Goal: Task Accomplishment & Management: Manage account settings

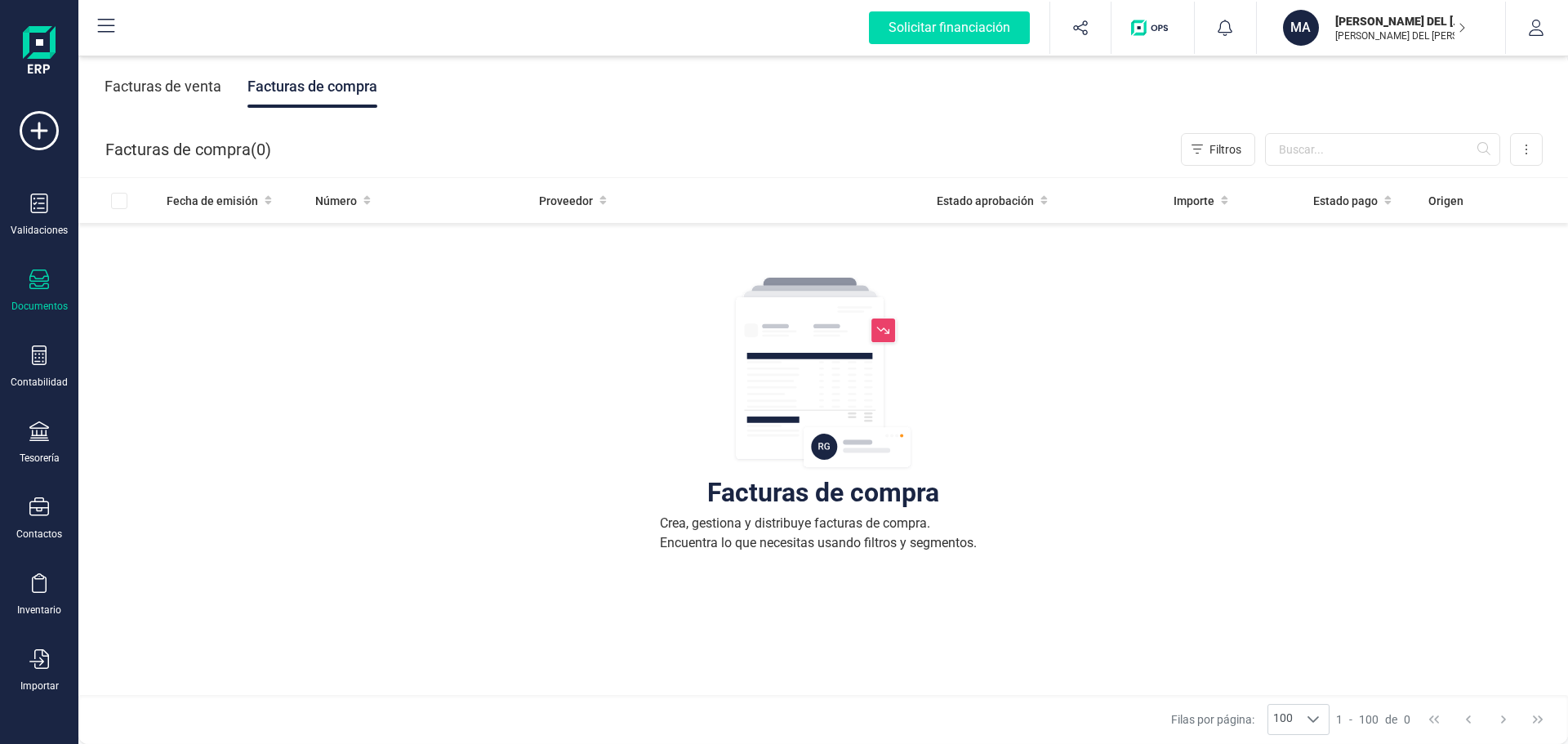
click at [121, 82] on div "Facturas de venta" at bounding box center [163, 86] width 117 height 42
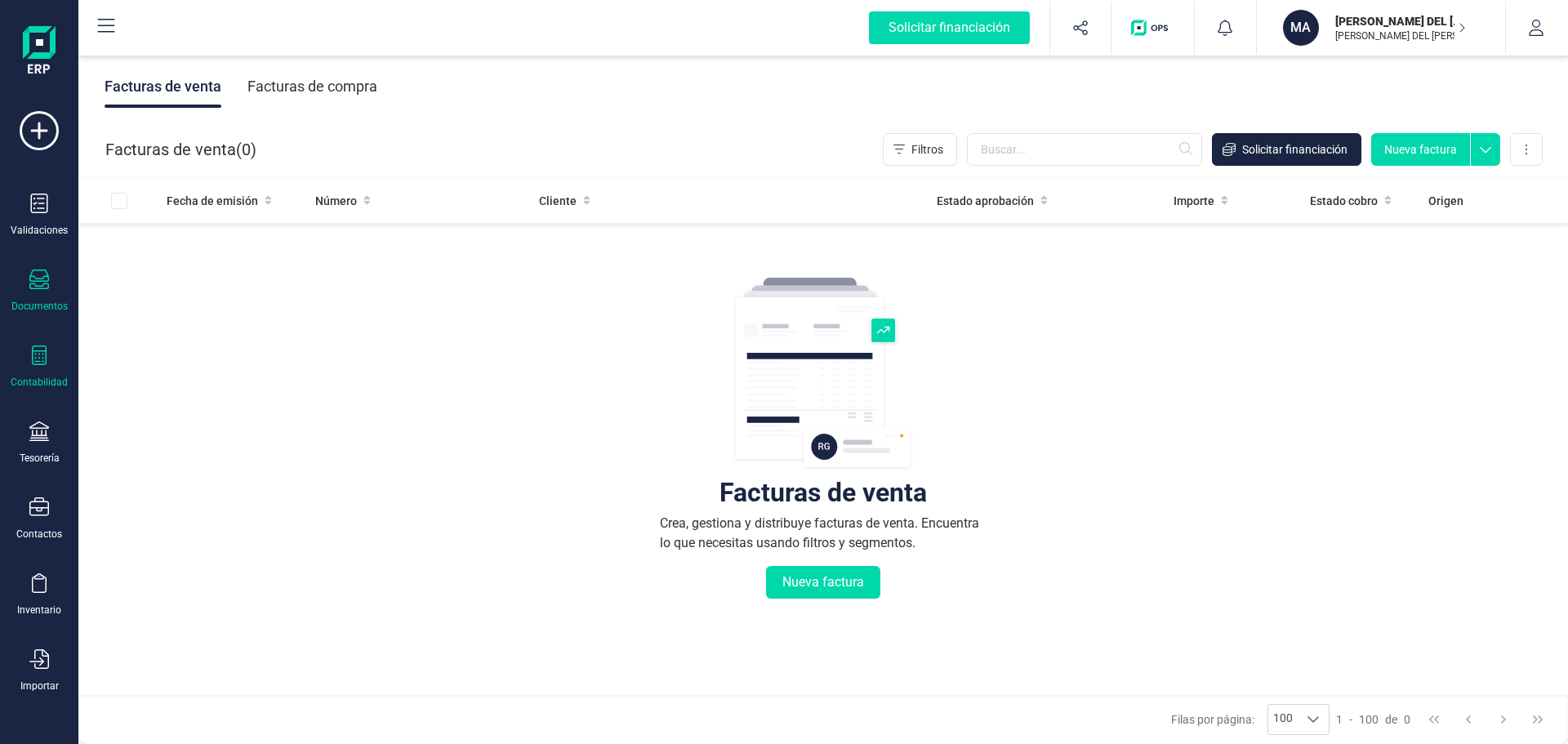
click at [45, 368] on div at bounding box center [39, 358] width 19 height 24
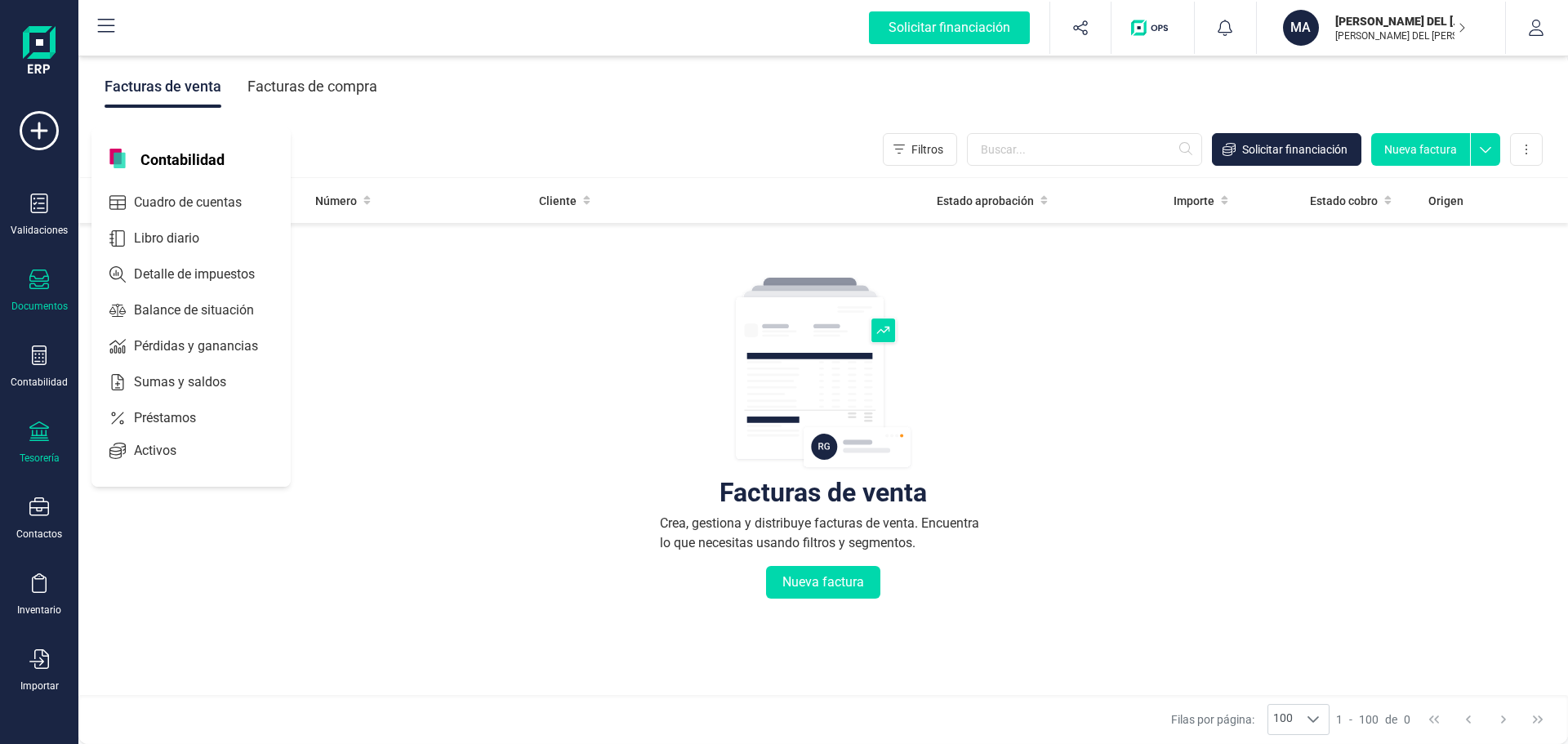
click at [44, 441] on icon at bounding box center [39, 430] width 19 height 19
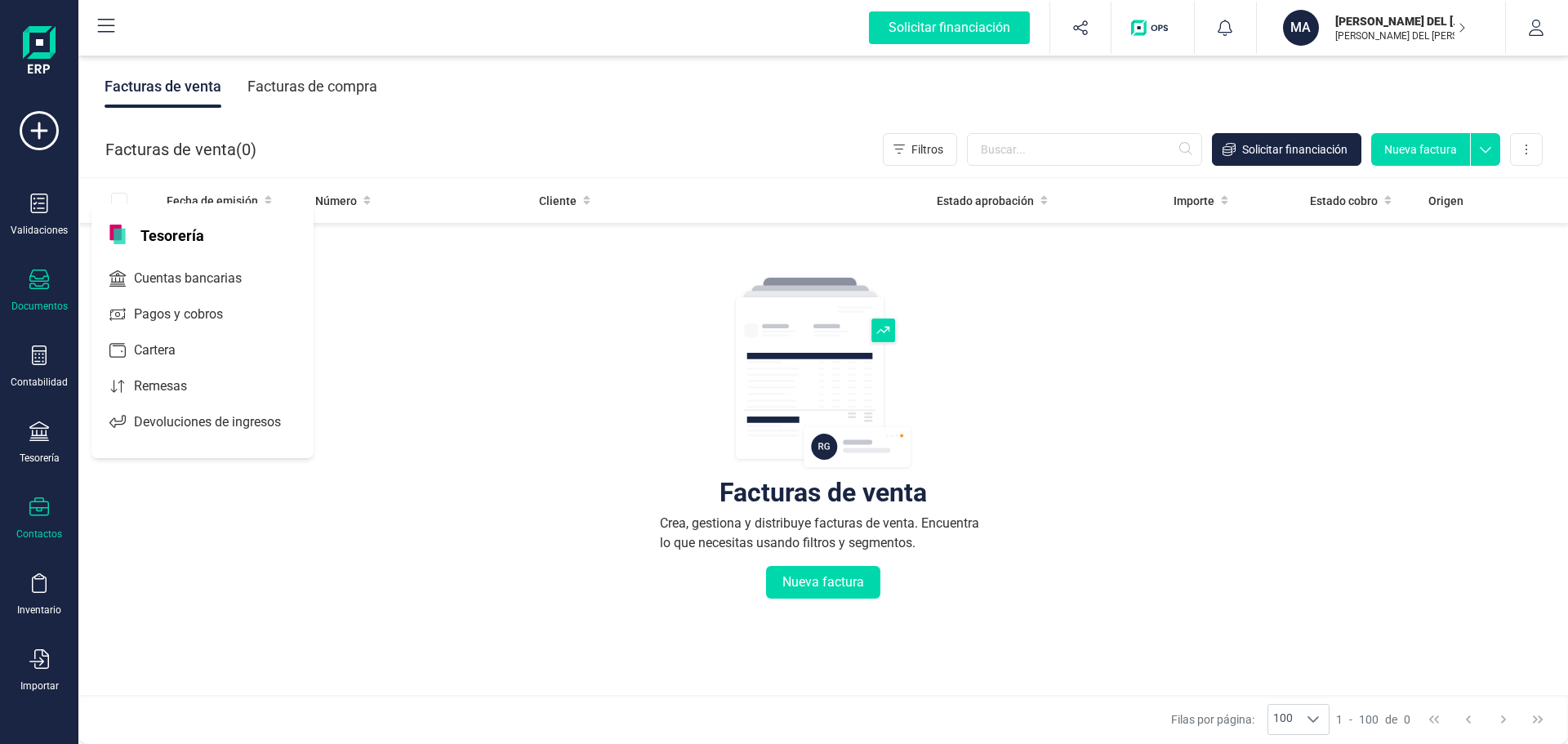
click at [39, 503] on icon at bounding box center [39, 507] width 19 height 19
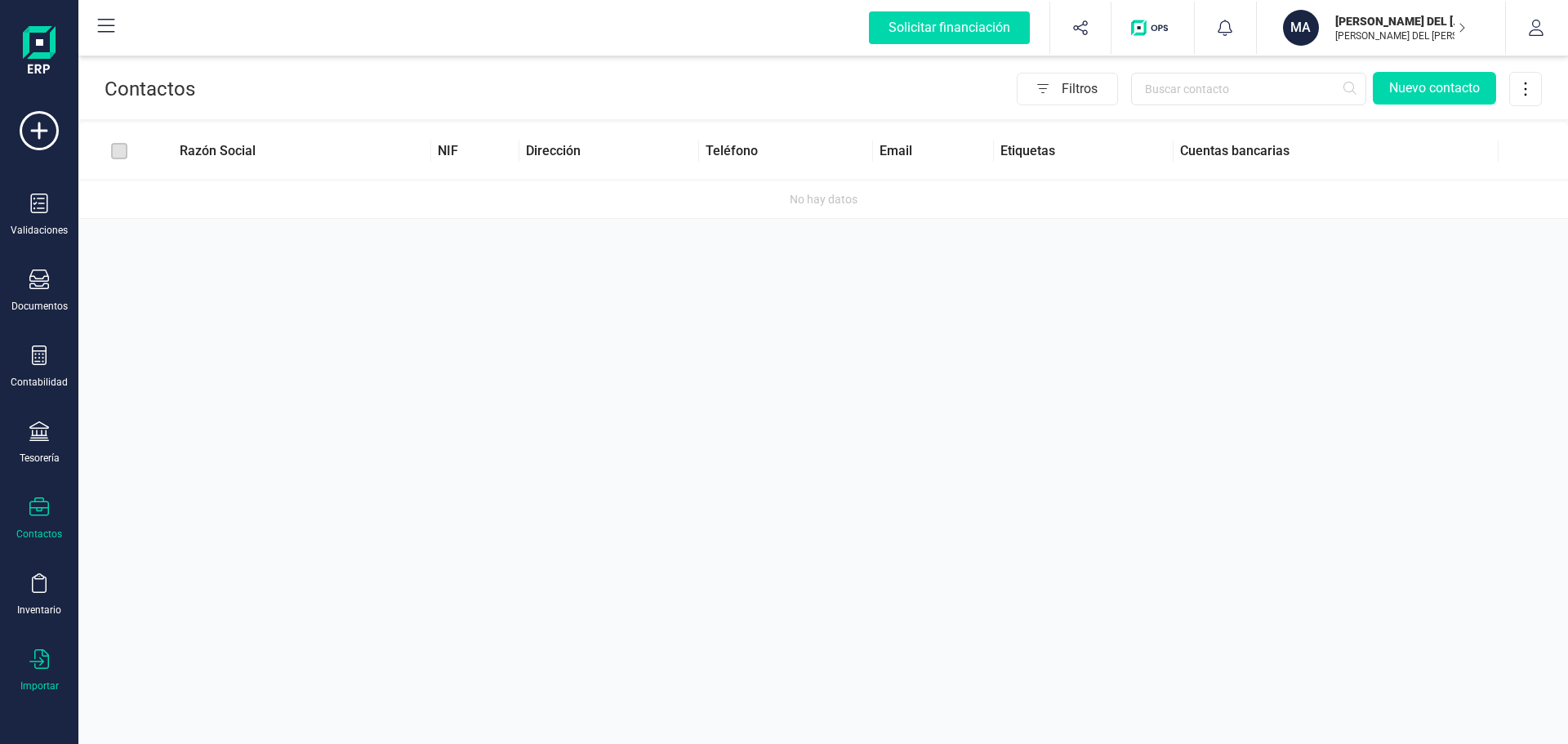
click at [42, 658] on icon at bounding box center [39, 658] width 19 height 19
click at [175, 505] on span "Facturas" at bounding box center [170, 506] width 86 height 19
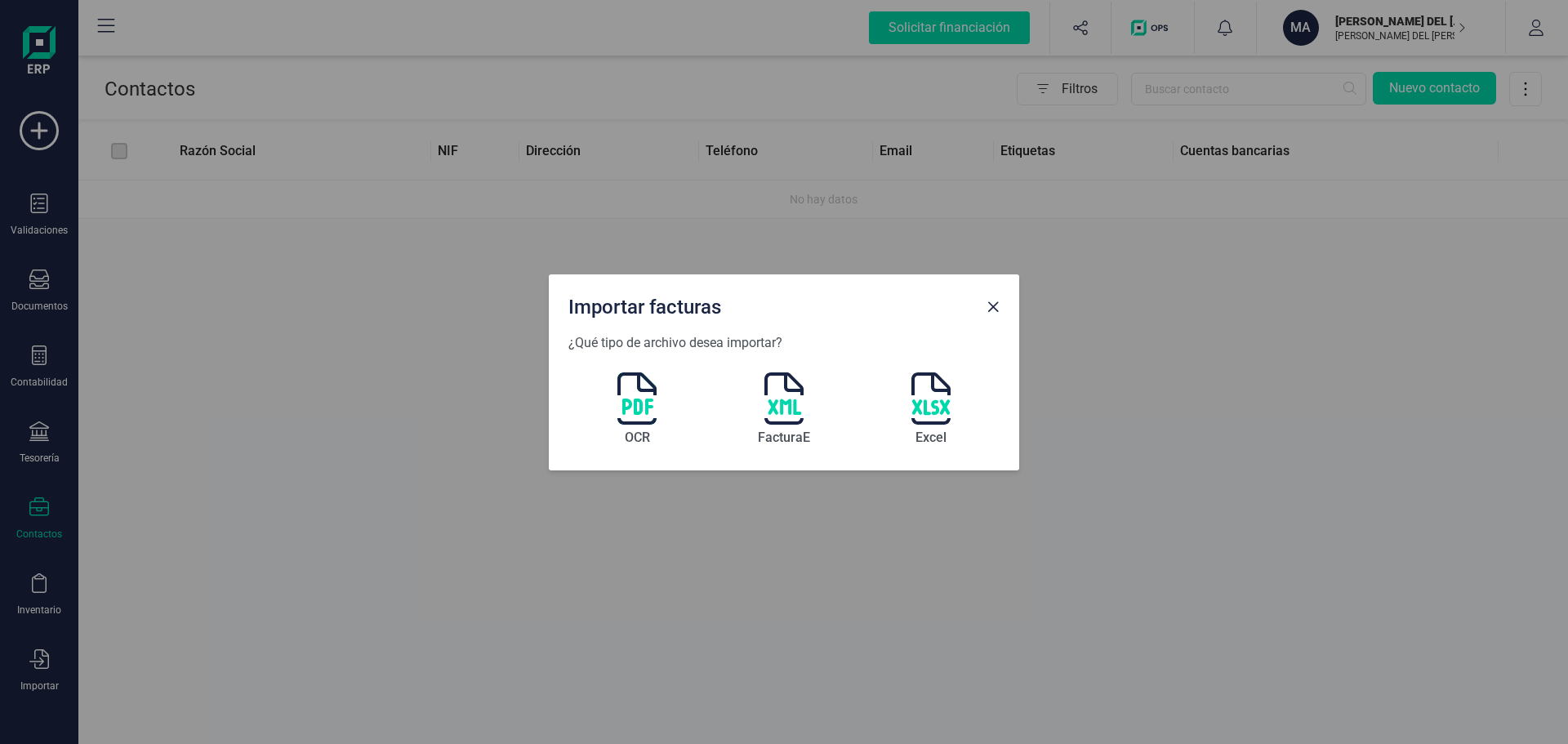
click at [640, 397] on img at bounding box center [637, 399] width 39 height 53
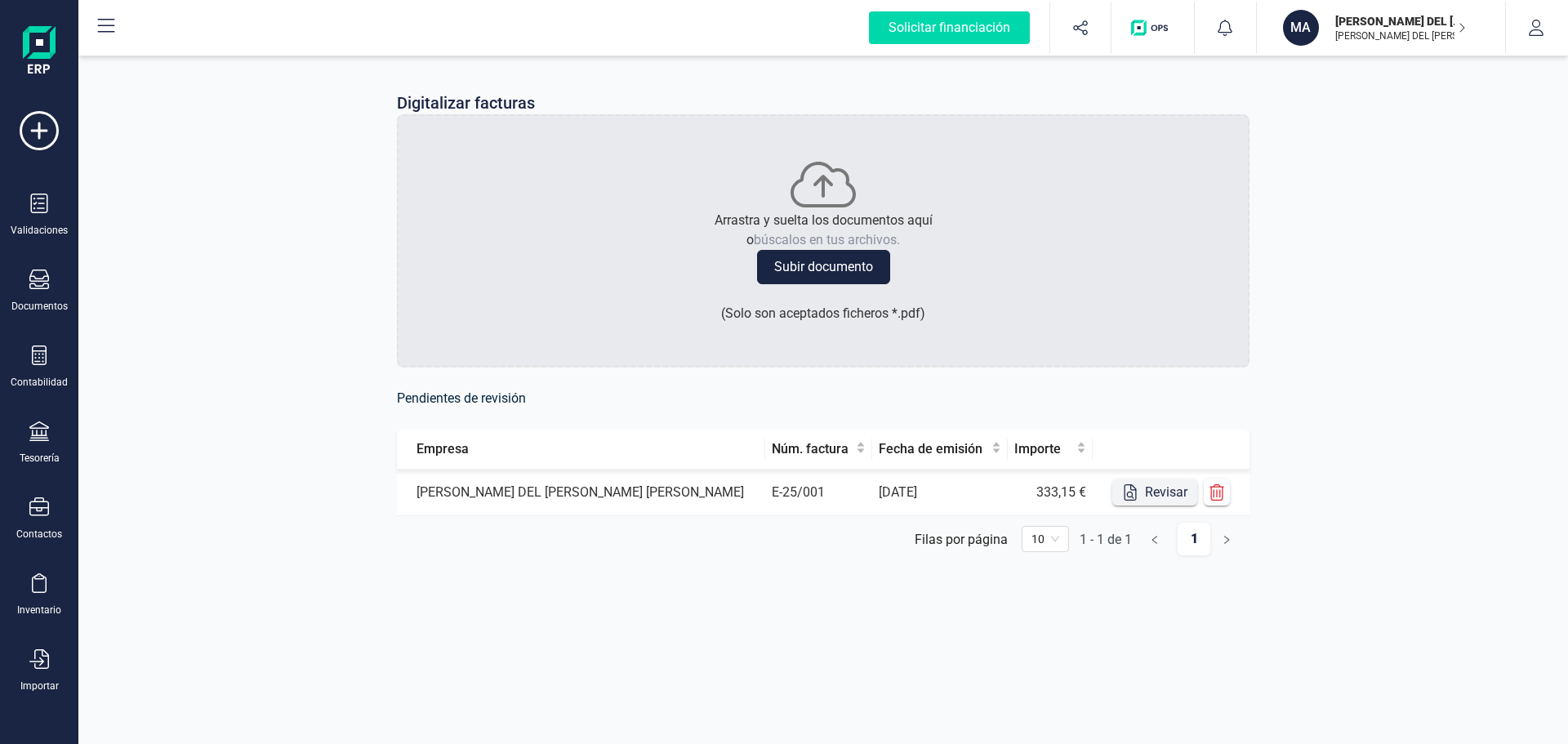
click at [1158, 486] on button "Revisar" at bounding box center [1155, 492] width 85 height 26
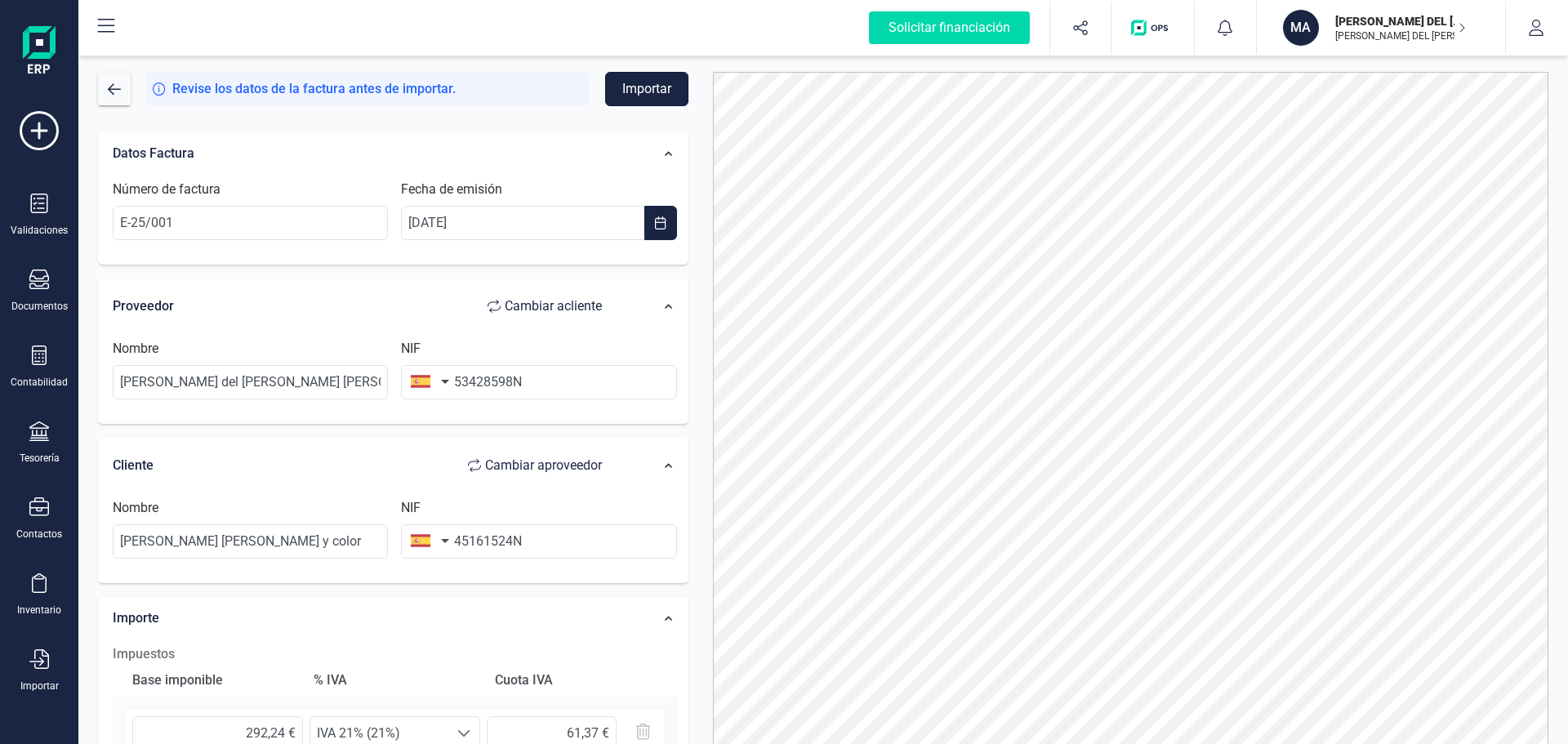
click at [633, 84] on button "Importar" at bounding box center [646, 89] width 83 height 34
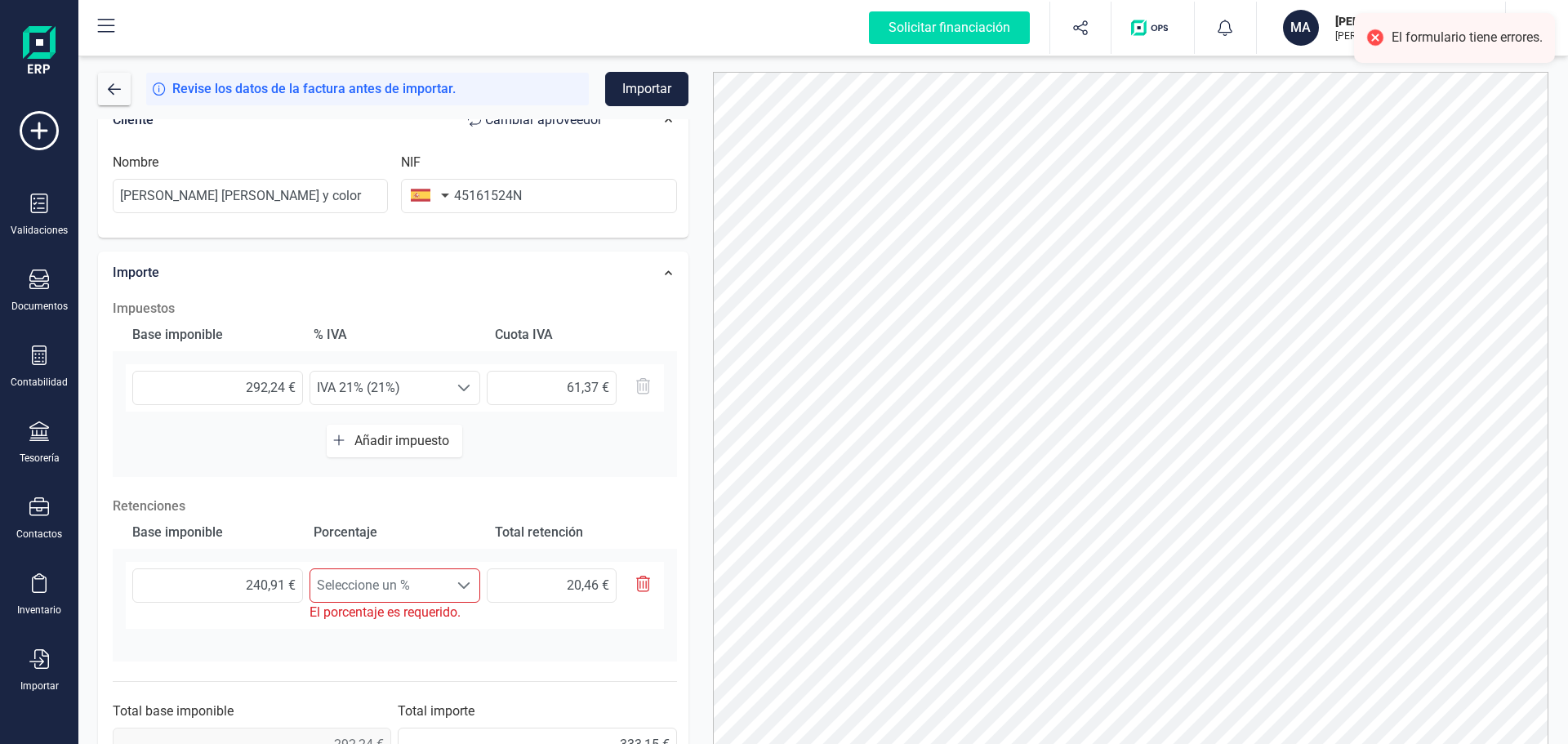
scroll to position [384, 0]
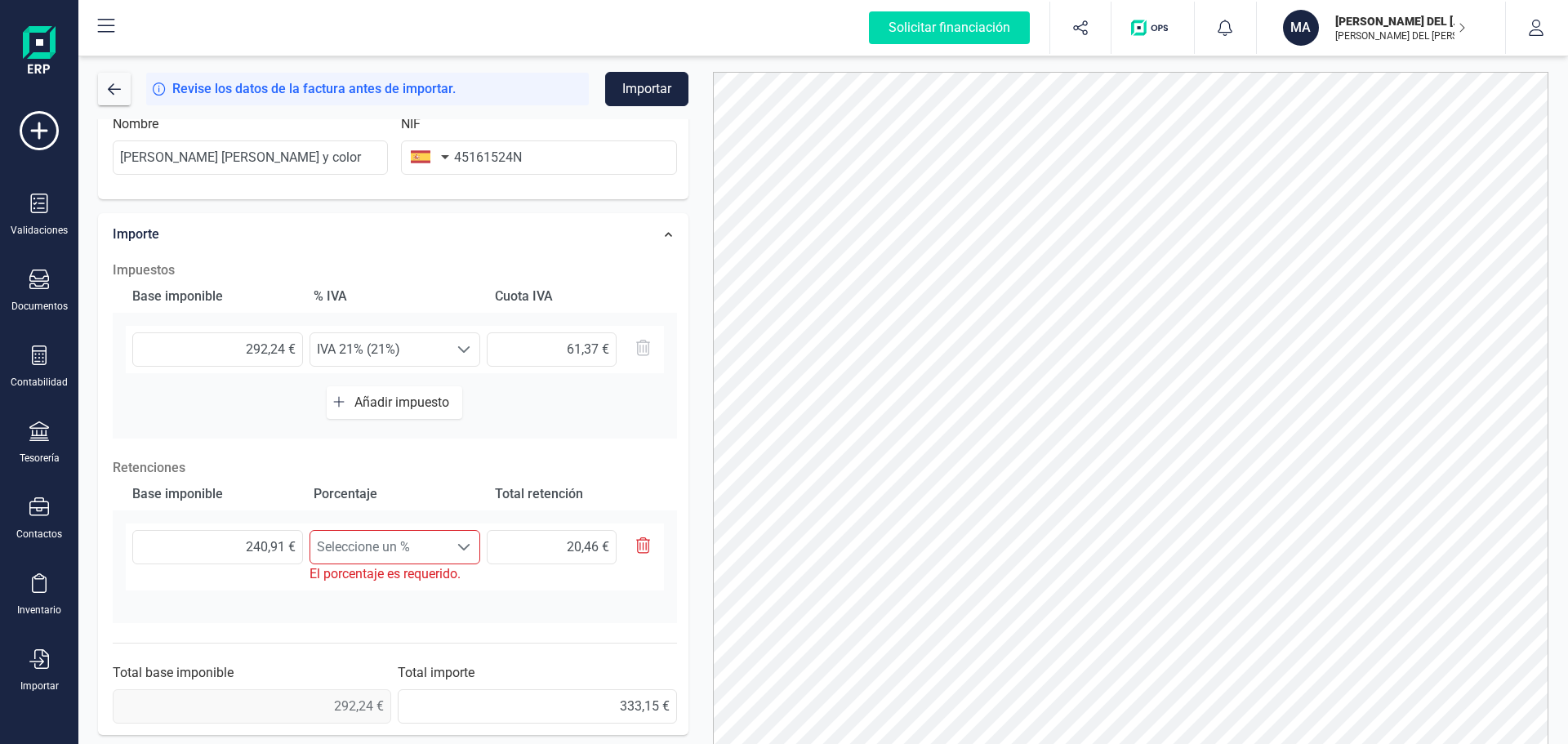
click at [395, 544] on span "Seleccione un %" at bounding box center [379, 547] width 138 height 33
click at [389, 642] on li "Retención 7% (7%)" at bounding box center [394, 652] width 170 height 33
type input "16,86 €"
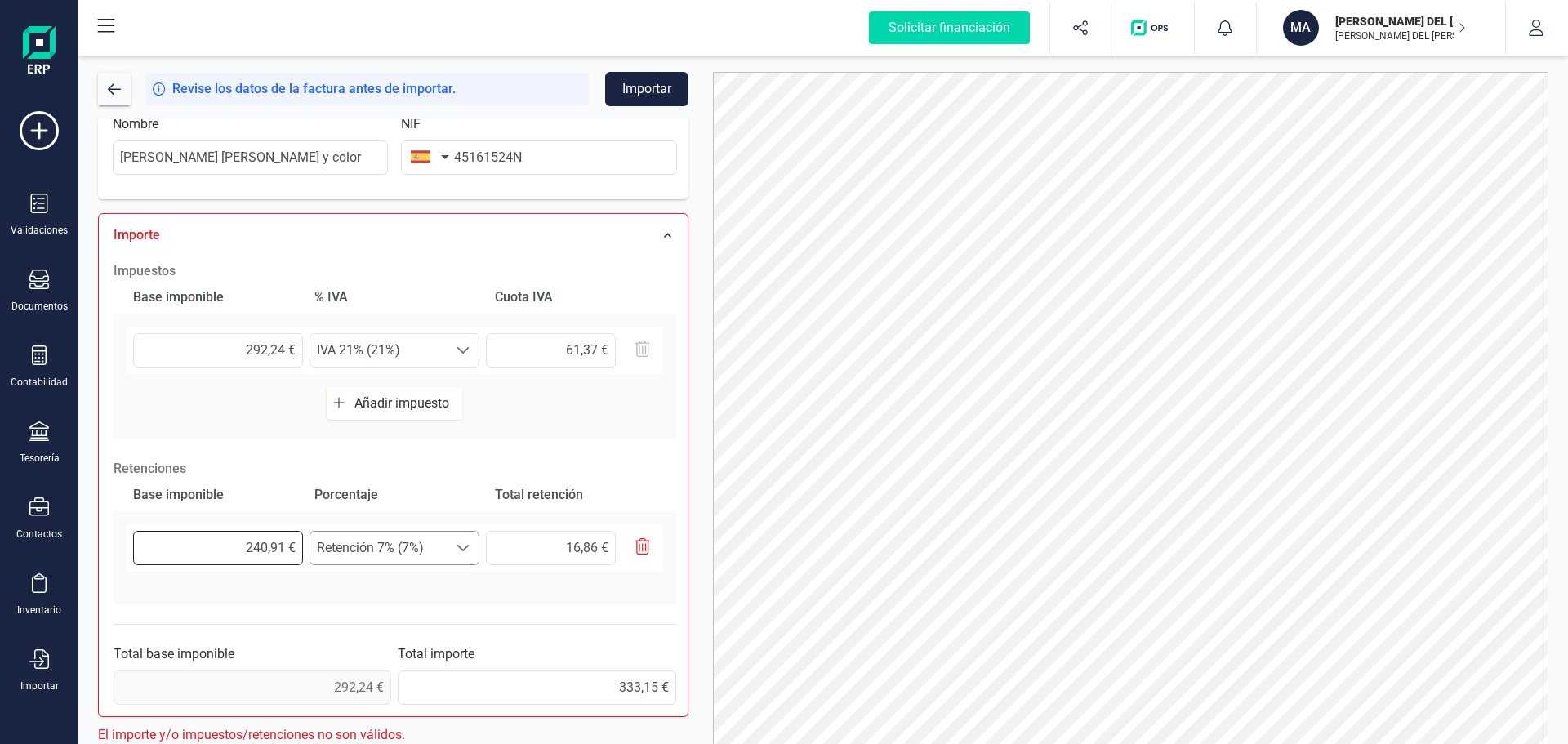
drag, startPoint x: 227, startPoint y: 553, endPoint x: 353, endPoint y: 547, distance: 126.1
click at [353, 547] on div "240,91 € Seleccione un % Retención 7% (7%) Retención 7% (7%) 16,86 €" at bounding box center [394, 548] width 536 height 47
type input "2,00 €"
type input "0,14 €"
type input "29,00 €"
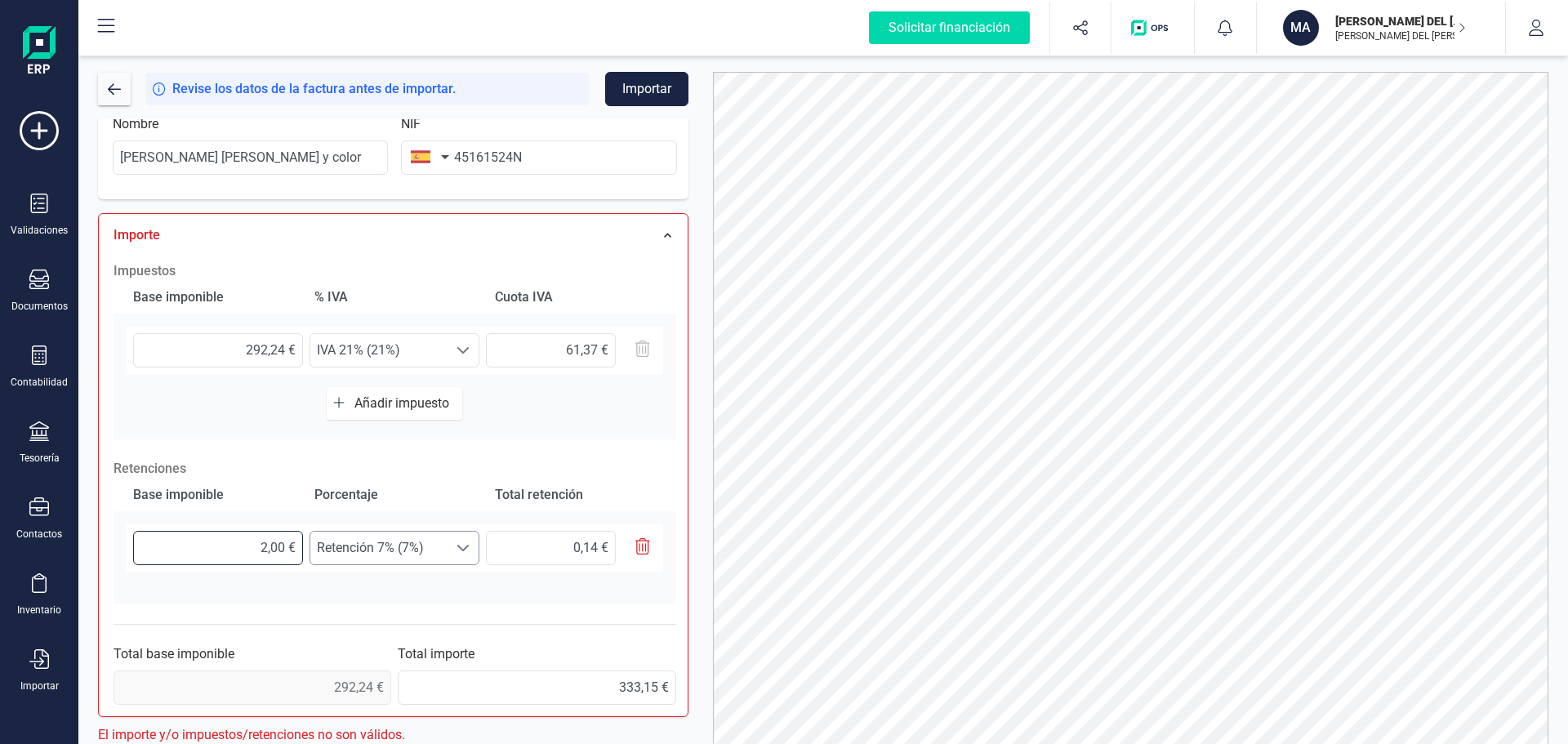
type input "2,03 €"
type input "292,00 €"
type input "20,44 €"
type input "292,20 €"
type input "20,45 €"
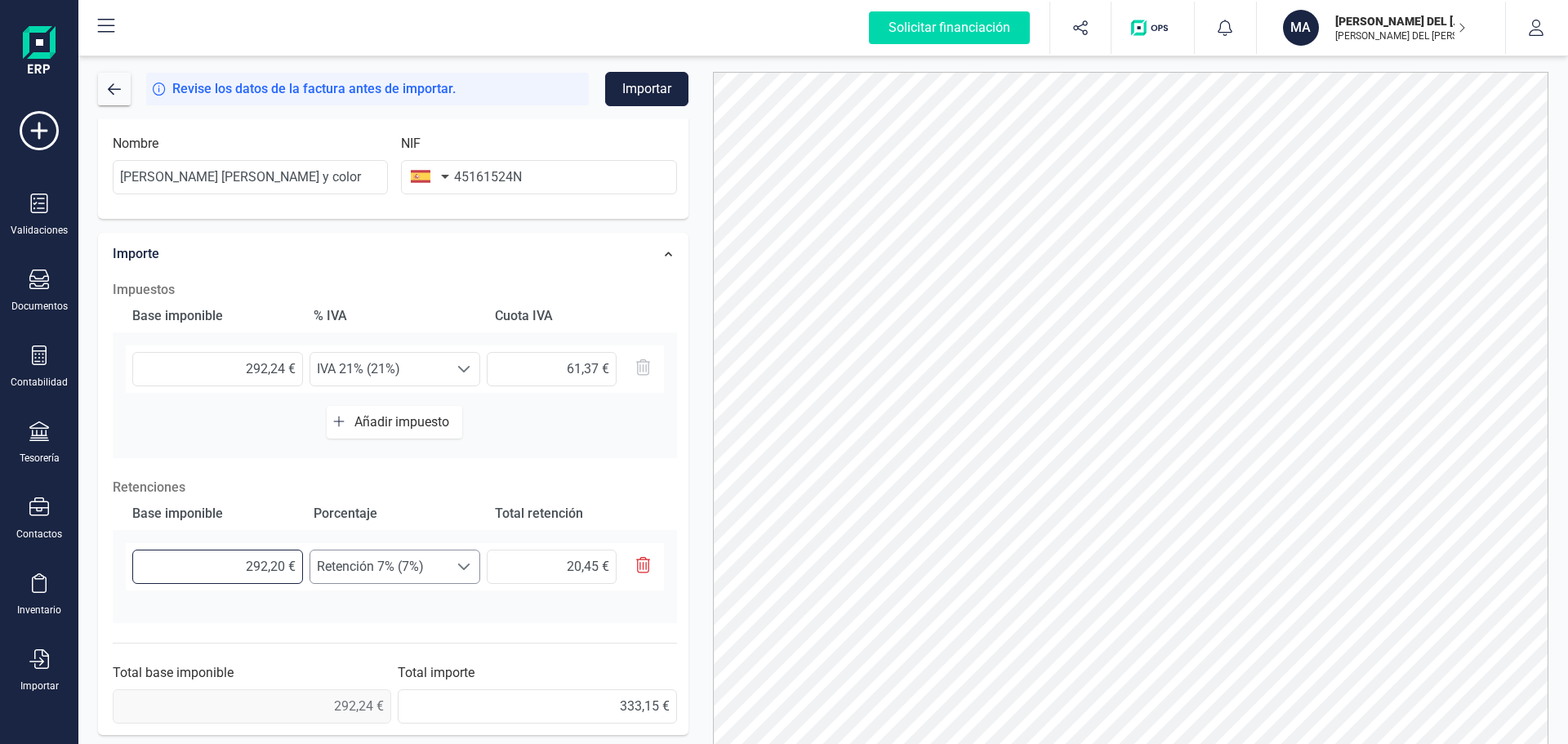
scroll to position [364, 0]
type input "292,24 €"
type input "20,46 €"
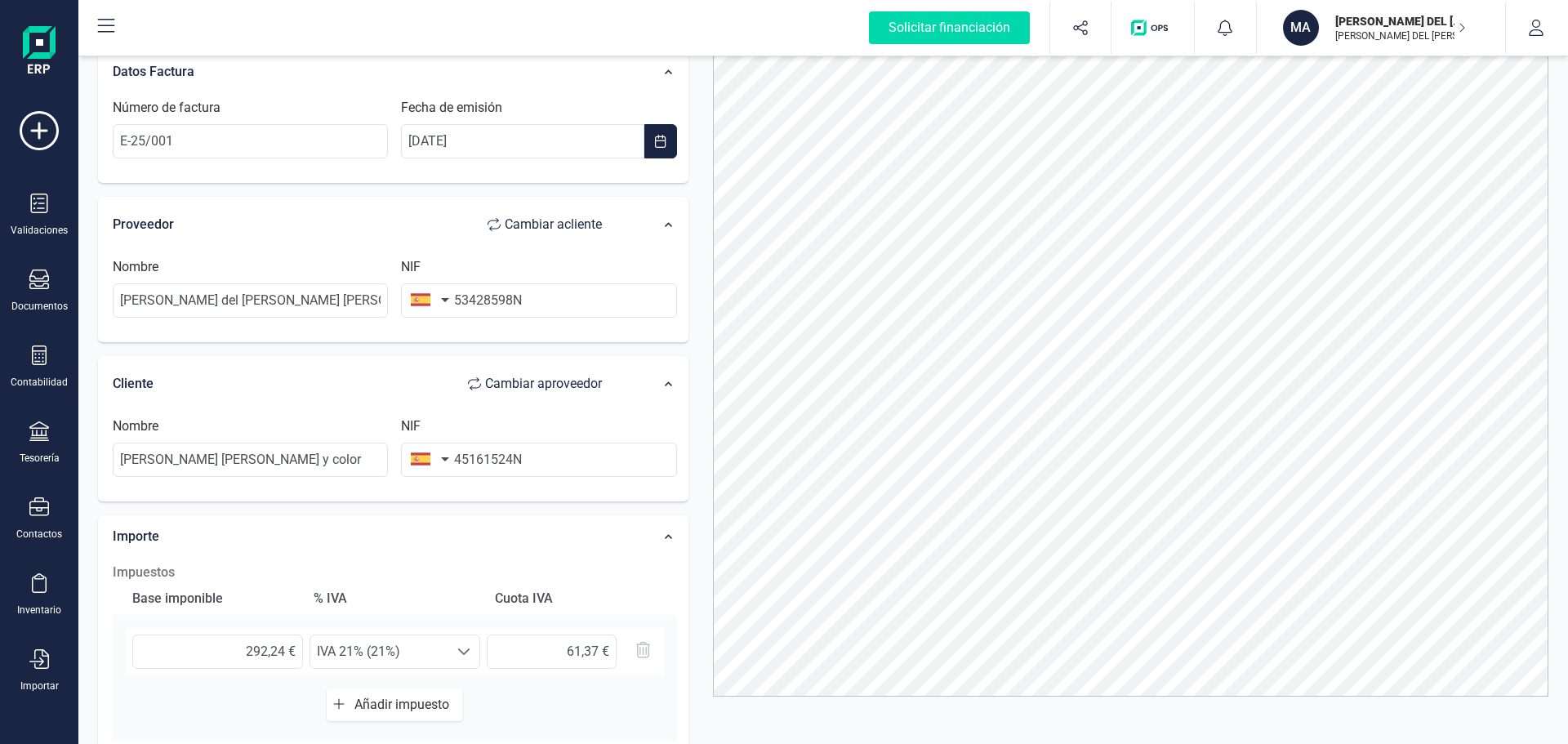
scroll to position [0, 0]
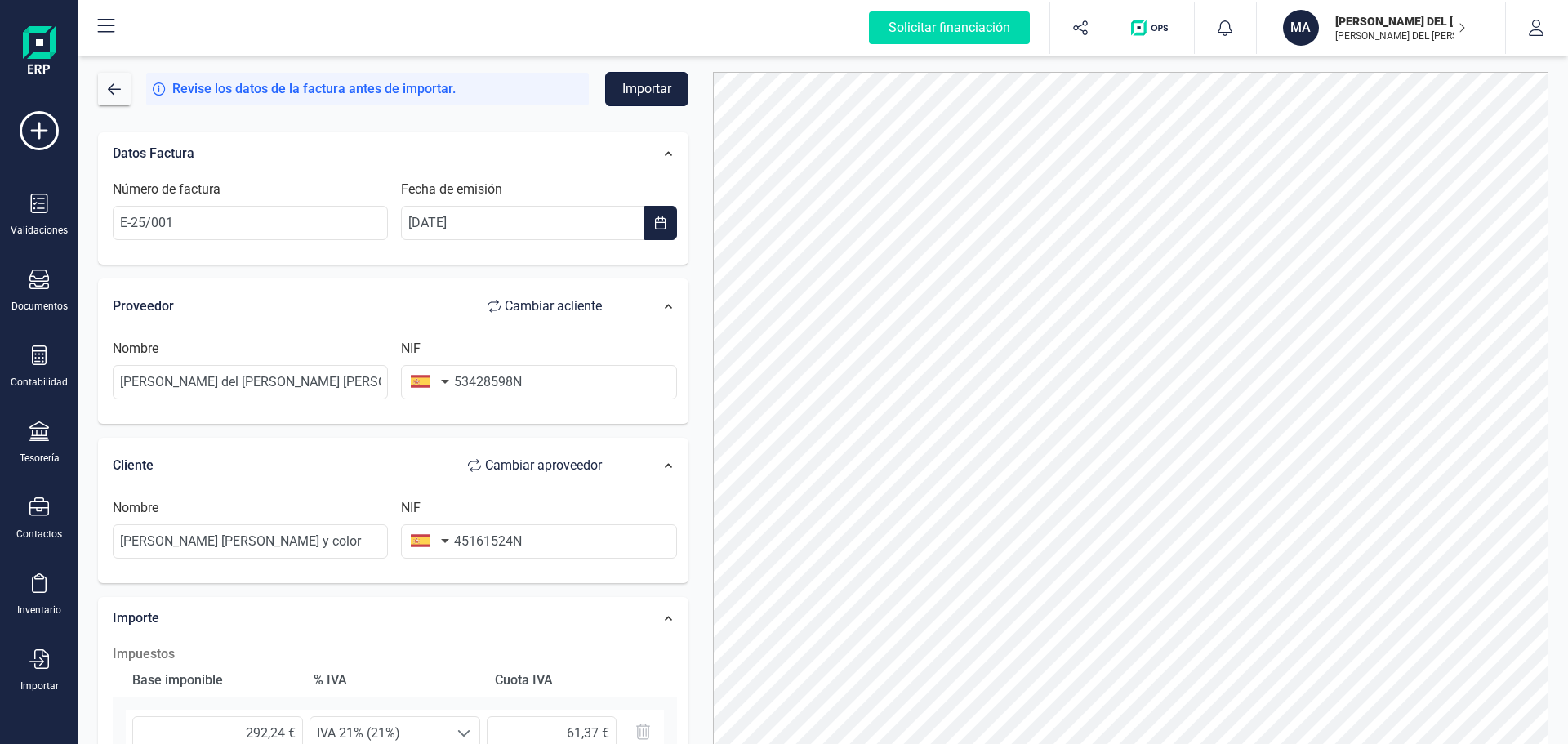
click at [647, 83] on button "Importar" at bounding box center [646, 89] width 83 height 34
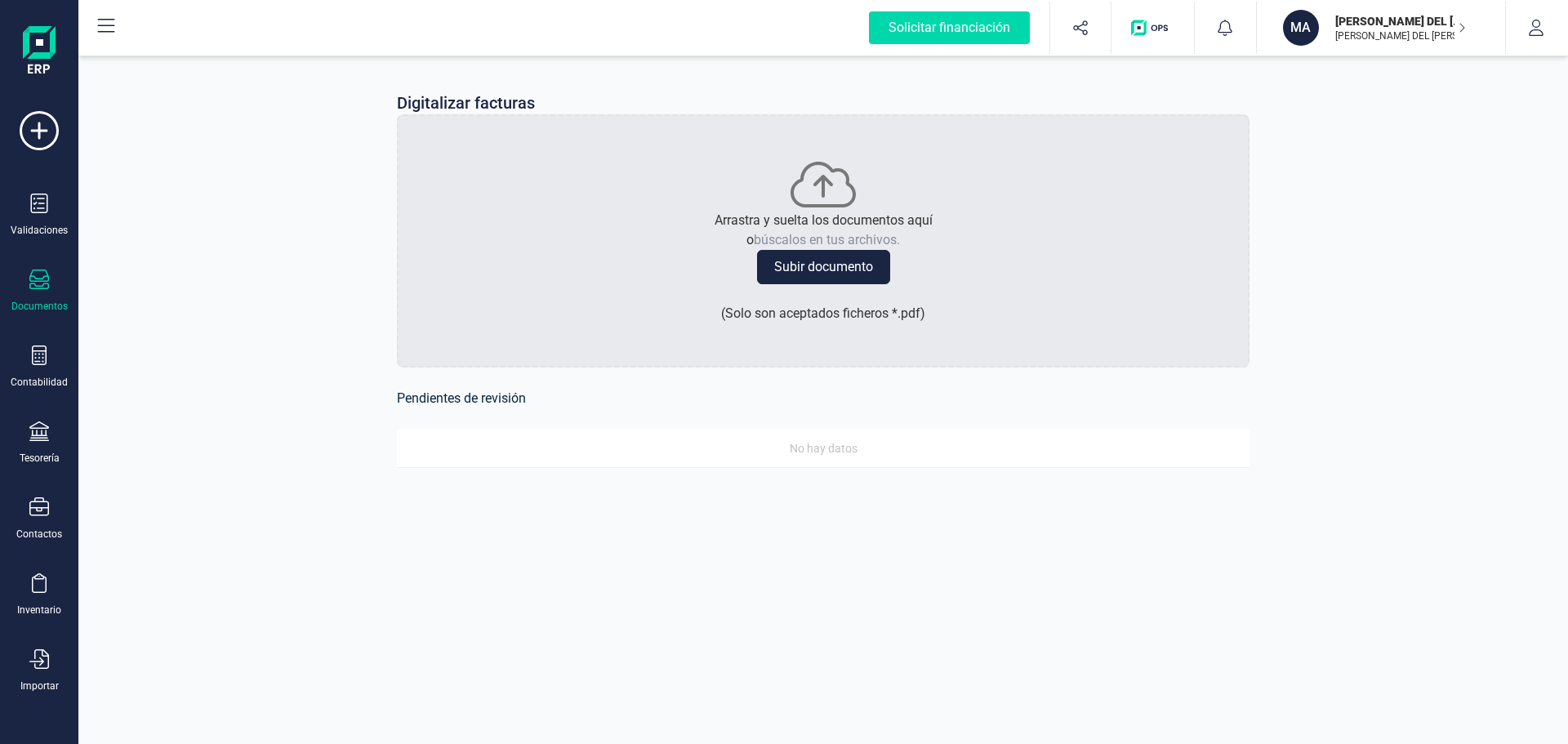
click at [47, 283] on icon at bounding box center [39, 279] width 19 height 19
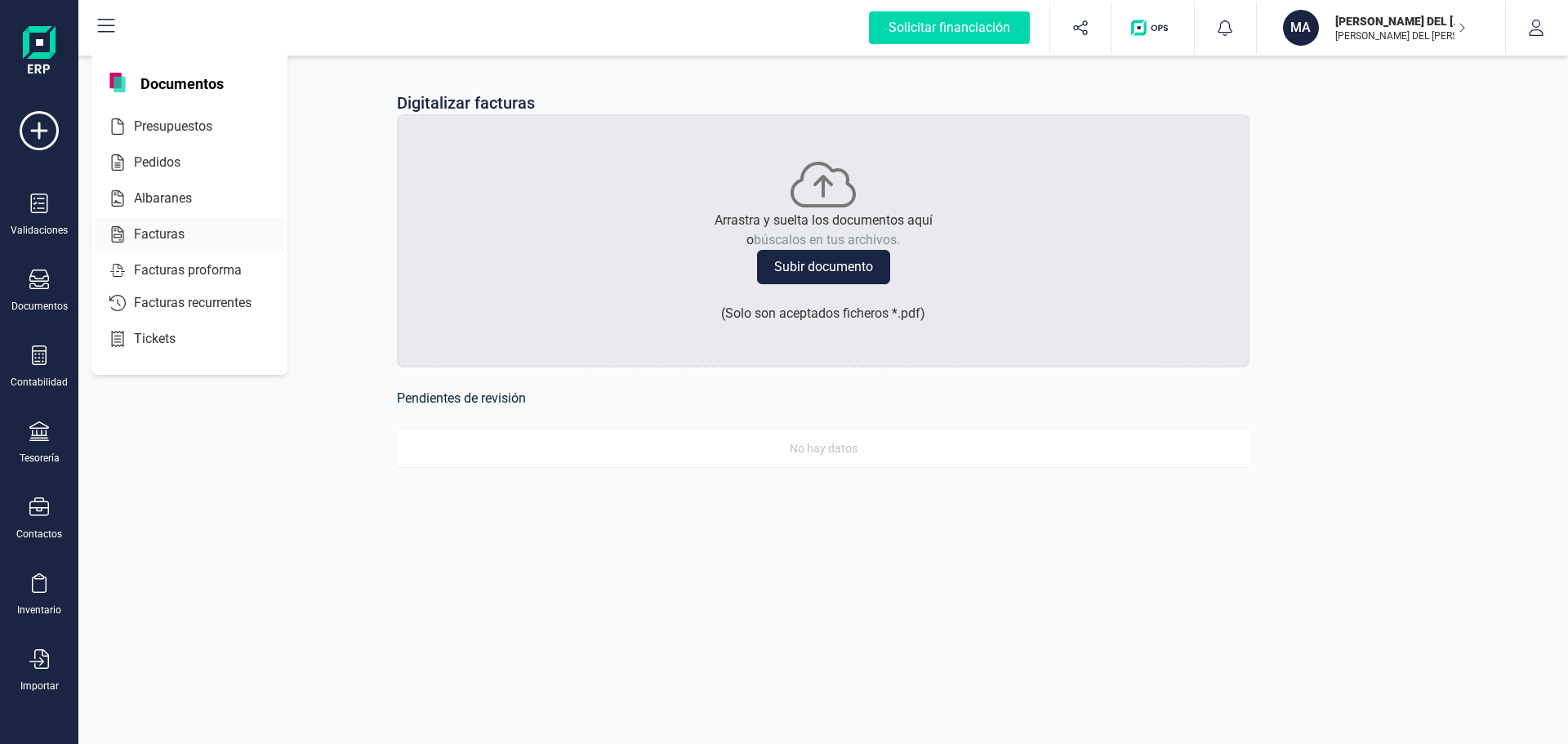
click at [147, 231] on span "Facturas" at bounding box center [170, 234] width 86 height 19
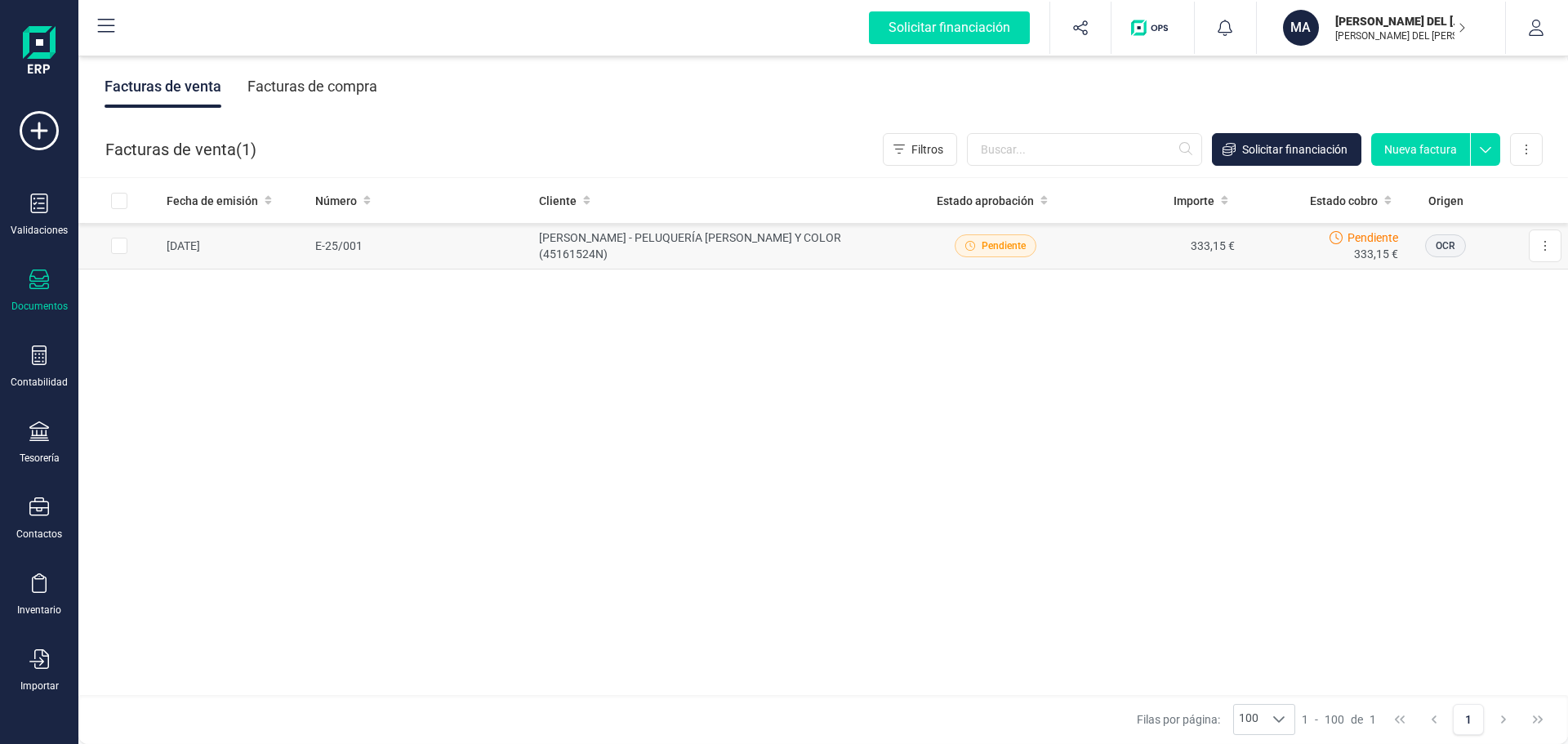
click at [1009, 247] on span "Pendiente" at bounding box center [1004, 245] width 44 height 14
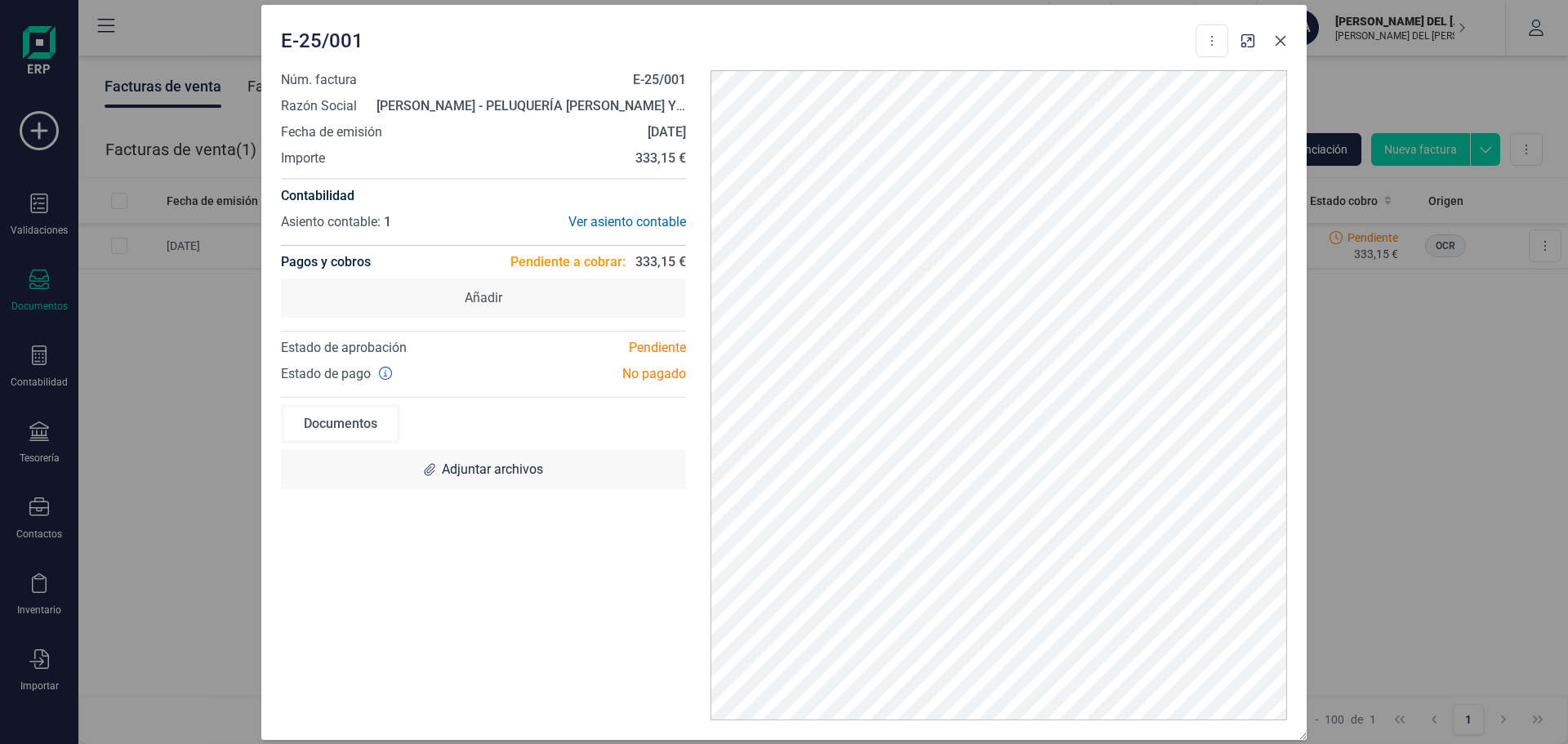
click at [1279, 42] on icon "button" at bounding box center [1280, 40] width 13 height 13
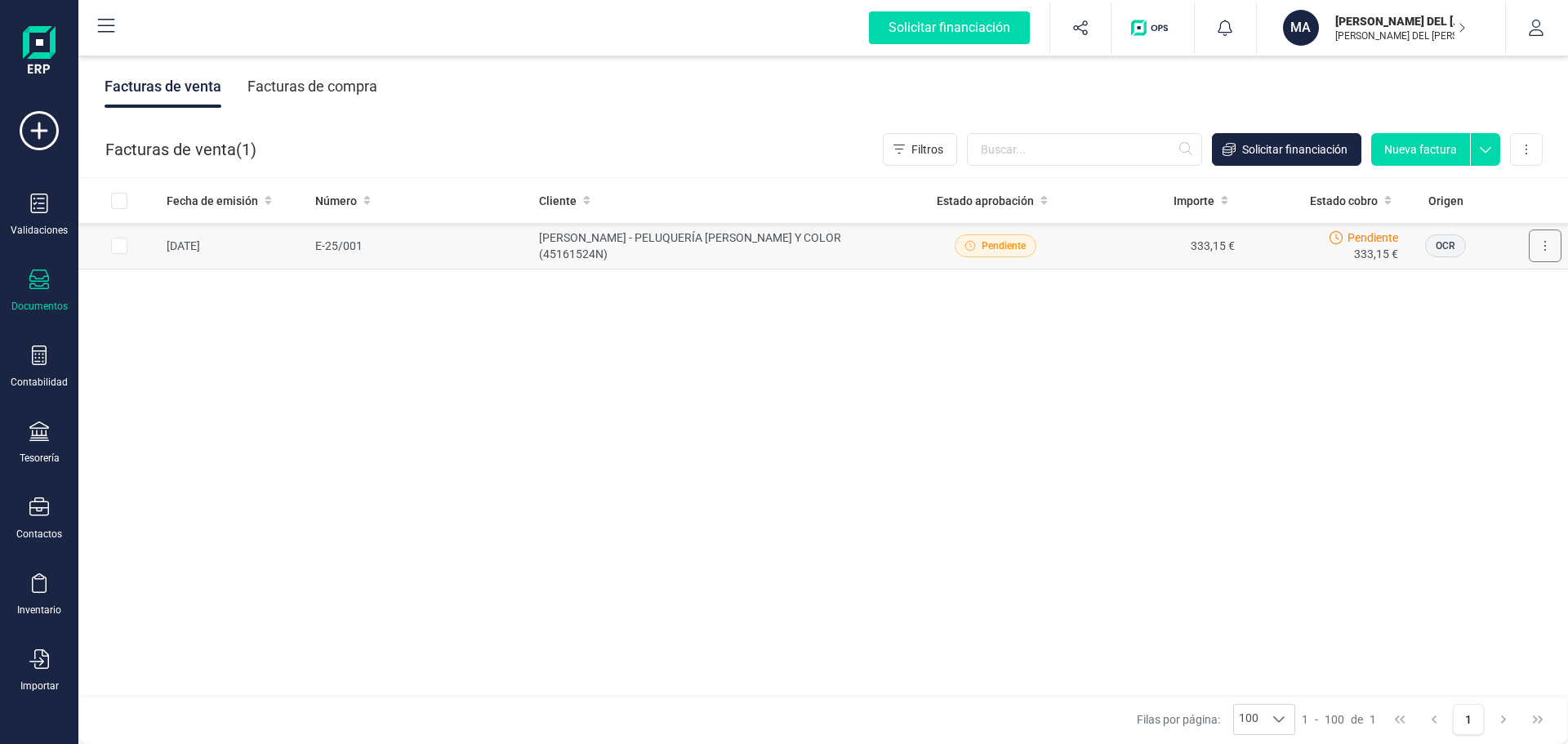
click at [1546, 239] on icon at bounding box center [1545, 245] width 3 height 13
click at [1443, 353] on span "Marcar como cobrada" at bounding box center [1473, 353] width 113 height 16
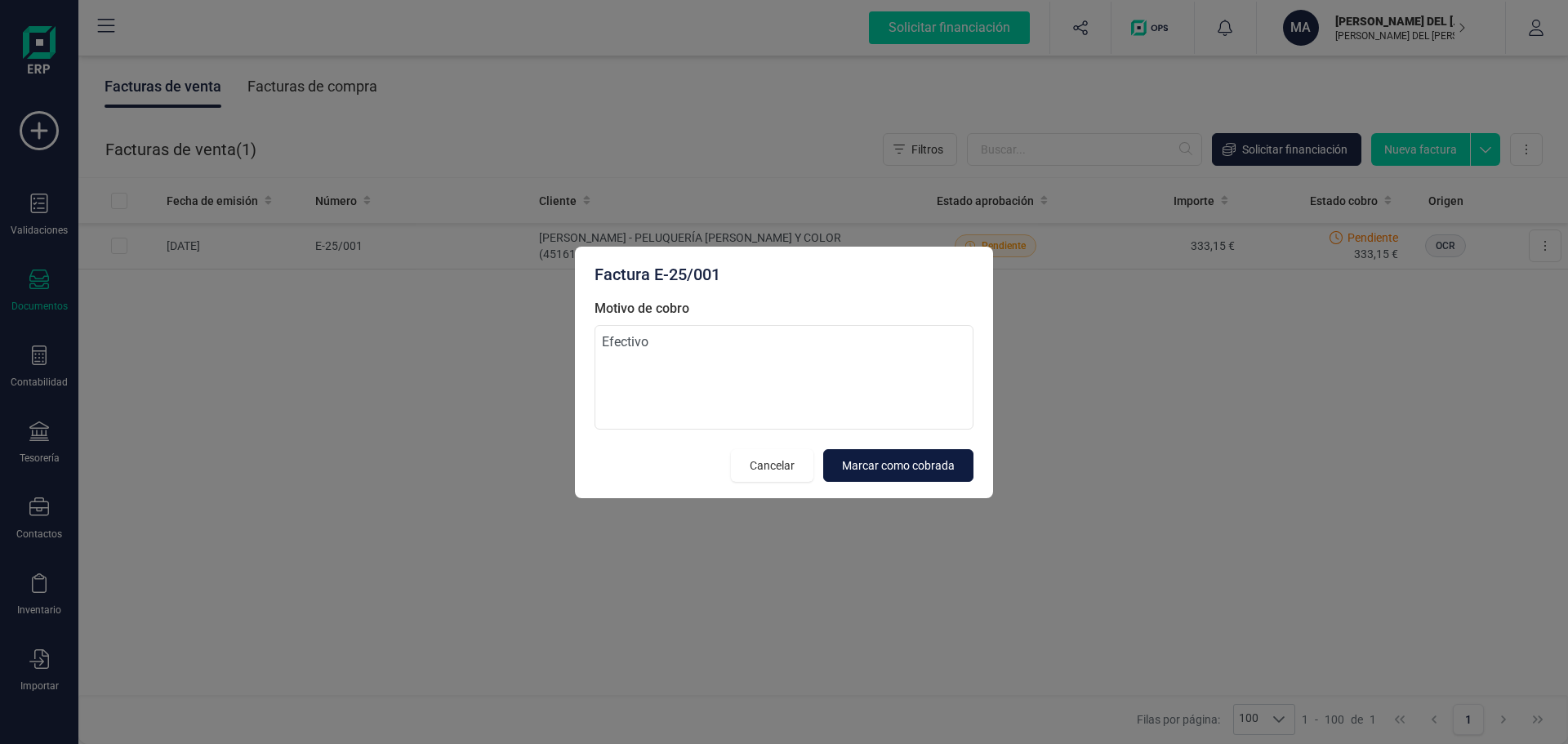
type textarea "Efectivo"
click at [875, 464] on span "Marcar como cobrada" at bounding box center [898, 465] width 113 height 16
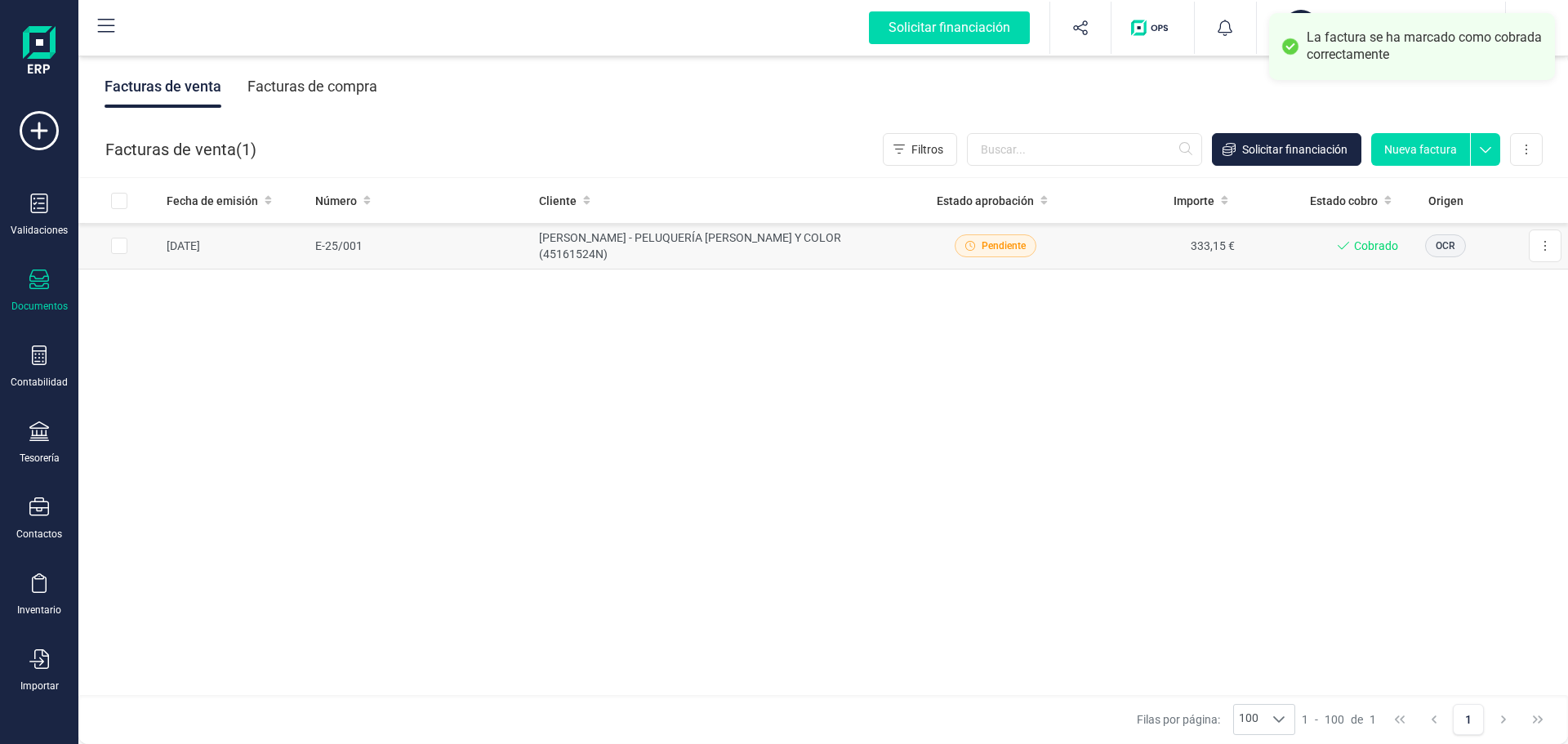
click at [115, 244] on input "Row Selected f1e33e53-d957-4013-9113-48ce2843ae51" at bounding box center [119, 245] width 16 height 16
checkbox input "true"
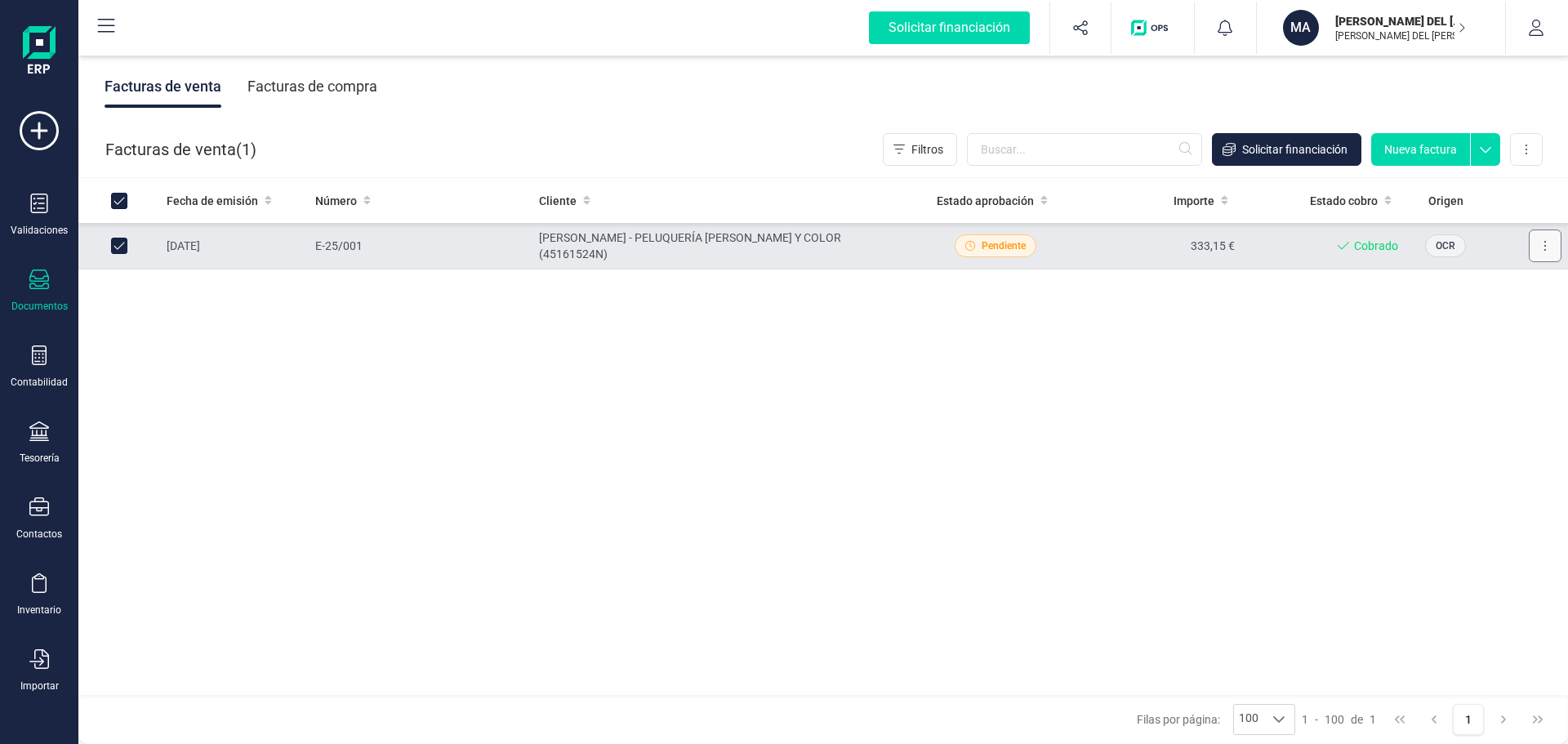
click at [1546, 246] on button at bounding box center [1544, 246] width 33 height 33
click at [1043, 353] on div "Fecha de emisión Número Cliente Estado aprobación Importe Estado cobro Origen […" at bounding box center [823, 437] width 1489 height 519
click at [119, 244] on input "Row Unselected f1e33e53-d957-4013-9113-48ce2843ae51" at bounding box center [119, 245] width 16 height 16
checkbox input "false"
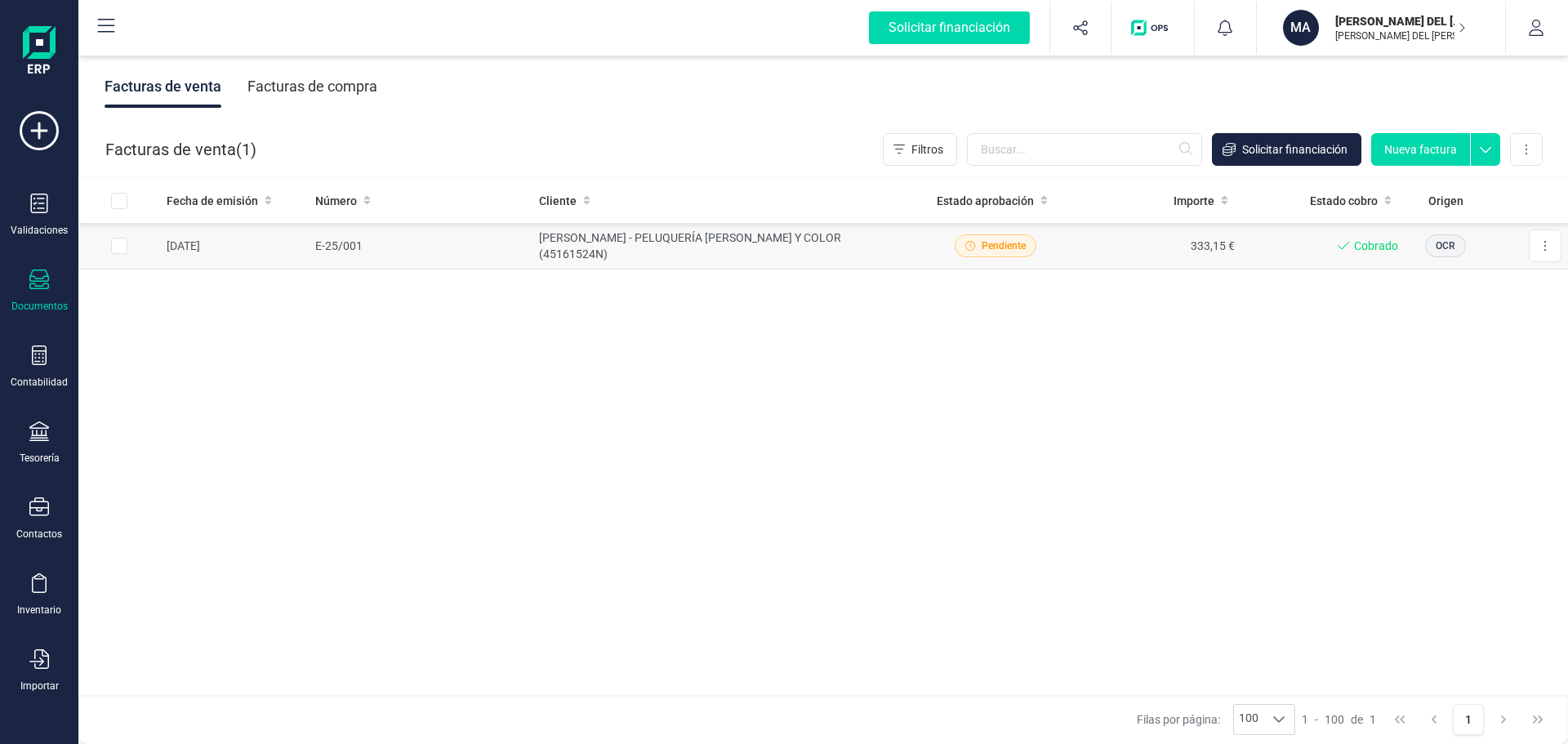
click at [1015, 244] on span "Pendiente" at bounding box center [1004, 245] width 44 height 14
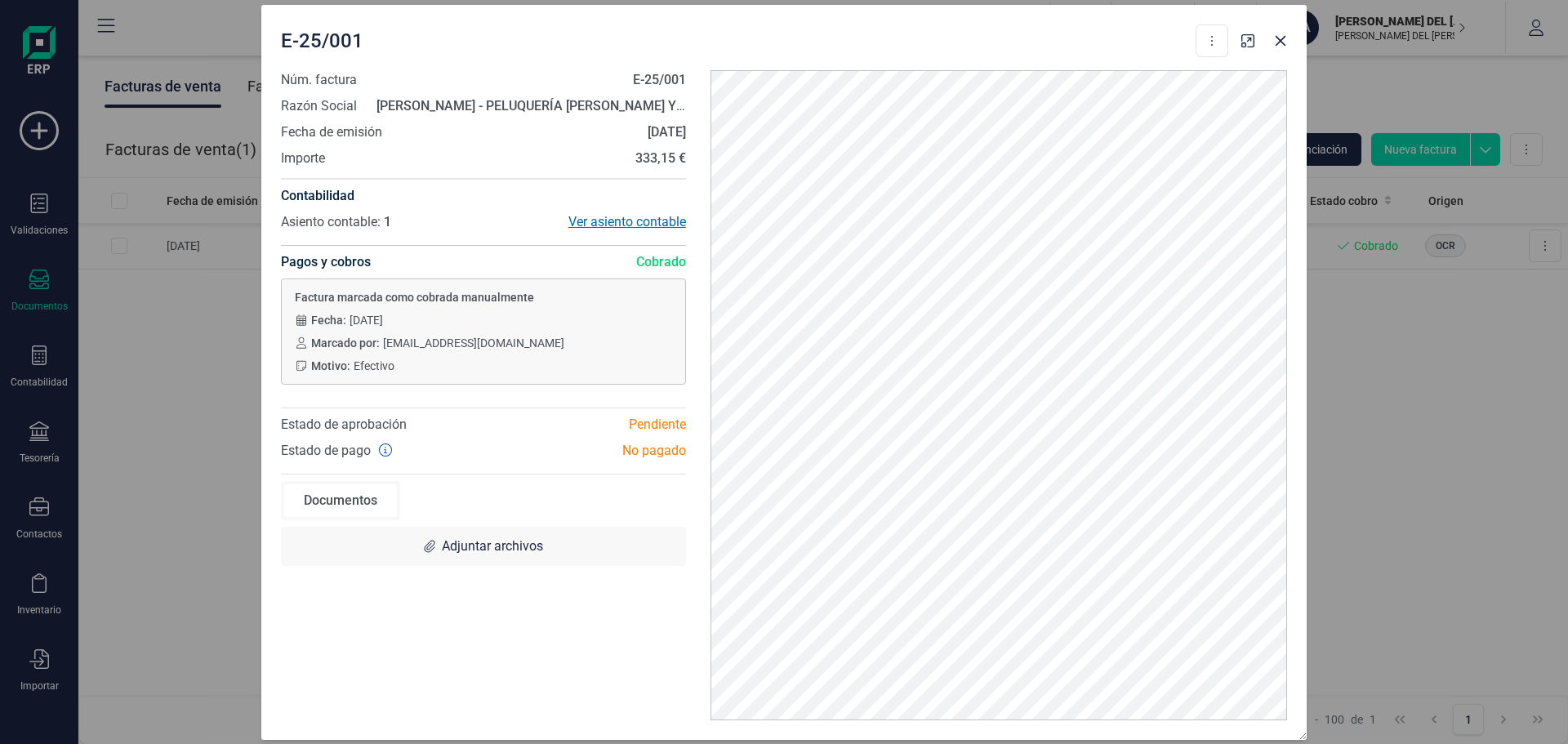
click at [633, 223] on div "Ver asiento contable" at bounding box center [585, 222] width 202 height 19
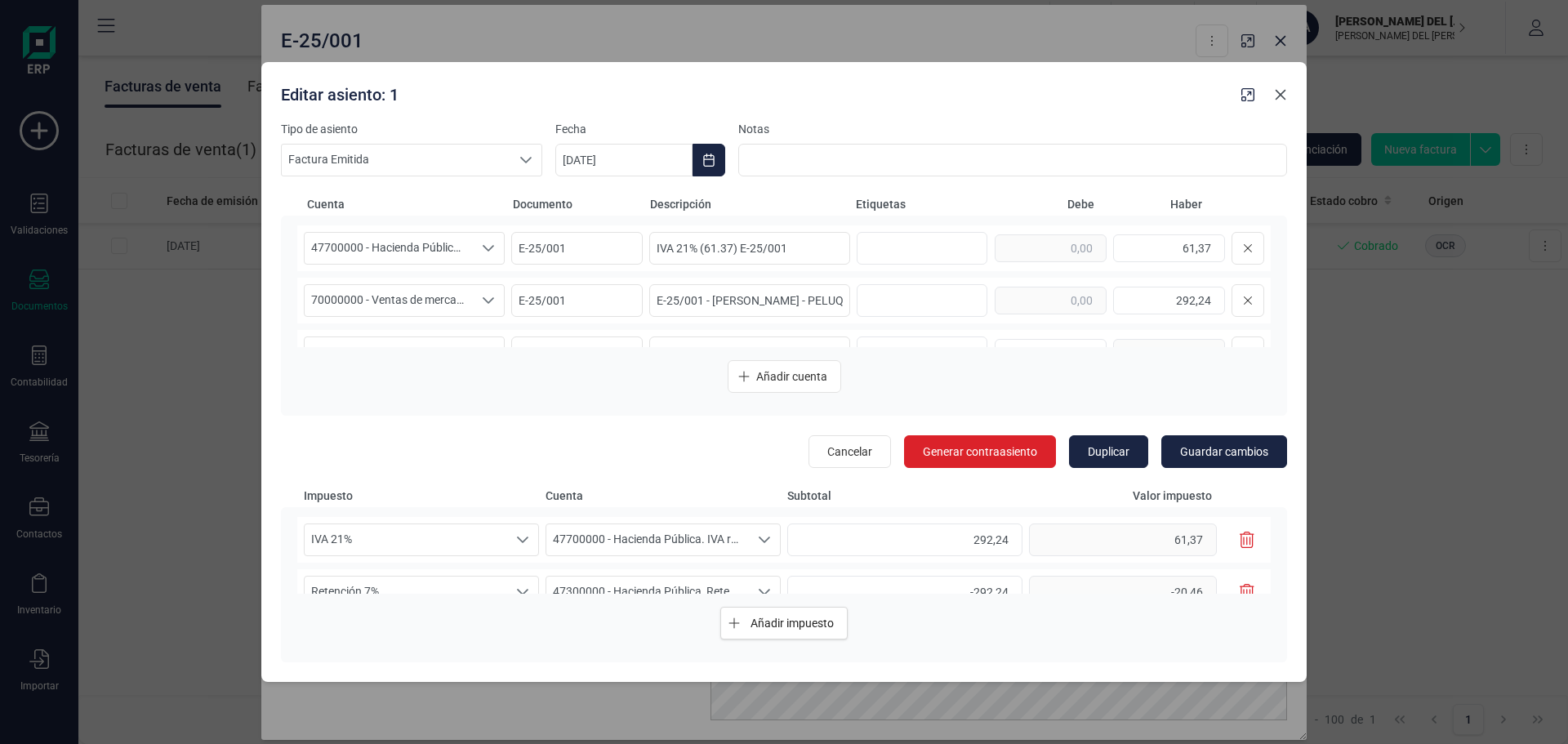
click at [1277, 95] on icon "button" at bounding box center [1280, 94] width 13 height 13
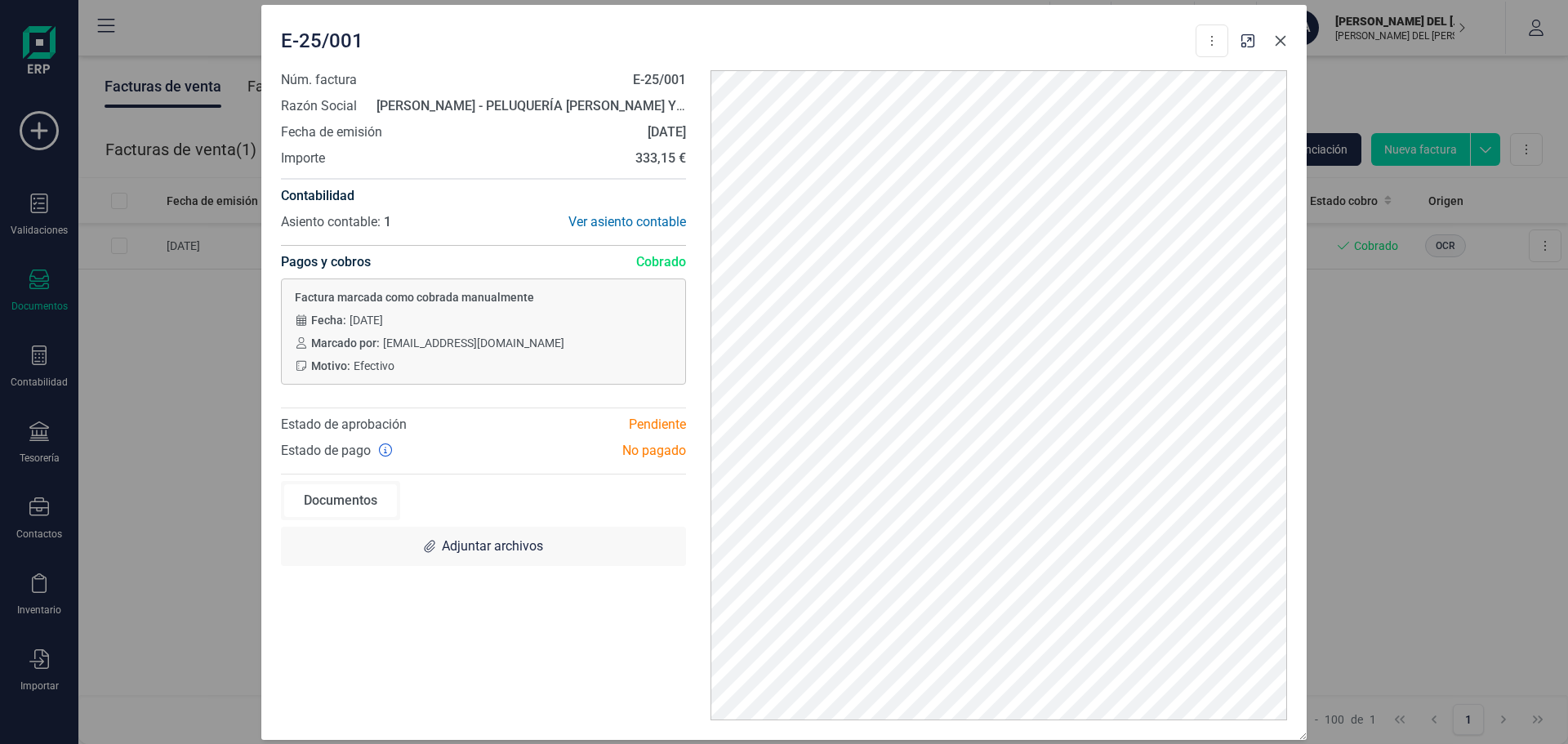
click at [1279, 39] on icon "button" at bounding box center [1280, 40] width 11 height 11
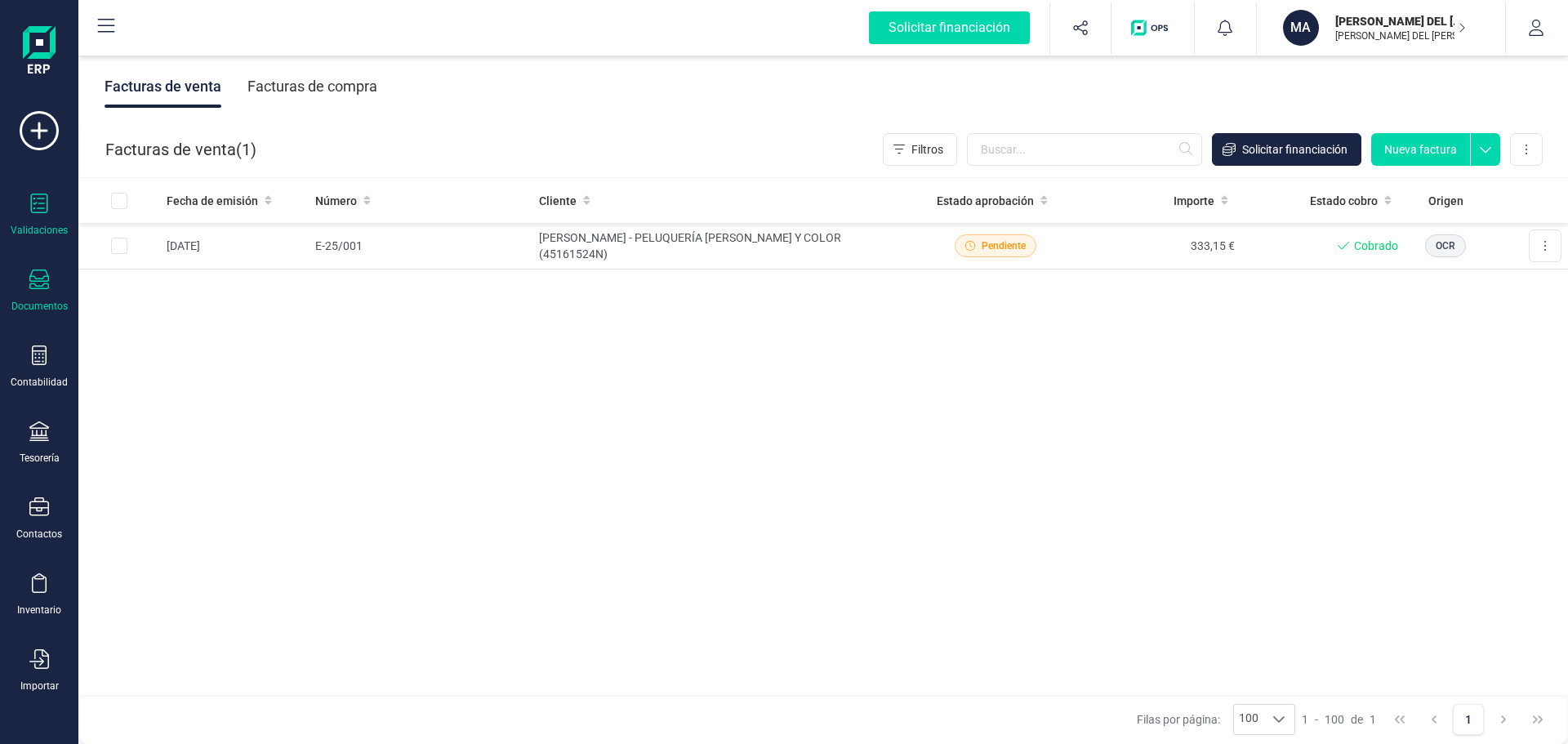
click at [41, 203] on icon at bounding box center [40, 203] width 17 height 19
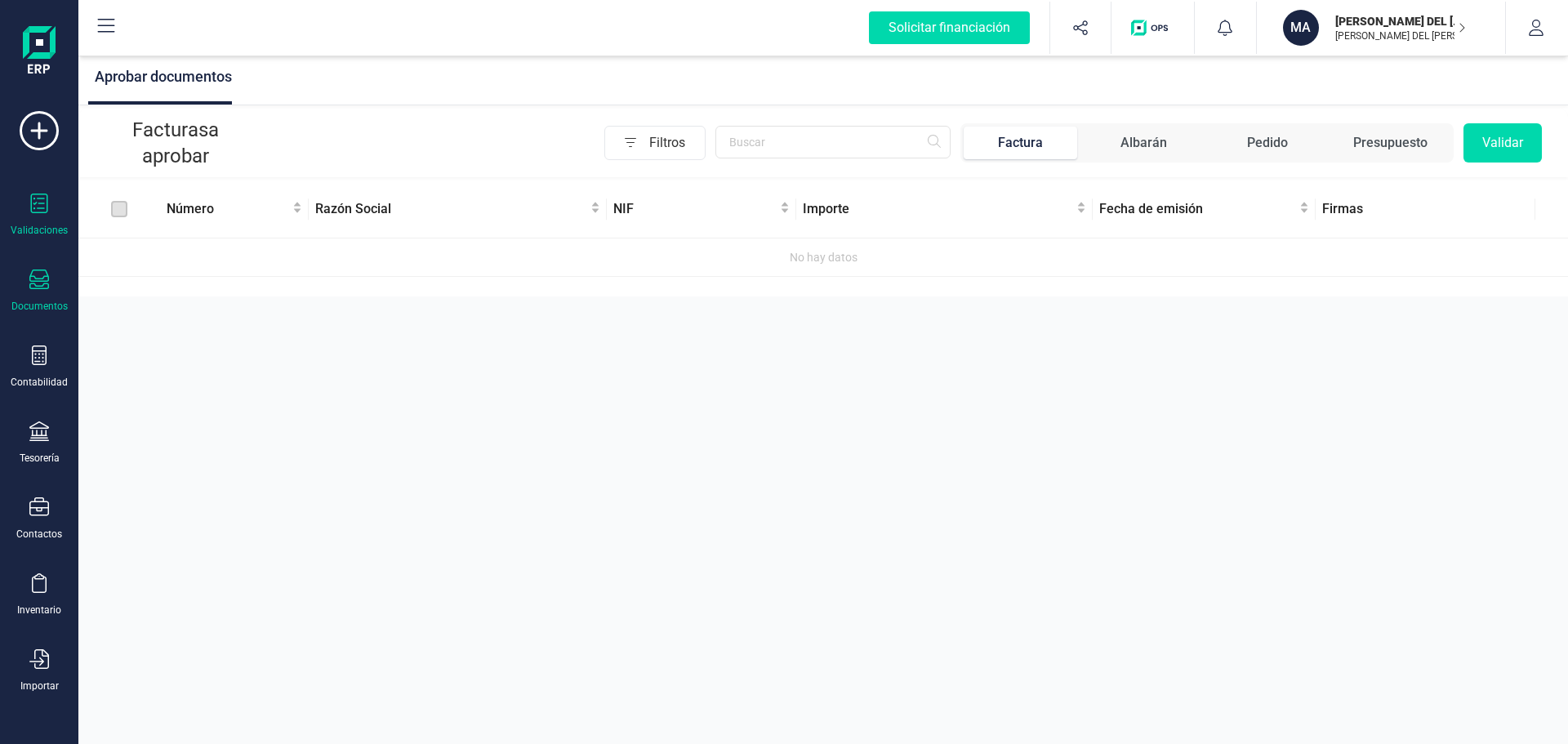
click at [29, 288] on div "Documentos" at bounding box center [39, 291] width 65 height 43
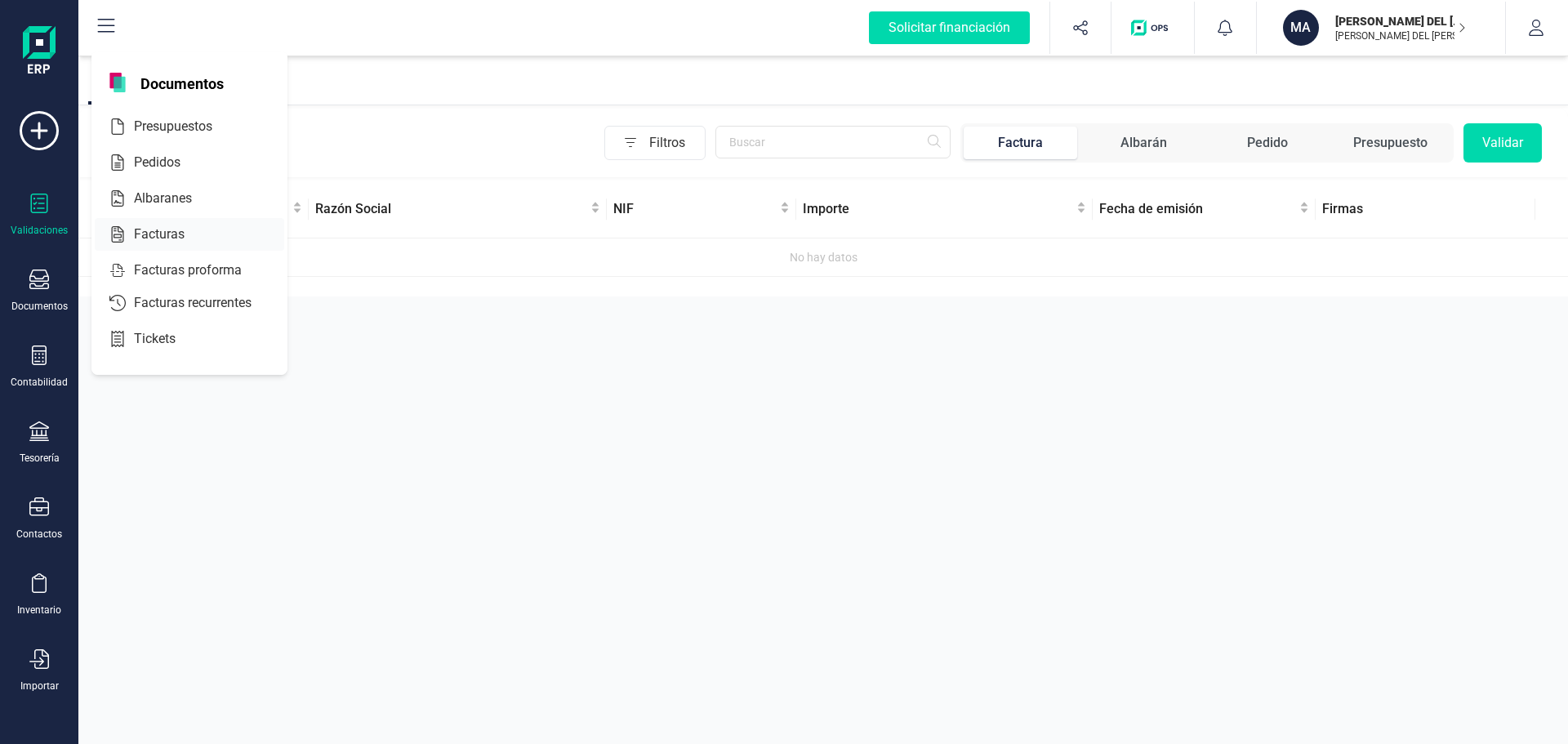
click at [152, 235] on span "Facturas" at bounding box center [170, 234] width 86 height 19
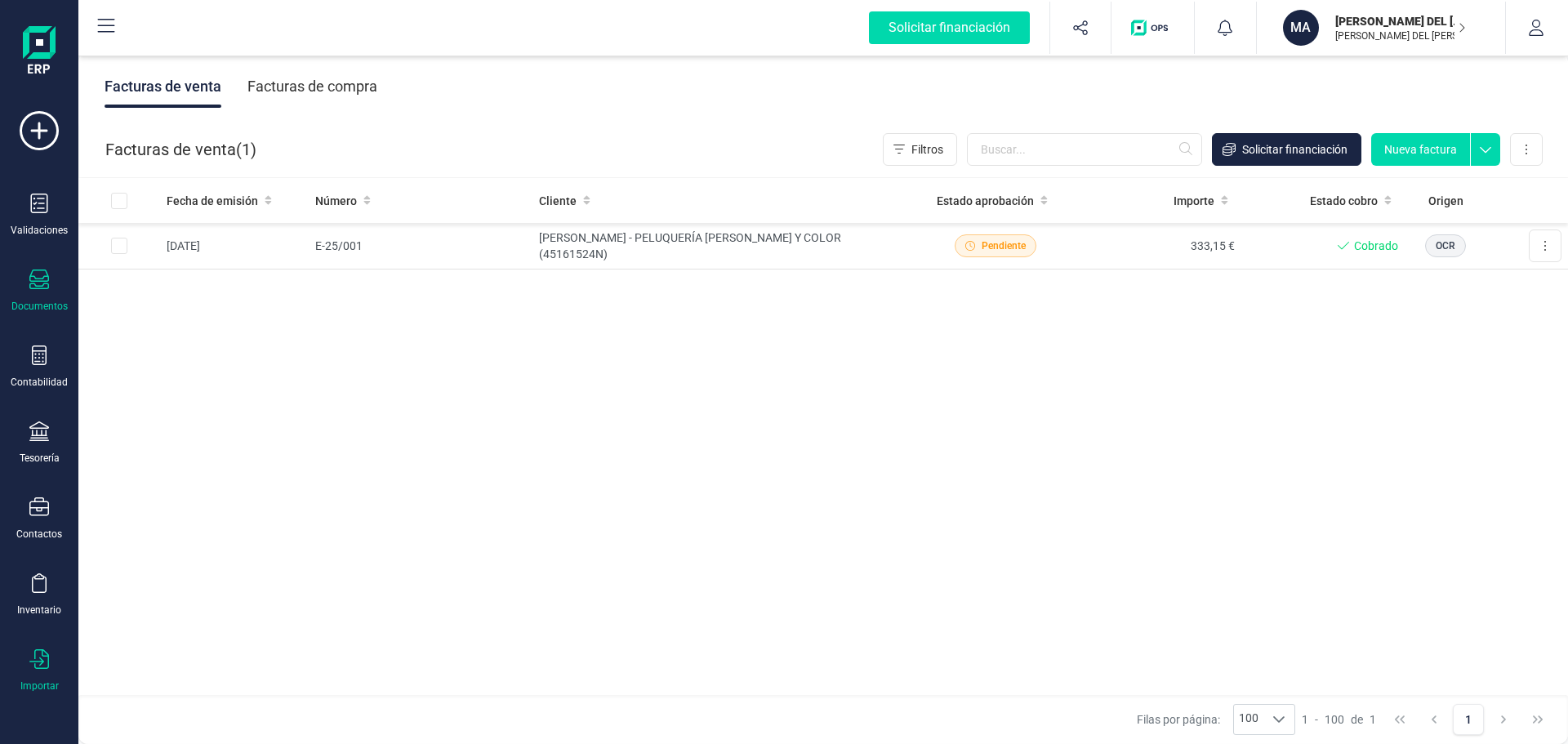
click at [42, 658] on icon at bounding box center [39, 658] width 19 height 19
click at [158, 502] on span "Facturas" at bounding box center [170, 506] width 86 height 19
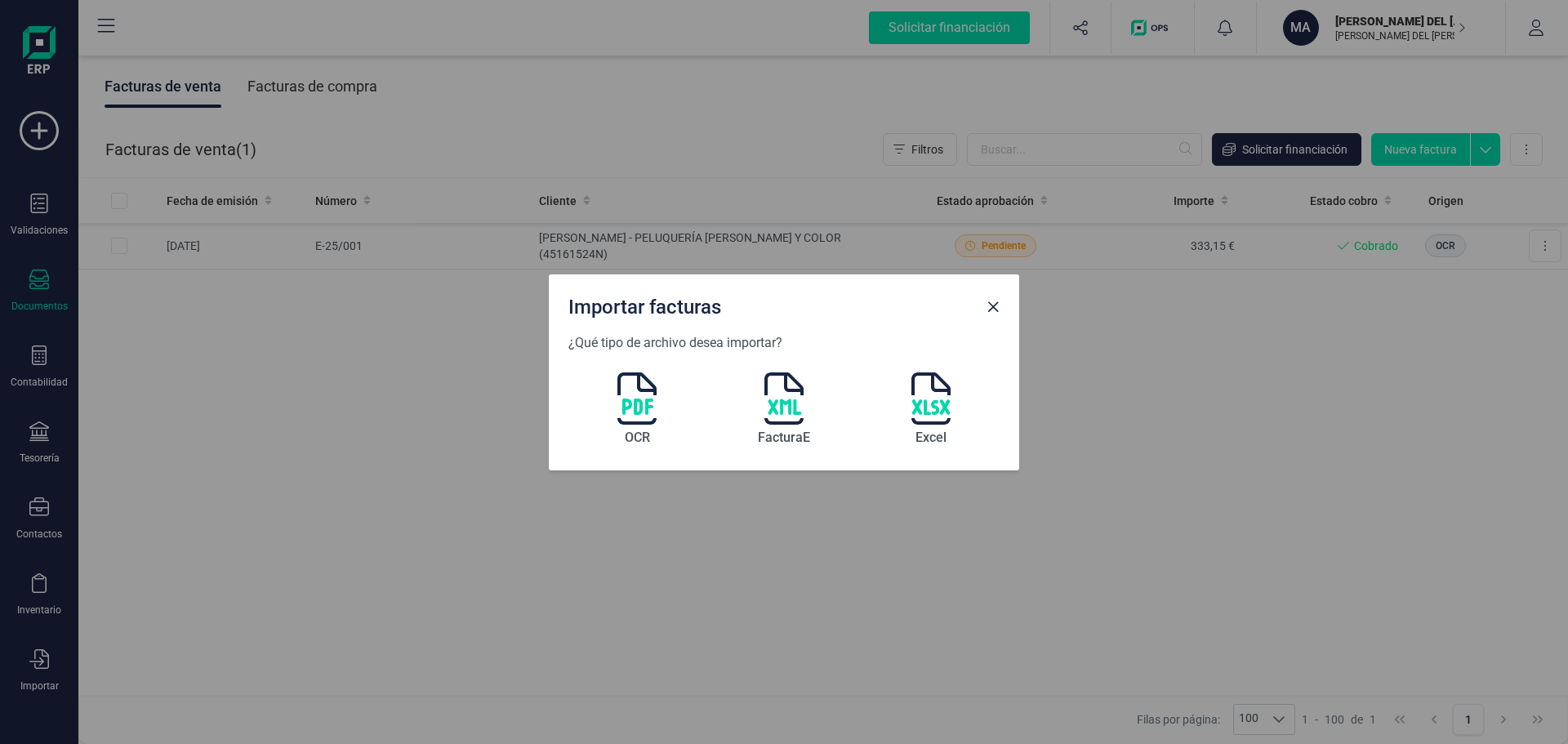
click at [636, 397] on img at bounding box center [637, 399] width 39 height 53
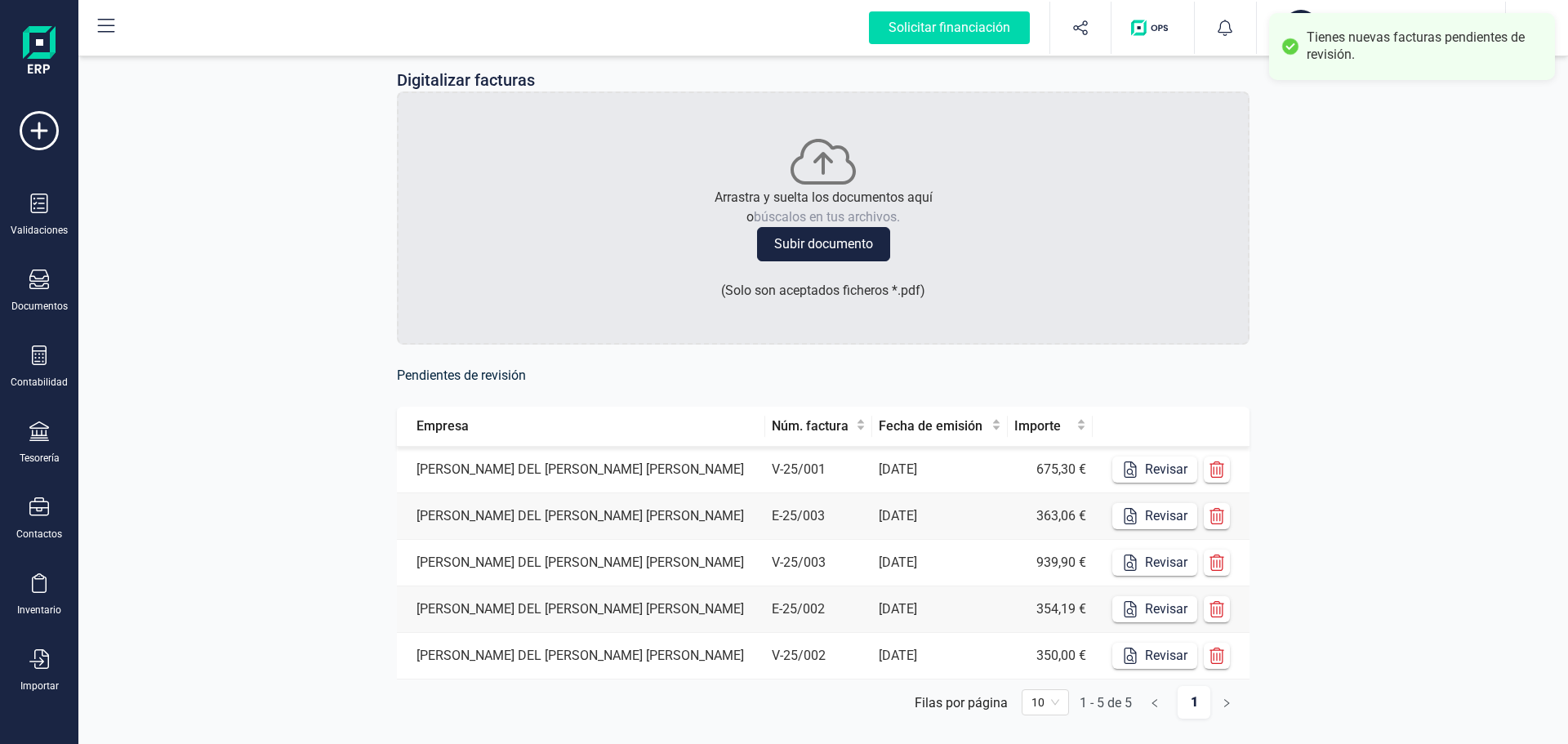
scroll to position [63, 0]
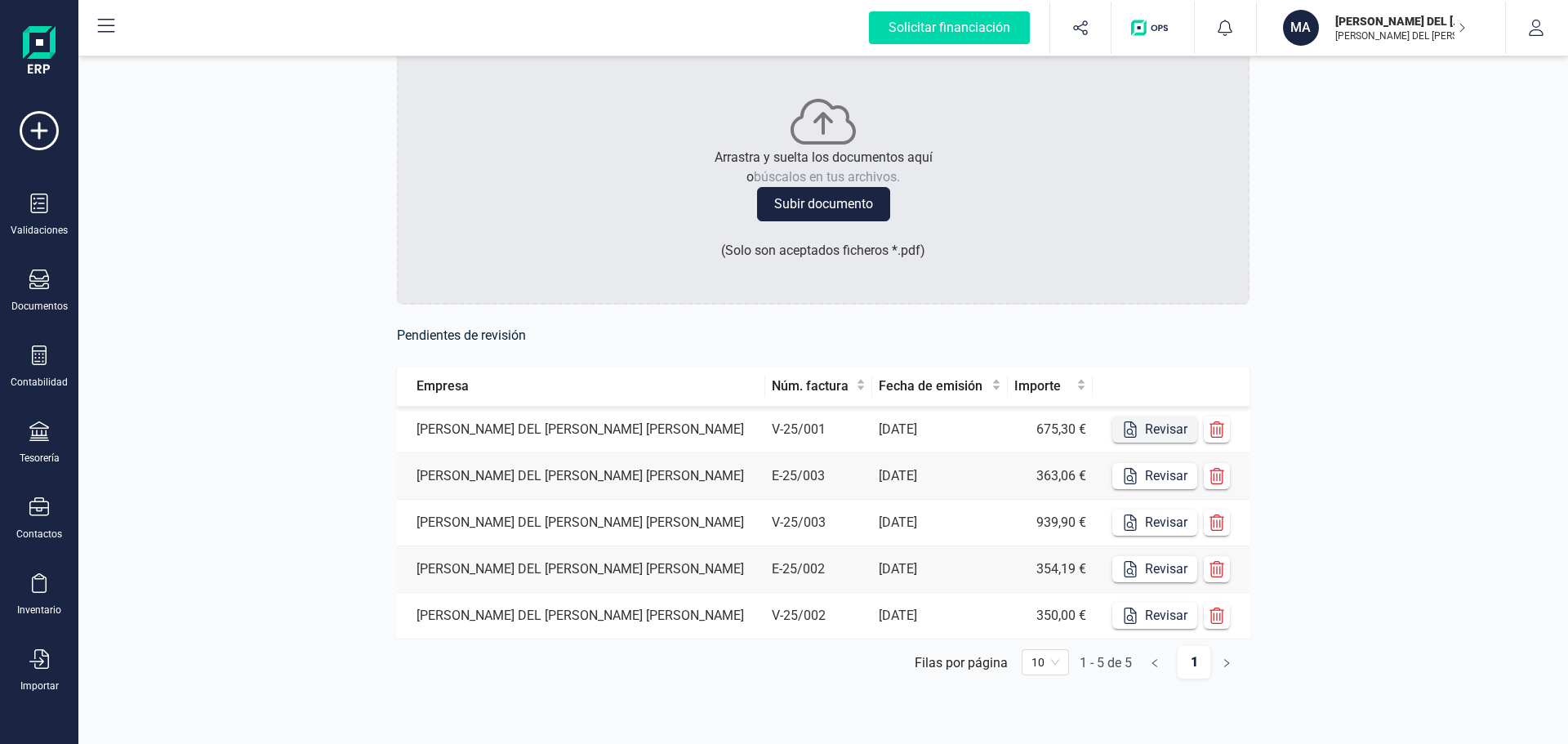
click at [1159, 426] on button "Revisar" at bounding box center [1155, 430] width 85 height 26
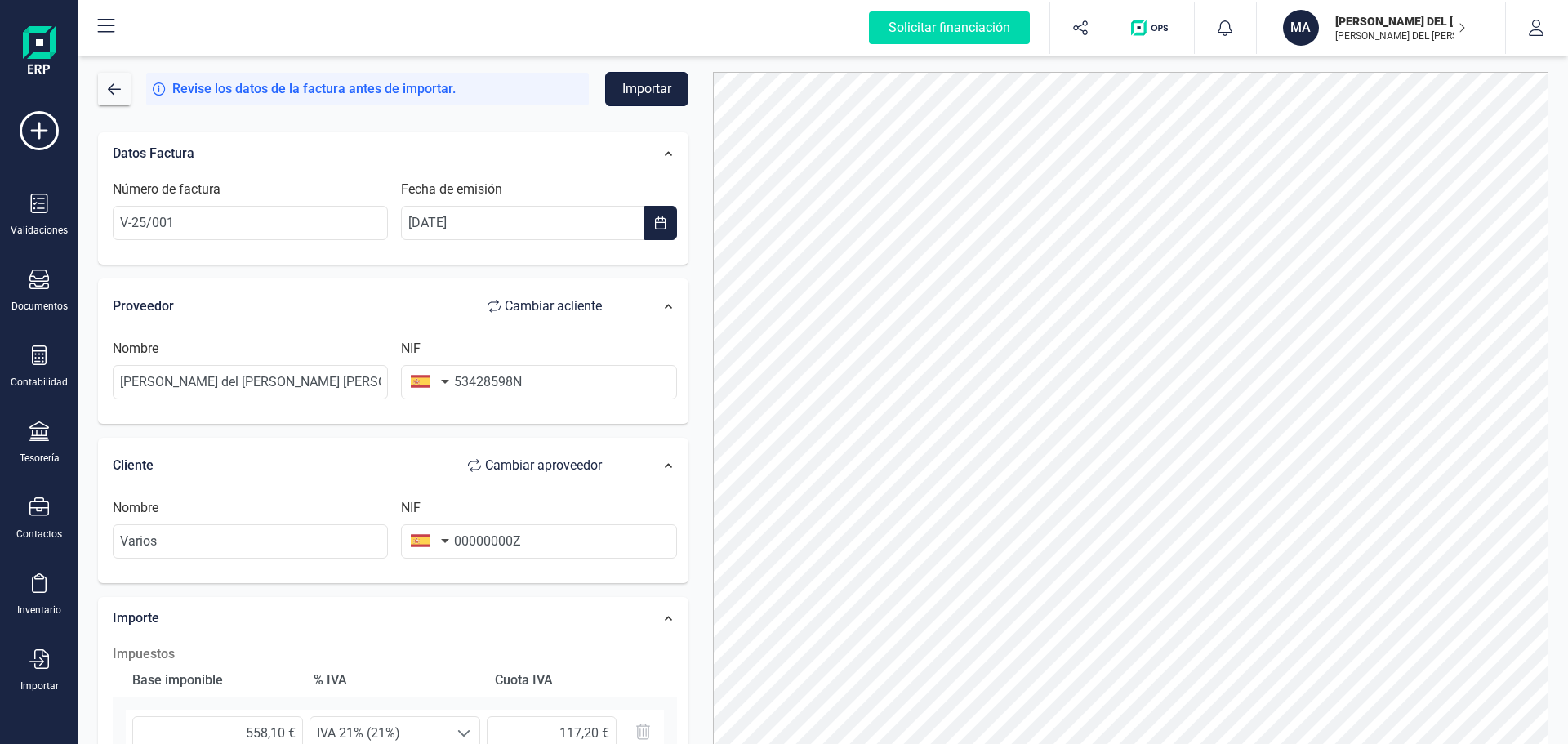
click at [638, 86] on button "Importar" at bounding box center [646, 89] width 83 height 34
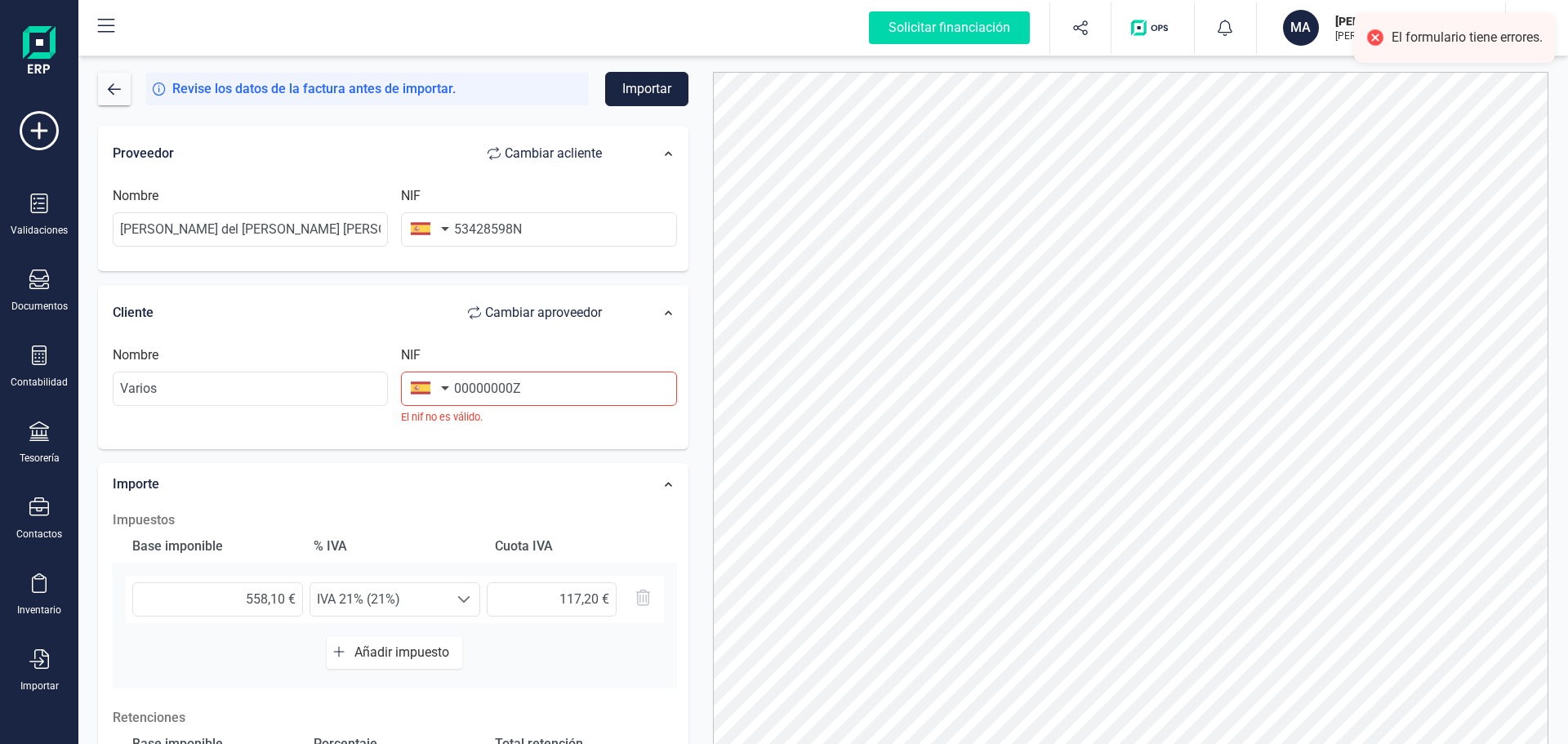
scroll to position [164, 0]
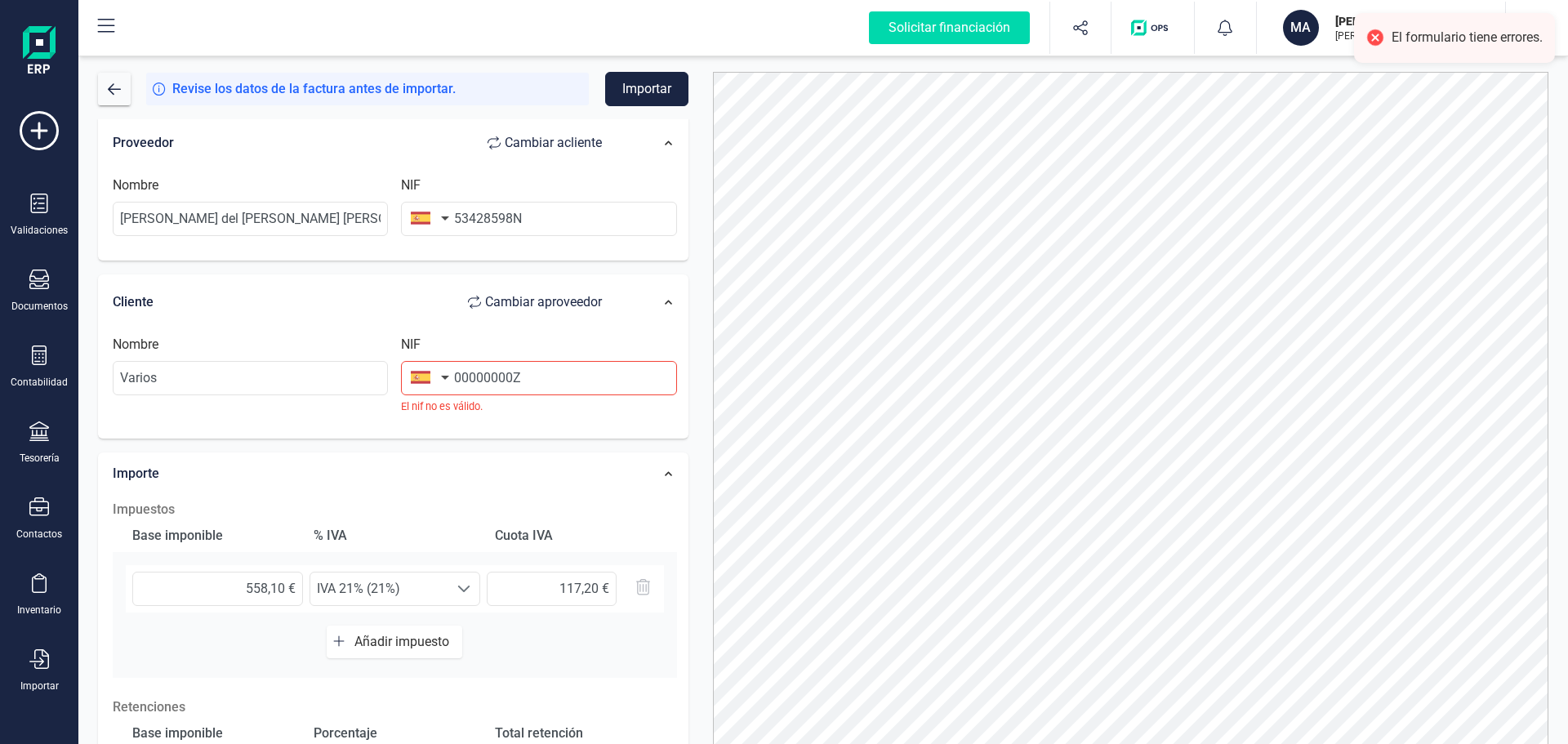
click at [441, 375] on button "button" at bounding box center [426, 377] width 52 height 33
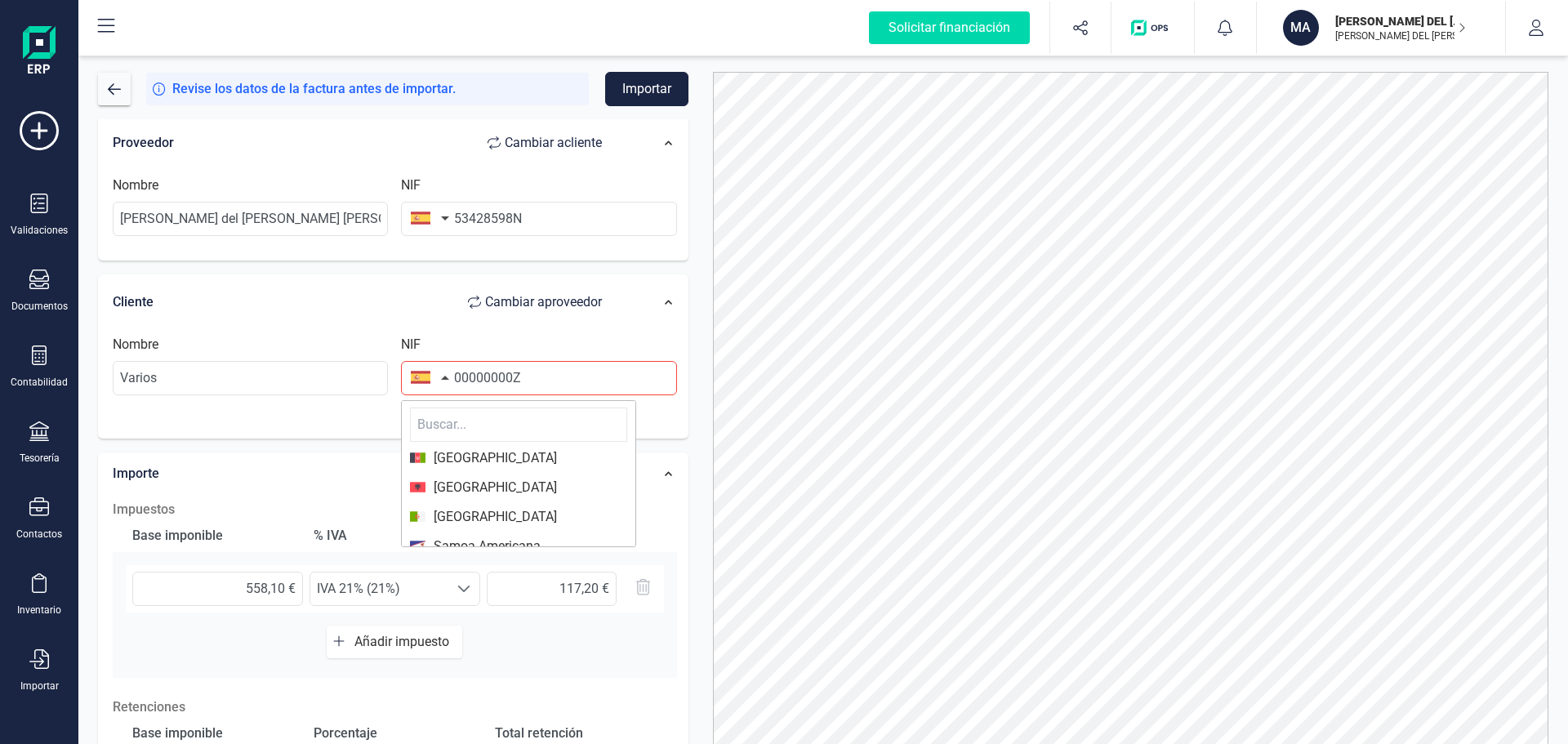
click at [441, 375] on button "button" at bounding box center [426, 377] width 52 height 33
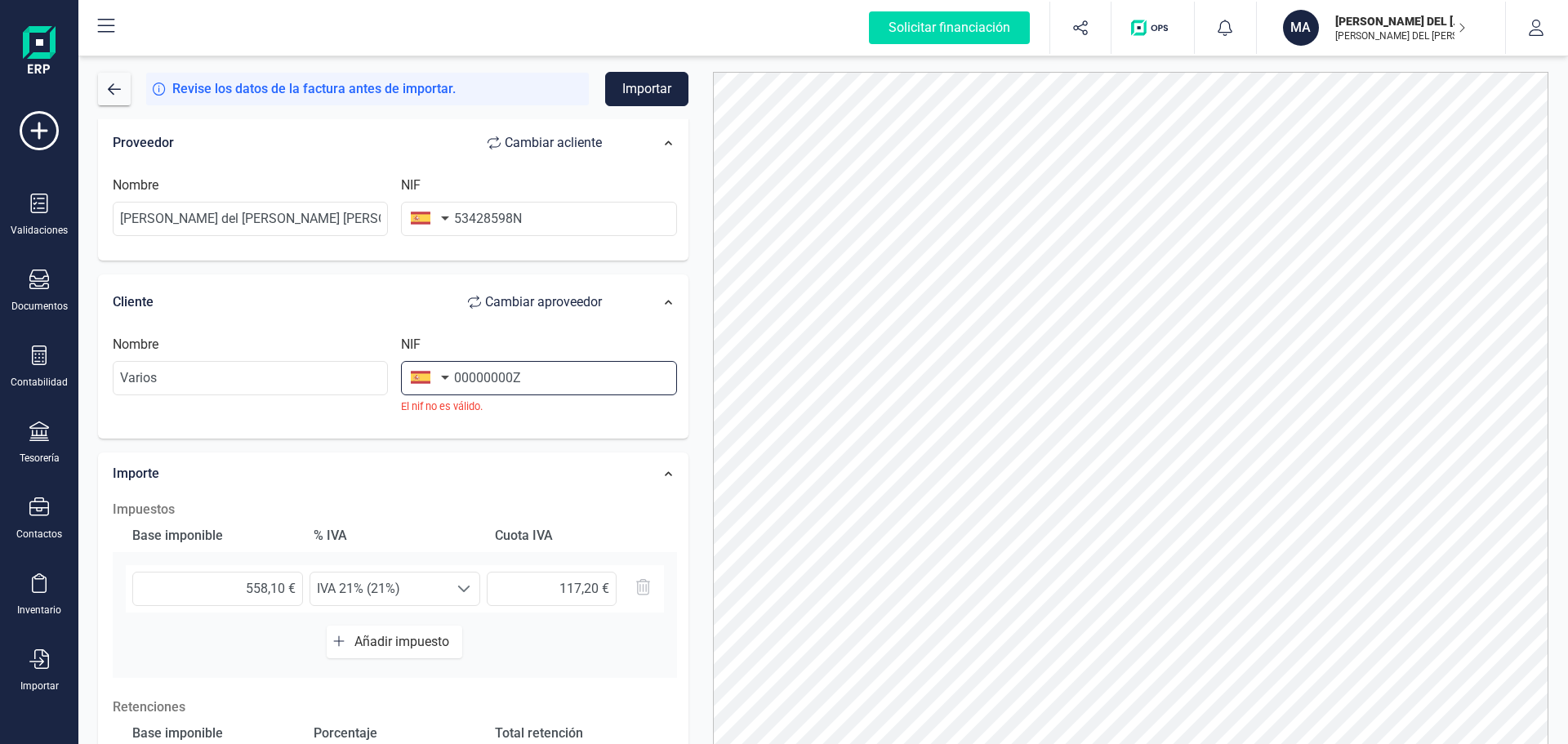
click at [502, 375] on input "00000000Z" at bounding box center [538, 378] width 275 height 34
drag, startPoint x: 535, startPoint y: 373, endPoint x: 401, endPoint y: 357, distance: 135.0
click at [401, 357] on div "NIF 00000000Z El nif no [PERSON_NAME]." at bounding box center [539, 374] width 288 height 79
click at [463, 375] on input "9999999R" at bounding box center [538, 378] width 275 height 34
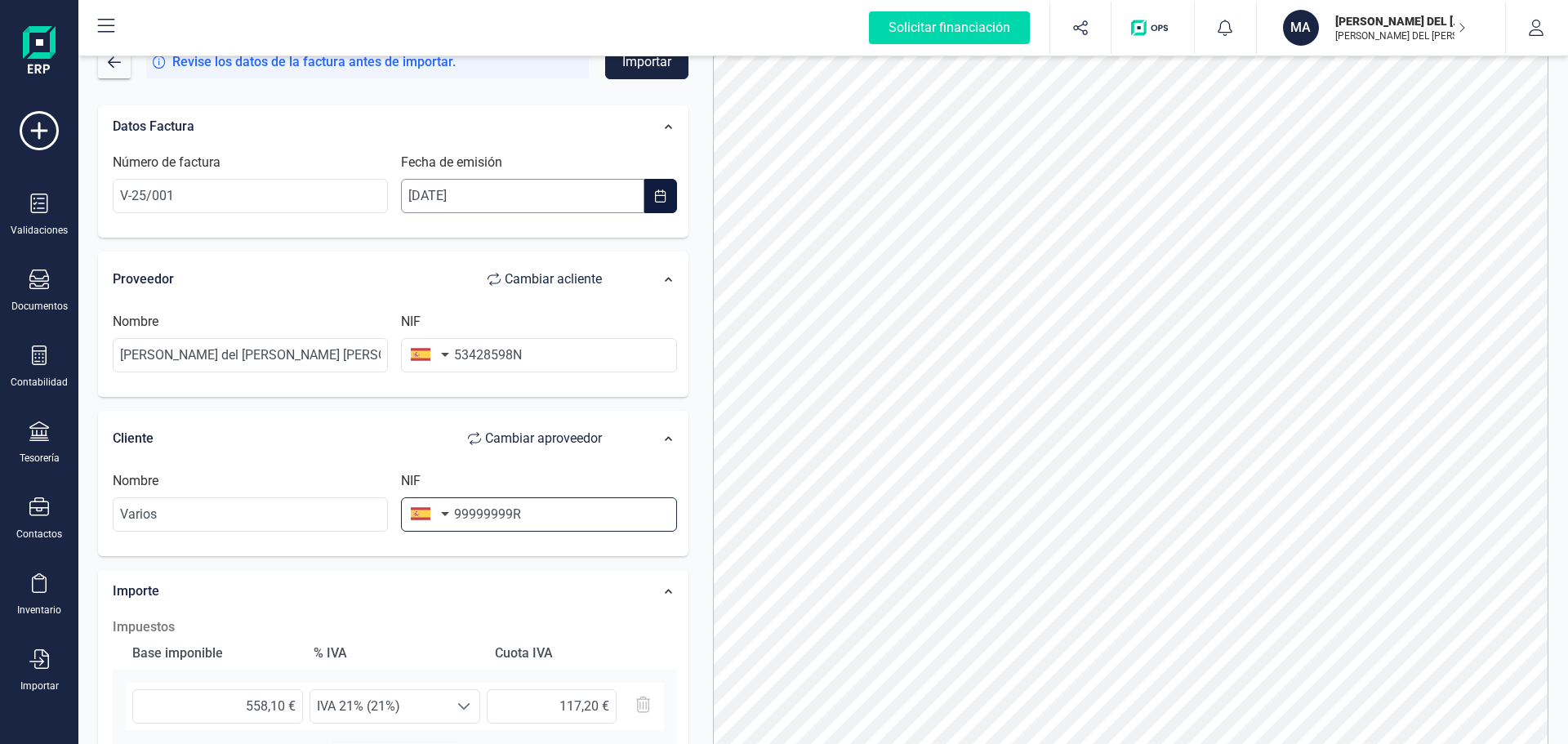
scroll to position [0, 0]
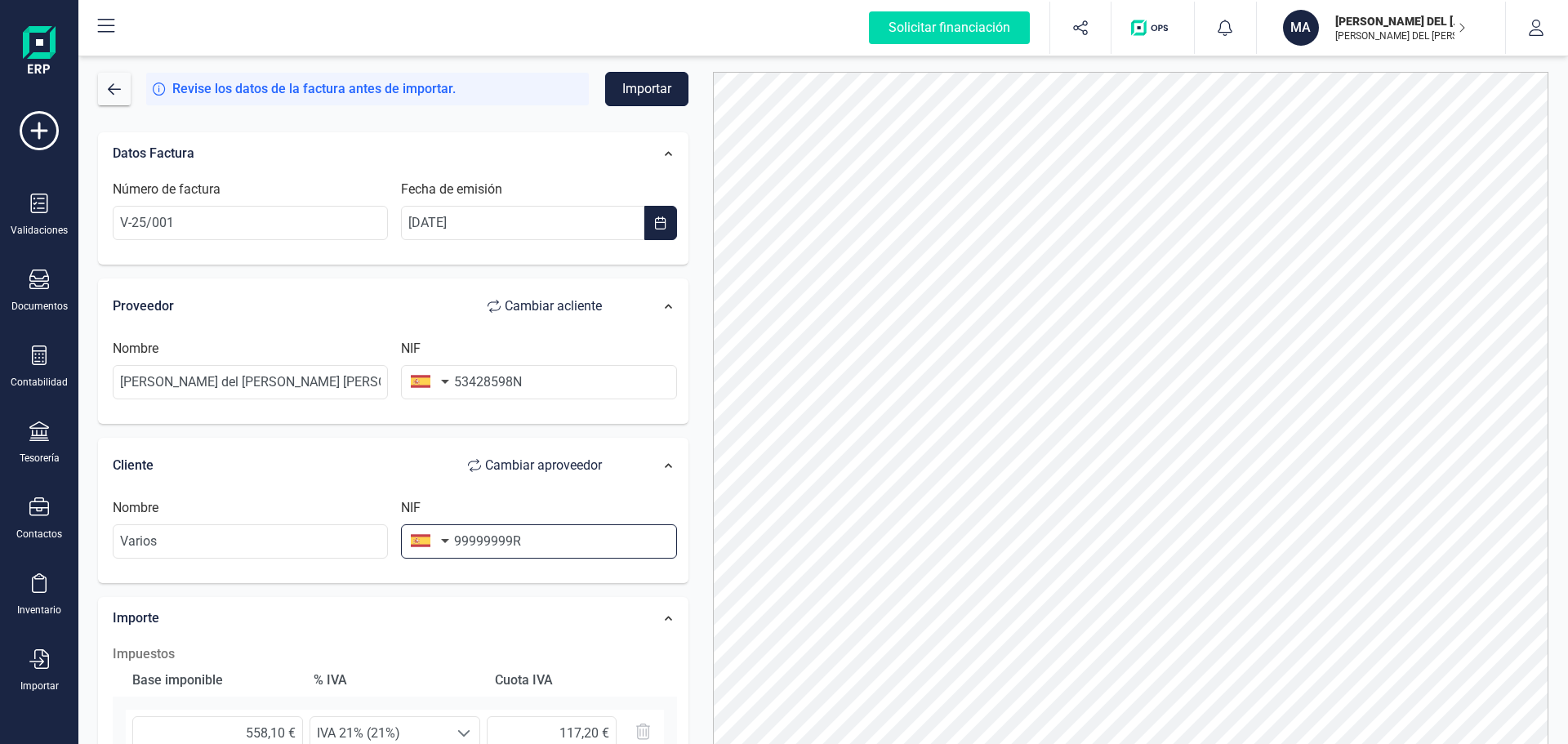
type input "99999999R"
click at [644, 84] on button "Importar" at bounding box center [646, 89] width 83 height 34
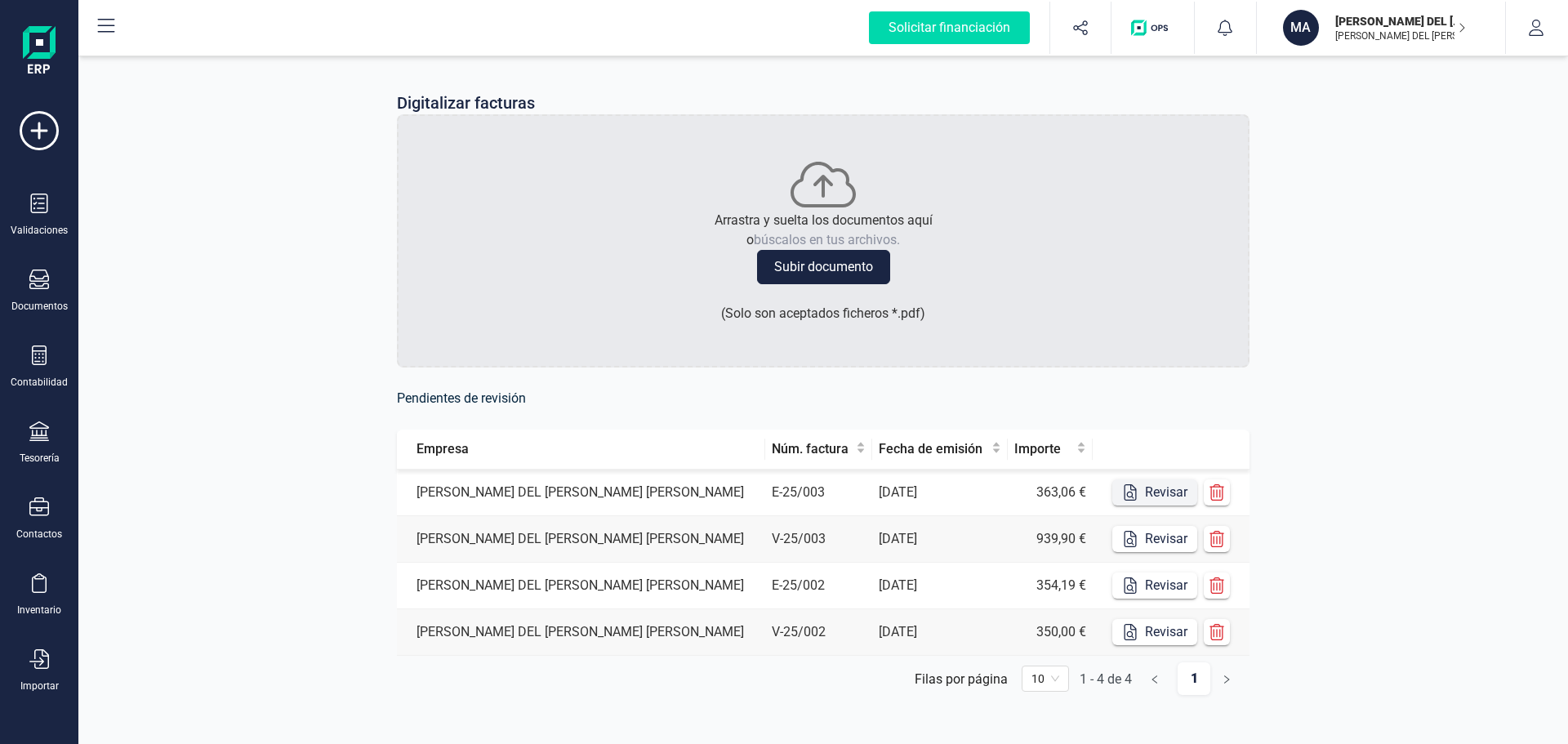
click at [1155, 487] on button "Revisar" at bounding box center [1155, 492] width 85 height 26
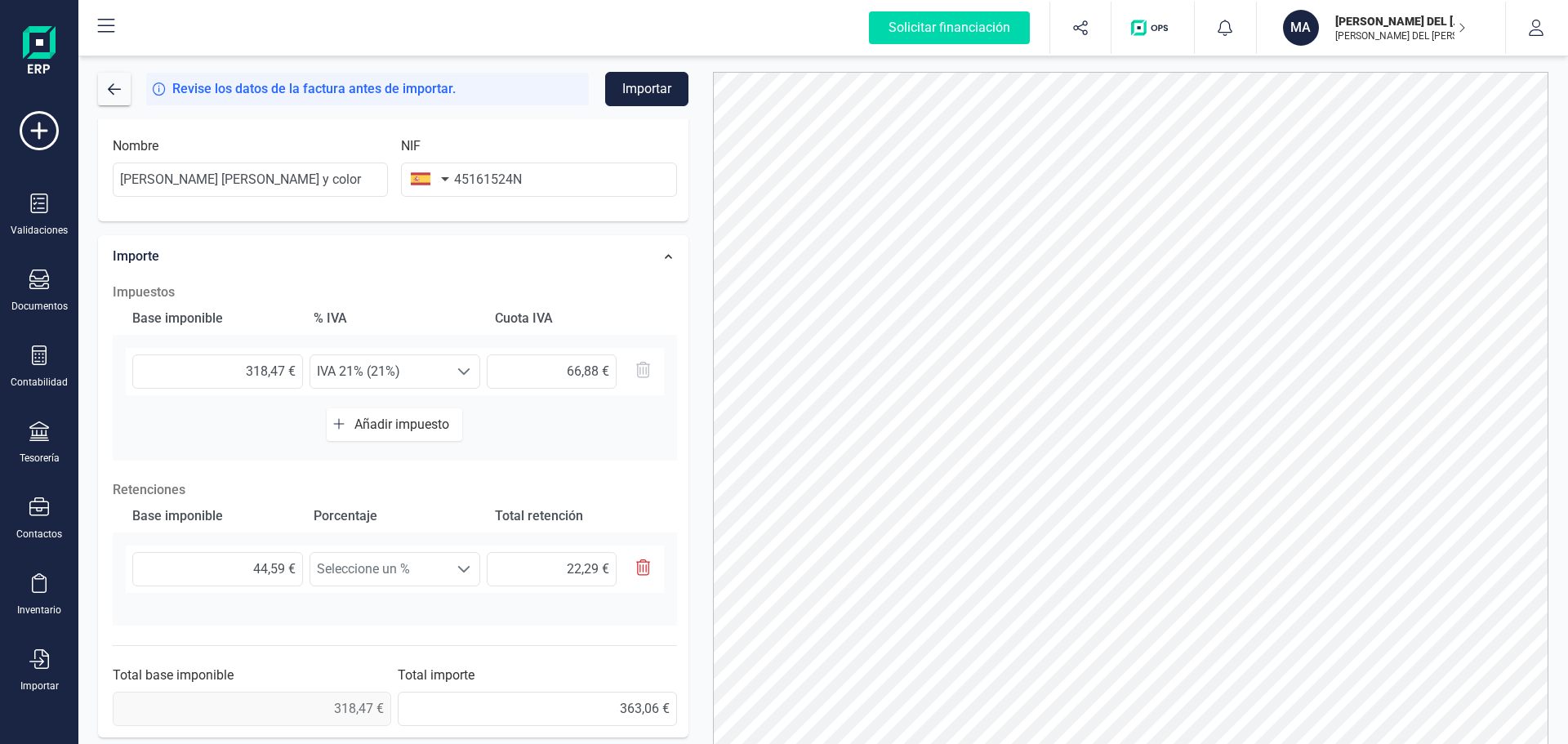
scroll to position [364, 0]
click at [396, 569] on span "Seleccione un %" at bounding box center [379, 567] width 138 height 33
click at [403, 670] on li "Retención 7% (7%)" at bounding box center [394, 672] width 170 height 33
type input "3,12 €"
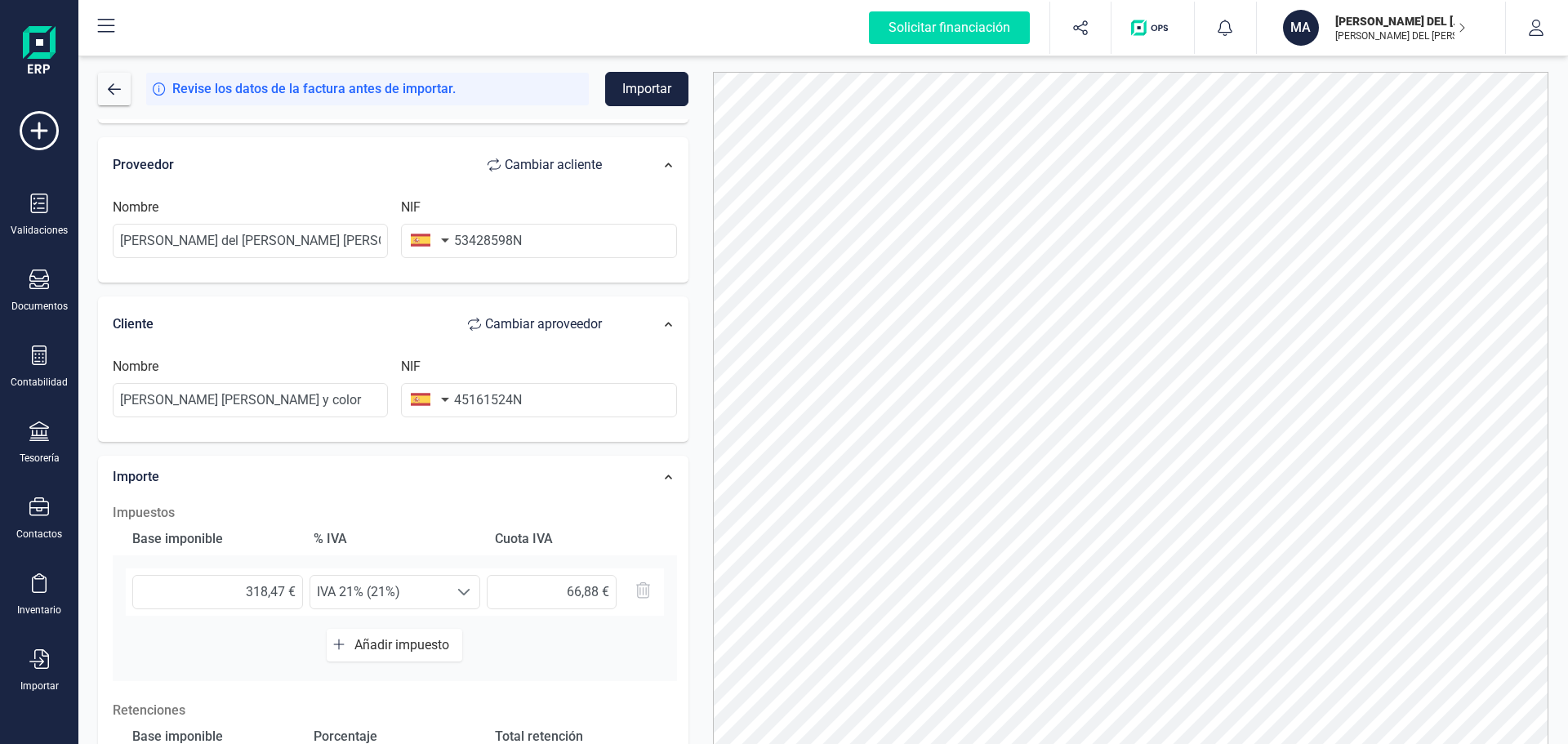
scroll to position [0, 0]
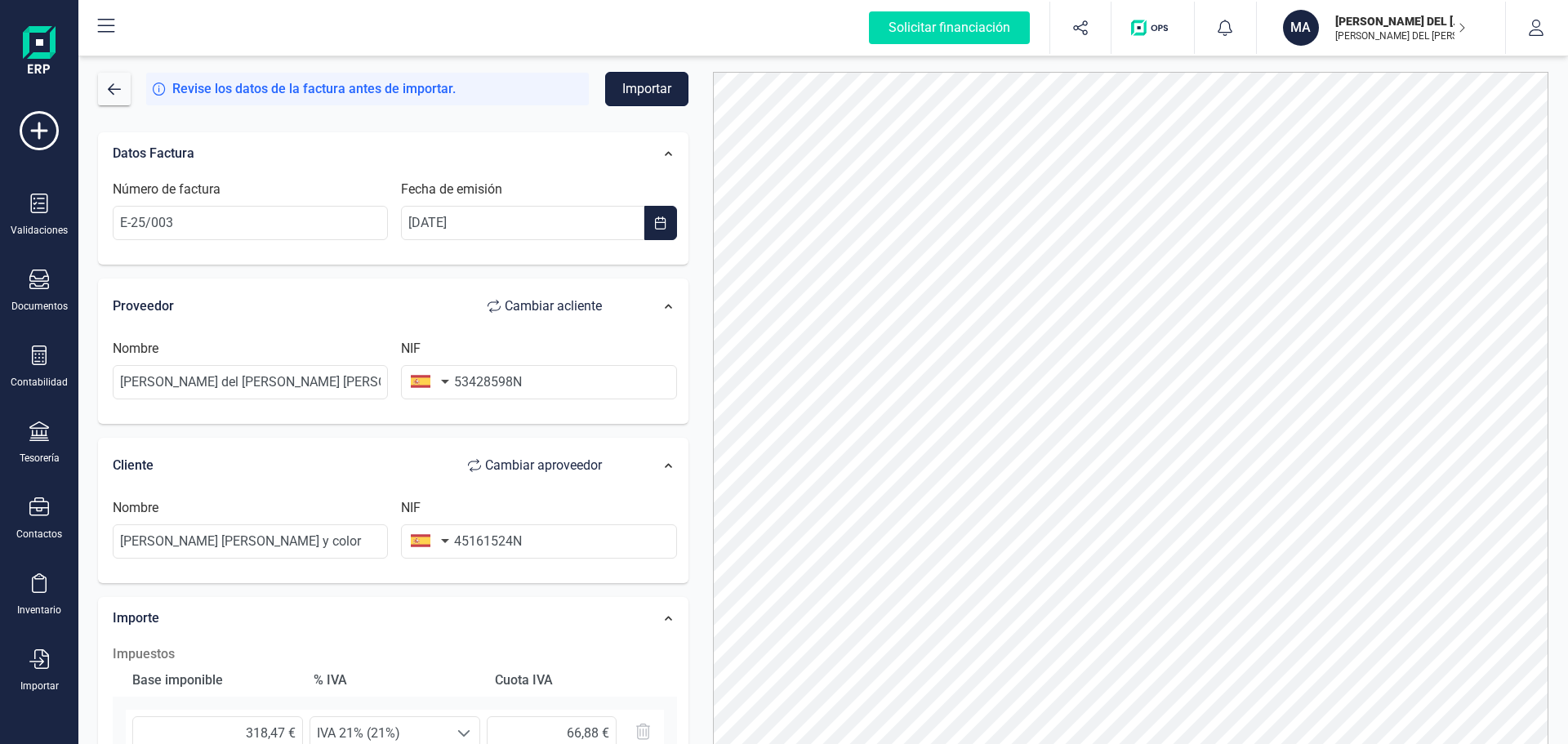
click at [645, 86] on button "Importar" at bounding box center [646, 89] width 83 height 34
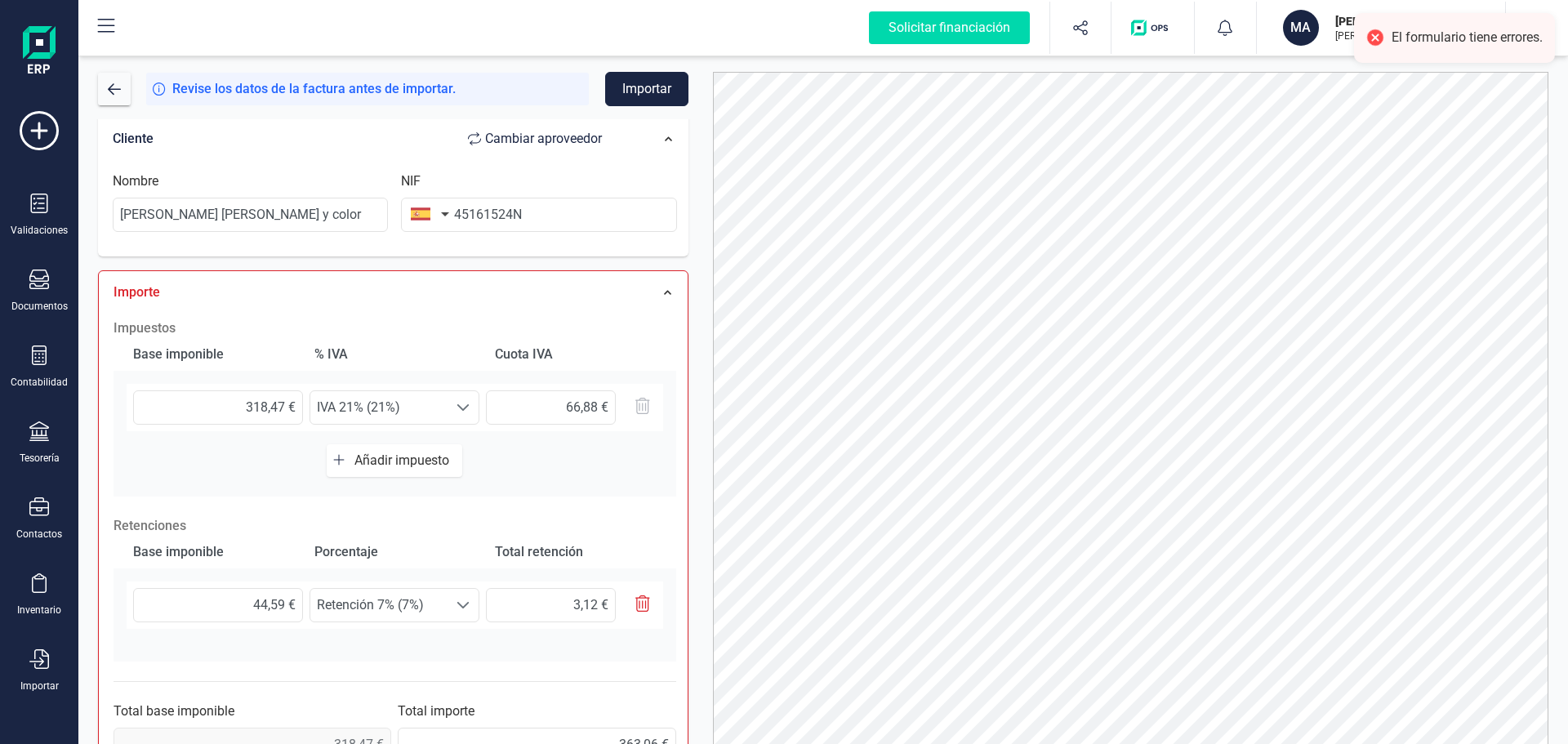
scroll to position [385, 0]
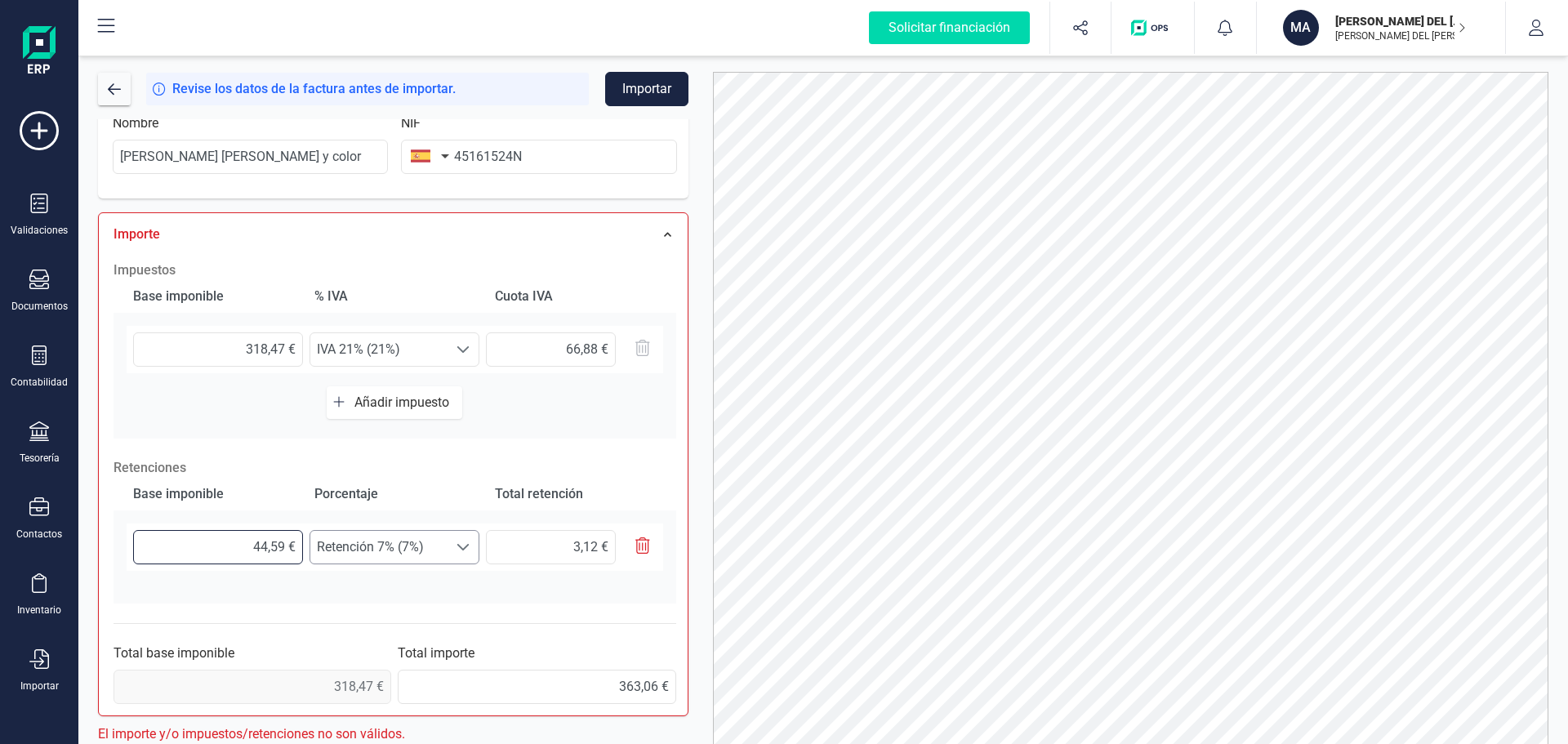
drag, startPoint x: 239, startPoint y: 552, endPoint x: 319, endPoint y: 547, distance: 80.2
click at [319, 547] on div "44,59 € Seleccione un % Retención 7% (7%) Retención 7% (7%) 3,12 €" at bounding box center [394, 547] width 536 height 47
type input "3,00 €"
type input "0,21 €"
type input "31,00 €"
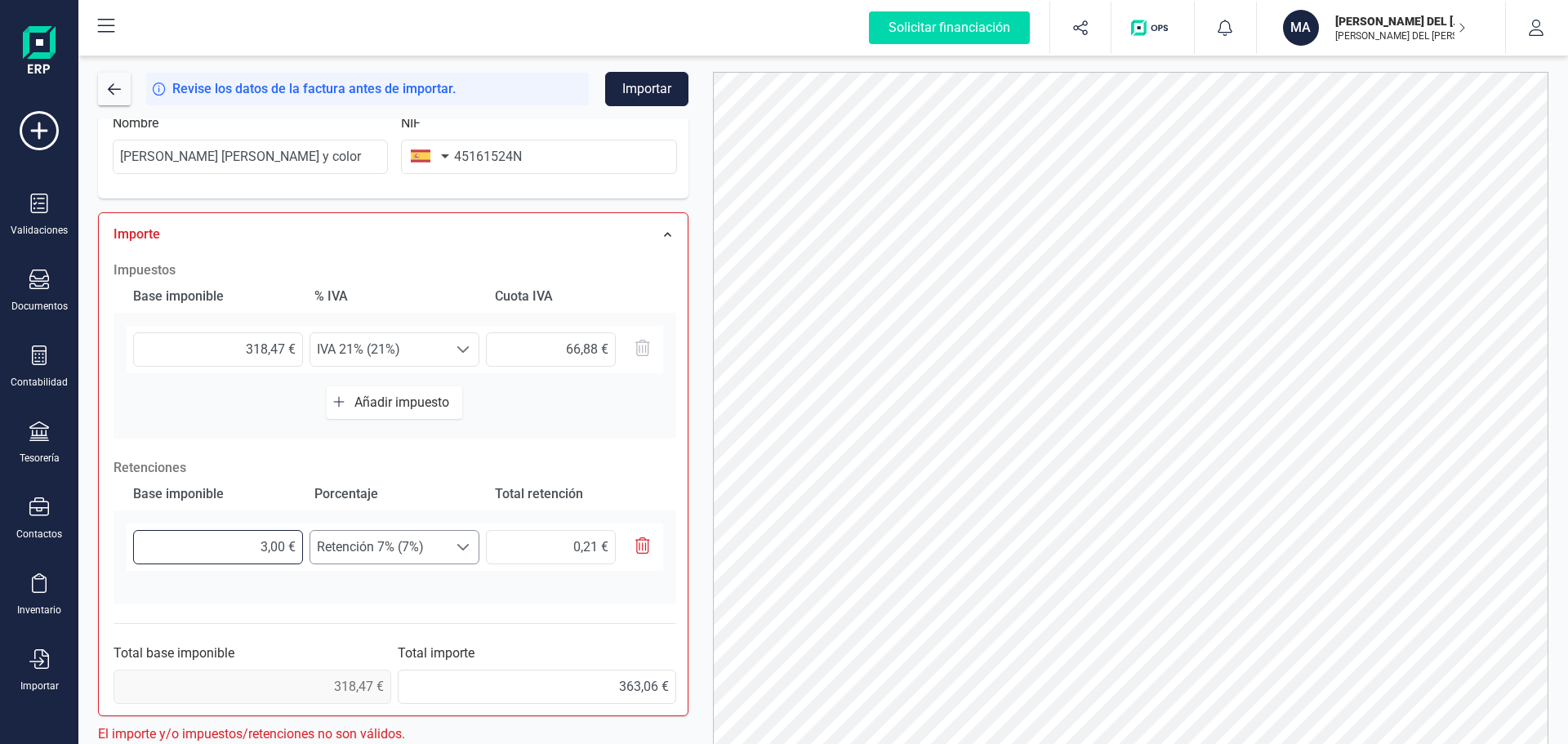
type input "2,17 €"
type input "318,00 €"
type input "22,26 €"
type input "318,40 €"
type input "22,29 €"
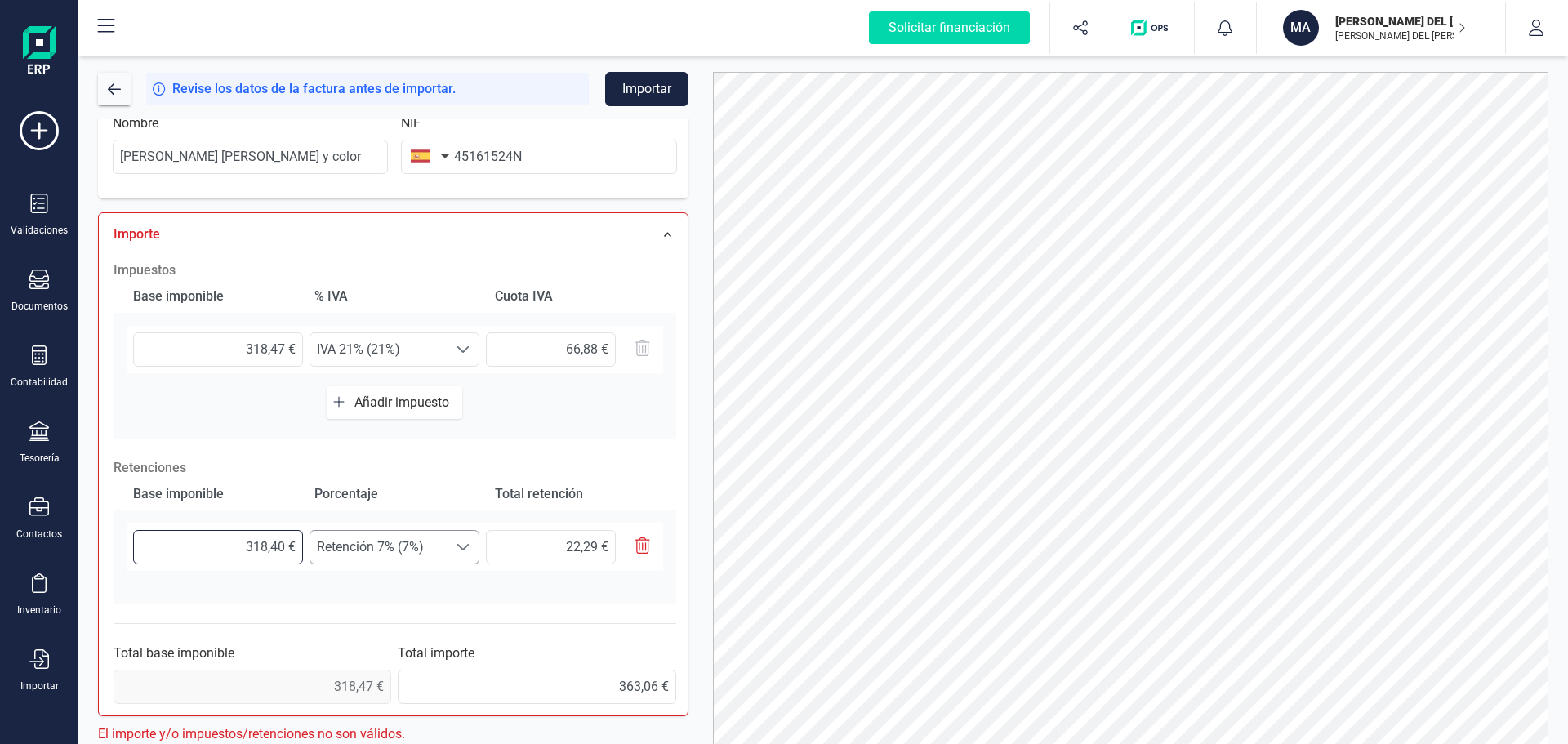
scroll to position [364, 0]
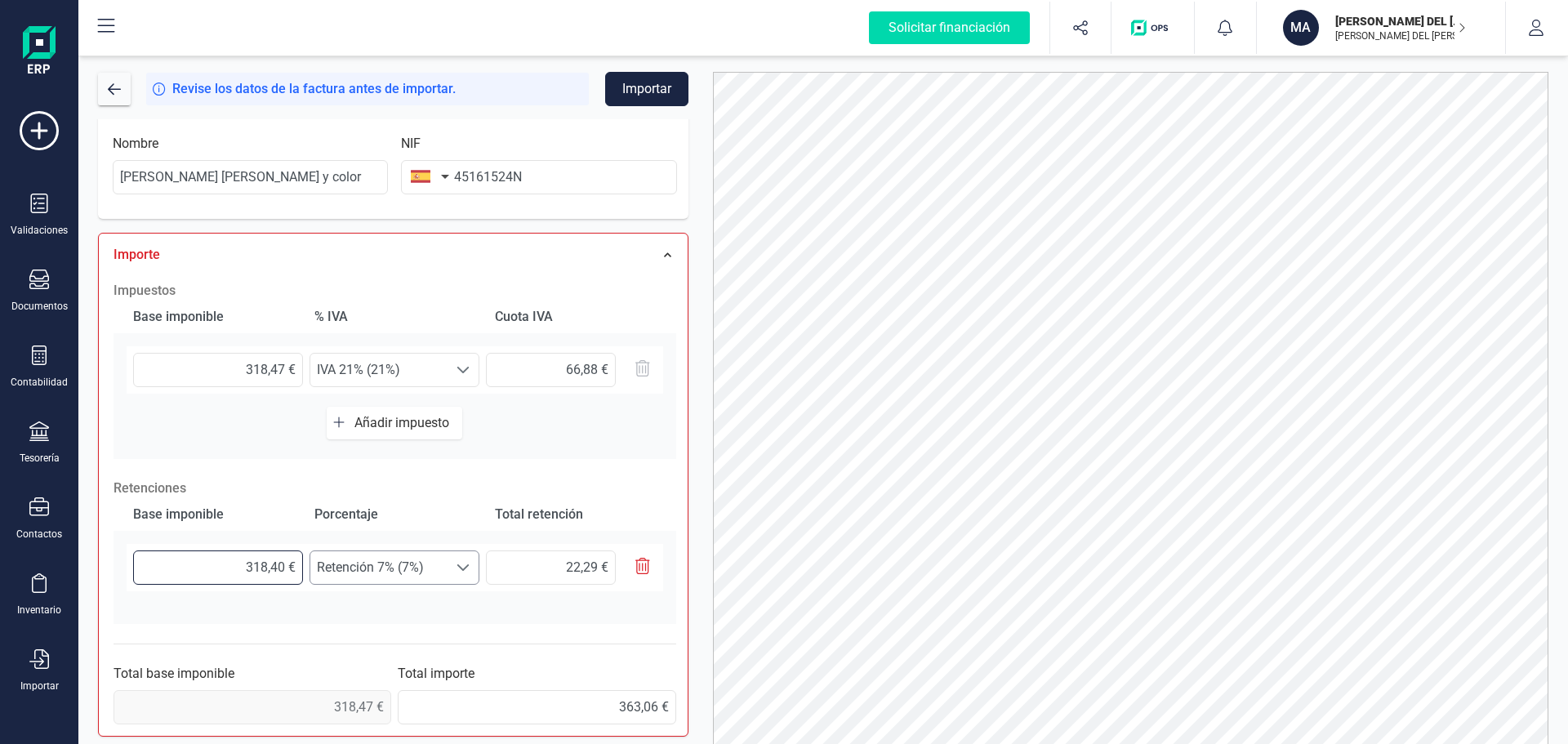
type input "318,47 €"
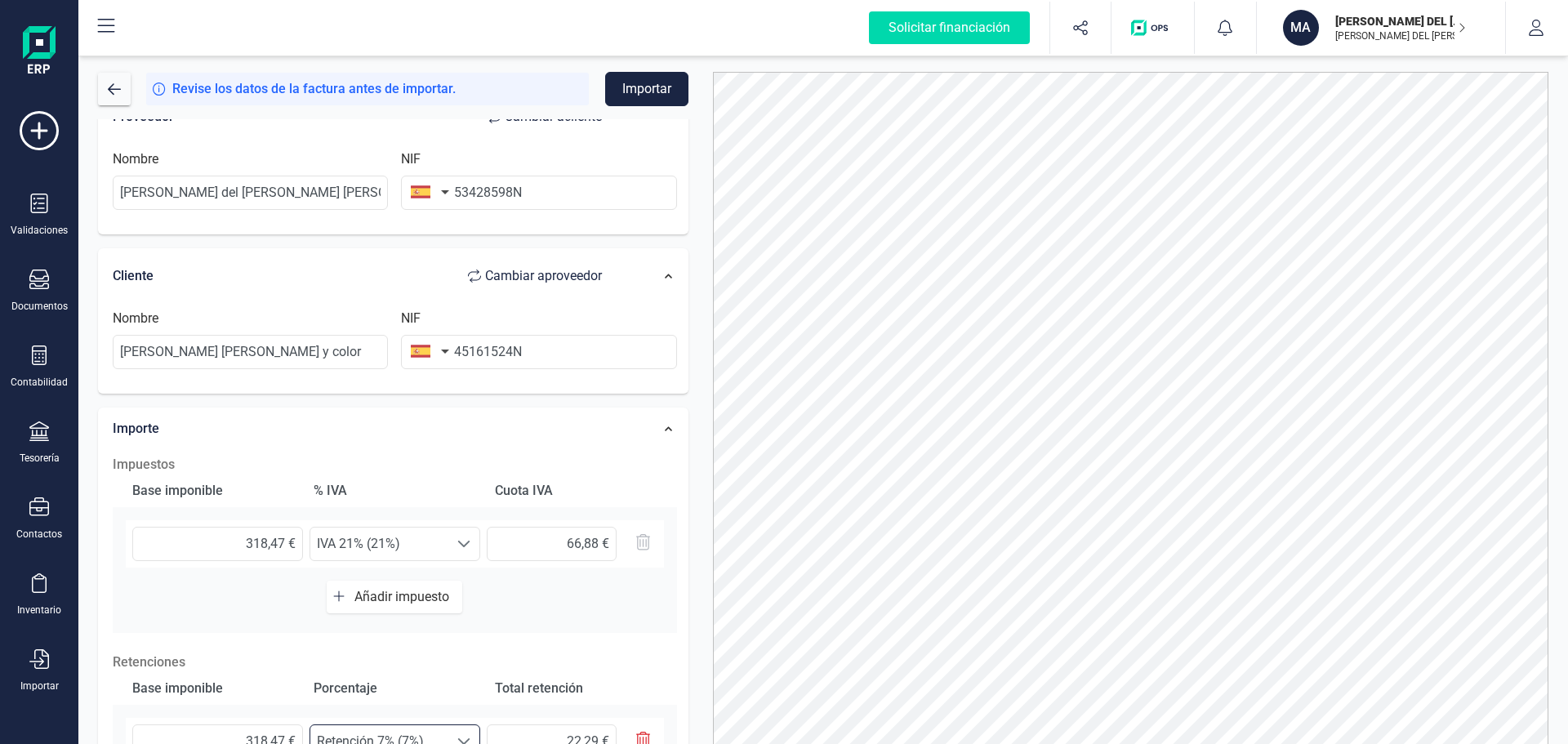
scroll to position [0, 0]
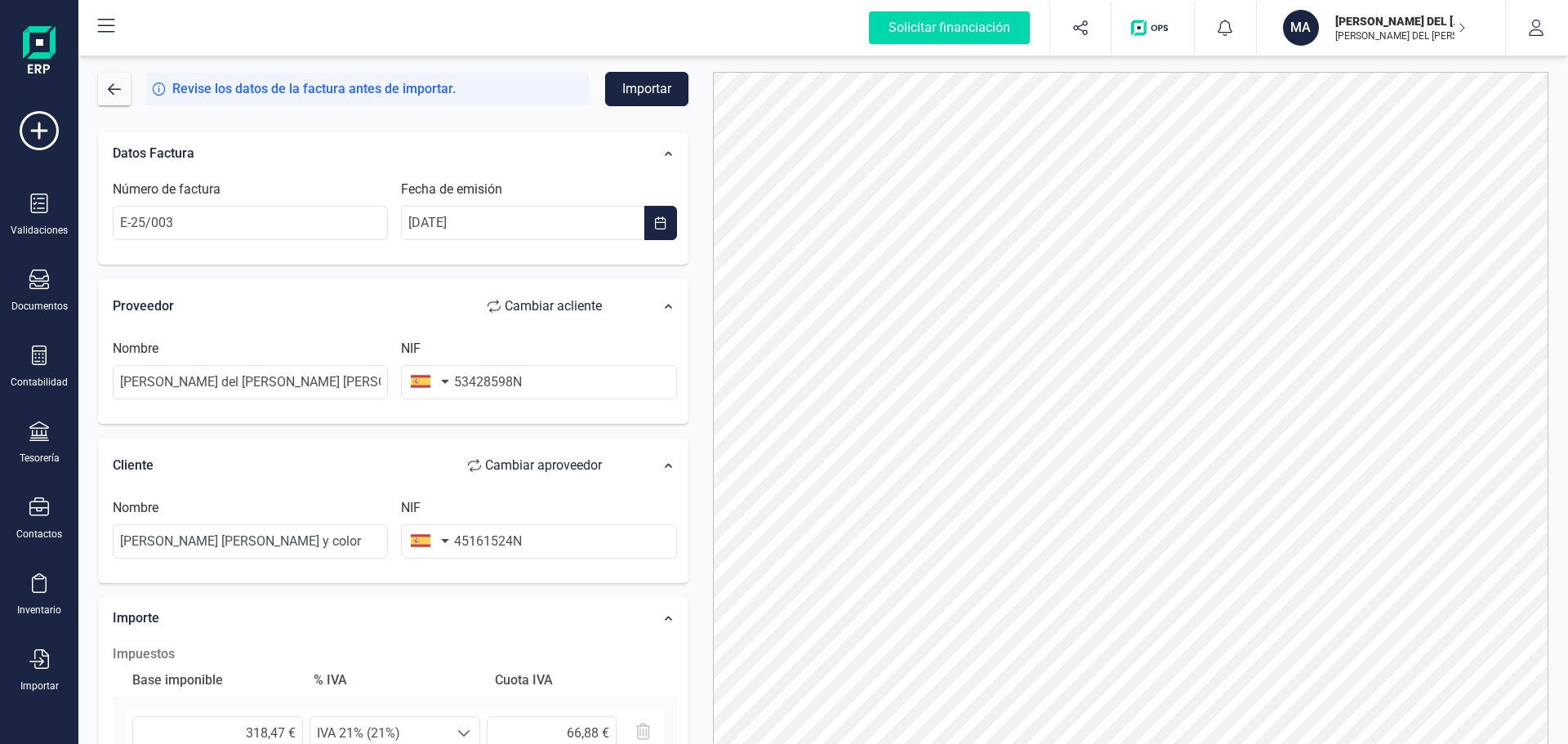
click at [645, 79] on button "Importar" at bounding box center [646, 89] width 83 height 34
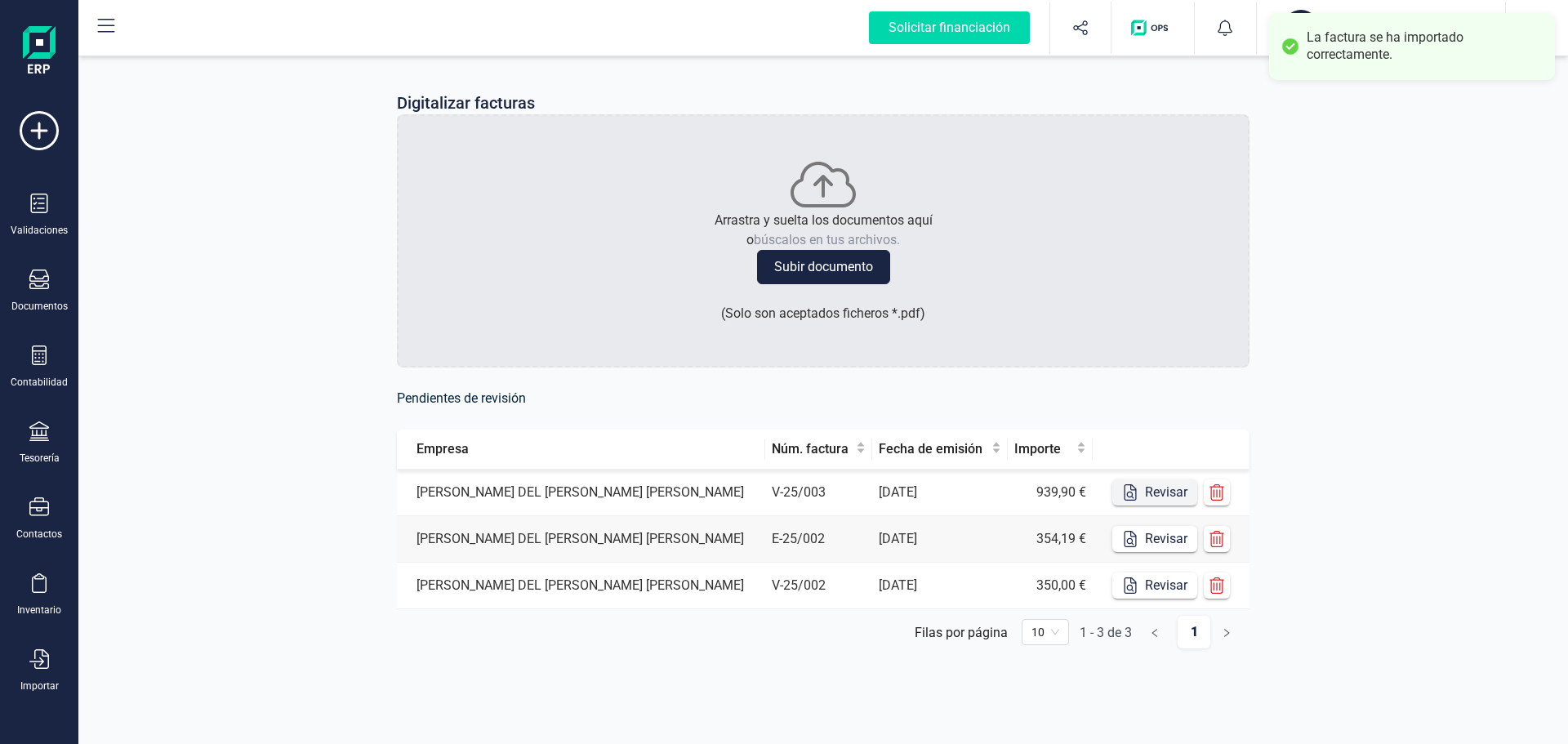
click at [1155, 490] on button "Revisar" at bounding box center [1155, 492] width 85 height 26
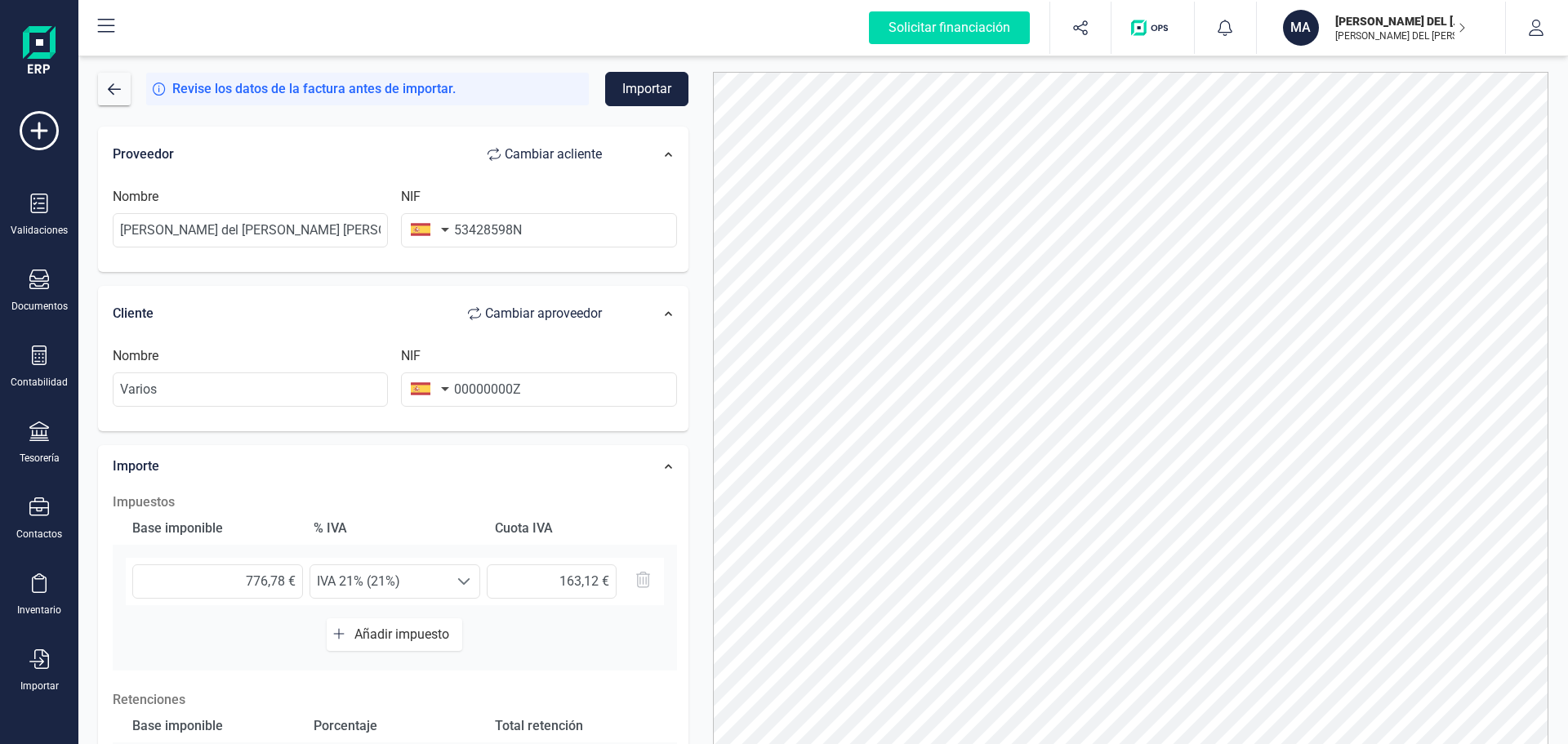
scroll to position [164, 0]
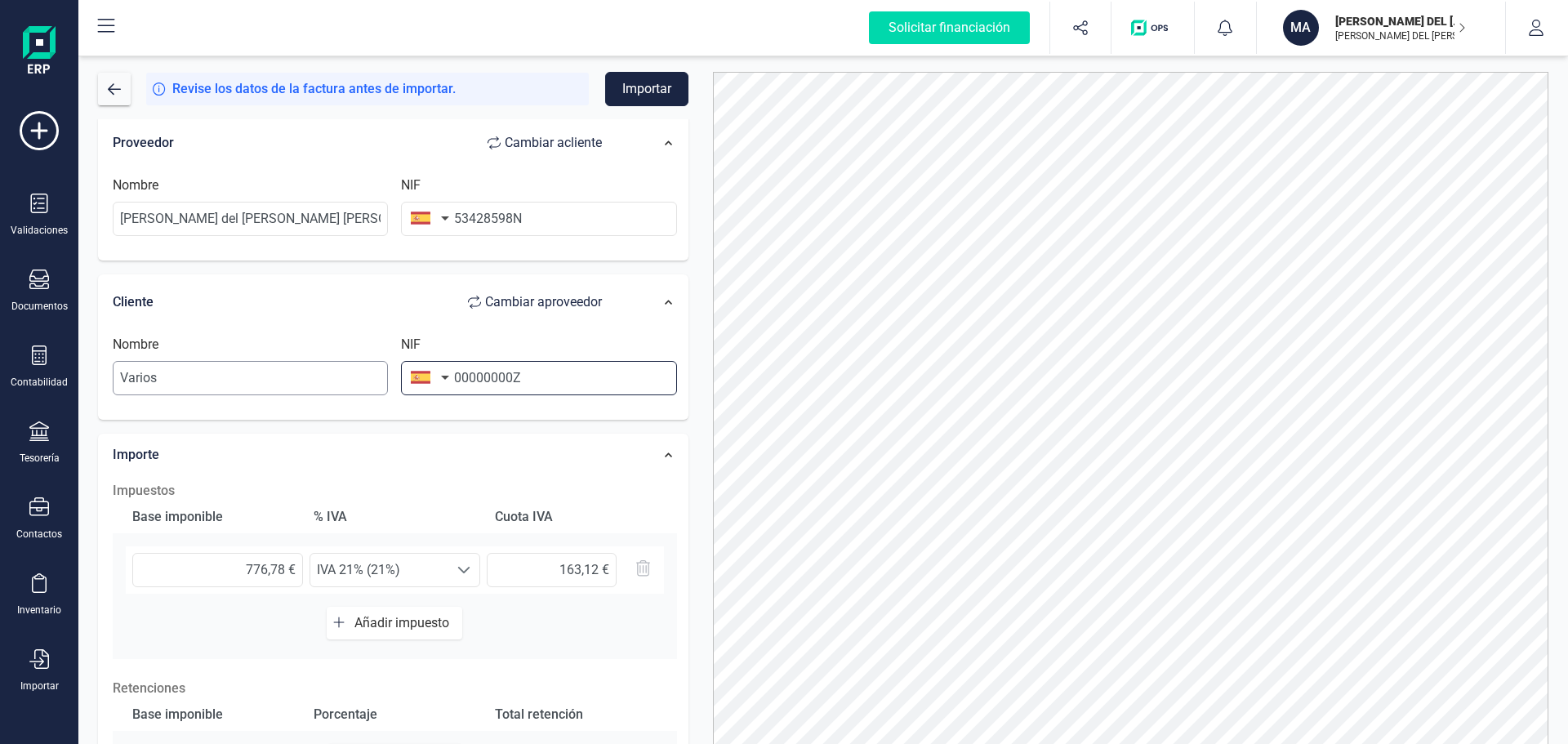
drag, startPoint x: 525, startPoint y: 383, endPoint x: 362, endPoint y: 383, distance: 163.0
click at [362, 383] on div "Nombre Varios NIF 00000000Z" at bounding box center [394, 371] width 577 height 74
type input "99999999R"
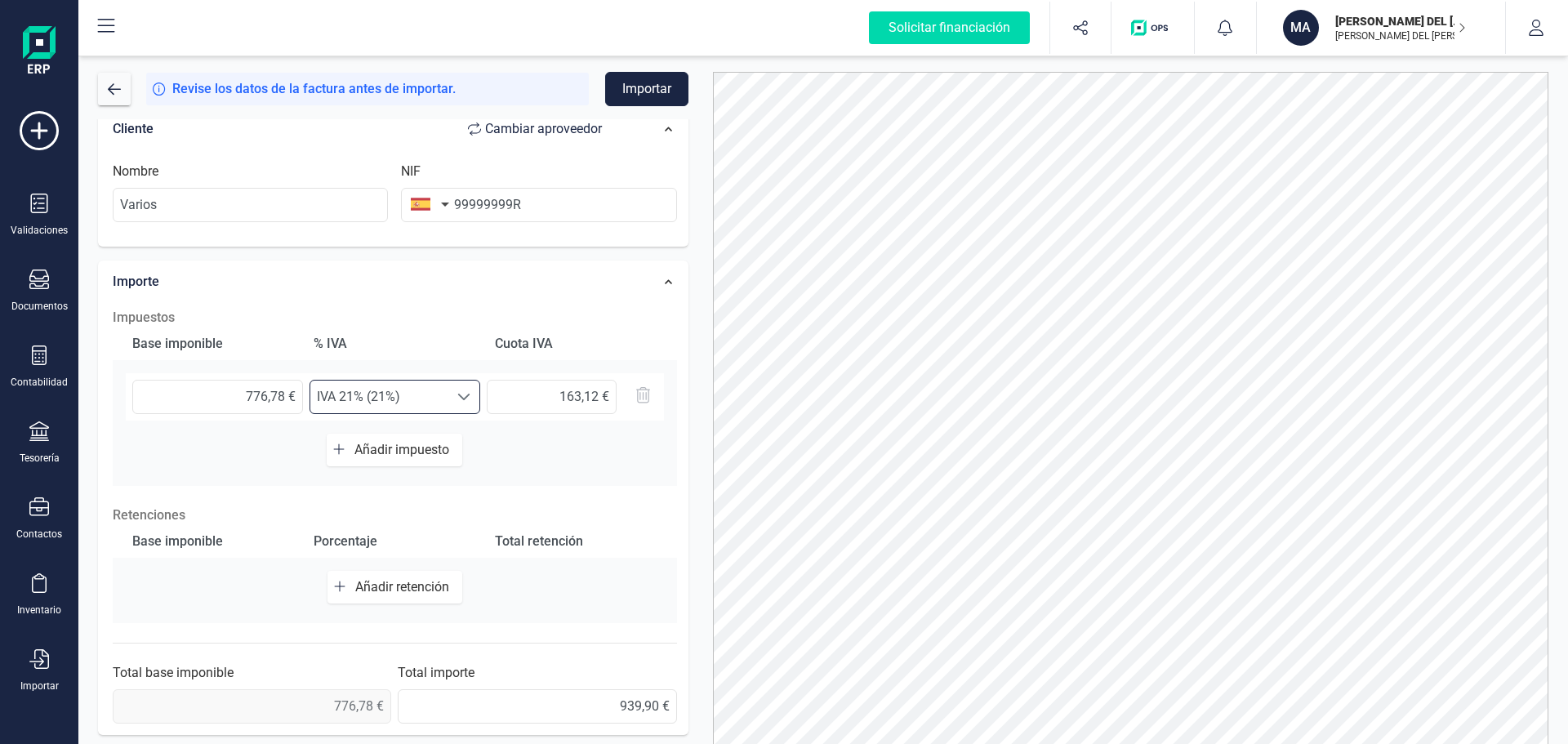
scroll to position [0, 0]
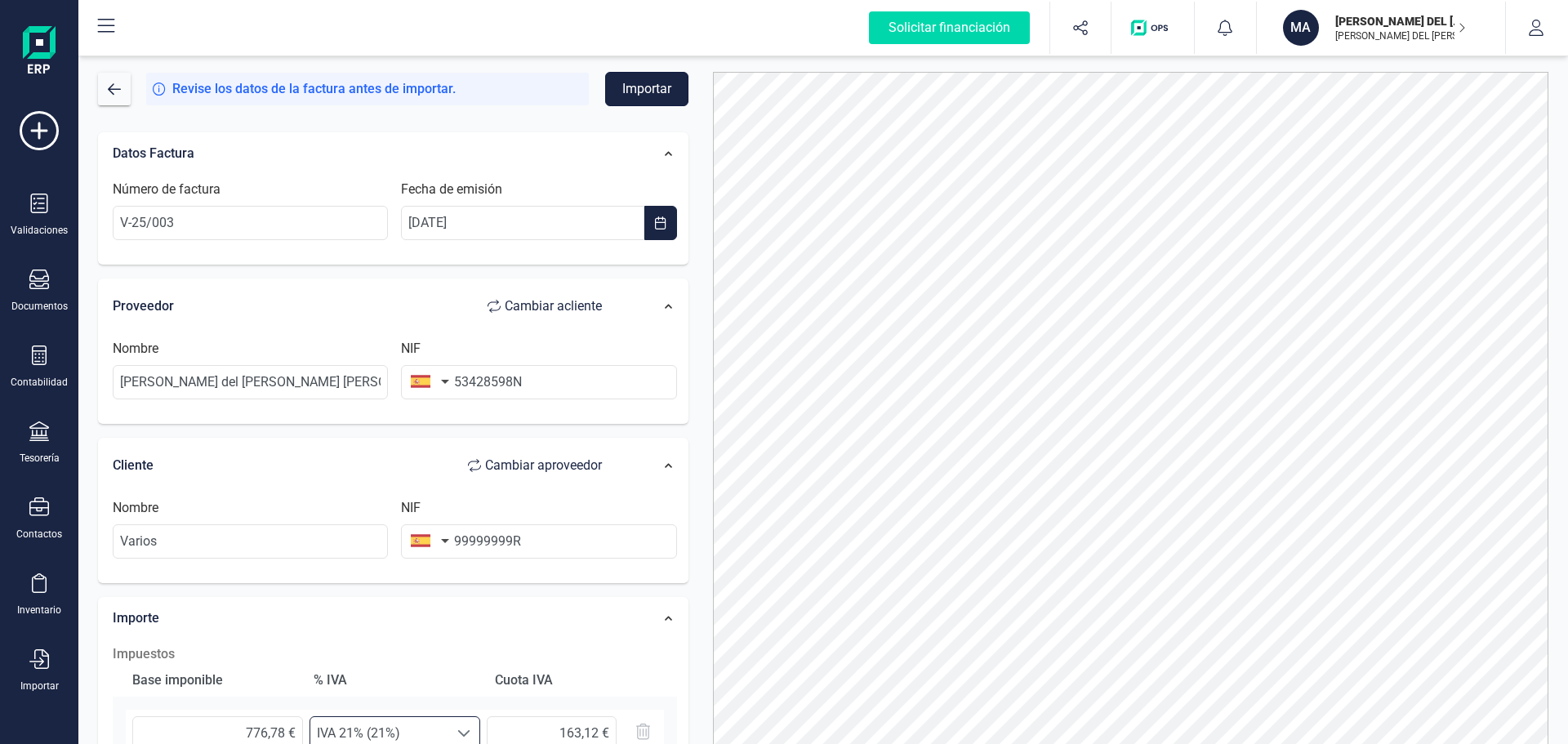
click at [637, 87] on button "Importar" at bounding box center [646, 89] width 83 height 34
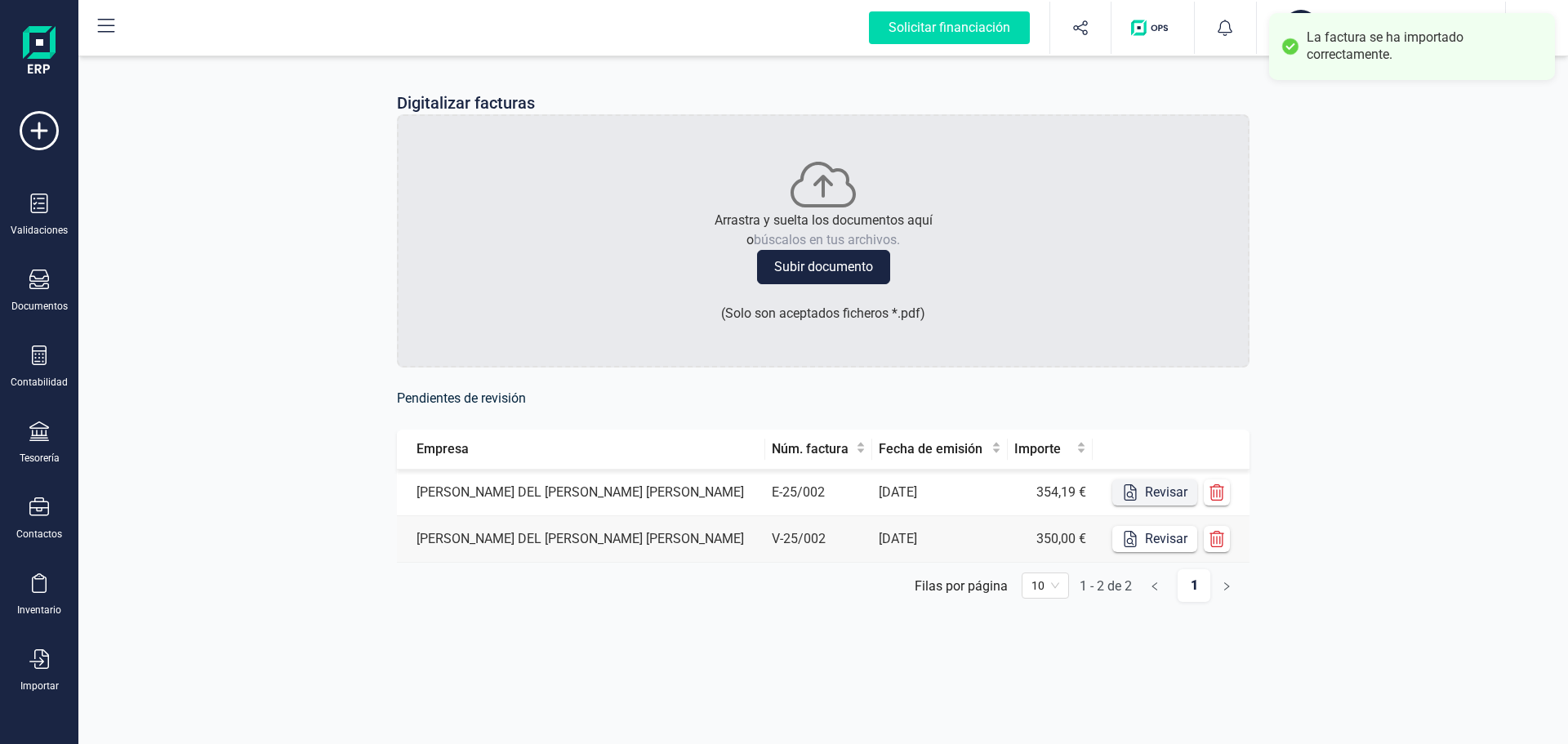
click at [1155, 489] on button "Revisar" at bounding box center [1155, 492] width 85 height 26
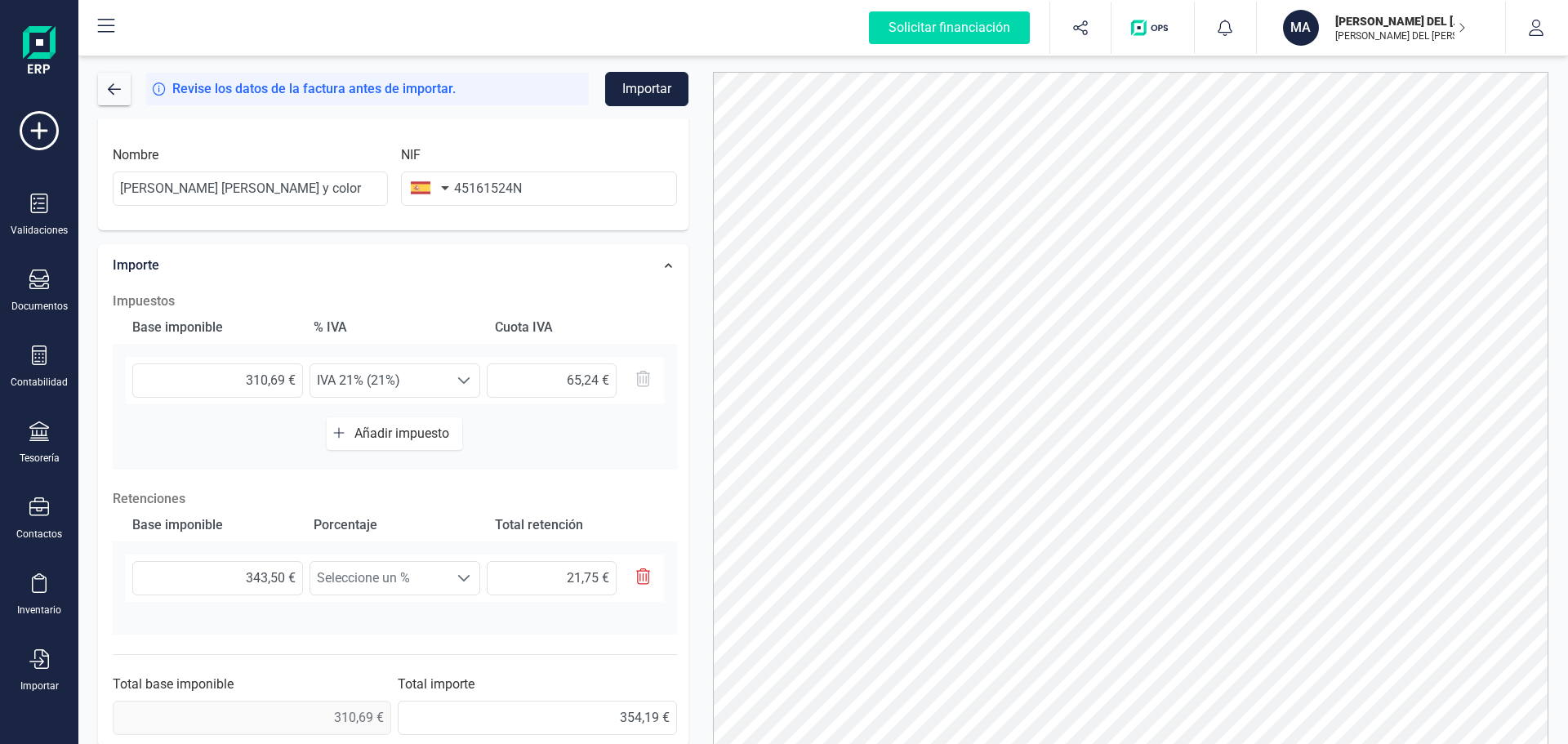
scroll to position [364, 0]
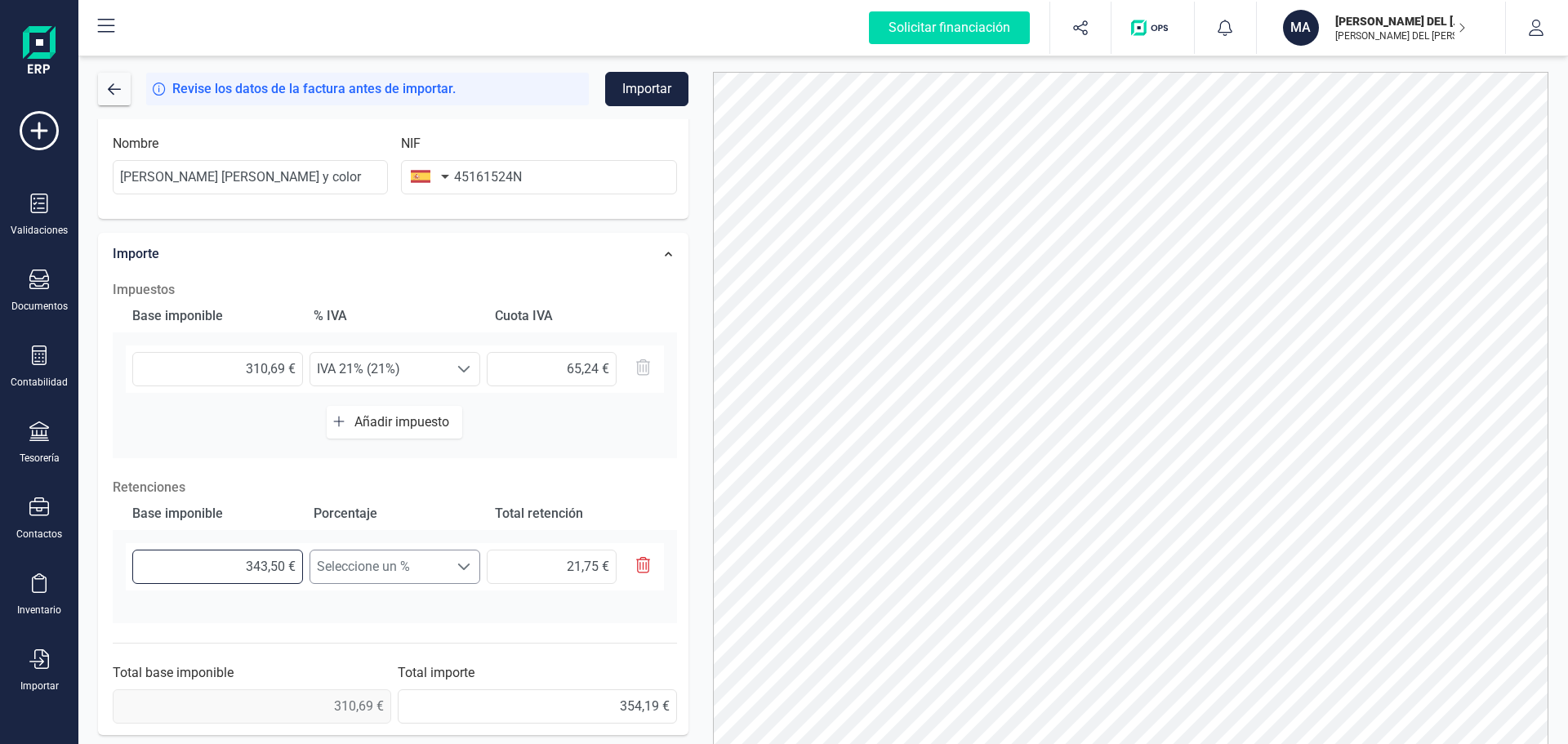
click at [326, 557] on div "343,50 € Seleccione un % Seleccione un % 21,75 €" at bounding box center [394, 567] width 538 height 47
drag, startPoint x: 235, startPoint y: 557, endPoint x: 319, endPoint y: 558, distance: 84.0
click at [319, 558] on div "343,50 € Seleccione un % Seleccione un % 21,75 €" at bounding box center [394, 567] width 538 height 47
type input "3,00 €"
type input "0,21 €"
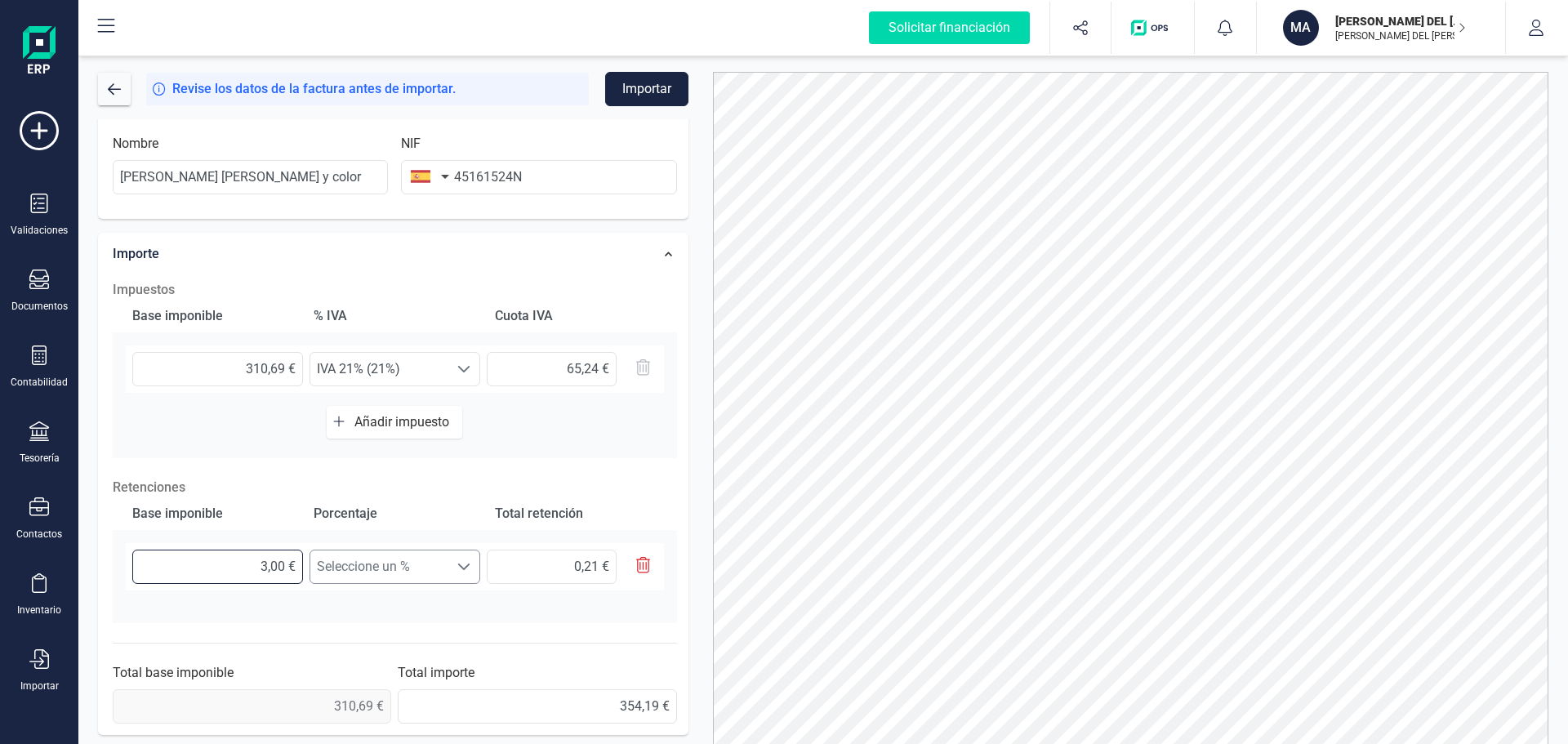
type input "31,00 €"
type input "2,17 €"
type input "310,00 €"
type input "21,70 €"
type input "310,60 €"
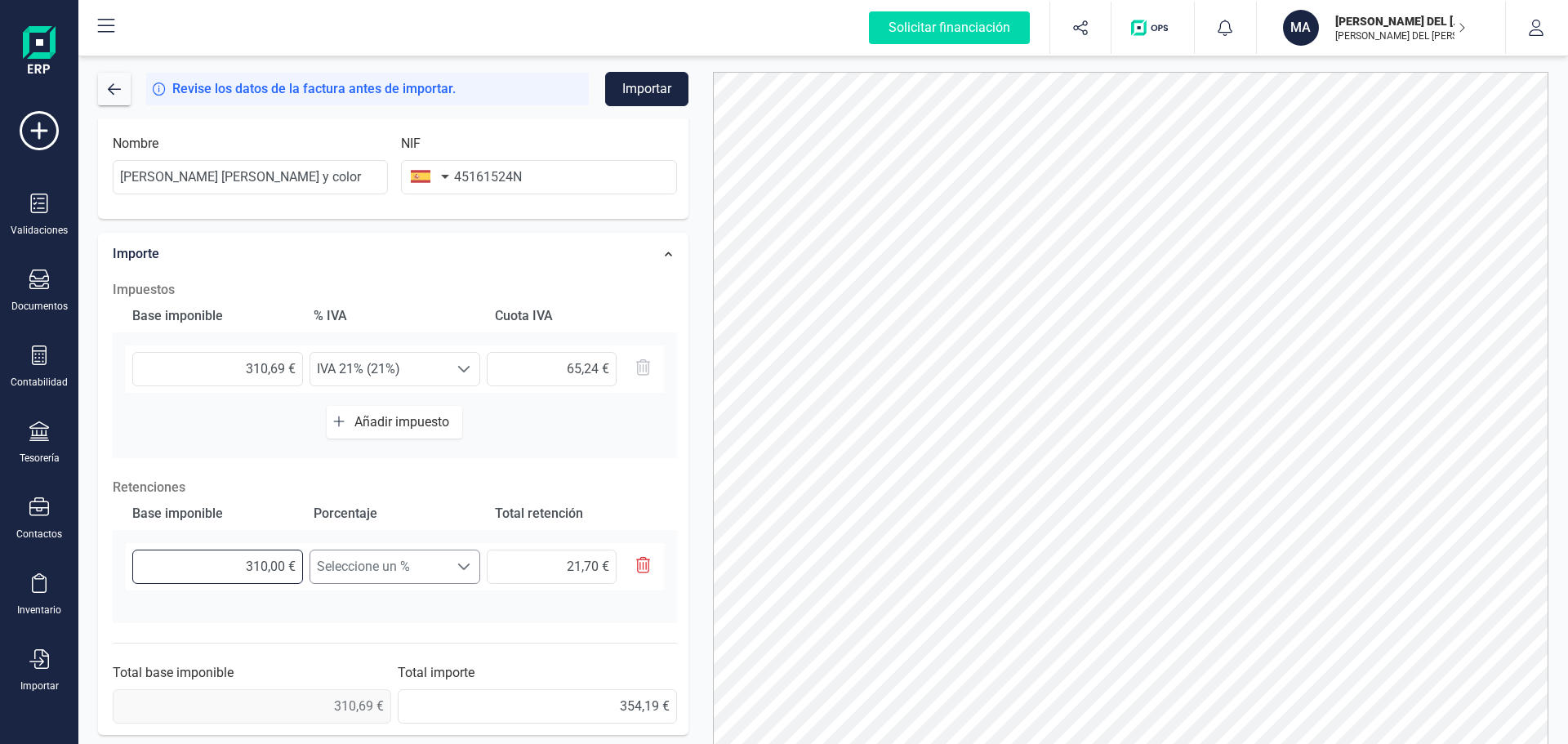
type input "21,74 €"
type input "310,69 €"
type input "21,75 €"
click at [358, 570] on span "Seleccione un %" at bounding box center [379, 567] width 138 height 33
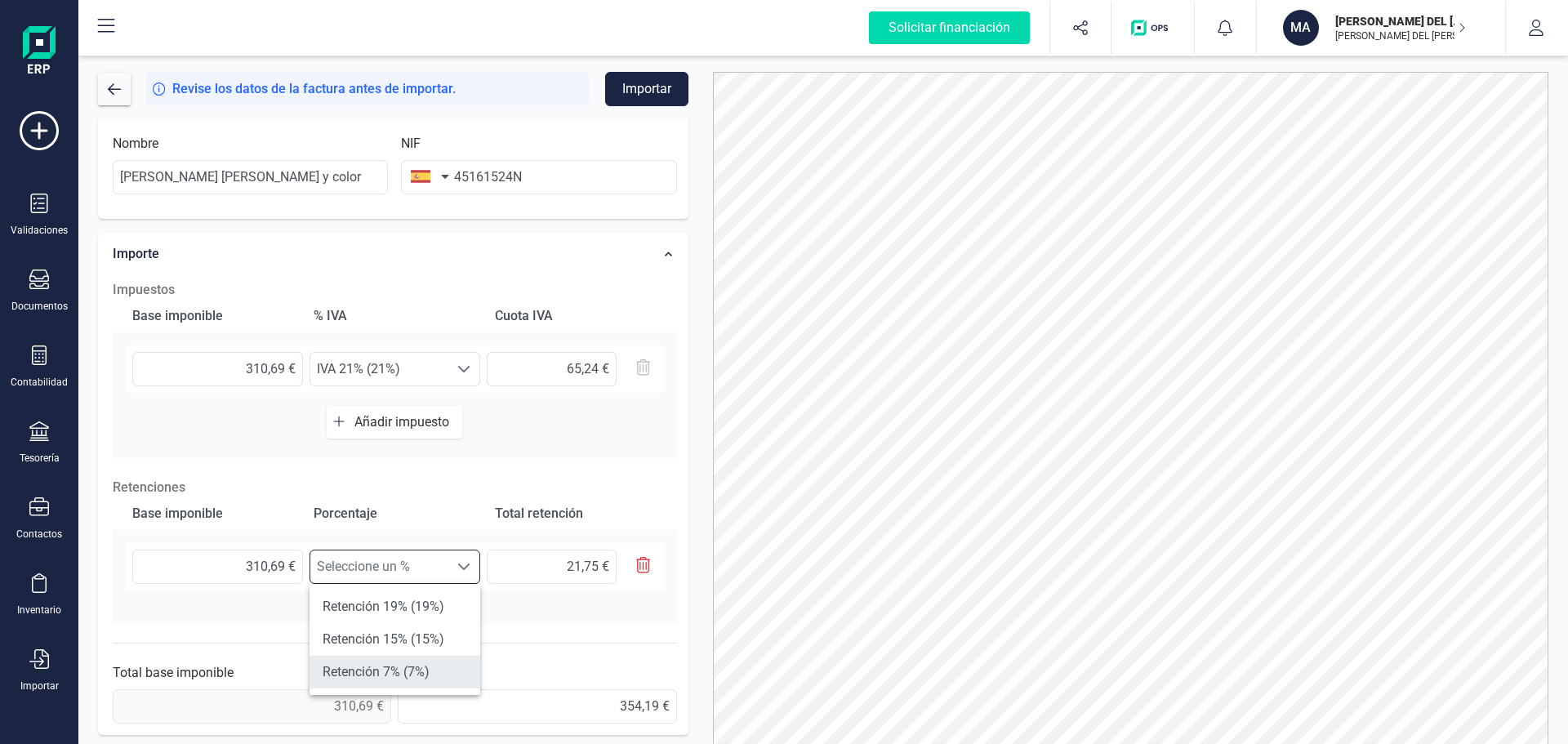
click at [385, 665] on li "Retención 7% (7%)" at bounding box center [394, 672] width 170 height 33
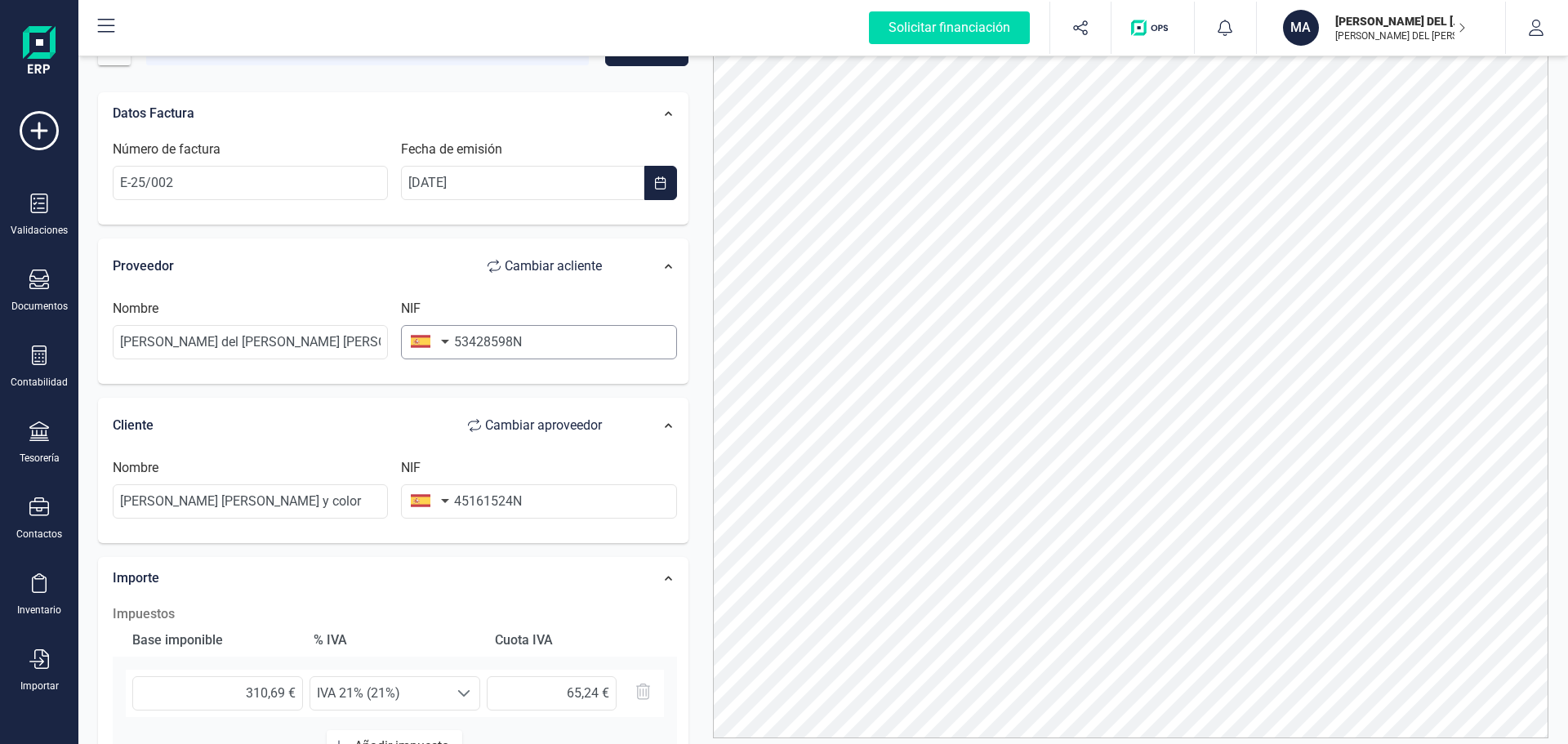
scroll to position [0, 0]
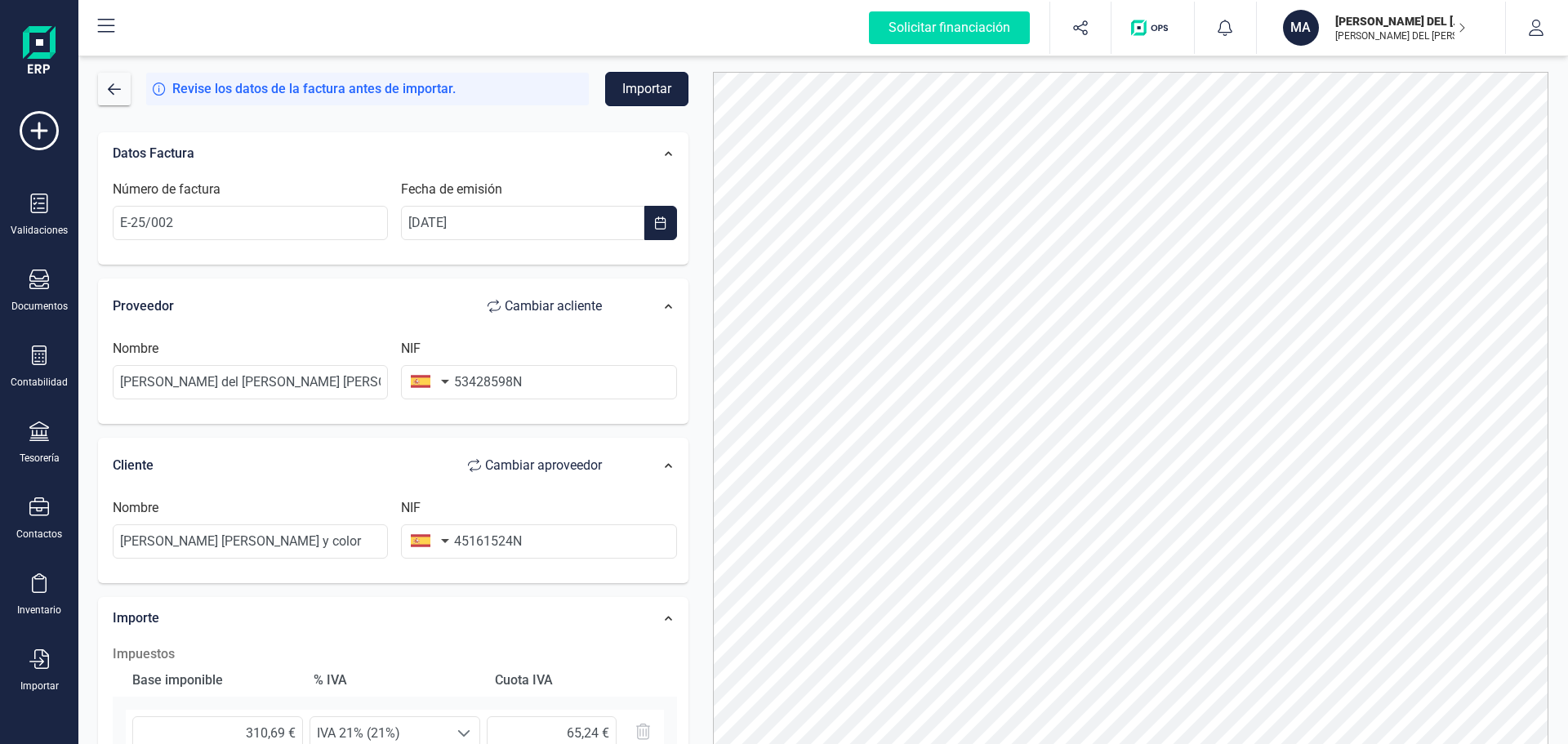
click at [643, 88] on button "Importar" at bounding box center [646, 89] width 83 height 34
click at [644, 82] on button "Importar" at bounding box center [646, 89] width 83 height 34
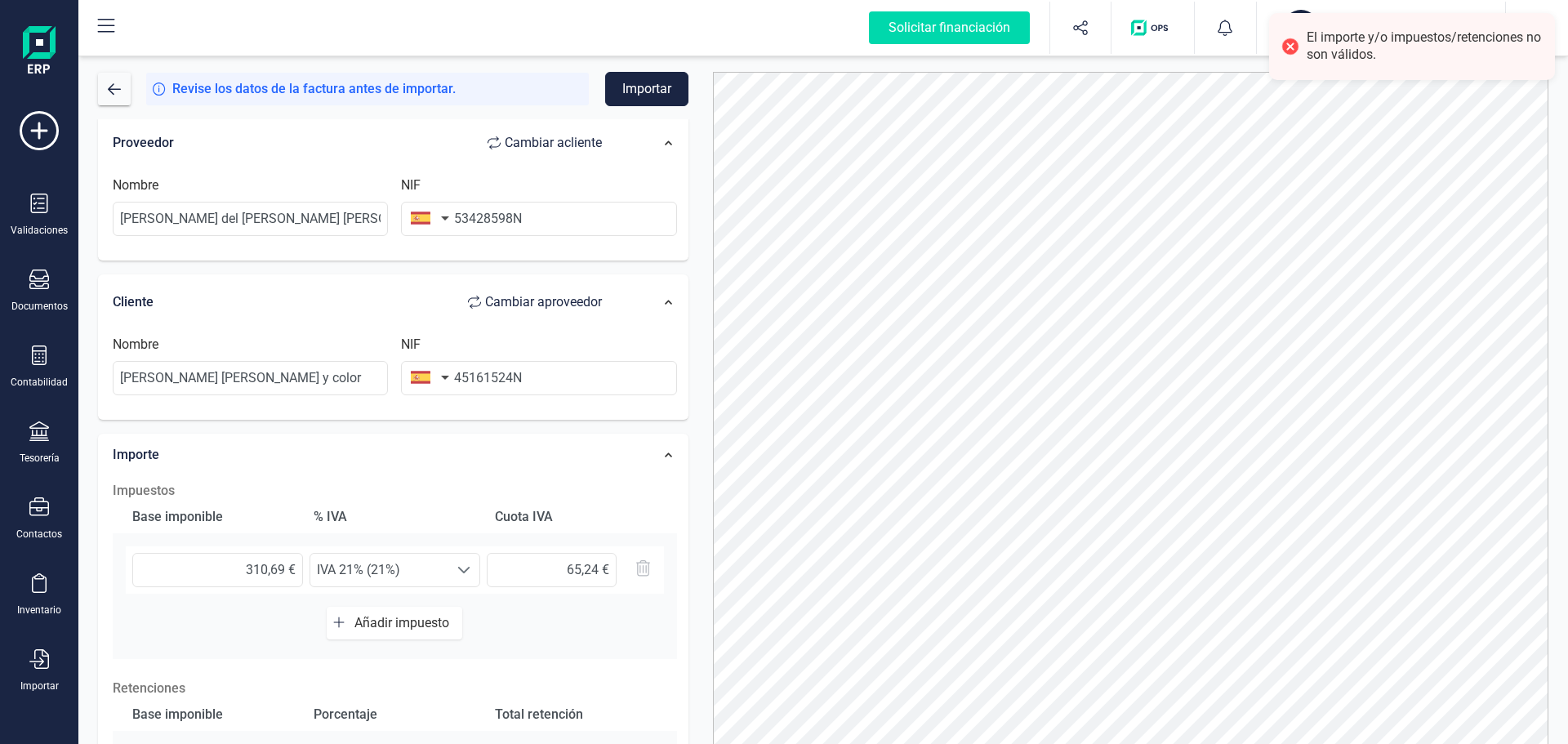
scroll to position [364, 0]
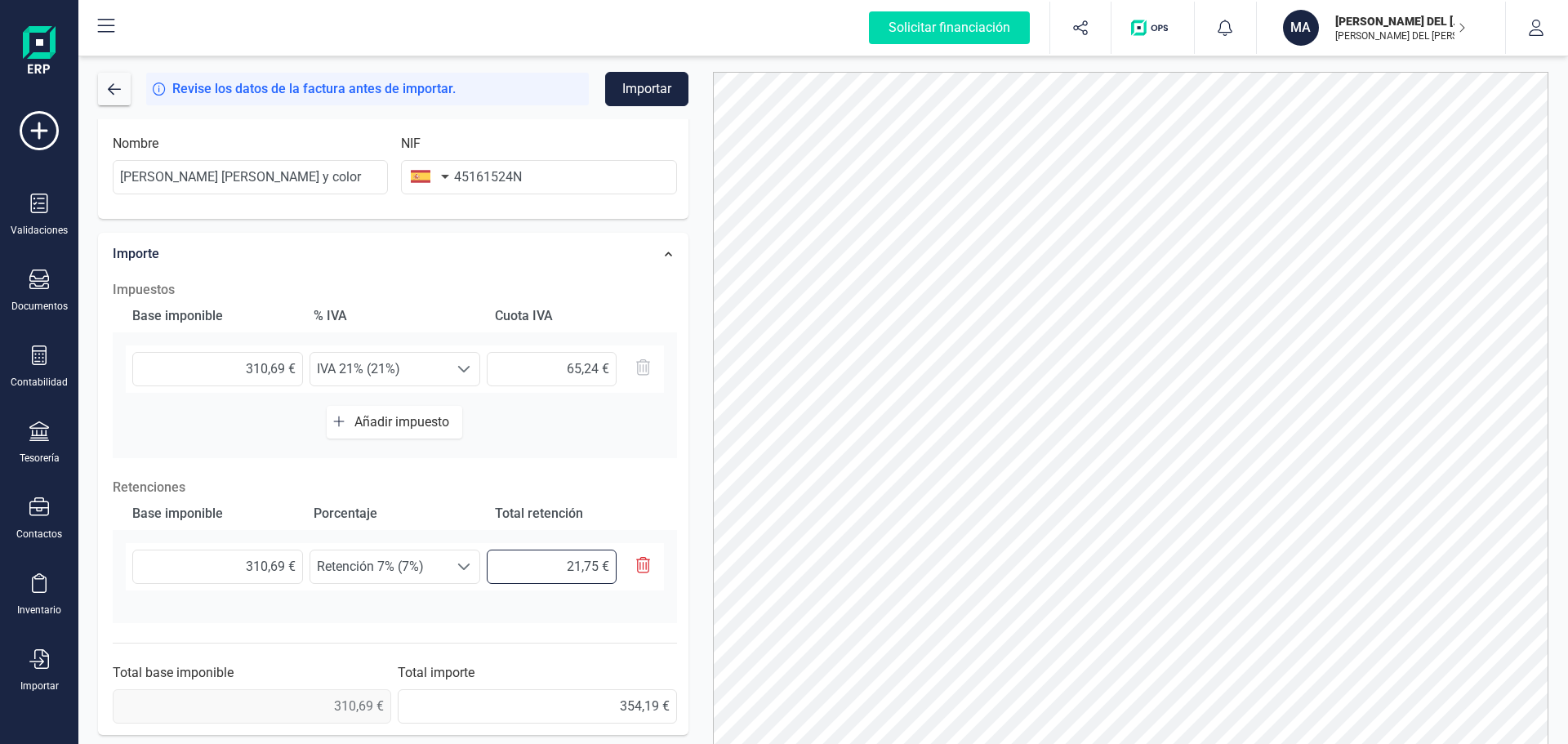
click at [538, 571] on input "21,75 €" at bounding box center [551, 567] width 130 height 34
drag, startPoint x: 538, startPoint y: 571, endPoint x: 629, endPoint y: 569, distance: 91.0
click at [629, 569] on div "21,75 €" at bounding box center [571, 567] width 170 height 34
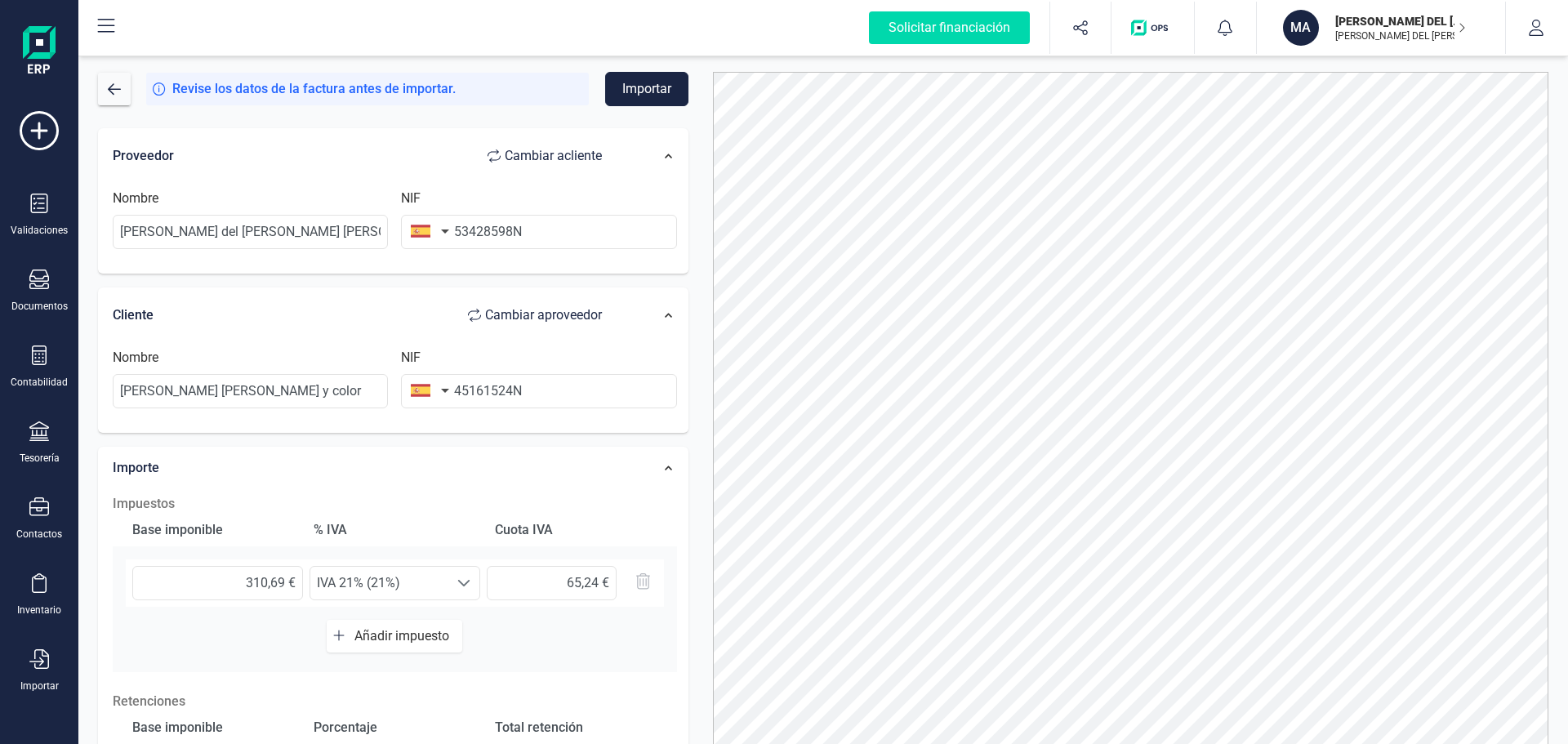
scroll to position [0, 0]
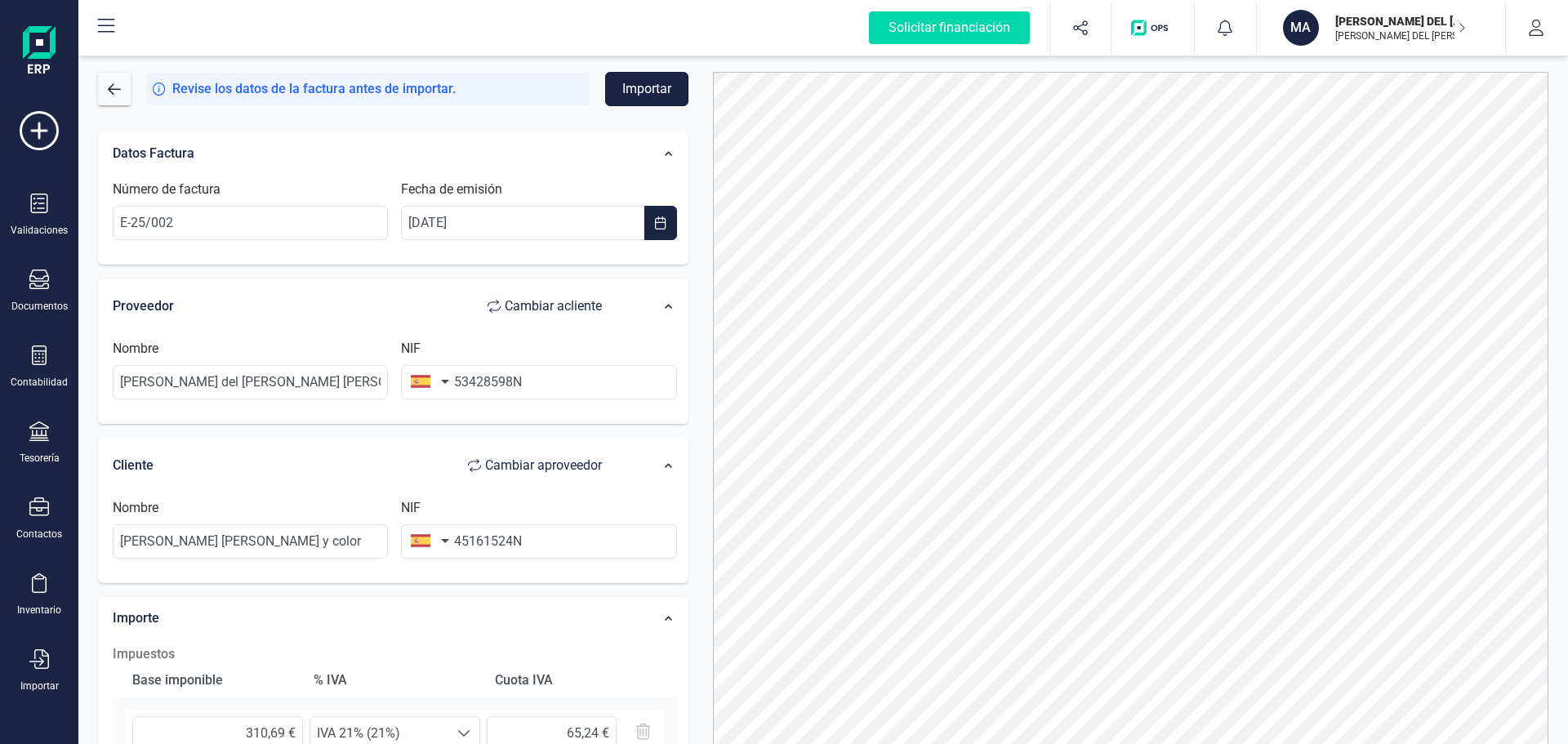
click at [634, 80] on button "Importar" at bounding box center [646, 89] width 83 height 34
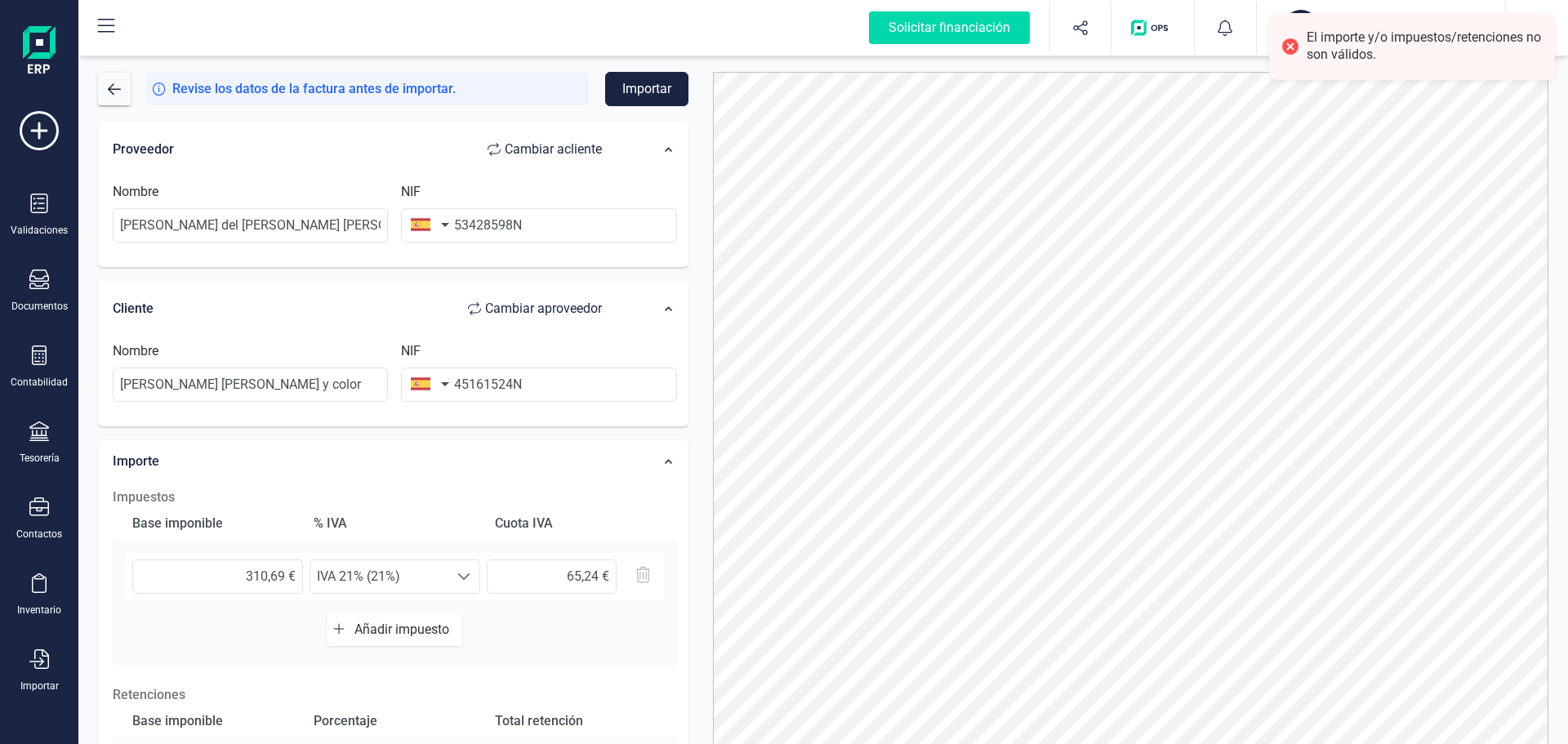
scroll to position [364, 0]
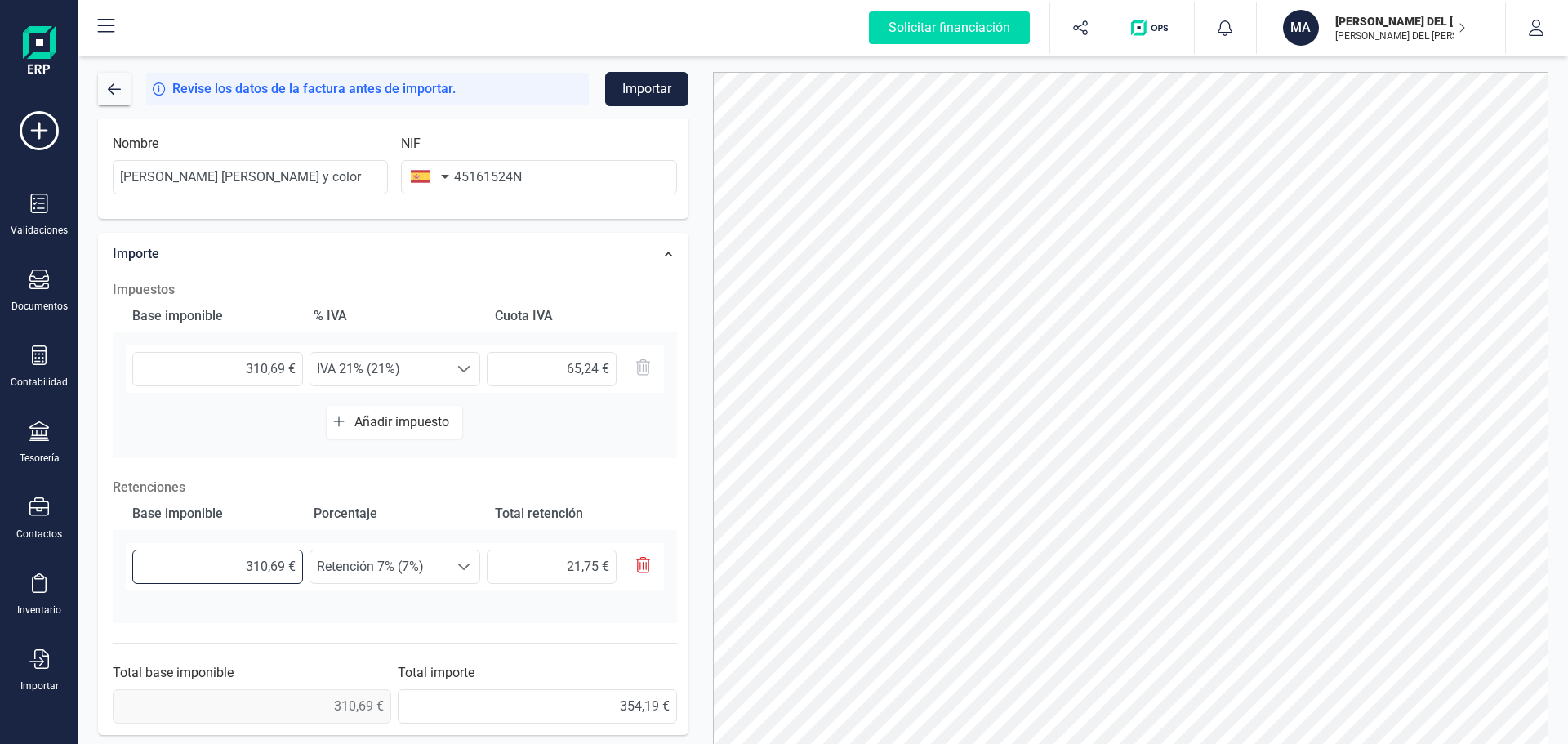
click at [209, 574] on input "310,69 €" at bounding box center [217, 567] width 170 height 34
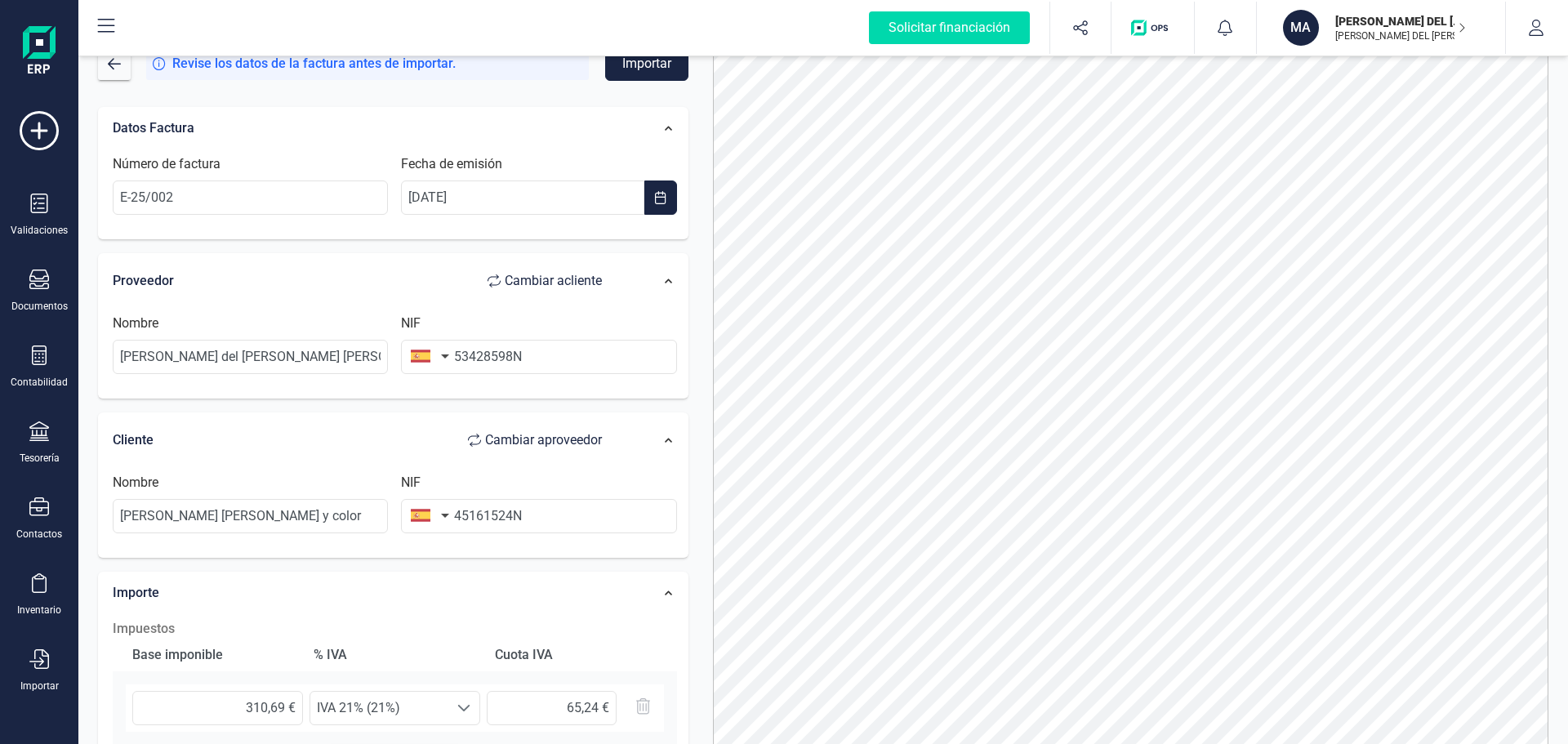
scroll to position [0, 0]
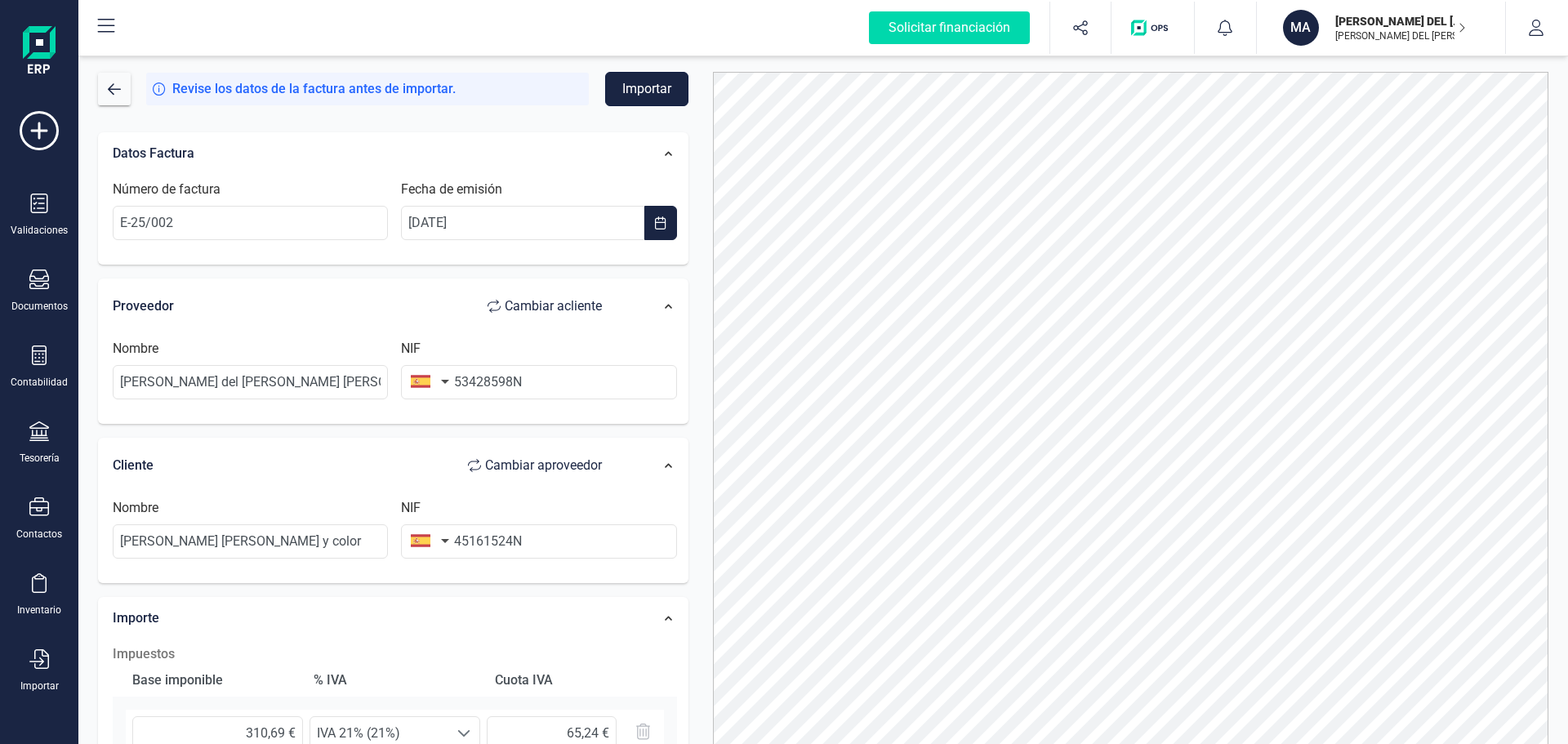
click at [644, 82] on button "Importar" at bounding box center [646, 89] width 83 height 34
click at [106, 86] on button "button" at bounding box center [114, 89] width 33 height 33
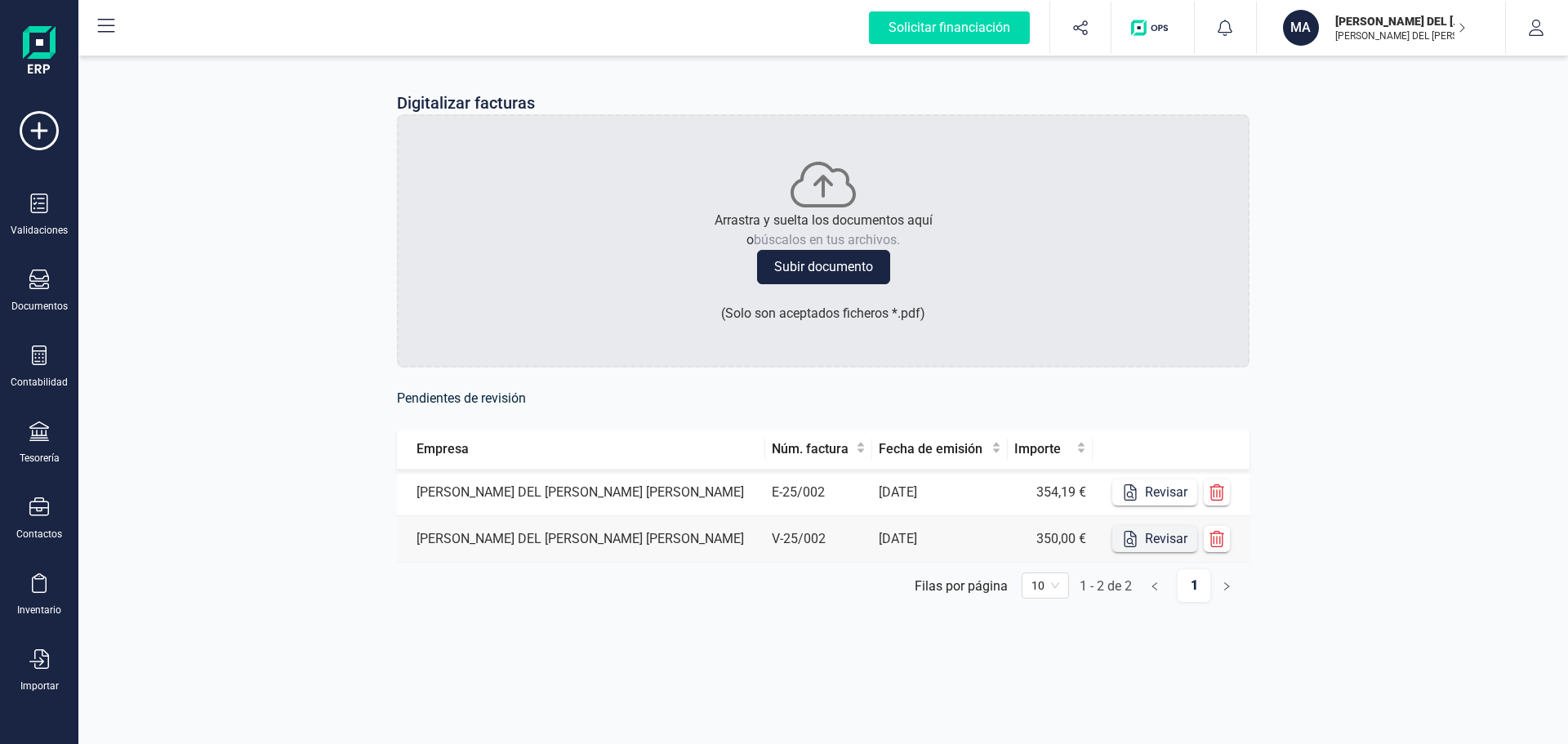
click at [1152, 532] on button "Revisar" at bounding box center [1155, 539] width 85 height 26
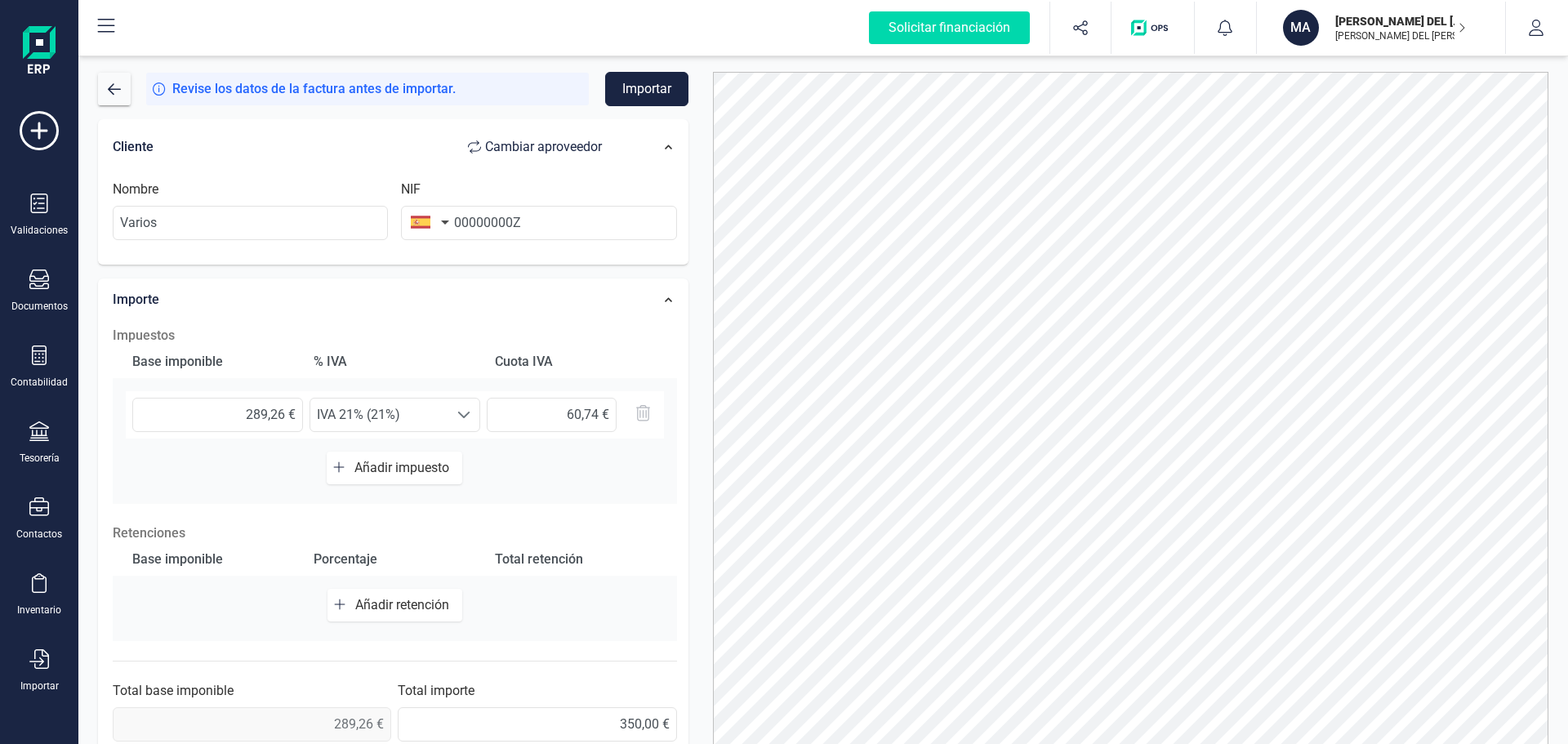
scroll to position [327, 0]
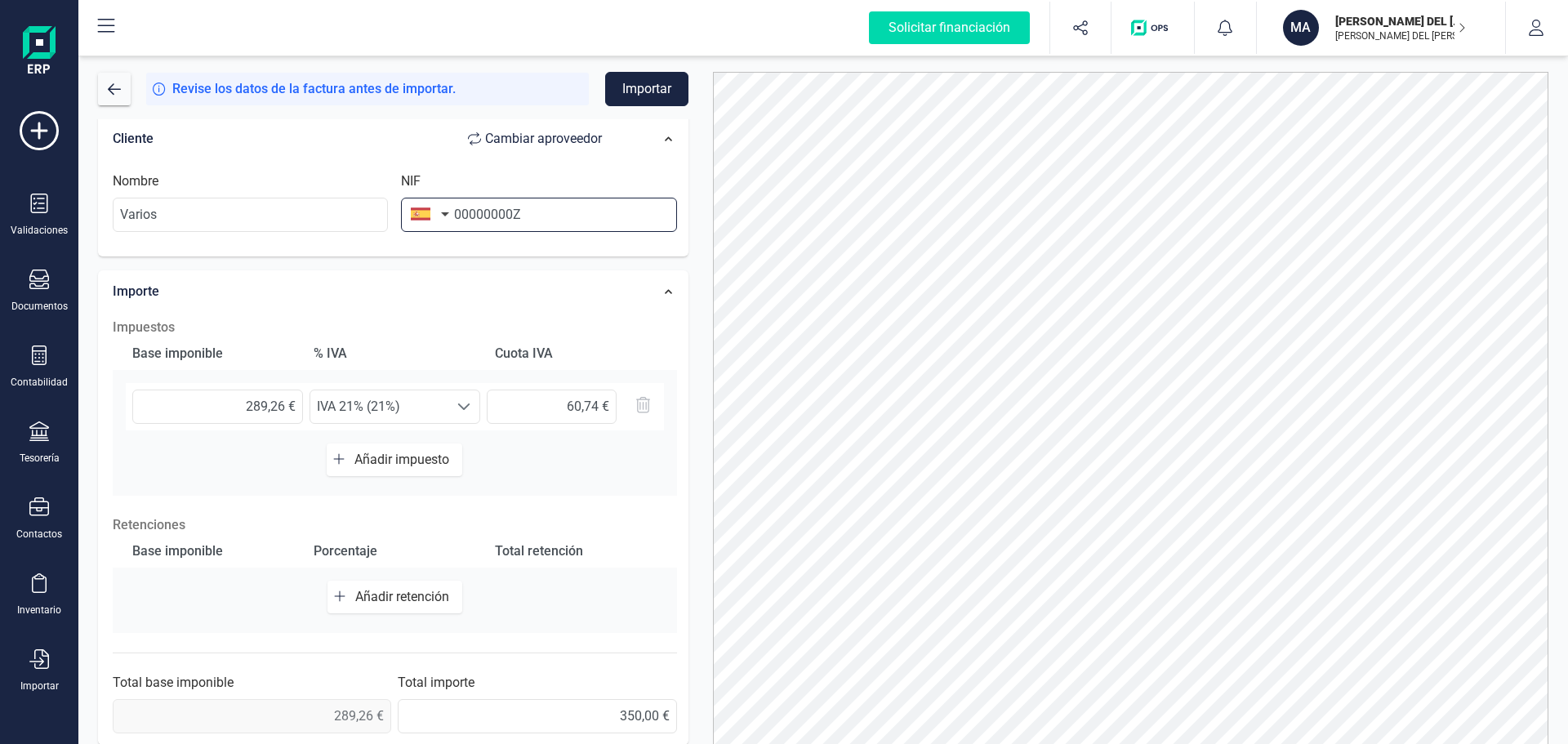
drag, startPoint x: 546, startPoint y: 211, endPoint x: 393, endPoint y: 205, distance: 153.1
click at [394, 205] on div "Nombre Varios NIF 00000000Z" at bounding box center [394, 208] width 577 height 74
type input "99999999R"
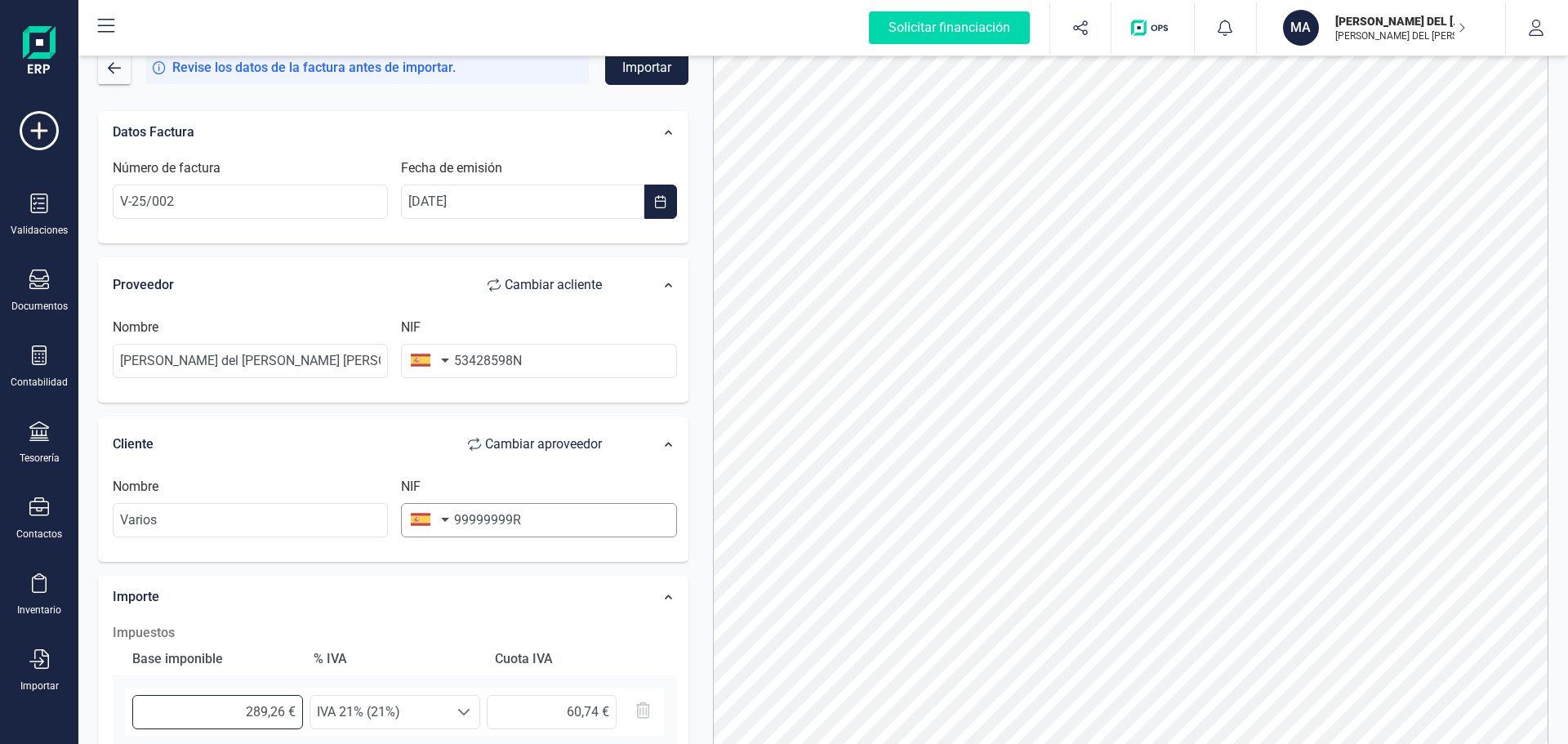
scroll to position [0, 0]
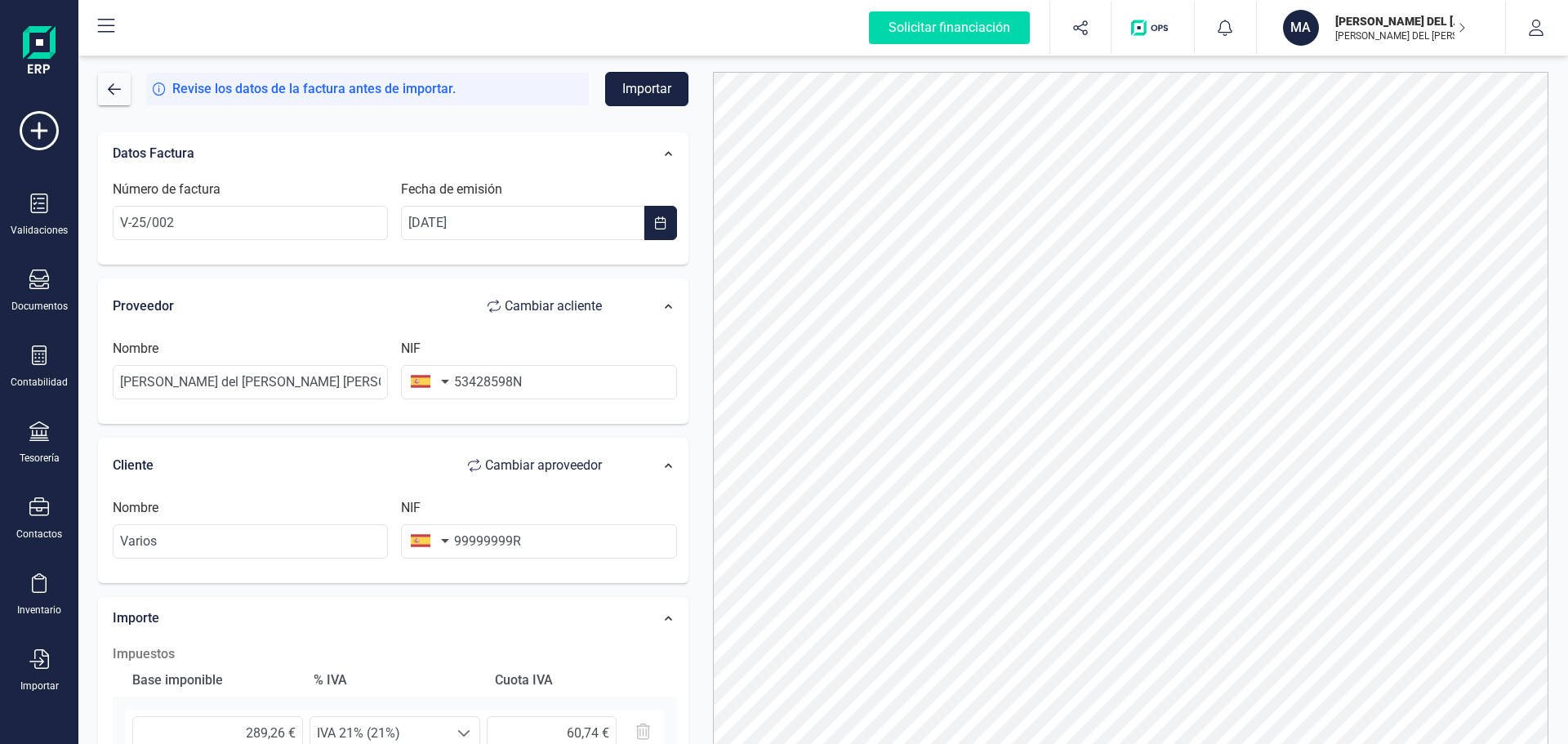
click at [628, 83] on button "Importar" at bounding box center [646, 89] width 83 height 34
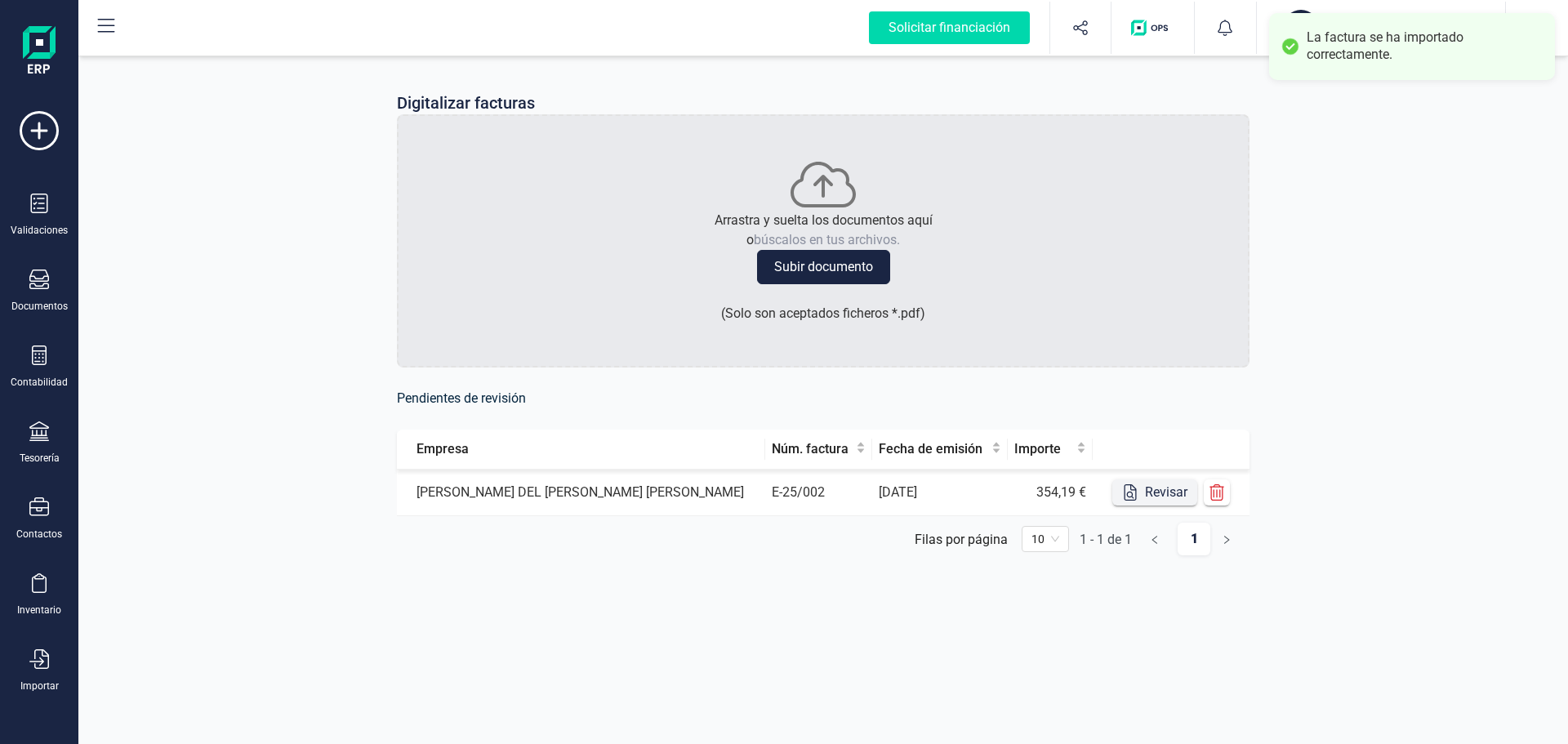
click at [1166, 488] on button "Revisar" at bounding box center [1155, 492] width 85 height 26
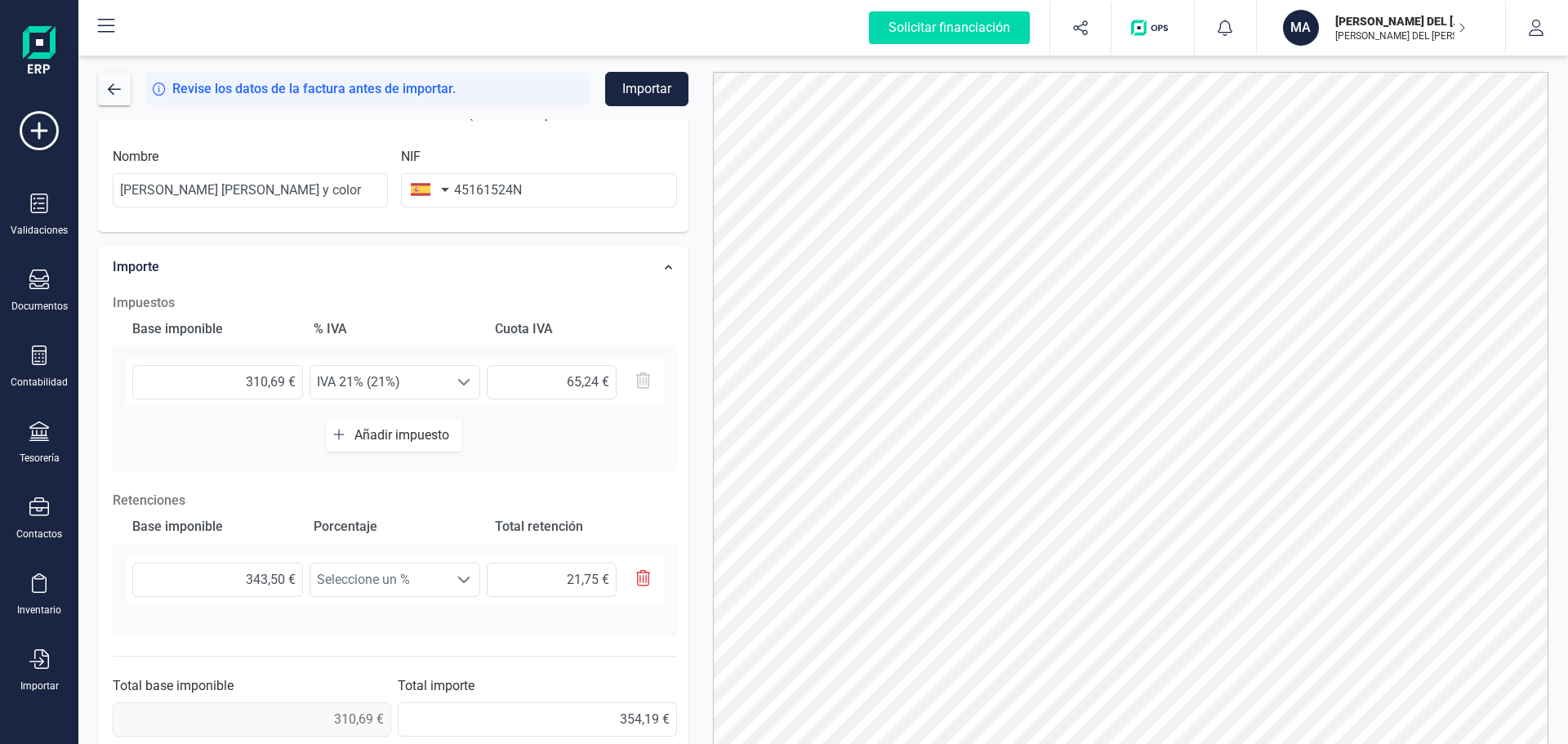
scroll to position [364, 0]
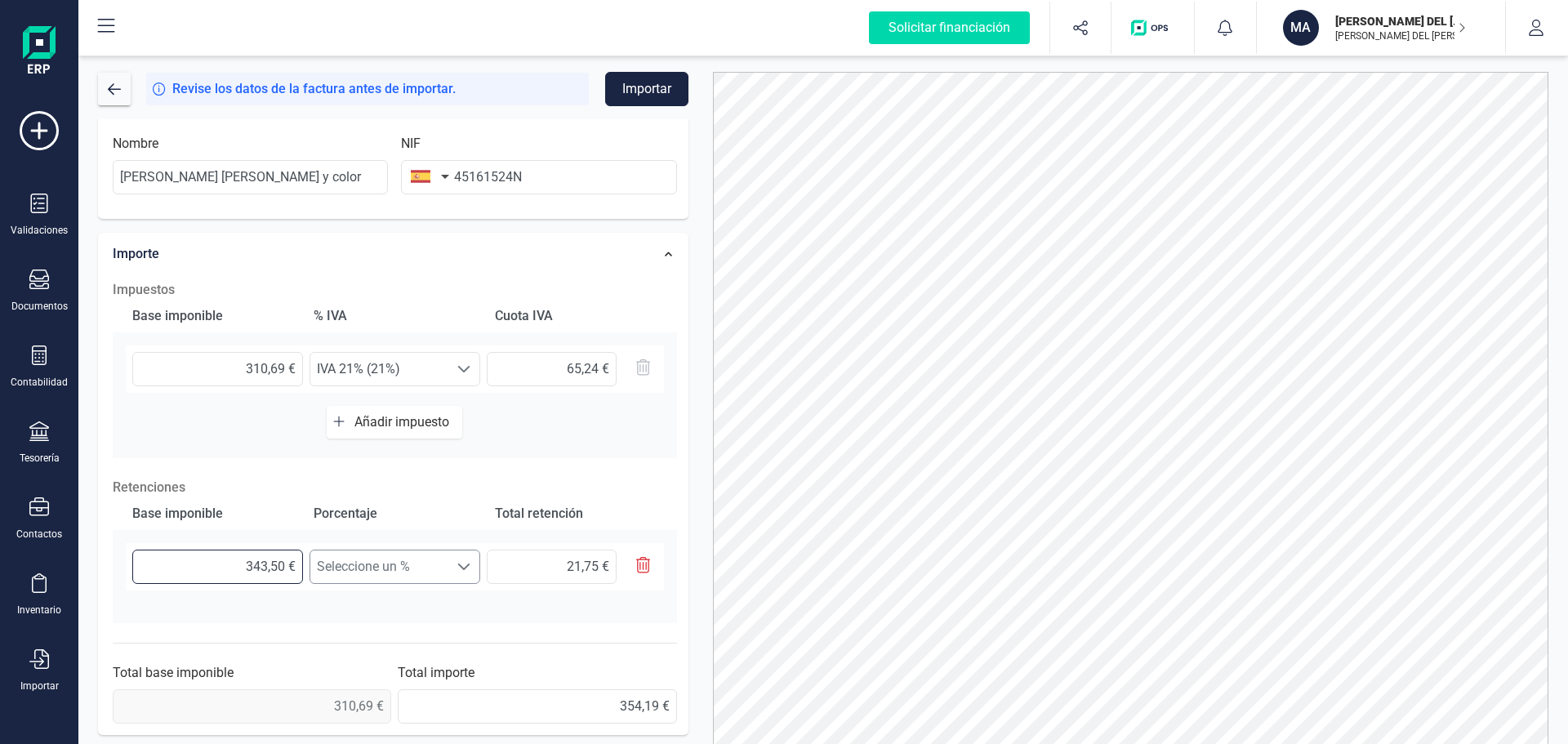
drag, startPoint x: 240, startPoint y: 571, endPoint x: 314, endPoint y: 572, distance: 74.0
click at [314, 572] on div "343,50 € Seleccione un % Seleccione un % 21,75 €" at bounding box center [394, 567] width 538 height 47
type input "3,00 €"
type input "0,21 €"
type input "31,00 €"
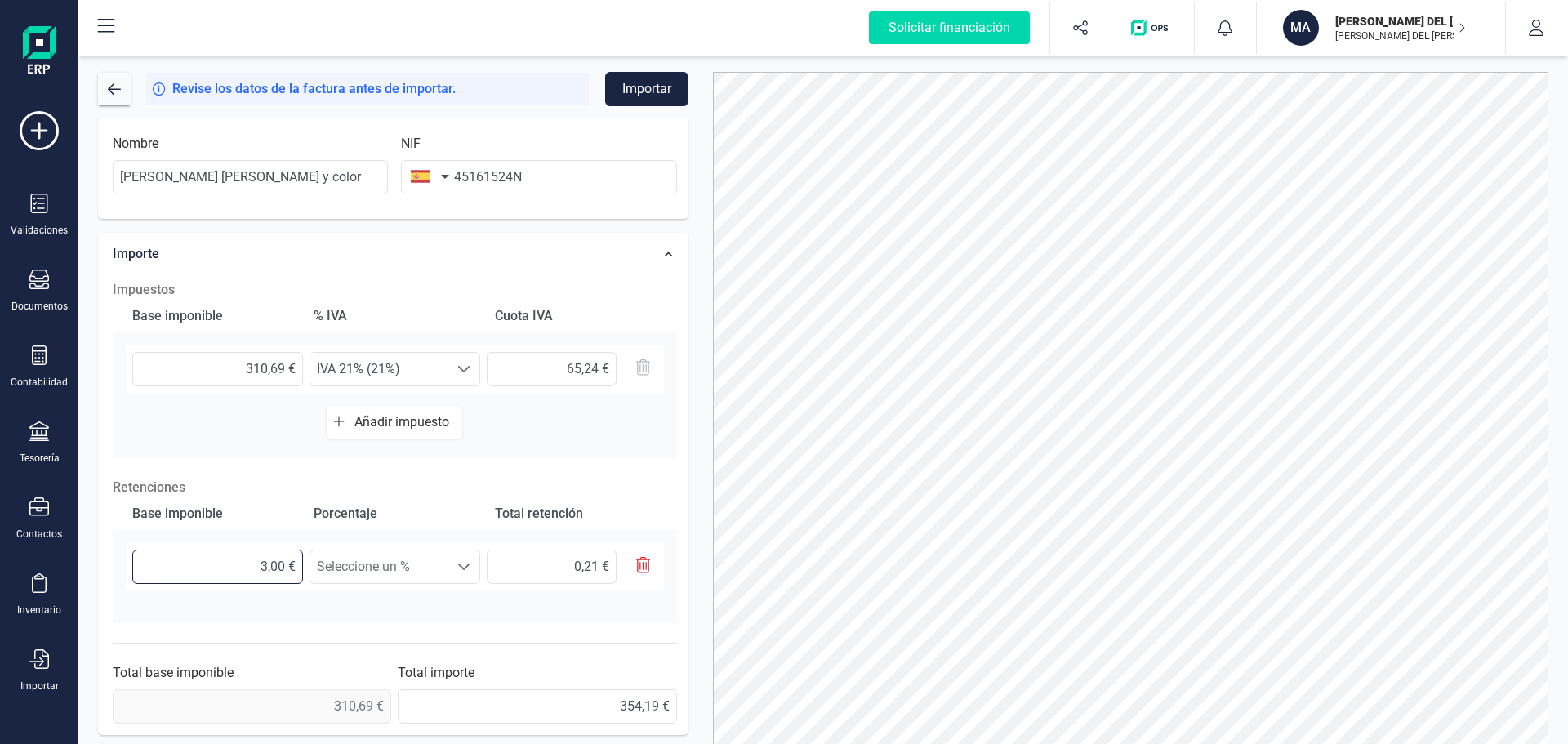
type input "2,17 €"
type input "310,00 €"
type input "21,70 €"
type input "310,60 €"
type input "21,74 €"
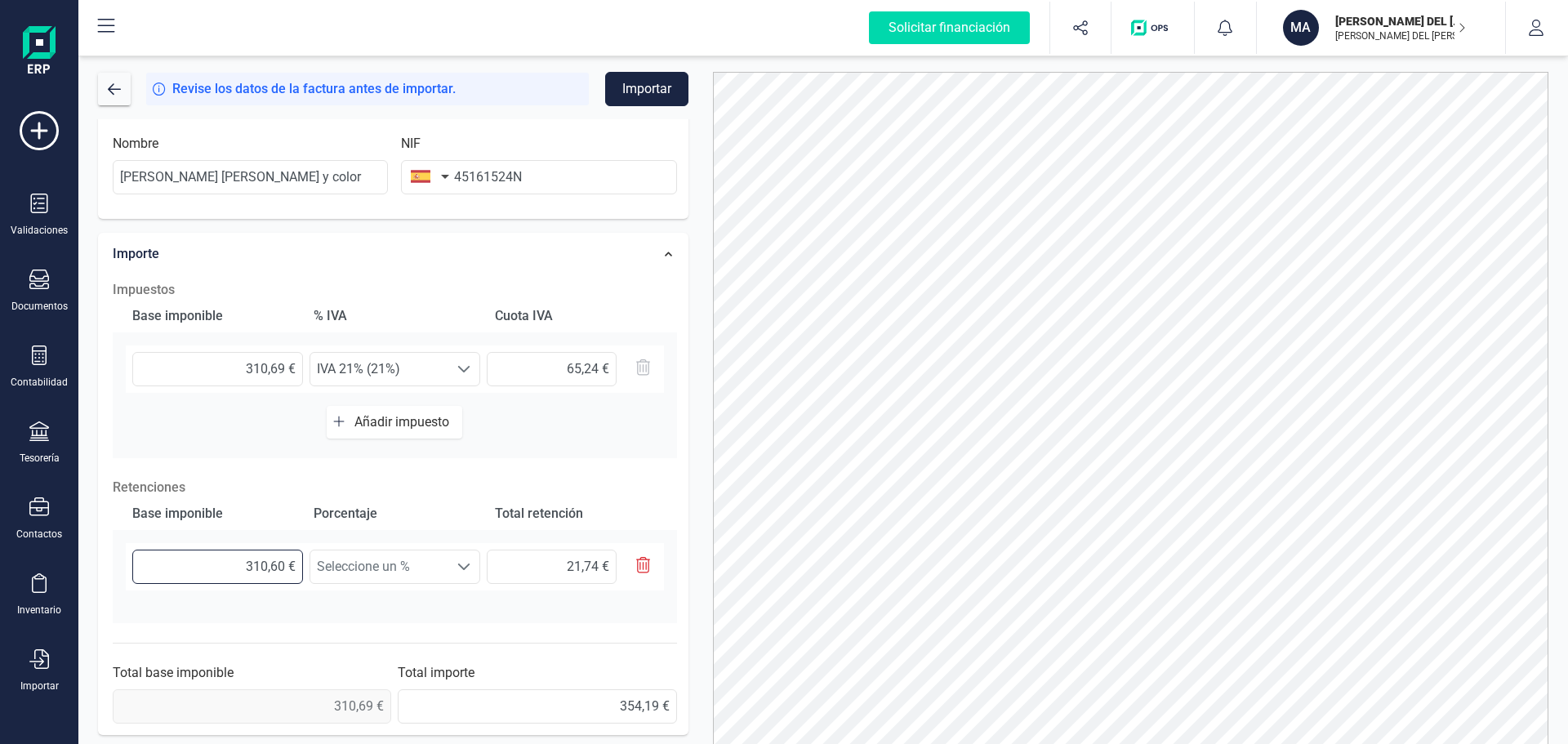
type input "310,69 €"
type input "21,75 €"
click at [360, 565] on span "Seleccione un %" at bounding box center [379, 567] width 138 height 33
click at [363, 666] on li "Retención 7% (7%)" at bounding box center [394, 672] width 170 height 33
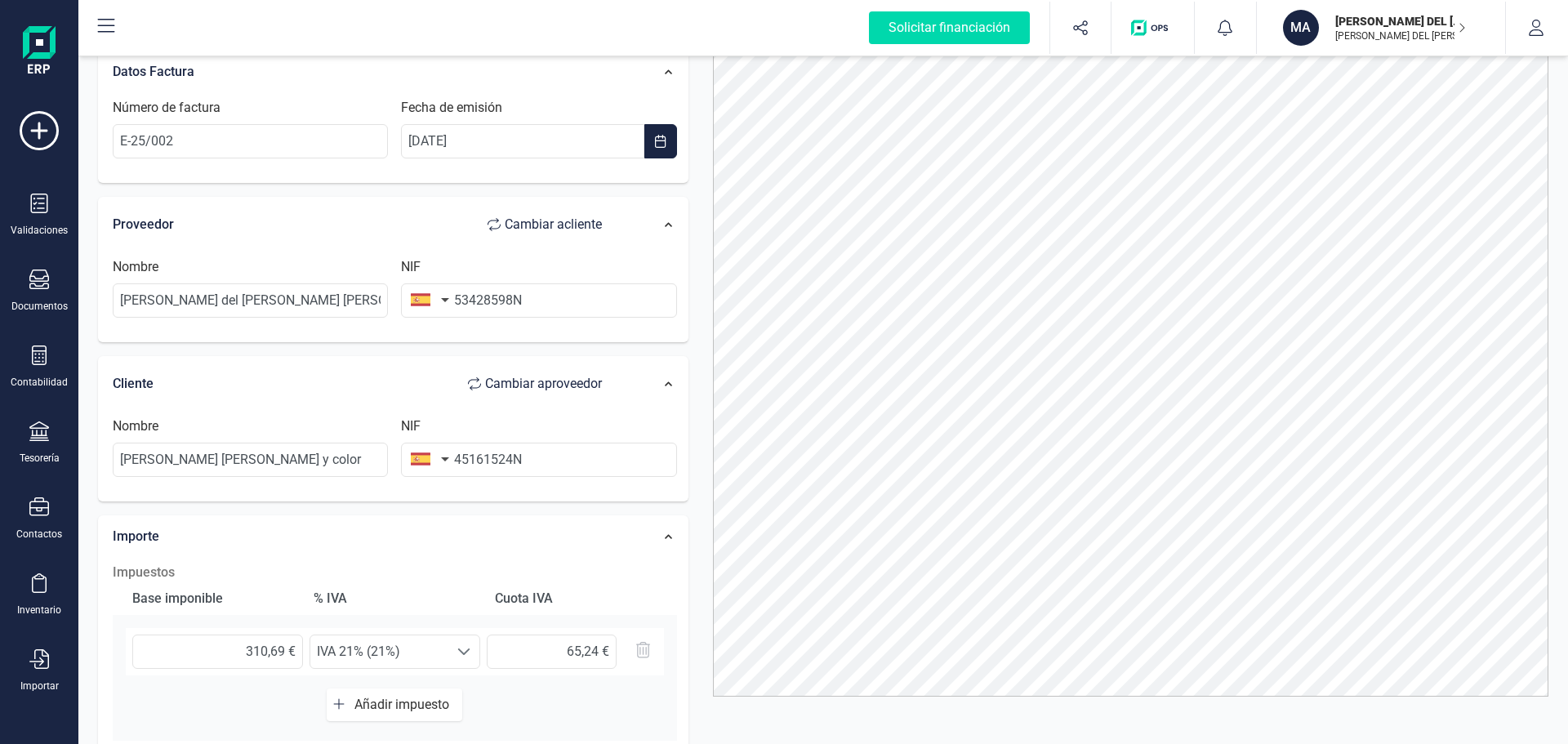
scroll to position [0, 0]
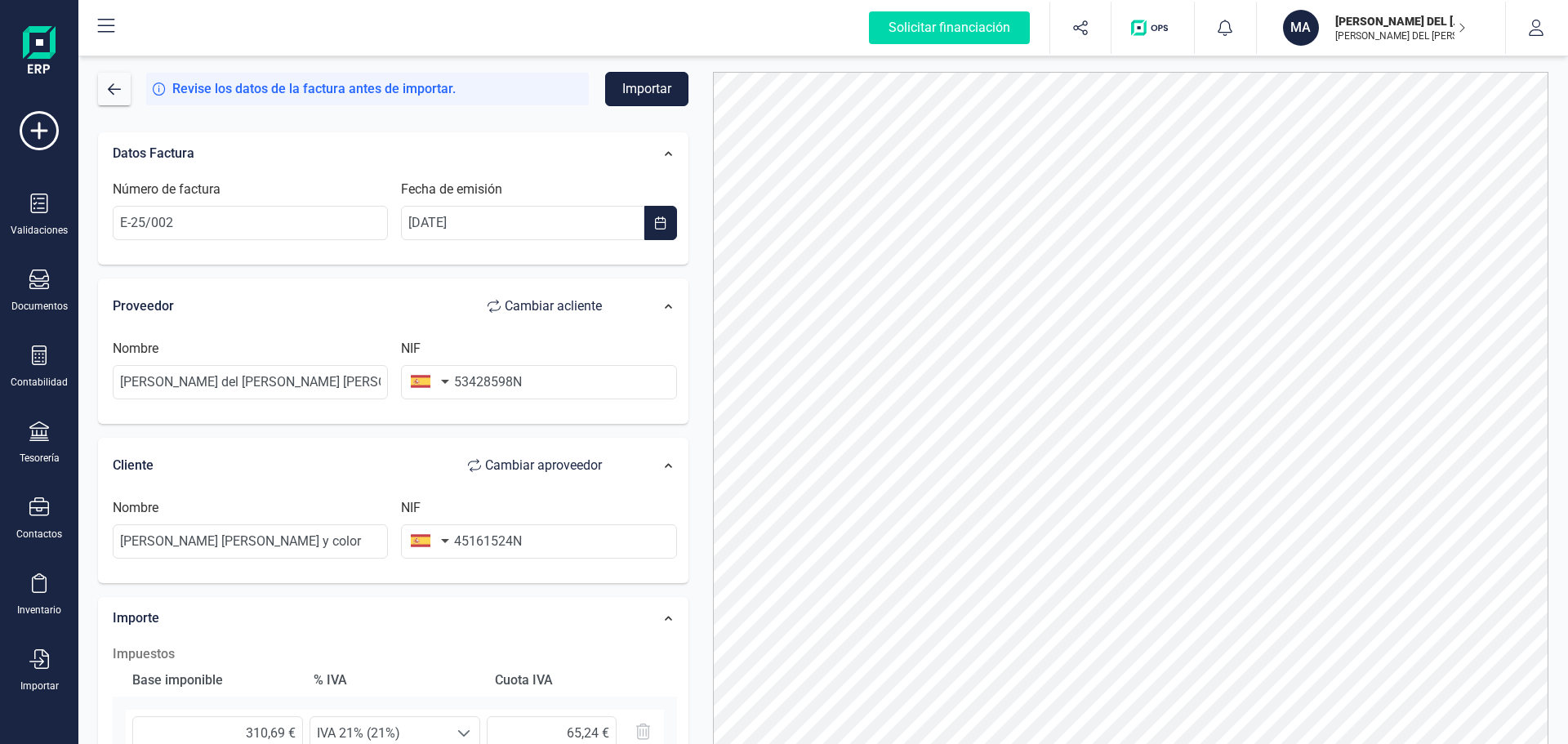
click at [652, 86] on button "Importar" at bounding box center [646, 89] width 83 height 34
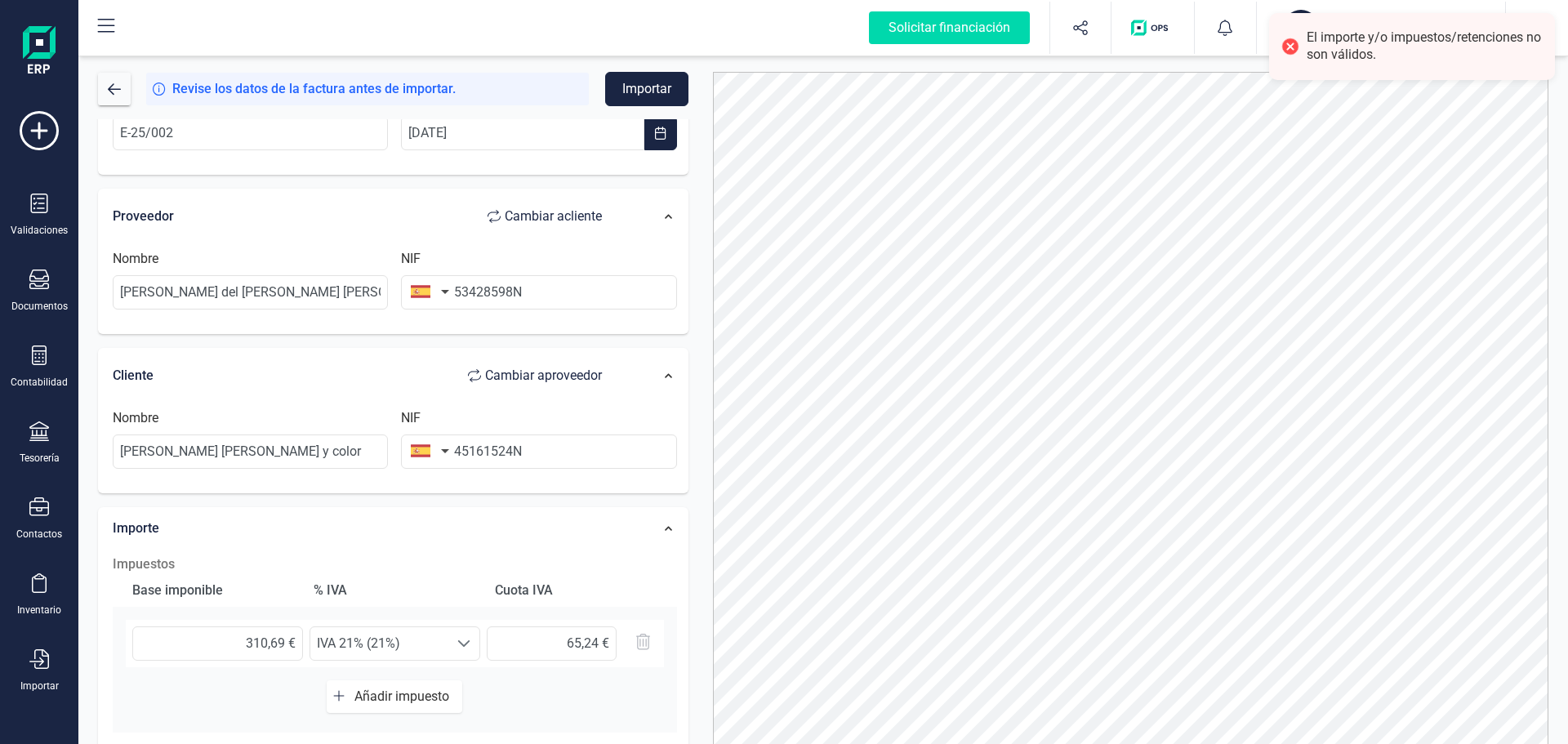
scroll to position [245, 0]
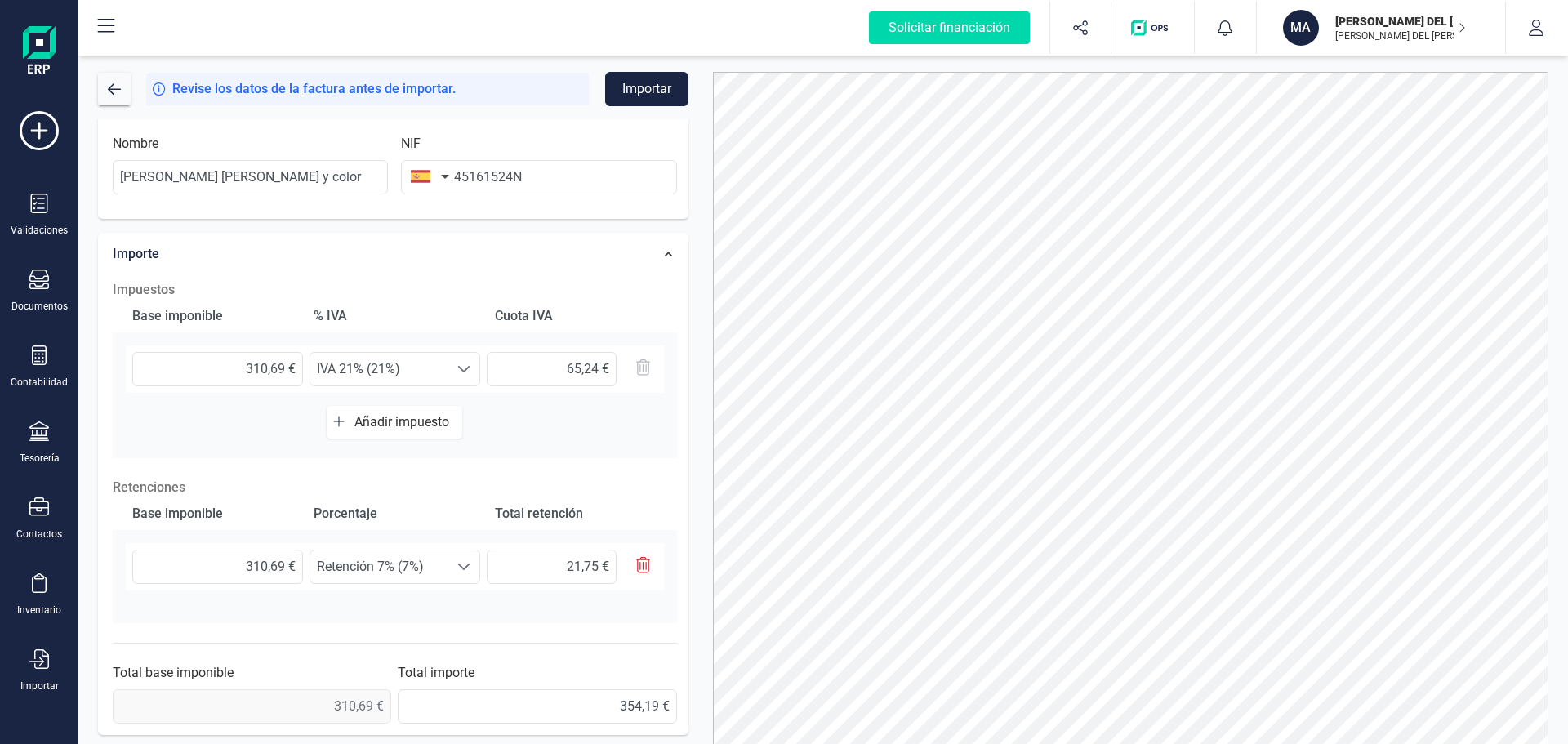
click at [649, 564] on icon "button" at bounding box center [643, 564] width 14 height 16
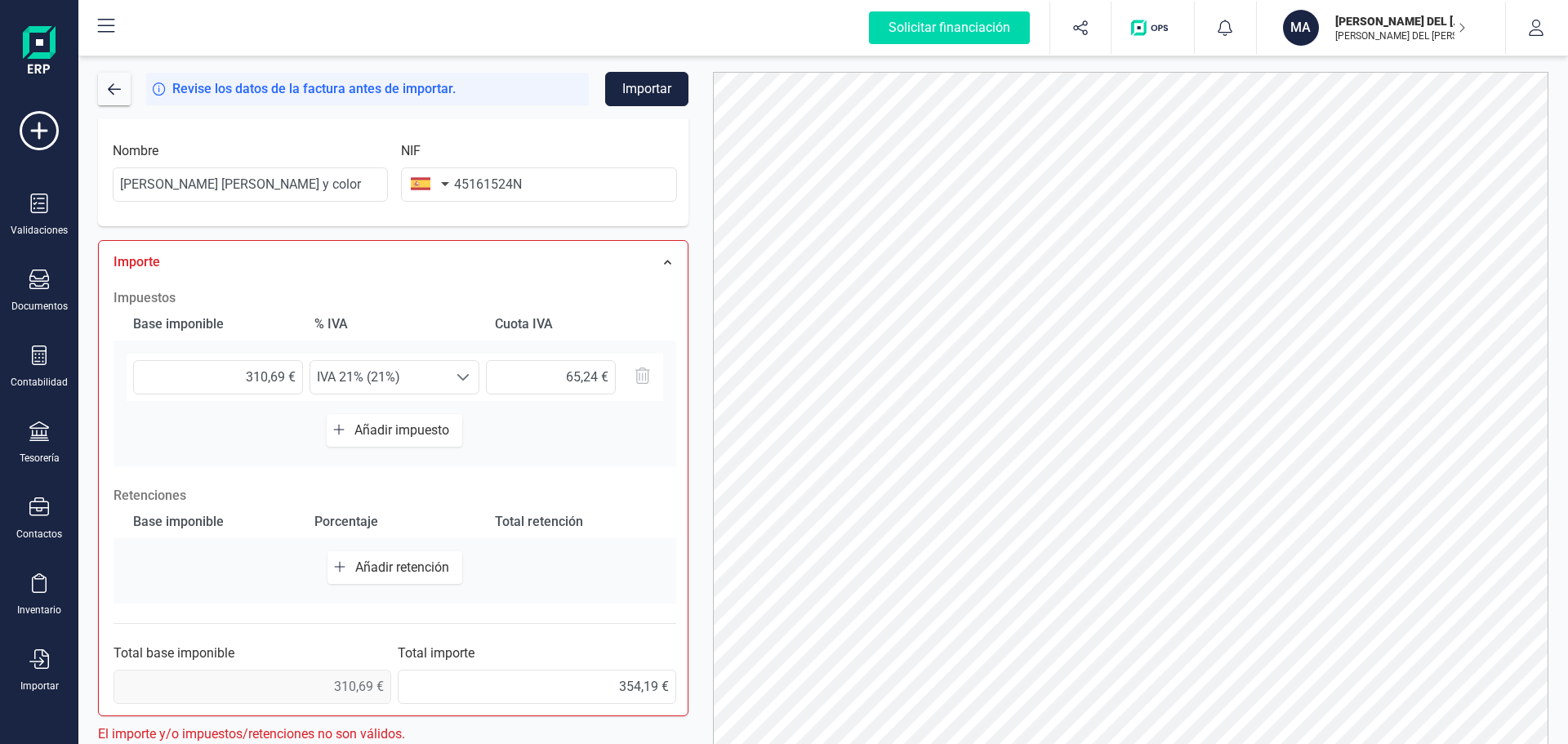
scroll to position [357, 0]
click at [380, 564] on span "Añadir retención" at bounding box center [405, 567] width 101 height 15
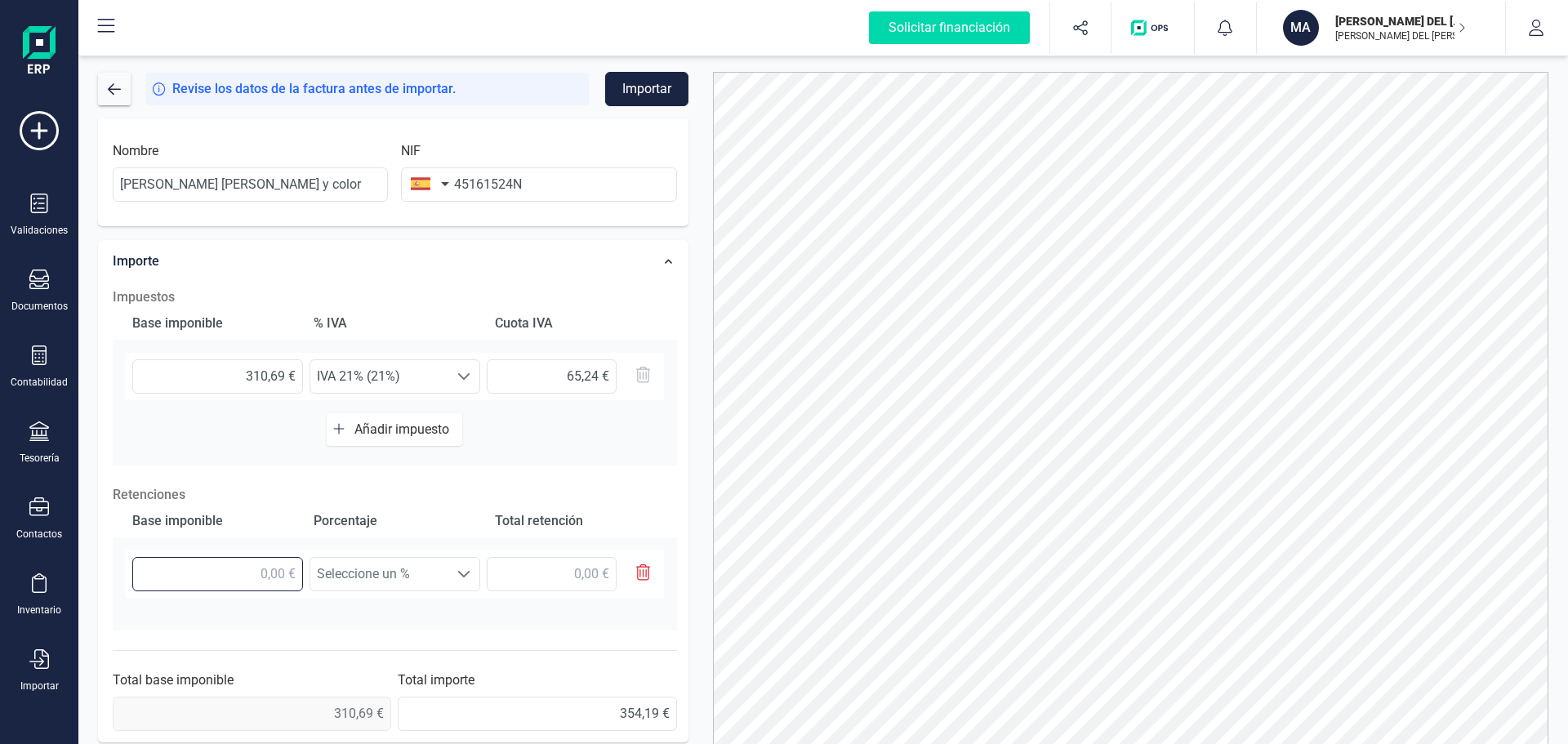
drag, startPoint x: 226, startPoint y: 576, endPoint x: 299, endPoint y: 576, distance: 73.0
click at [299, 576] on input "text" at bounding box center [217, 574] width 170 height 34
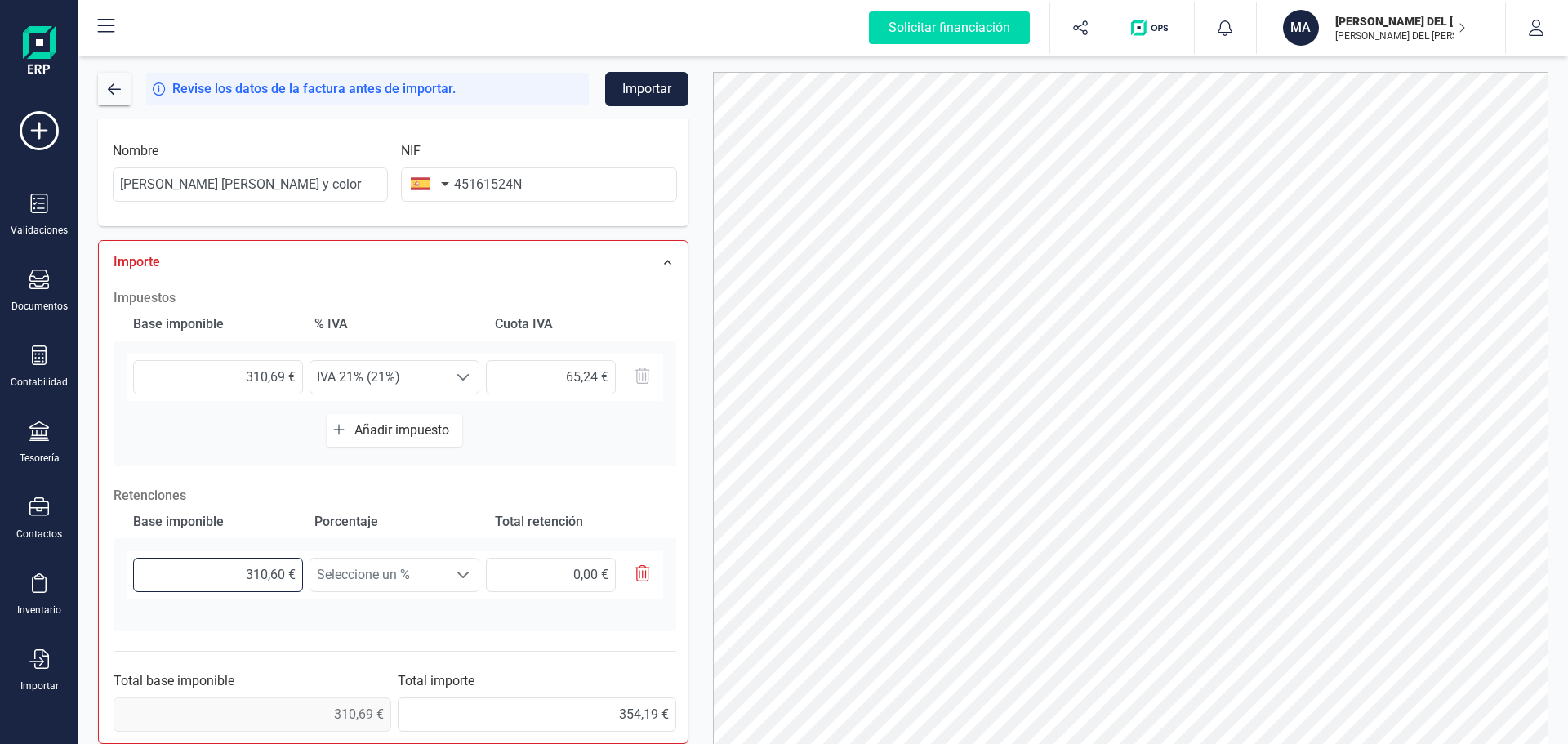
type input "310,69 €"
click at [362, 574] on span "Seleccione un %" at bounding box center [379, 575] width 137 height 33
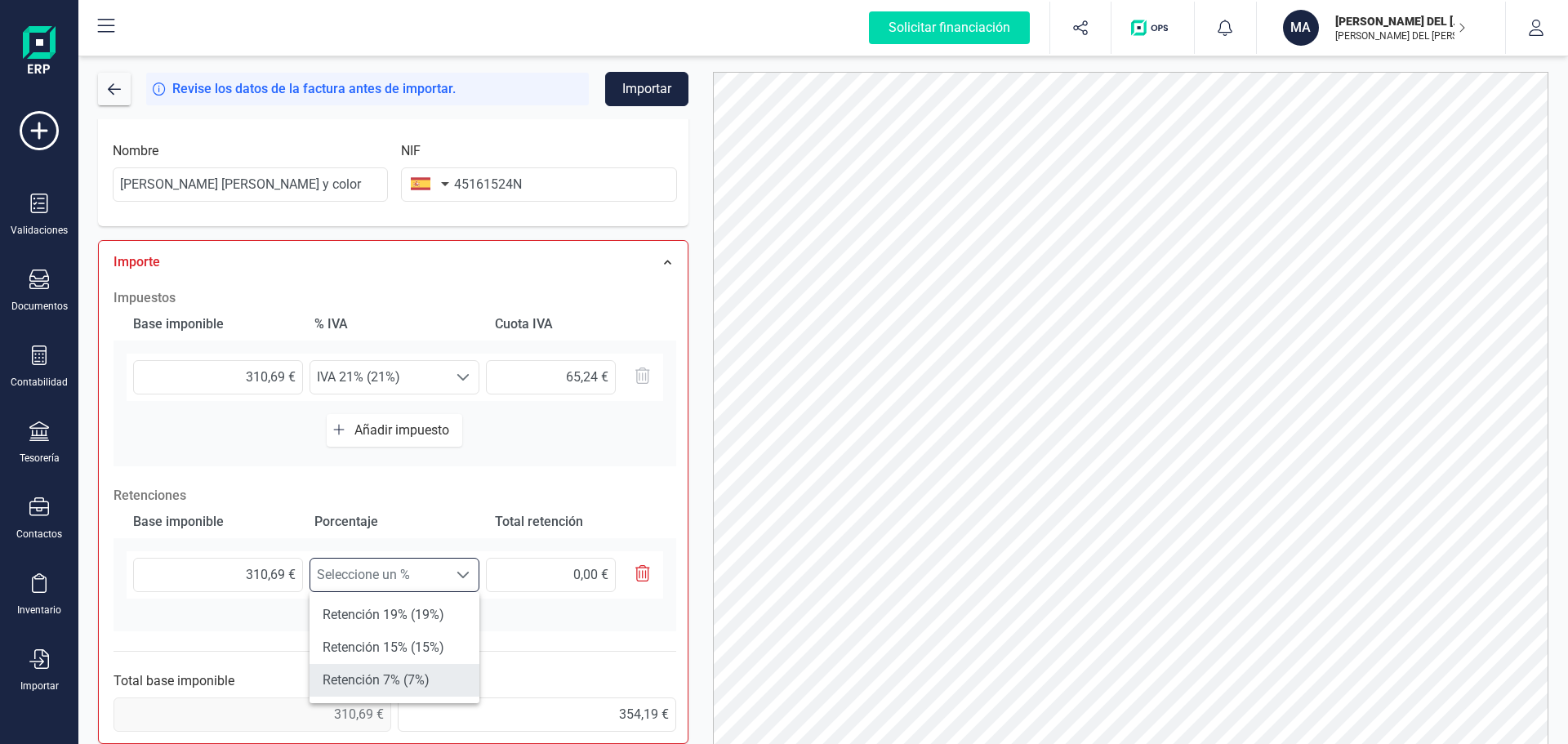
click at [362, 680] on li "Retención 7% (7%)" at bounding box center [394, 680] width 169 height 33
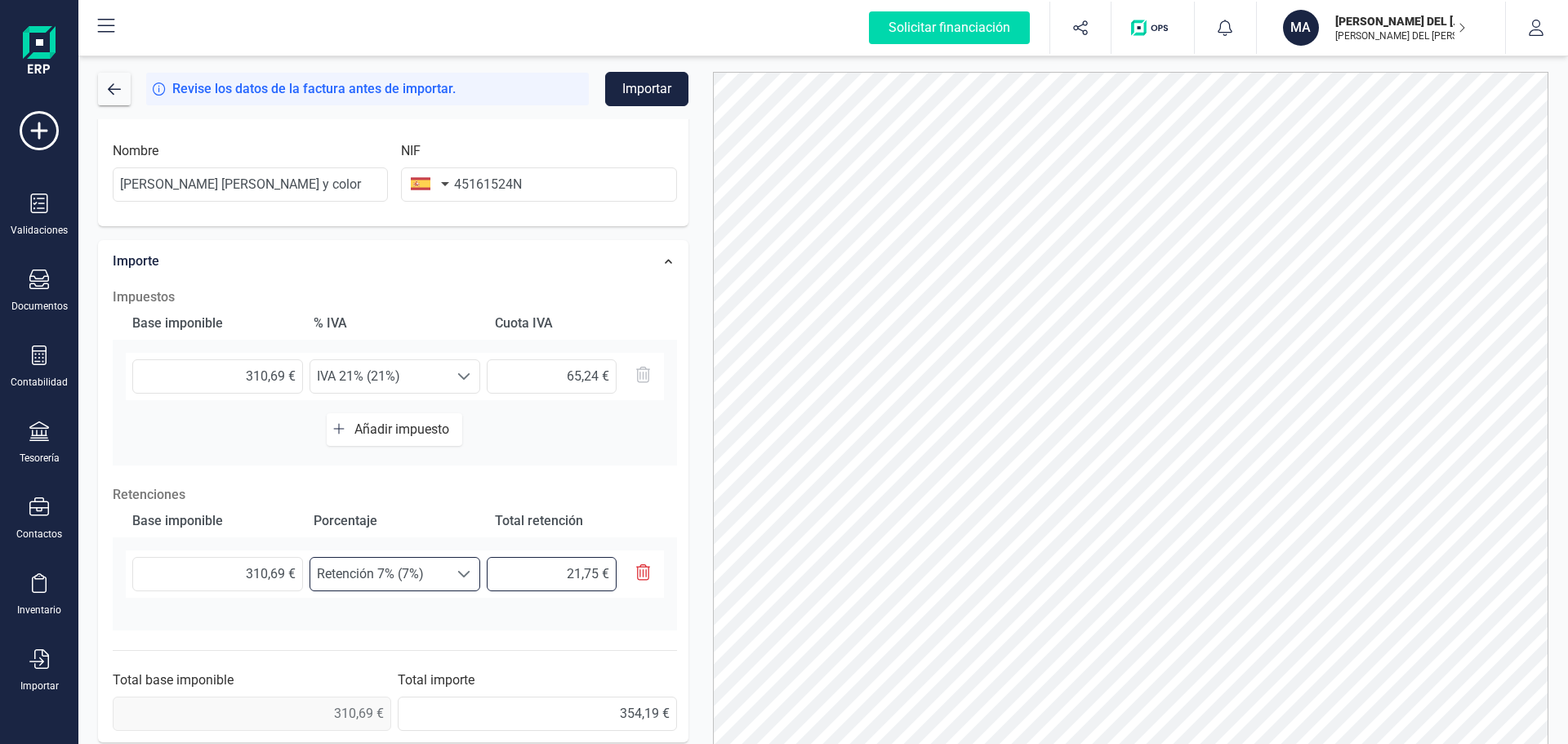
type input "21,75 €"
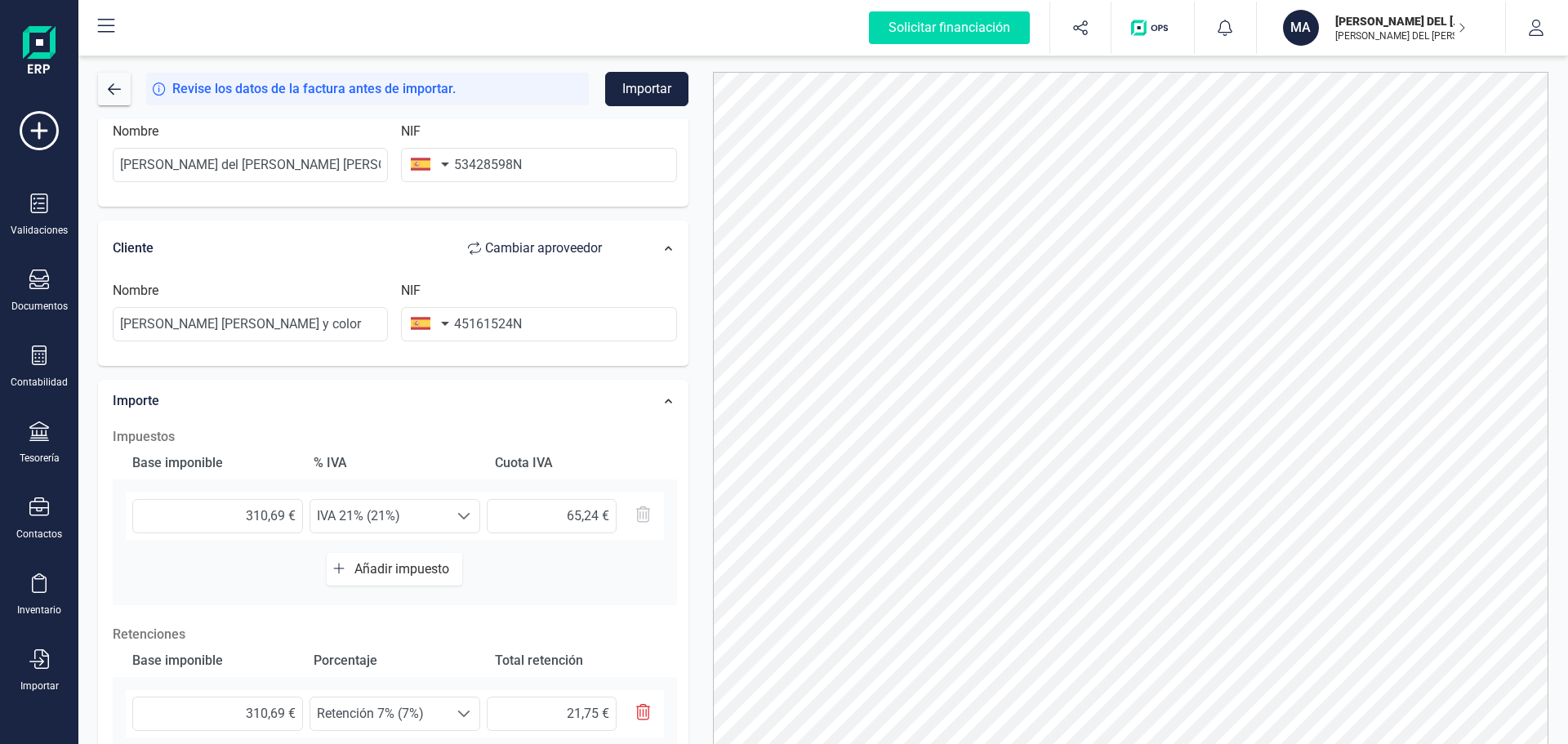
scroll to position [0, 0]
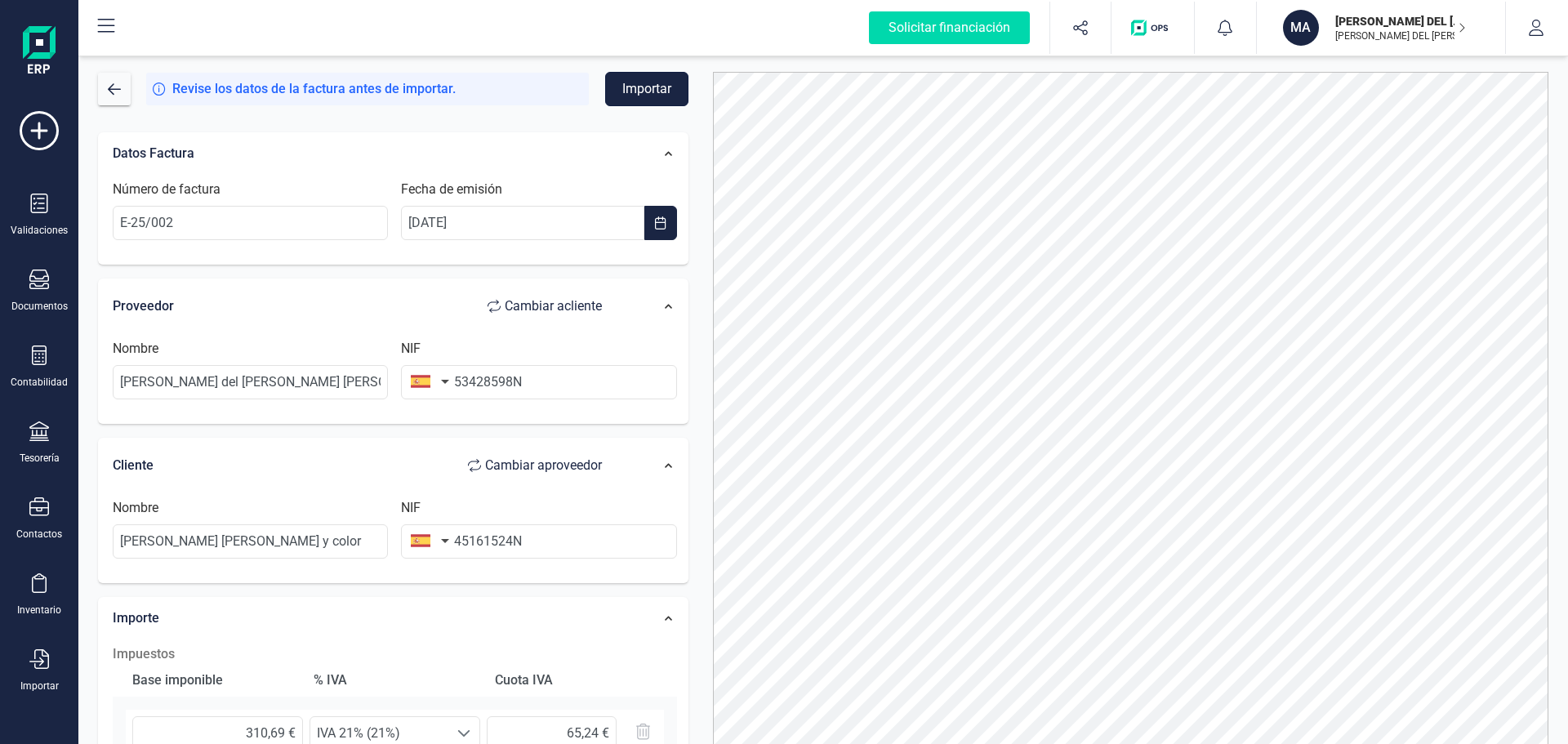
click at [641, 90] on button "Importar" at bounding box center [646, 89] width 83 height 34
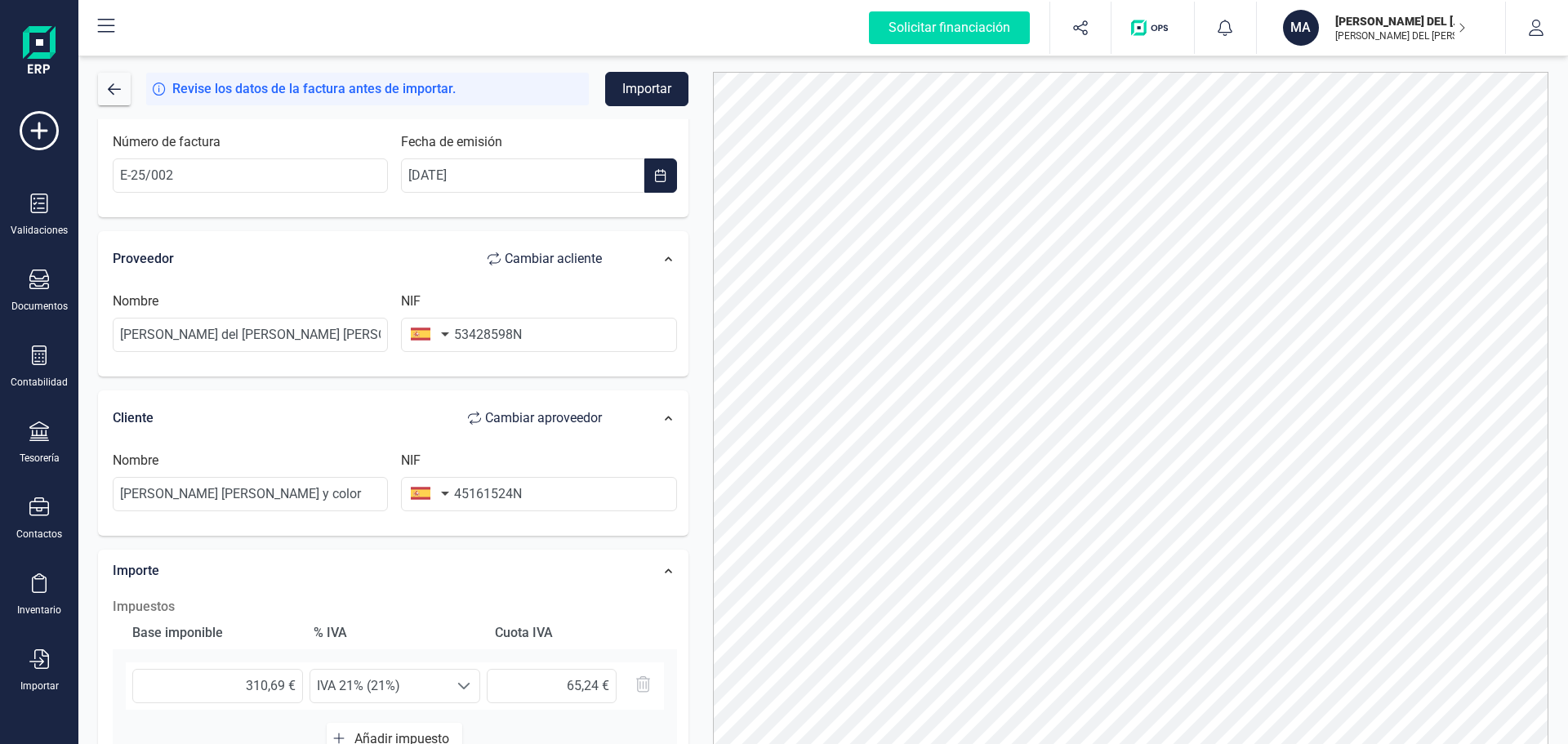
scroll to position [364, 0]
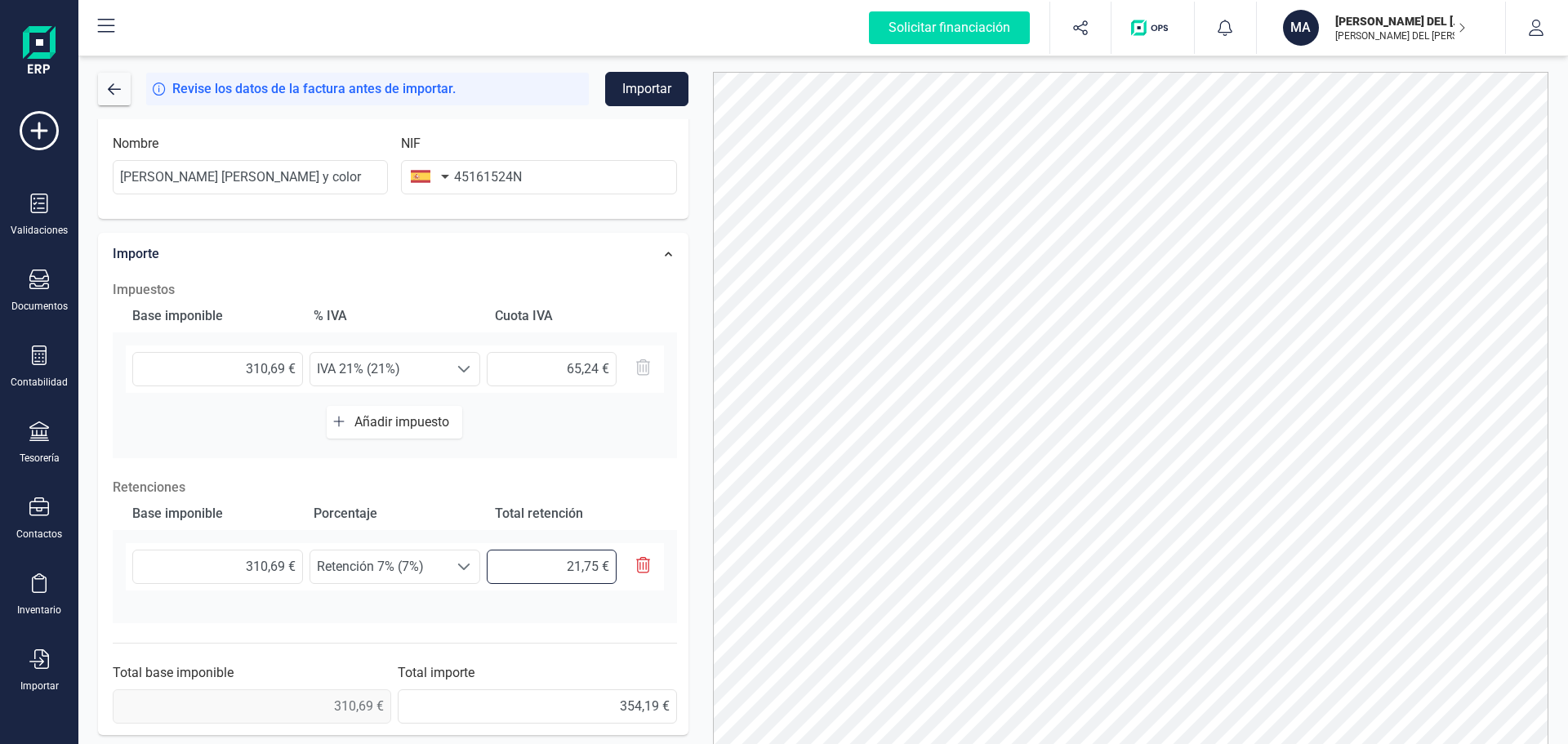
click at [562, 568] on input "21,75 €" at bounding box center [551, 567] width 130 height 34
drag, startPoint x: 562, startPoint y: 568, endPoint x: 623, endPoint y: 564, distance: 61.1
click at [623, 564] on div "21,75 €" at bounding box center [571, 567] width 170 height 34
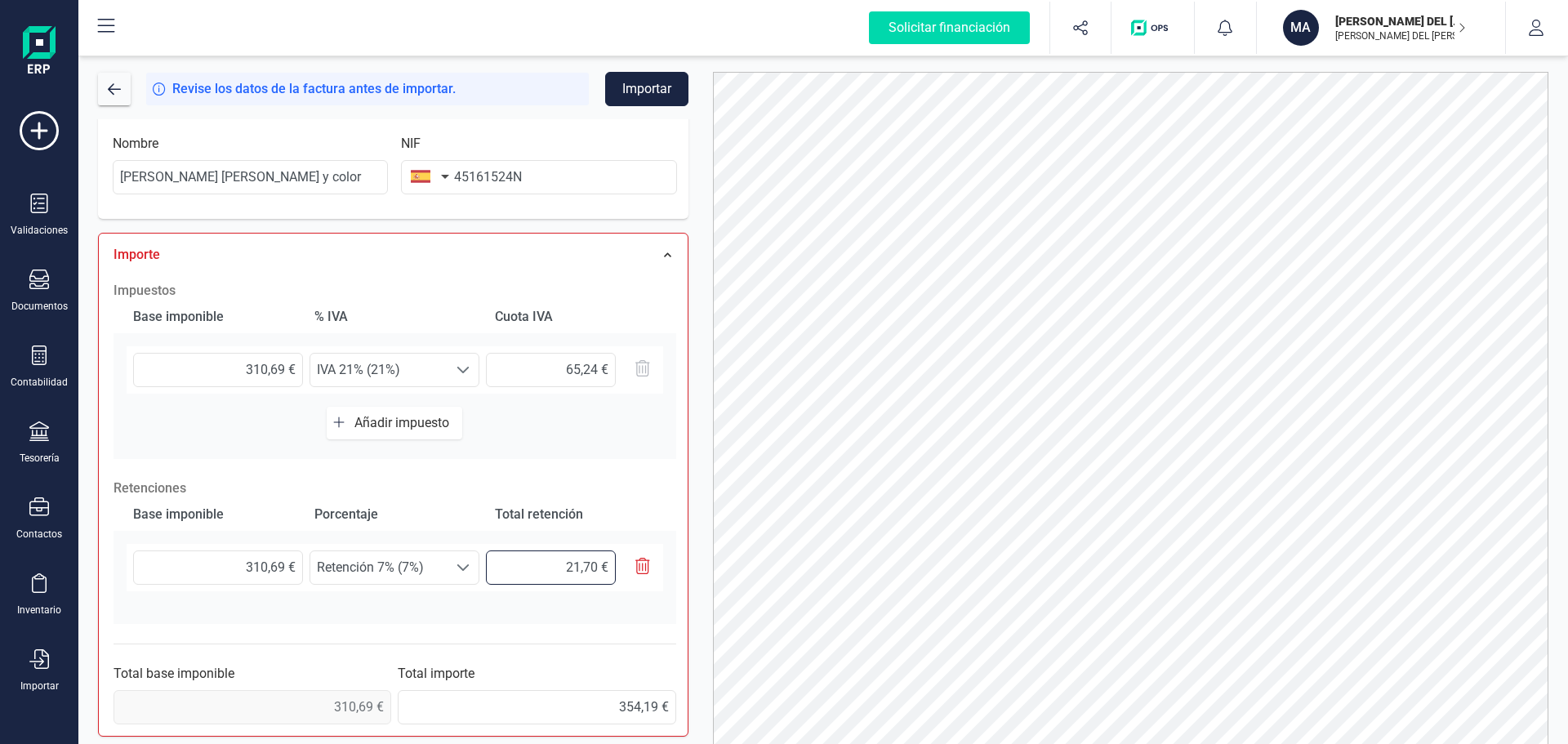
type input "21,74 €"
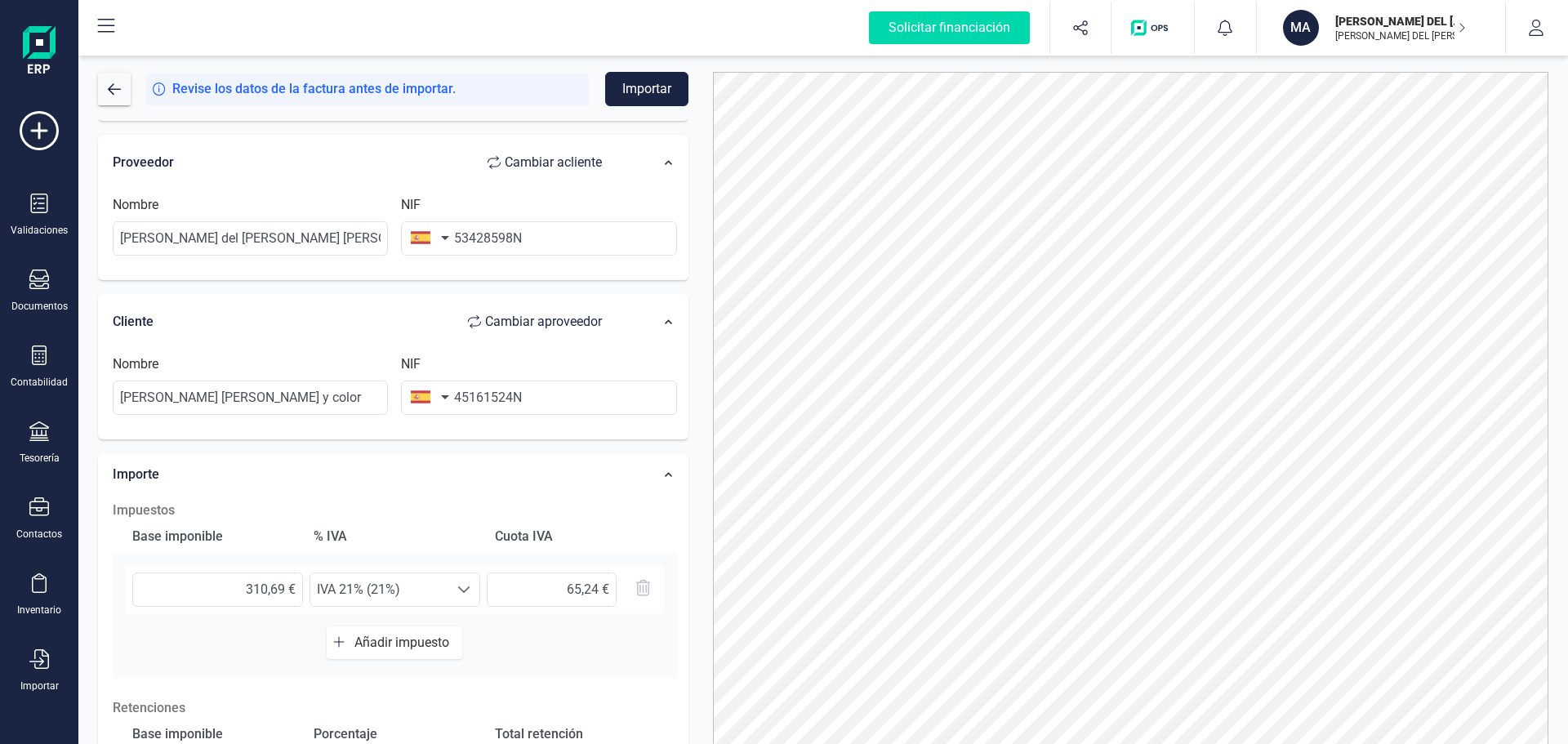
scroll to position [0, 0]
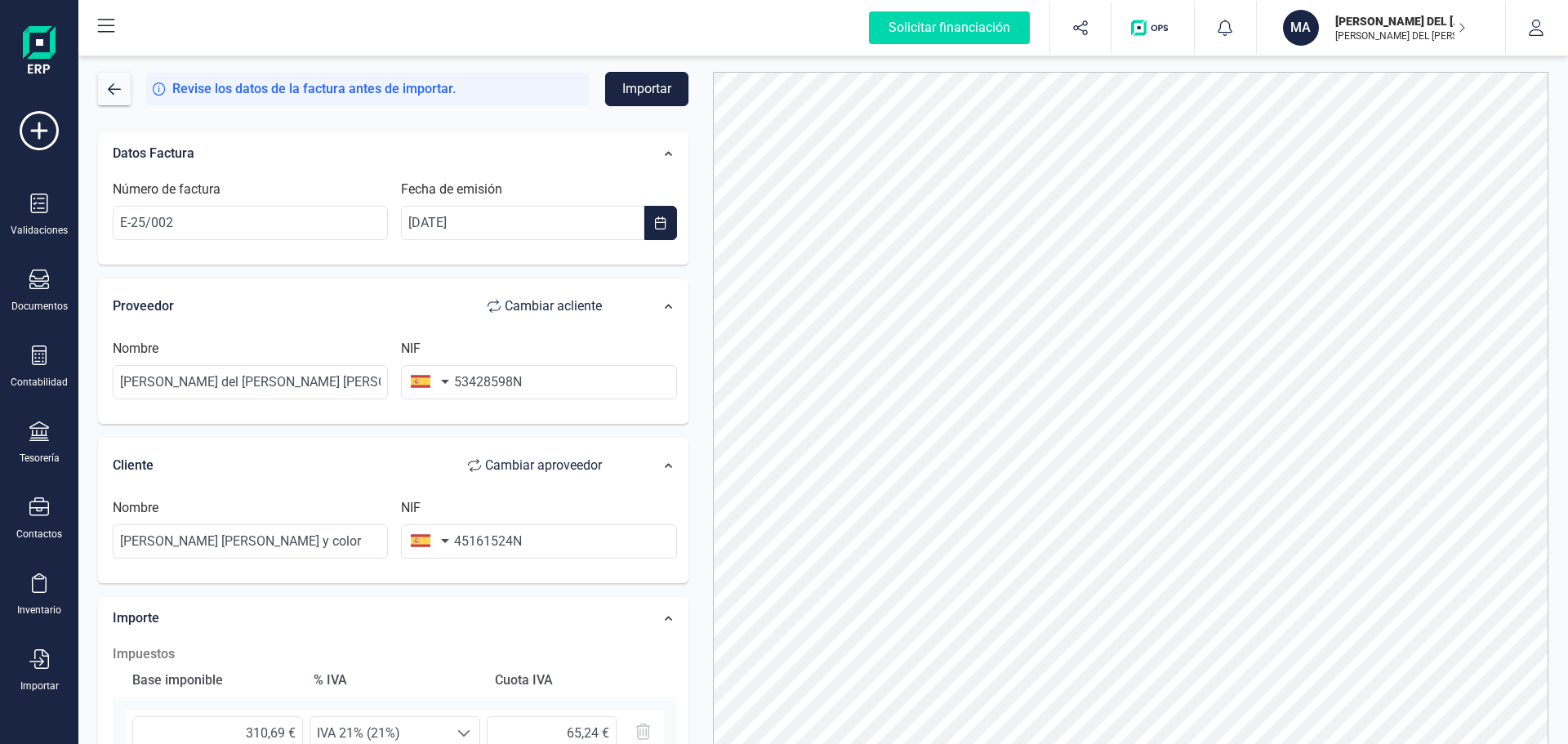
click at [640, 83] on button "Importar" at bounding box center [646, 89] width 83 height 34
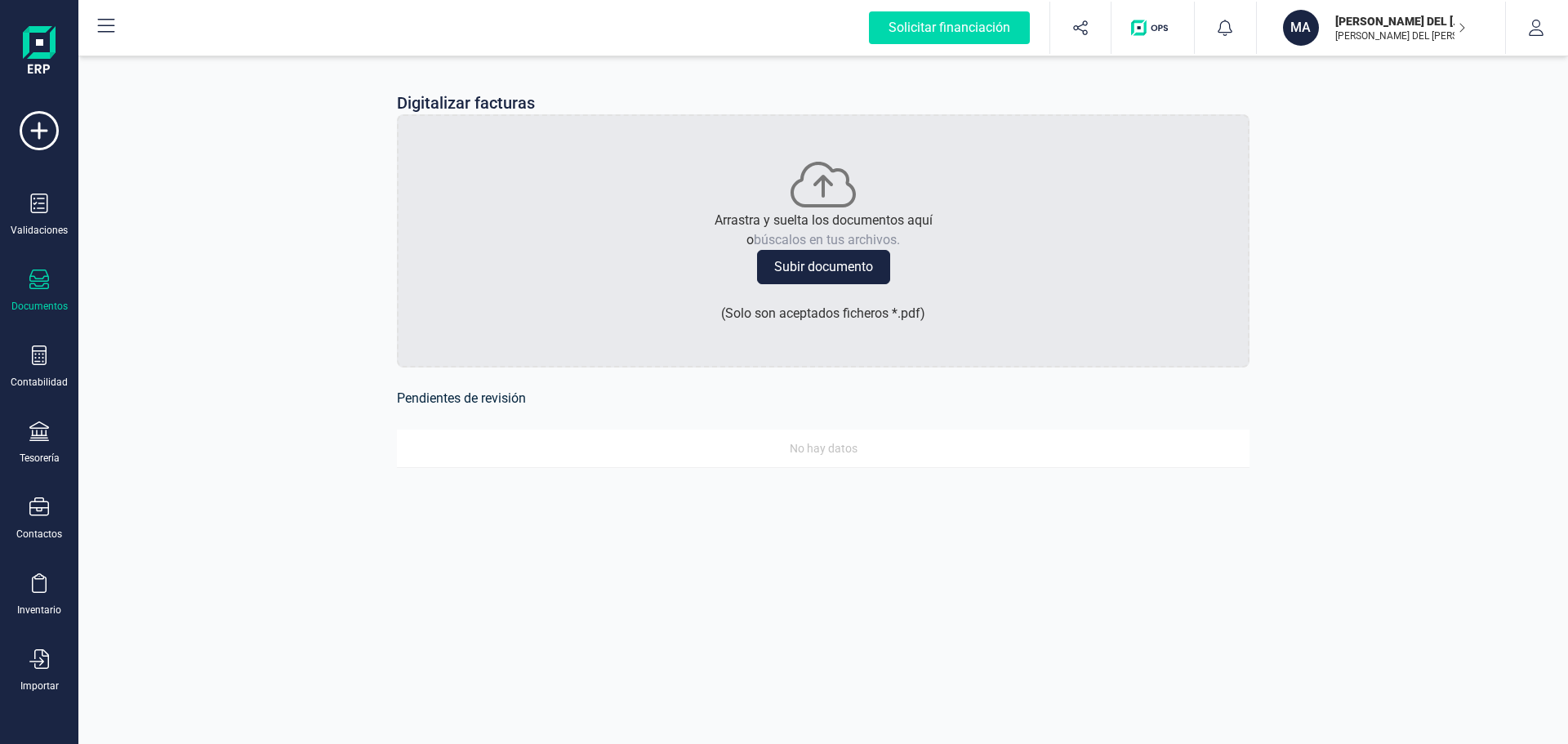
click at [44, 277] on icon at bounding box center [39, 279] width 19 height 19
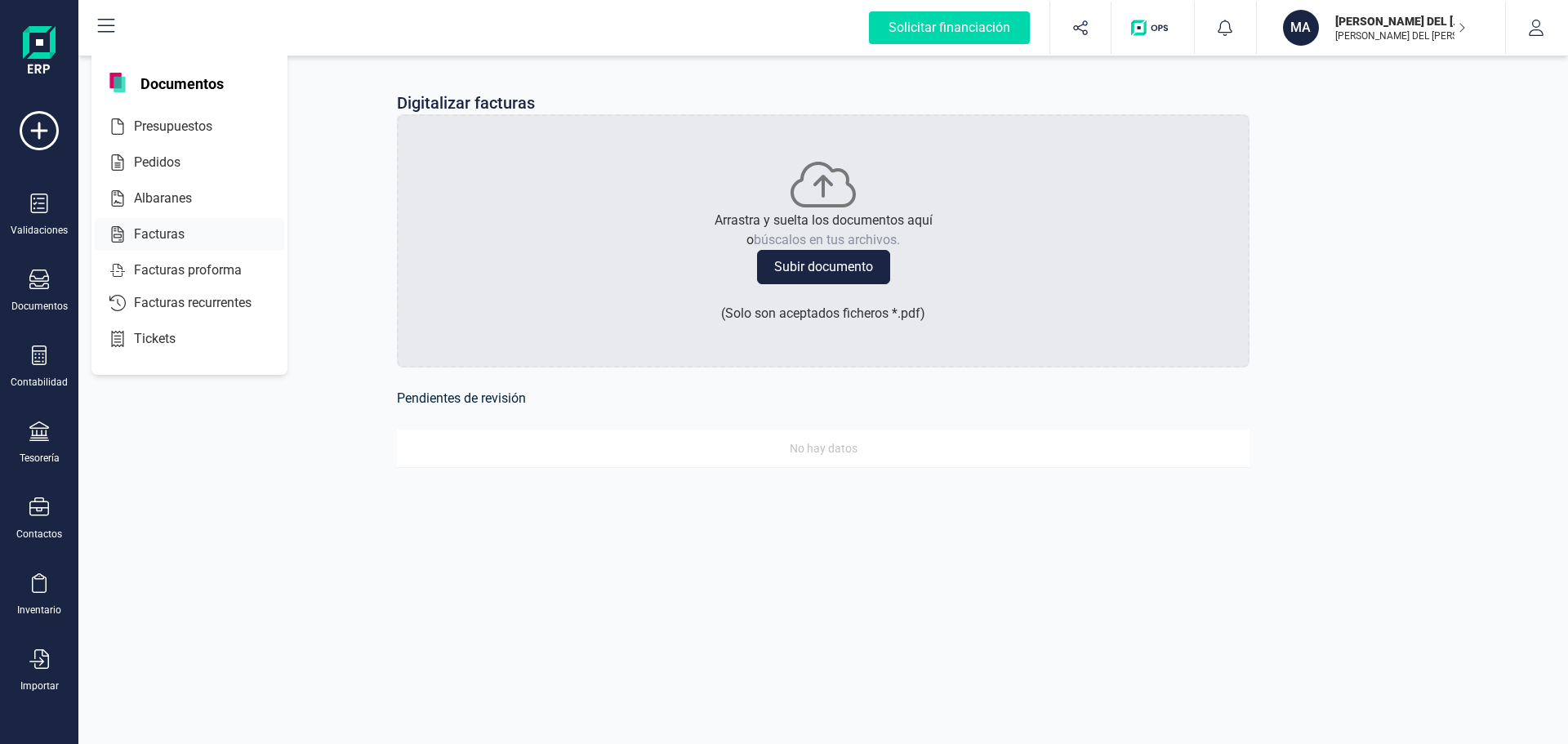
click at [136, 224] on div "Facturas" at bounding box center [190, 234] width 190 height 33
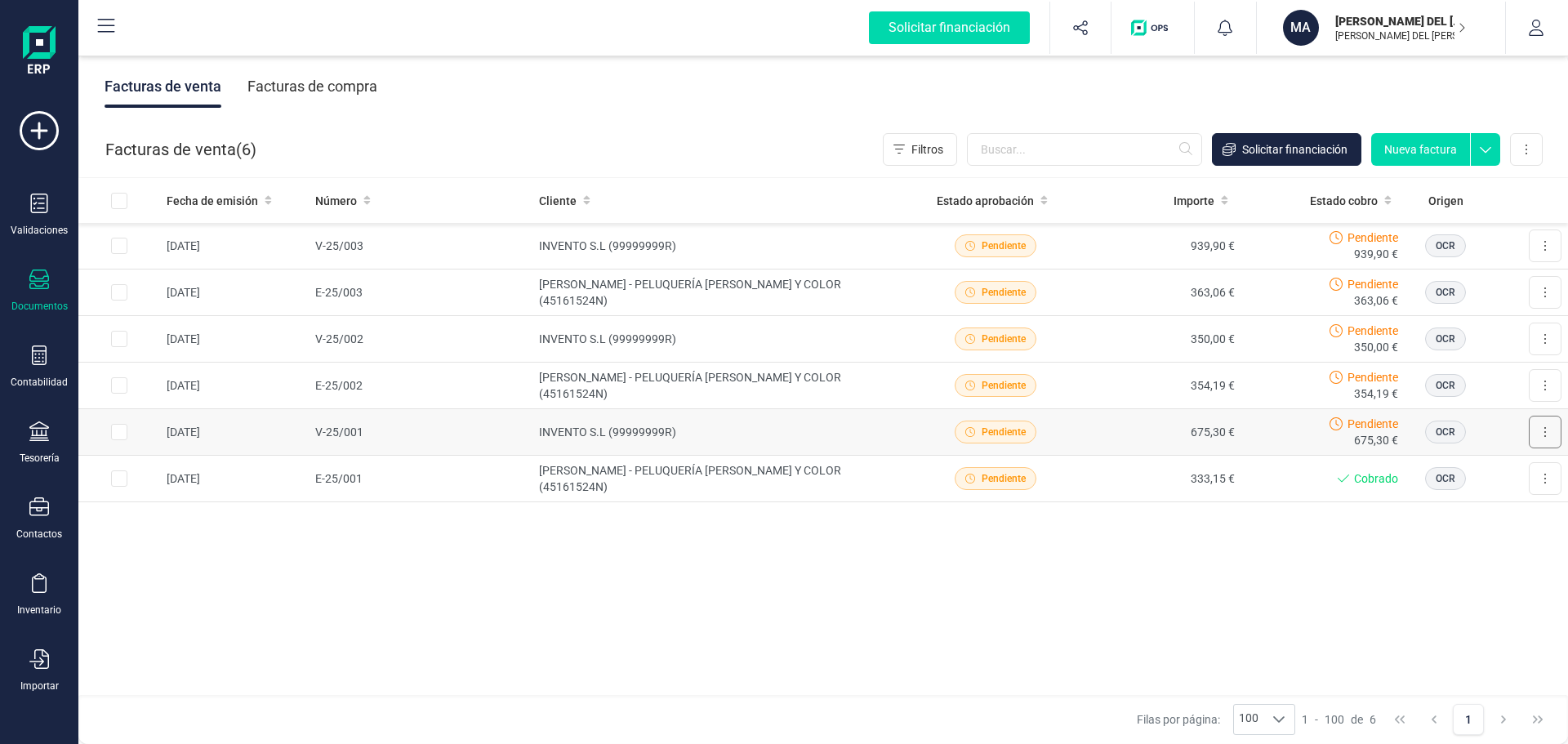
click at [1546, 426] on icon at bounding box center [1545, 431] width 3 height 13
click at [1489, 541] on span "Marcar como cobrada" at bounding box center [1473, 538] width 113 height 16
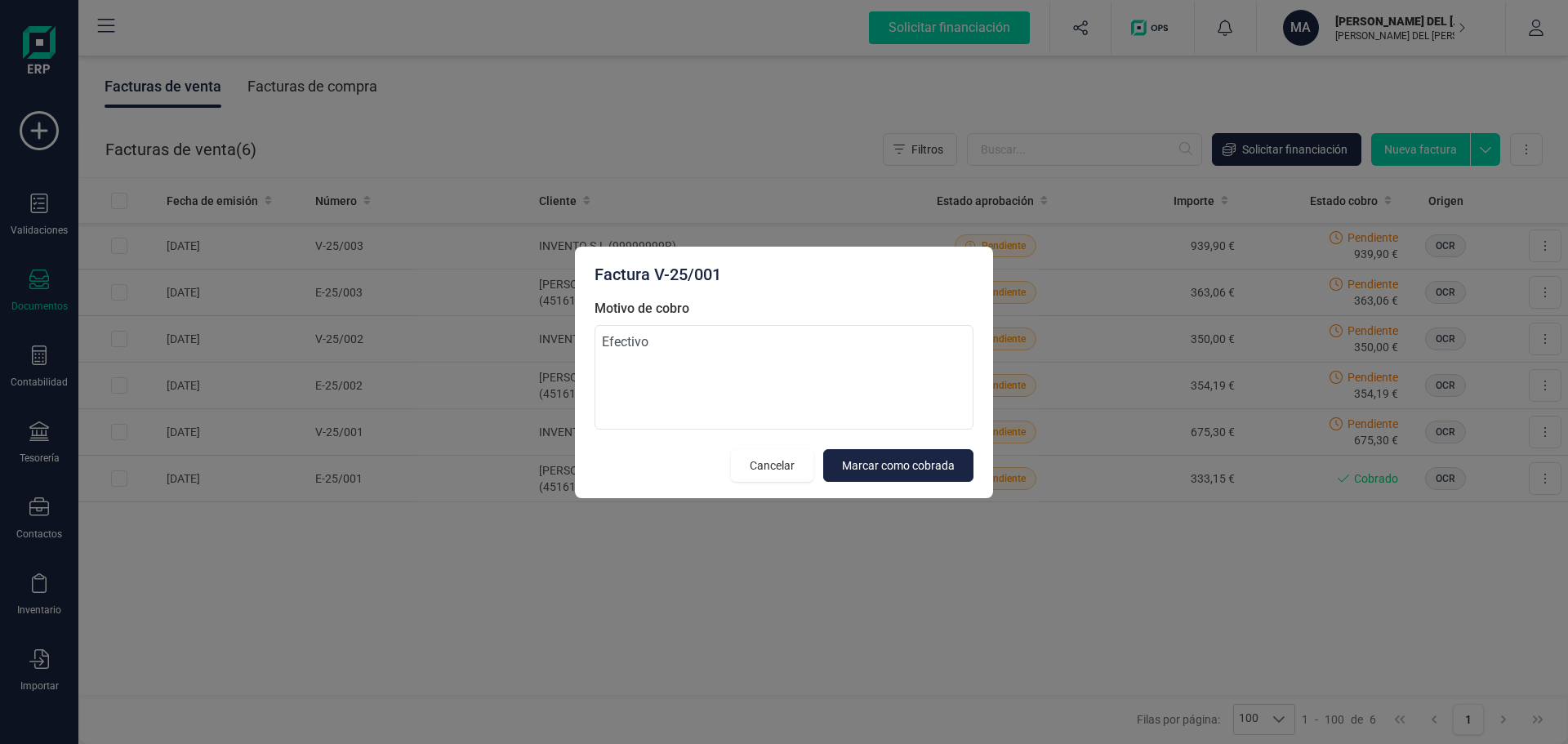
click at [556, 330] on div "Factura V-25/001 Motivo de cobro Efectivo Cancelar Marcar como cobrada" at bounding box center [784, 372] width 1568 height 744
type textarea "Bizum"
click at [909, 466] on span "Marcar como cobrada" at bounding box center [898, 465] width 113 height 16
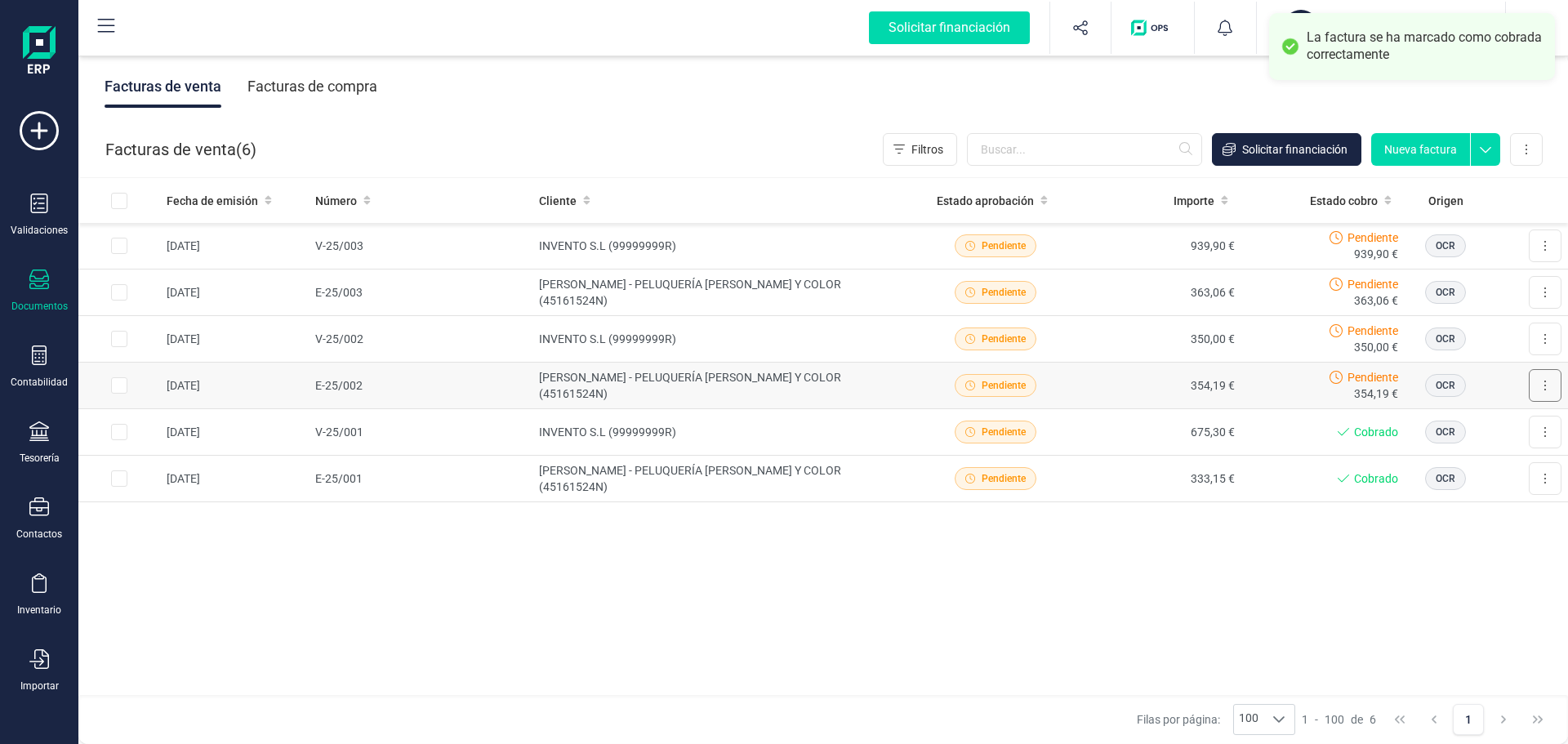
click at [1537, 380] on button at bounding box center [1544, 386] width 33 height 33
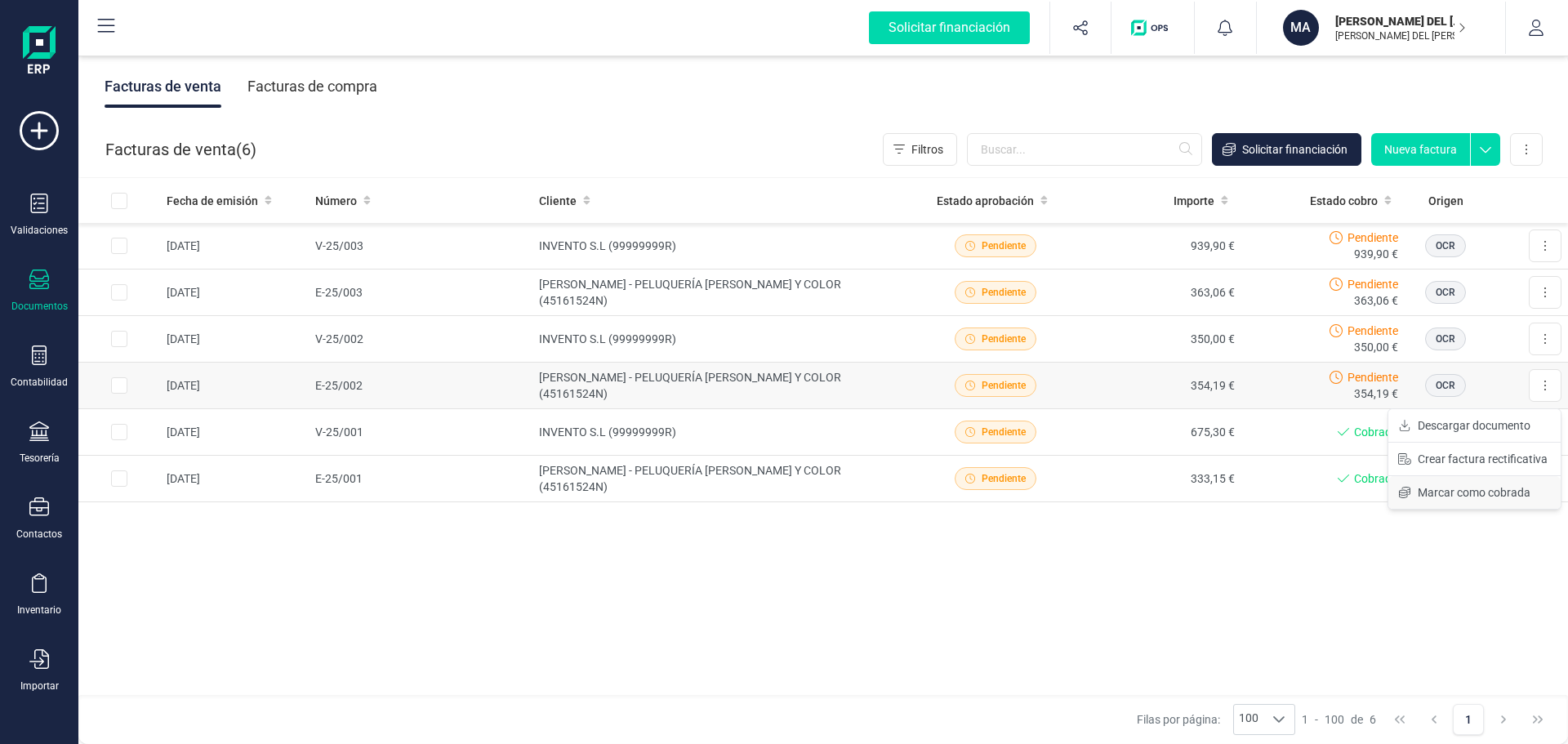
click at [1457, 492] on span "Marcar como cobrada" at bounding box center [1473, 492] width 113 height 16
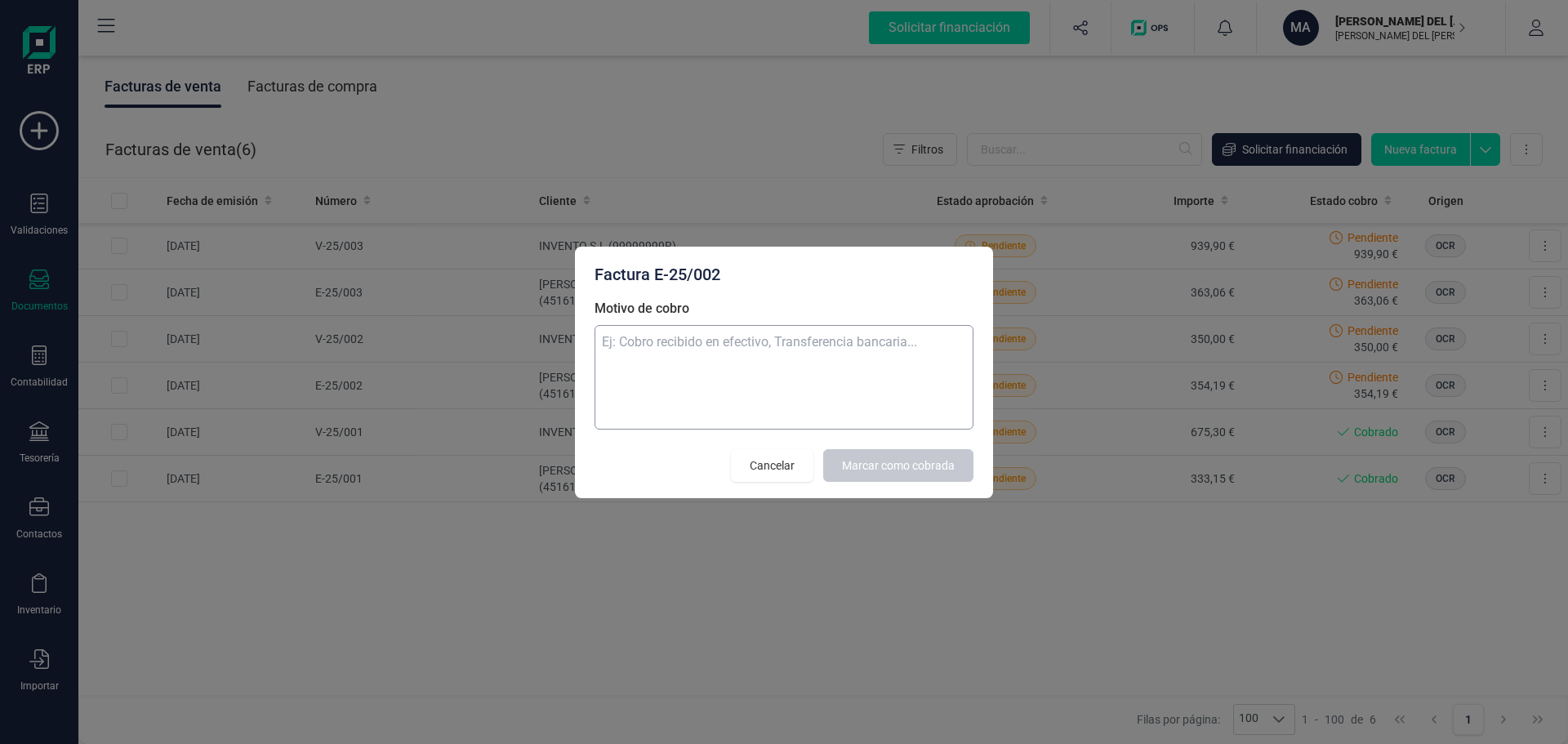
click at [785, 350] on textarea "Motivo de cobro" at bounding box center [784, 377] width 379 height 104
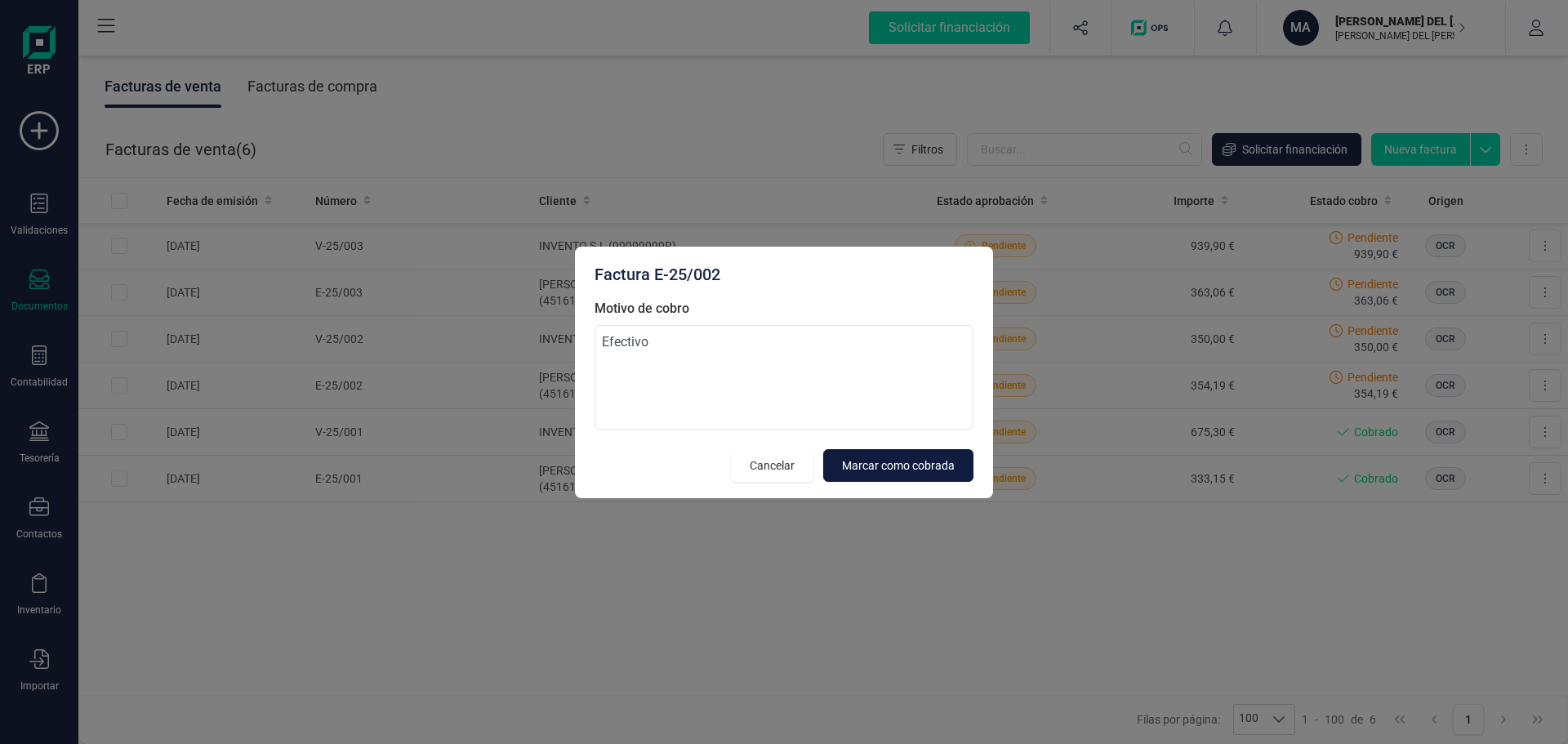
type textarea "Efectivo"
click at [884, 465] on span "Marcar como cobrada" at bounding box center [898, 465] width 113 height 16
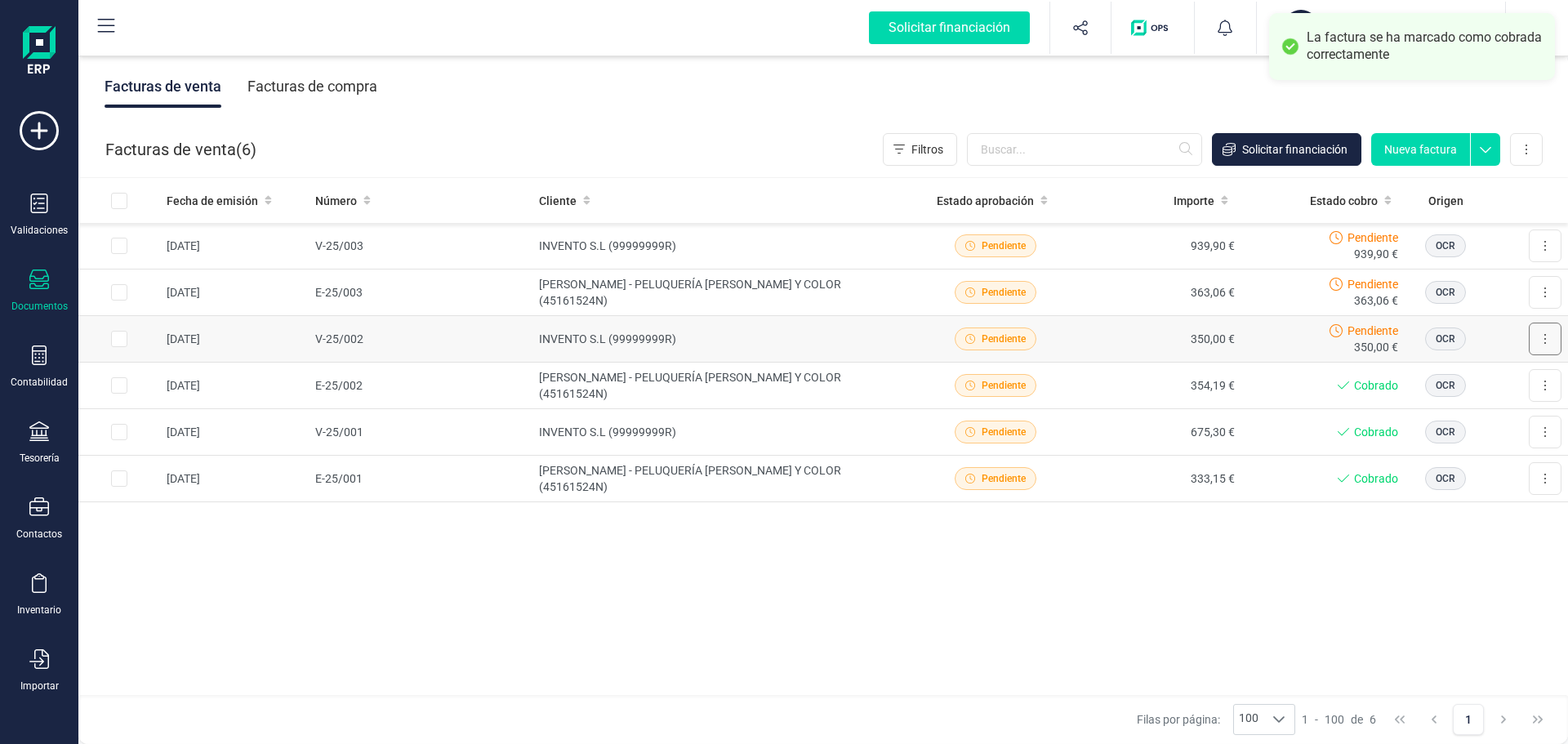
click at [1542, 344] on button at bounding box center [1544, 339] width 33 height 33
click at [1451, 444] on span "Marcar como cobrada" at bounding box center [1473, 446] width 113 height 16
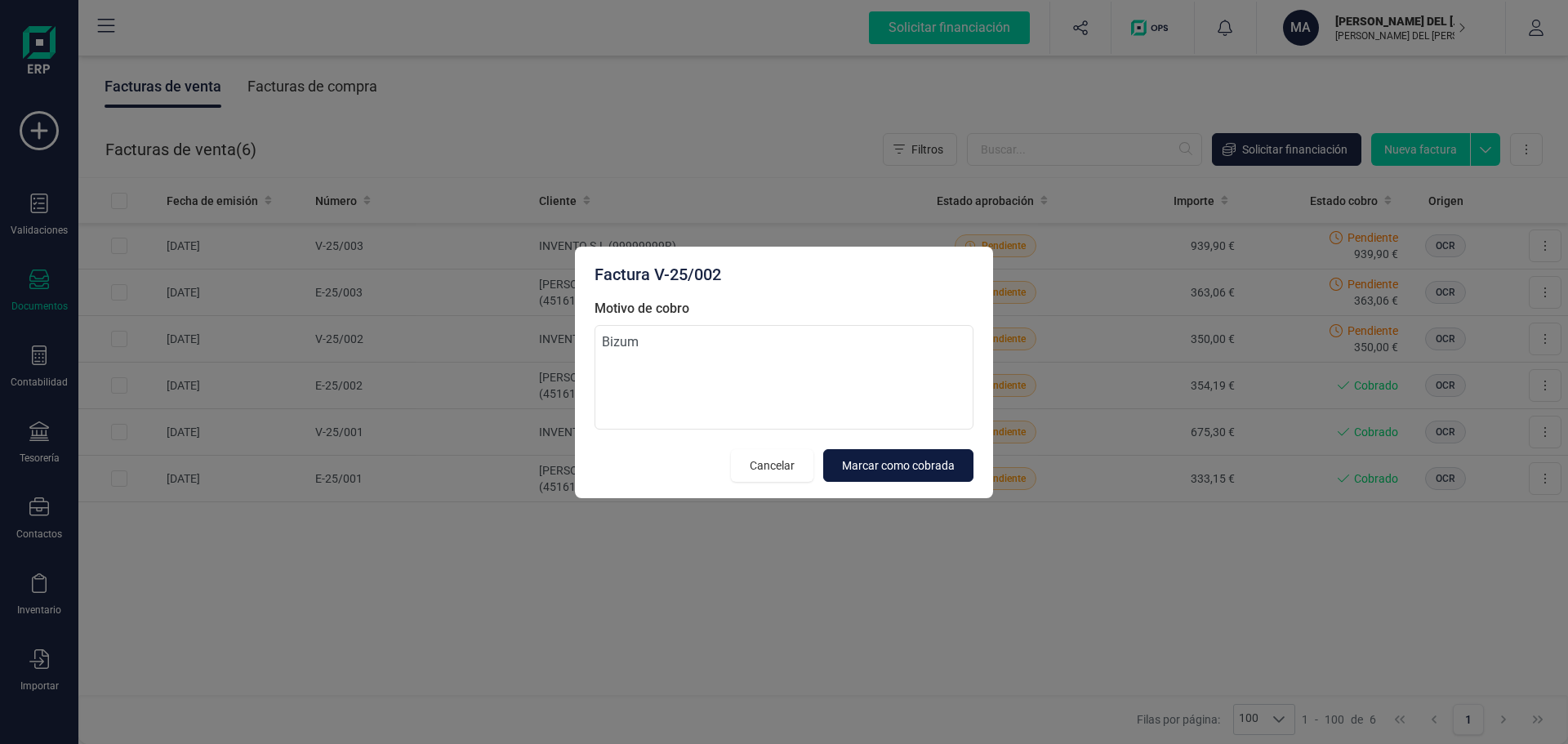
type textarea "Bizum"
click at [899, 464] on span "Marcar como cobrada" at bounding box center [898, 465] width 113 height 16
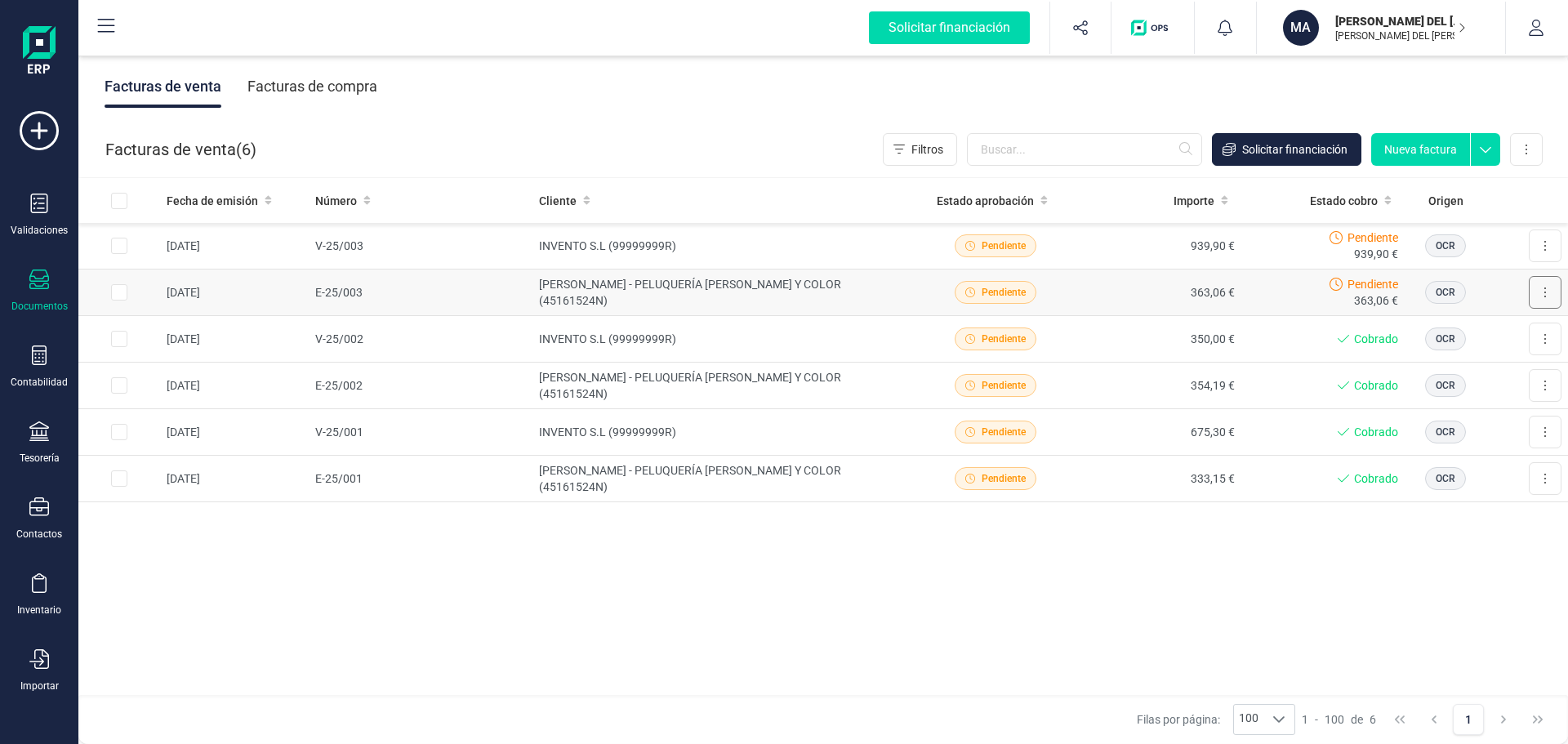
click at [1543, 293] on button at bounding box center [1544, 292] width 33 height 33
click at [1459, 396] on span "Marcar como cobrada" at bounding box center [1473, 399] width 113 height 16
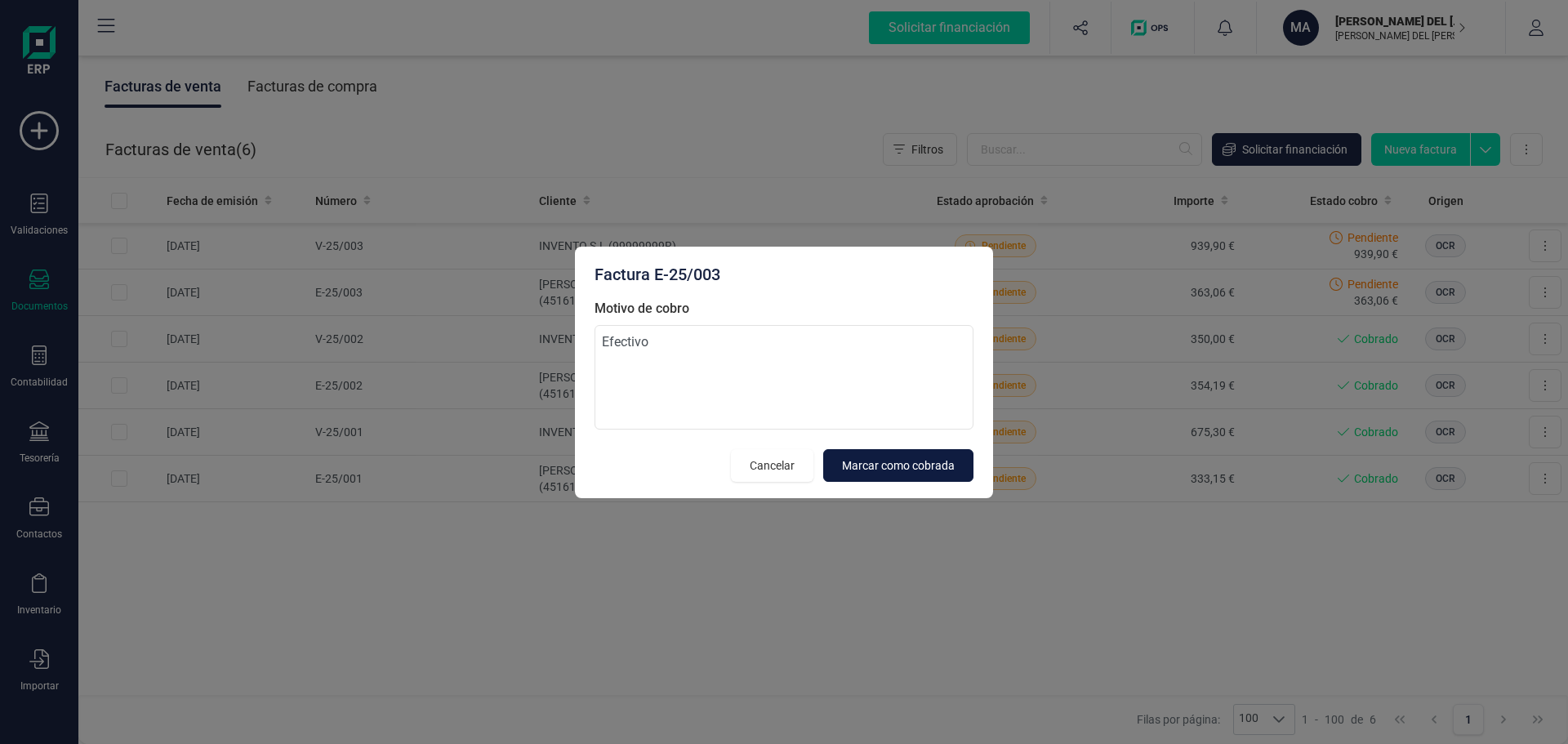
type textarea "Efectivo"
click at [891, 467] on span "Marcar como cobrada" at bounding box center [898, 465] width 113 height 16
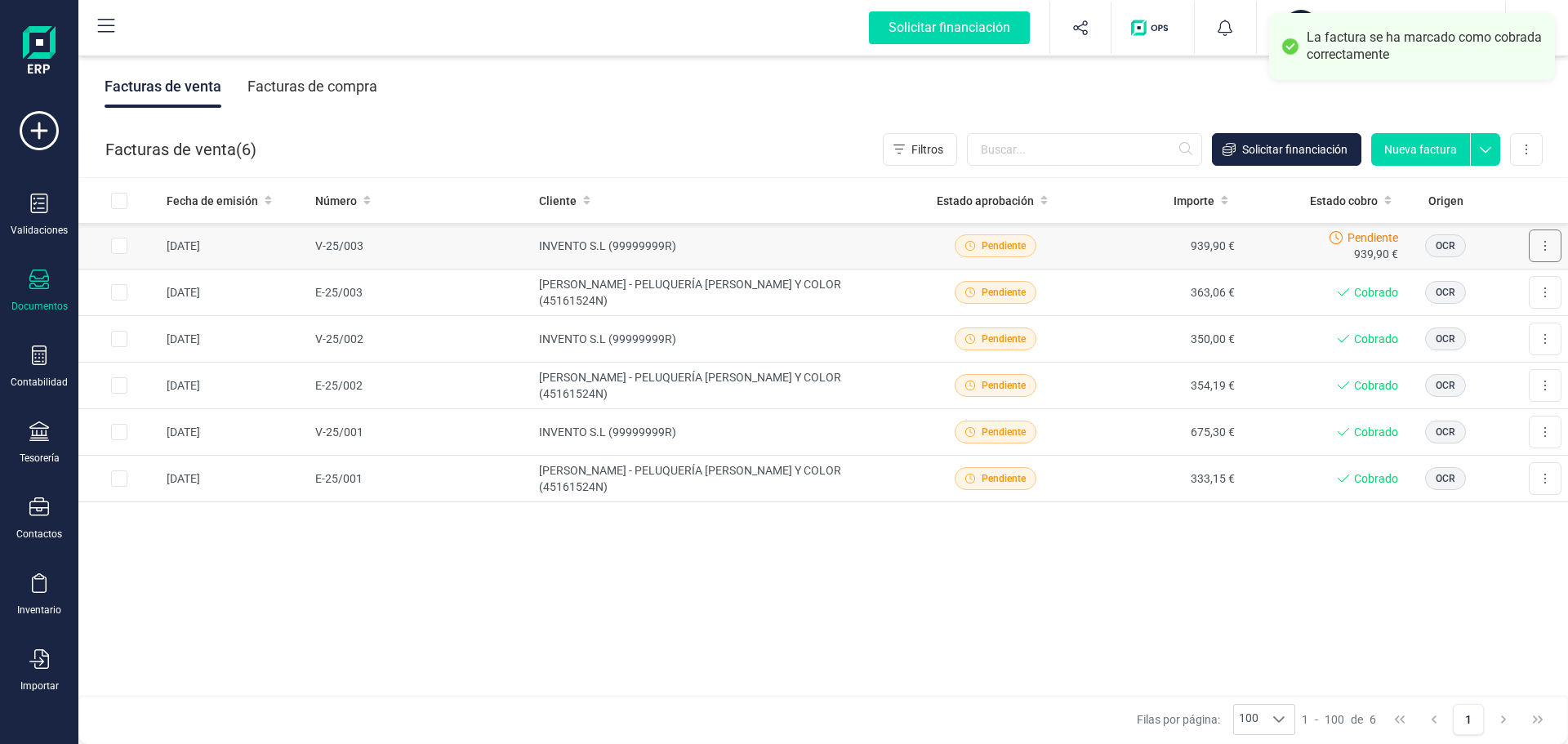
click at [1546, 239] on icon at bounding box center [1545, 245] width 3 height 13
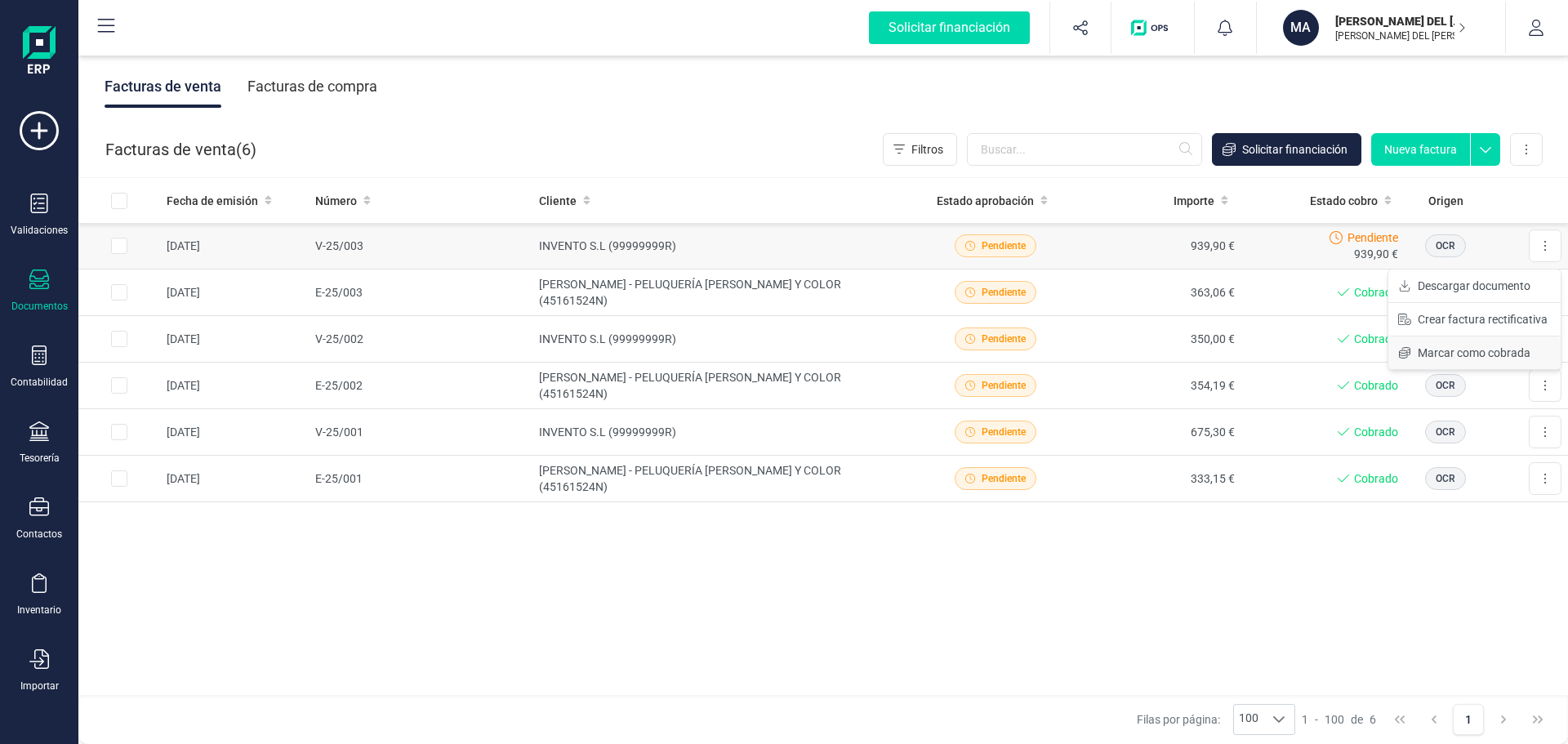
click at [1472, 346] on span "Marcar como cobrada" at bounding box center [1473, 353] width 113 height 16
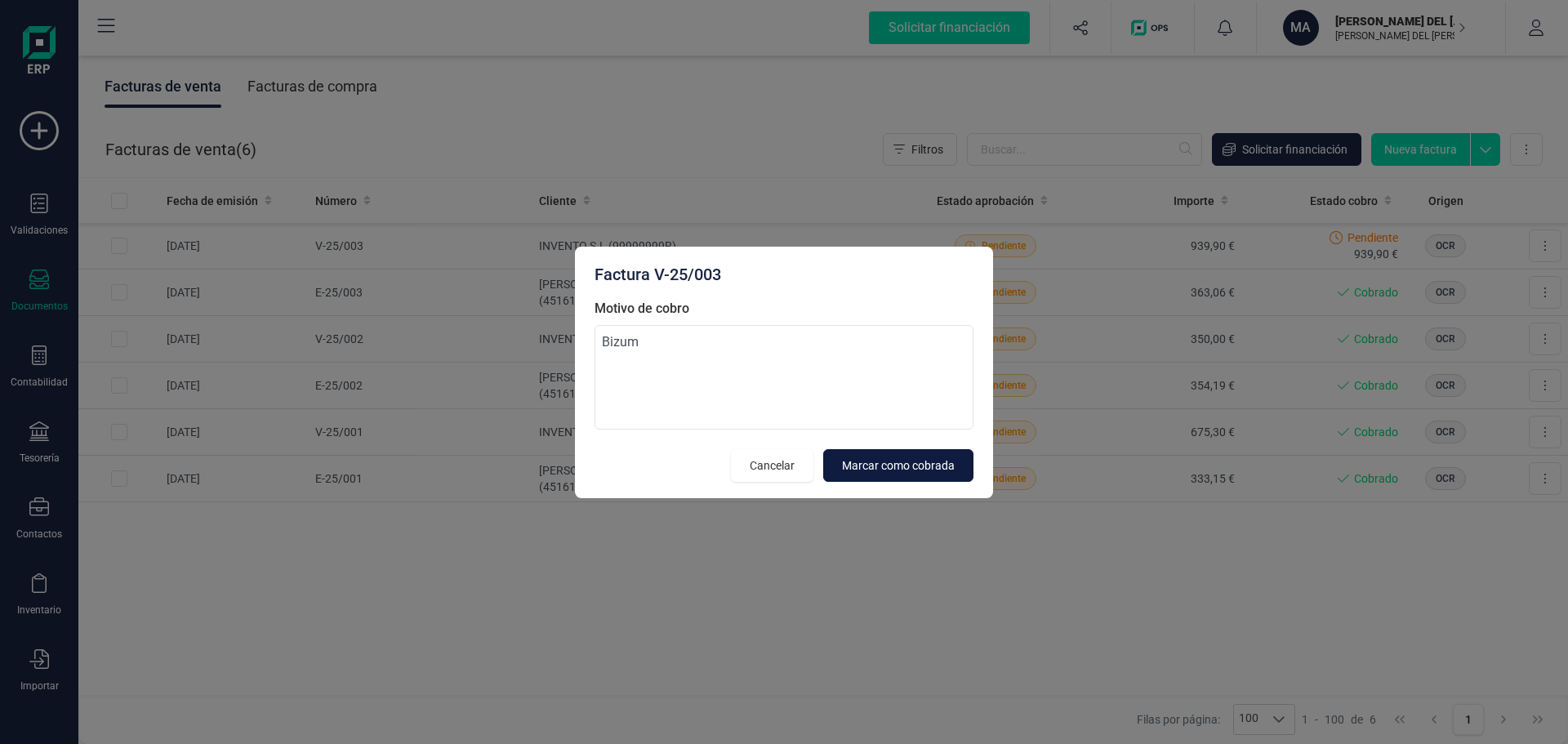
type textarea "Bizum"
click at [917, 458] on span "Marcar como cobrada" at bounding box center [898, 465] width 113 height 16
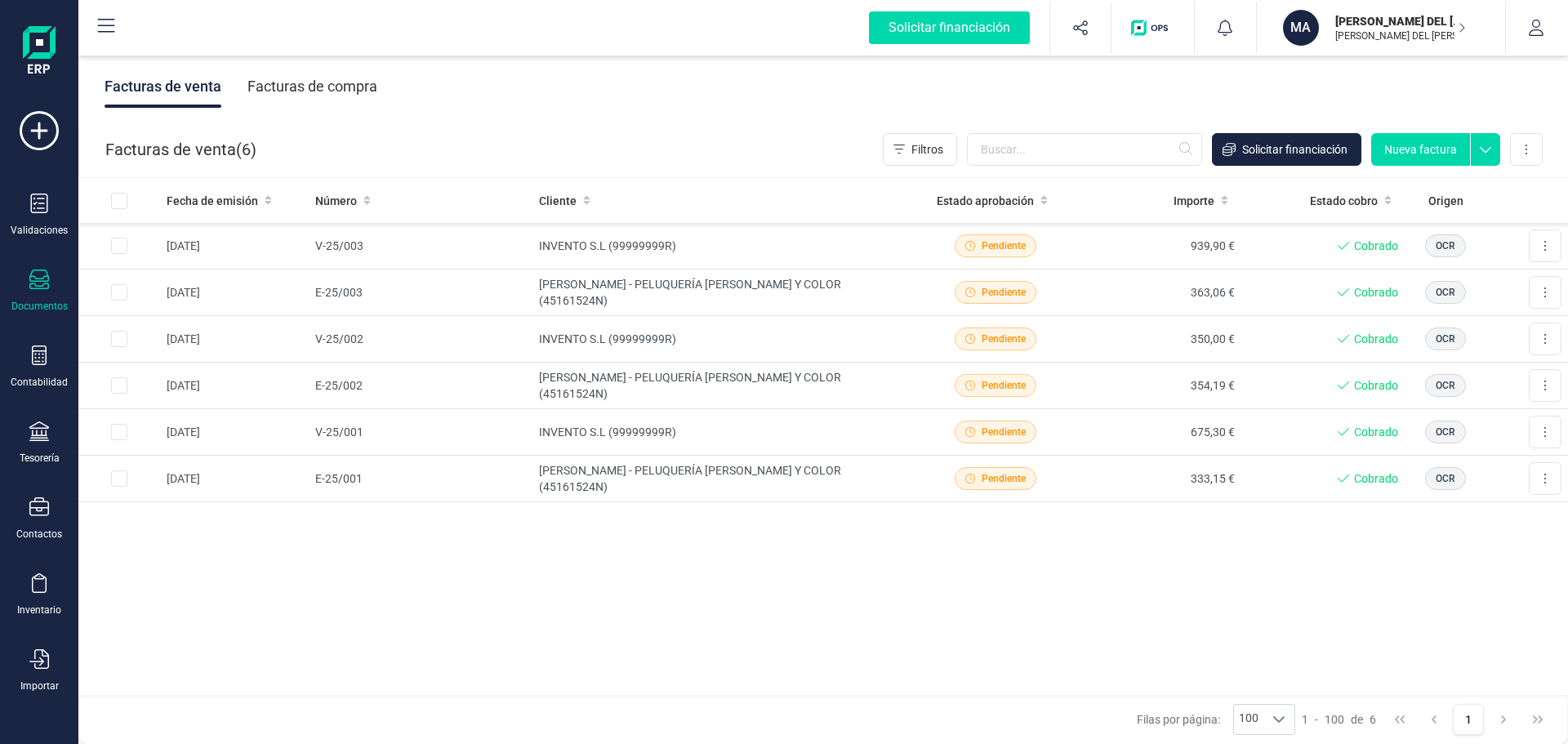
click at [322, 91] on div "Facturas de compra" at bounding box center [312, 86] width 130 height 42
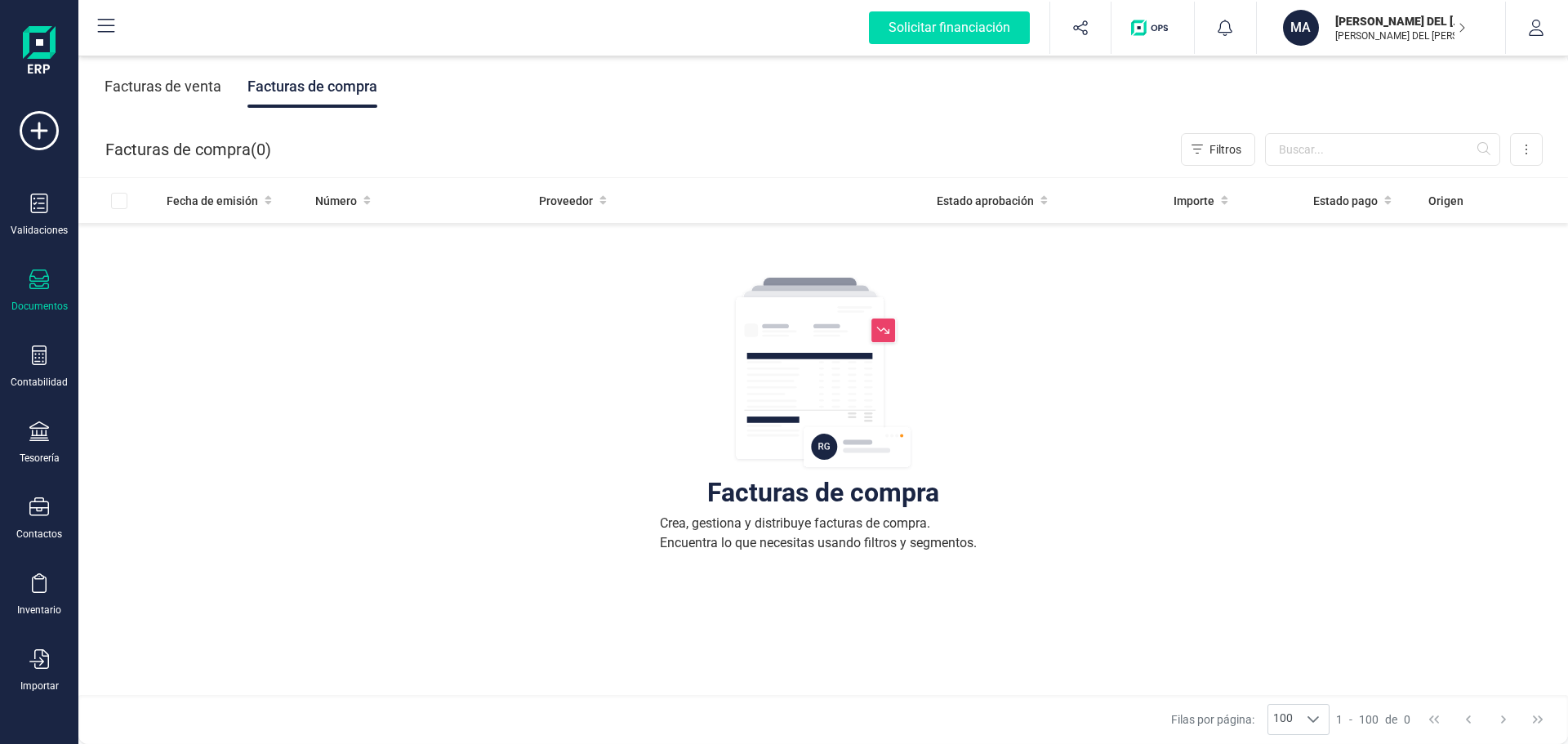
click at [177, 90] on div "Facturas de venta" at bounding box center [163, 86] width 117 height 42
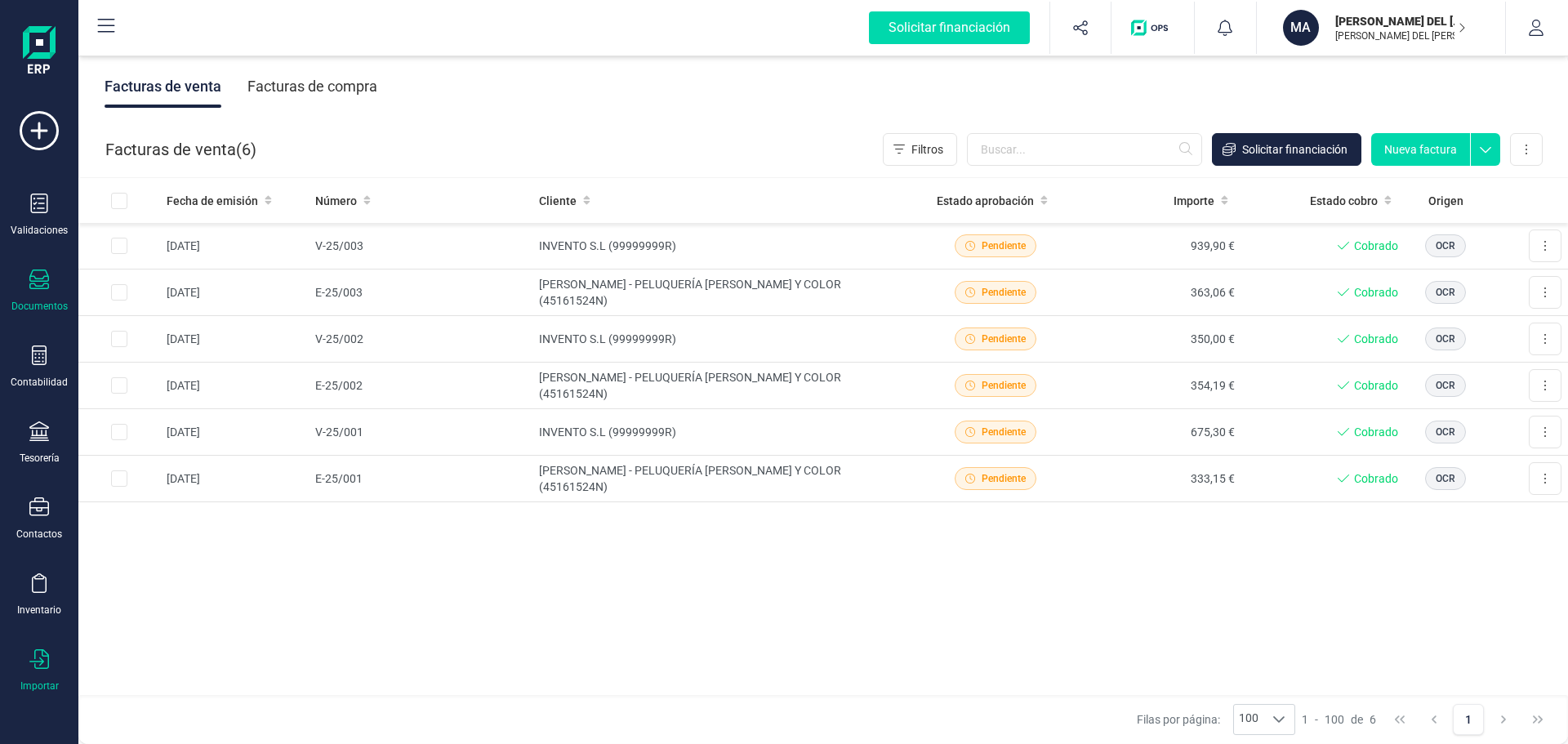
click at [37, 663] on icon at bounding box center [39, 658] width 19 height 19
click at [151, 510] on span "Facturas" at bounding box center [170, 506] width 86 height 19
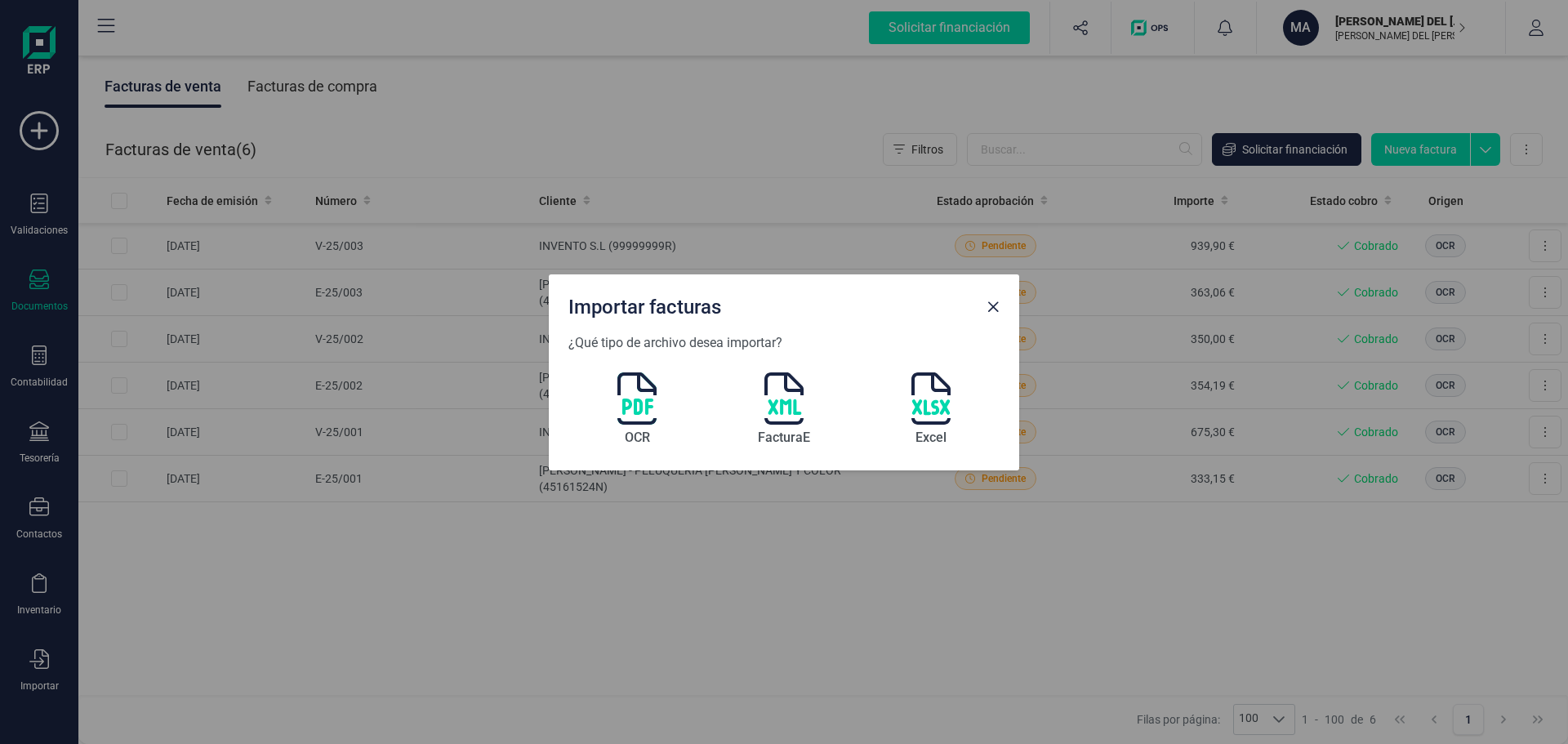
click at [649, 391] on img at bounding box center [637, 399] width 39 height 53
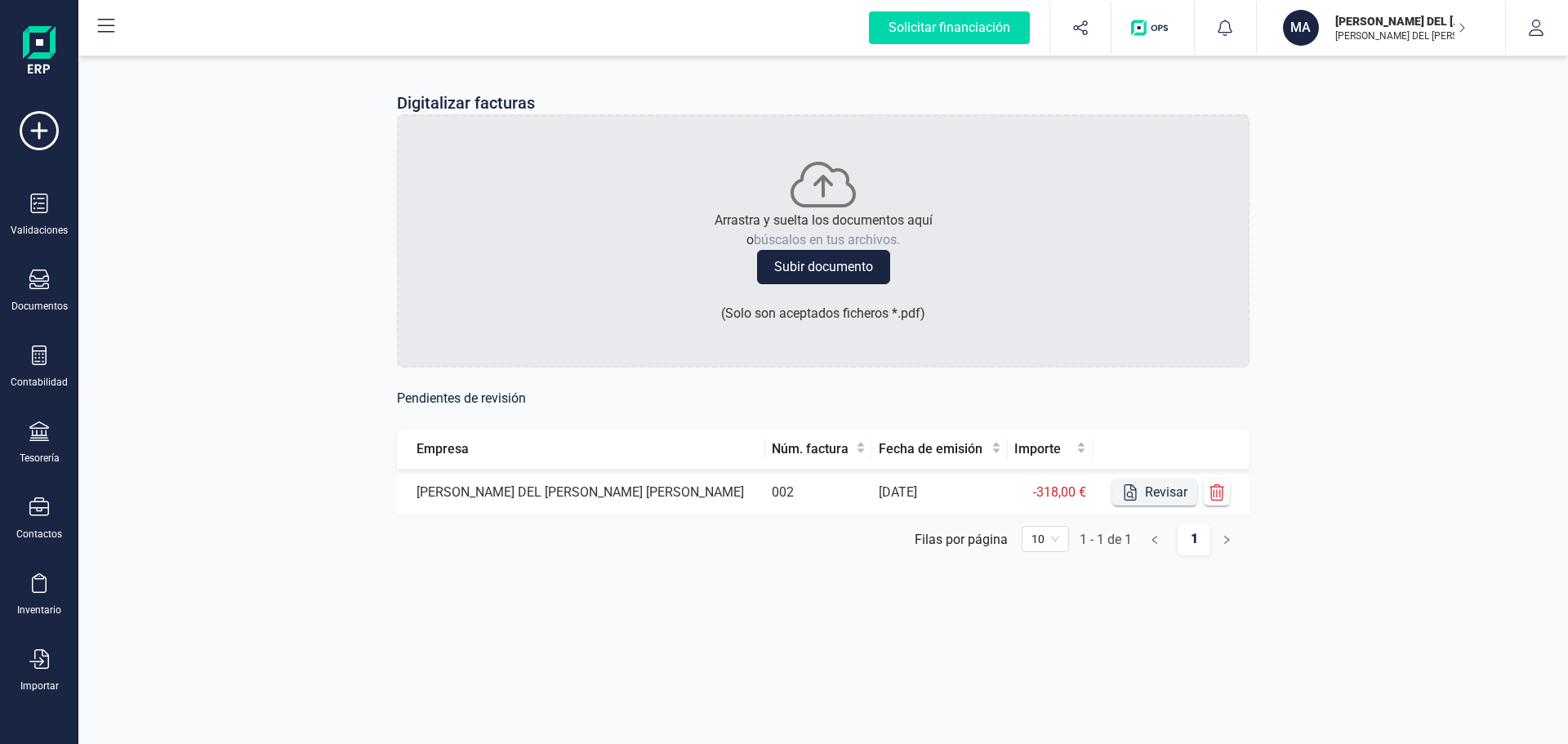
click at [1159, 490] on button "Revisar" at bounding box center [1155, 492] width 85 height 26
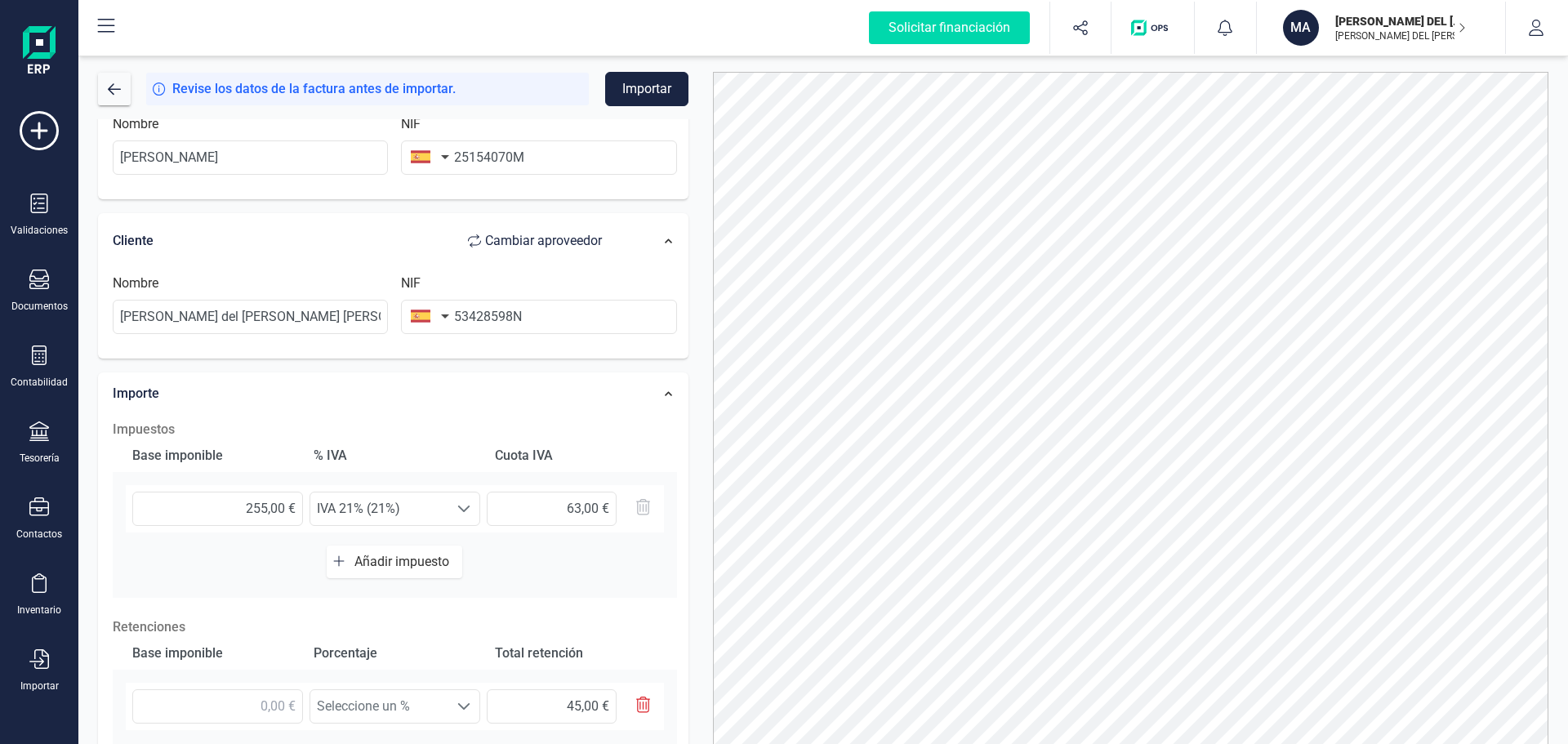
scroll to position [327, 0]
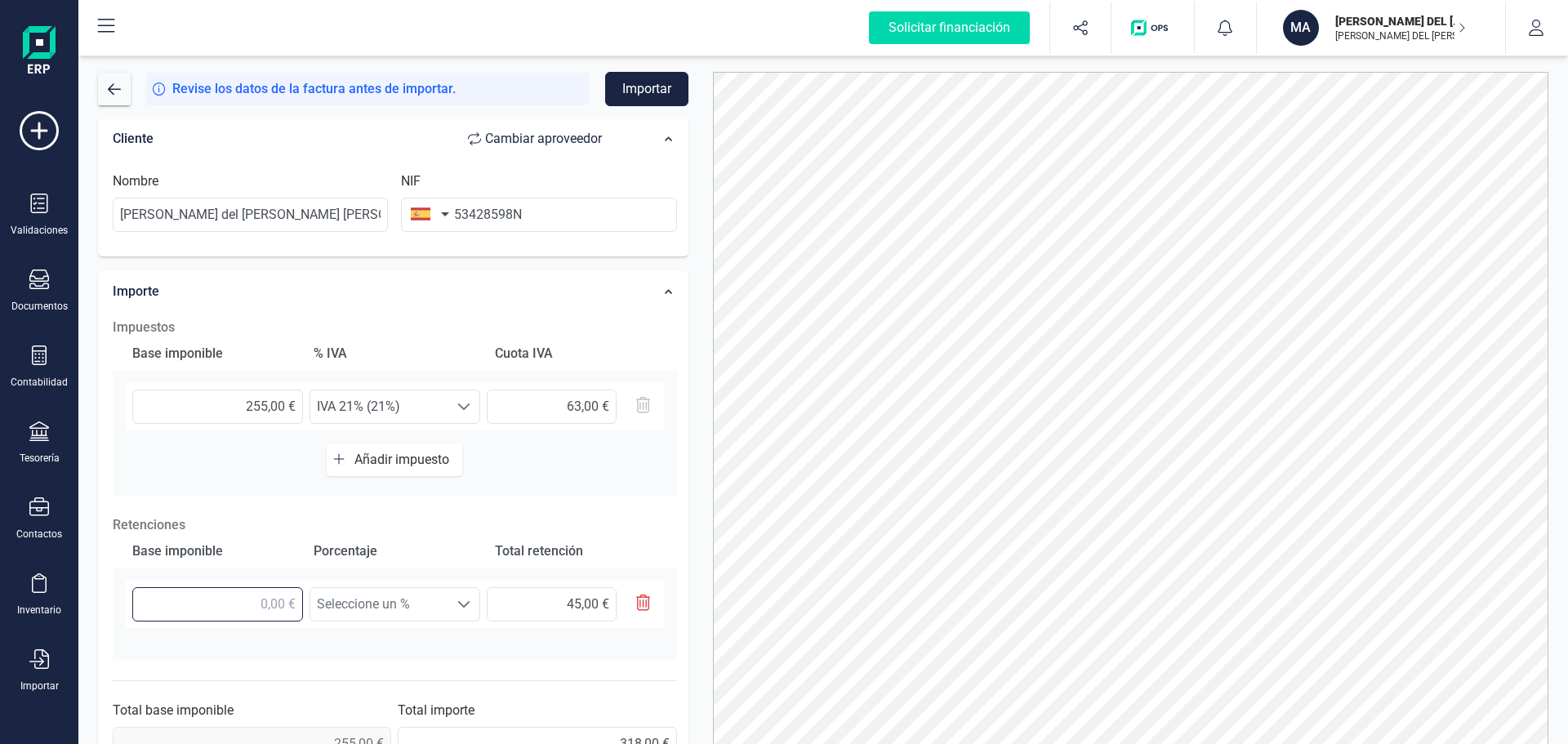
click at [242, 598] on input "text" at bounding box center [217, 604] width 170 height 34
drag, startPoint x: 193, startPoint y: 408, endPoint x: 345, endPoint y: 406, distance: 152.0
click at [345, 406] on div "255,00 € Seleccione un % IVA 21% (21%) IVA 21% (21%) 63,00 €" at bounding box center [394, 407] width 538 height 47
type input "3,00 €"
type input "0,63 €"
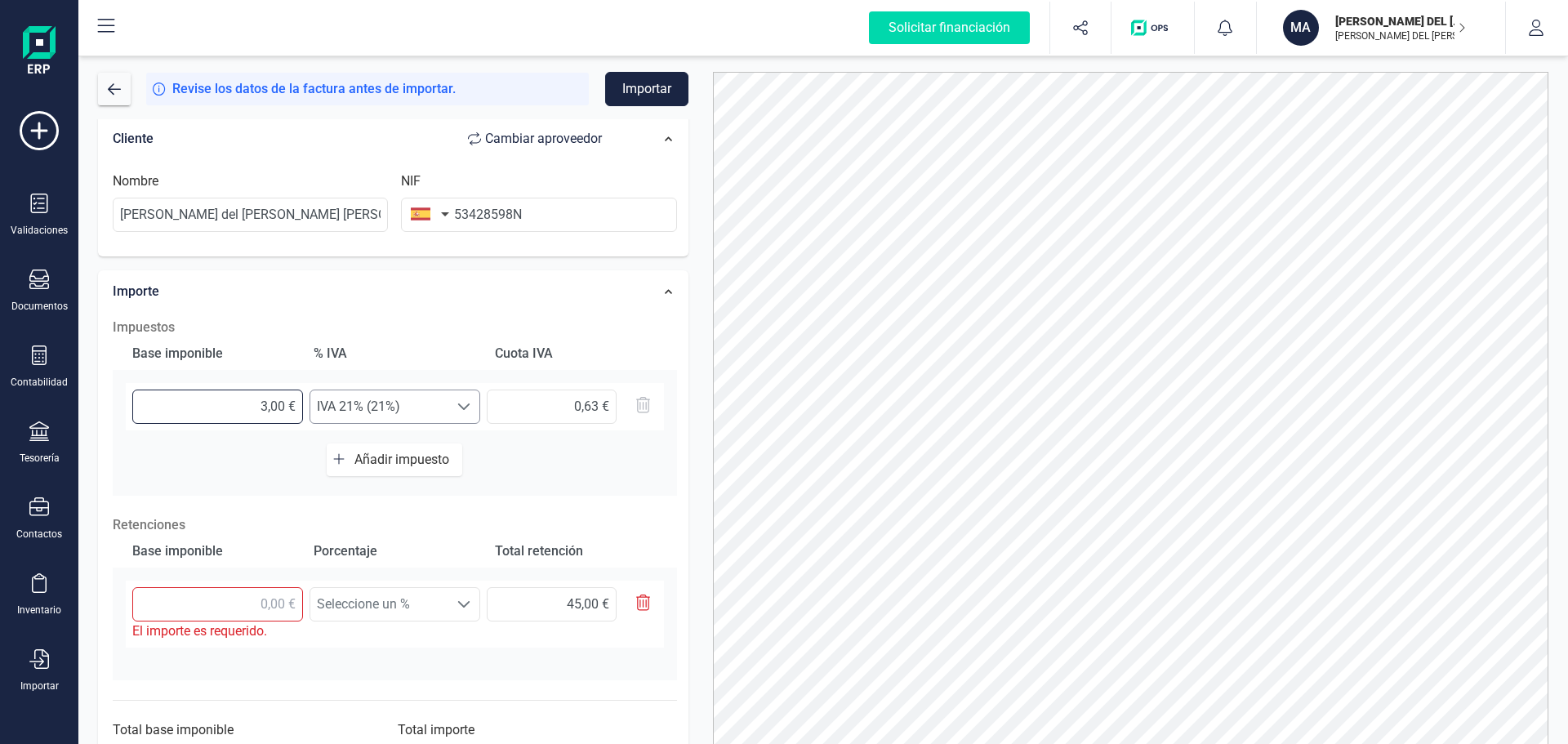
type input "30,00 €"
type input "6,30 €"
type input "300,00 €"
type input "63,00 €"
type input "300,00 €"
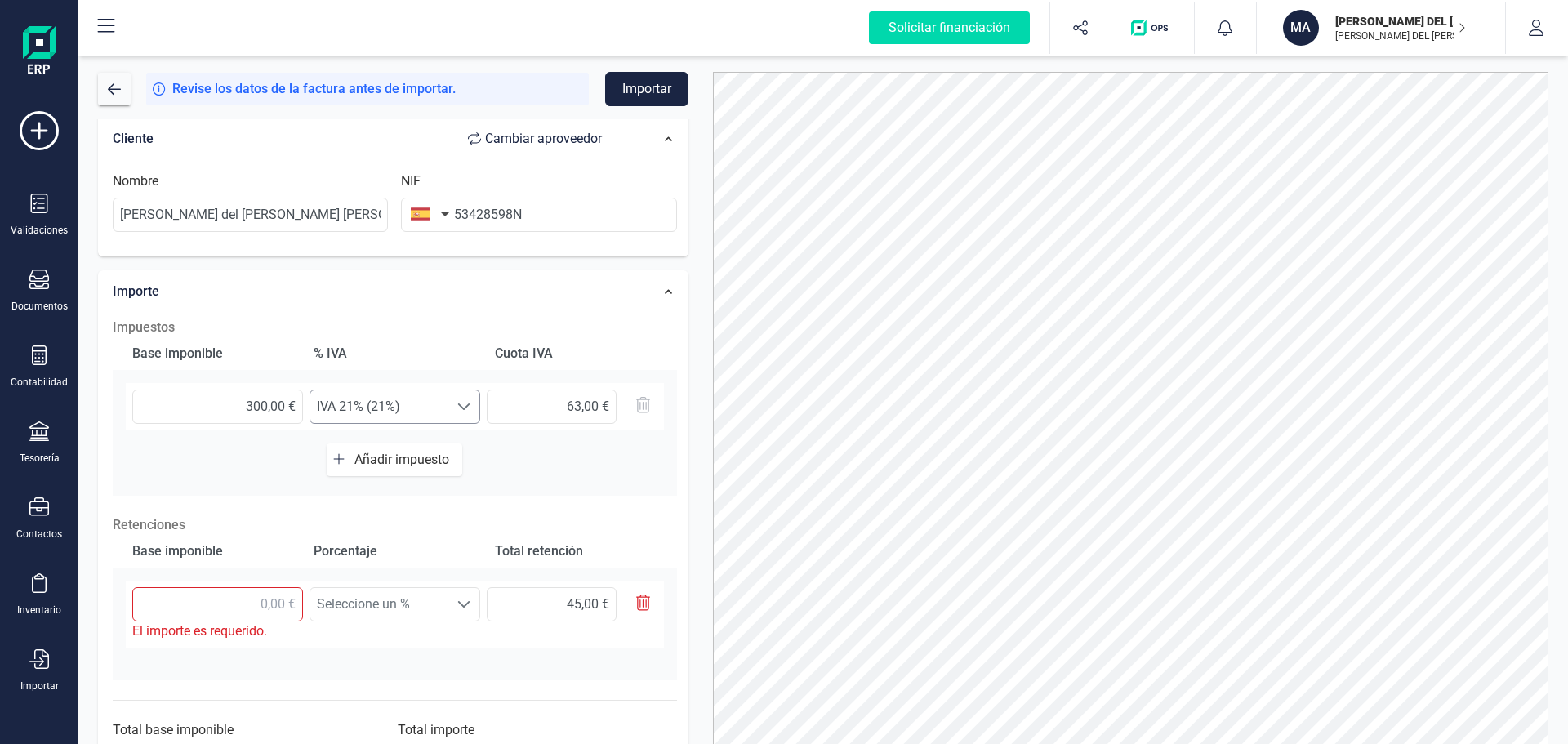
scroll to position [10, 72]
click at [345, 406] on span "IVA 21% (21%)" at bounding box center [379, 407] width 138 height 33
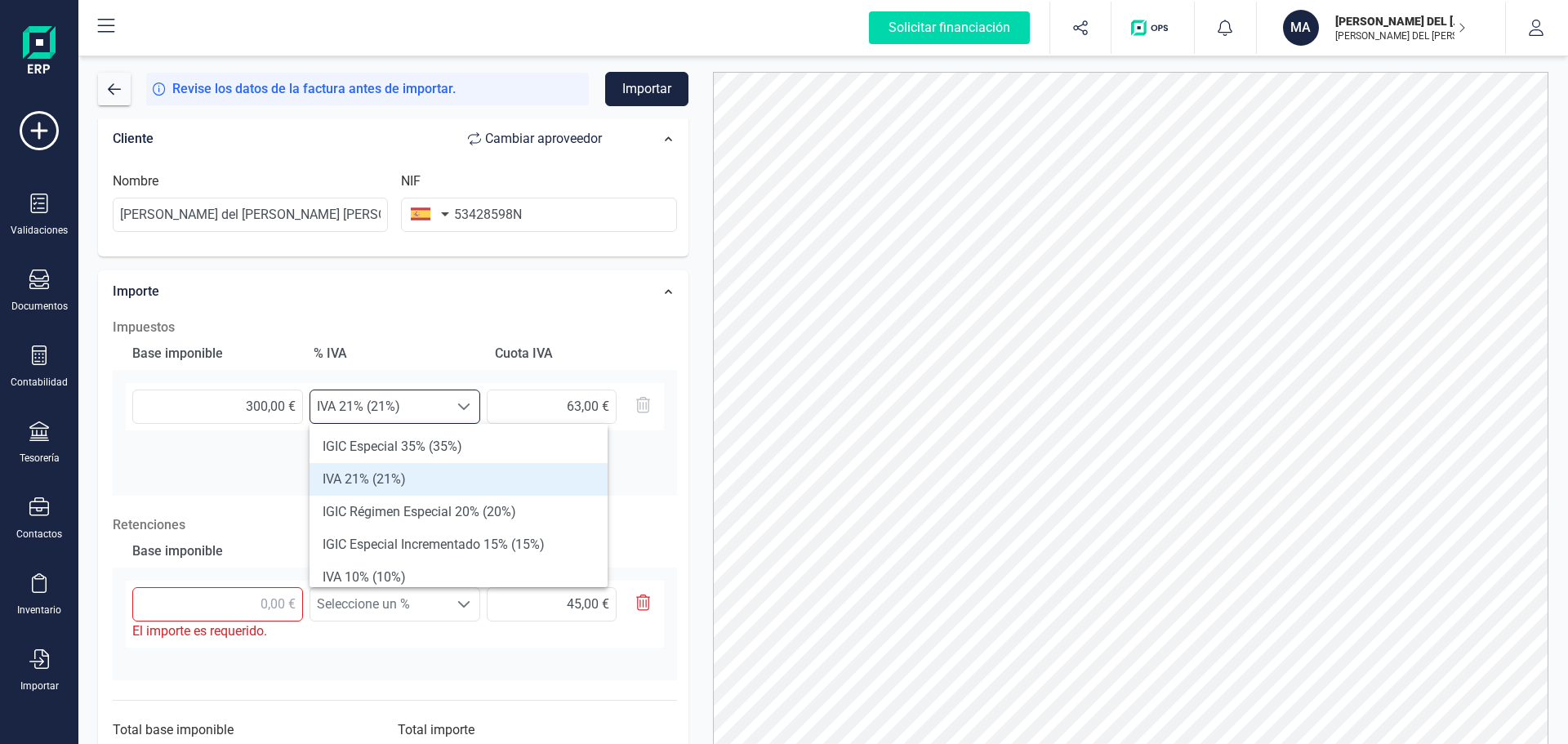
click at [364, 480] on li "IVA 21% (21%)" at bounding box center [458, 479] width 298 height 33
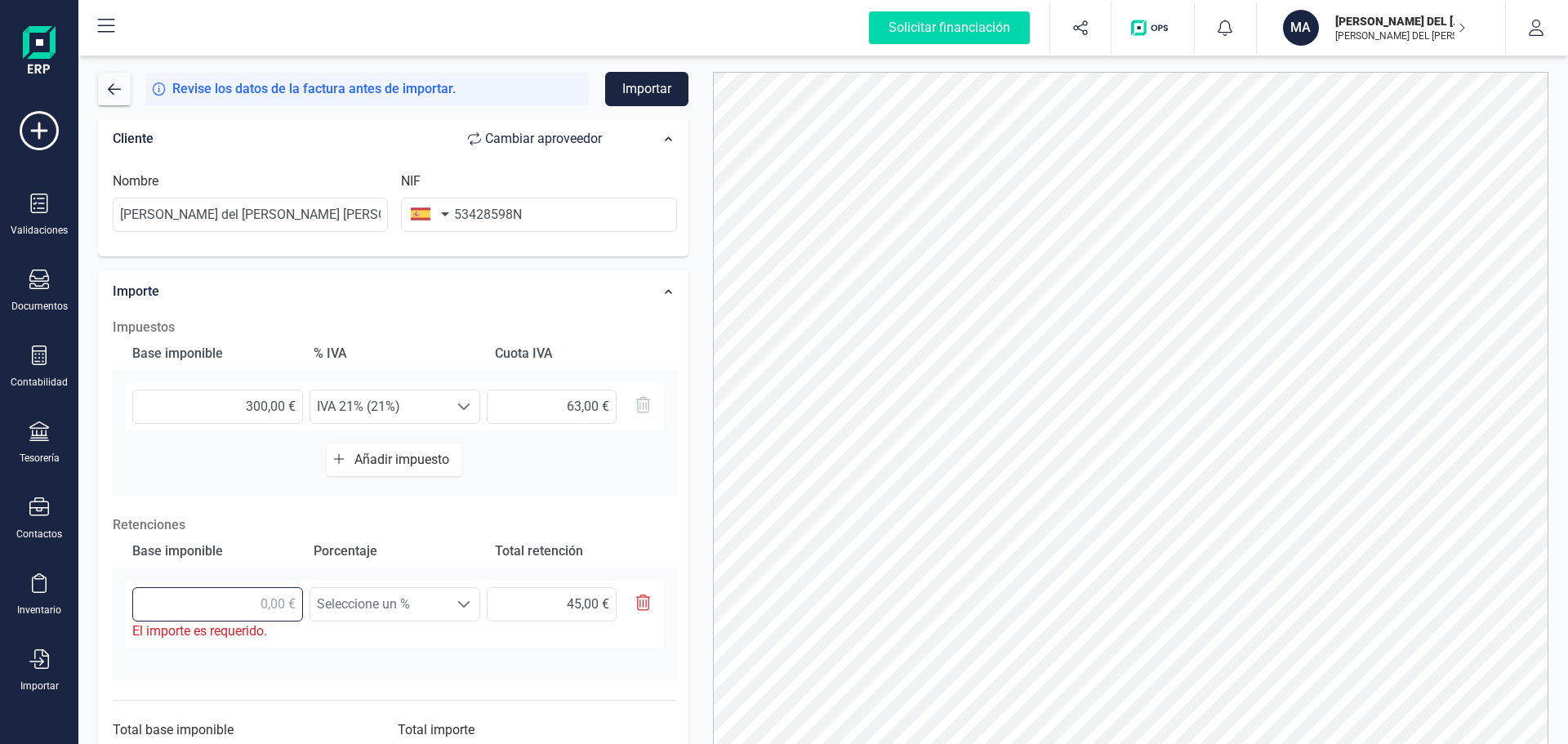
click at [227, 599] on input "text" at bounding box center [217, 604] width 170 height 34
type input "3,00 €"
type input "0,45 €"
type input "30,00 €"
type input "4,50 €"
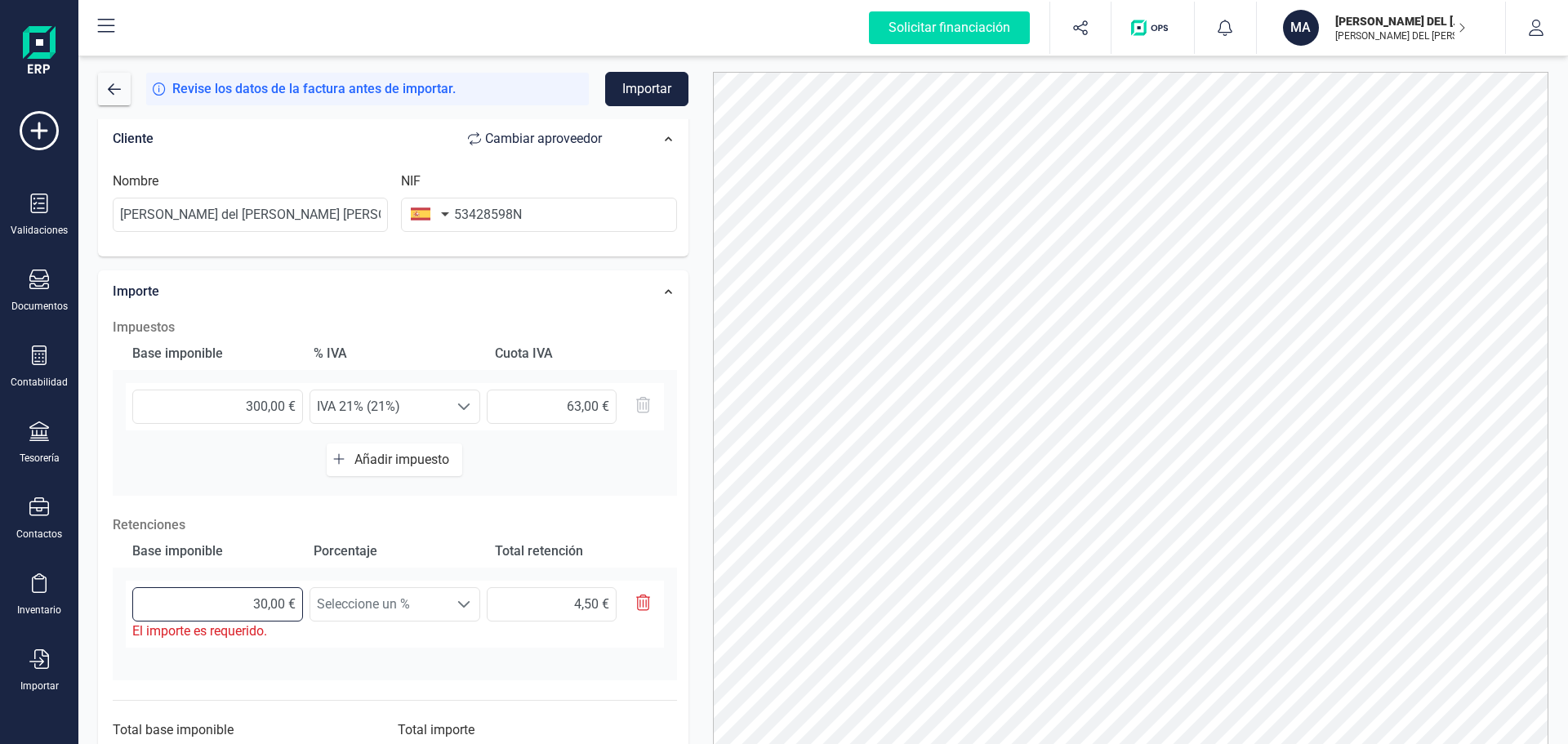
type input "300,00 €"
type input "45,00 €"
click at [344, 607] on span "Seleccione un %" at bounding box center [379, 604] width 138 height 33
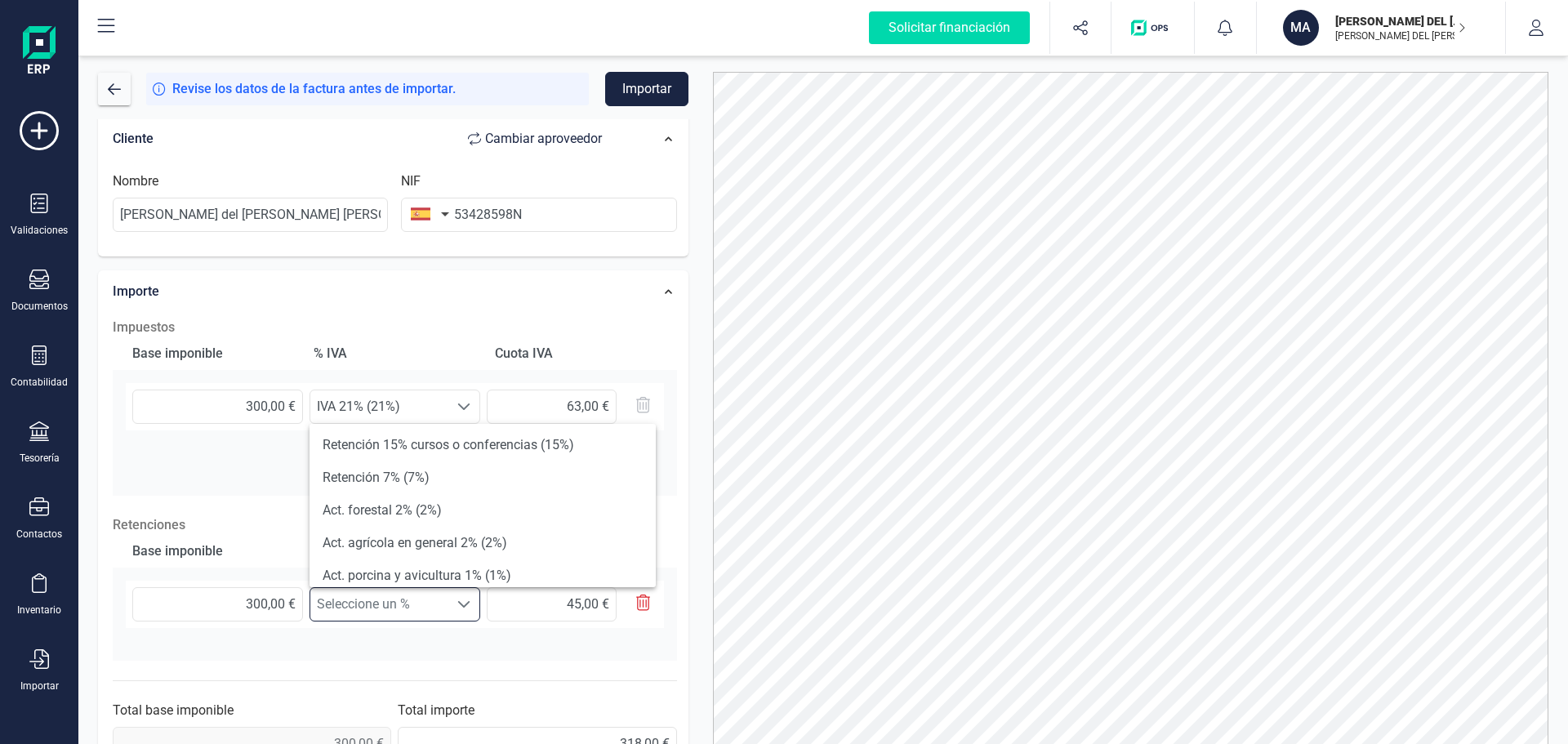
scroll to position [192, 0]
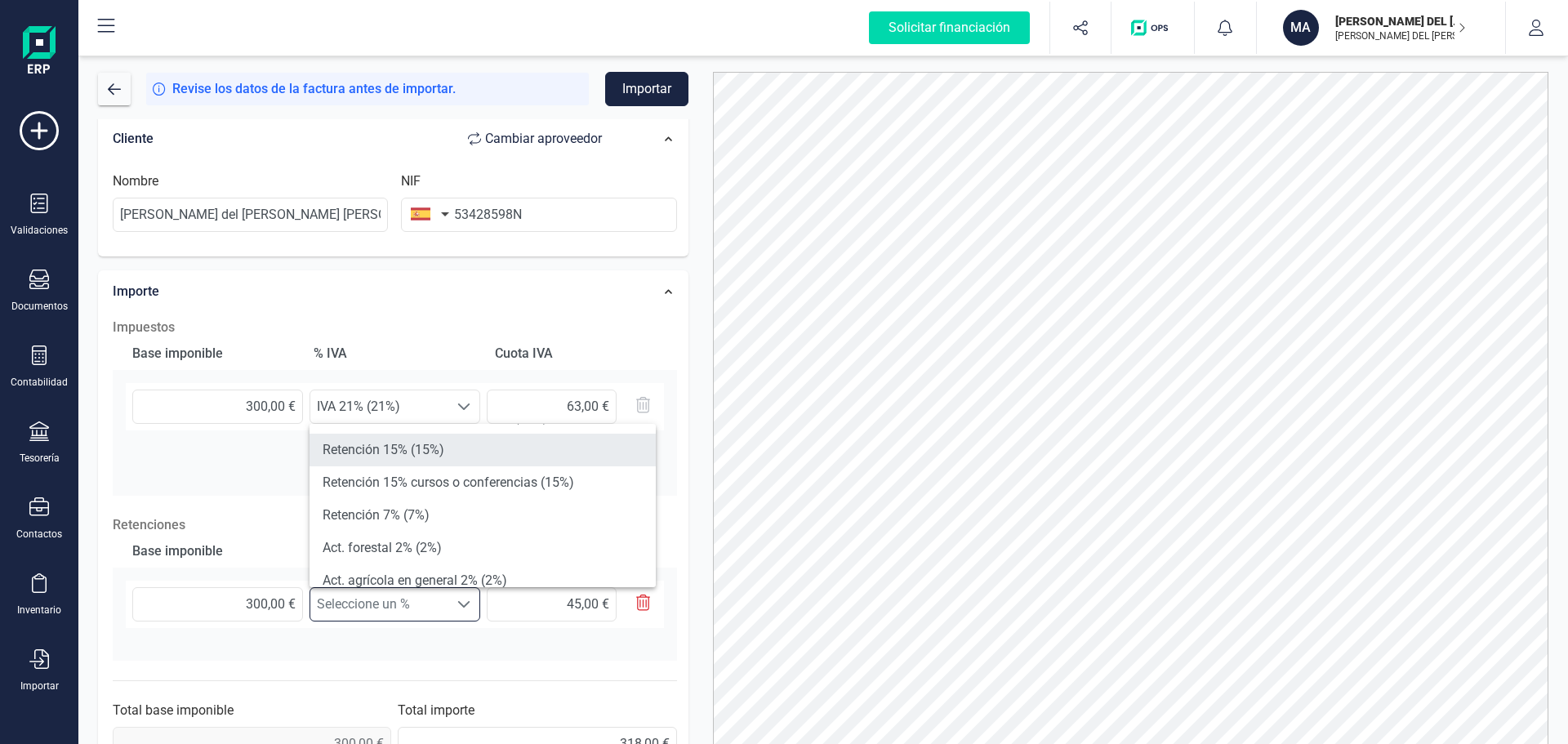
click at [418, 449] on li "Retención 15% (15%)" at bounding box center [482, 450] width 346 height 33
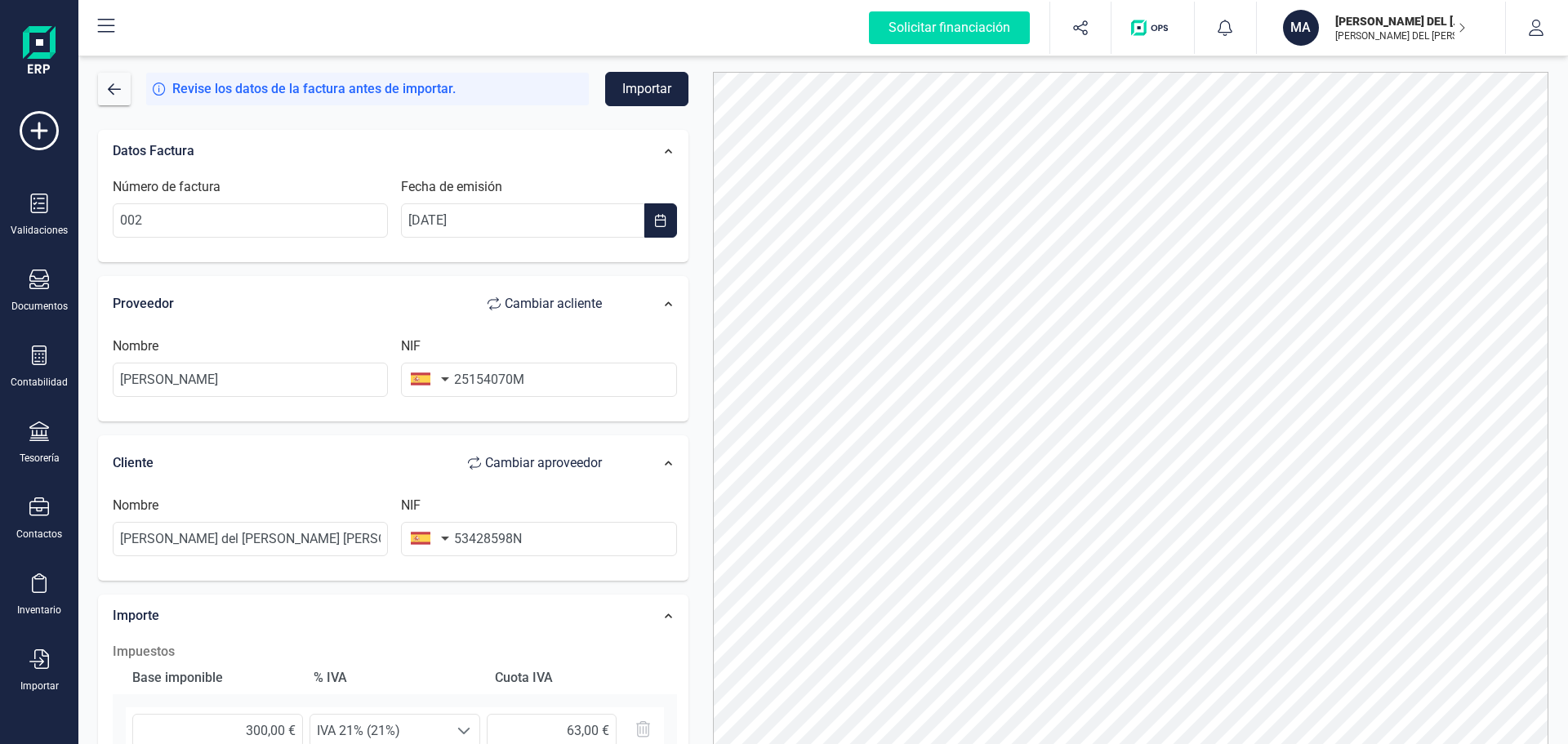
scroll to position [0, 0]
click at [642, 75] on button "Importar" at bounding box center [646, 89] width 83 height 34
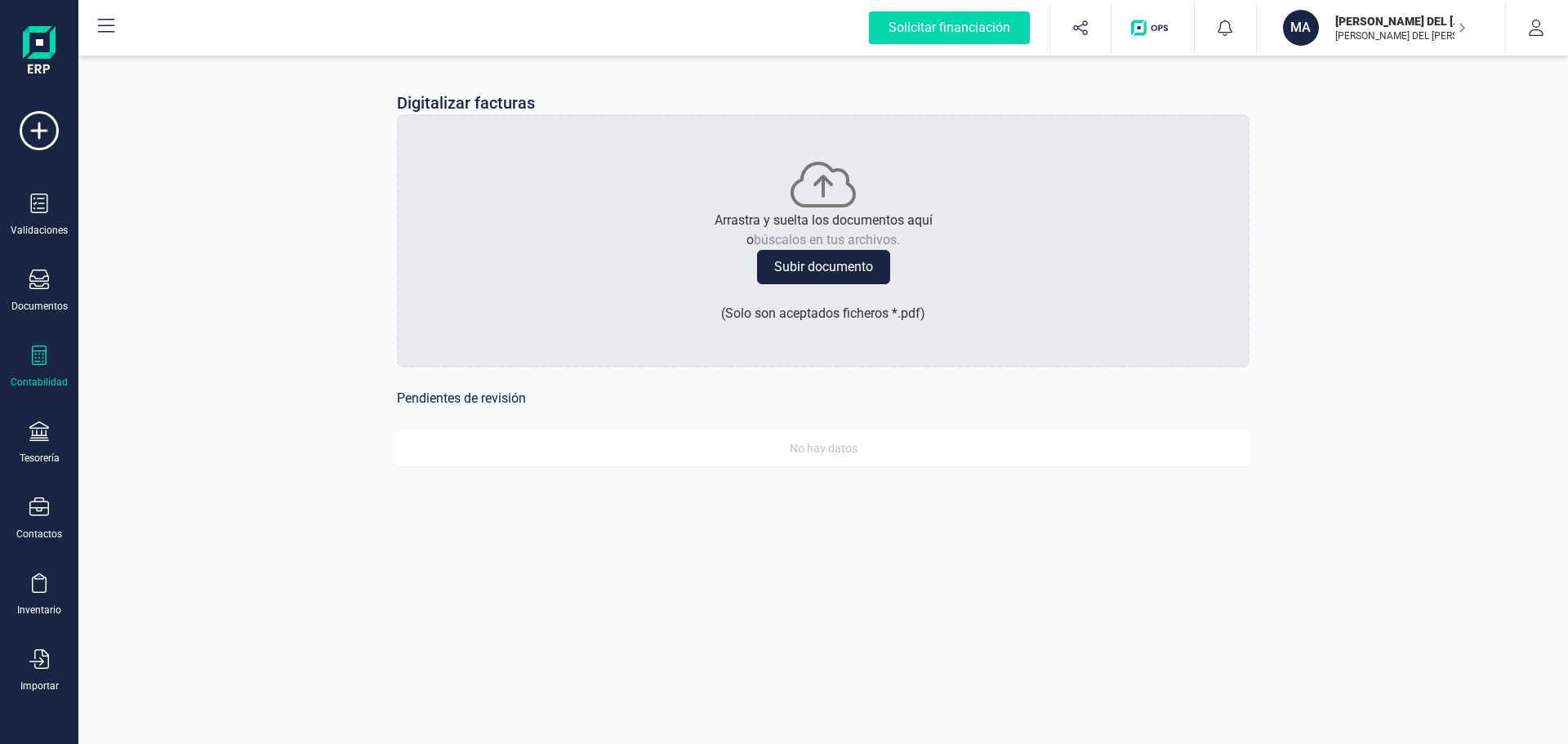
click at [48, 362] on icon at bounding box center [39, 355] width 19 height 19
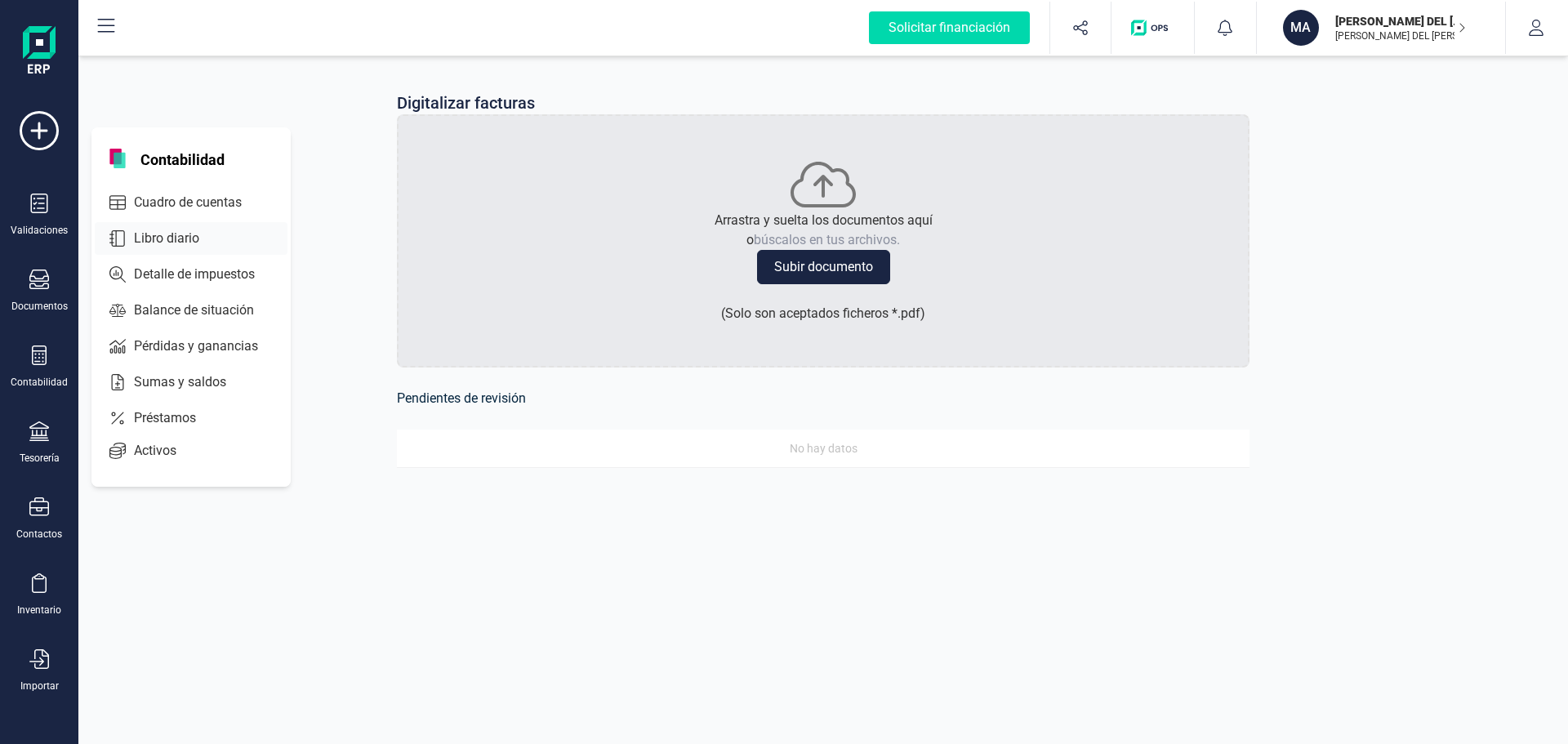
click at [171, 236] on span "Libro diario" at bounding box center [178, 238] width 102 height 19
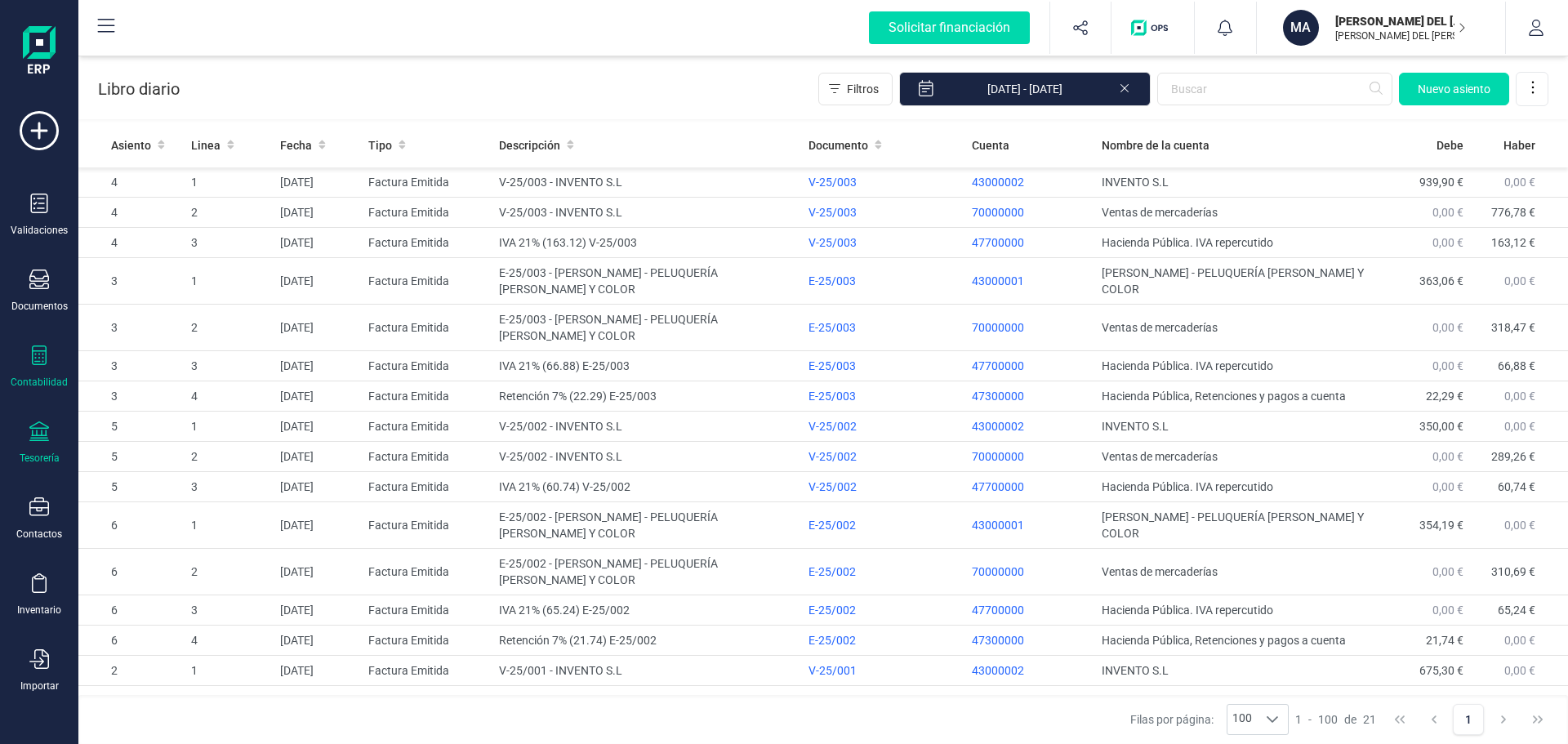
click at [36, 435] on icon at bounding box center [39, 430] width 19 height 19
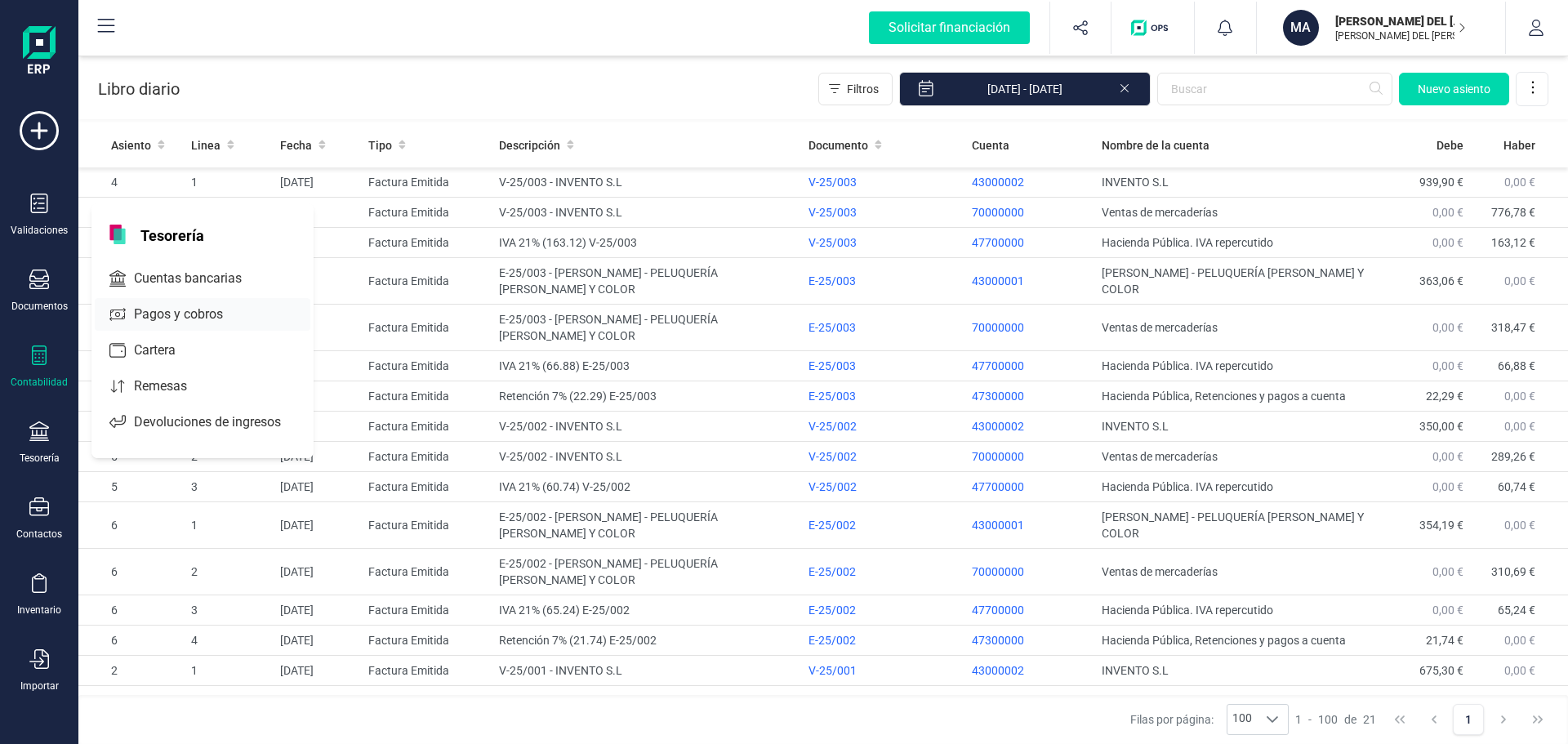
click at [165, 314] on span "Pagos y cobros" at bounding box center [189, 314] width 125 height 19
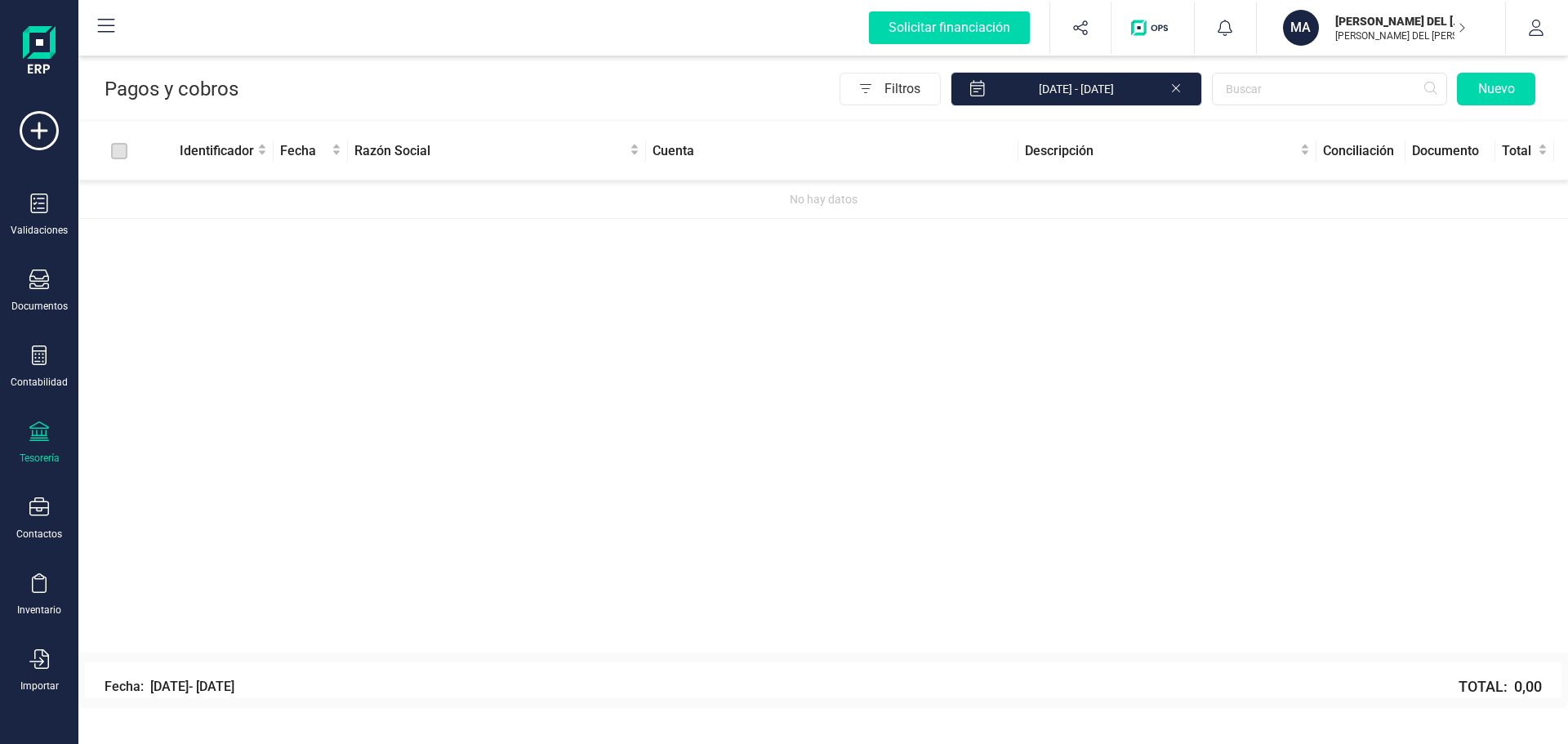
click at [38, 430] on icon at bounding box center [39, 430] width 19 height 19
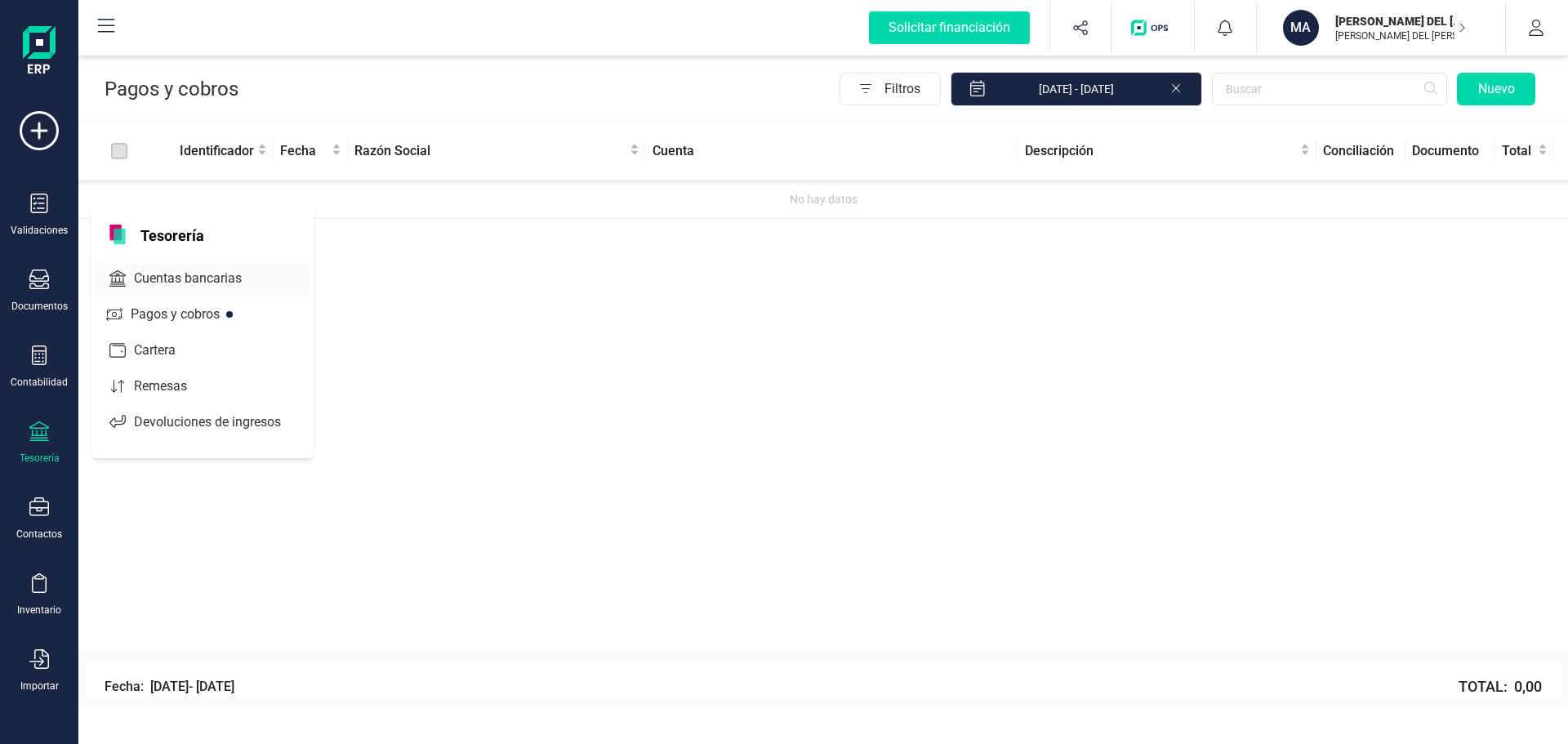
click at [191, 280] on span "Cuentas bancarias" at bounding box center [199, 278] width 144 height 19
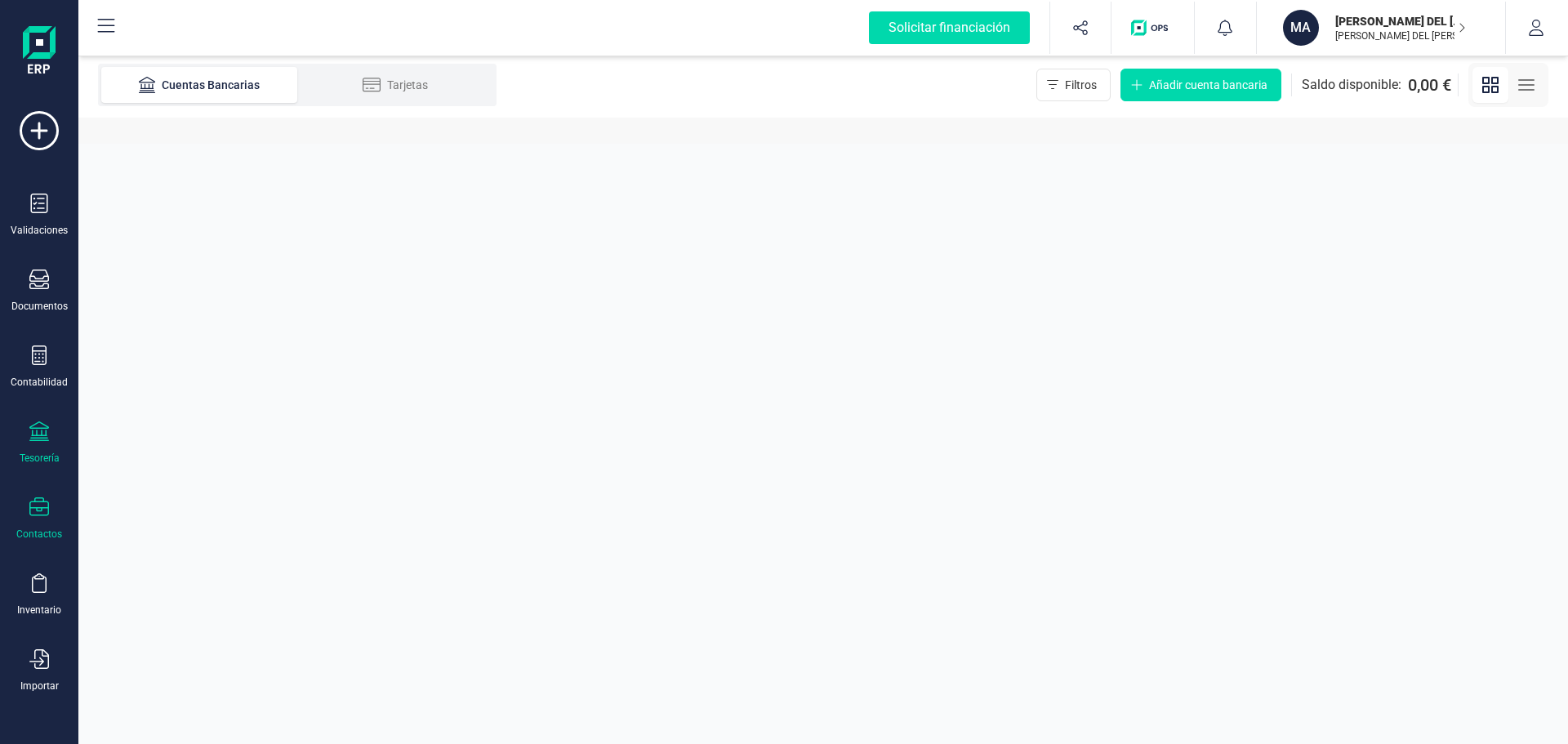
click at [42, 510] on icon at bounding box center [39, 507] width 19 height 19
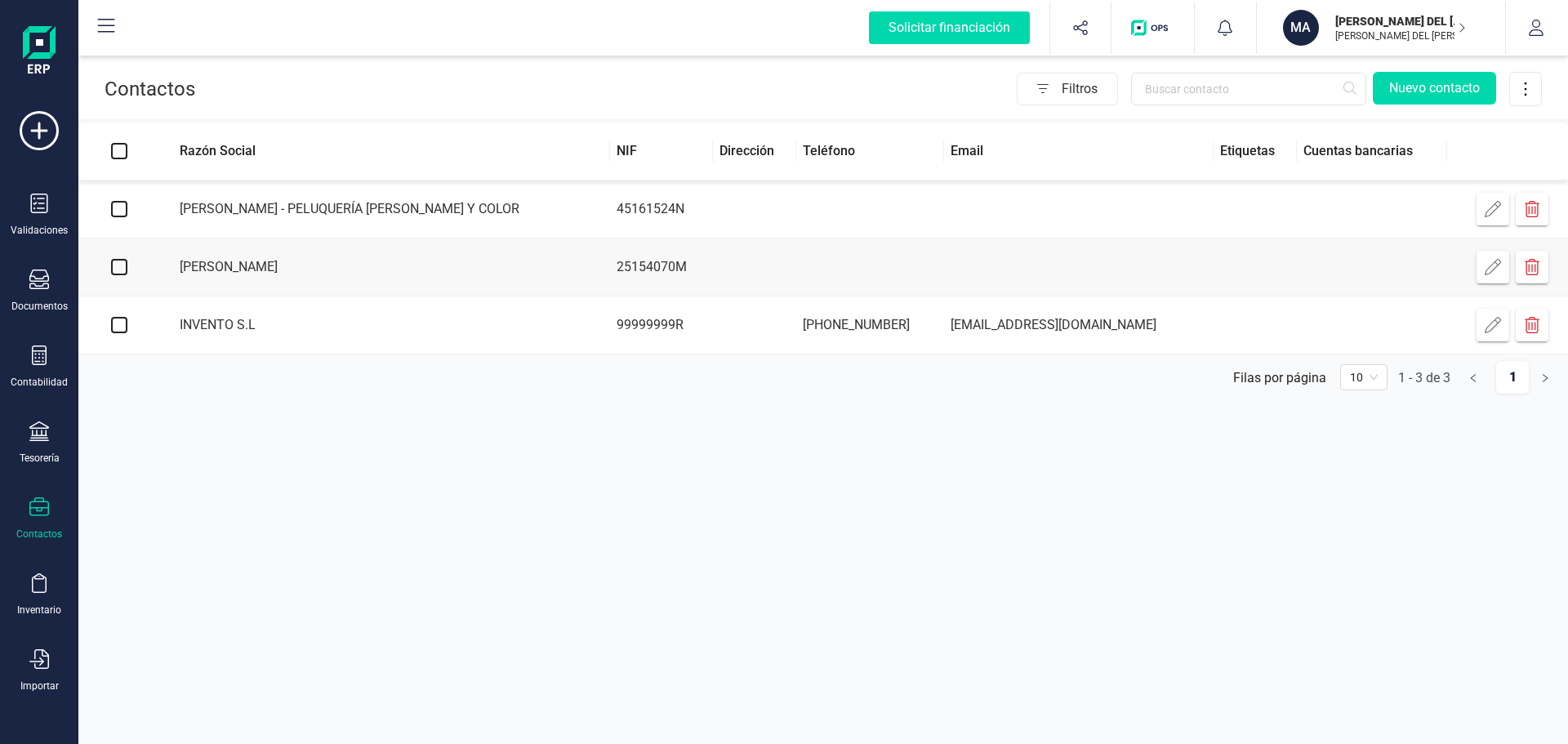
click at [1489, 327] on icon "button" at bounding box center [1492, 325] width 16 height 16
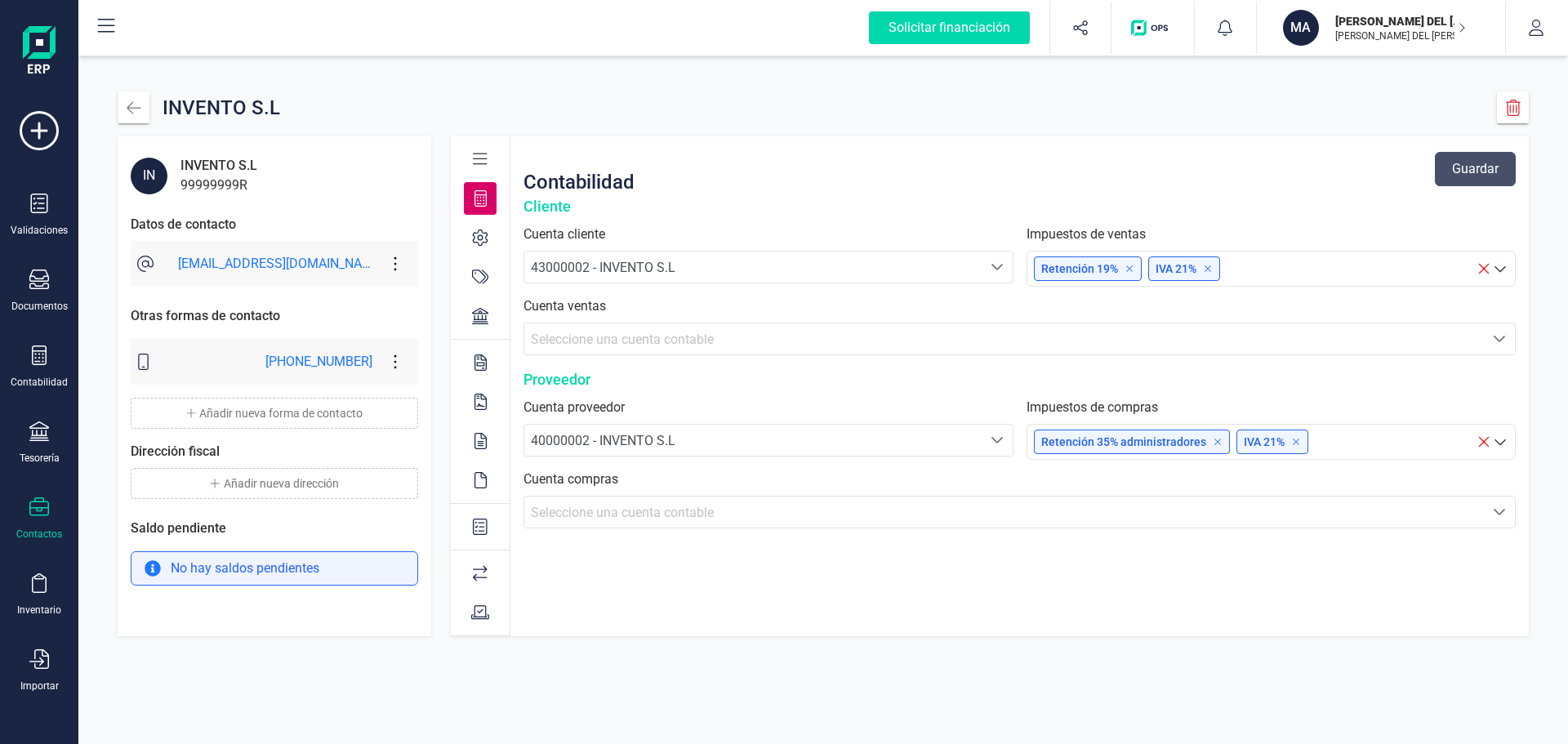
click at [695, 265] on div "43000002 - INVENTO S.L" at bounding box center [752, 268] width 444 height 19
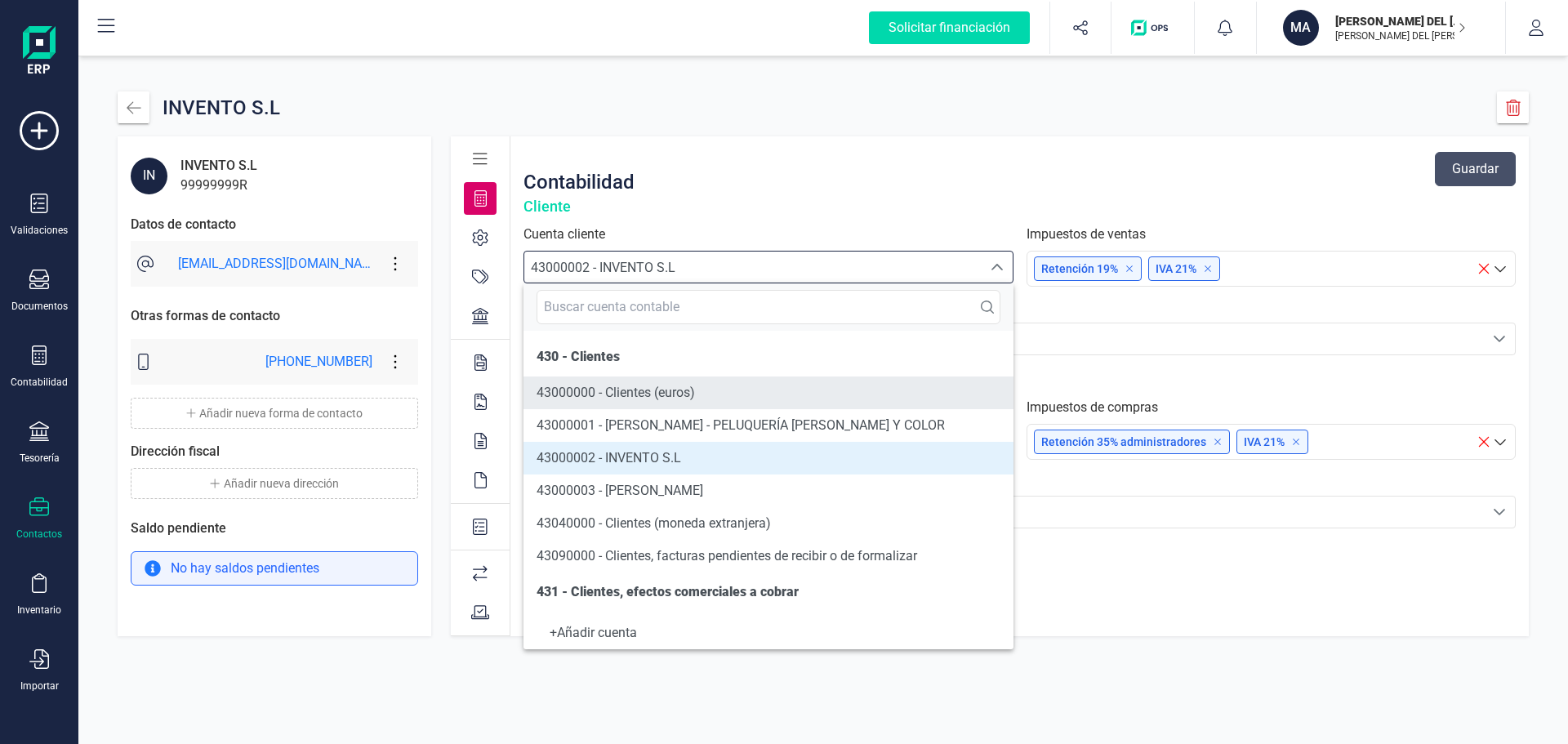
click at [679, 389] on span "43000000 - Clientes (euros)" at bounding box center [615, 392] width 158 height 15
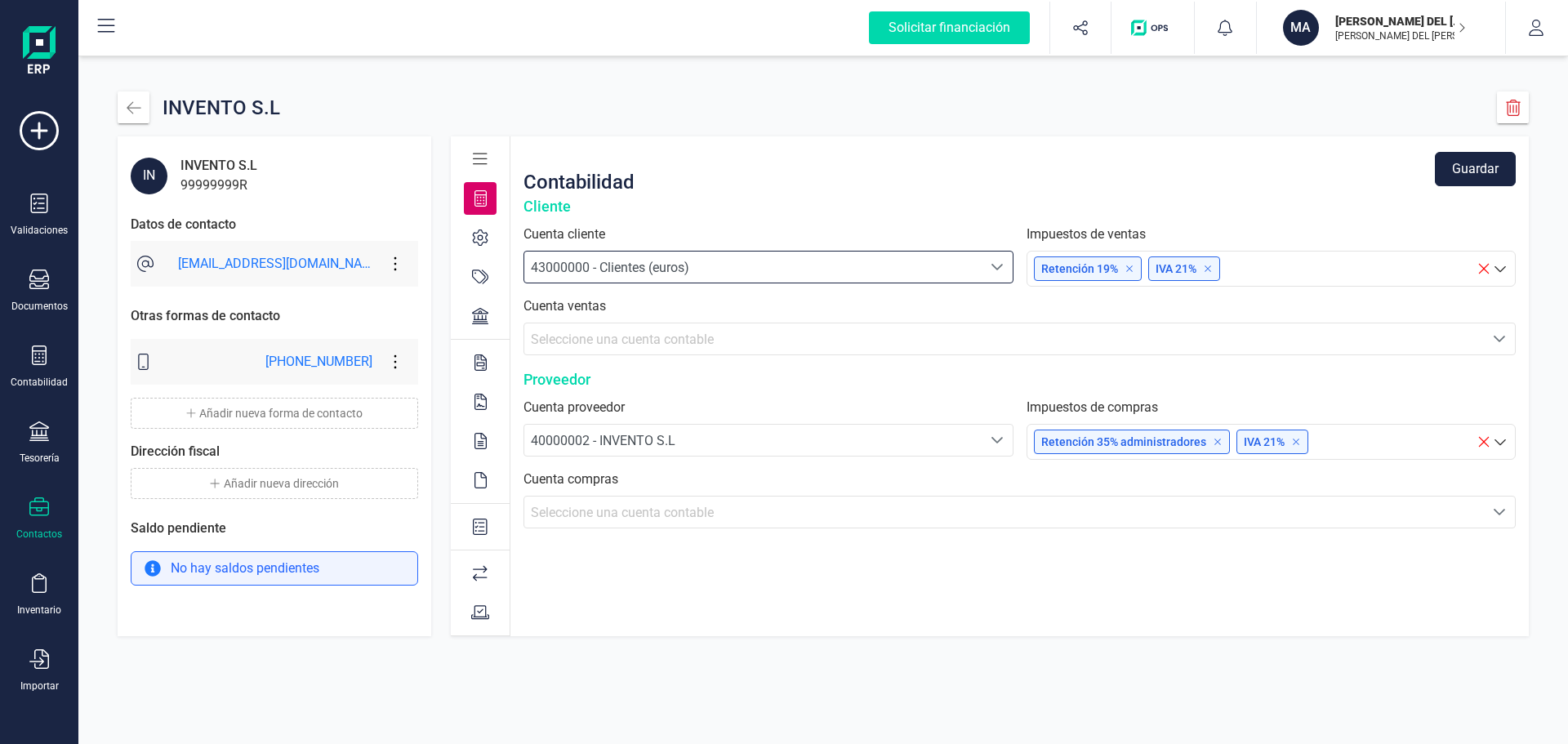
click at [668, 337] on span "Seleccione una cuenta contable" at bounding box center [622, 339] width 183 height 15
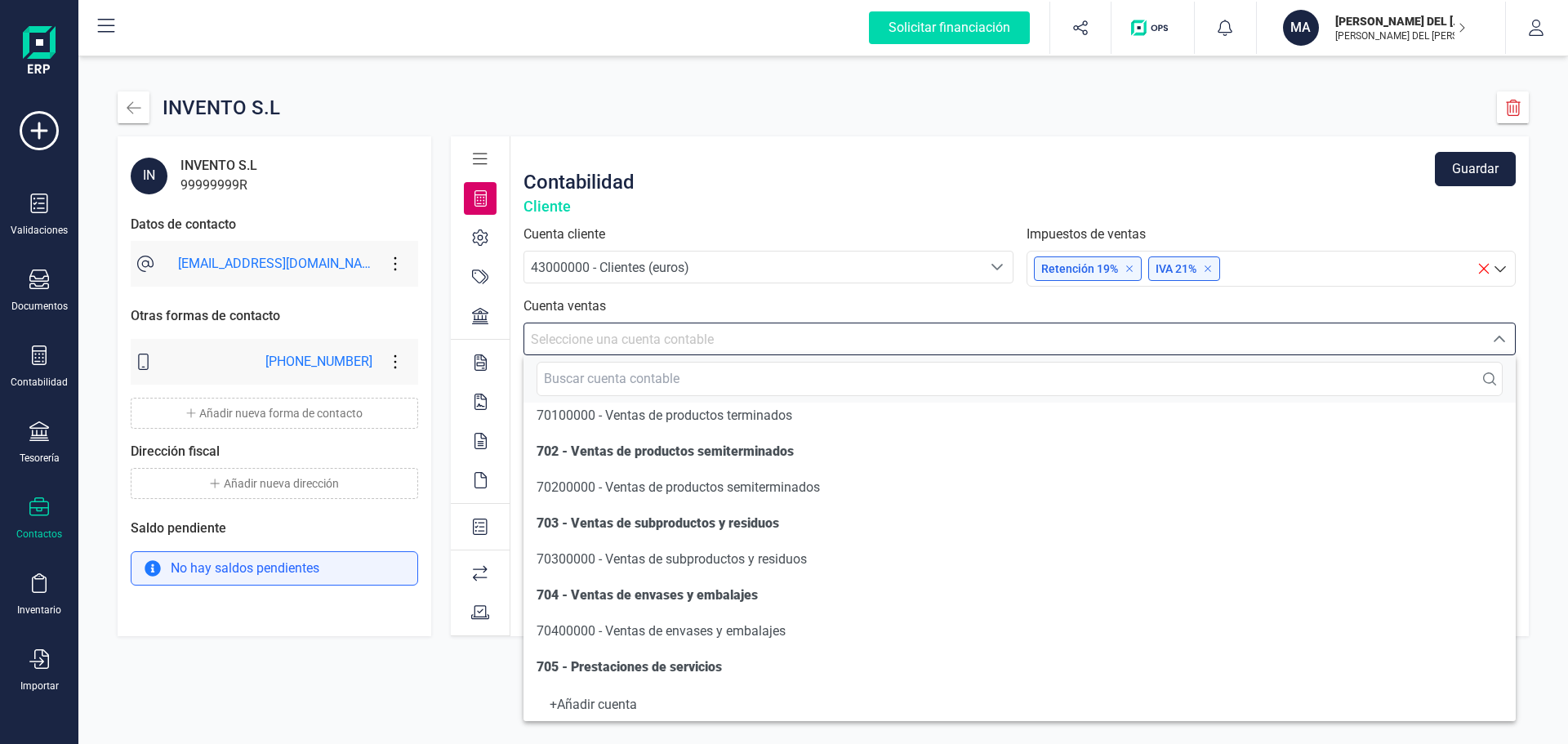
scroll to position [164, 0]
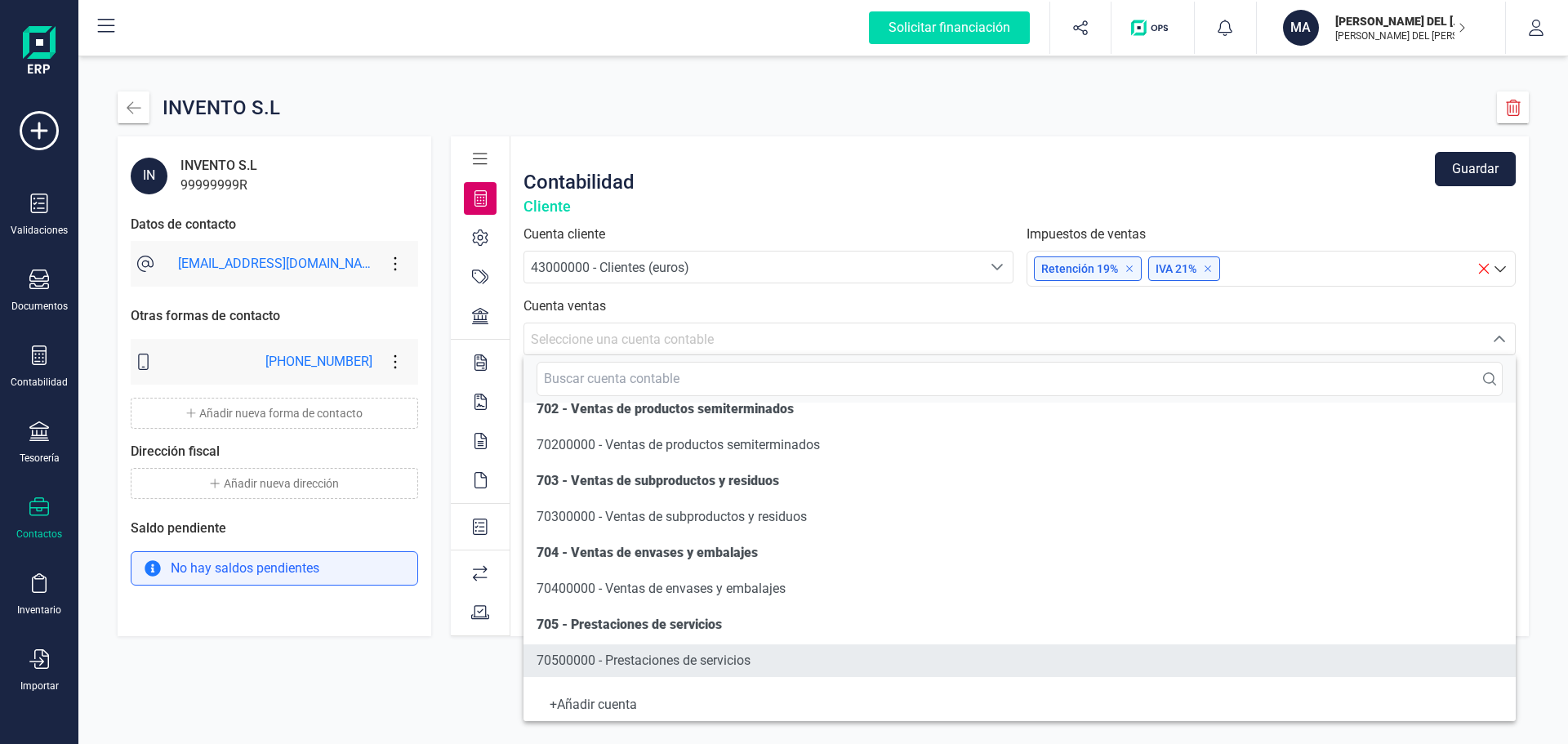
click at [677, 660] on span "70500000 - Prestaciones de servicios" at bounding box center [643, 660] width 214 height 15
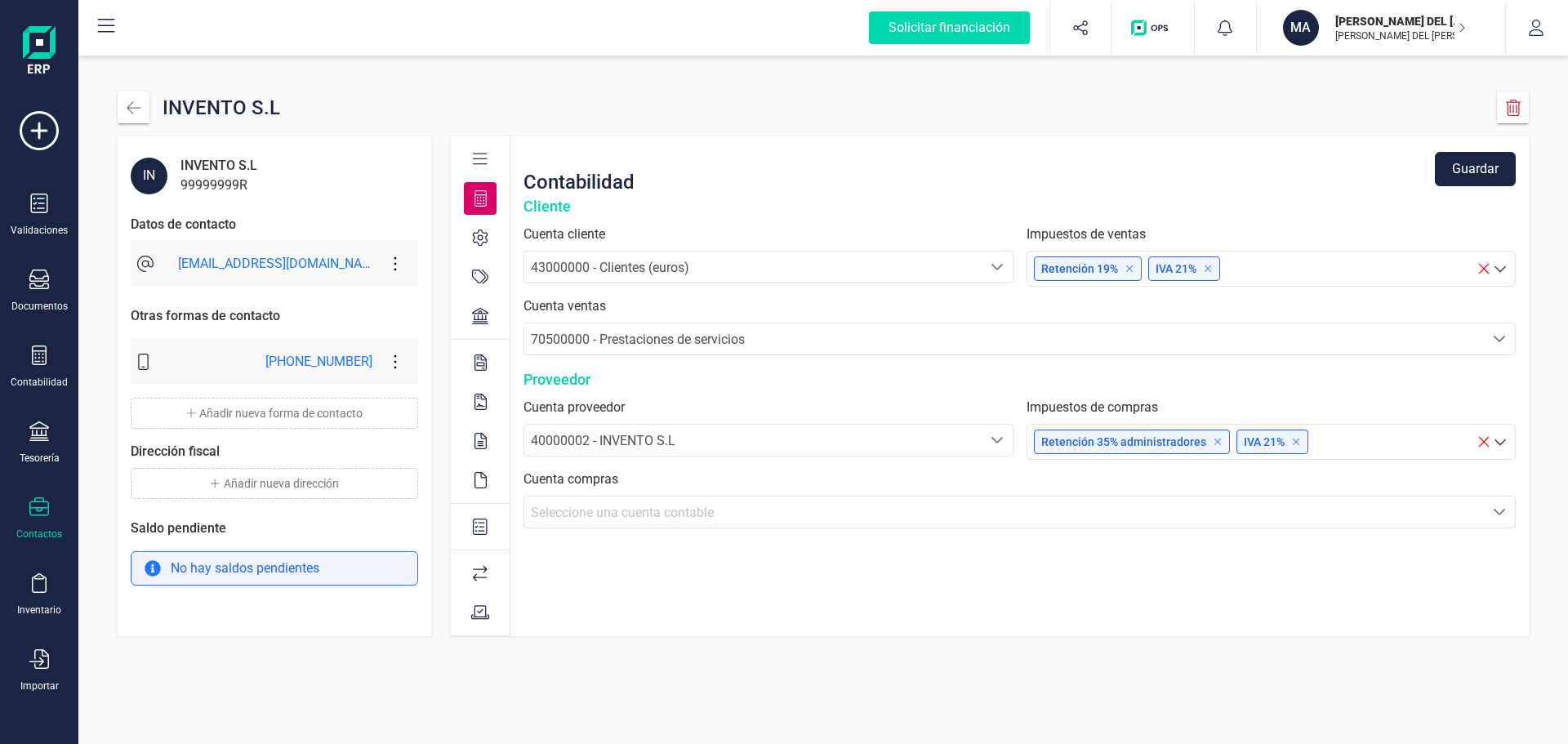
click at [705, 445] on div "40000002 - INVENTO S.L" at bounding box center [752, 441] width 444 height 19
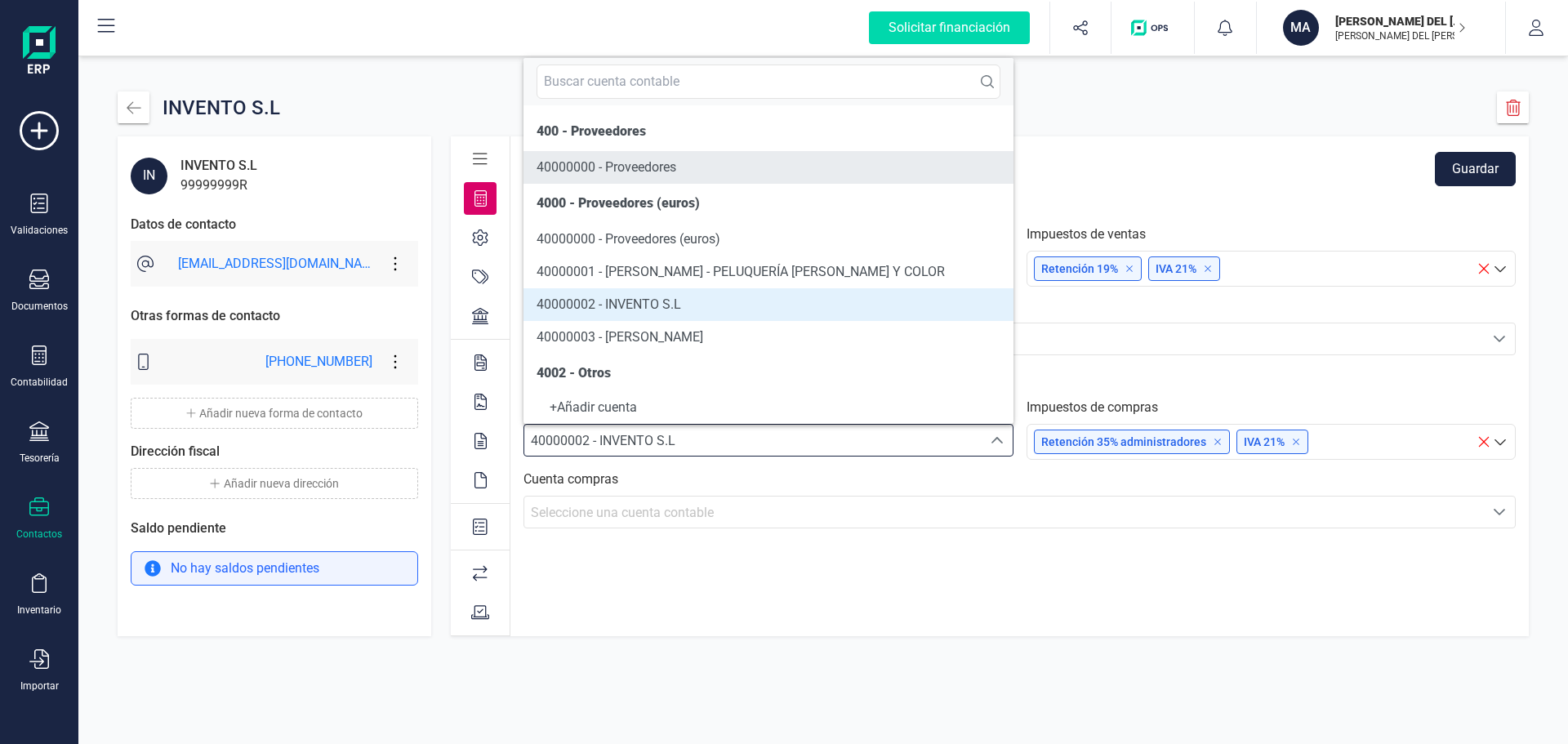
click at [676, 170] on span "40000000 - Proveedores" at bounding box center [606, 167] width 140 height 15
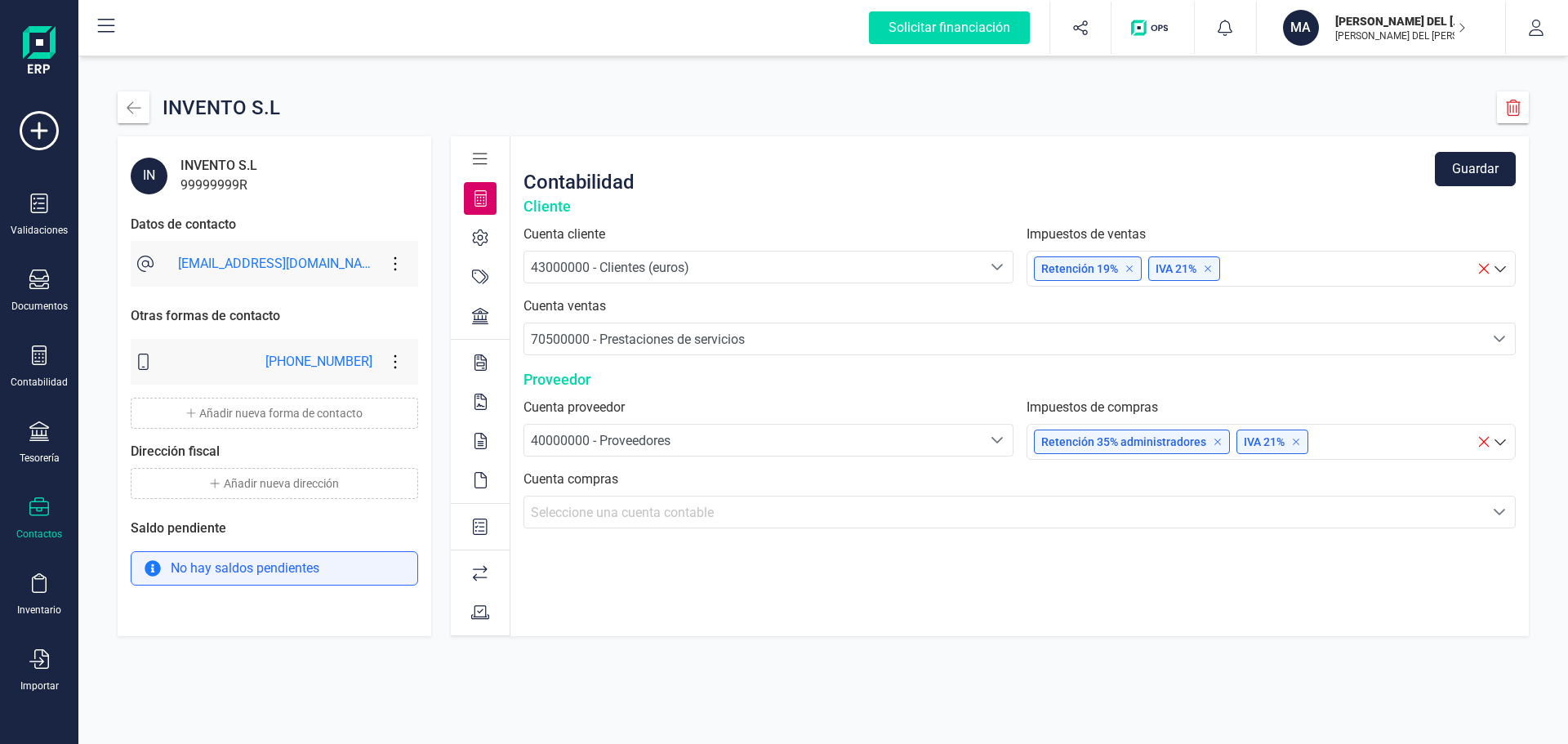
click at [633, 521] on div "Seleccione una cuenta contable" at bounding box center [1003, 513] width 946 height 19
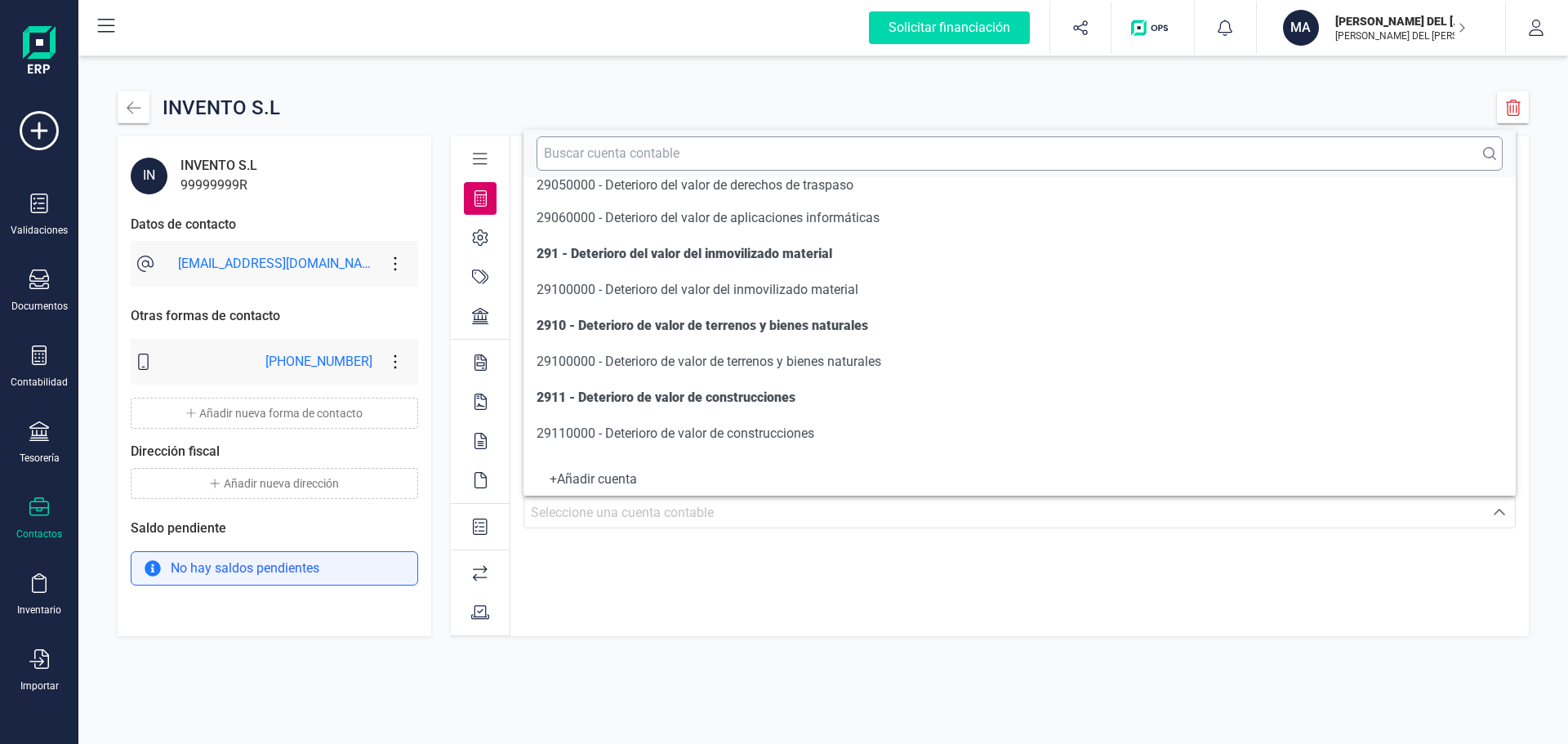
scroll to position [4411, 0]
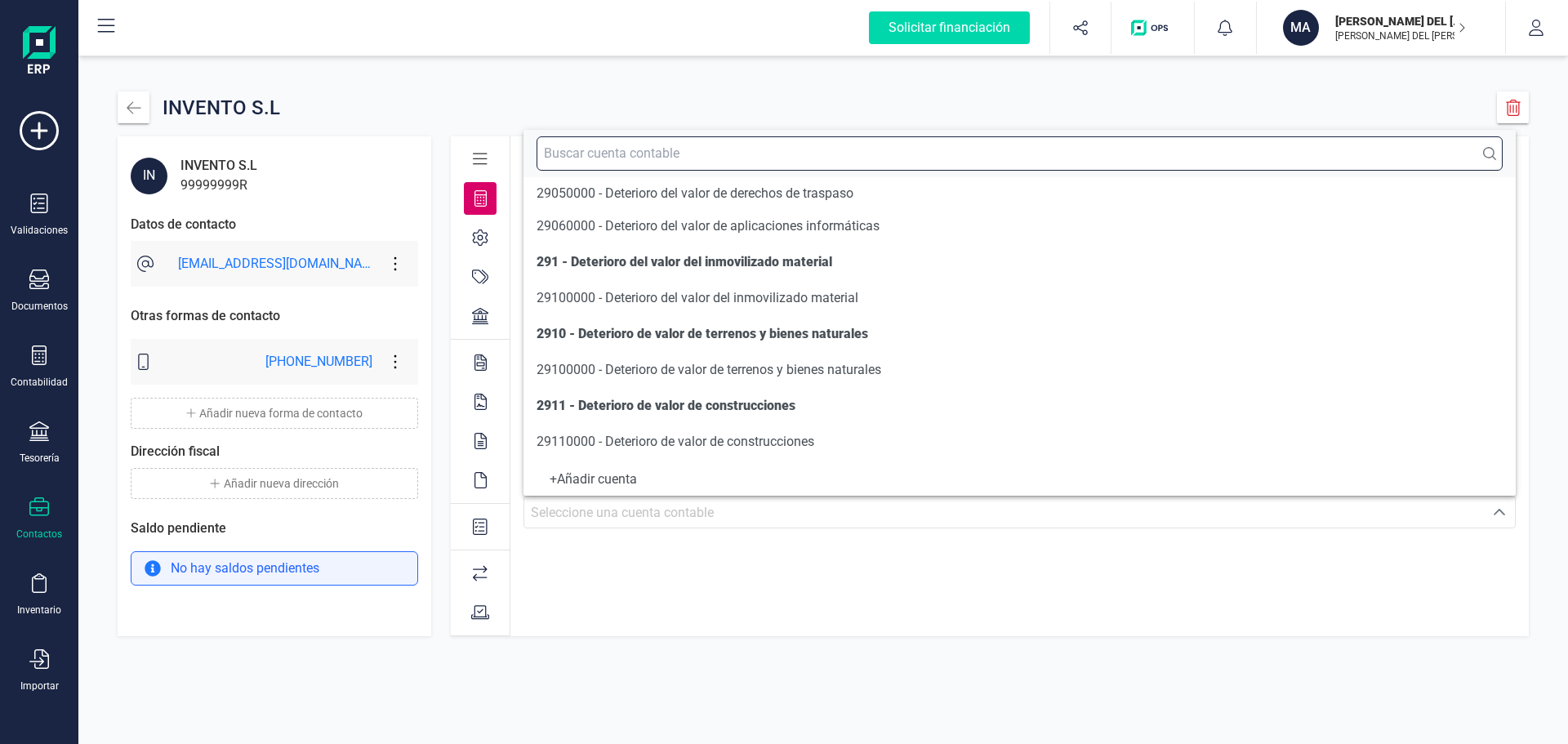
click at [696, 148] on input "text" at bounding box center [1019, 153] width 966 height 34
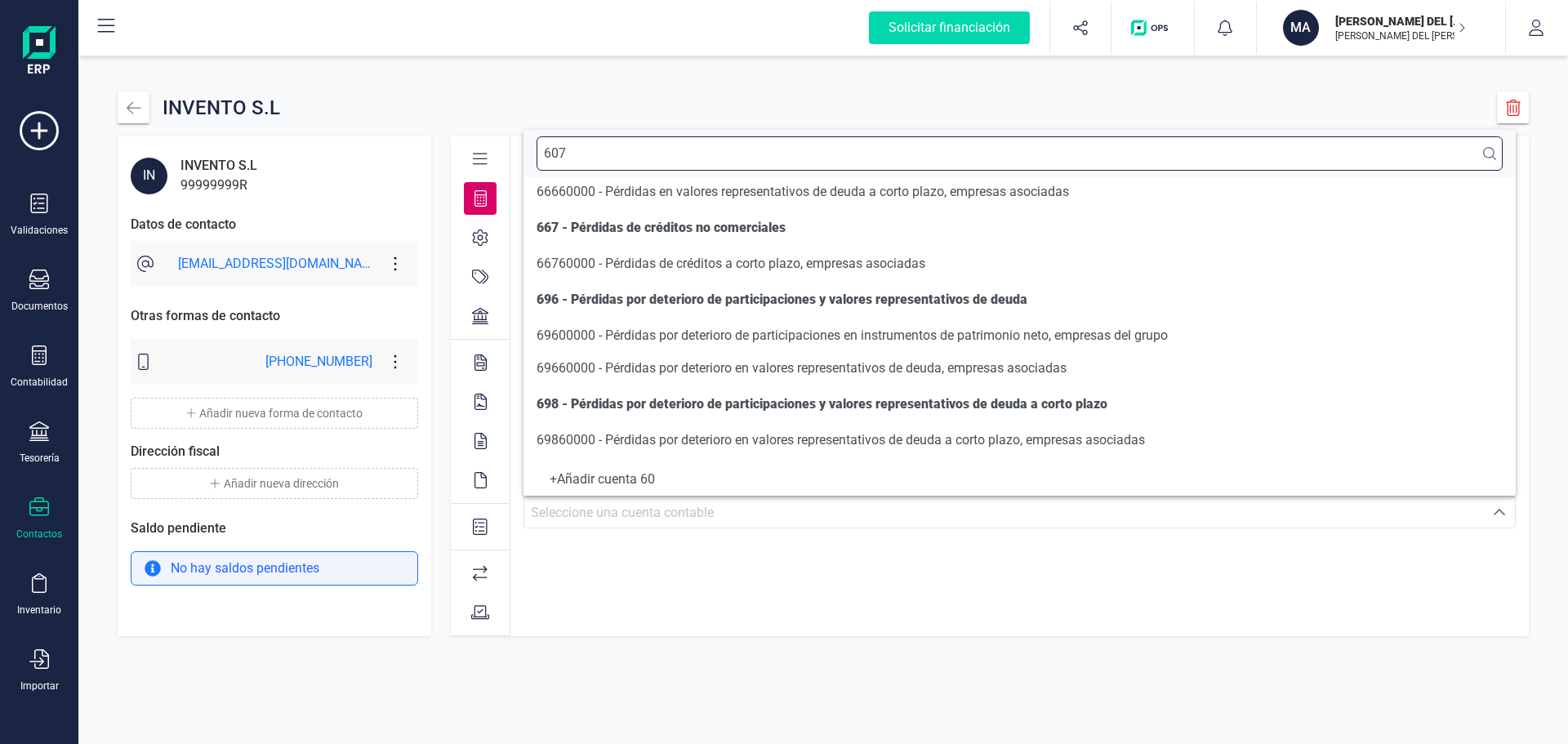
scroll to position [0, 0]
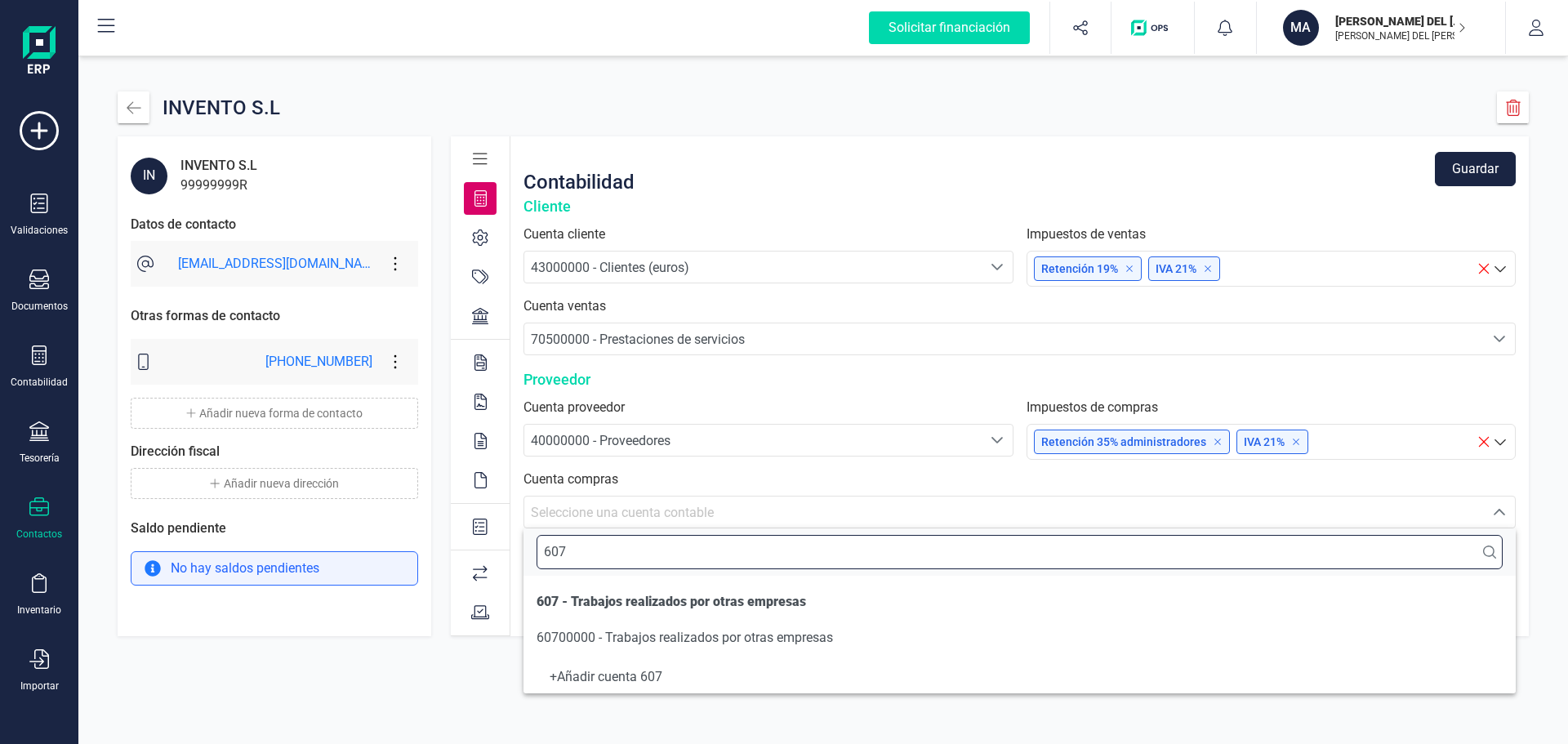
type input "607"
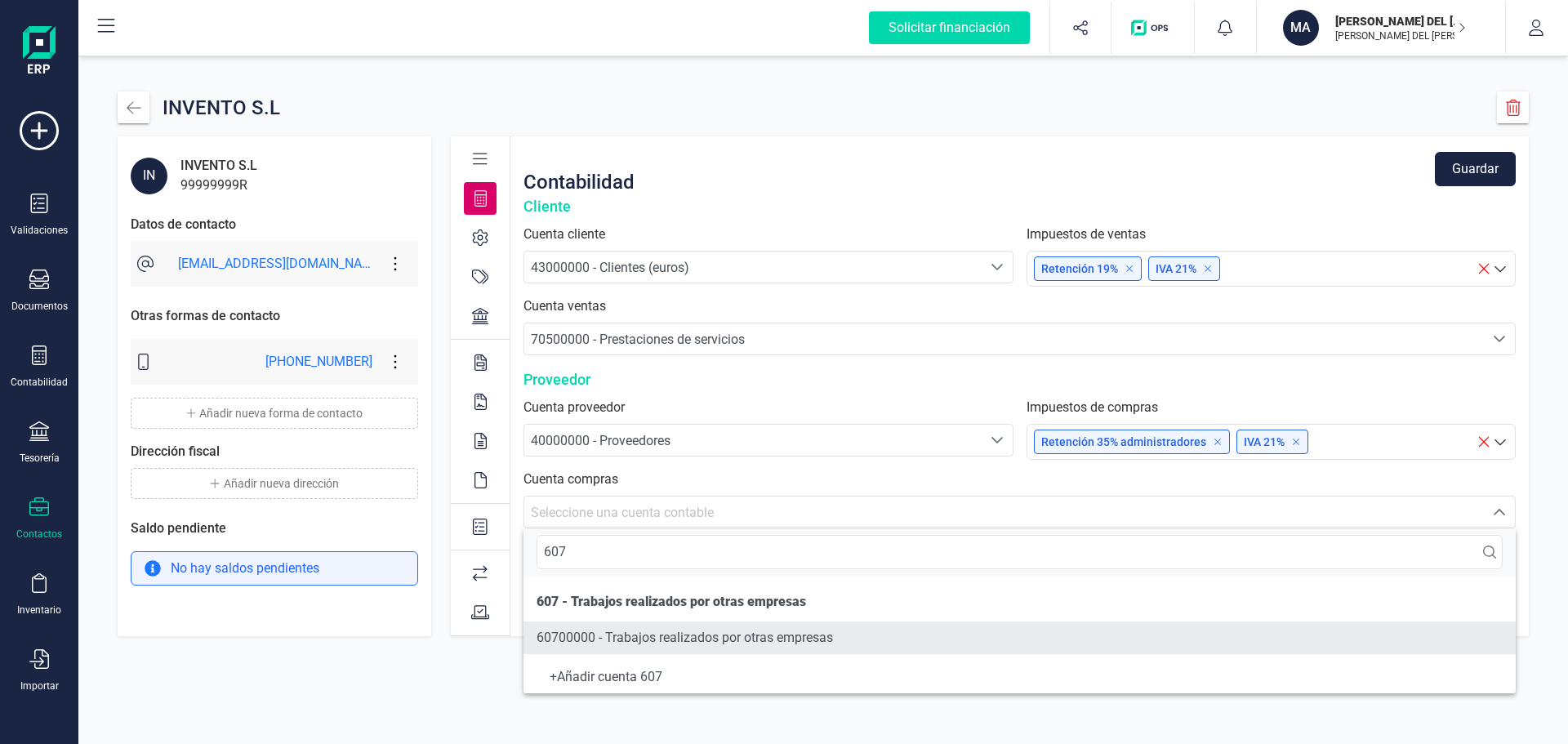
click at [671, 635] on span "60700000 - Trabajos realizados por otras empresas" at bounding box center [684, 637] width 296 height 15
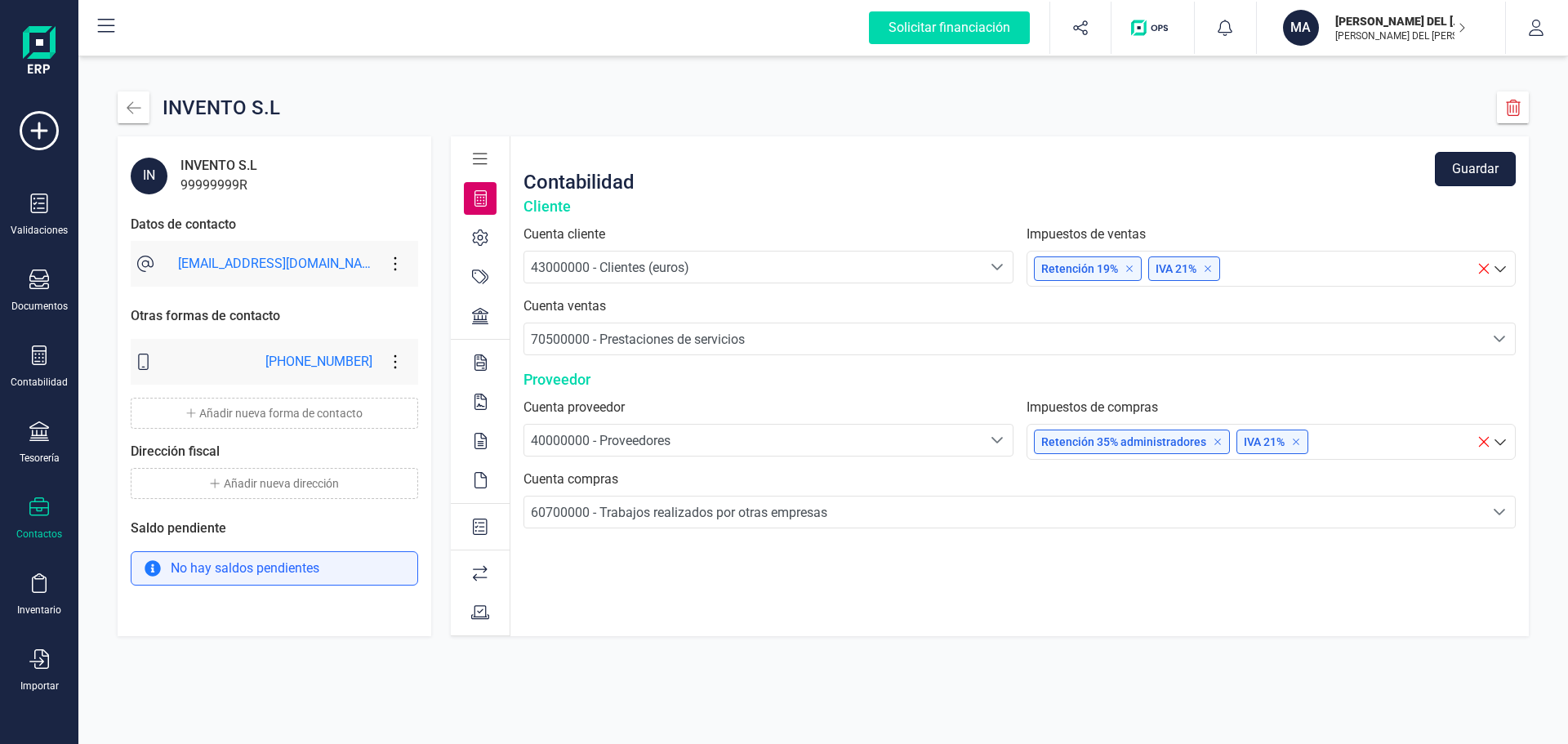
click at [1456, 164] on button "Guardar" at bounding box center [1474, 169] width 80 height 34
click at [134, 108] on icon "button" at bounding box center [133, 108] width 14 height 12
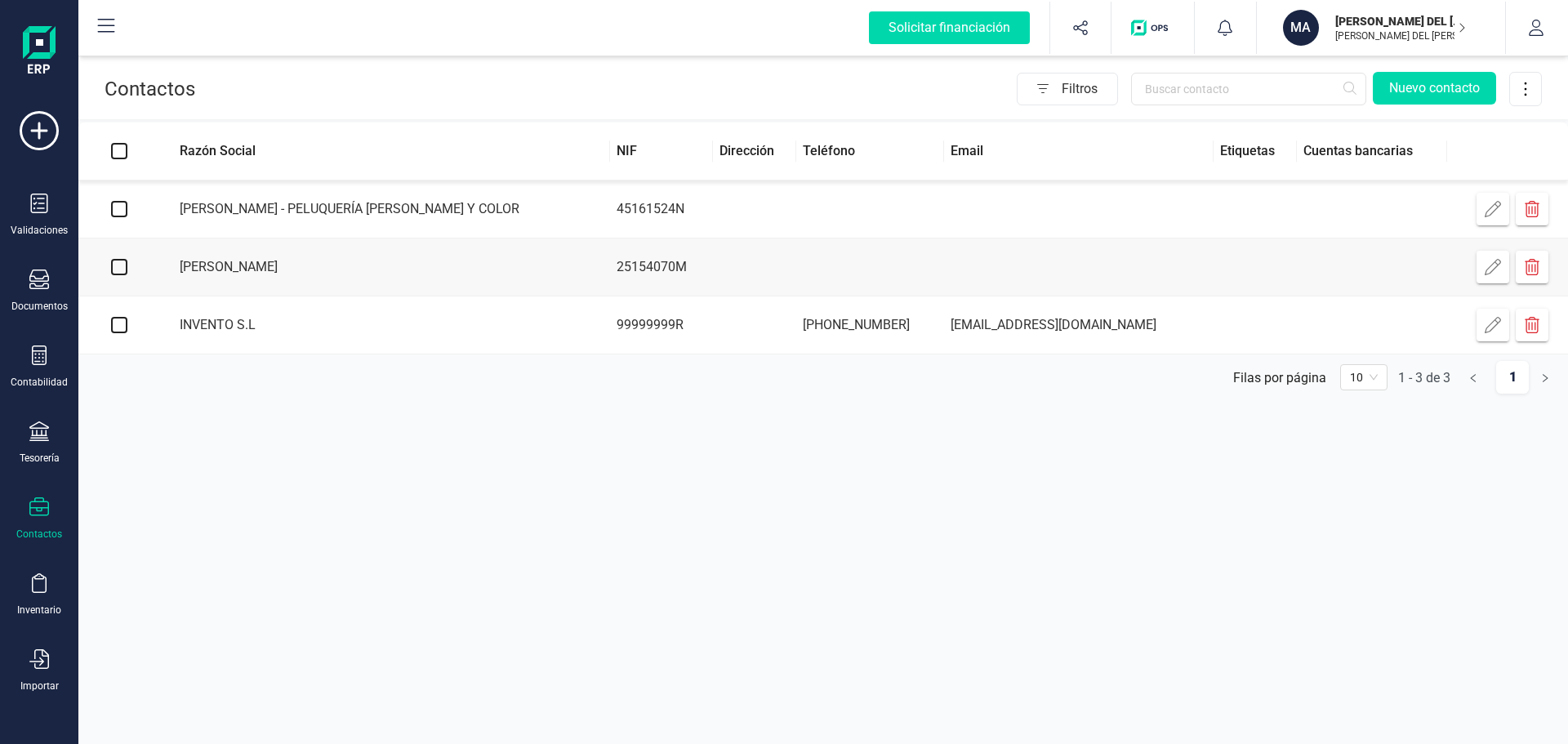
click at [1492, 206] on icon "button" at bounding box center [1492, 208] width 16 height 16
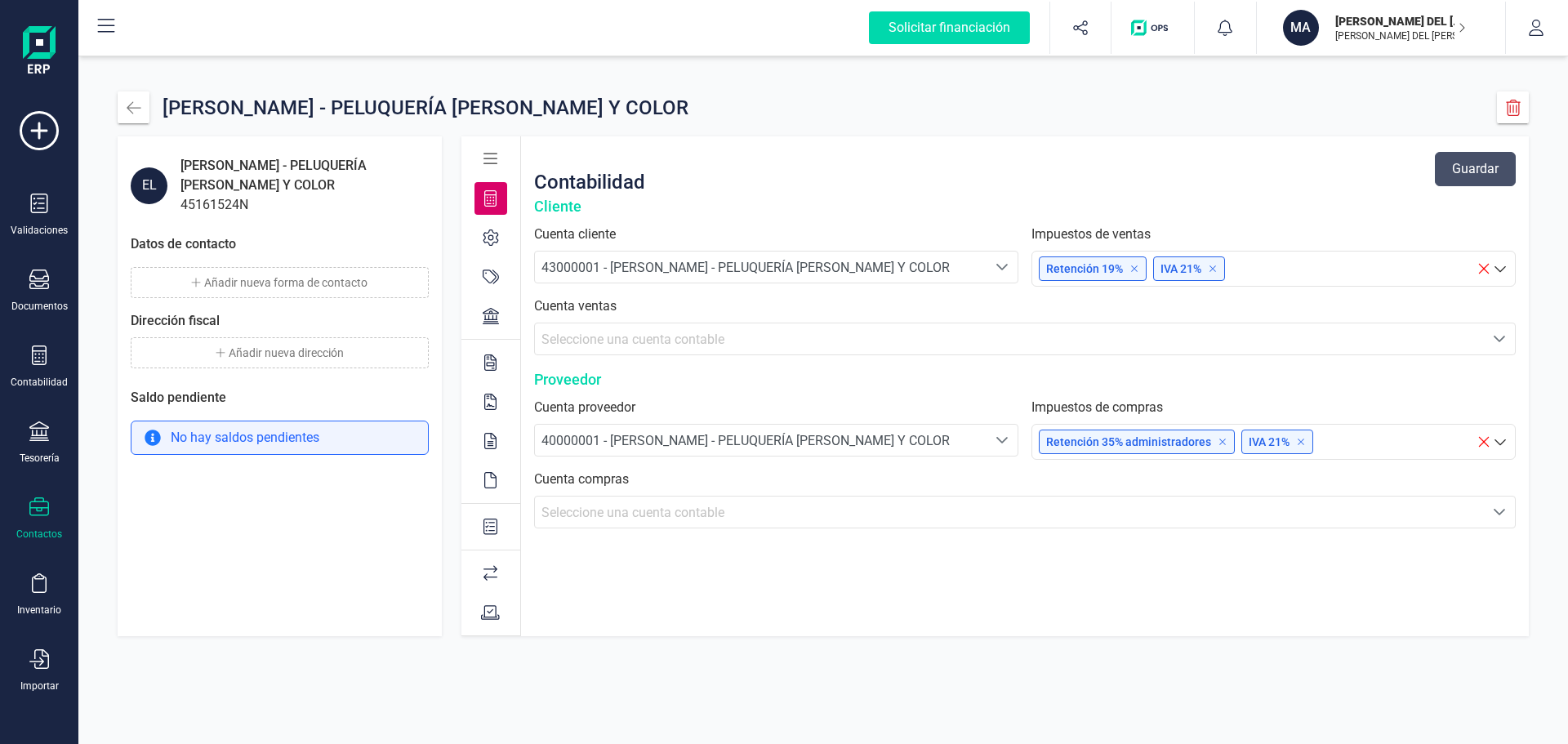
click at [606, 337] on span "Seleccione una cuenta contable" at bounding box center [633, 339] width 183 height 15
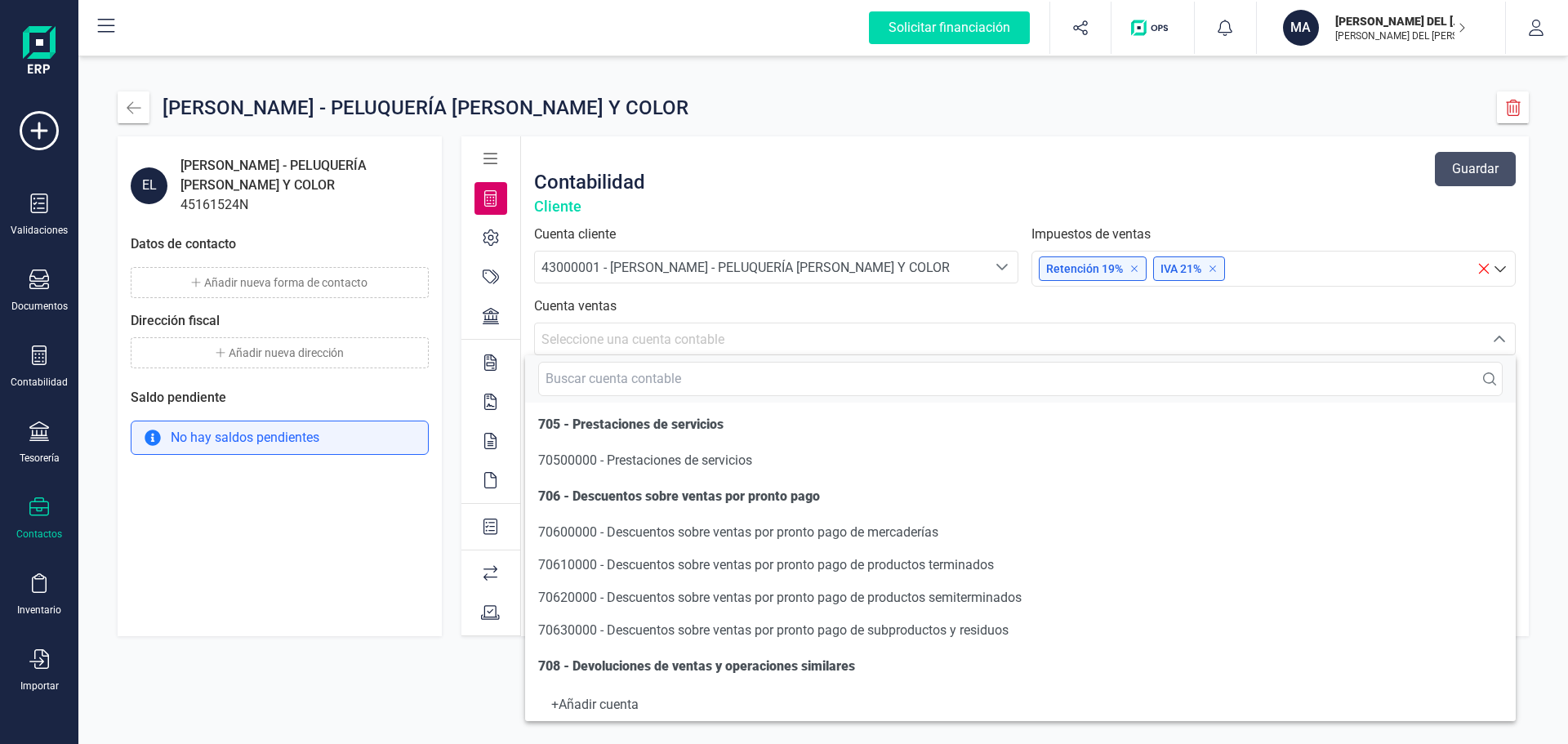
scroll to position [327, 0]
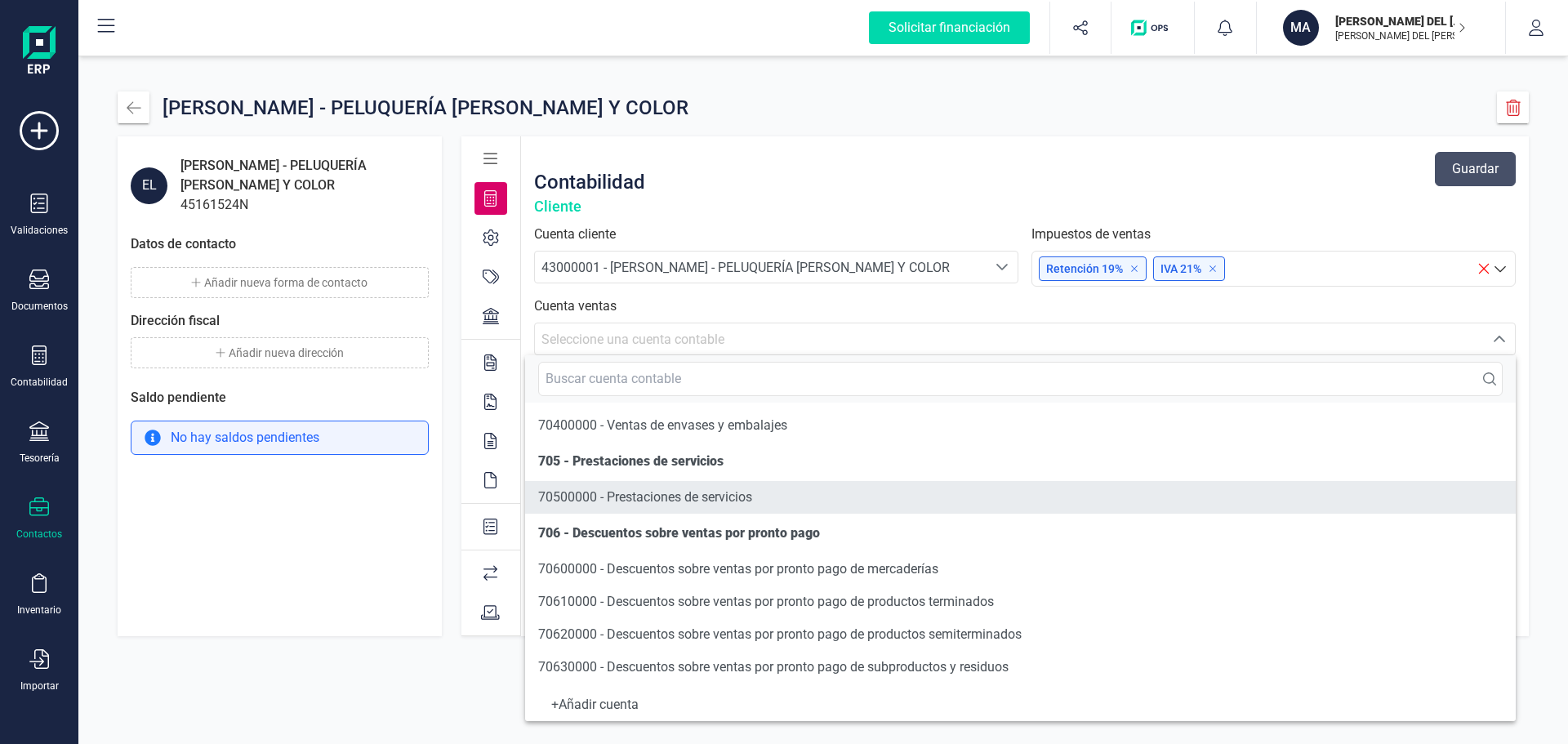
click at [684, 493] on span "70500000 - Prestaciones de servicios" at bounding box center [645, 497] width 214 height 15
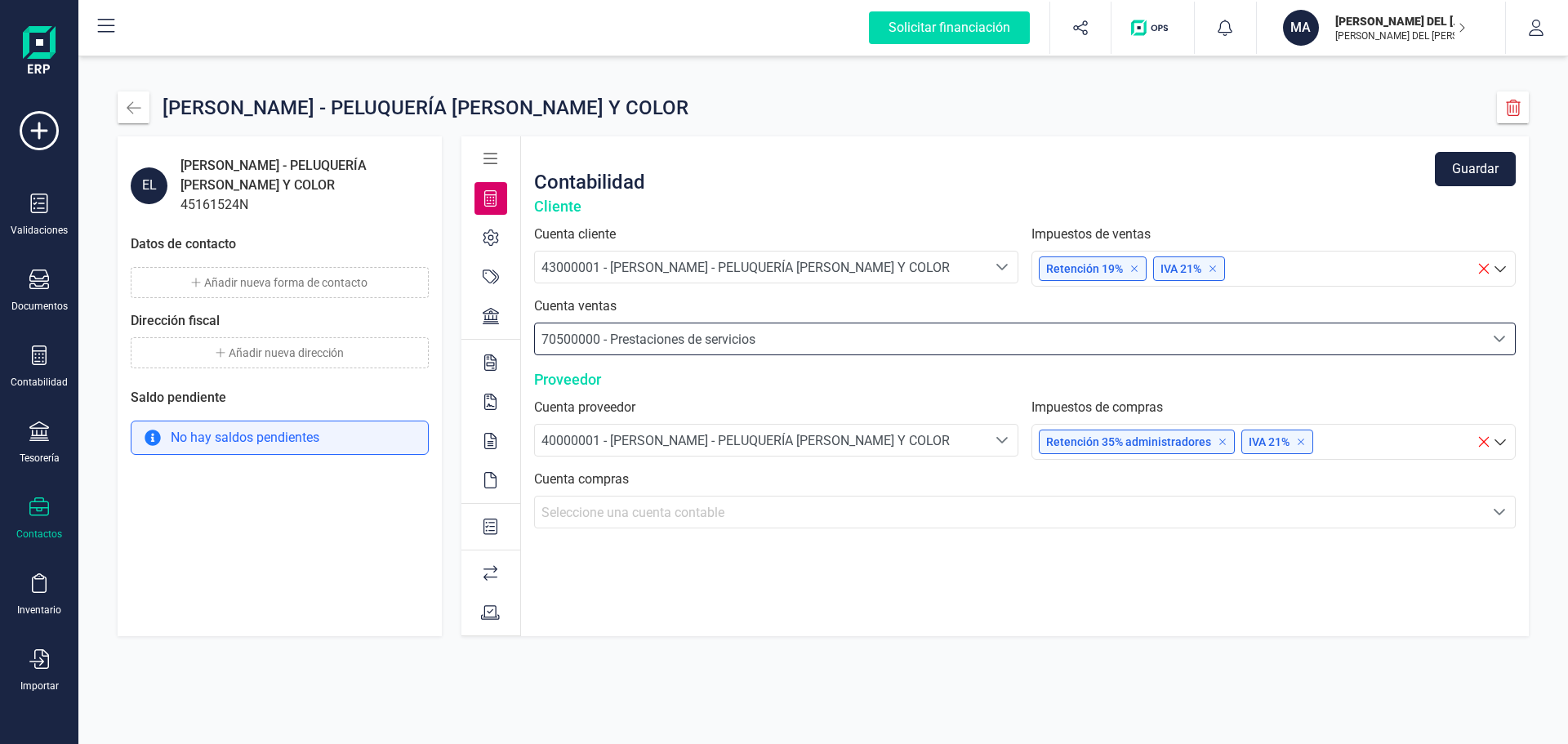
click at [653, 512] on span "Seleccione una cuenta contable" at bounding box center [633, 513] width 183 height 15
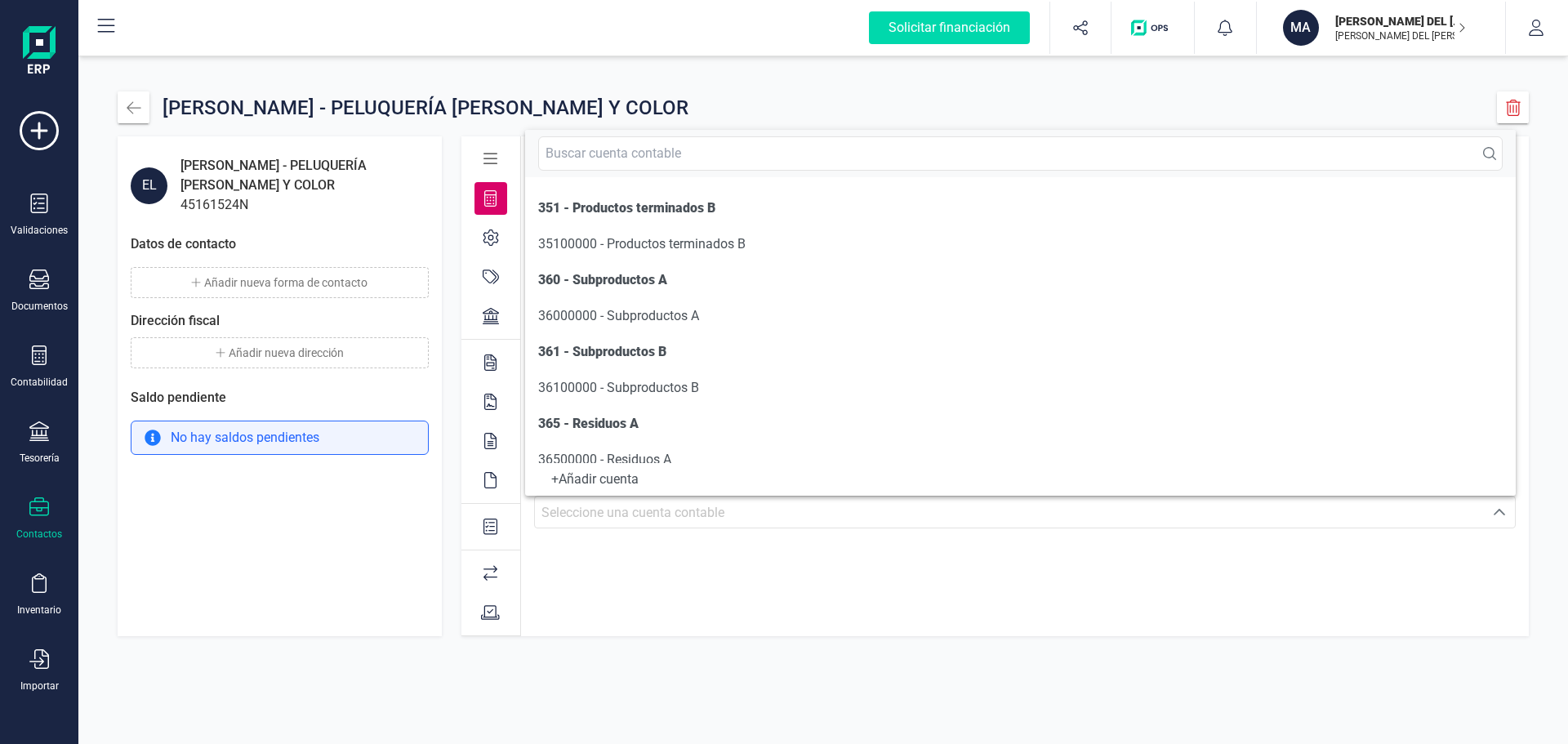
scroll to position [7010, 0]
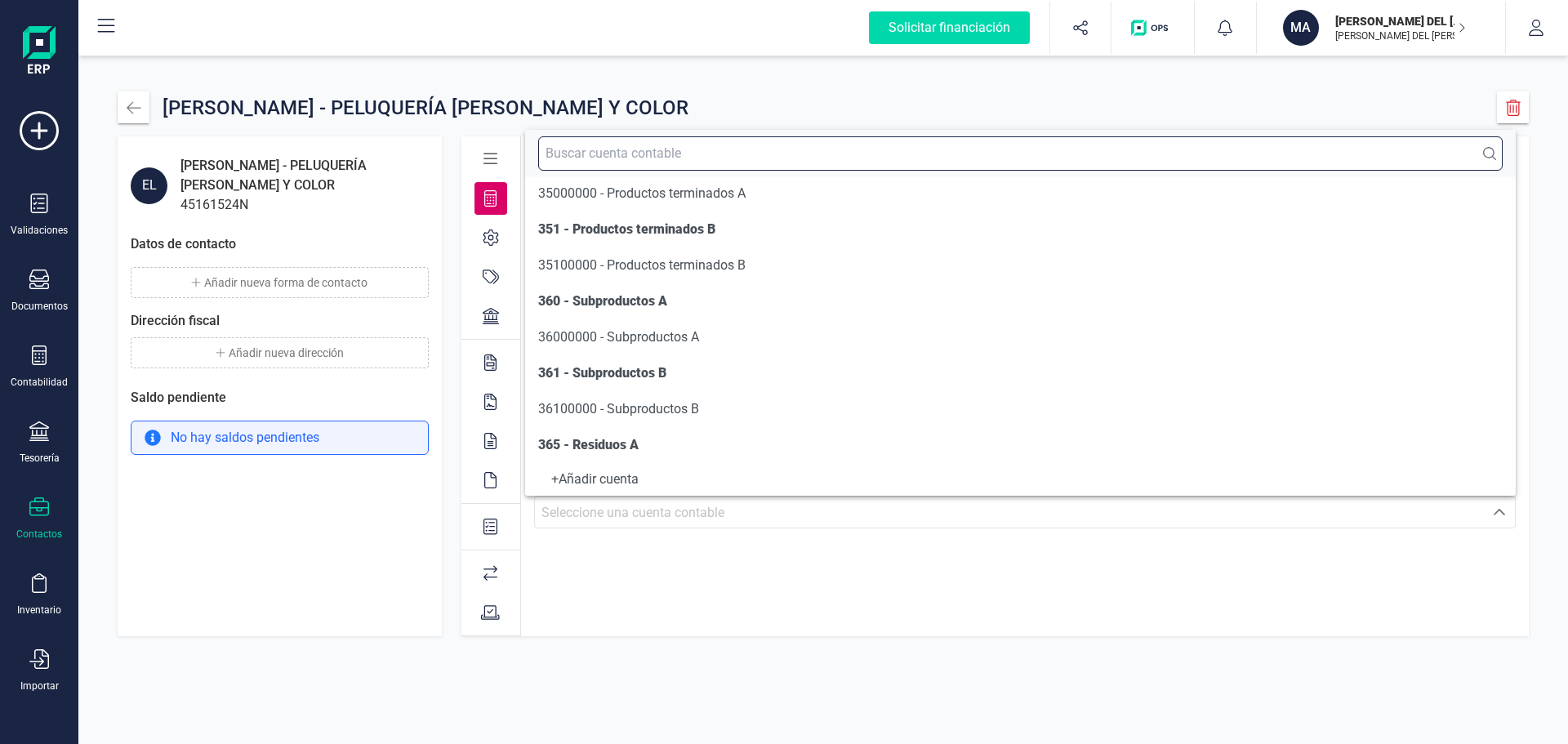
click at [673, 158] on input "text" at bounding box center [1020, 153] width 964 height 34
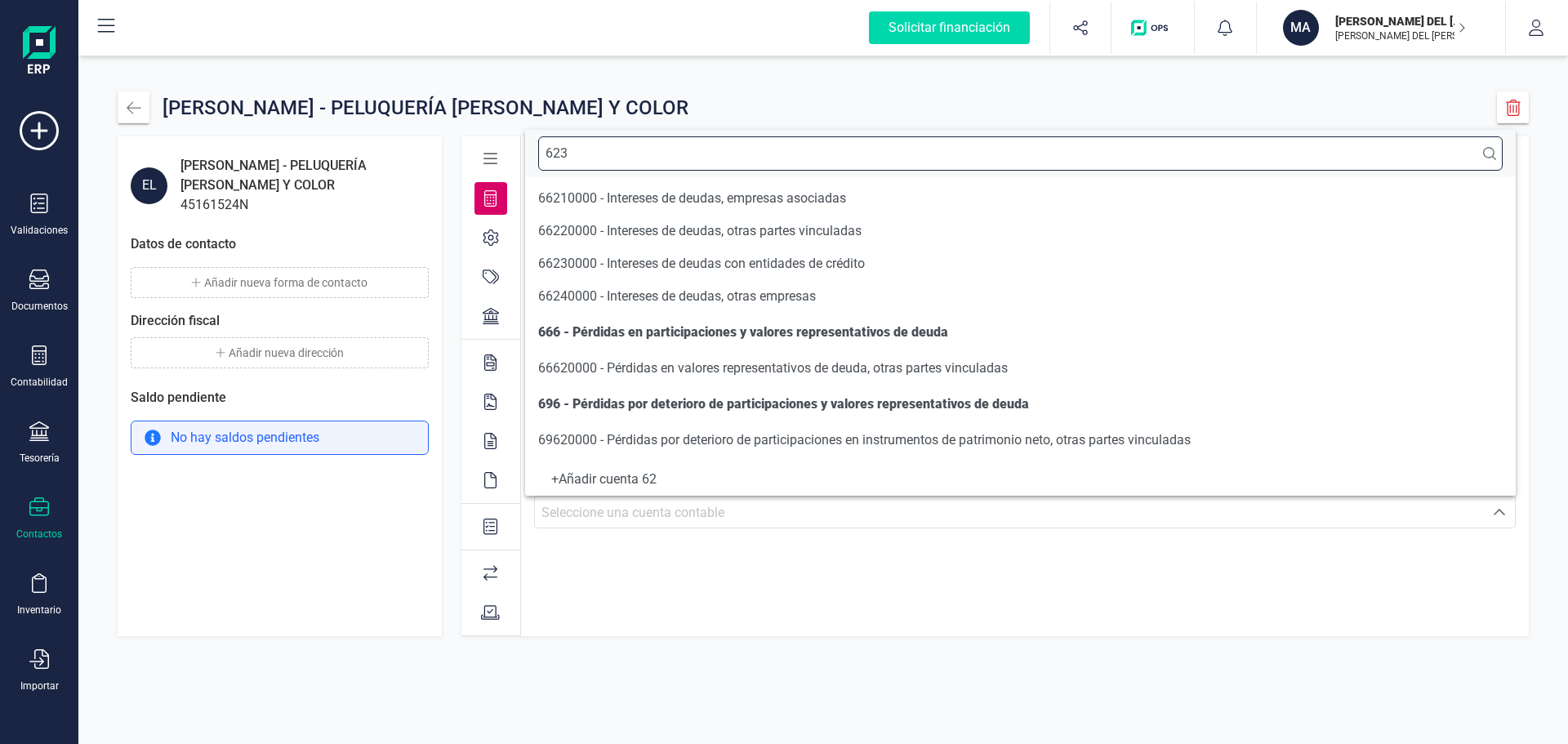
scroll to position [0, 0]
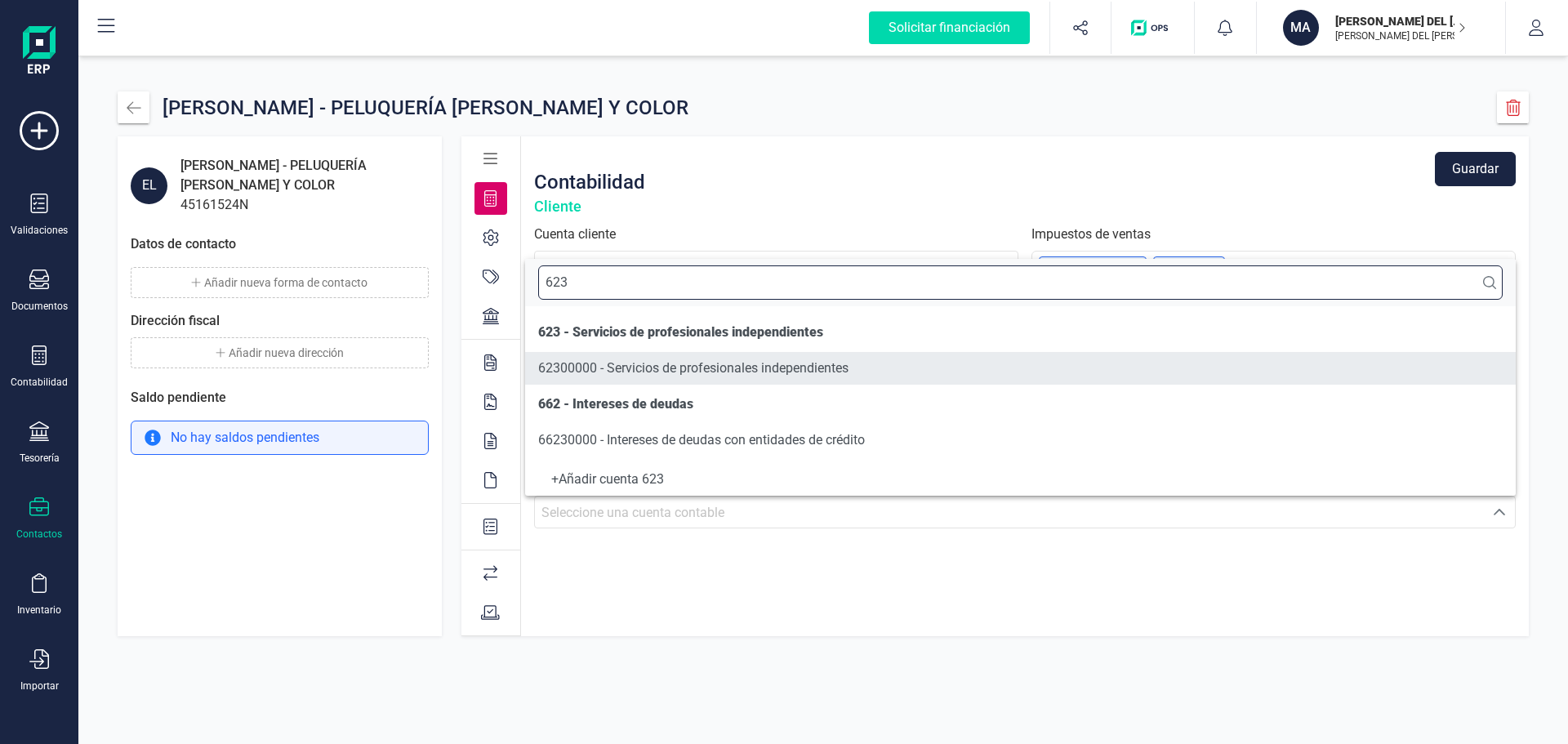
type input "623"
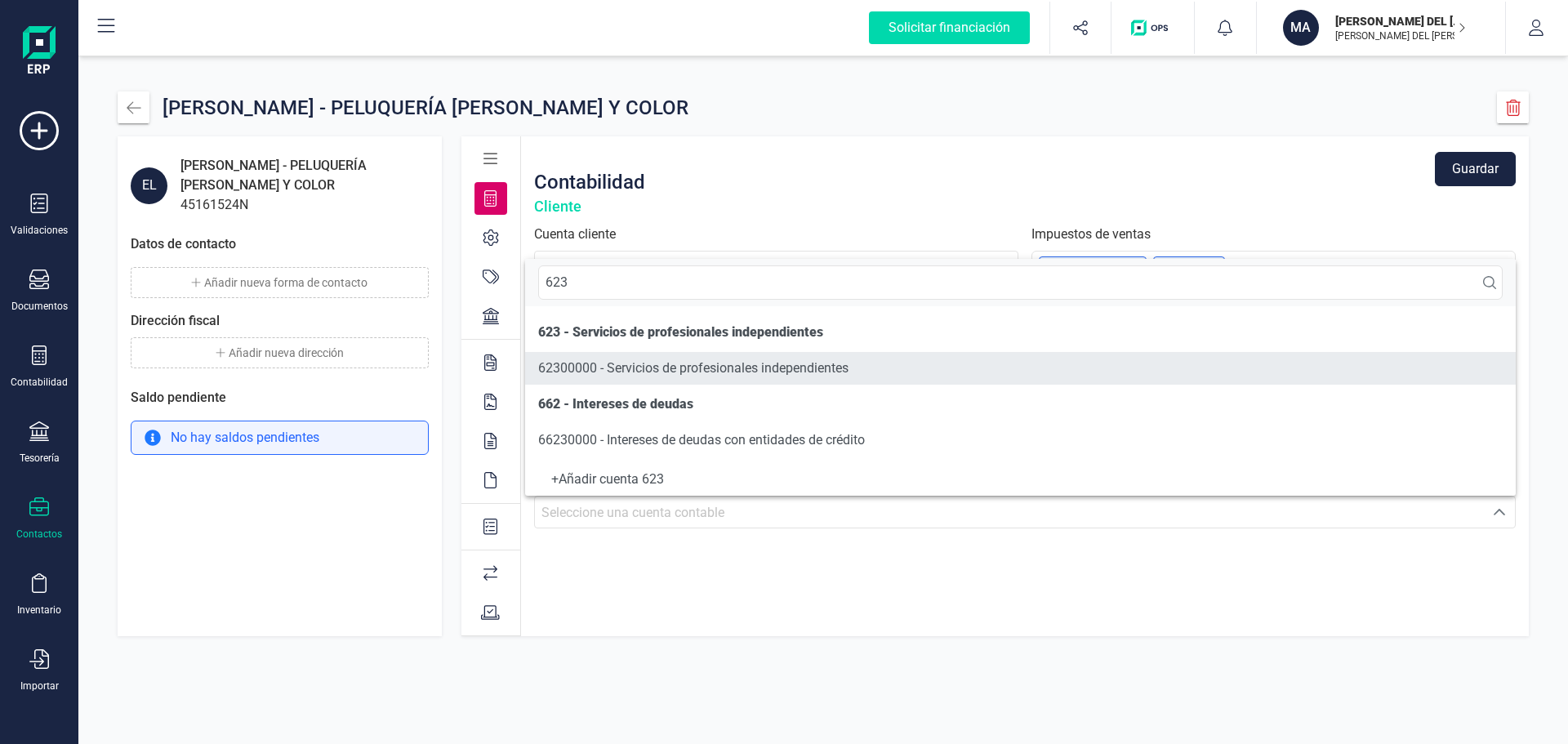
click at [729, 369] on span "62300000 - Servicios de profesionales independientes" at bounding box center [693, 368] width 310 height 15
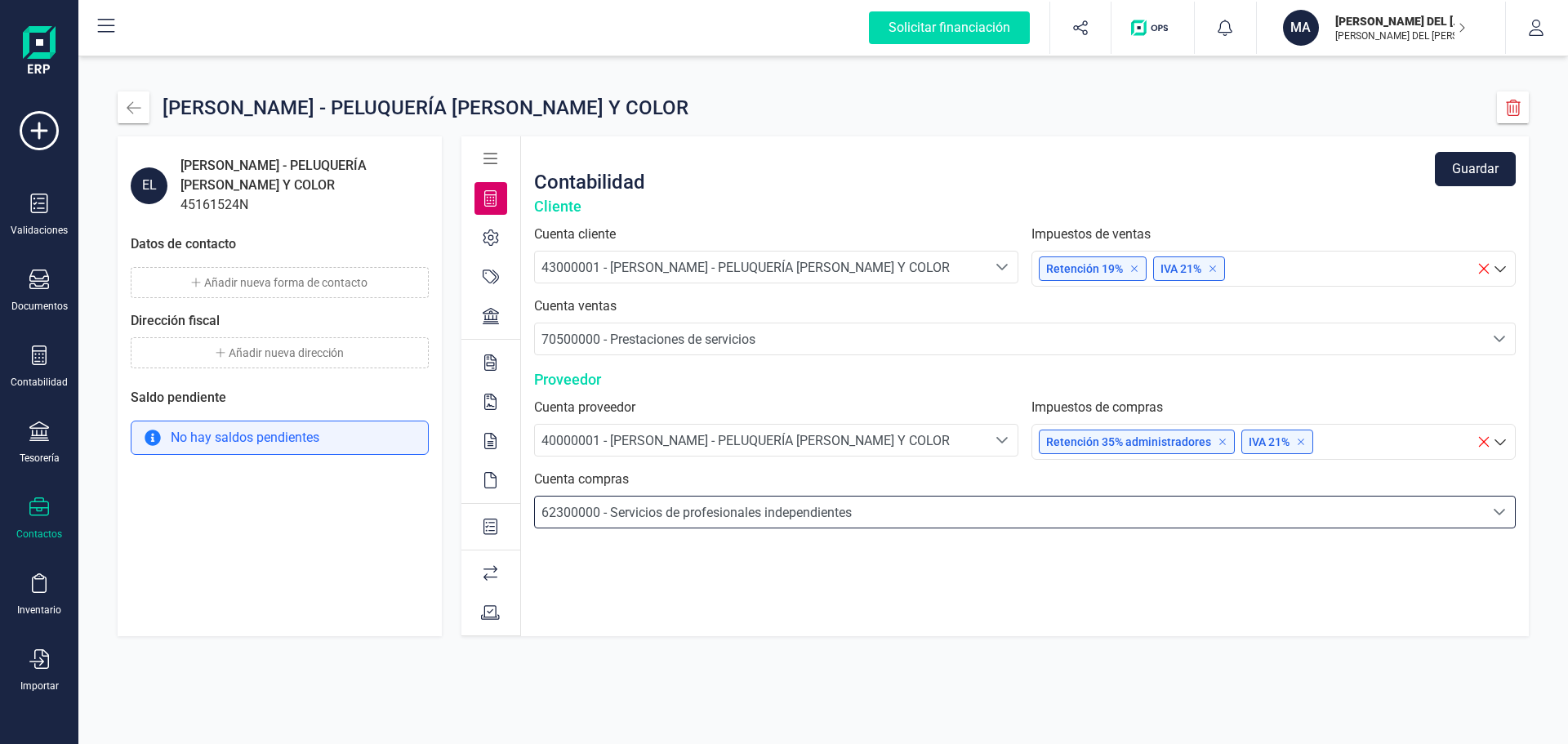
click at [483, 309] on icon at bounding box center [490, 315] width 16 height 16
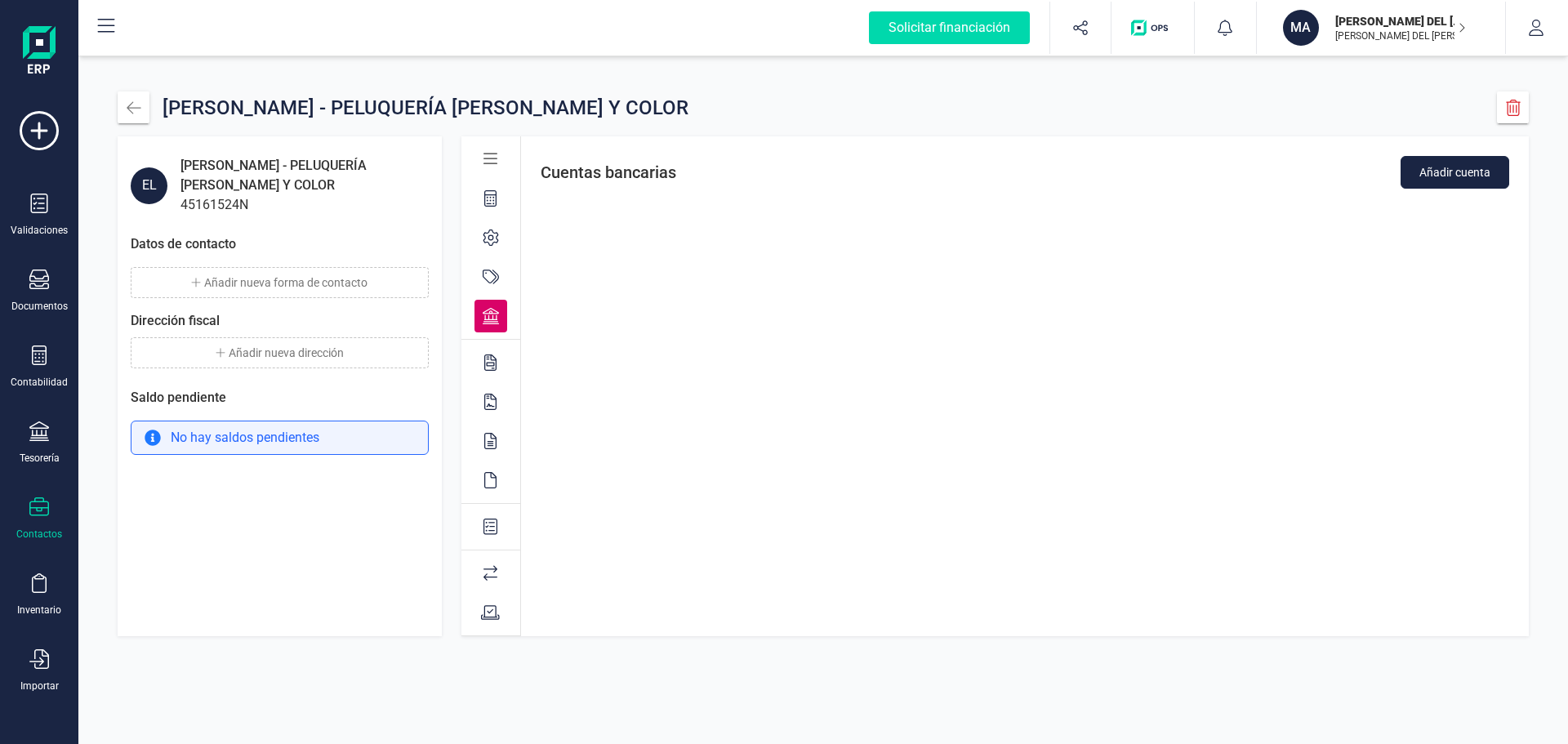
click at [485, 203] on icon at bounding box center [490, 198] width 12 height 16
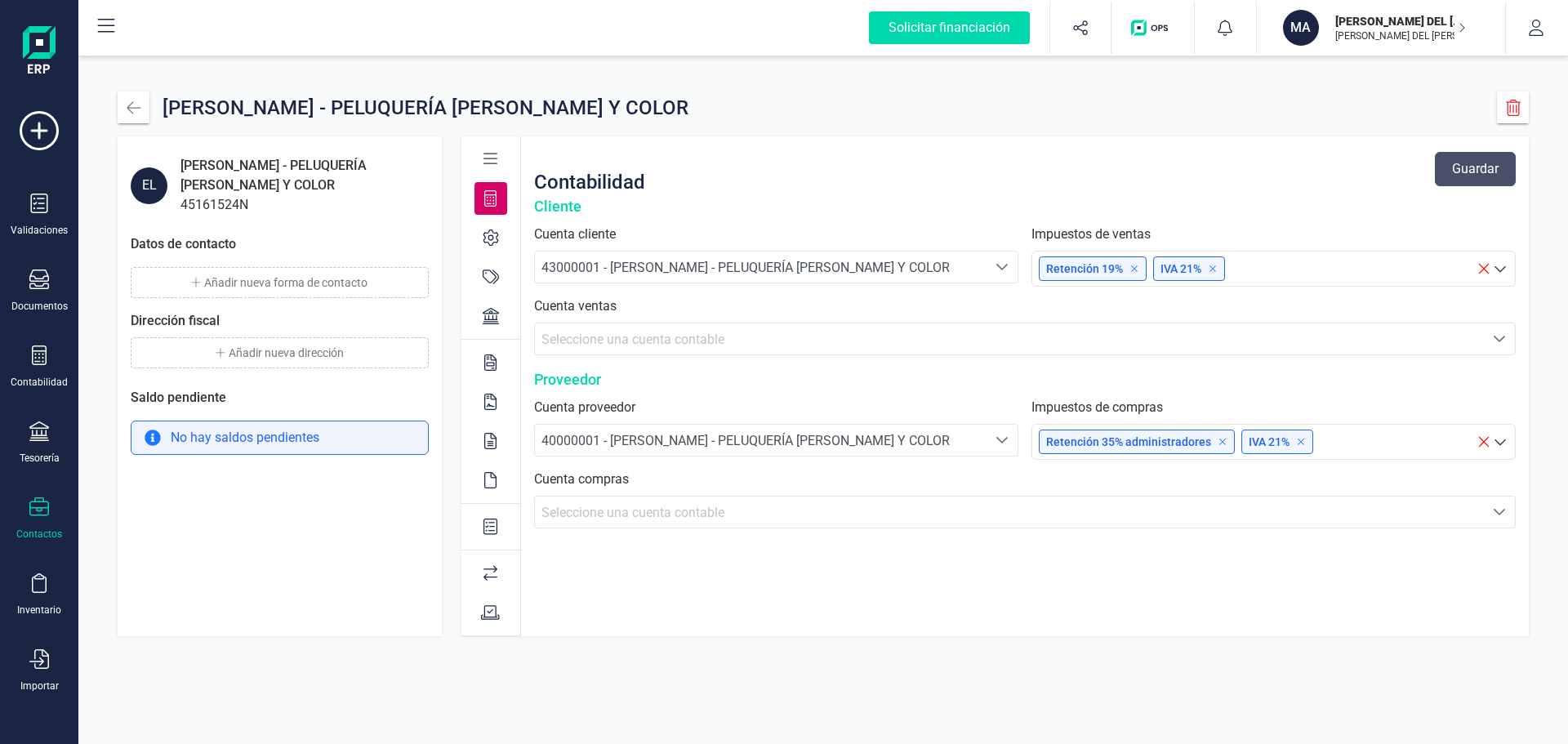
click at [656, 338] on span "Seleccione una cuenta contable" at bounding box center [633, 339] width 183 height 15
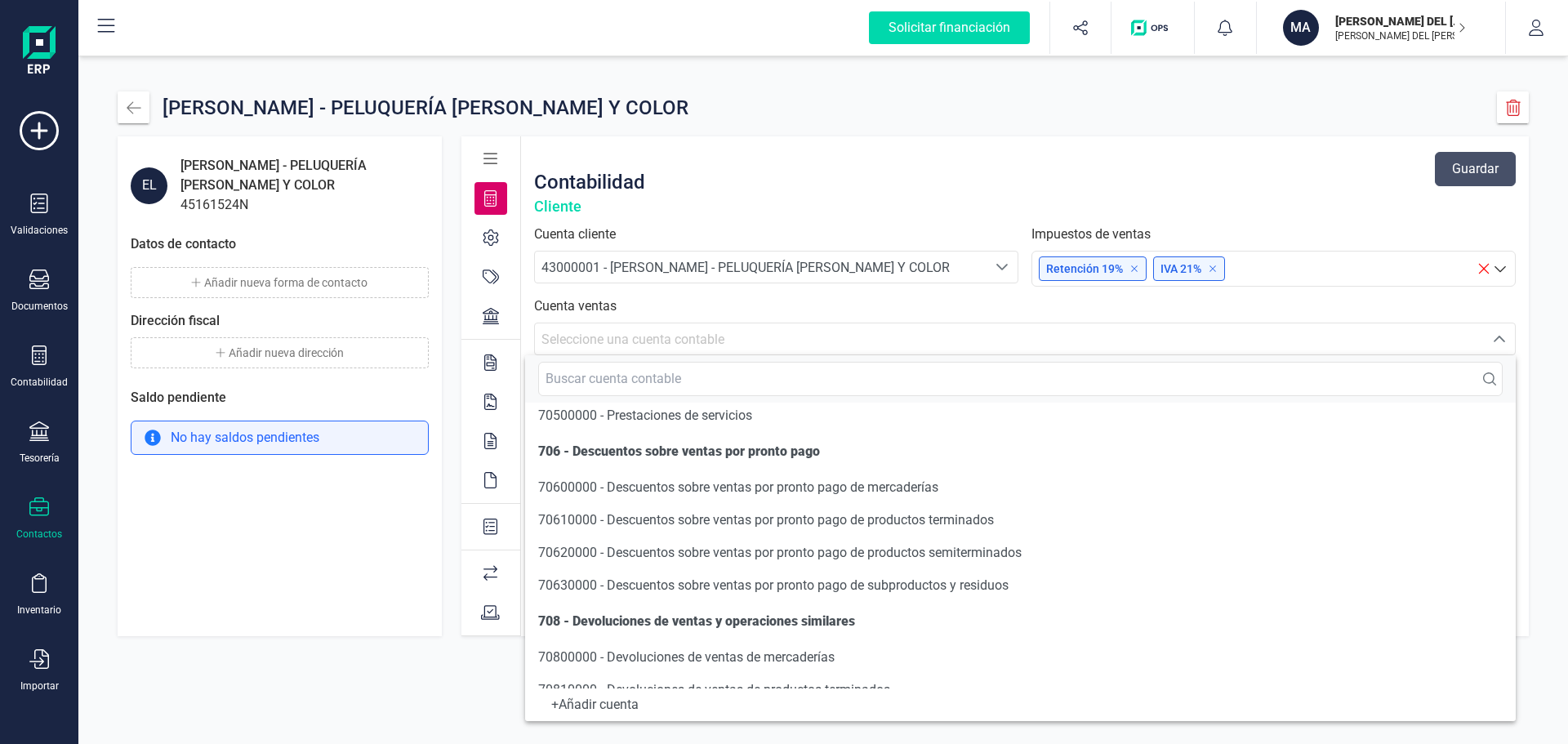
scroll to position [327, 0]
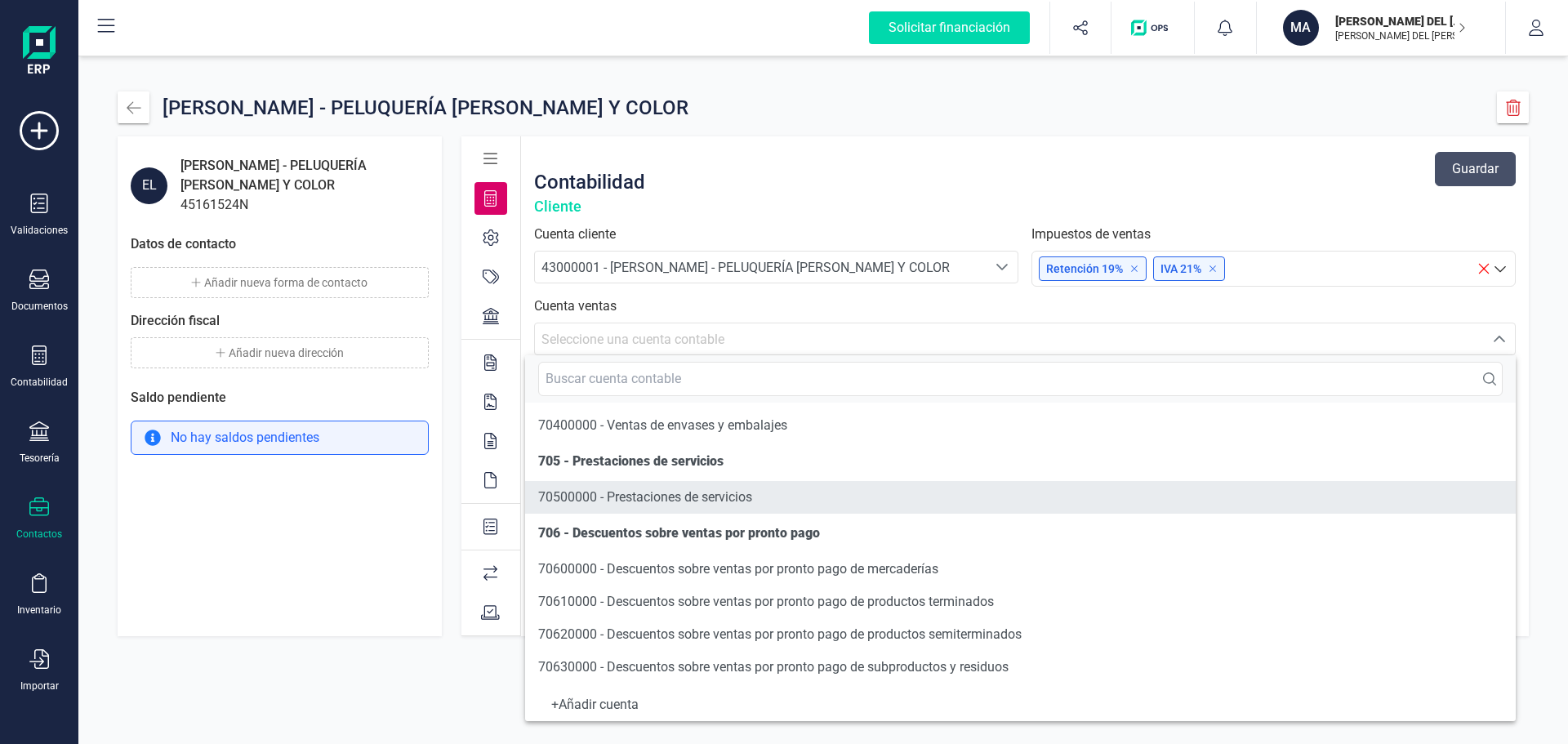
click at [683, 493] on span "70500000 - Prestaciones de servicios" at bounding box center [645, 497] width 214 height 15
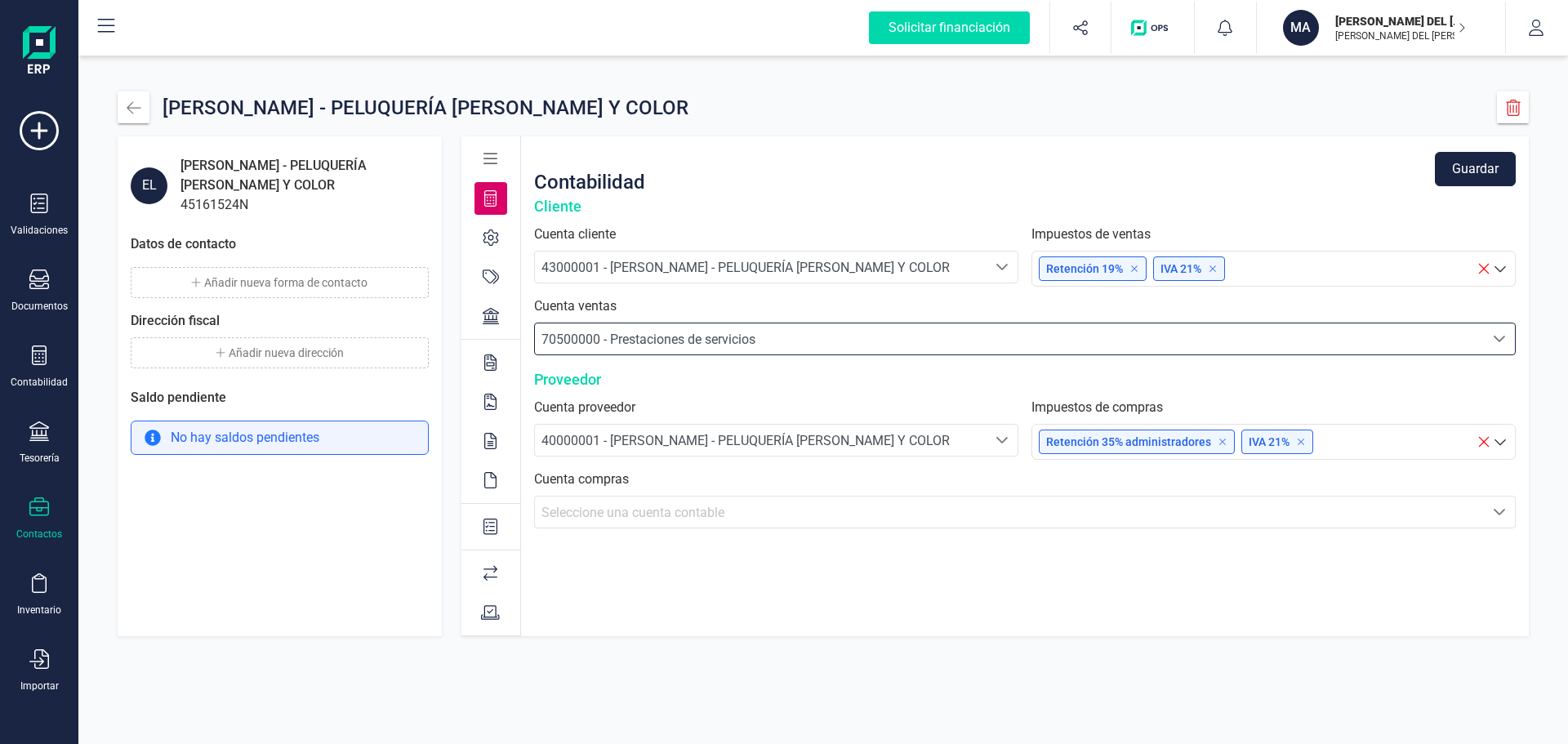
click at [640, 502] on span "Seleccione una cuenta contable" at bounding box center [1009, 512] width 950 height 31
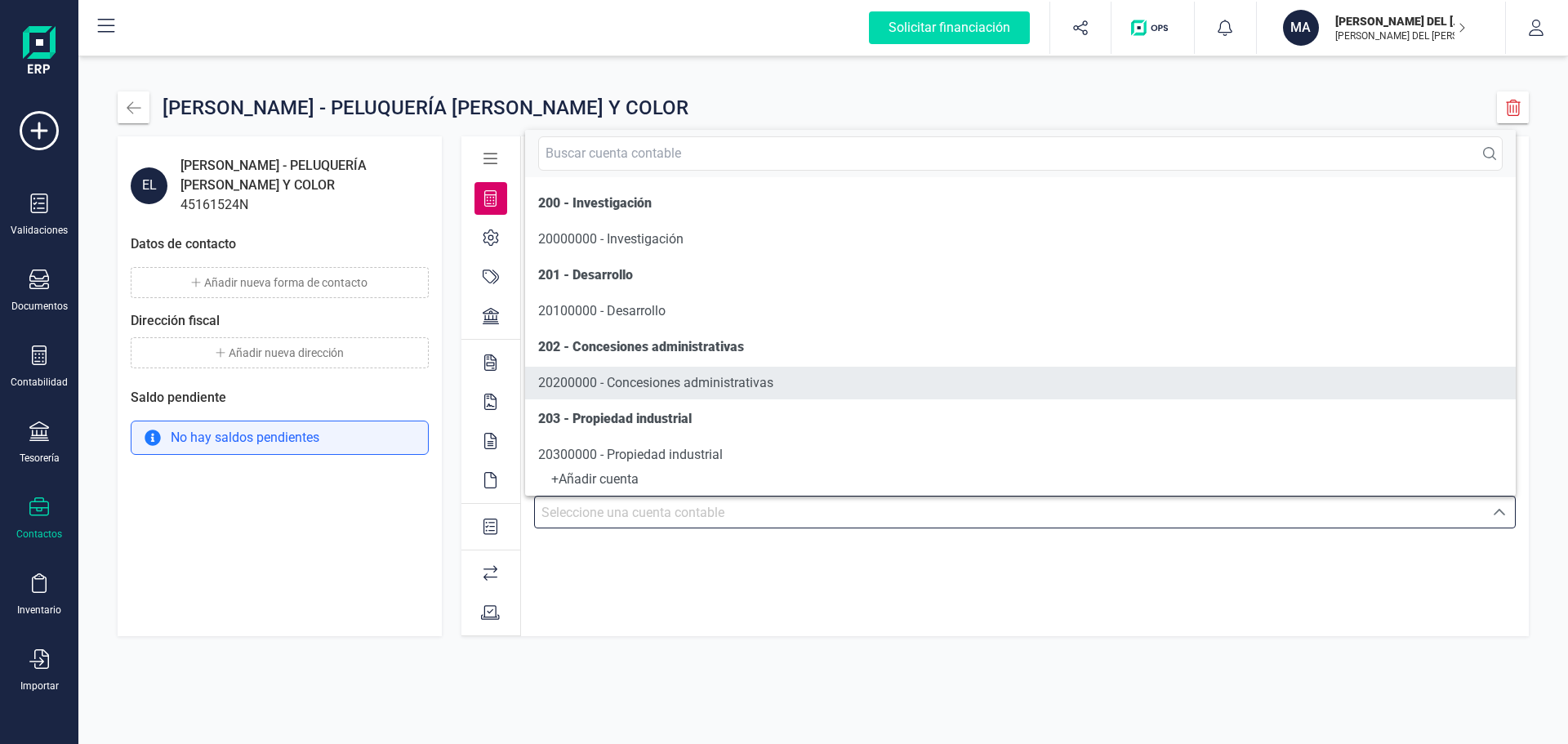
scroll to position [8, 0]
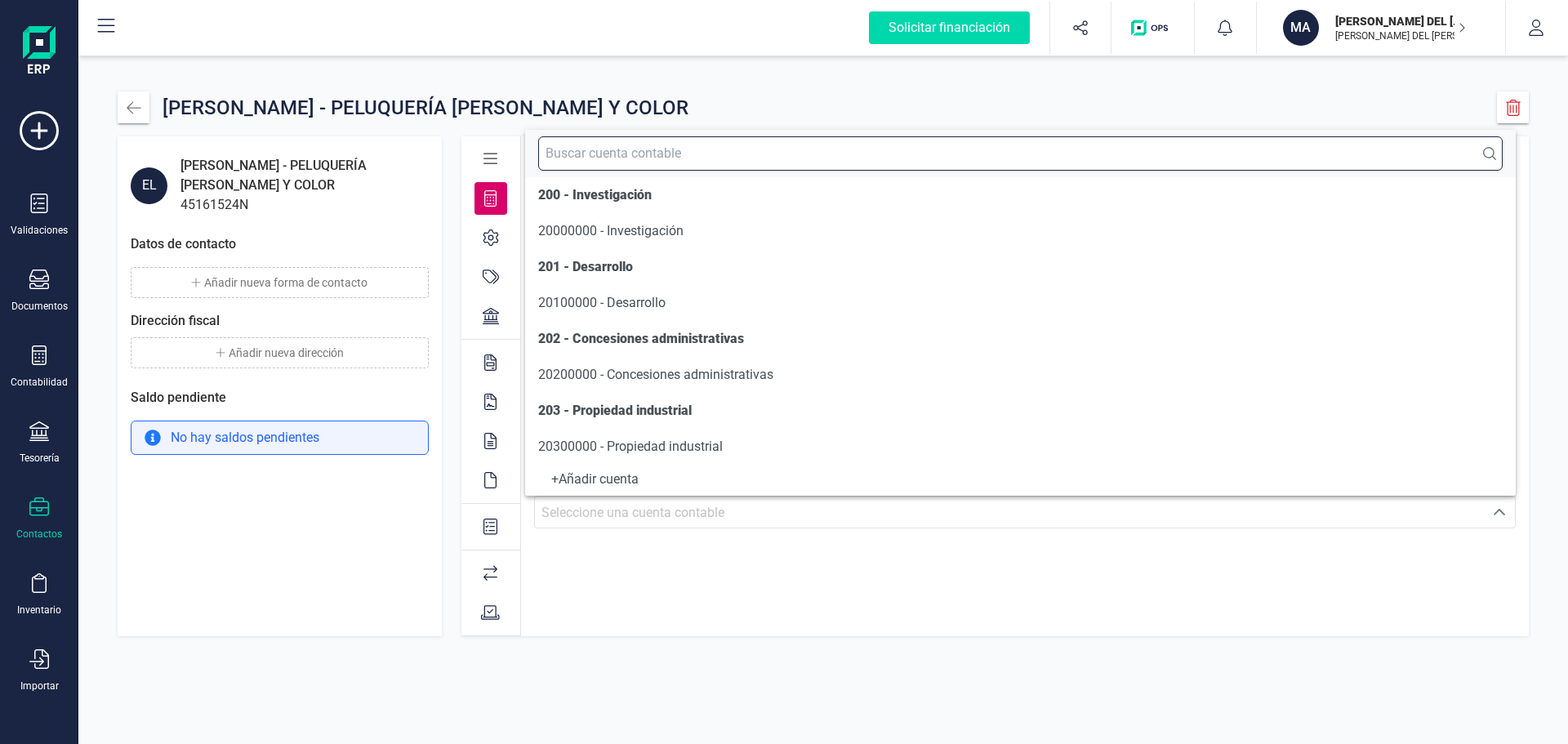
click at [772, 155] on input "text" at bounding box center [1020, 153] width 964 height 34
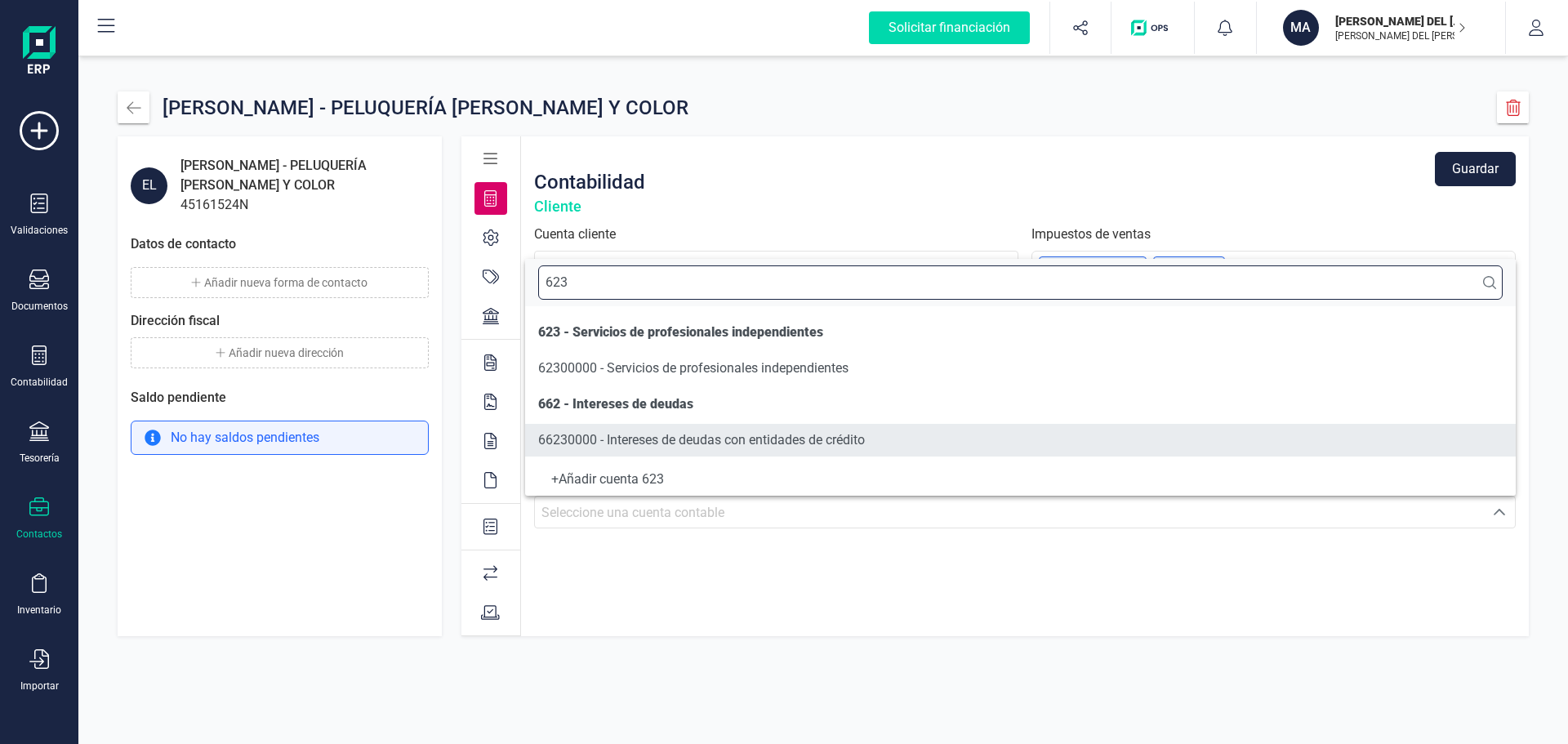
type input "623"
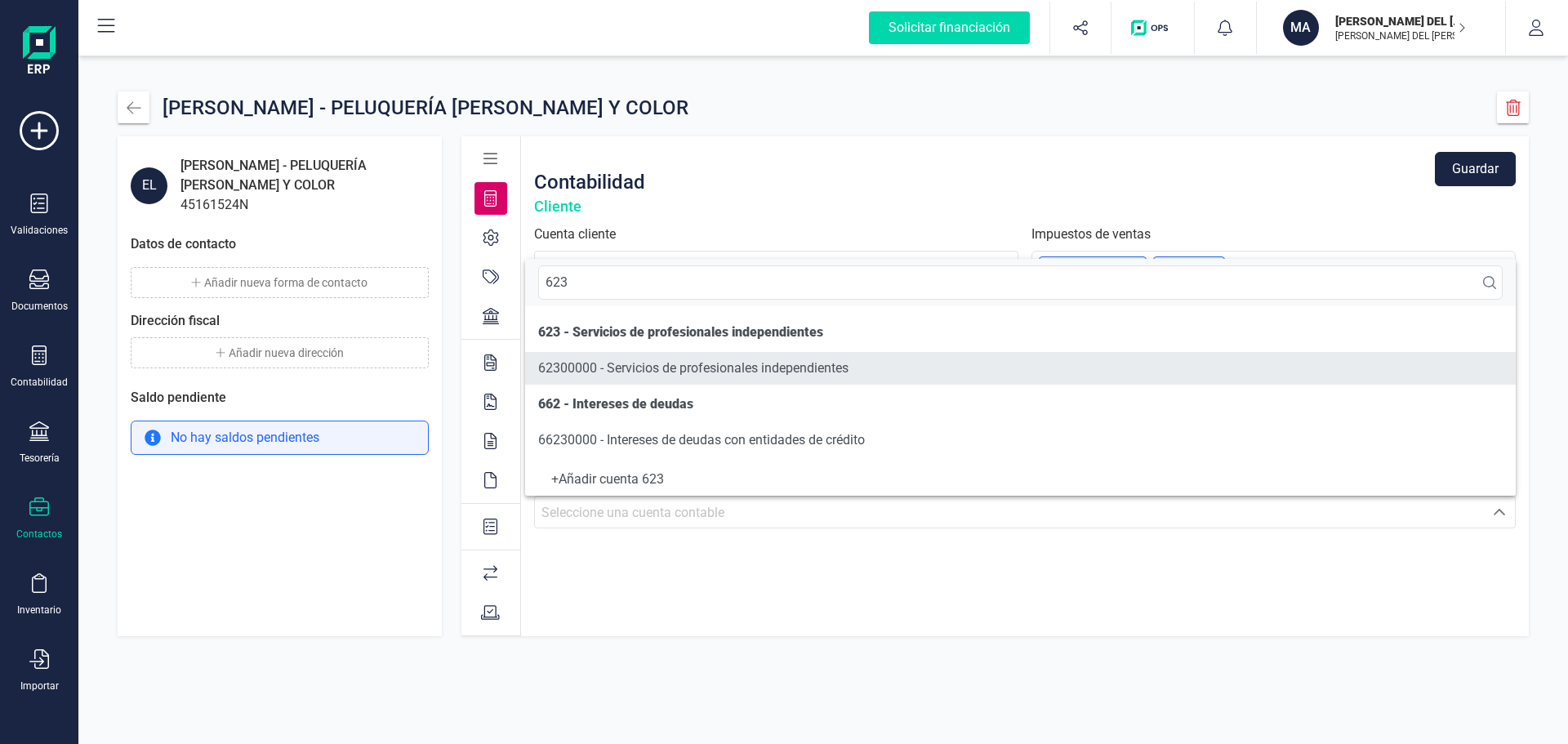
click at [697, 371] on span "62300000 - Servicios de profesionales independientes" at bounding box center [693, 368] width 310 height 15
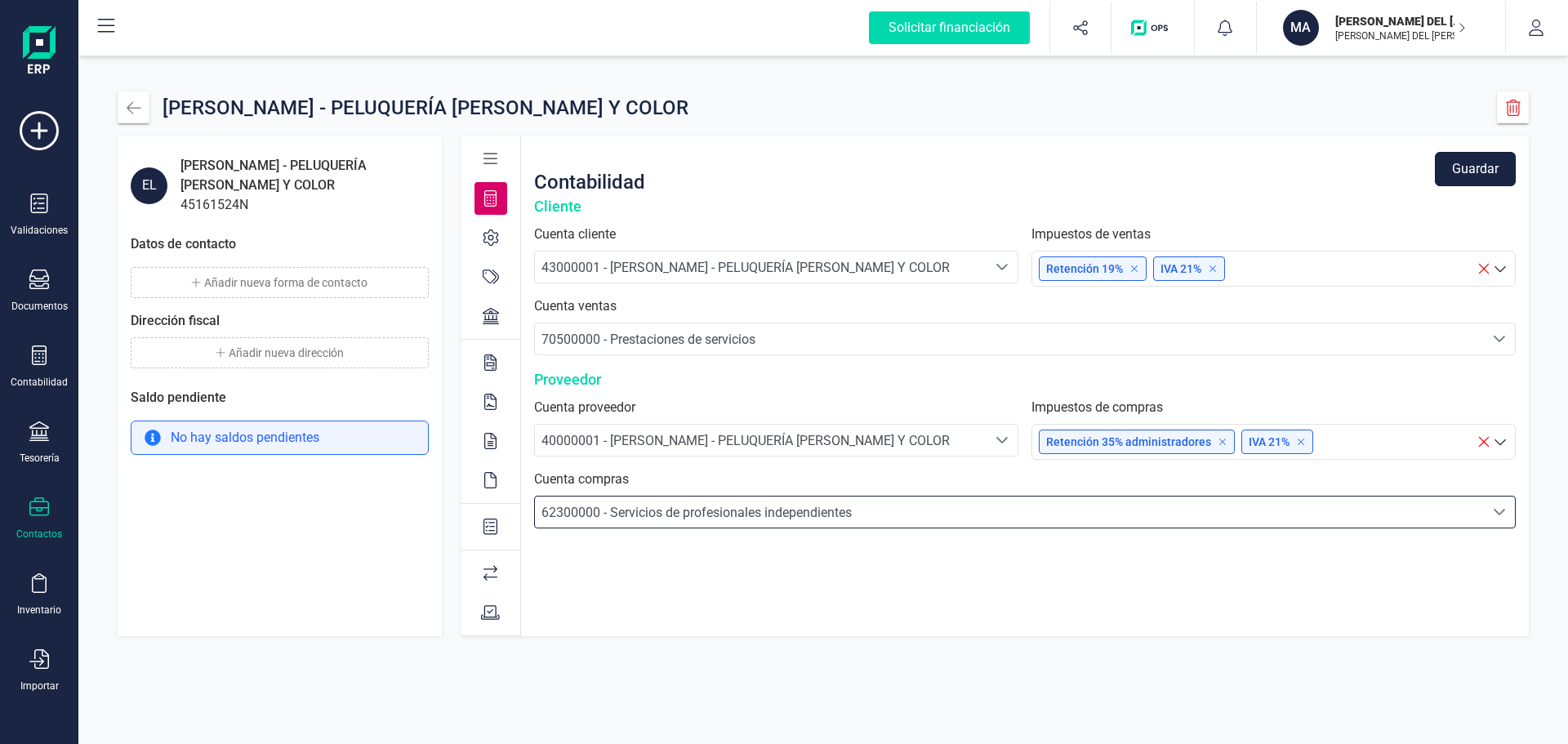
click at [1470, 165] on button "Guardar" at bounding box center [1474, 169] width 80 height 34
click at [125, 103] on icon "button" at bounding box center [133, 108] width 16 height 16
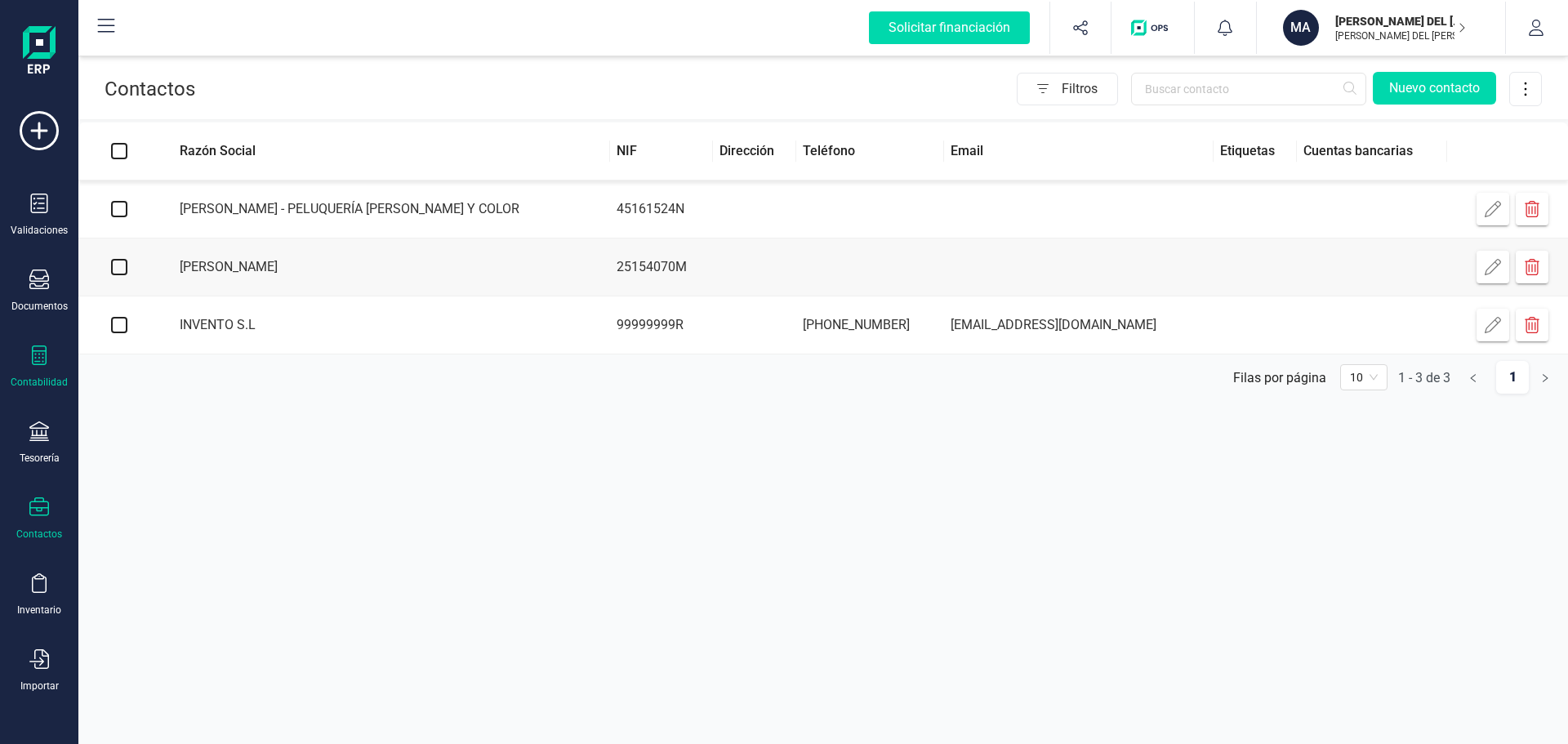
click at [34, 365] on div at bounding box center [39, 358] width 19 height 24
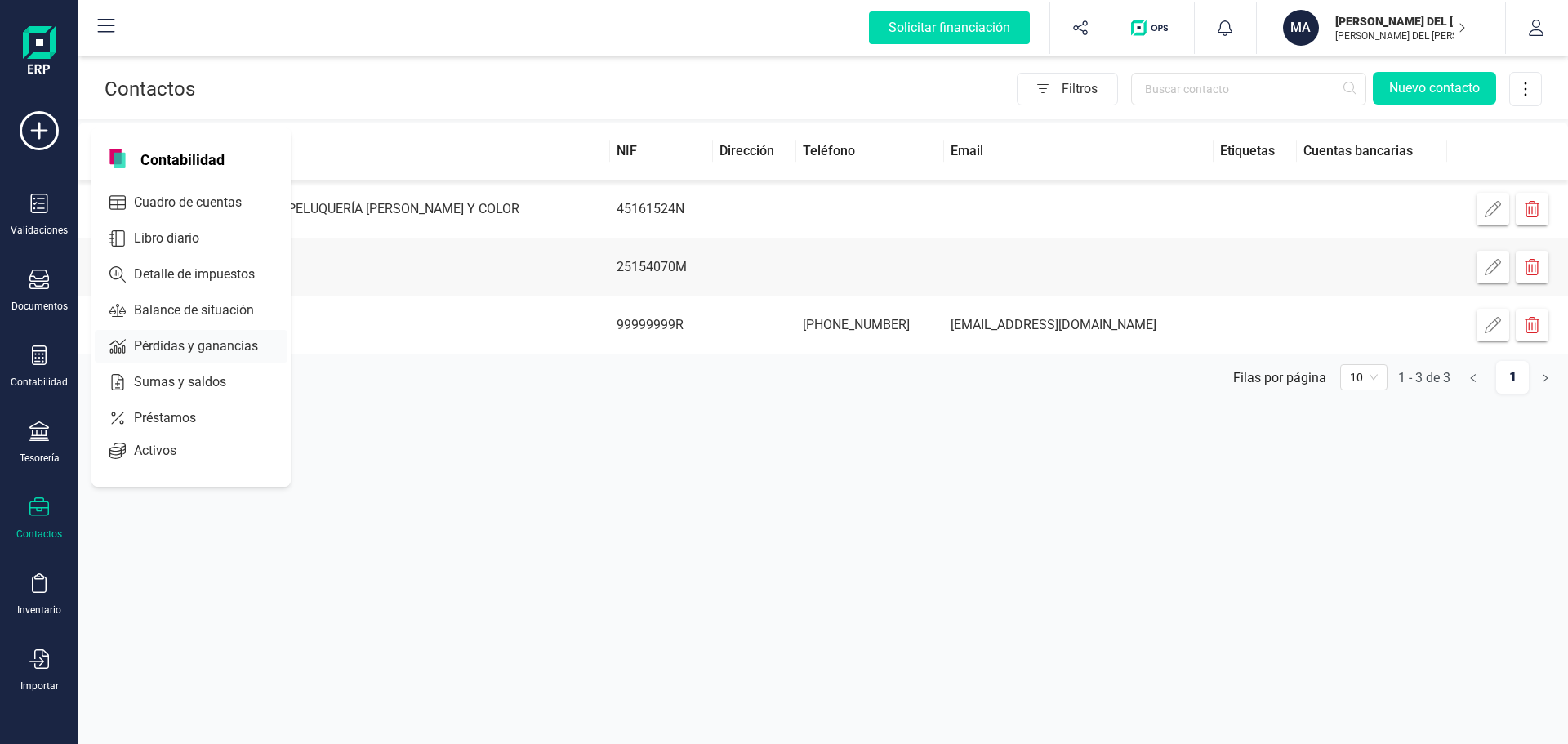
click at [180, 347] on span "Pérdidas y ganancias" at bounding box center [207, 346] width 160 height 19
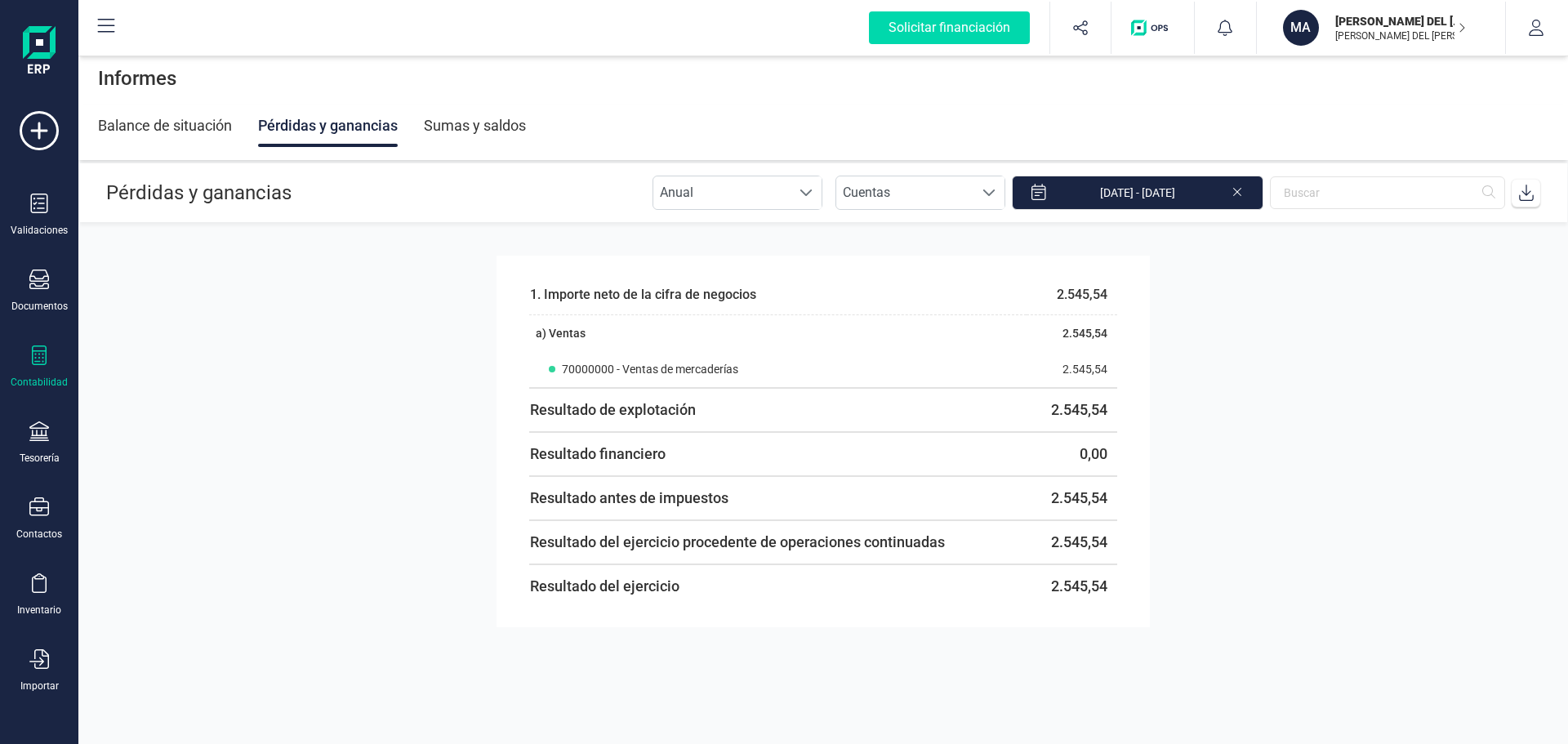
click at [235, 291] on section "1. Importe neto de [PERSON_NAME] de negocios 2.545,54 a) Ventas 2.545,54 700000…" at bounding box center [823, 483] width 1489 height 520
click at [159, 127] on div "Balance de situación" at bounding box center [165, 125] width 134 height 42
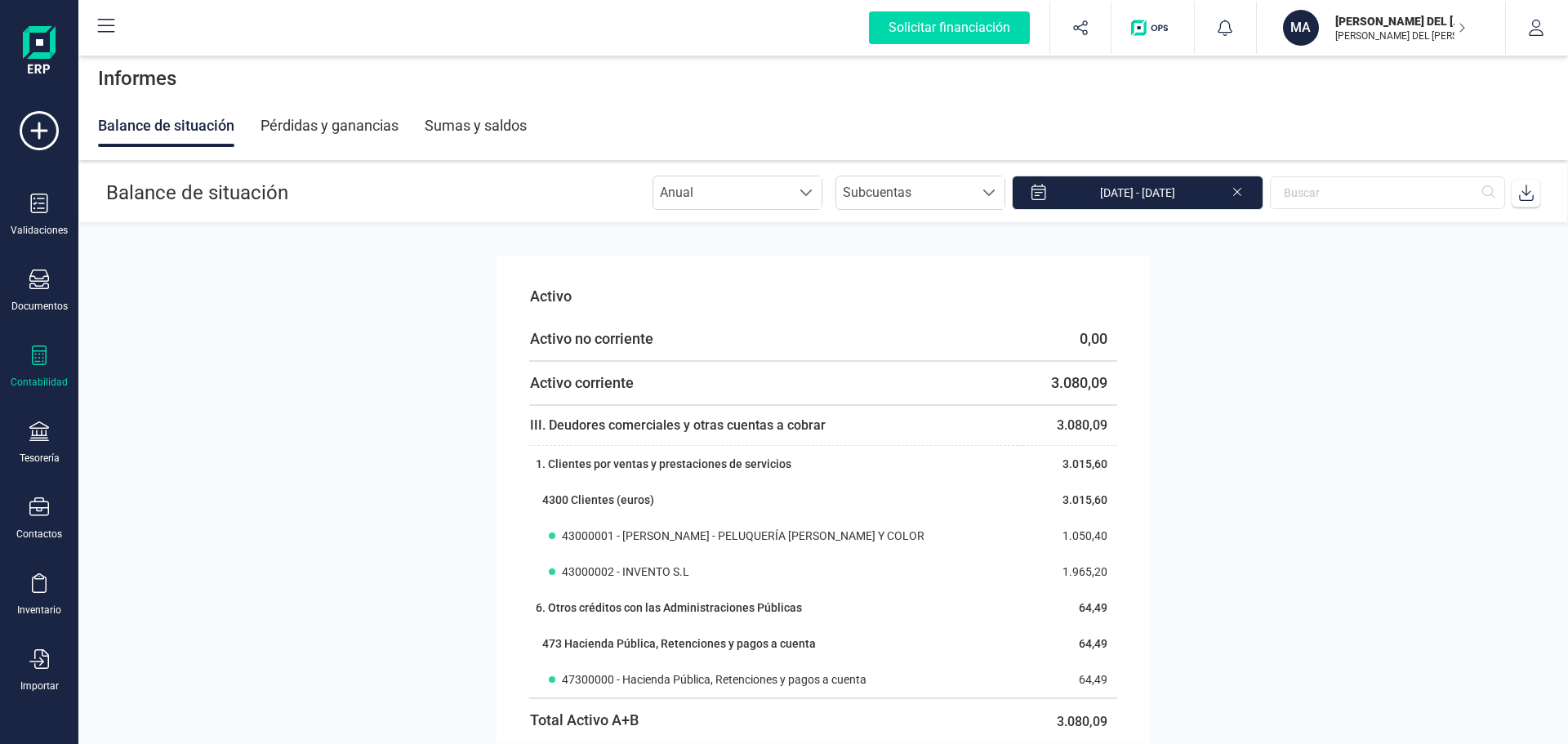
click at [43, 360] on icon at bounding box center [39, 355] width 19 height 19
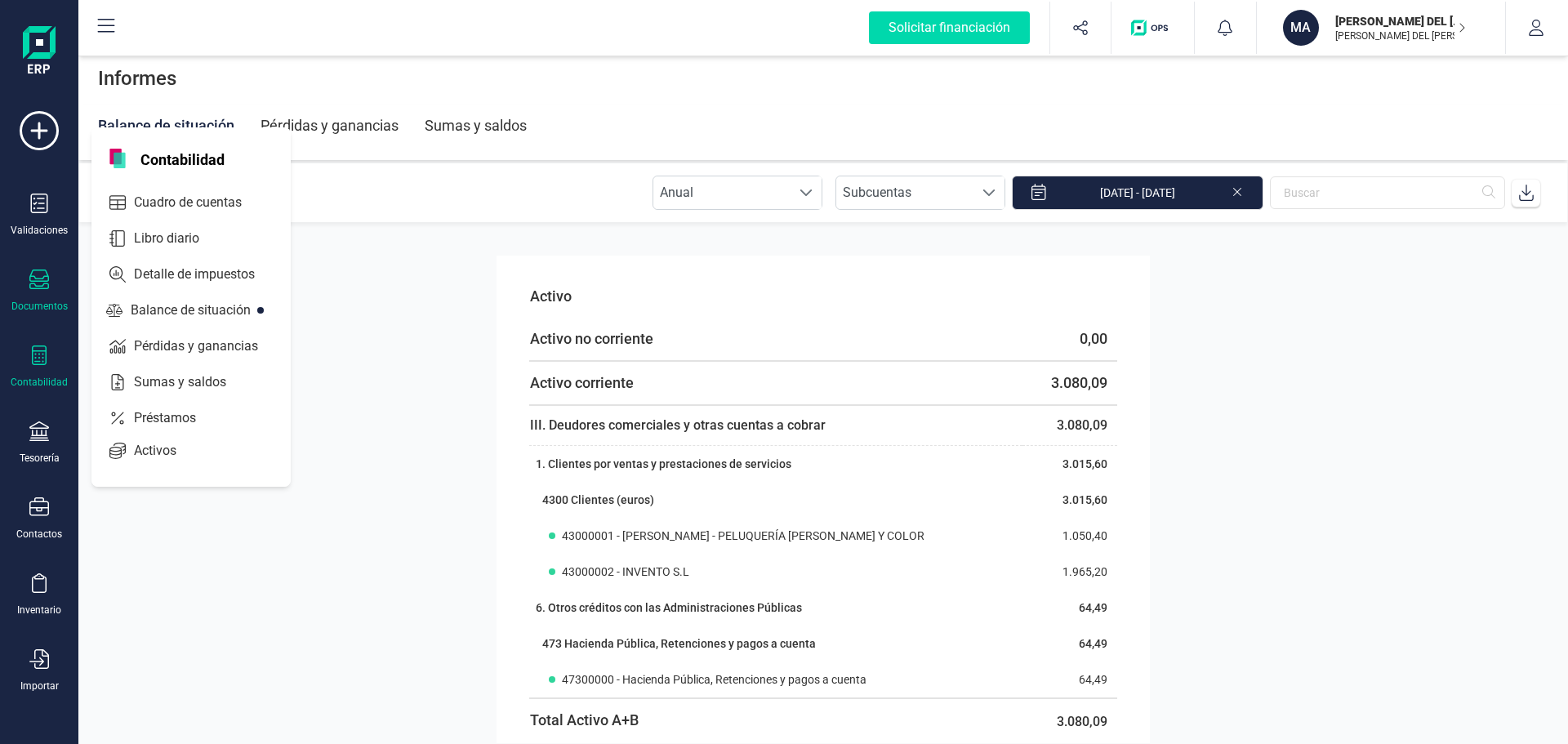
click at [41, 278] on icon at bounding box center [39, 279] width 19 height 19
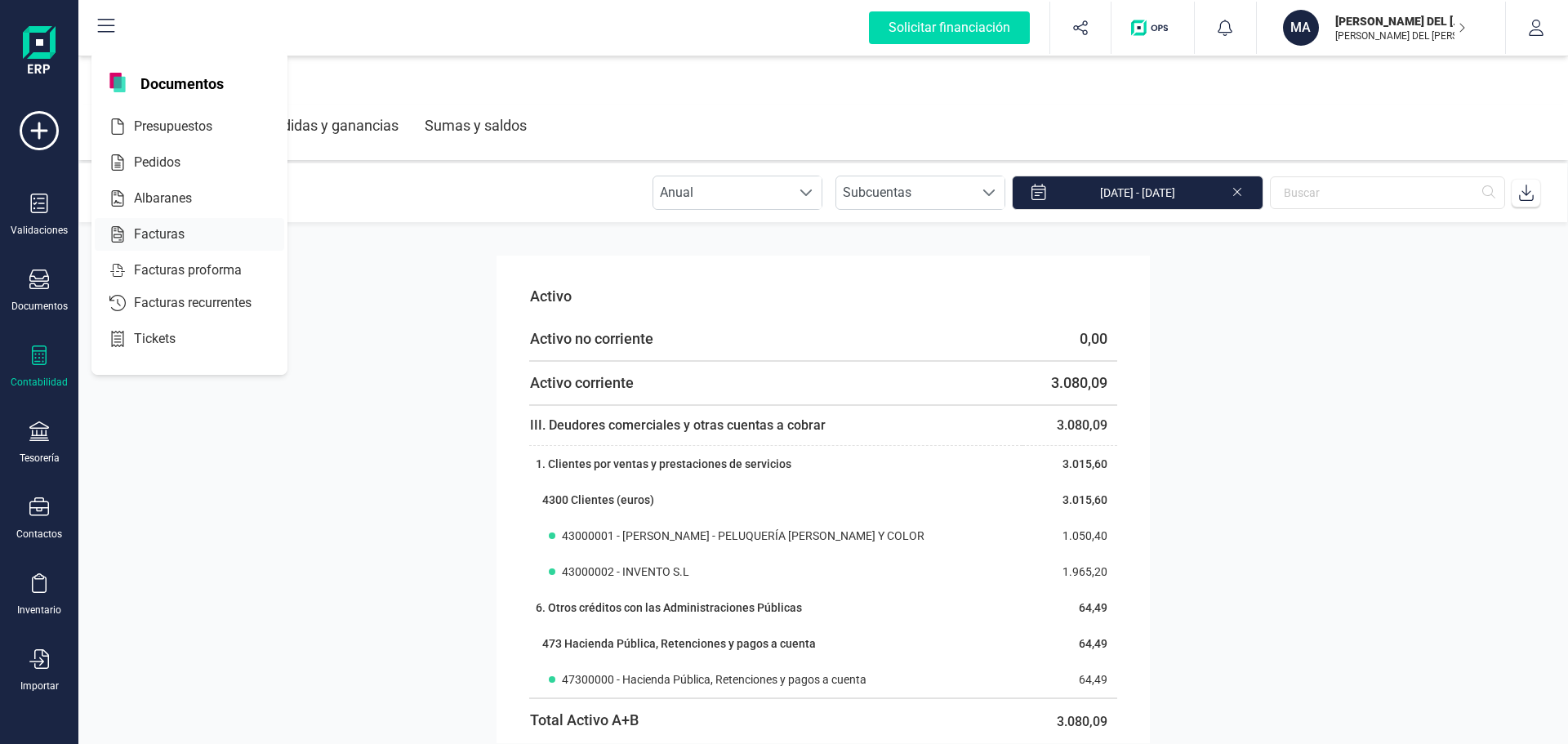
click at [143, 237] on span "Facturas" at bounding box center [170, 234] width 86 height 19
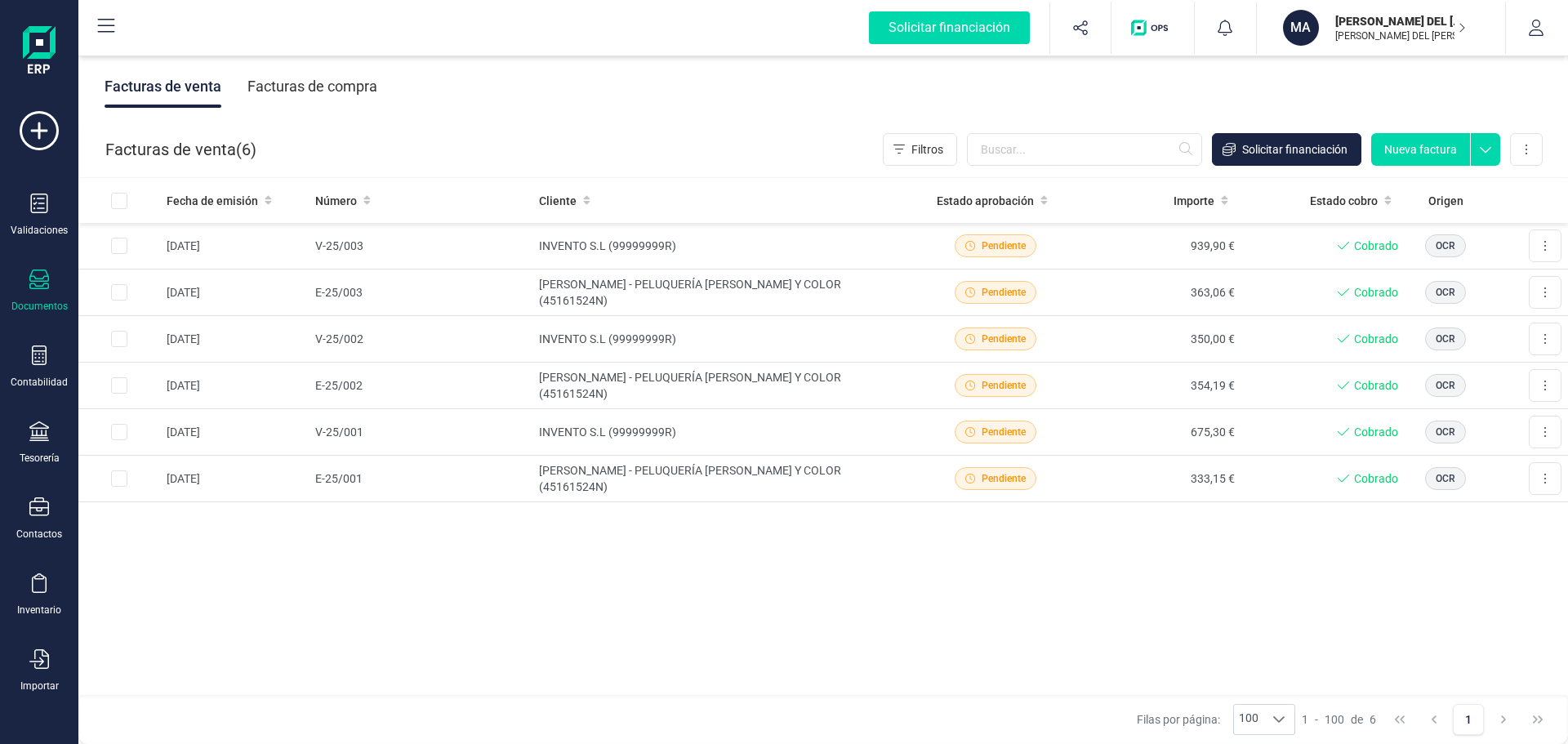
click at [273, 93] on div "Facturas de compra" at bounding box center [312, 86] width 130 height 42
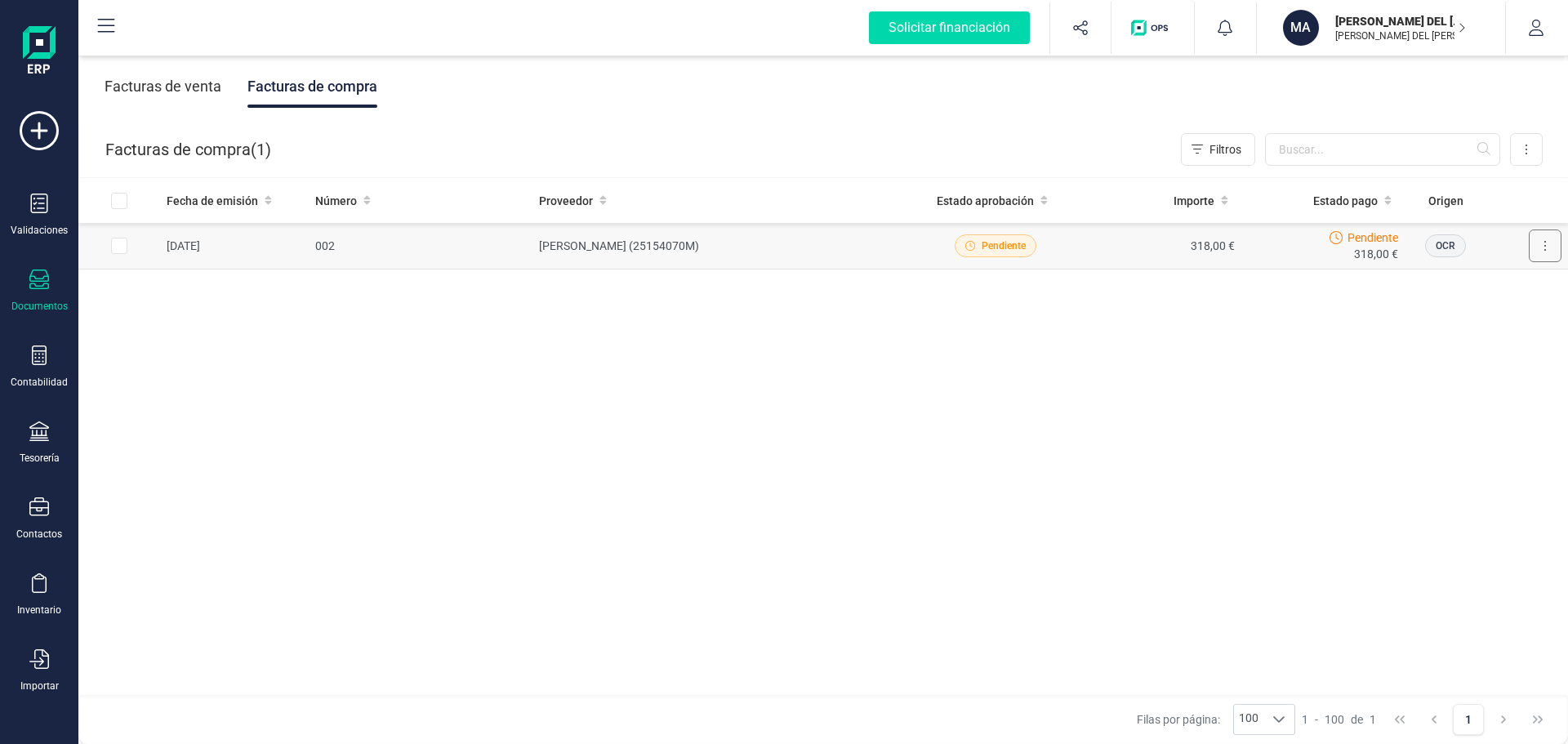
click at [1547, 246] on button at bounding box center [1544, 246] width 33 height 33
click at [1321, 331] on div "Fecha de emisión Número Proveedor Estado aprobación Importe Estado pago Origen …" at bounding box center [823, 437] width 1489 height 519
click at [994, 244] on span "Pendiente" at bounding box center [1004, 245] width 44 height 14
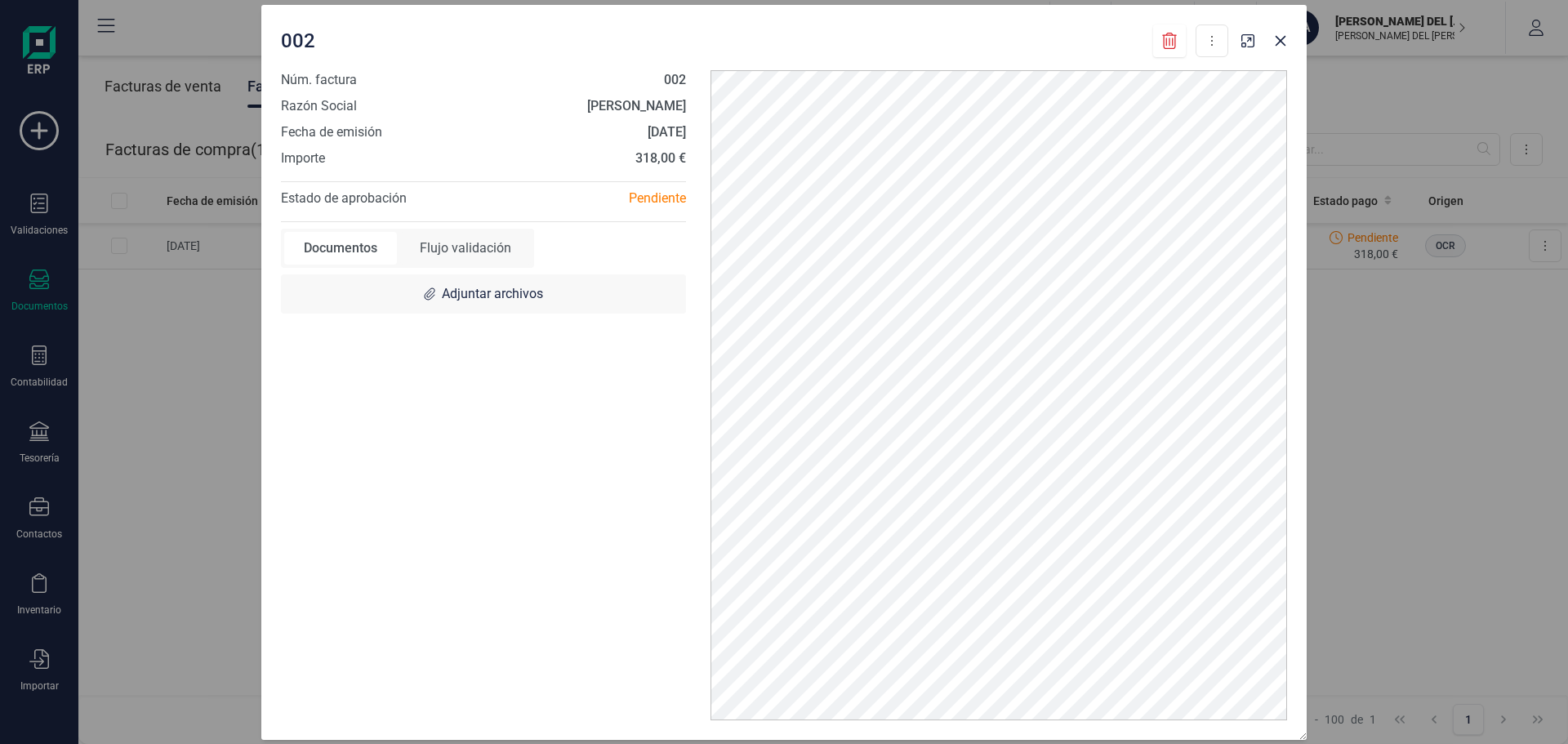
click at [472, 248] on div "Flujo validación" at bounding box center [465, 248] width 130 height 33
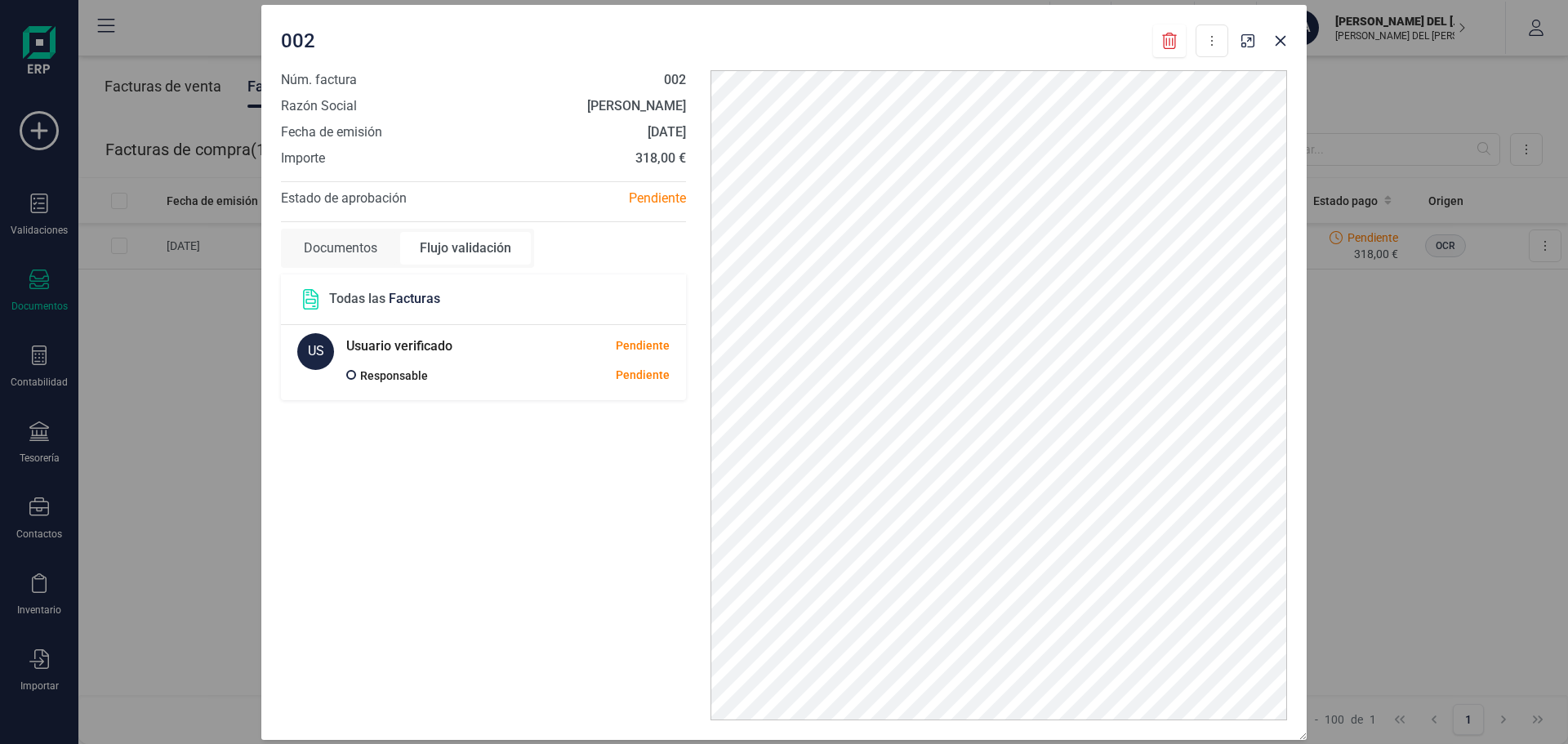
click at [343, 240] on div "Documentos" at bounding box center [340, 248] width 113 height 33
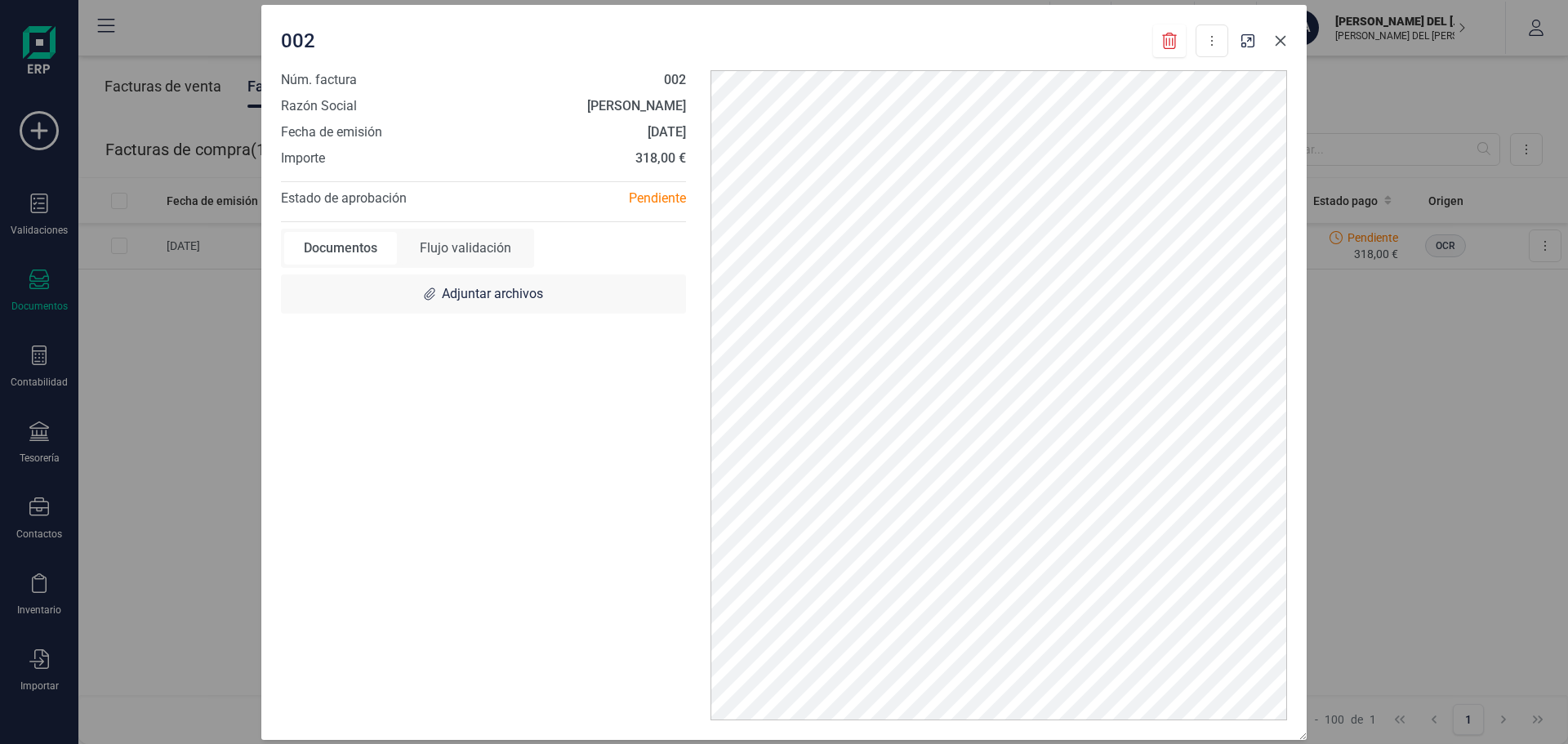
click at [1285, 40] on icon "button" at bounding box center [1280, 40] width 13 height 13
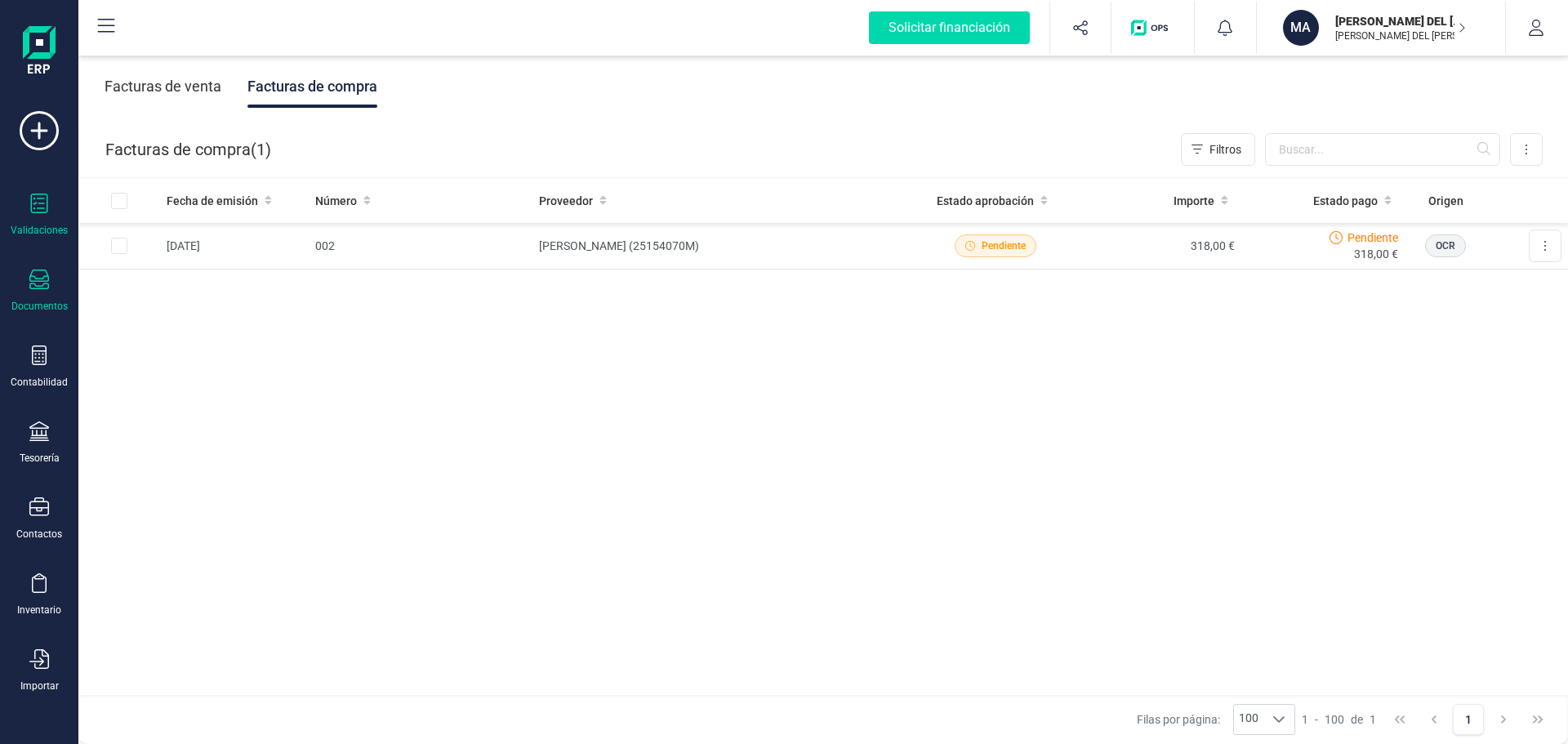
click at [36, 199] on icon at bounding box center [39, 203] width 19 height 19
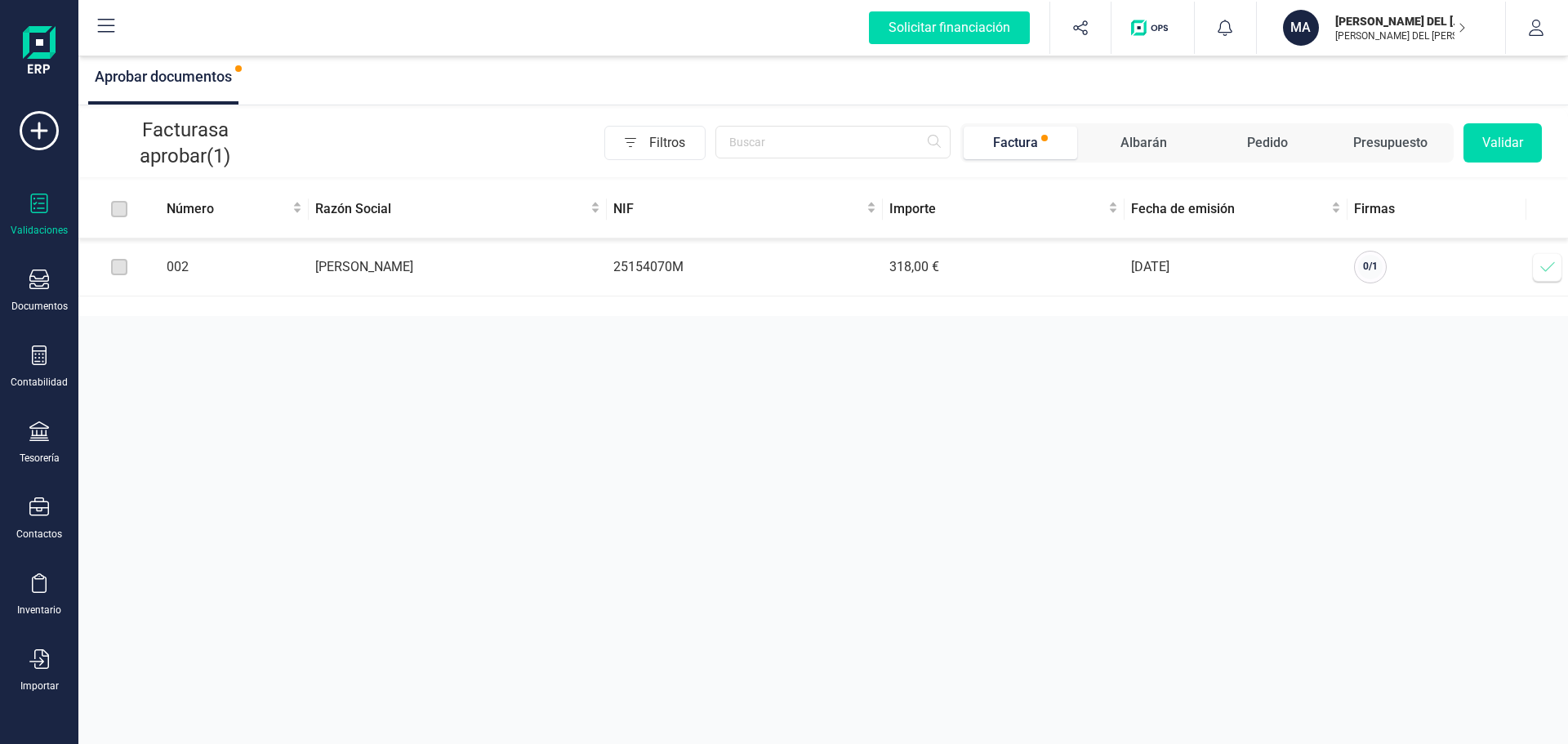
click at [1517, 134] on button "Validar" at bounding box center [1502, 143] width 79 height 39
click at [1549, 269] on icon at bounding box center [1547, 267] width 14 height 10
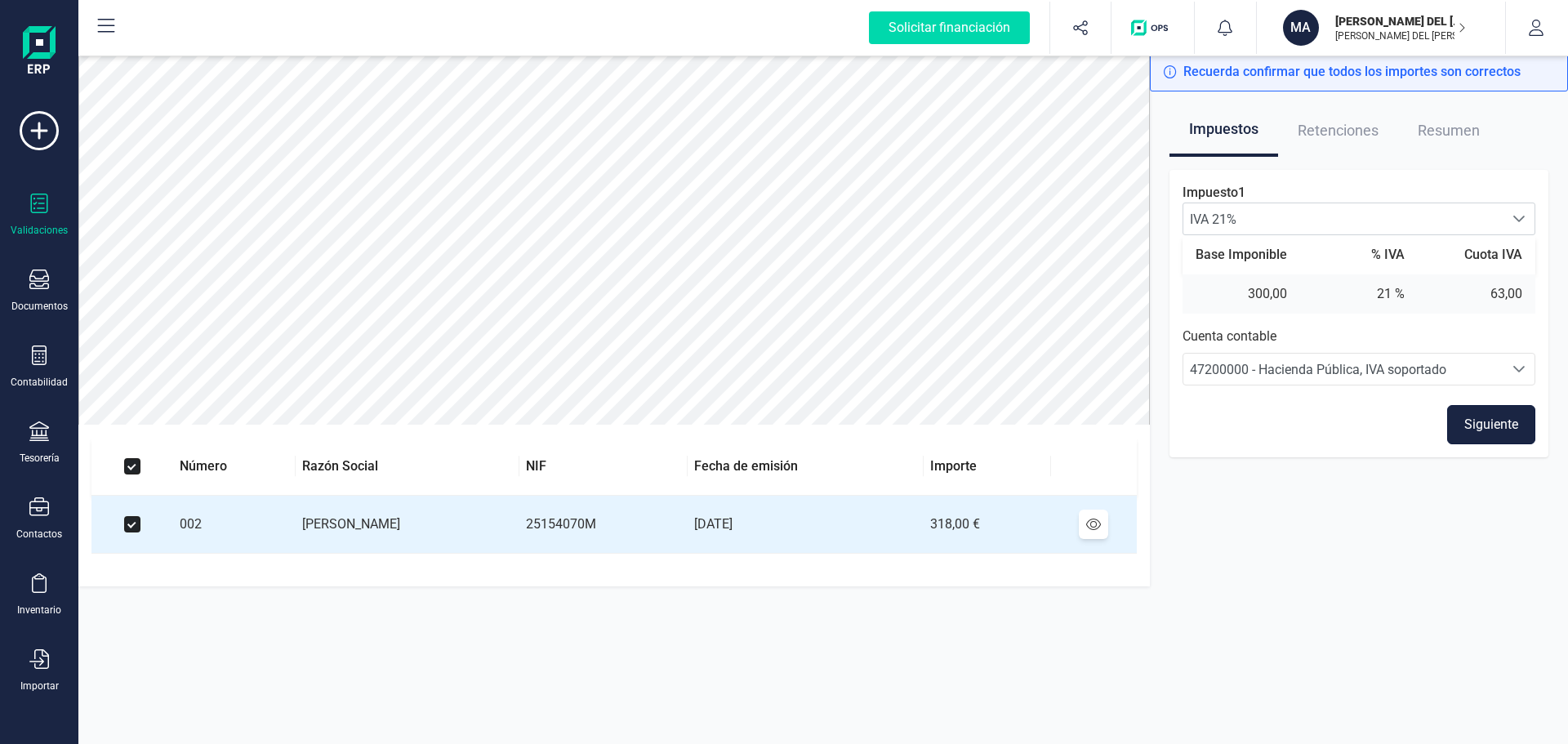
click at [1499, 426] on button "Siguiente" at bounding box center [1491, 425] width 88 height 39
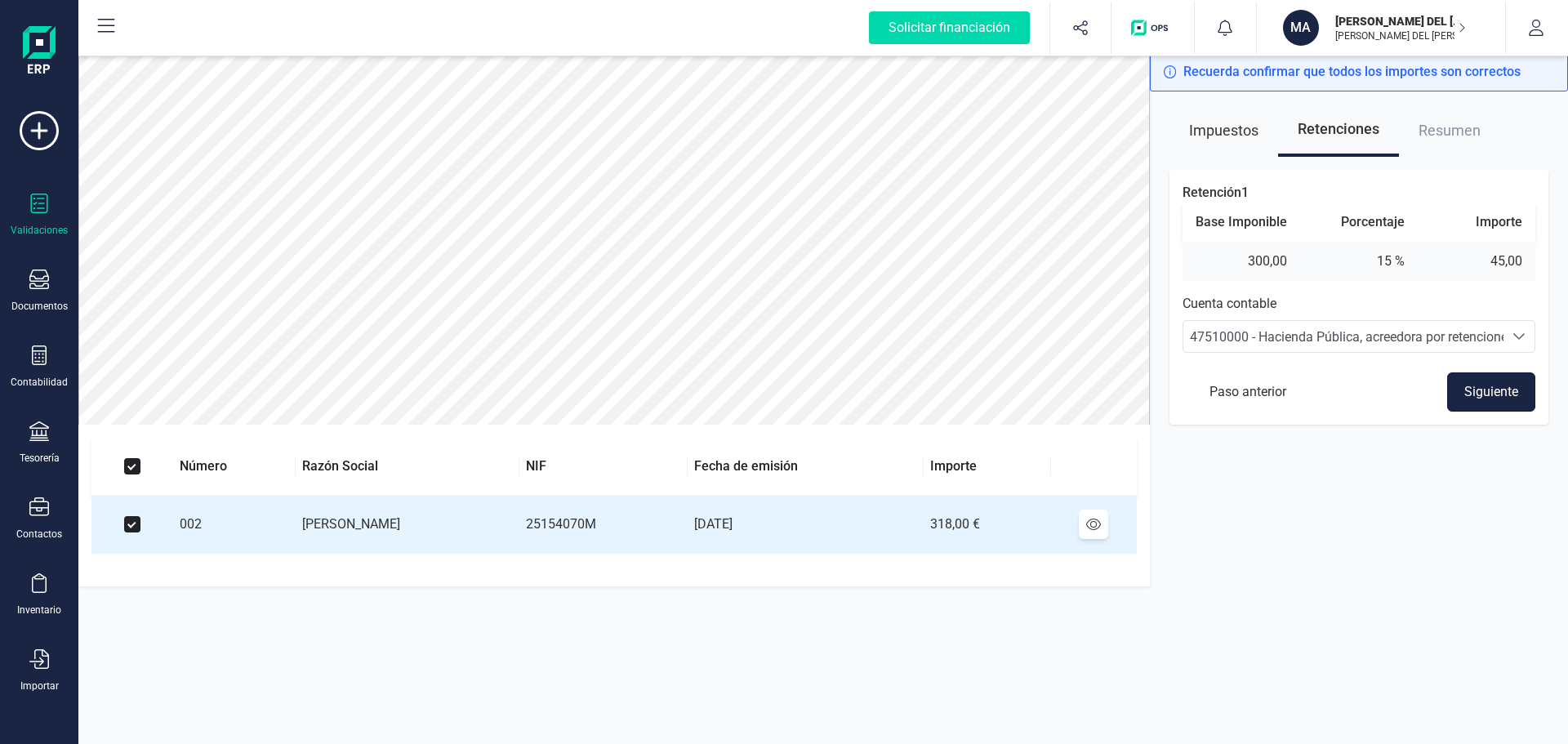
click at [1490, 387] on button "Siguiente" at bounding box center [1491, 392] width 88 height 39
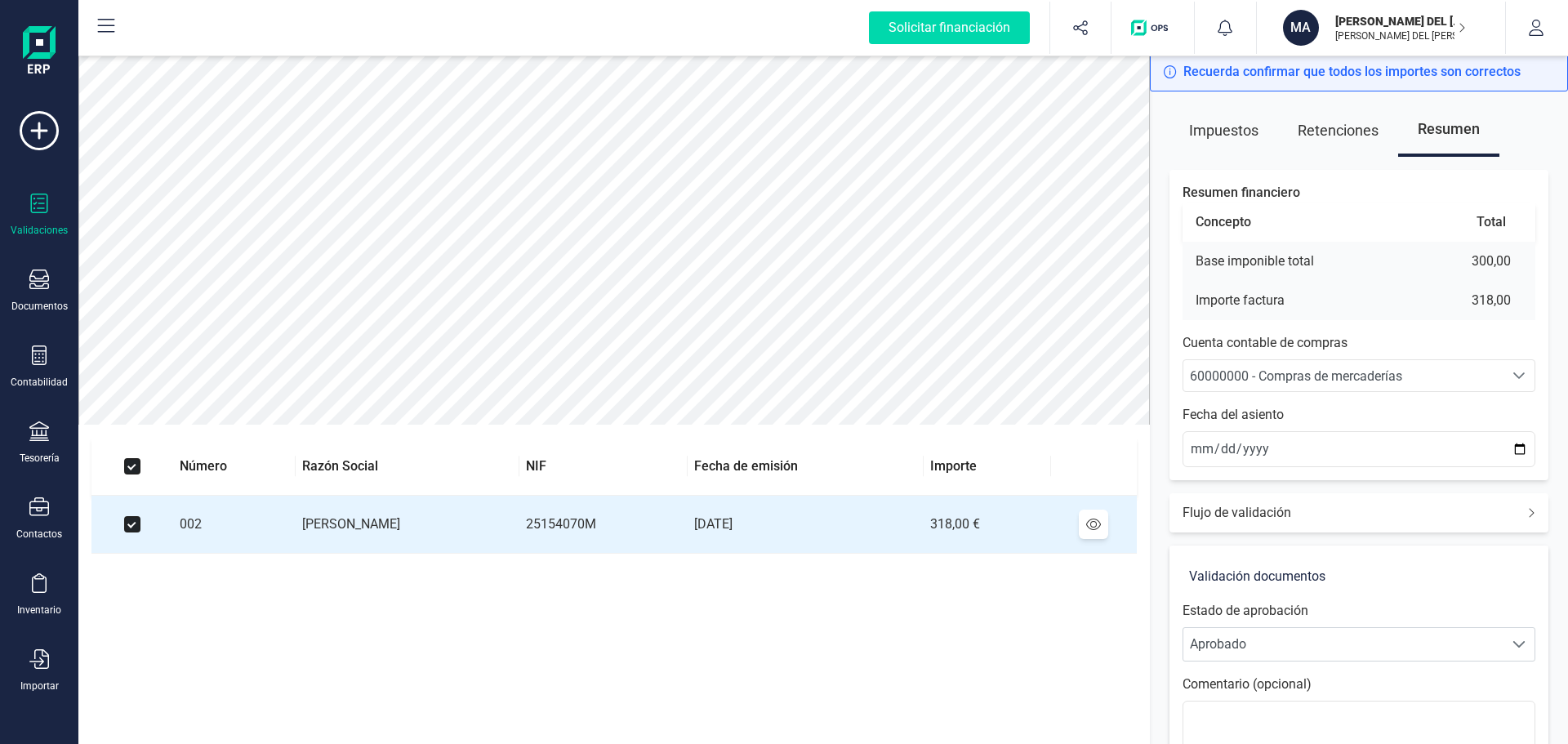
click at [1358, 372] on span "60000000 - Compras de mercaderías" at bounding box center [1295, 376] width 213 height 15
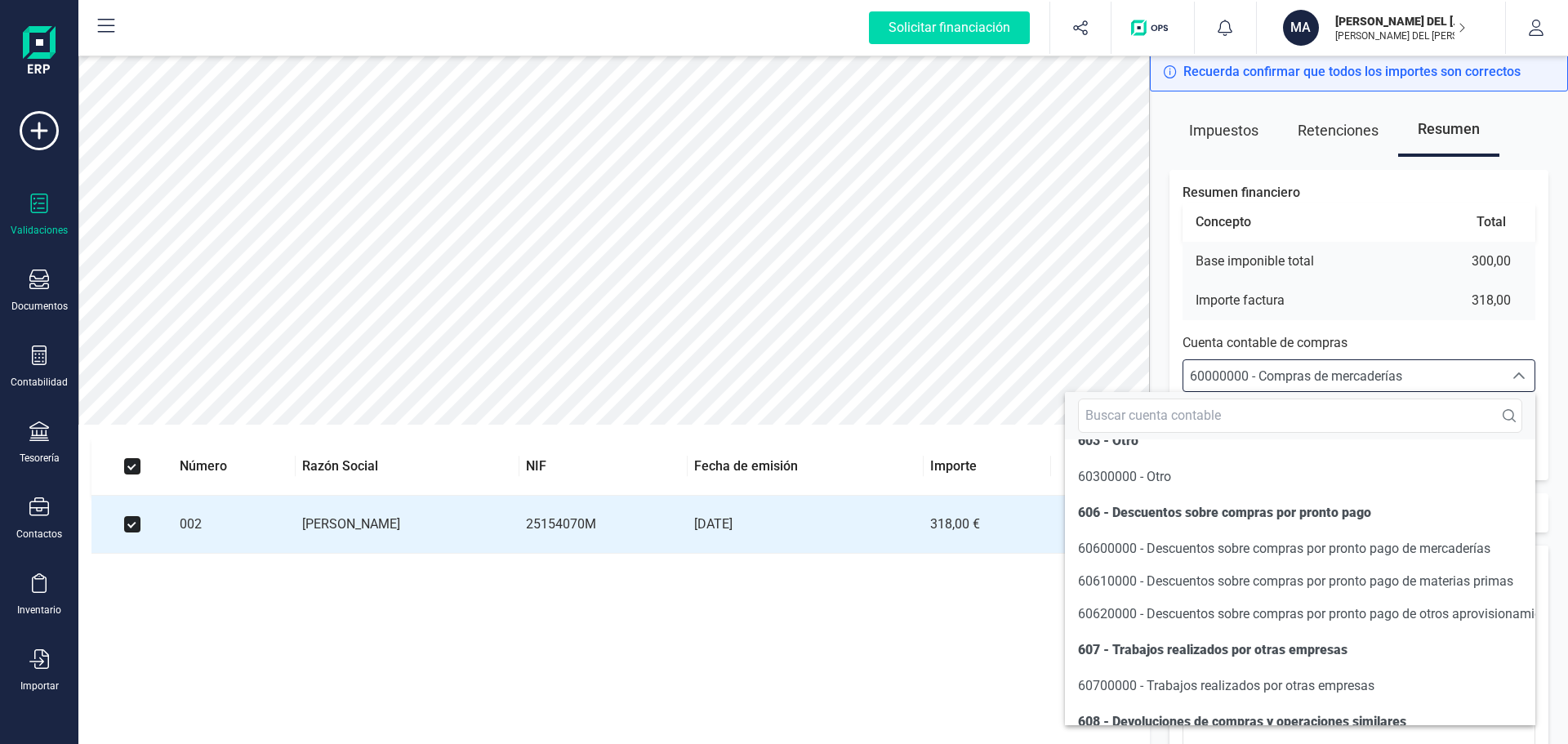
scroll to position [8350, 0]
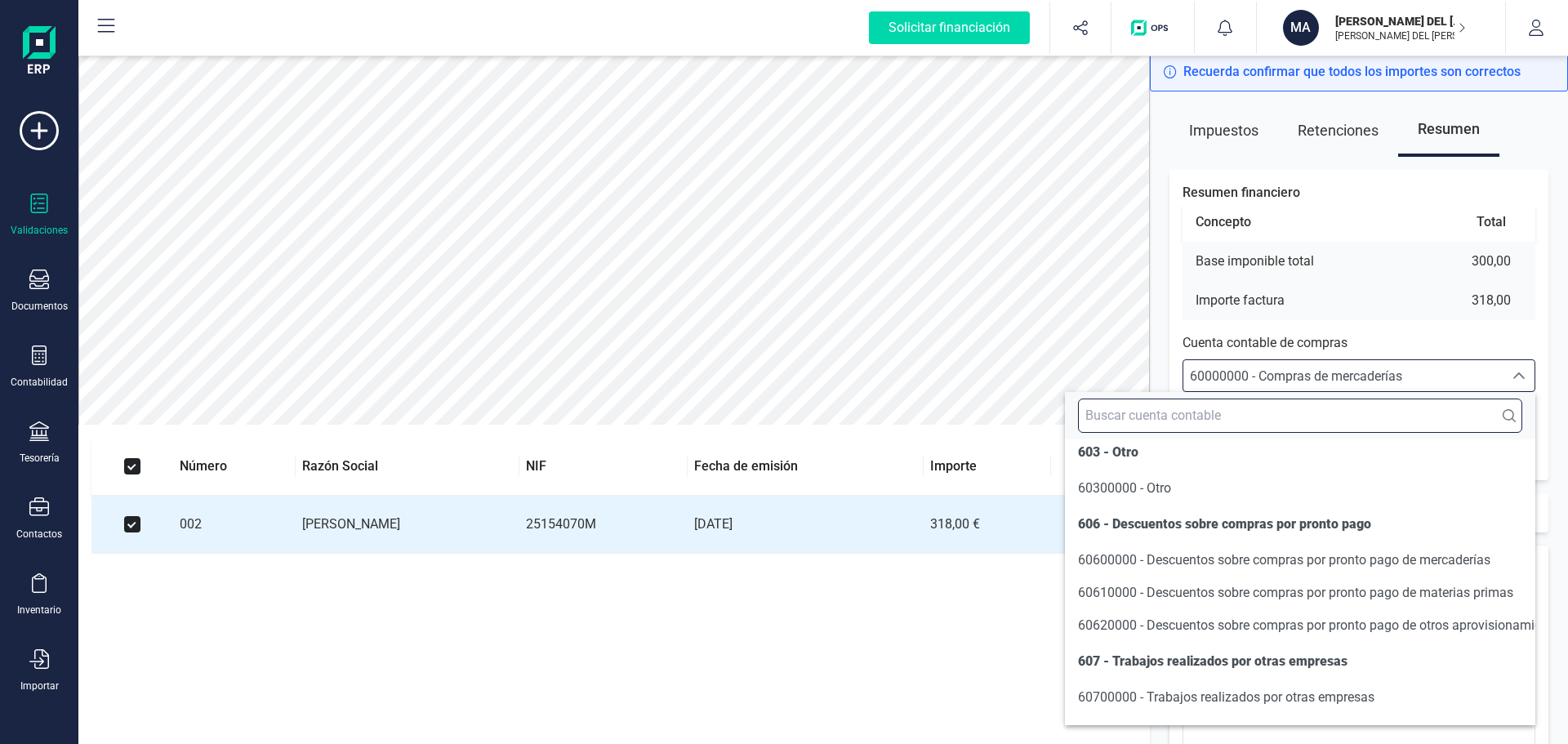
click at [1214, 419] on input "text" at bounding box center [1299, 415] width 444 height 34
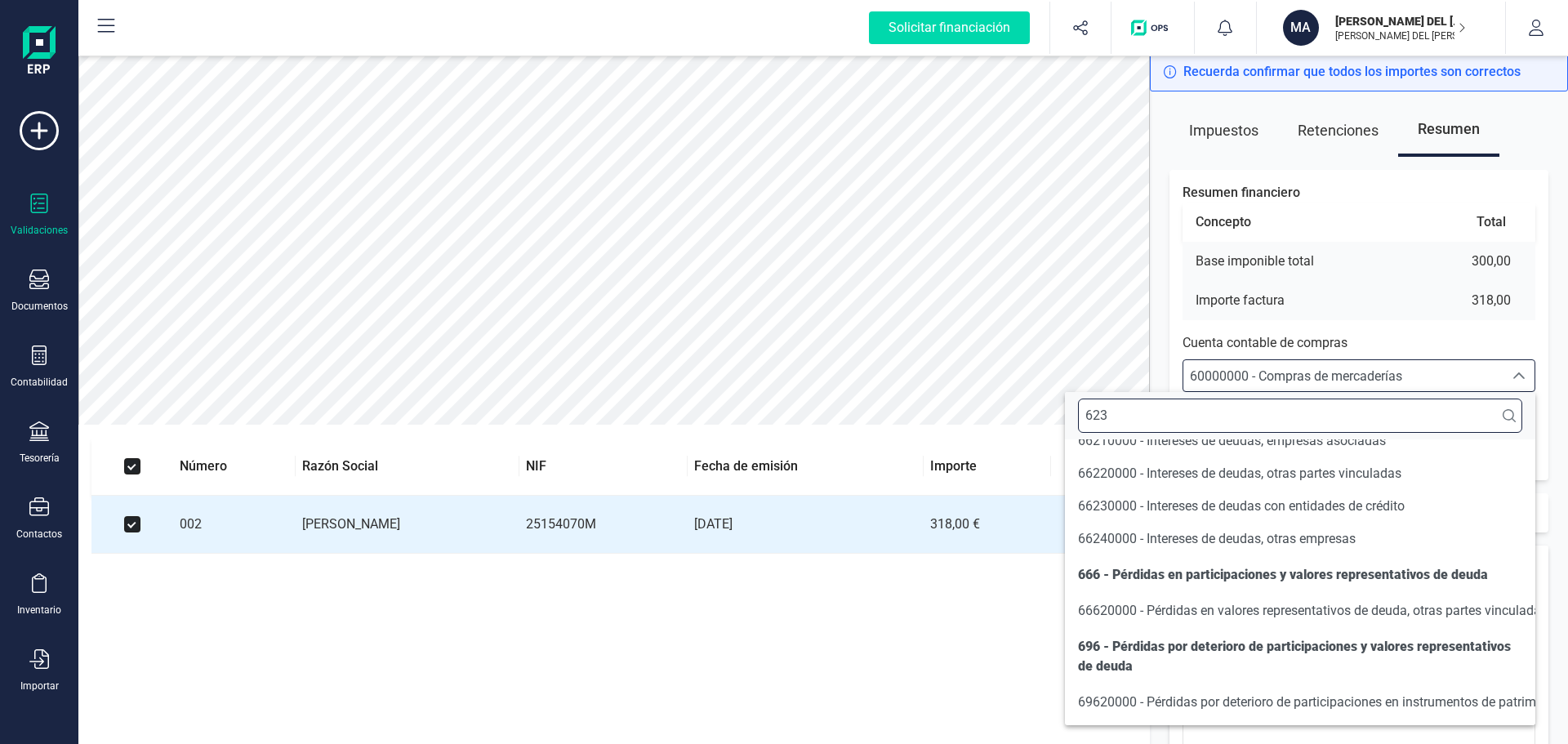
scroll to position [0, 0]
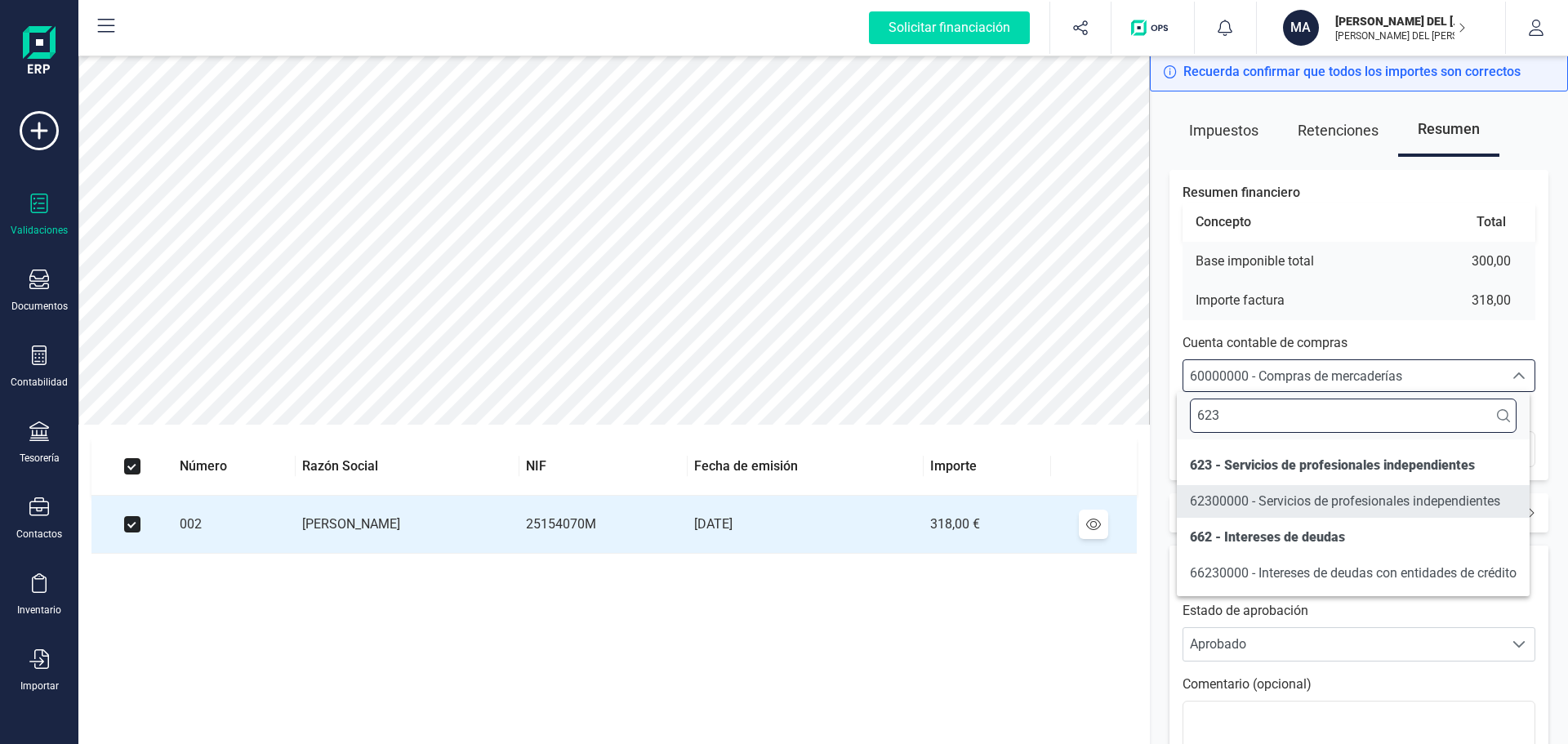
type input "623"
click at [1259, 492] on span "62300000 - Servicios de profesionales independientes" at bounding box center [1344, 501] width 310 height 19
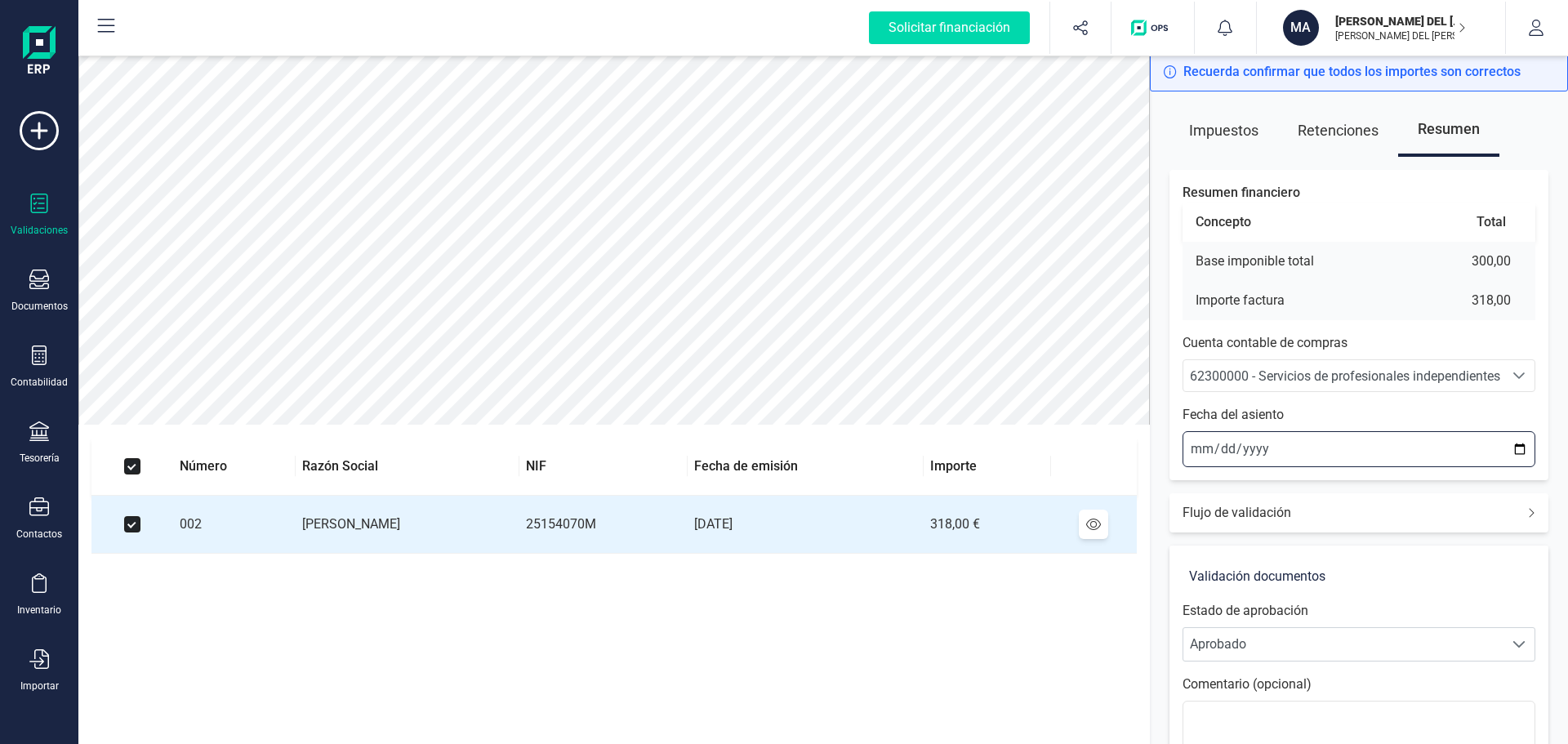
click at [1519, 447] on input "[DATE]" at bounding box center [1359, 449] width 352 height 36
type input "[DATE]"
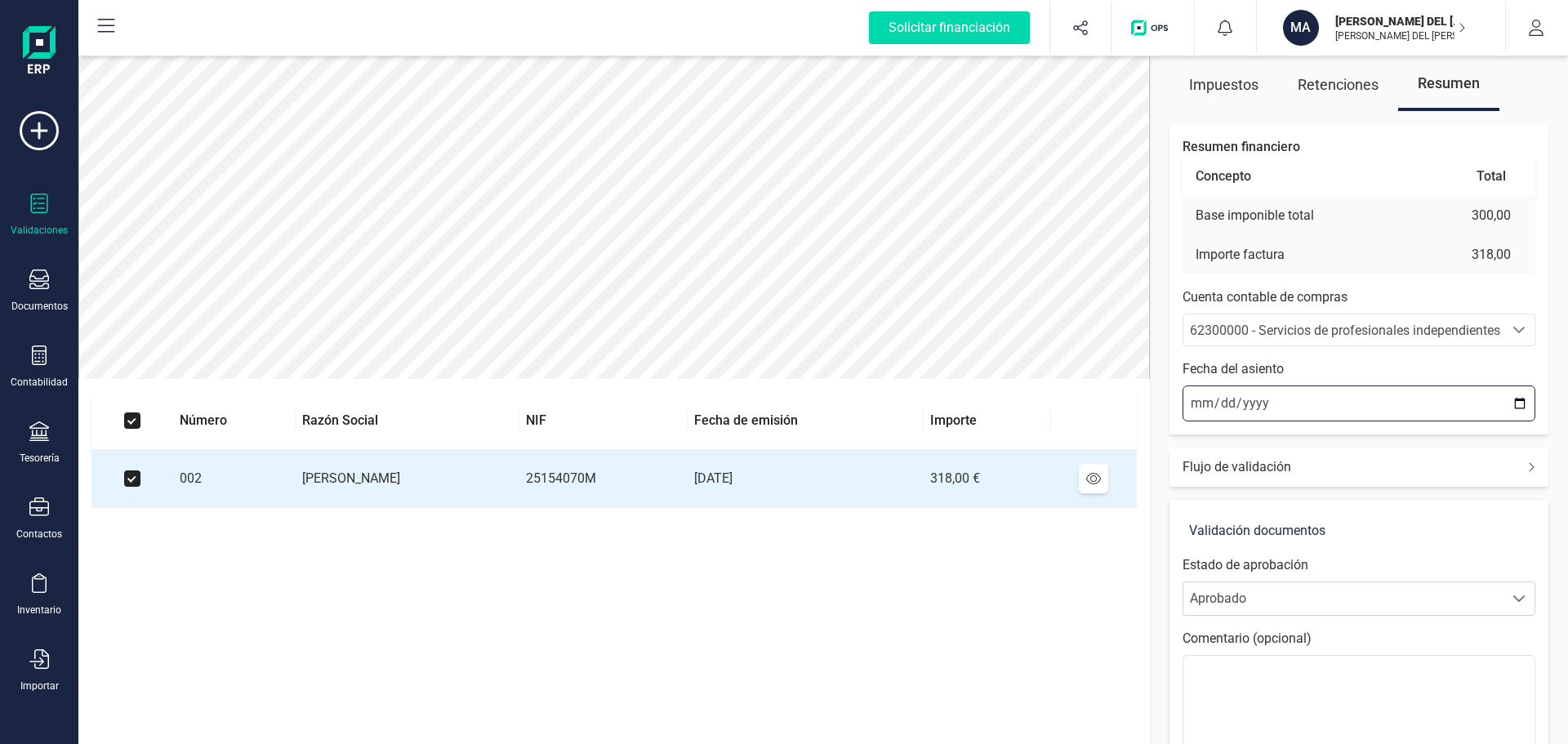
scroll to position [164, 0]
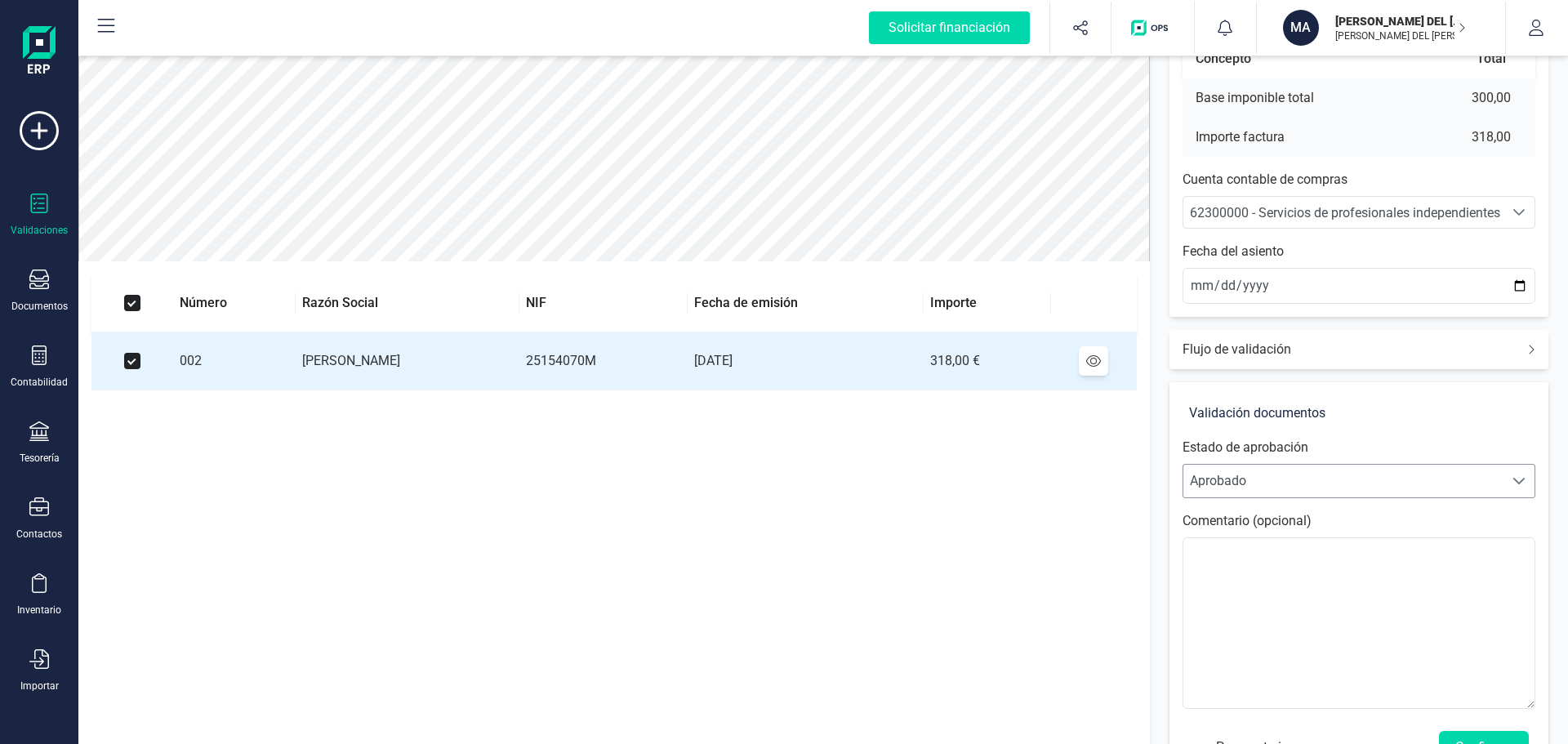
click at [1266, 484] on span "Aprobado" at bounding box center [1344, 480] width 320 height 33
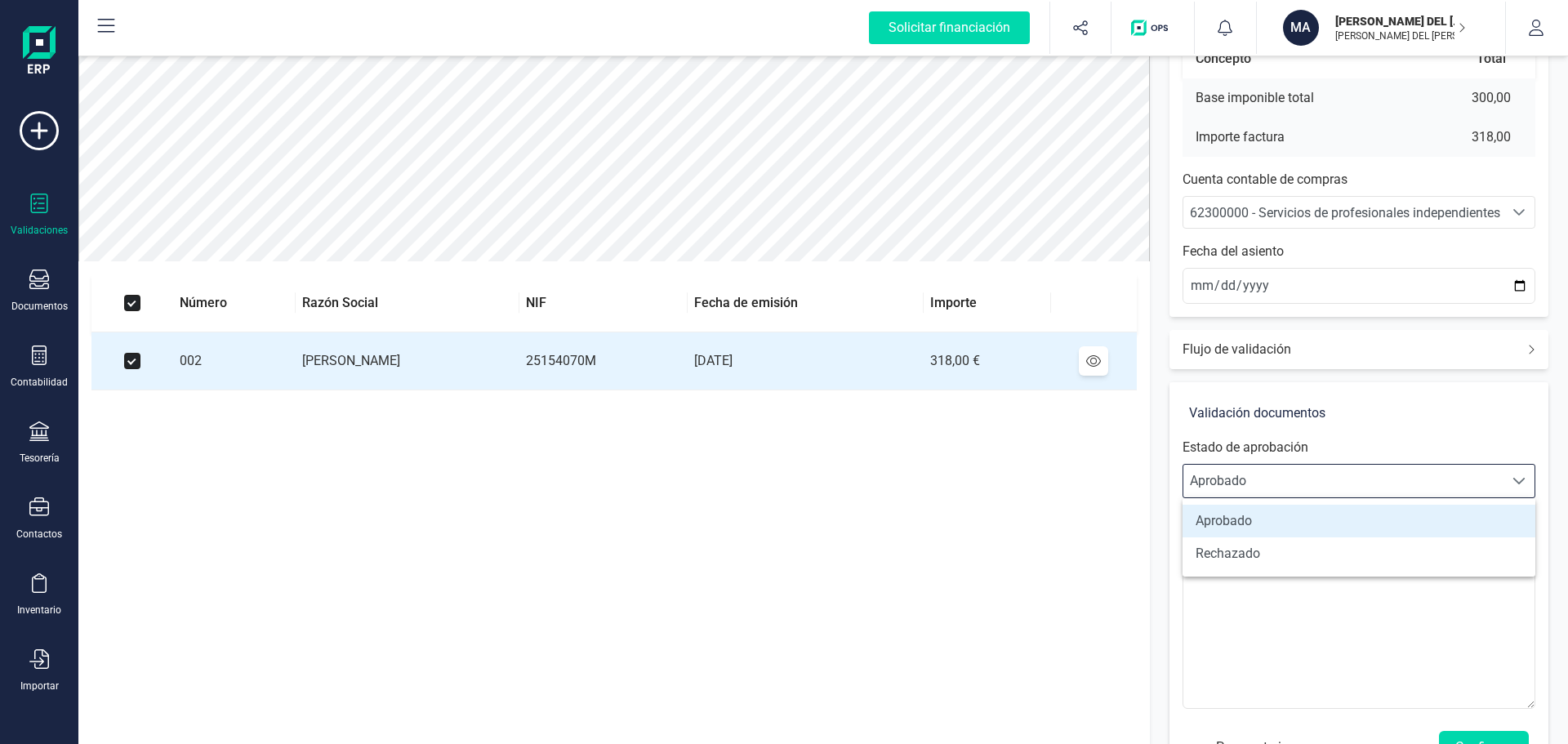
scroll to position [10, 72]
click at [1266, 484] on span "Aprobado" at bounding box center [1344, 480] width 320 height 33
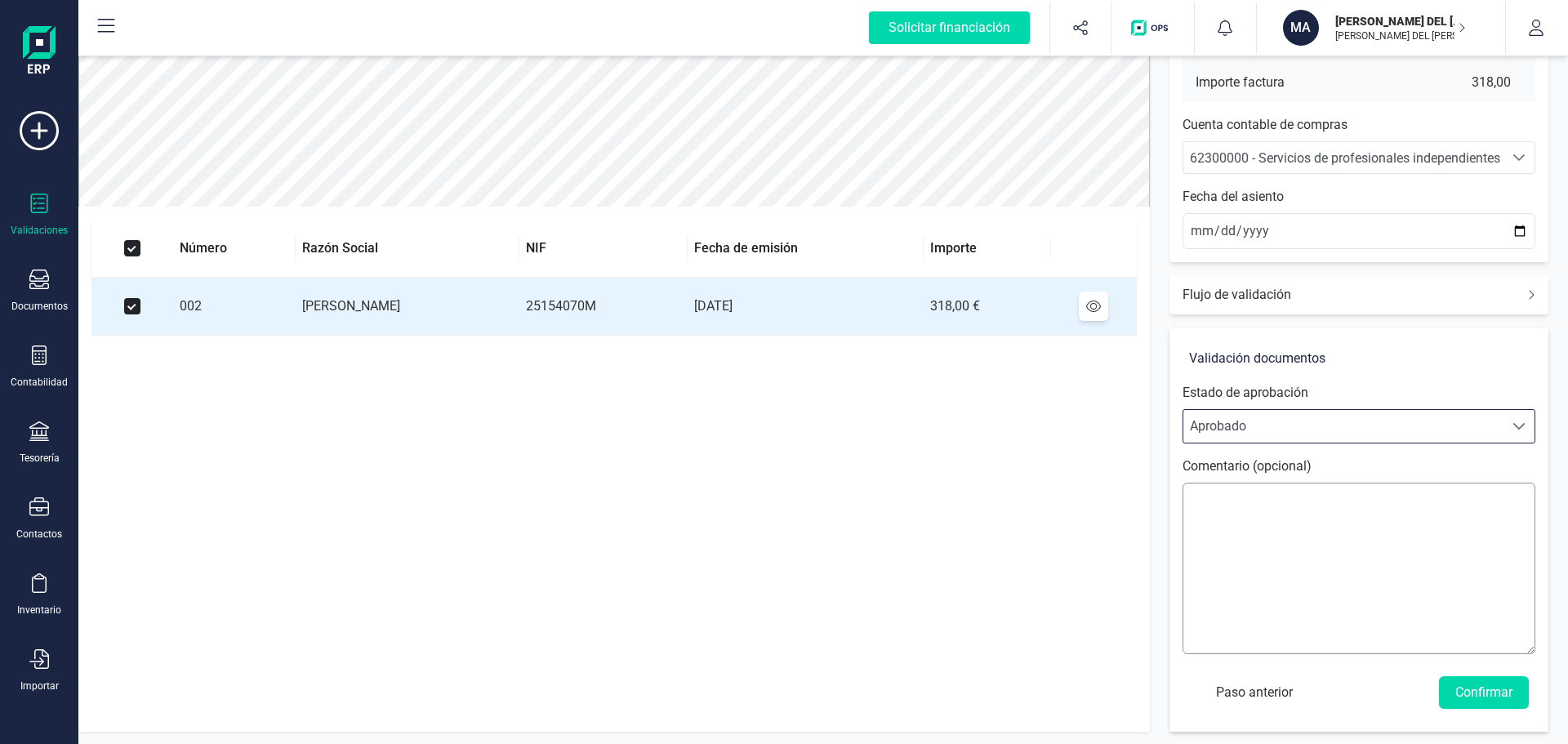
scroll to position [219, 0]
click at [1478, 694] on button "Confirmar" at bounding box center [1483, 691] width 90 height 33
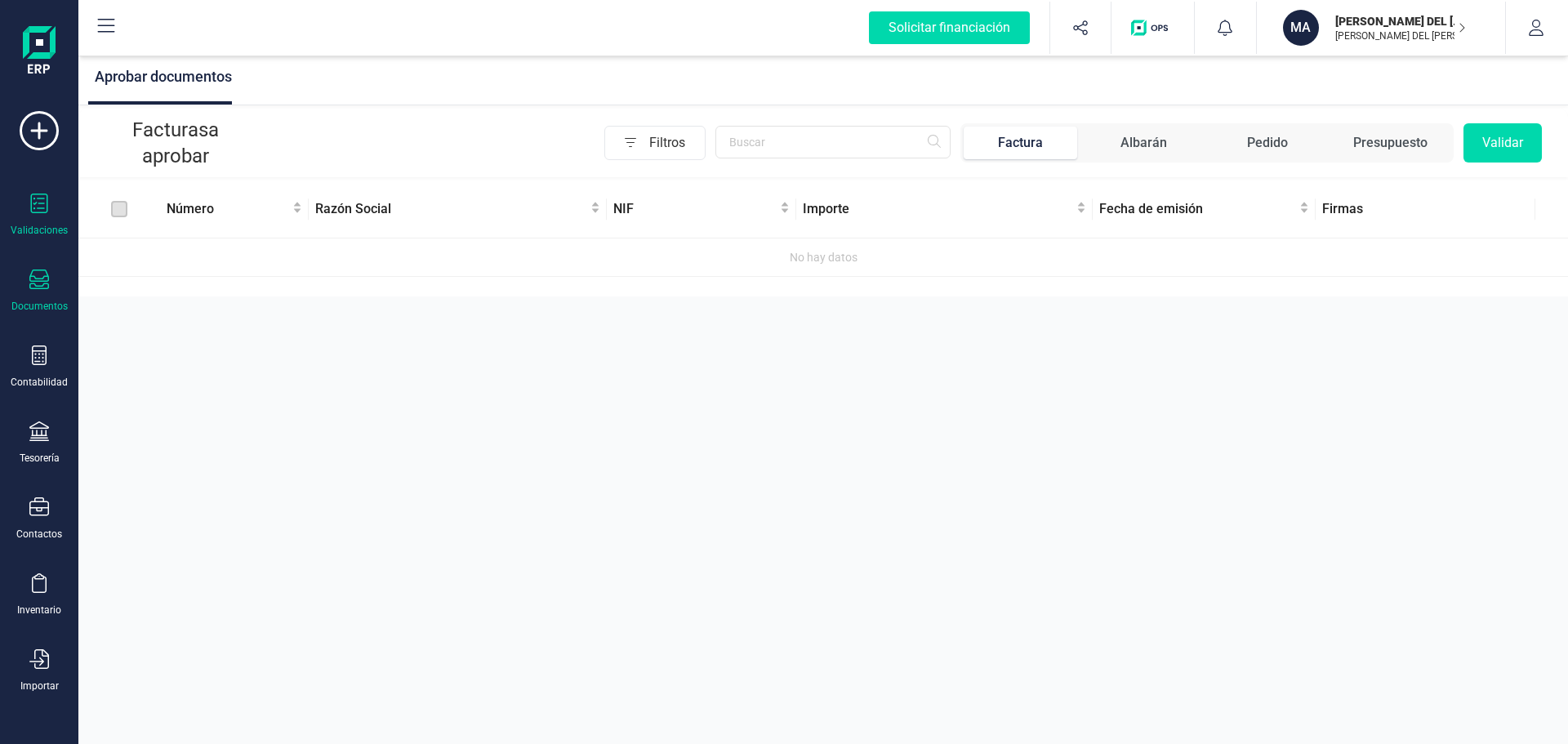
click at [38, 285] on icon at bounding box center [39, 279] width 19 height 19
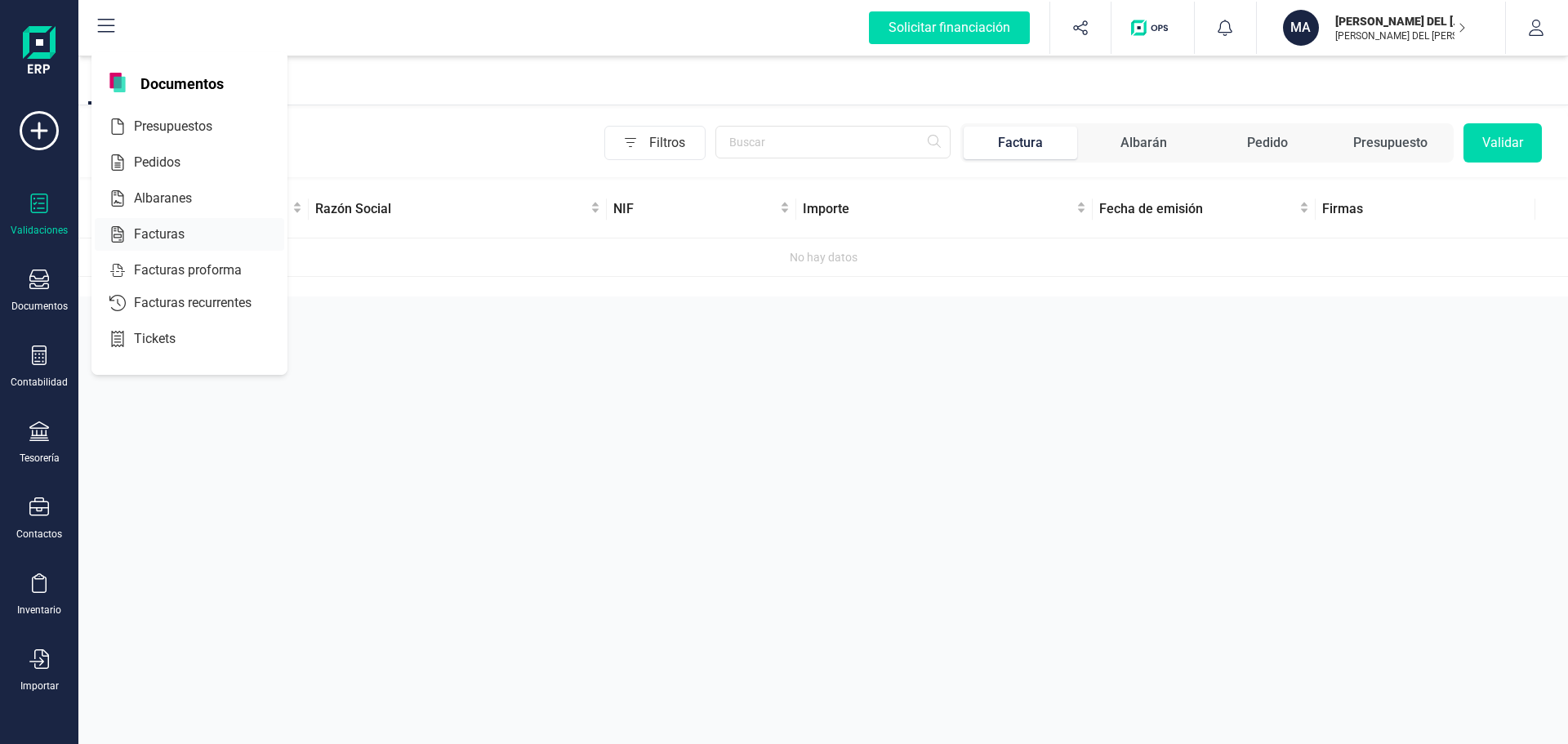
click at [159, 236] on span "Facturas" at bounding box center [170, 234] width 86 height 19
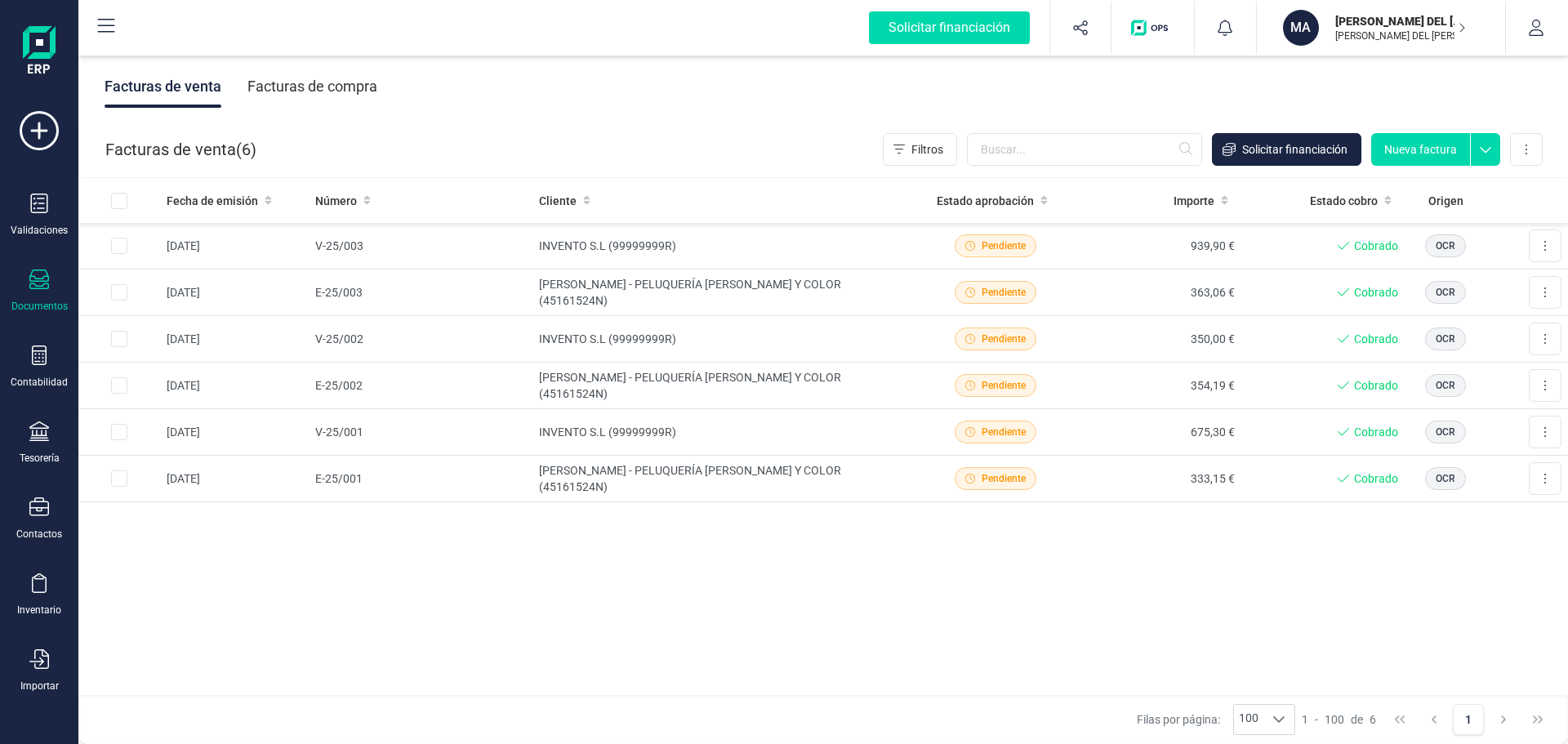
click at [325, 86] on div "Facturas de compra" at bounding box center [312, 86] width 130 height 42
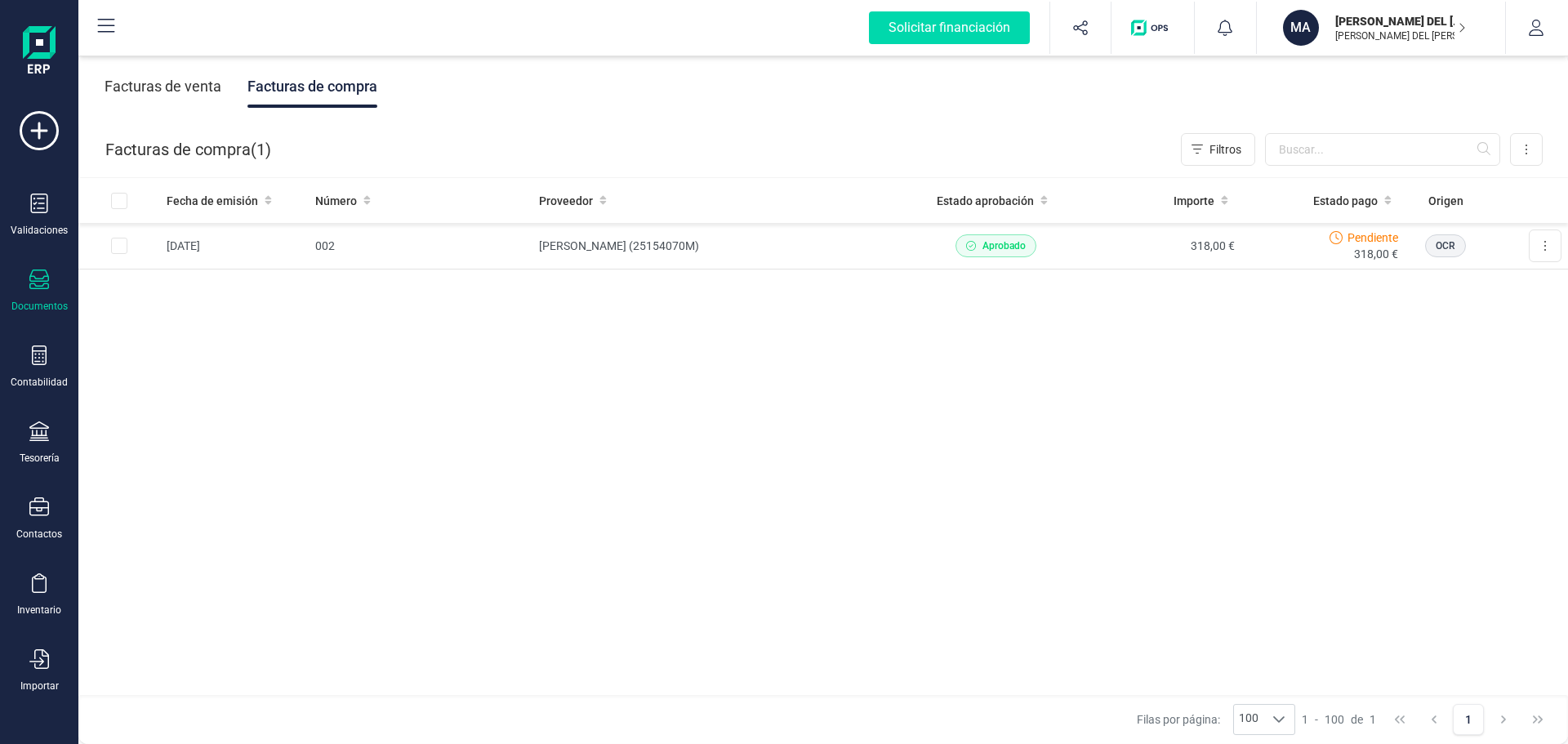
click at [182, 83] on div "Facturas de venta" at bounding box center [163, 86] width 117 height 42
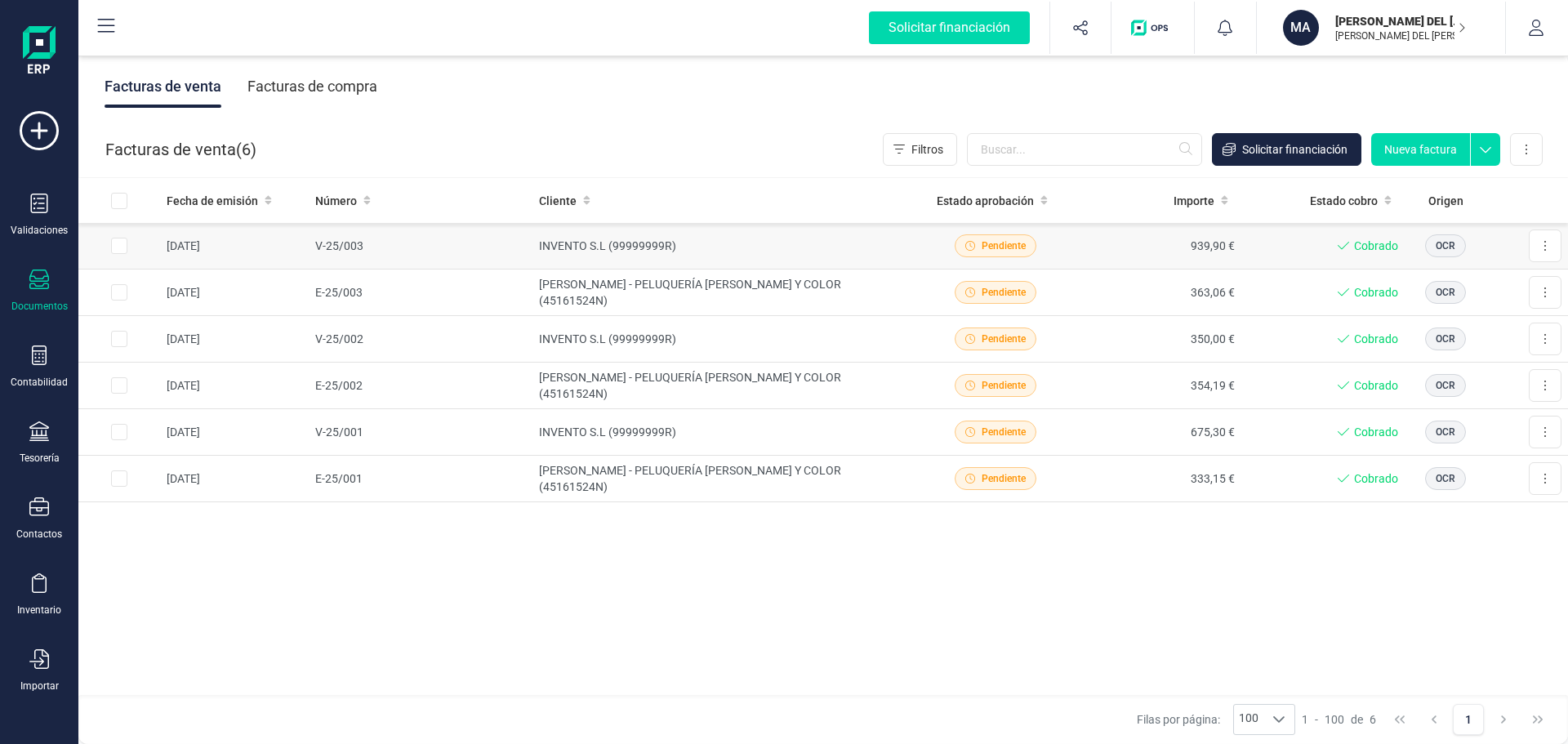
click at [985, 239] on span "Pendiente" at bounding box center [1004, 245] width 44 height 14
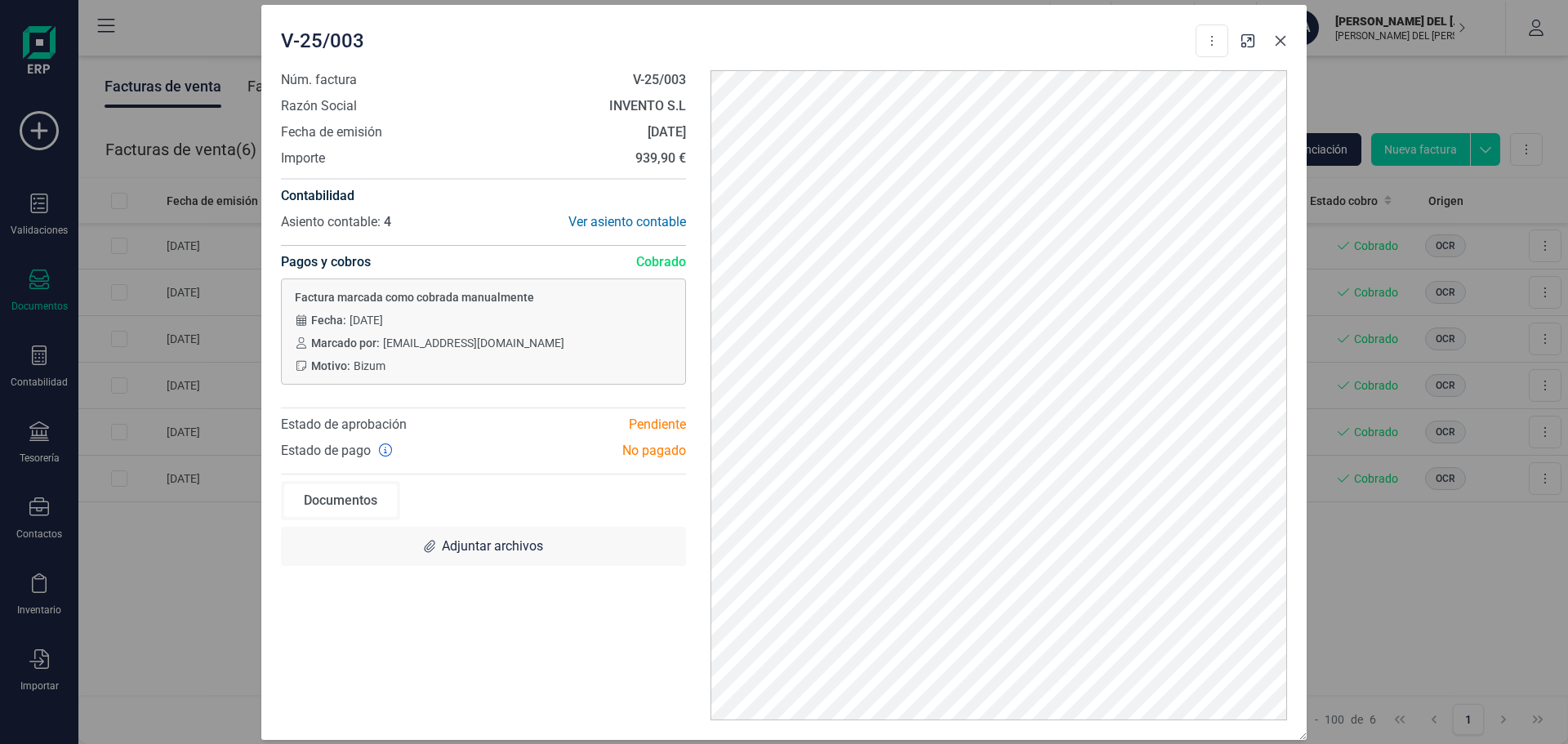
click at [1275, 41] on icon "button" at bounding box center [1280, 40] width 13 height 13
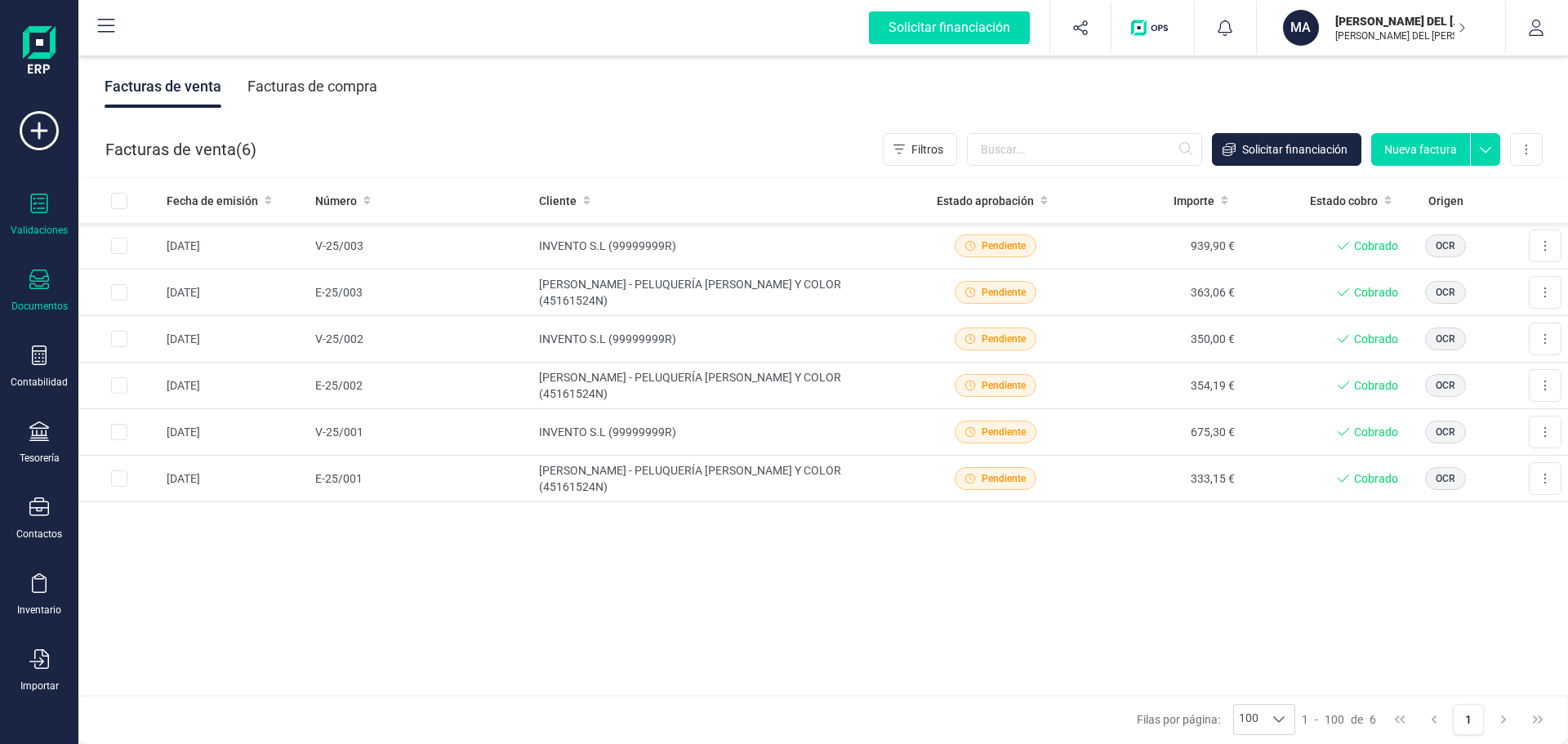
click at [42, 214] on div at bounding box center [39, 205] width 19 height 24
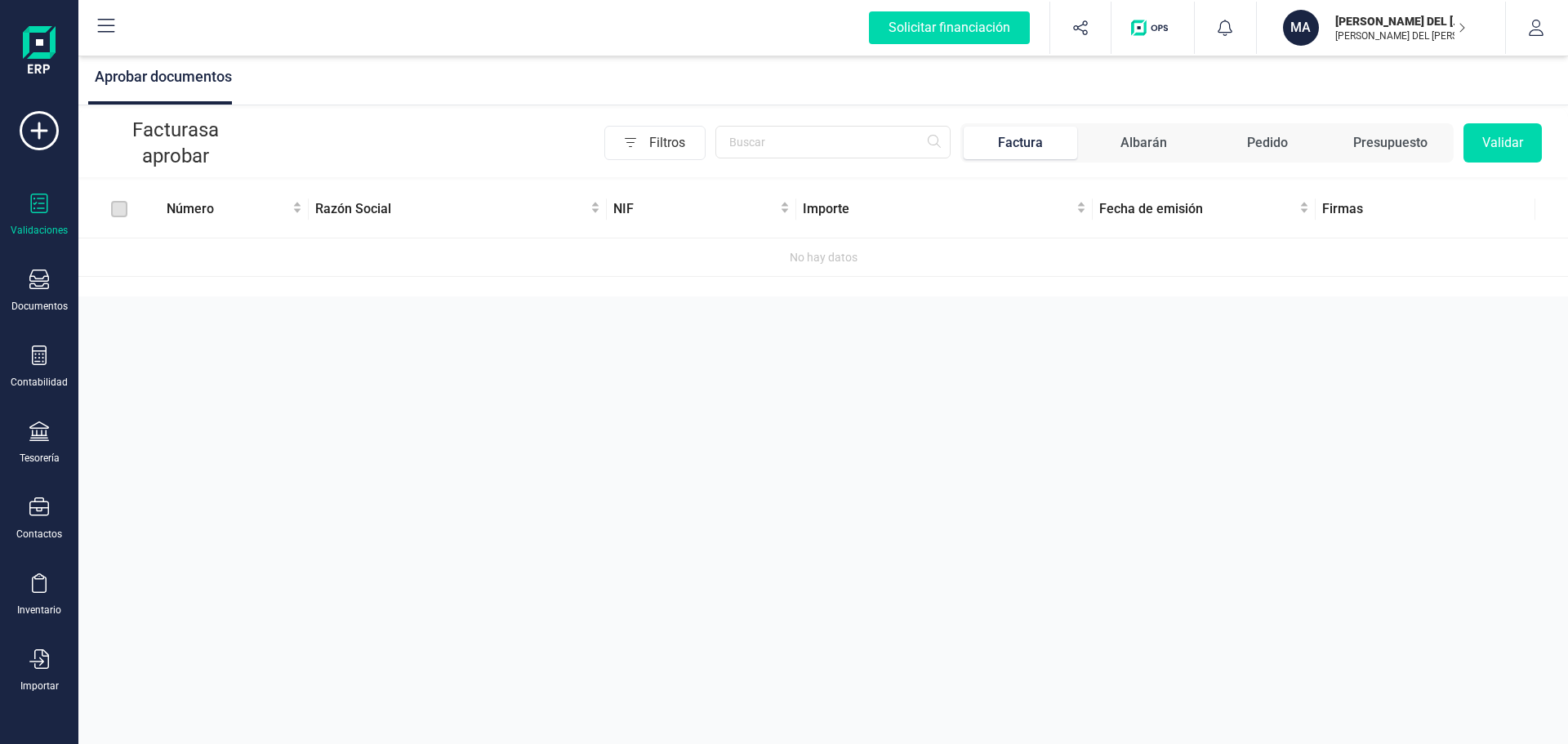
click at [672, 134] on span "Filtros" at bounding box center [677, 142] width 56 height 33
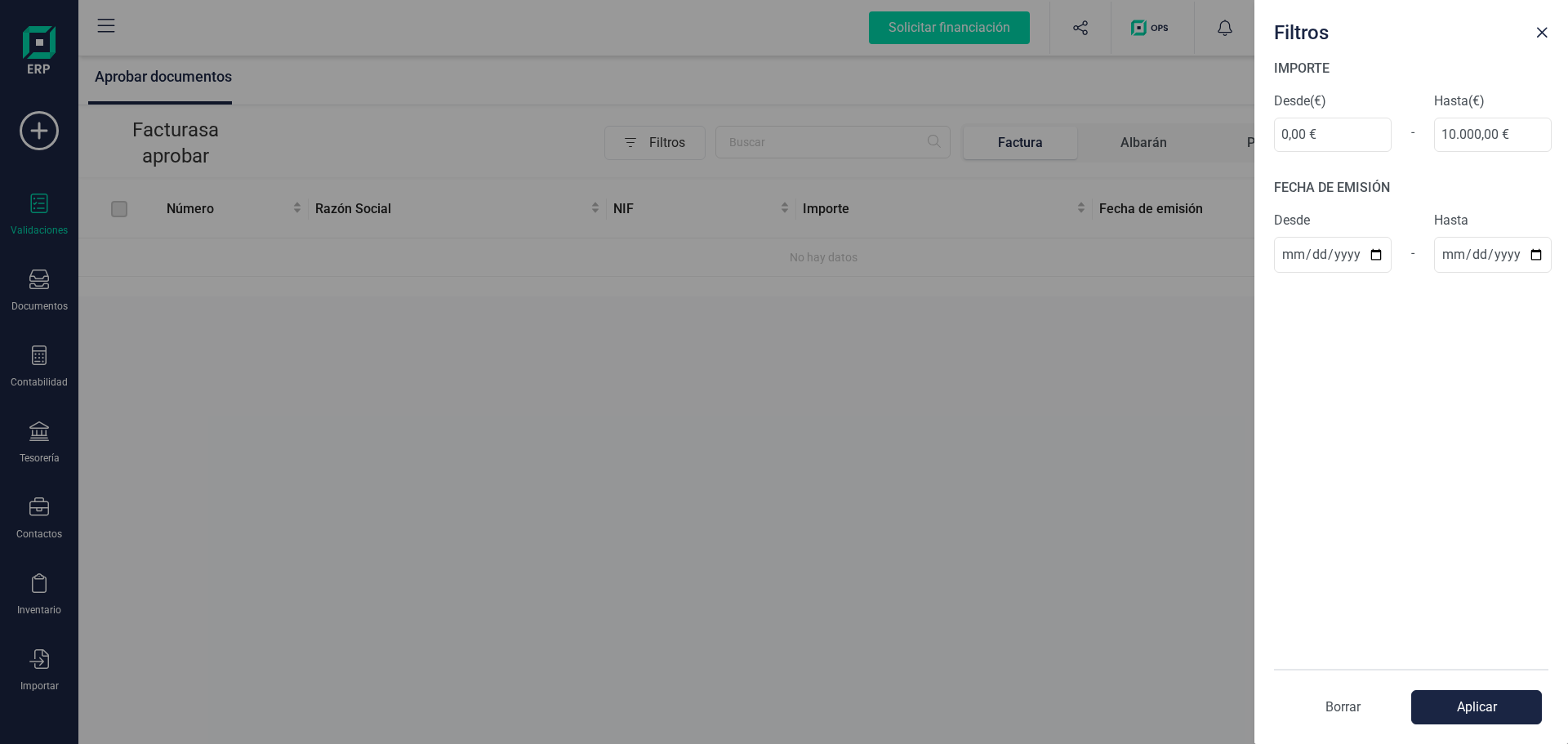
click at [690, 366] on div "Filtros IMPORTE Desde (€) 0,00 € - Hasta (€) 10.000,00 € FECHA DE EMISIÓN Desde…" at bounding box center [784, 372] width 1568 height 744
click at [1546, 24] on button "Close" at bounding box center [1541, 32] width 26 height 26
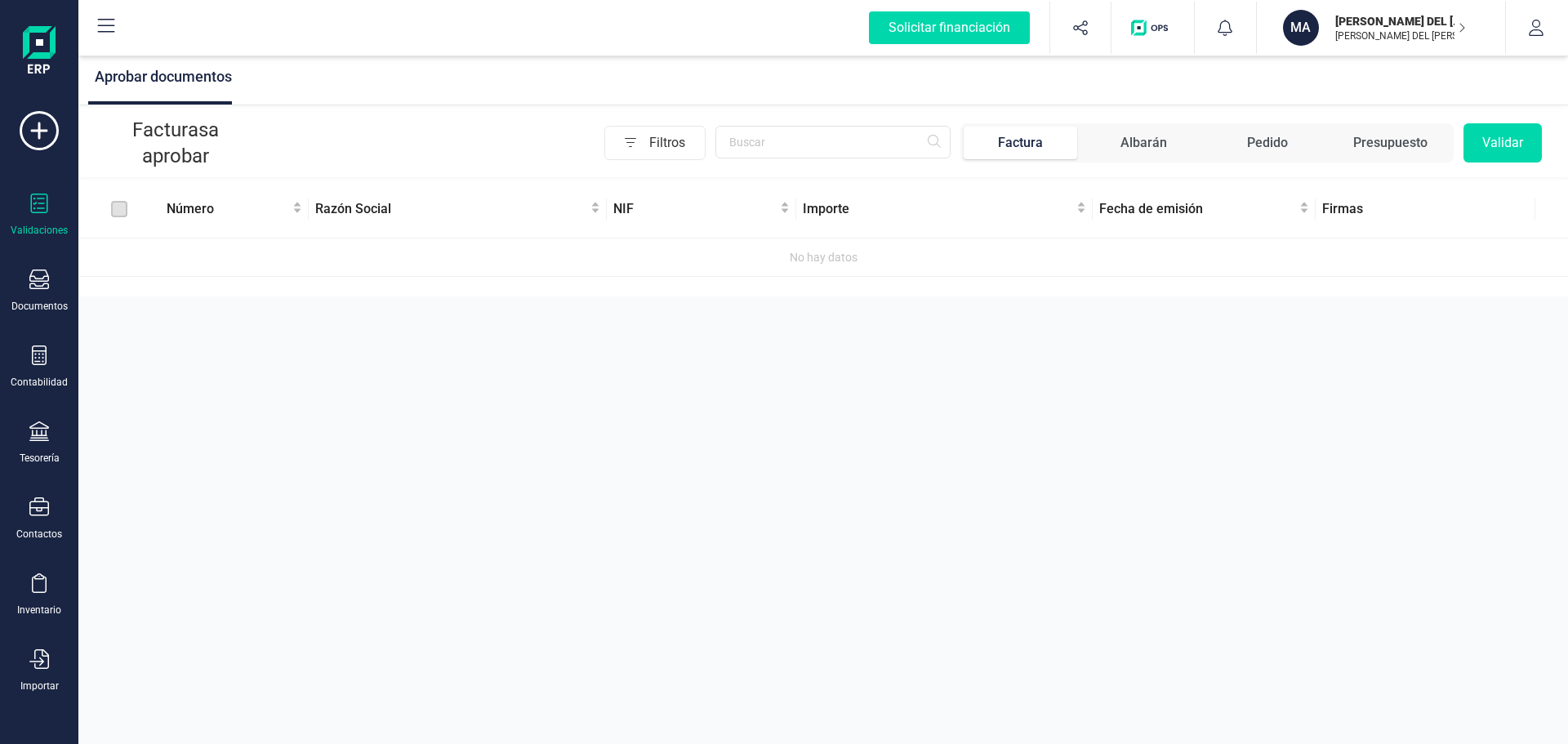
click at [1145, 145] on div "Albarán" at bounding box center [1143, 142] width 47 height 19
click at [1275, 143] on div "Pedido" at bounding box center [1267, 142] width 41 height 19
click at [1375, 137] on div "Presupuesto" at bounding box center [1390, 142] width 75 height 19
click at [1027, 142] on div "Factura" at bounding box center [1020, 142] width 45 height 19
click at [34, 522] on div "Contactos" at bounding box center [39, 519] width 65 height 43
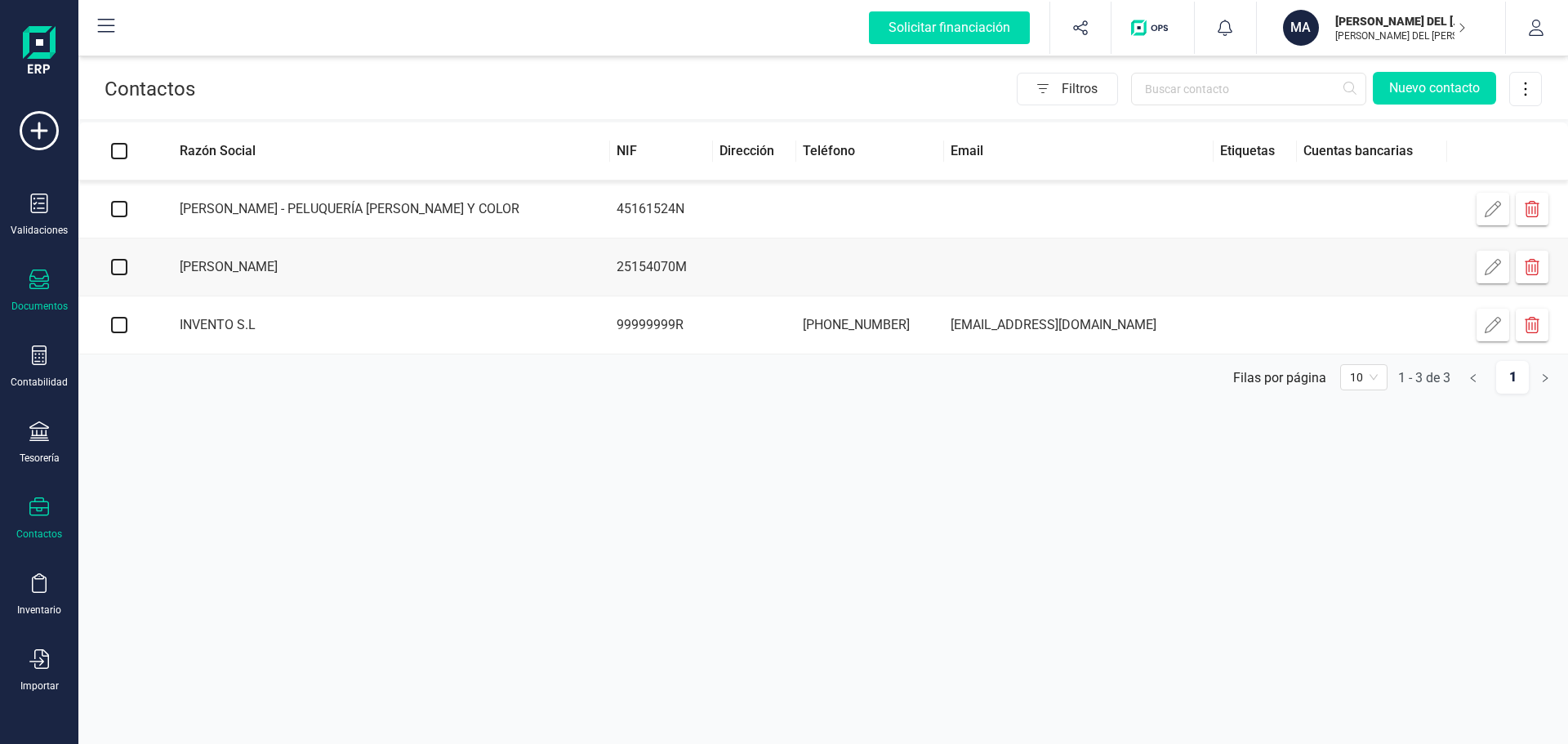
click at [39, 291] on div at bounding box center [39, 281] width 19 height 24
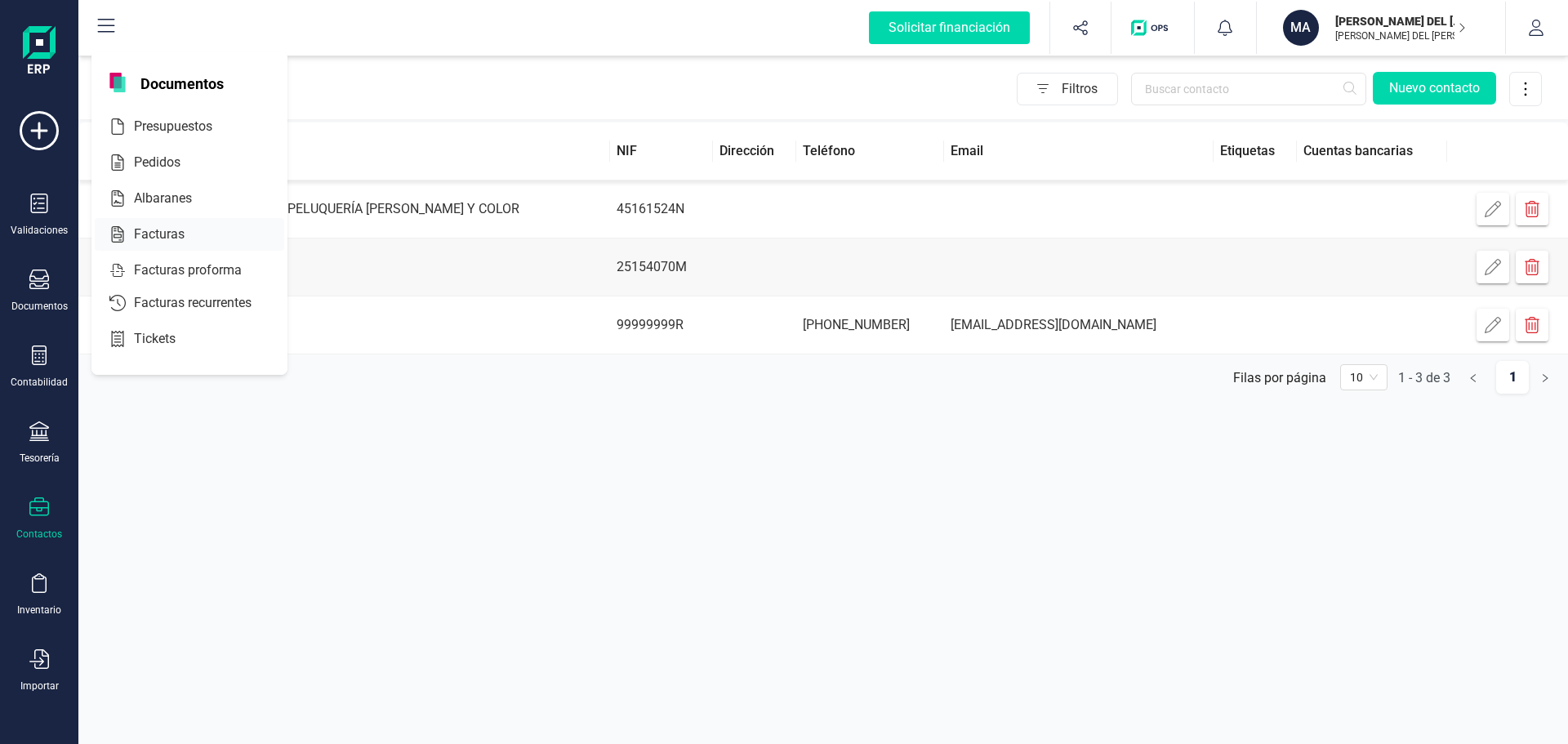
click at [171, 236] on span "Facturas" at bounding box center [170, 234] width 86 height 19
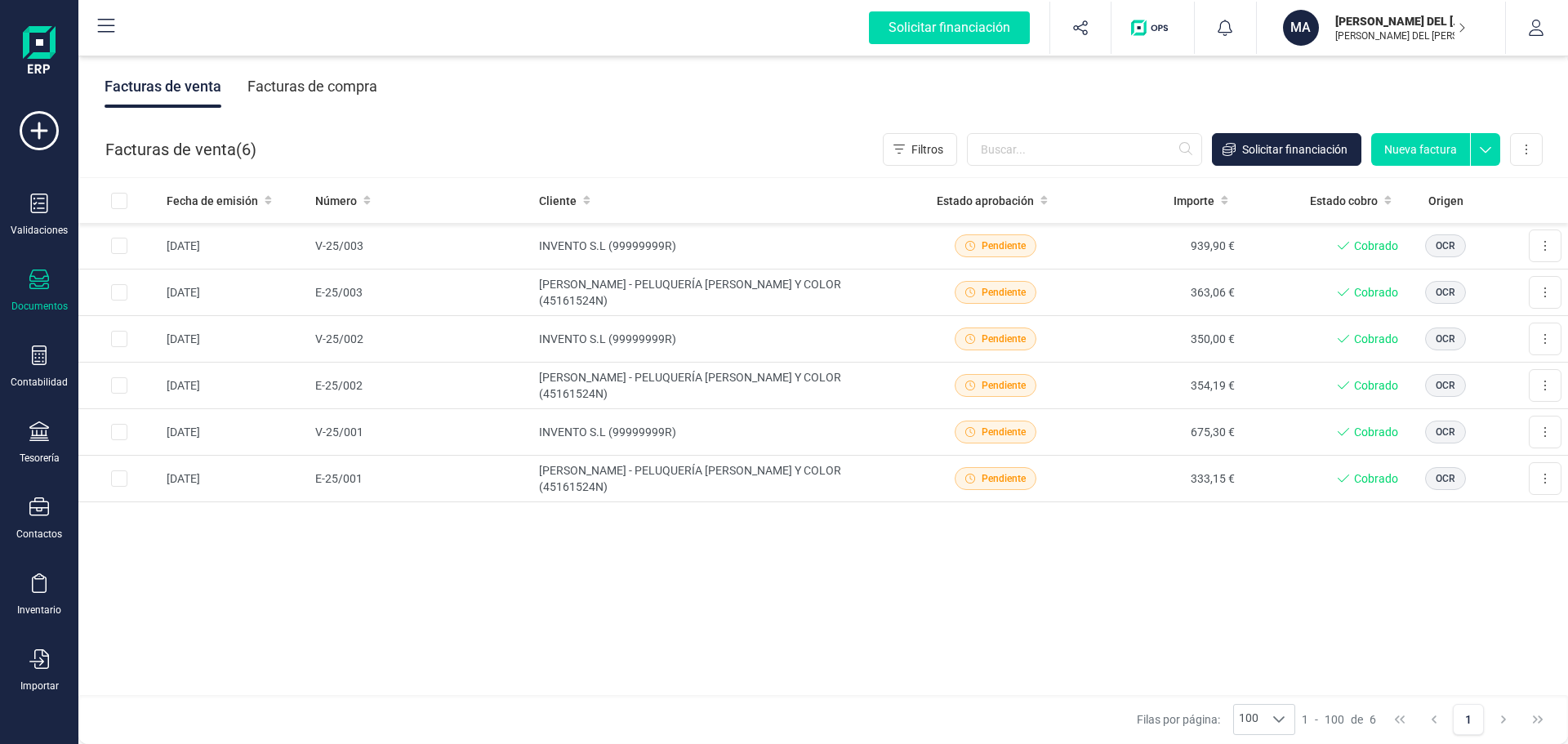
drag, startPoint x: 989, startPoint y: 246, endPoint x: 884, endPoint y: 609, distance: 377.9
click at [886, 612] on div "Fecha de emisión Número Cliente Estado aprobación Importe Estado cobro Origen […" at bounding box center [823, 437] width 1489 height 519
click at [1544, 249] on icon at bounding box center [1545, 245] width 3 height 13
click at [768, 655] on div "Fecha de emisión Número Cliente Estado aprobación Importe Estado cobro Origen […" at bounding box center [823, 437] width 1489 height 519
click at [987, 238] on span "Pendiente" at bounding box center [1004, 245] width 44 height 14
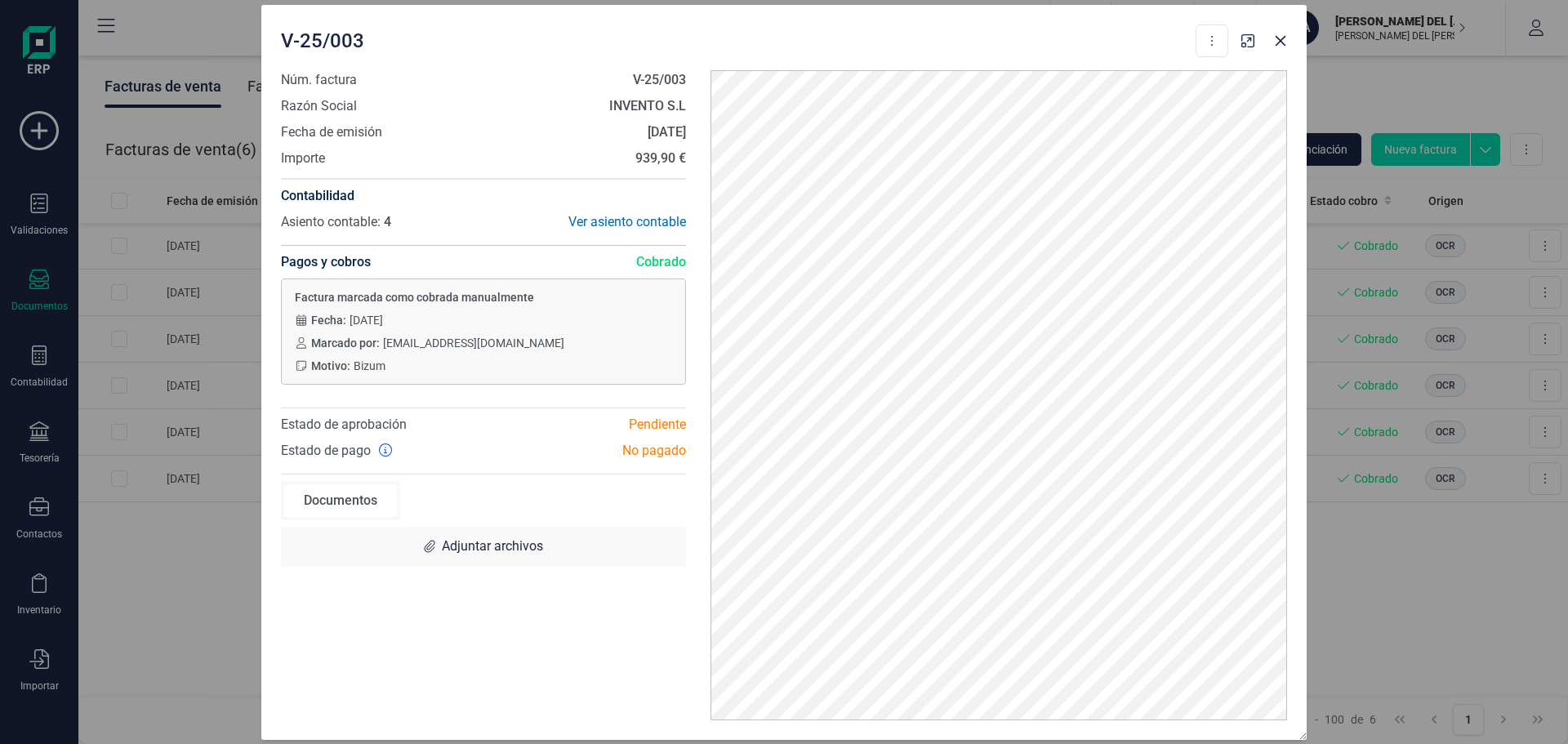
click at [337, 502] on div "Documentos" at bounding box center [340, 501] width 113 height 33
click at [1277, 36] on icon "button" at bounding box center [1280, 40] width 13 height 13
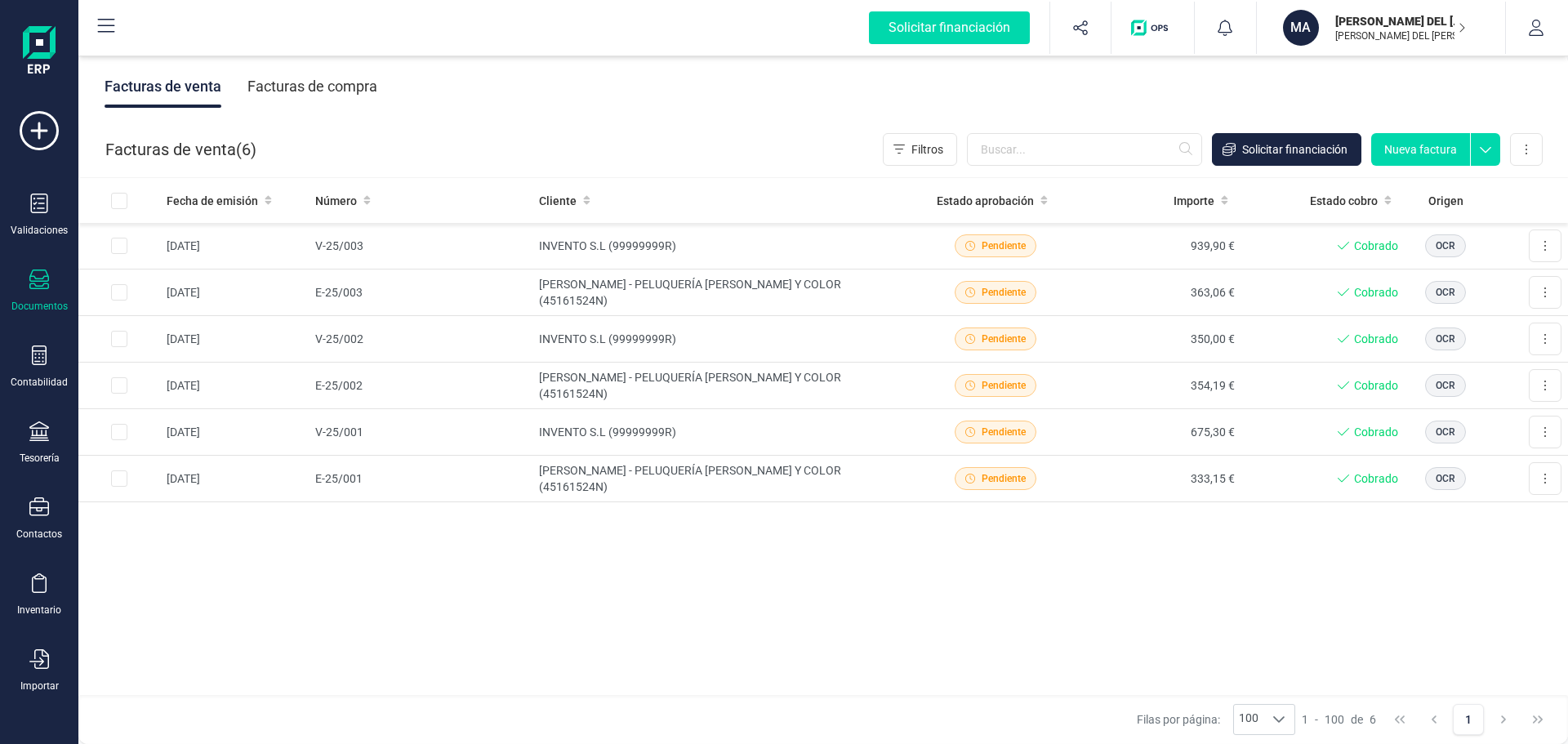
click at [299, 85] on div "Facturas de compra" at bounding box center [312, 86] width 130 height 42
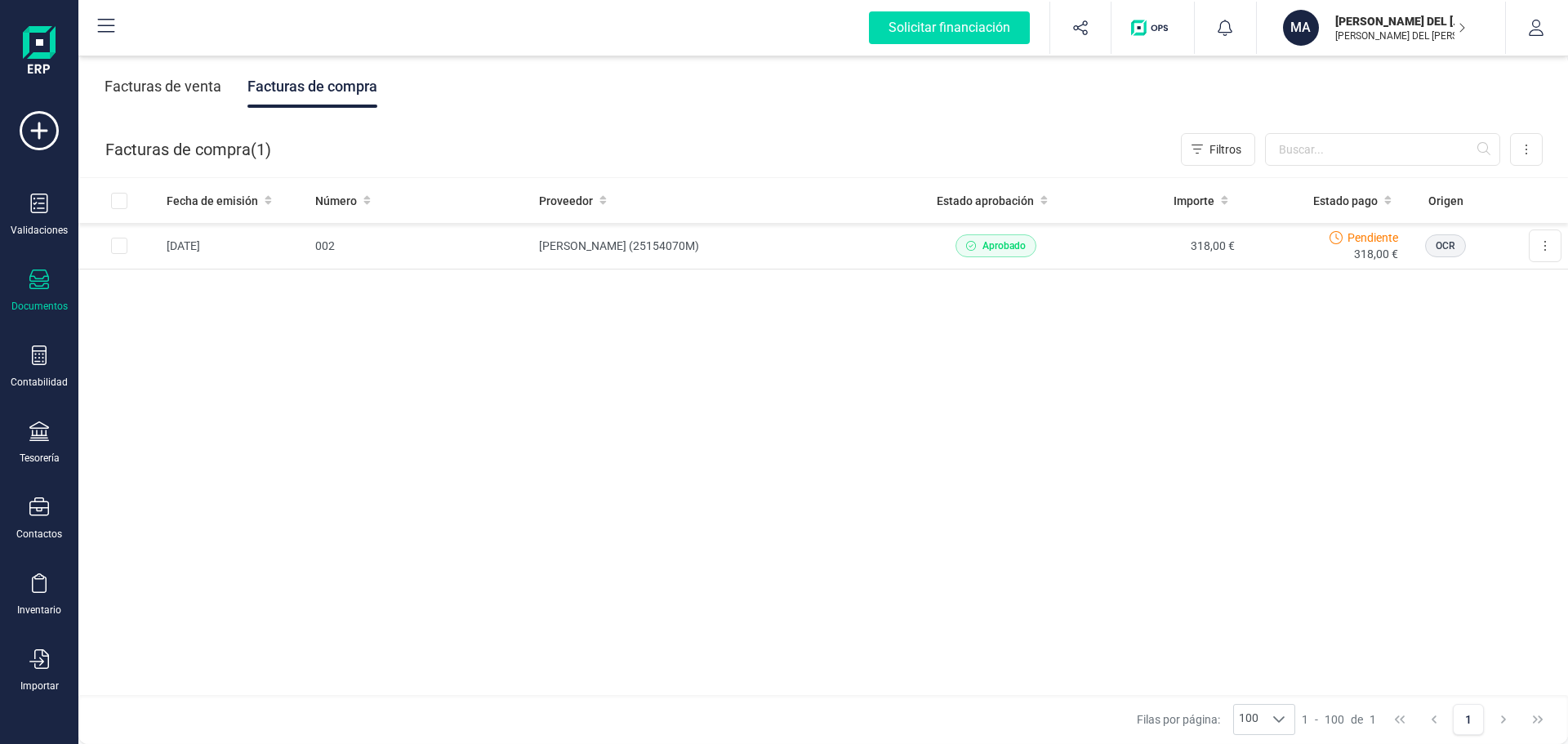
click at [172, 78] on div "Facturas de venta" at bounding box center [163, 86] width 117 height 42
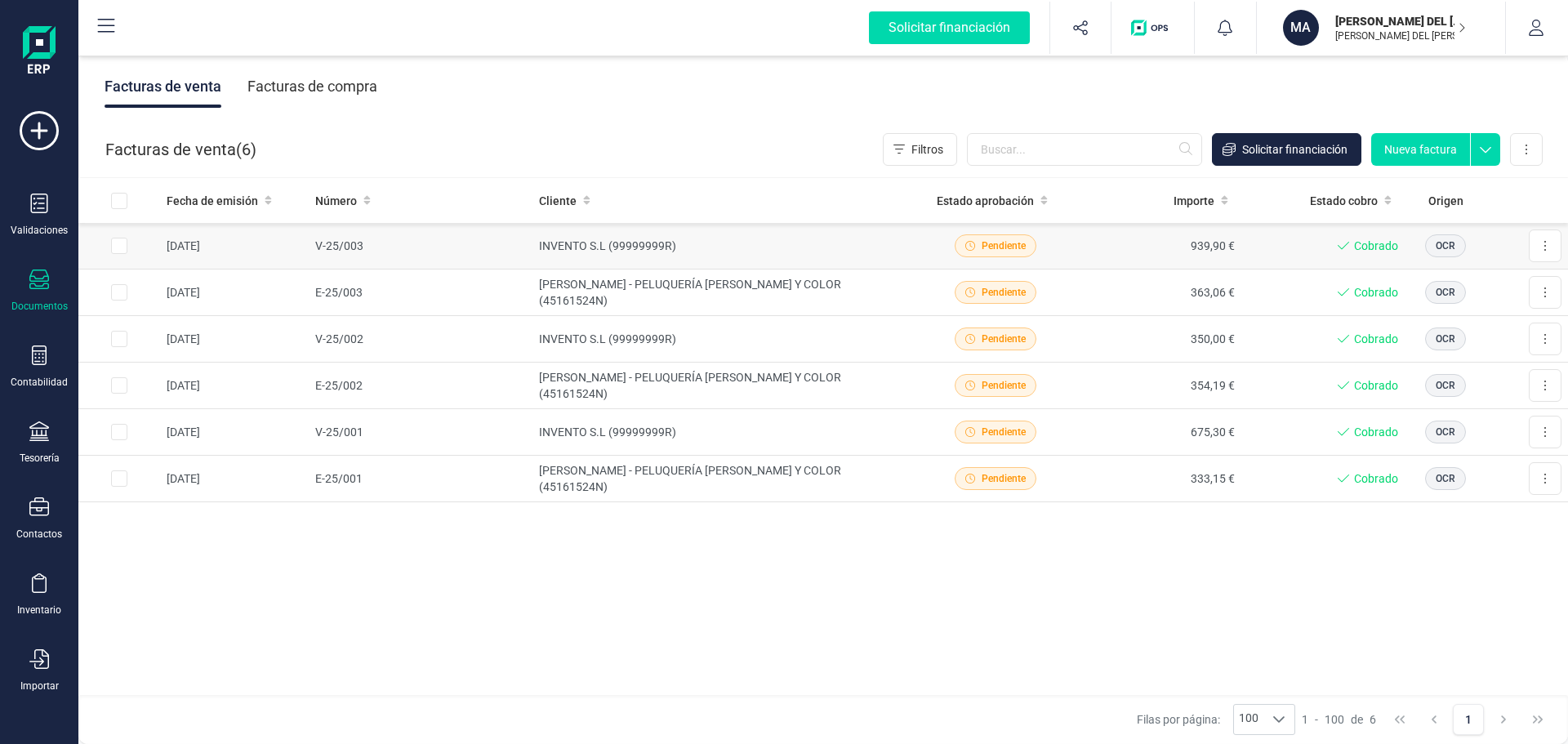
click at [116, 252] on input "Row Selected d42addf8-9b7d-4769-9251-775713f9c135" at bounding box center [119, 245] width 16 height 16
checkbox input "true"
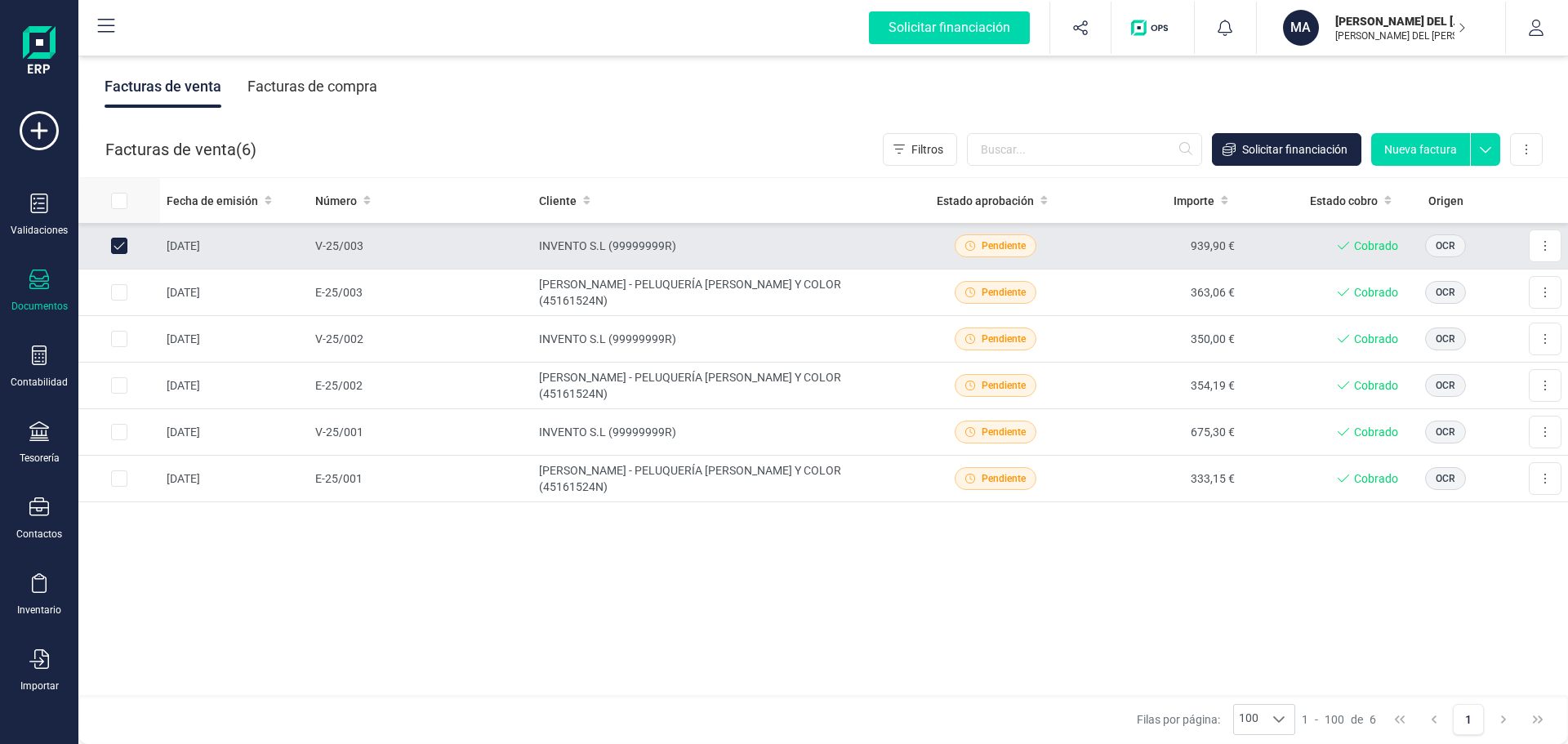
click at [120, 204] on input "All items unselected" at bounding box center [119, 200] width 16 height 16
checkbox input "true"
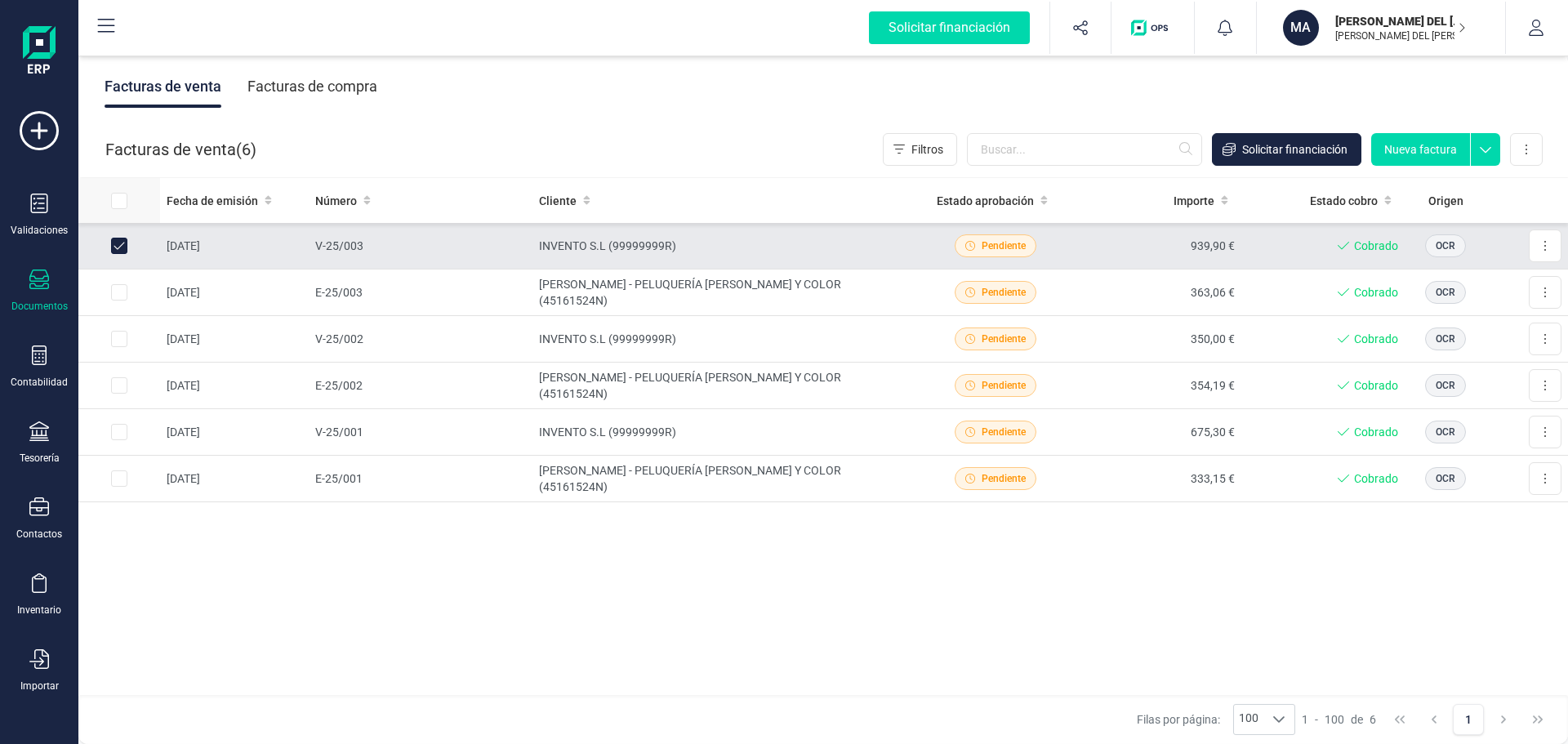
checkbox input "true"
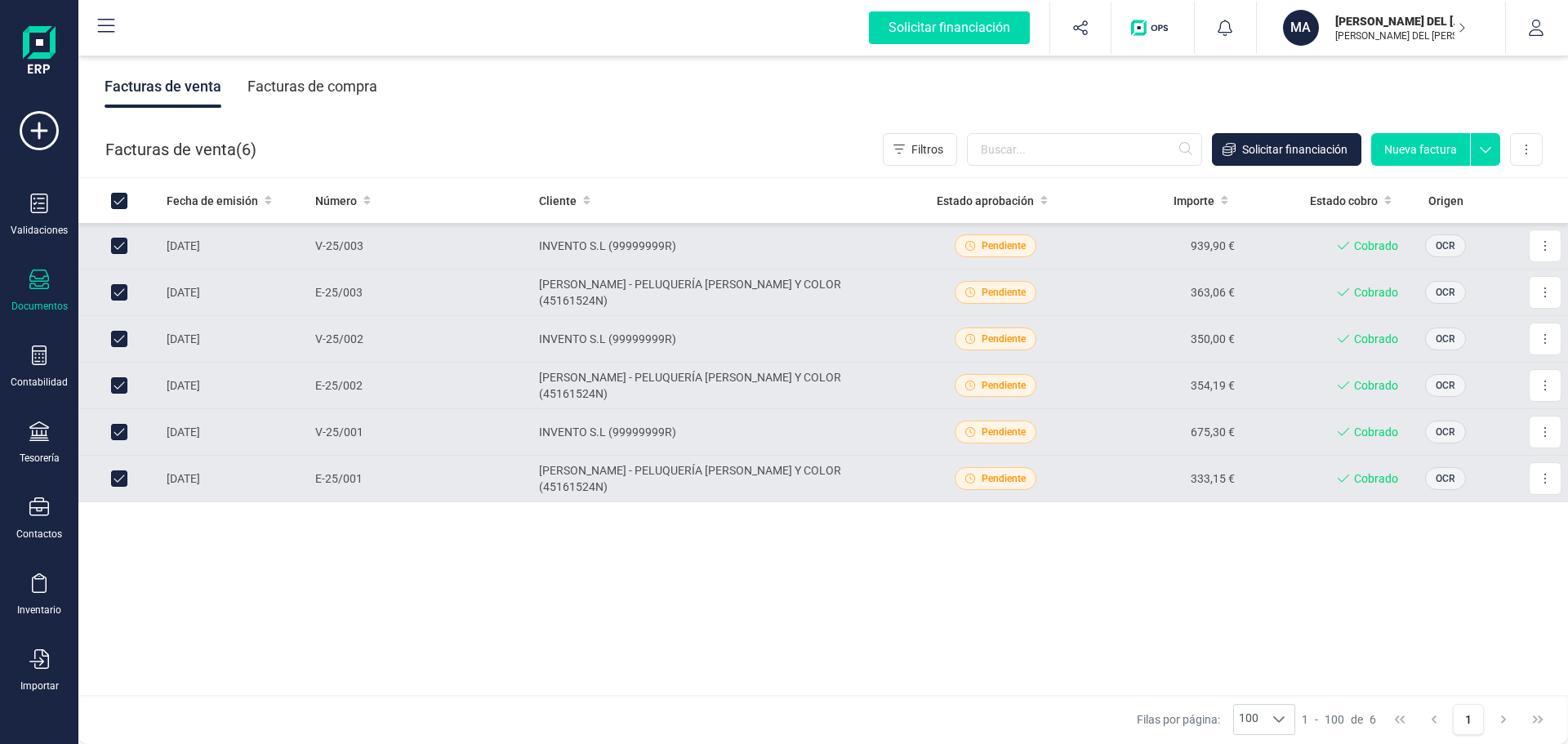
drag, startPoint x: 995, startPoint y: 242, endPoint x: 847, endPoint y: 565, distance: 355.3
click at [848, 564] on div "Fecha de emisión Número Cliente Estado aprobación Importe Estado cobro Origen […" at bounding box center [823, 437] width 1489 height 519
click at [52, 208] on div "Validaciones" at bounding box center [39, 214] width 65 height 43
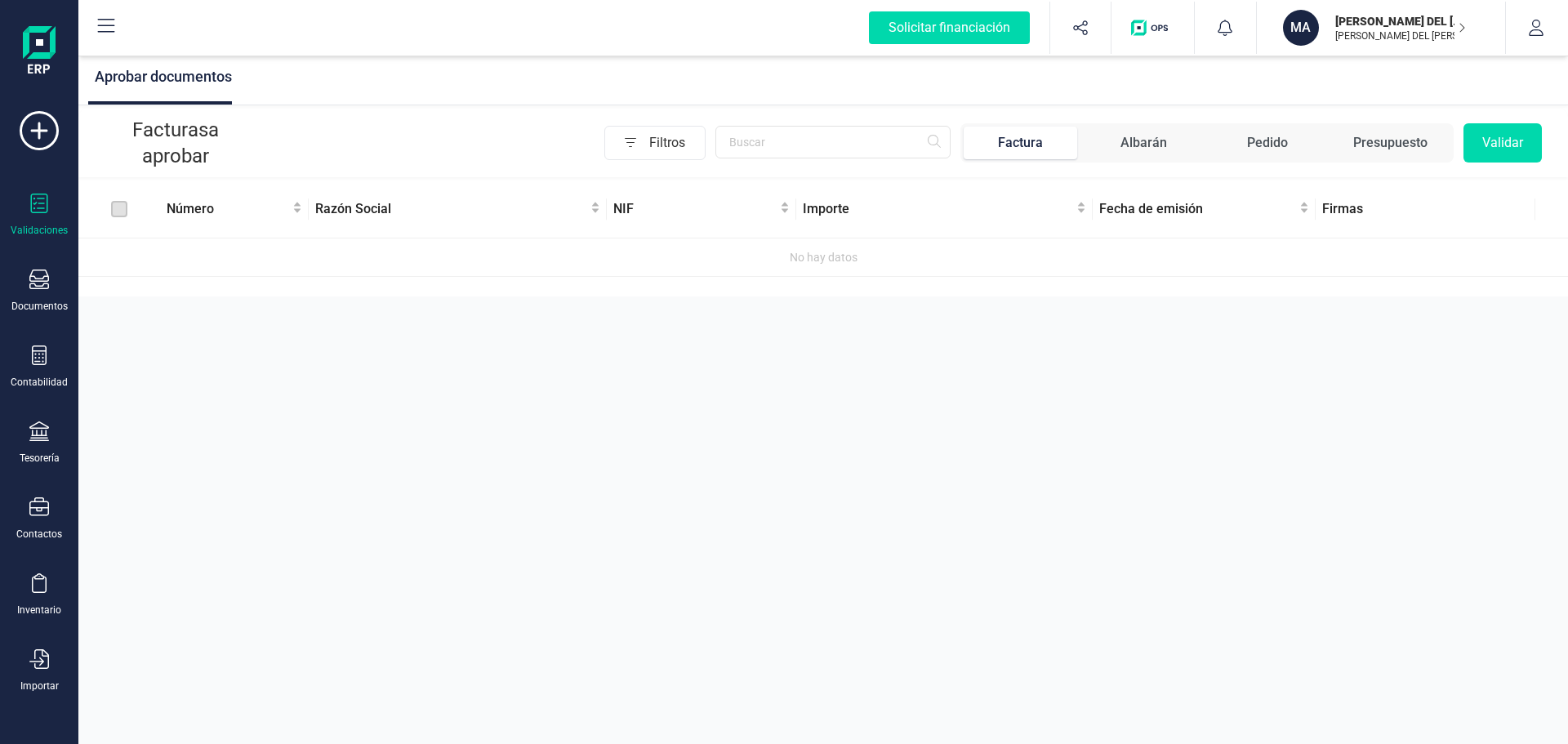
click at [119, 212] on label at bounding box center [119, 208] width 16 height 18
click at [36, 291] on div at bounding box center [39, 281] width 19 height 24
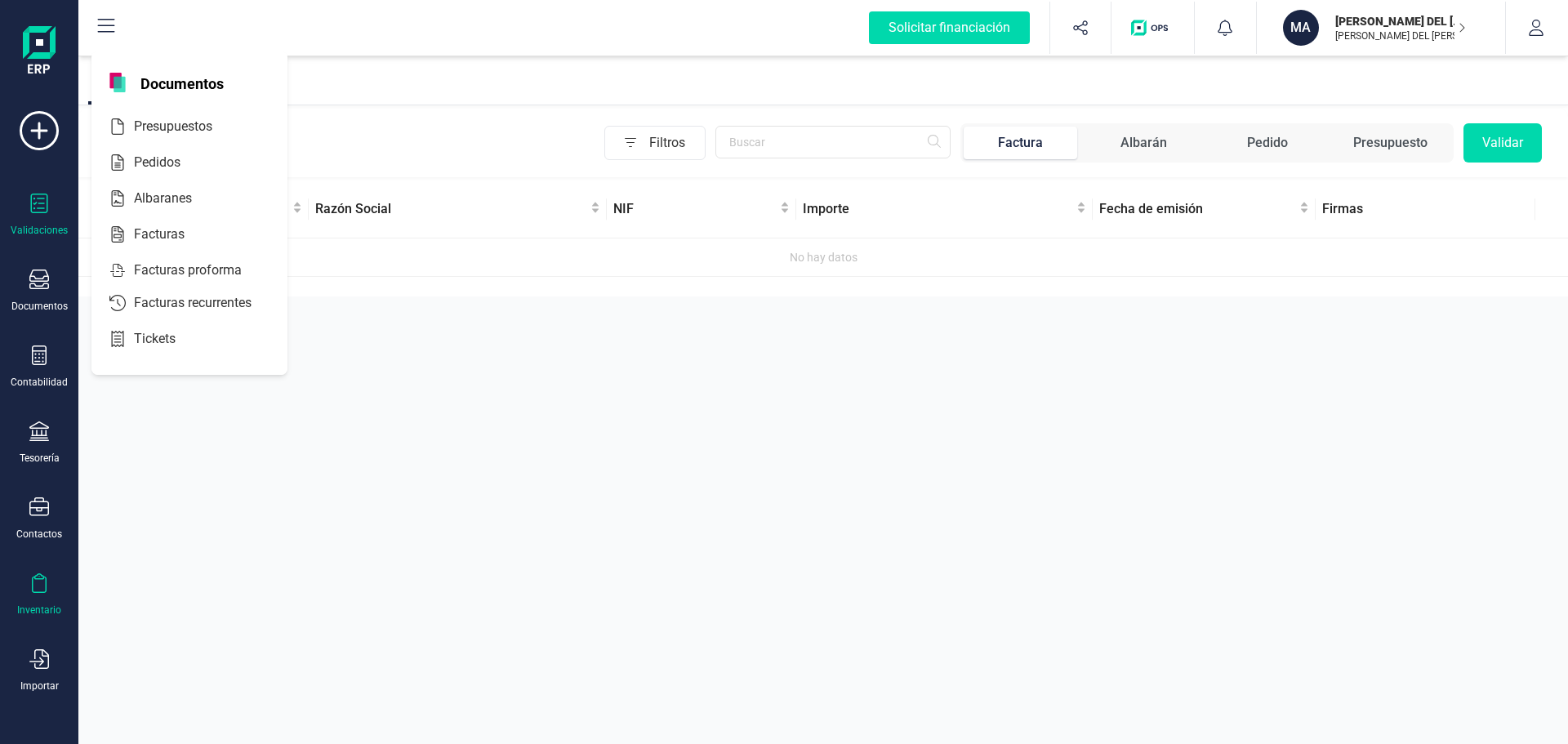
click at [33, 583] on icon at bounding box center [39, 583] width 14 height 19
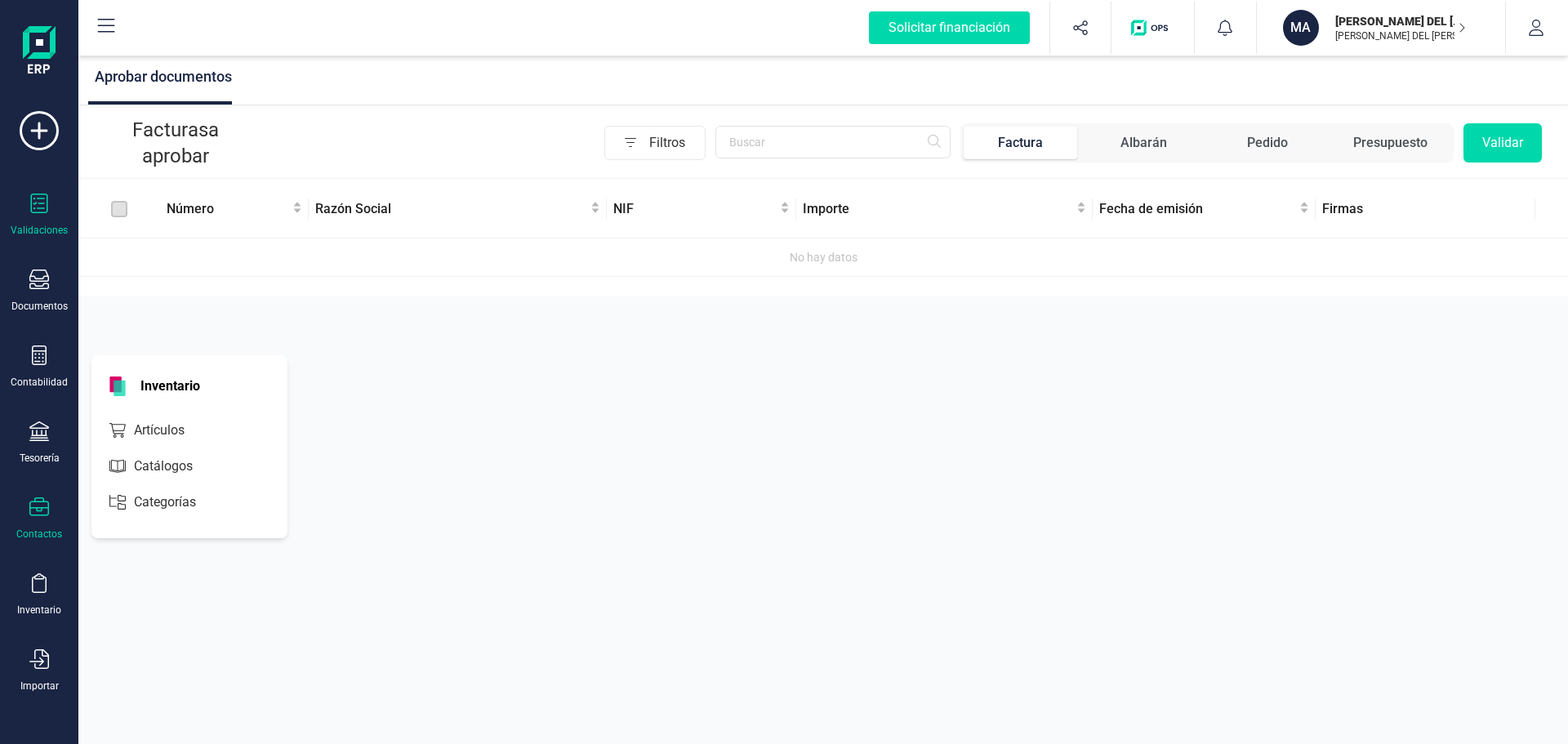
click at [36, 502] on icon at bounding box center [39, 507] width 19 height 19
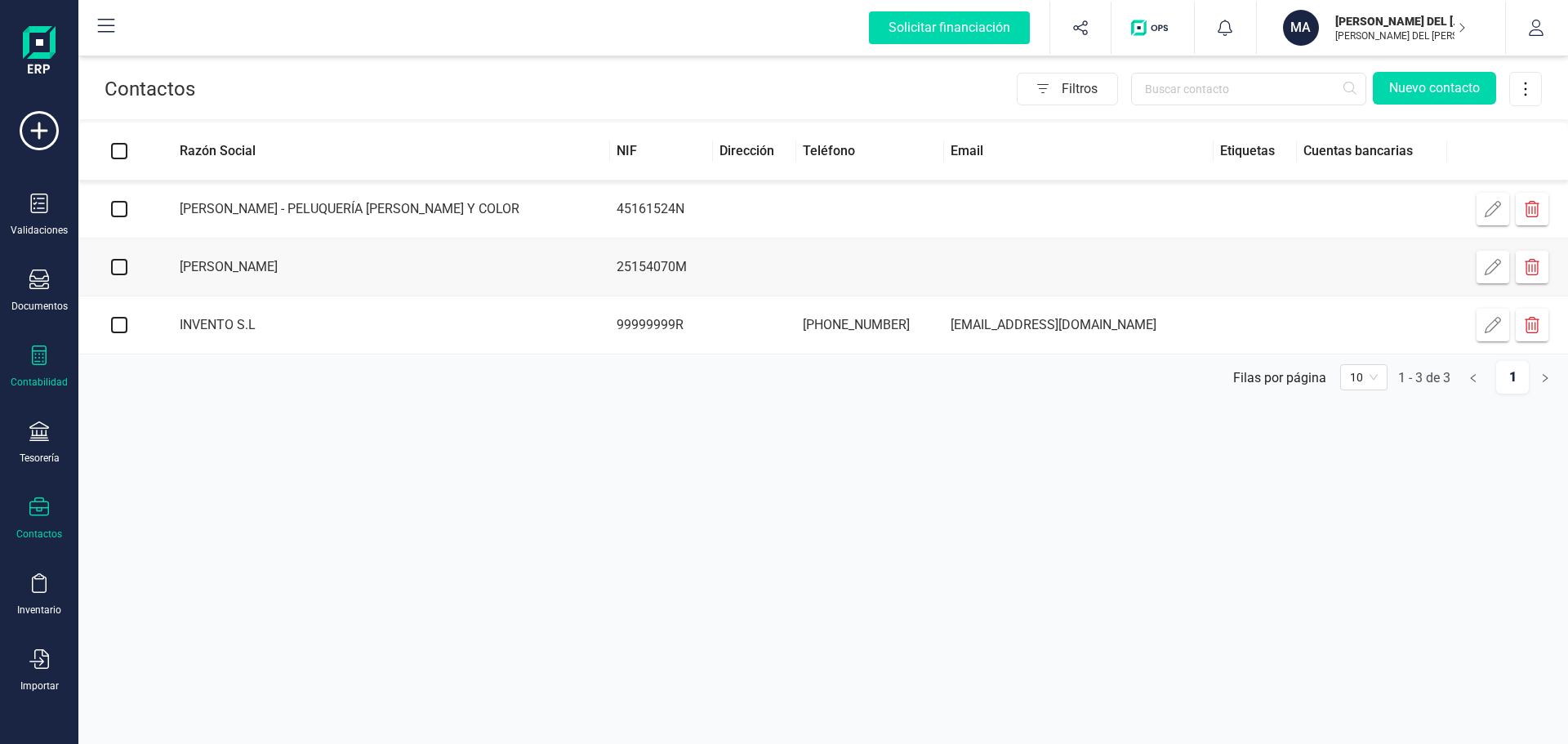
click at [33, 365] on div at bounding box center [39, 358] width 19 height 24
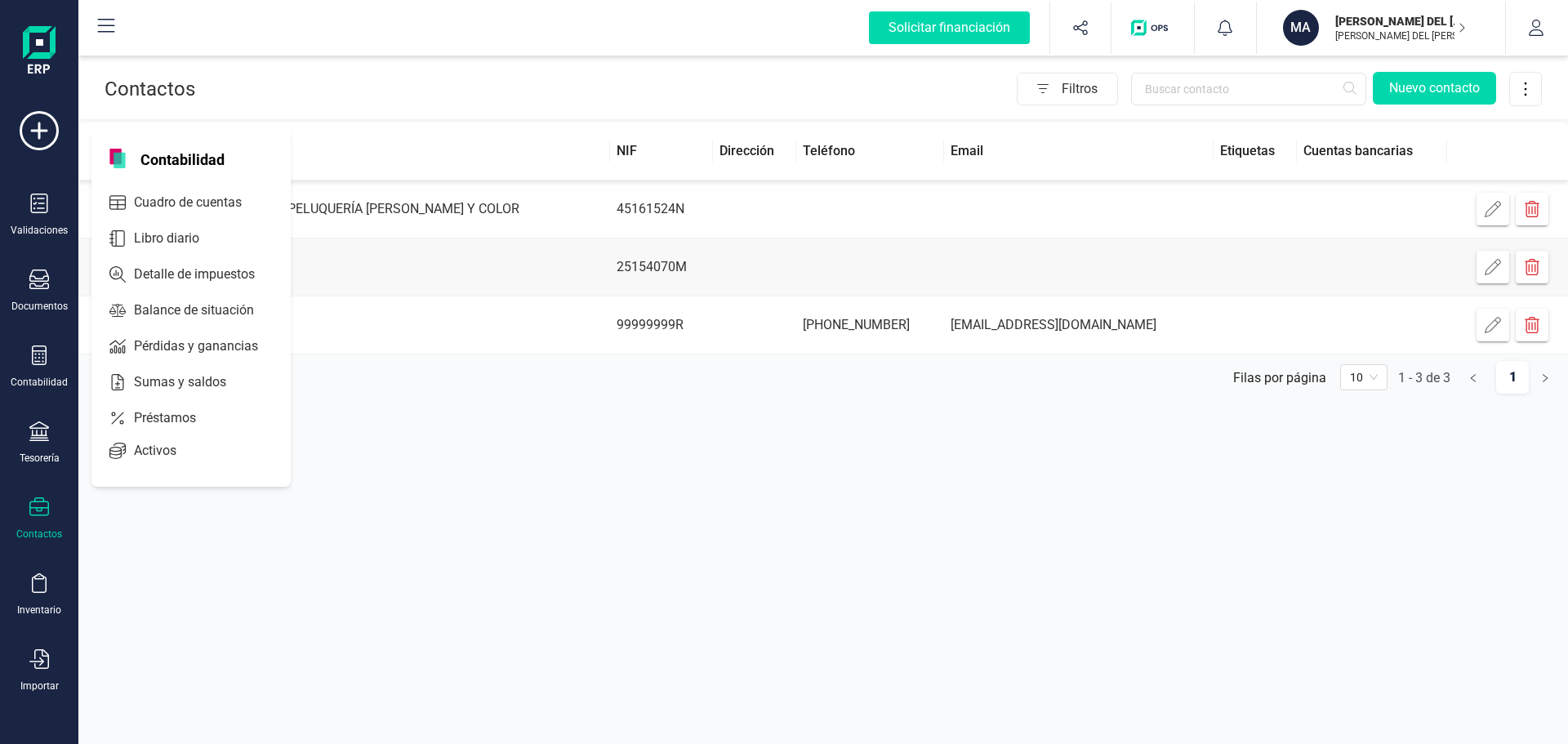
click at [571, 436] on div "Contactos Filtros Nuevo contacto Razón Social NIF Dirección Teléfono Email Etiq…" at bounding box center [823, 372] width 1489 height 744
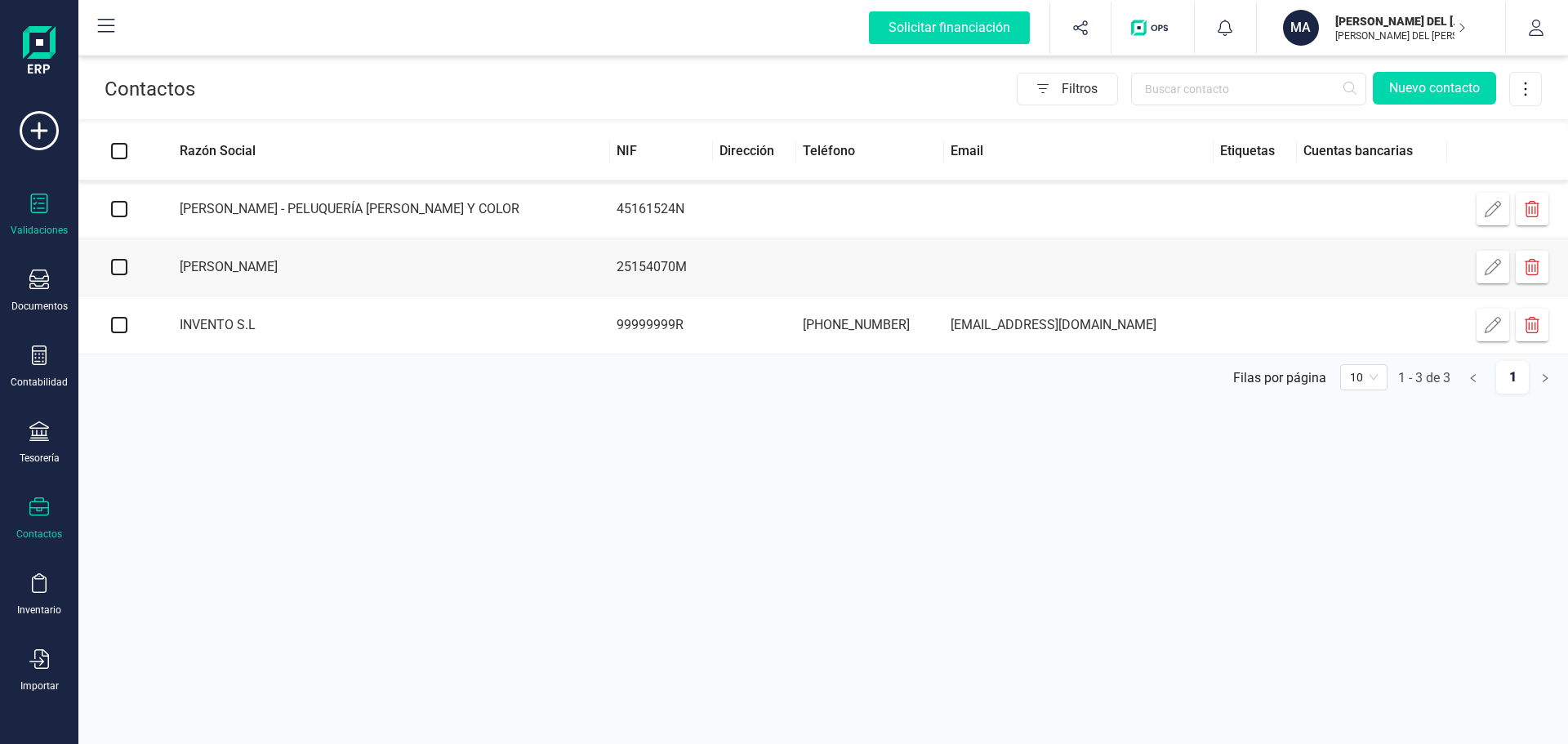
click at [36, 205] on icon at bounding box center [39, 203] width 19 height 19
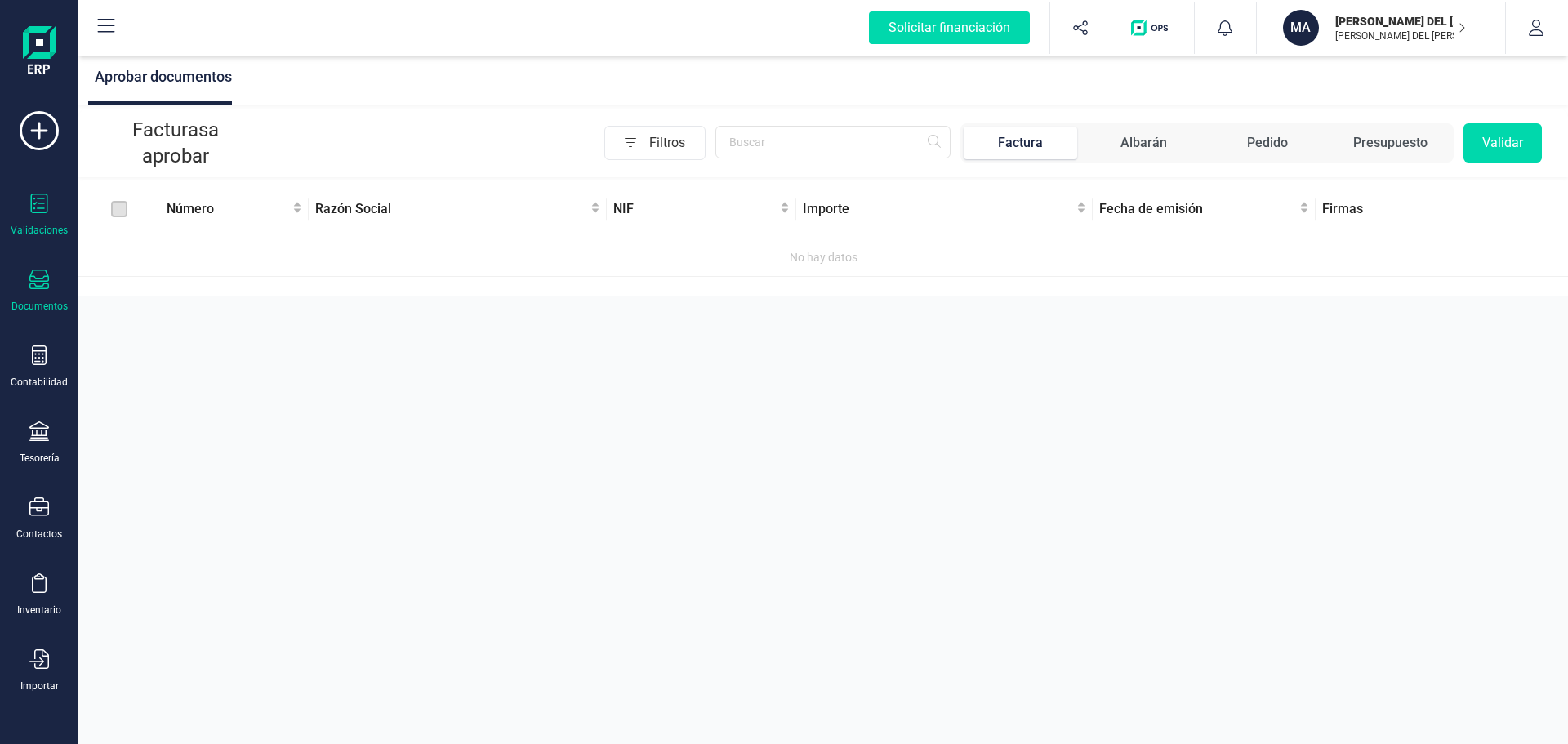
click at [36, 289] on icon at bounding box center [39, 279] width 19 height 19
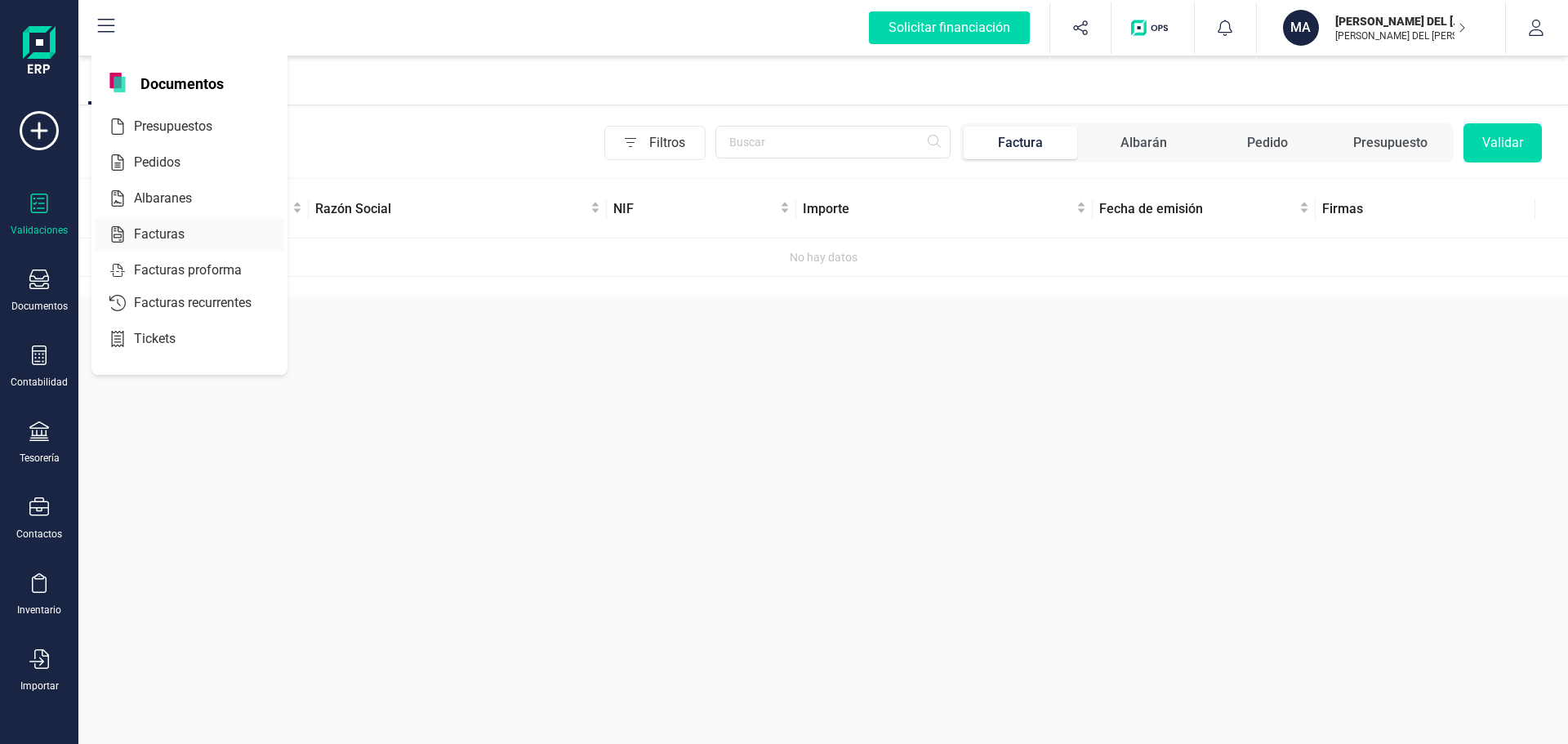
click at [186, 236] on div at bounding box center [199, 234] width 30 height 19
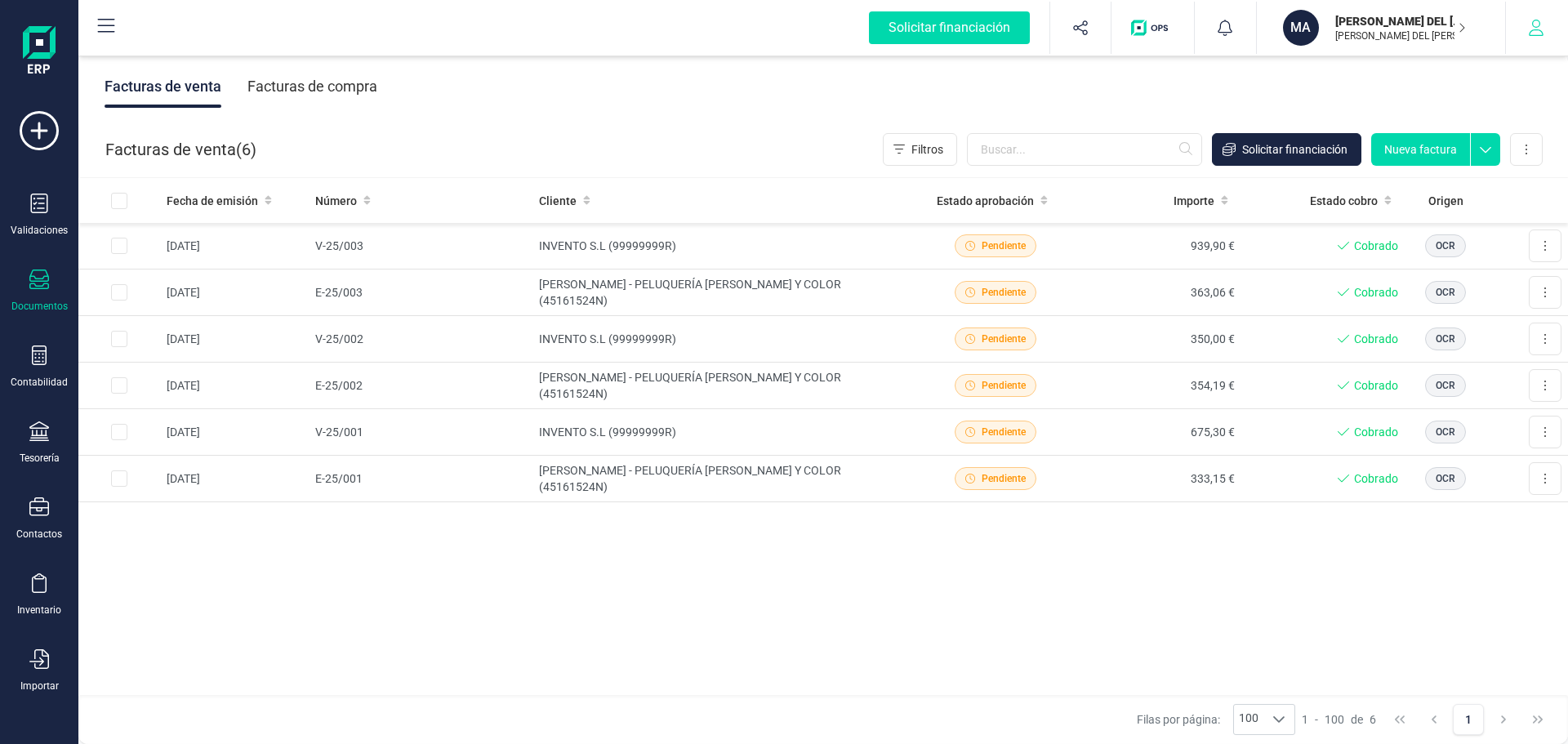
click at [1535, 26] on icon "button" at bounding box center [1535, 27] width 16 height 16
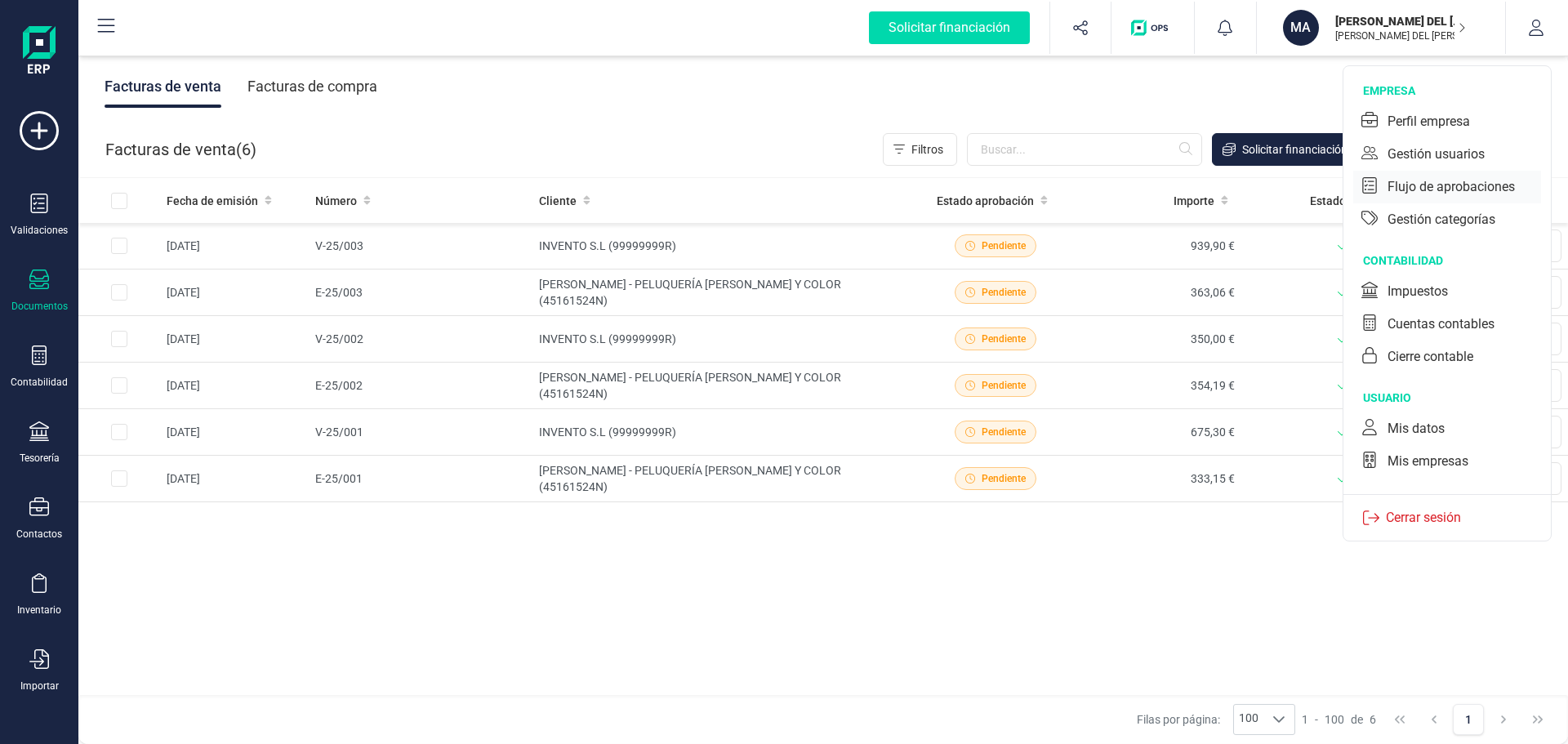
click at [1417, 189] on div "Flujo de aprobaciones" at bounding box center [1451, 186] width 127 height 19
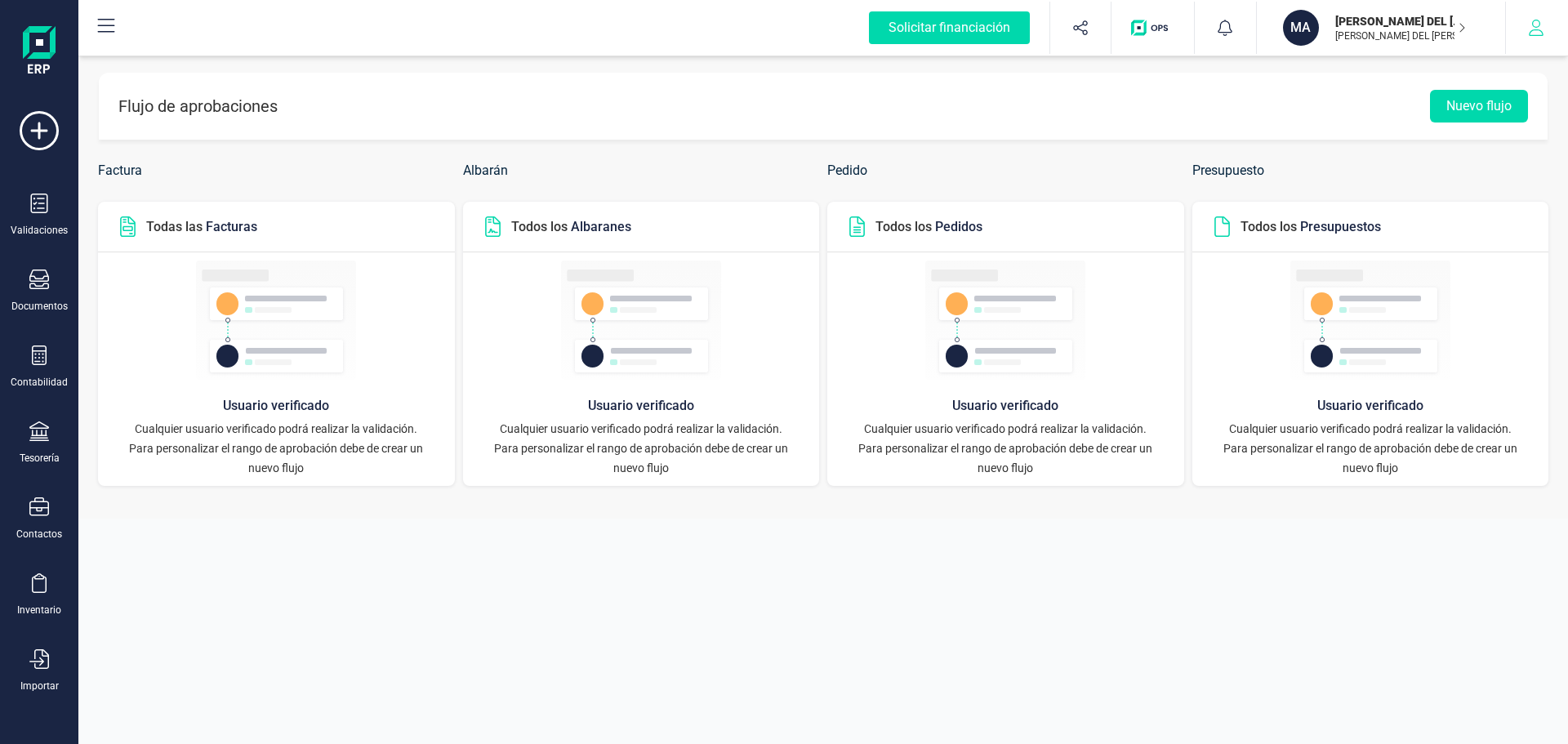
click at [1538, 30] on icon "button" at bounding box center [1535, 27] width 14 height 16
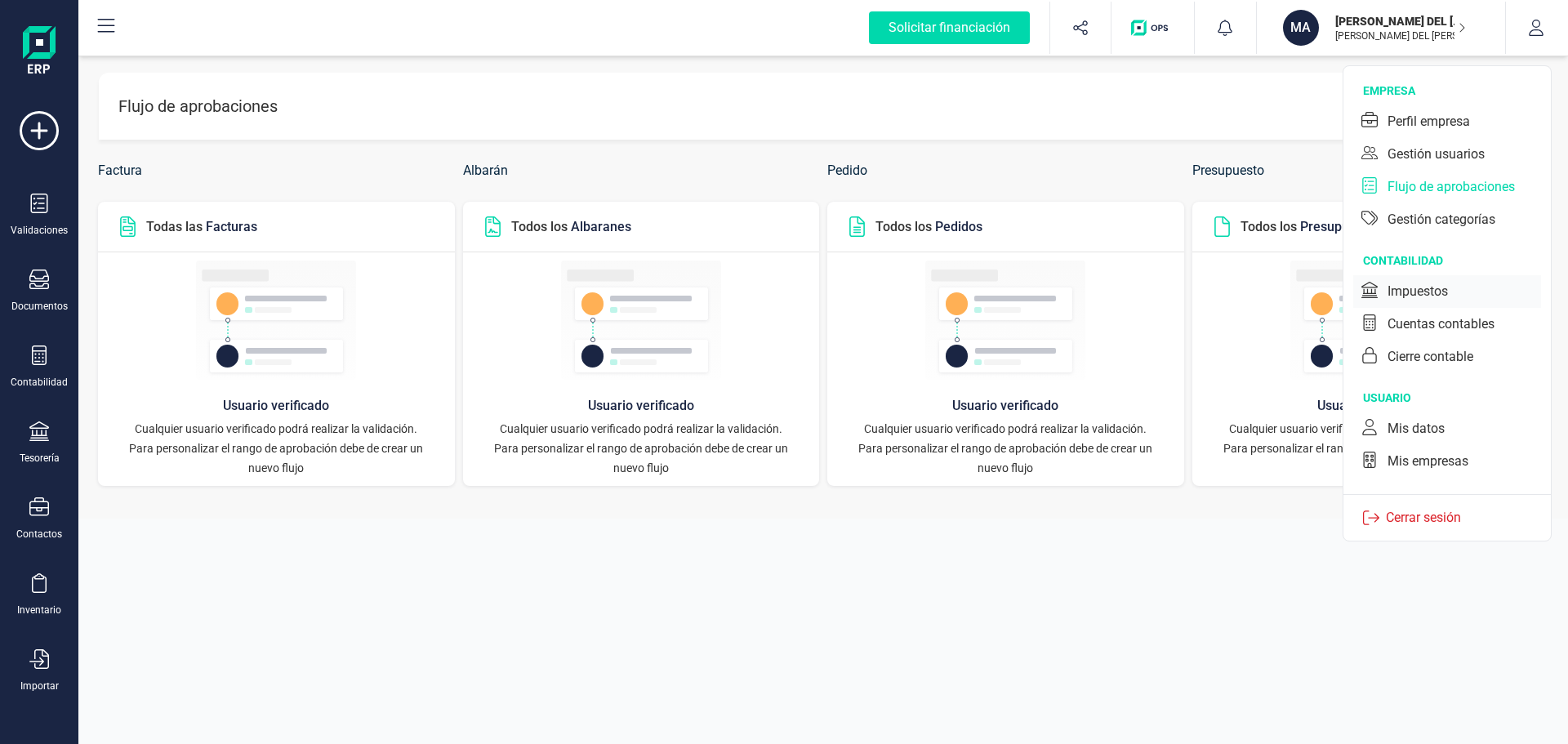
click at [1416, 287] on div "Impuestos" at bounding box center [1417, 291] width 60 height 19
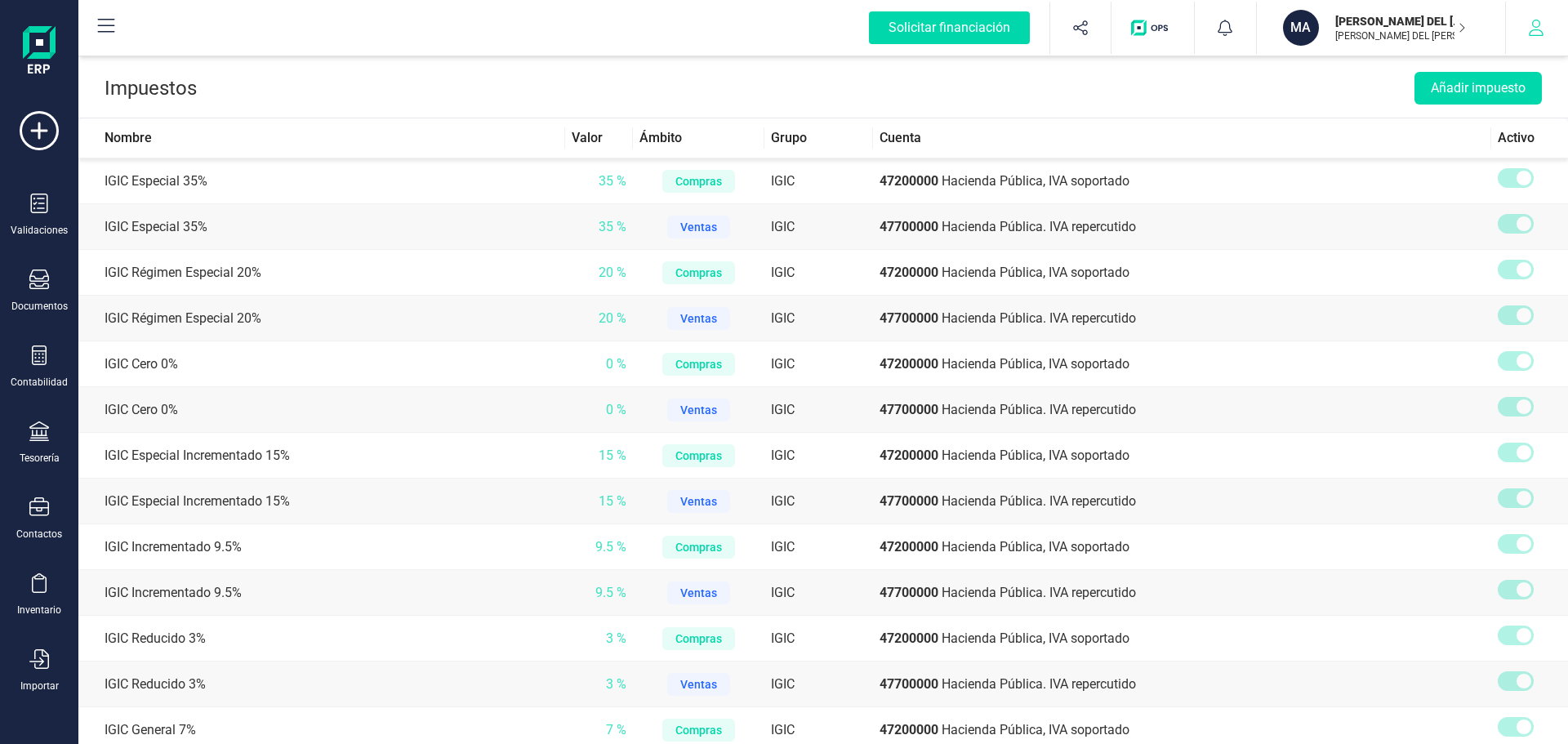
click at [1535, 31] on icon "button" at bounding box center [1535, 27] width 16 height 16
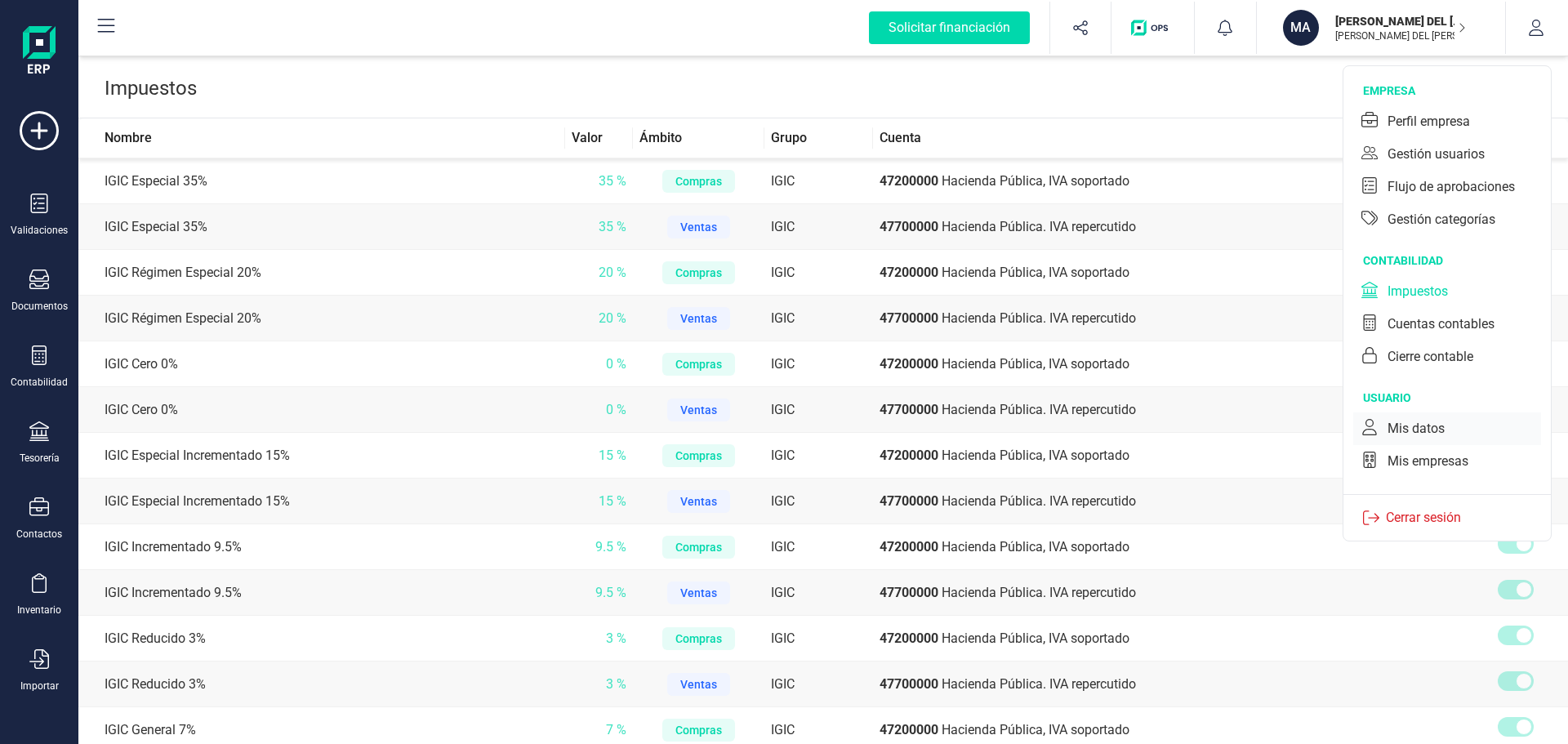
click at [1427, 431] on div "Mis datos" at bounding box center [1416, 428] width 57 height 19
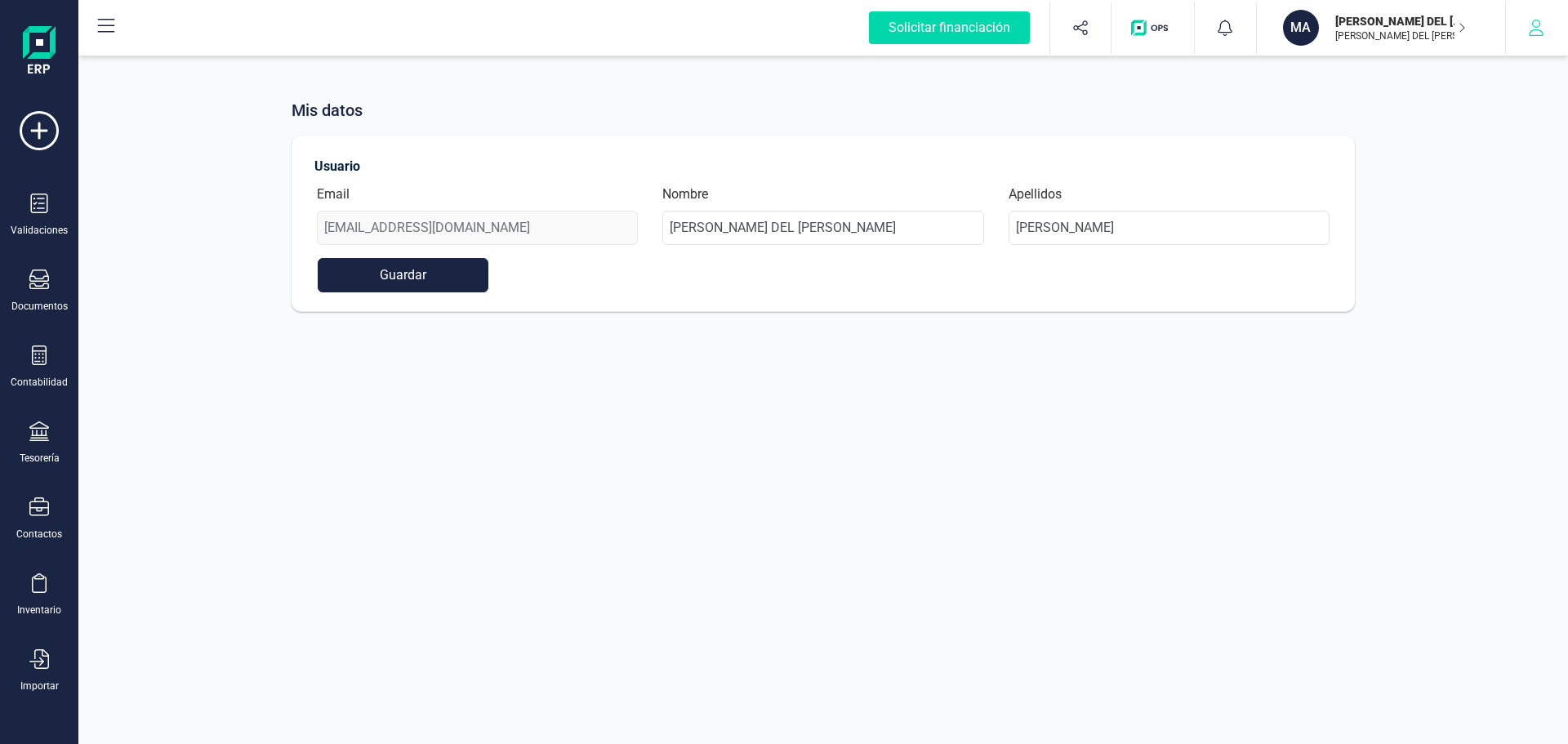
click at [1532, 21] on icon "button" at bounding box center [1535, 27] width 16 height 16
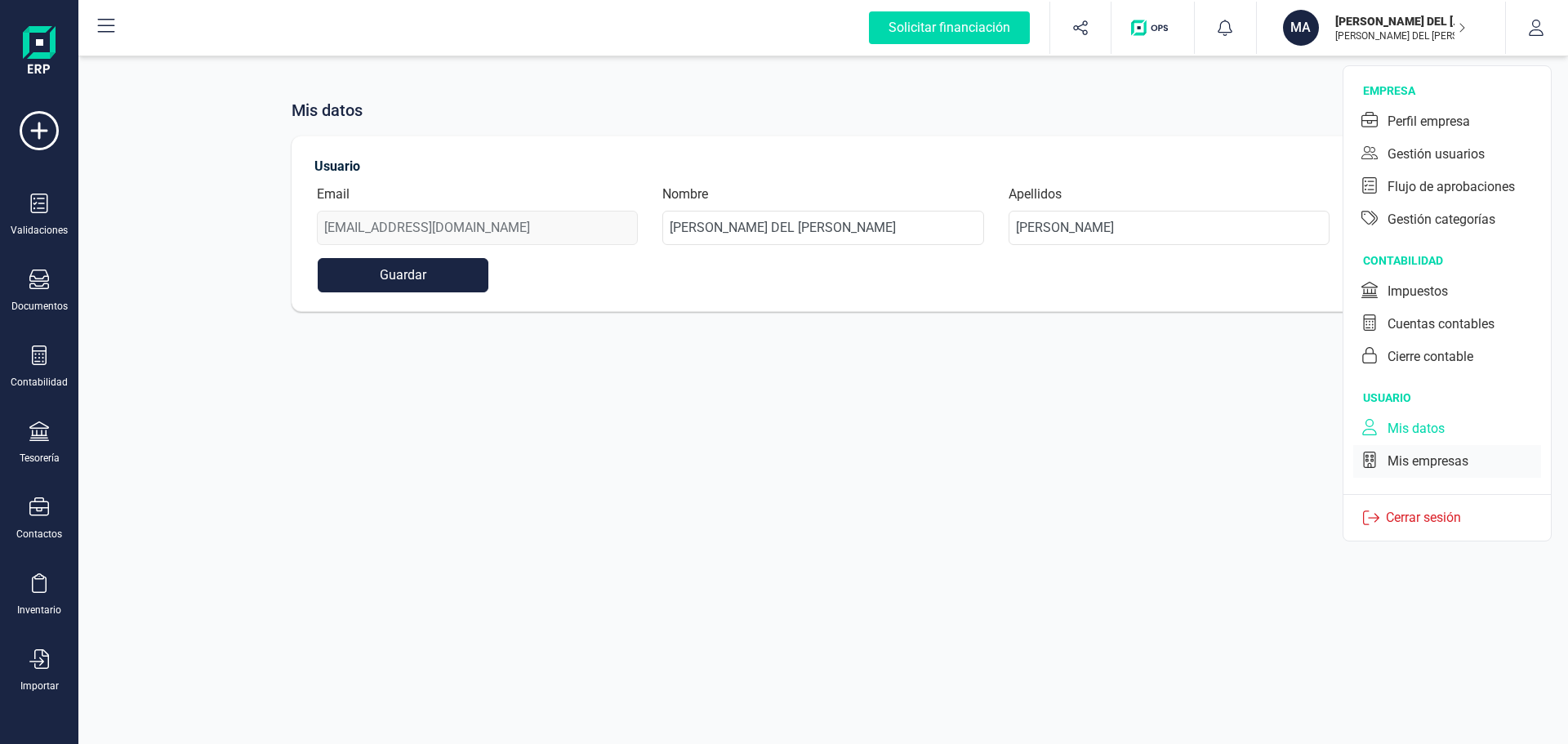
click at [1410, 459] on div "Mis empresas" at bounding box center [1427, 461] width 80 height 19
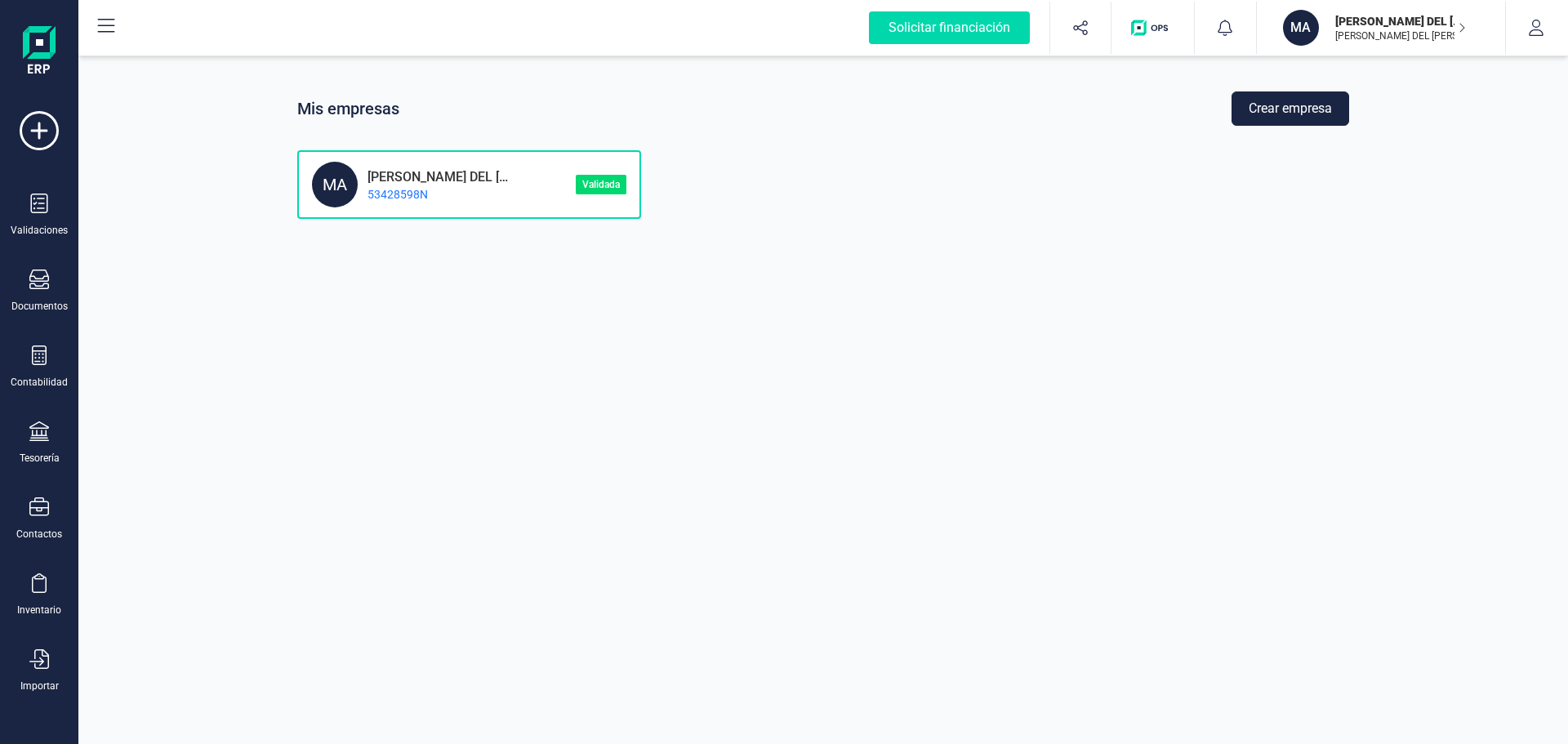
click at [504, 193] on p "53428598N" at bounding box center [435, 194] width 157 height 16
click at [1537, 24] on icon "button" at bounding box center [1535, 27] width 16 height 16
click at [1223, 258] on div "Mis empresas Crear empresa MA [PERSON_NAME] DEL [PERSON_NAME] [PERSON_NAME] 534…" at bounding box center [823, 372] width 1489 height 744
click at [34, 285] on icon at bounding box center [39, 279] width 19 height 19
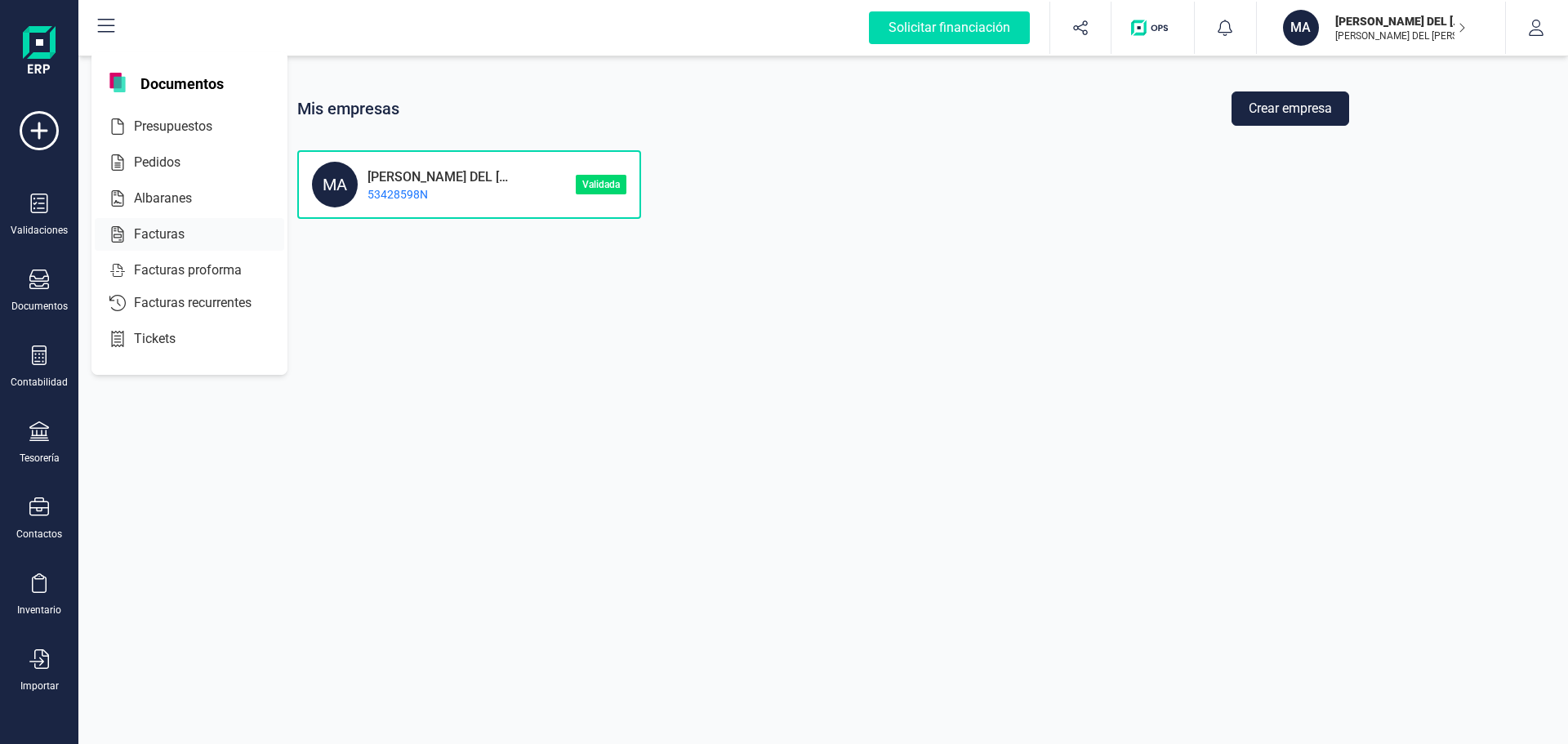
click at [147, 233] on span "Facturas" at bounding box center [170, 234] width 86 height 19
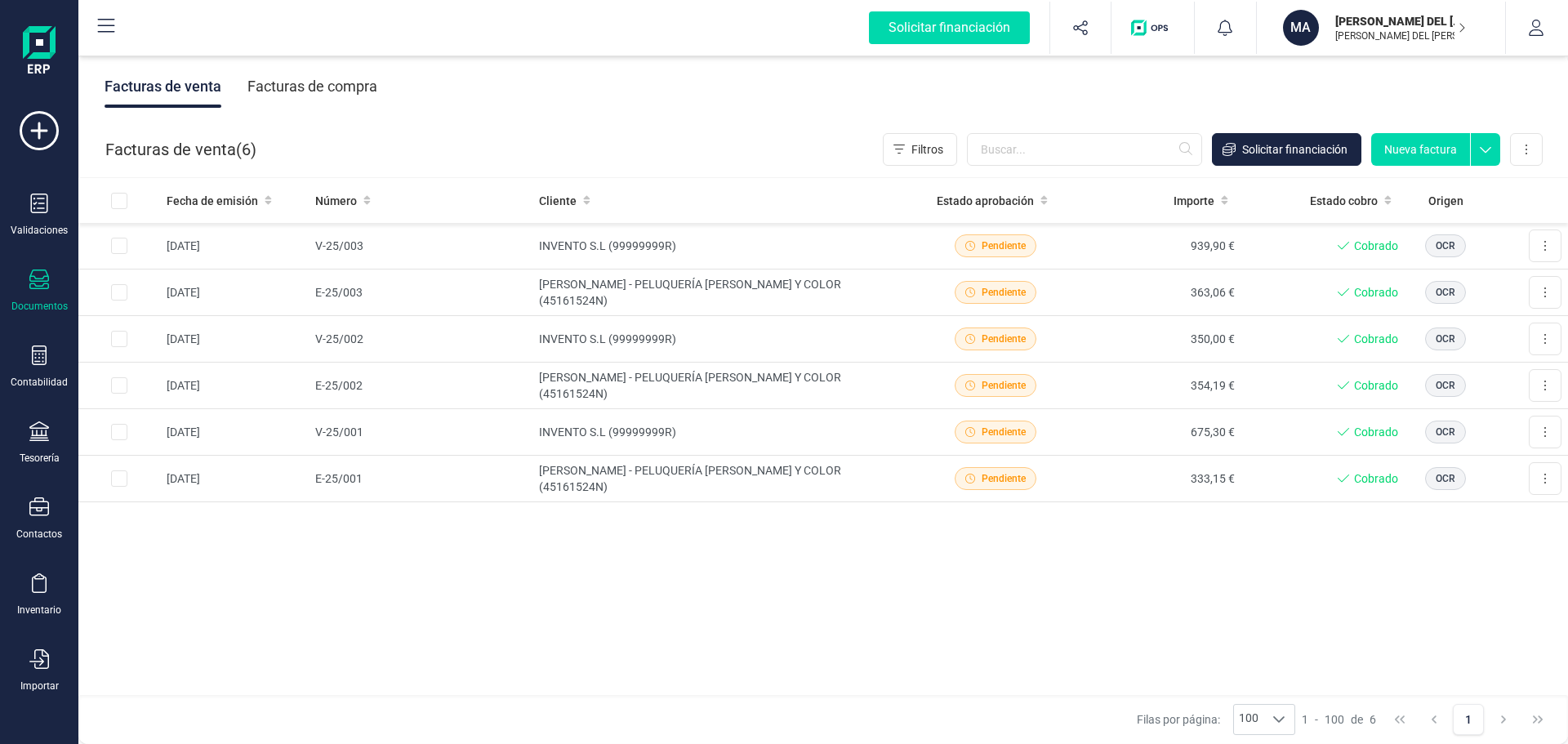
click at [273, 84] on div "Facturas de compra" at bounding box center [312, 86] width 130 height 42
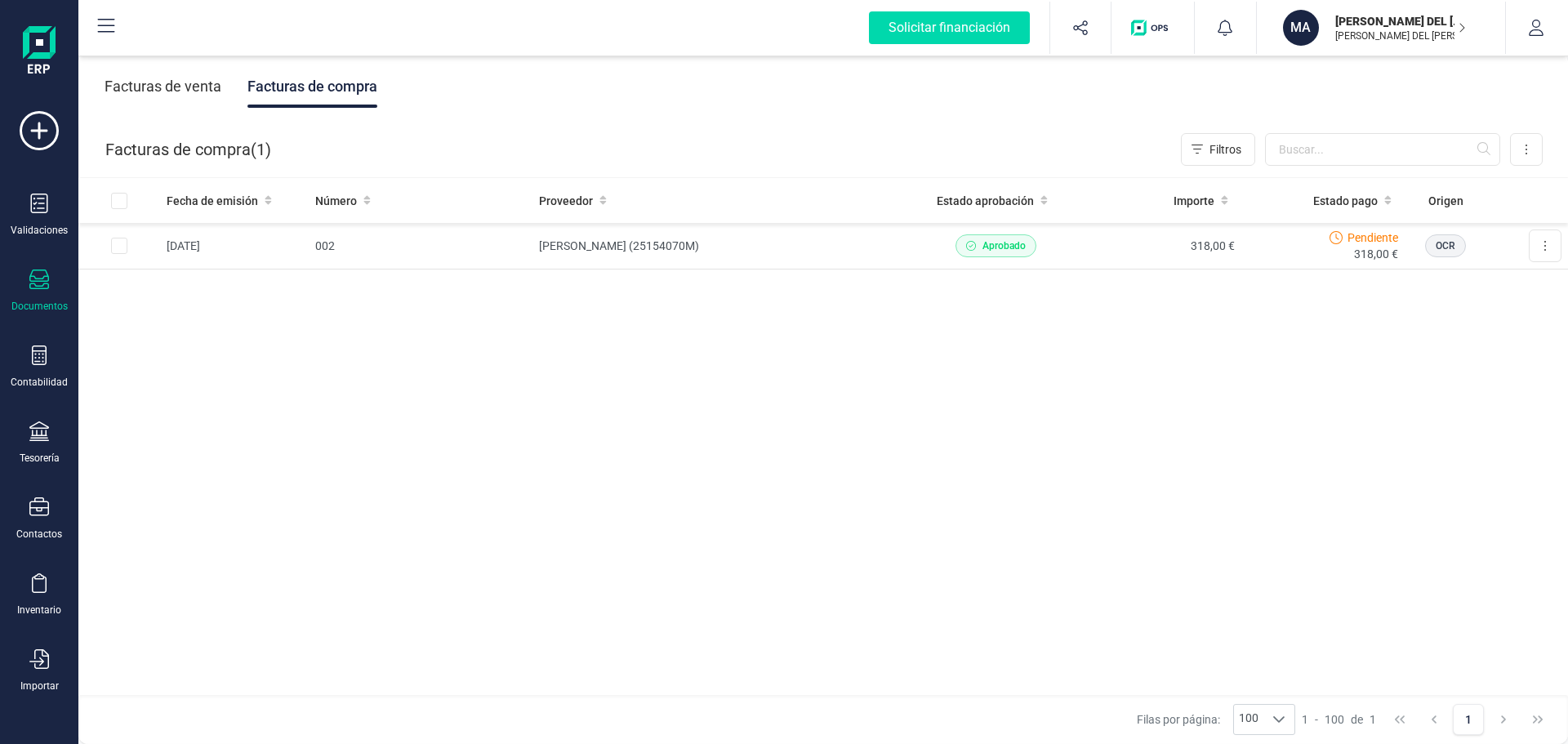
click at [131, 84] on div "Facturas de venta" at bounding box center [163, 86] width 117 height 42
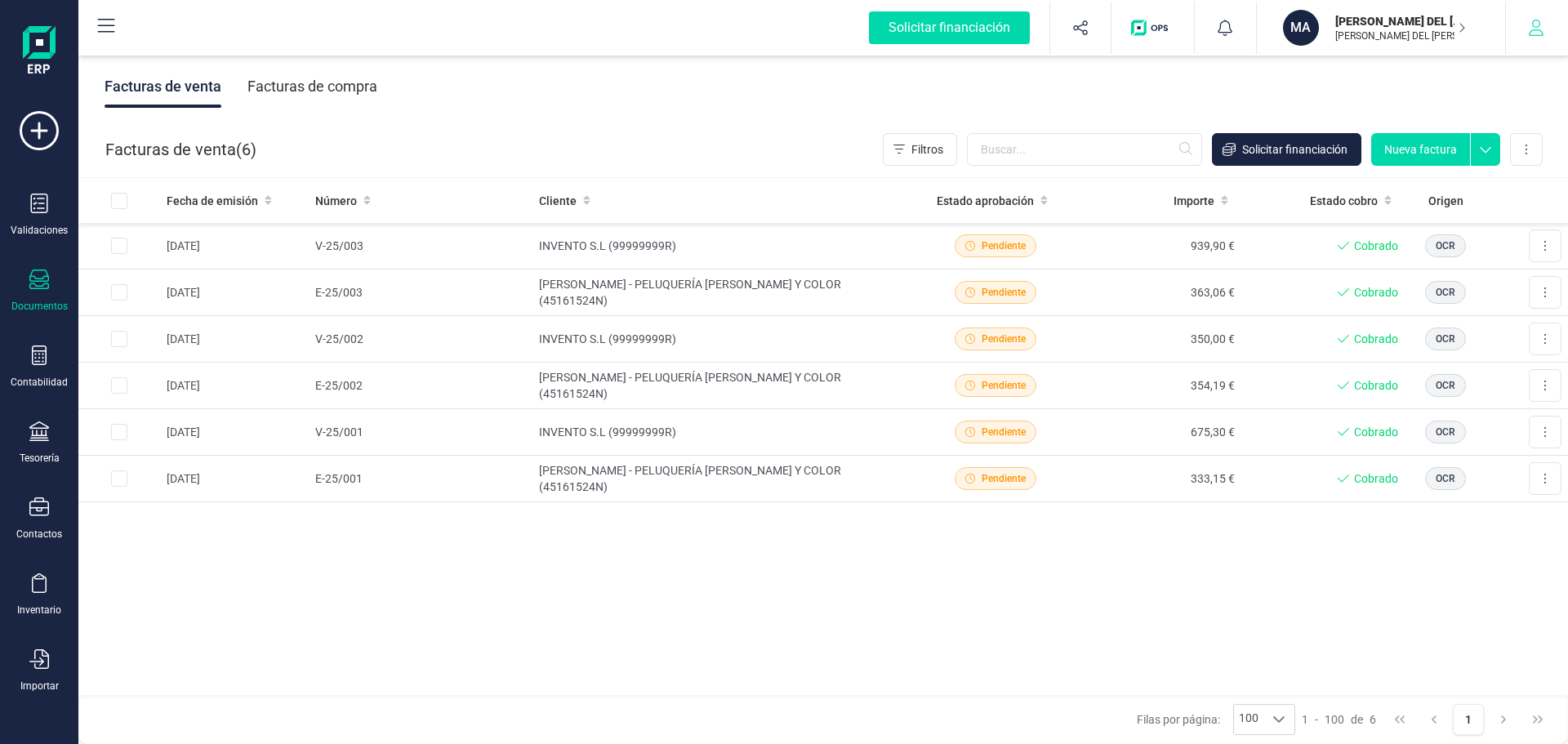
click at [1541, 24] on icon "button" at bounding box center [1535, 27] width 16 height 16
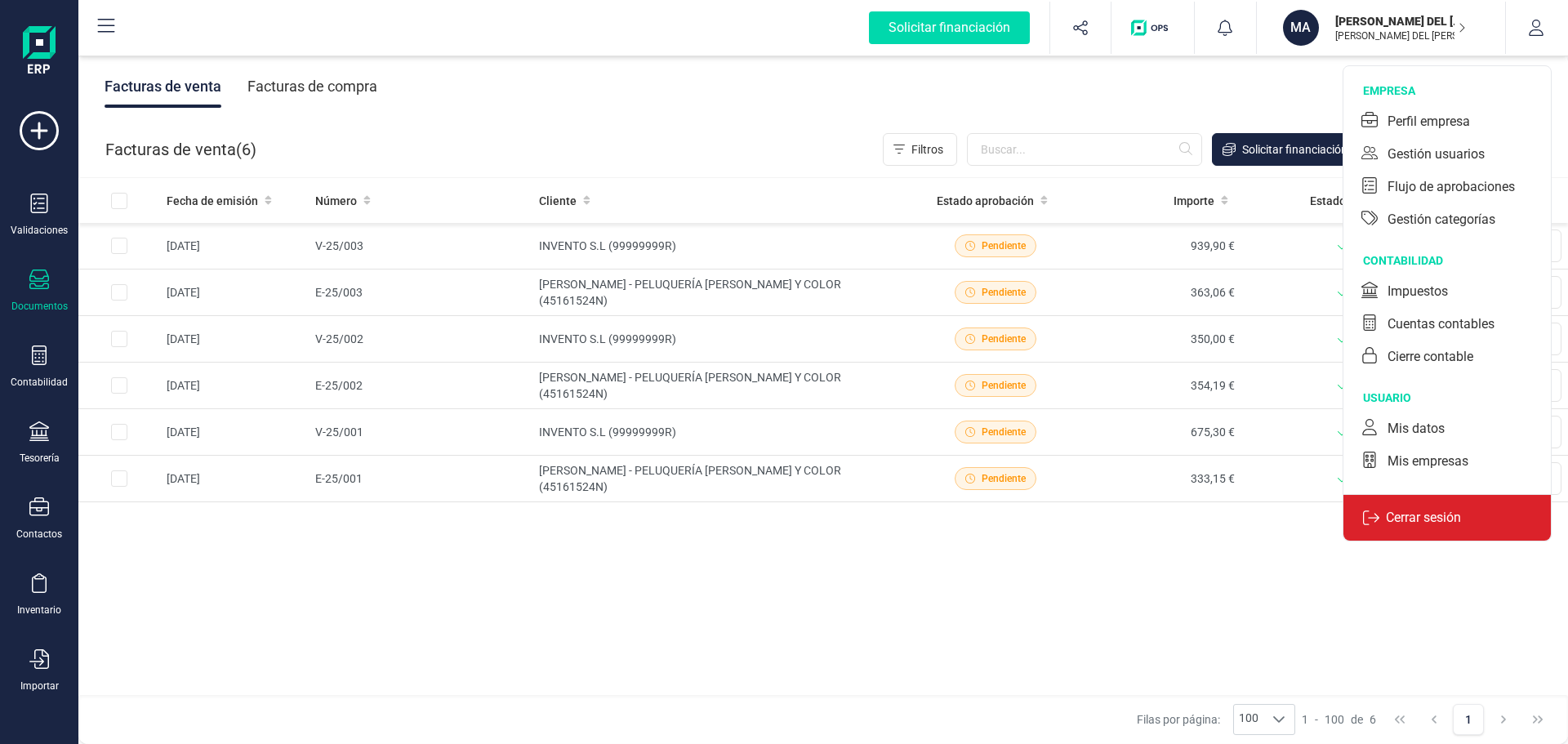
click at [1430, 515] on p "Cerrar sesión" at bounding box center [1423, 517] width 88 height 19
